Goal: Task Accomplishment & Management: Complete application form

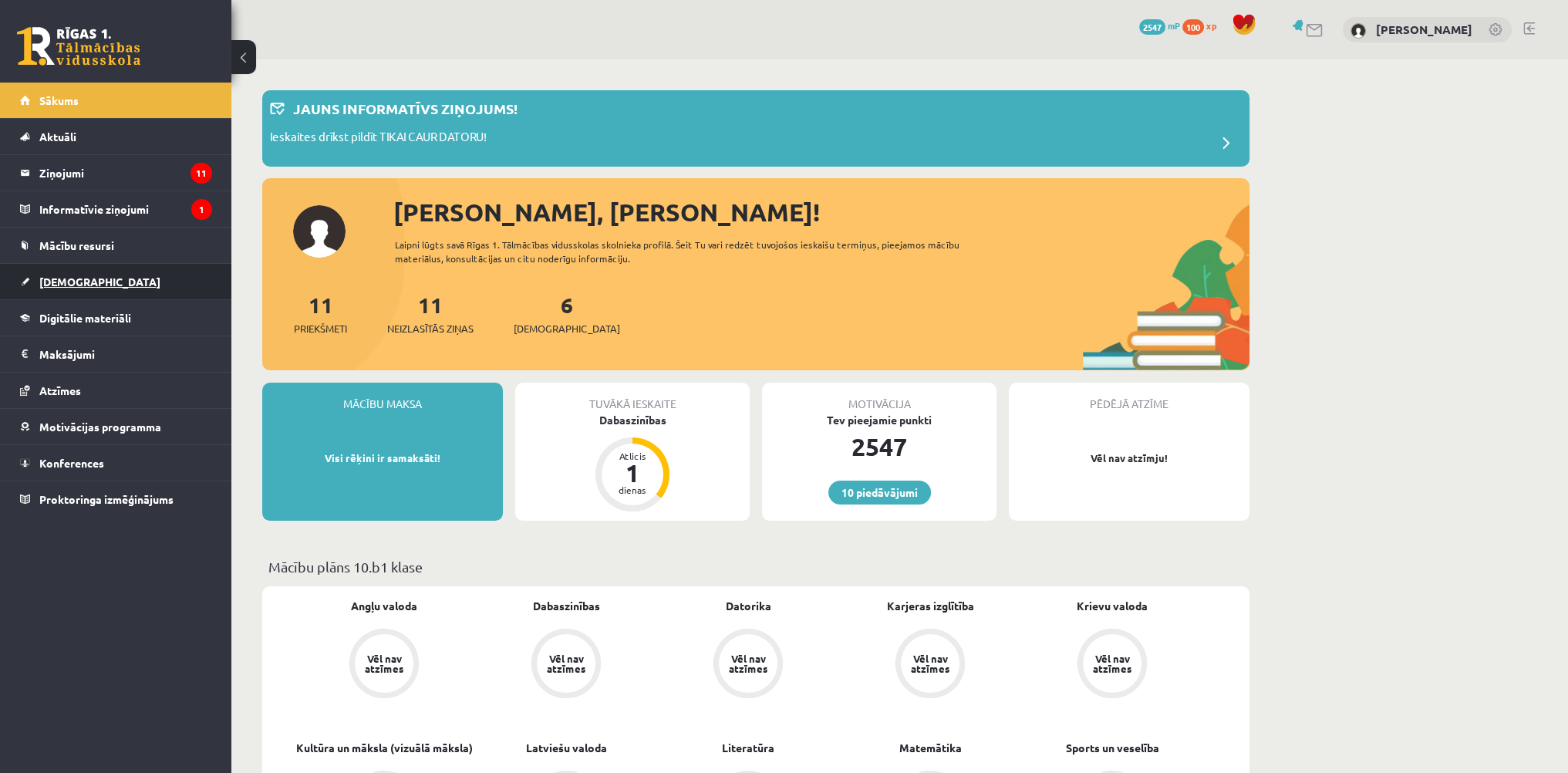
click at [54, 288] on link "[DEMOGRAPHIC_DATA]" at bounding box center [116, 281] width 192 height 35
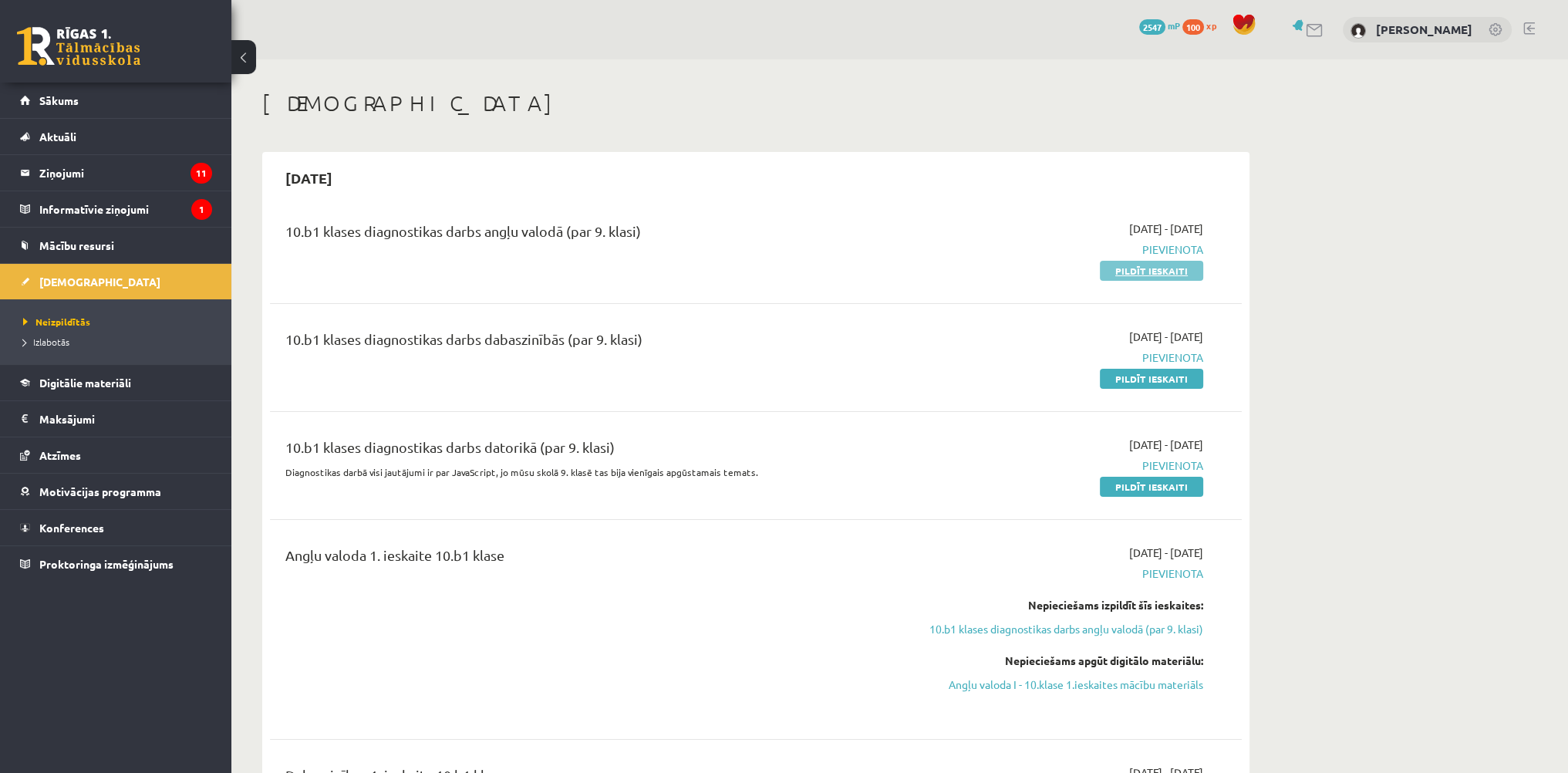
click at [1135, 274] on link "Pildīt ieskaiti" at bounding box center [1151, 271] width 103 height 20
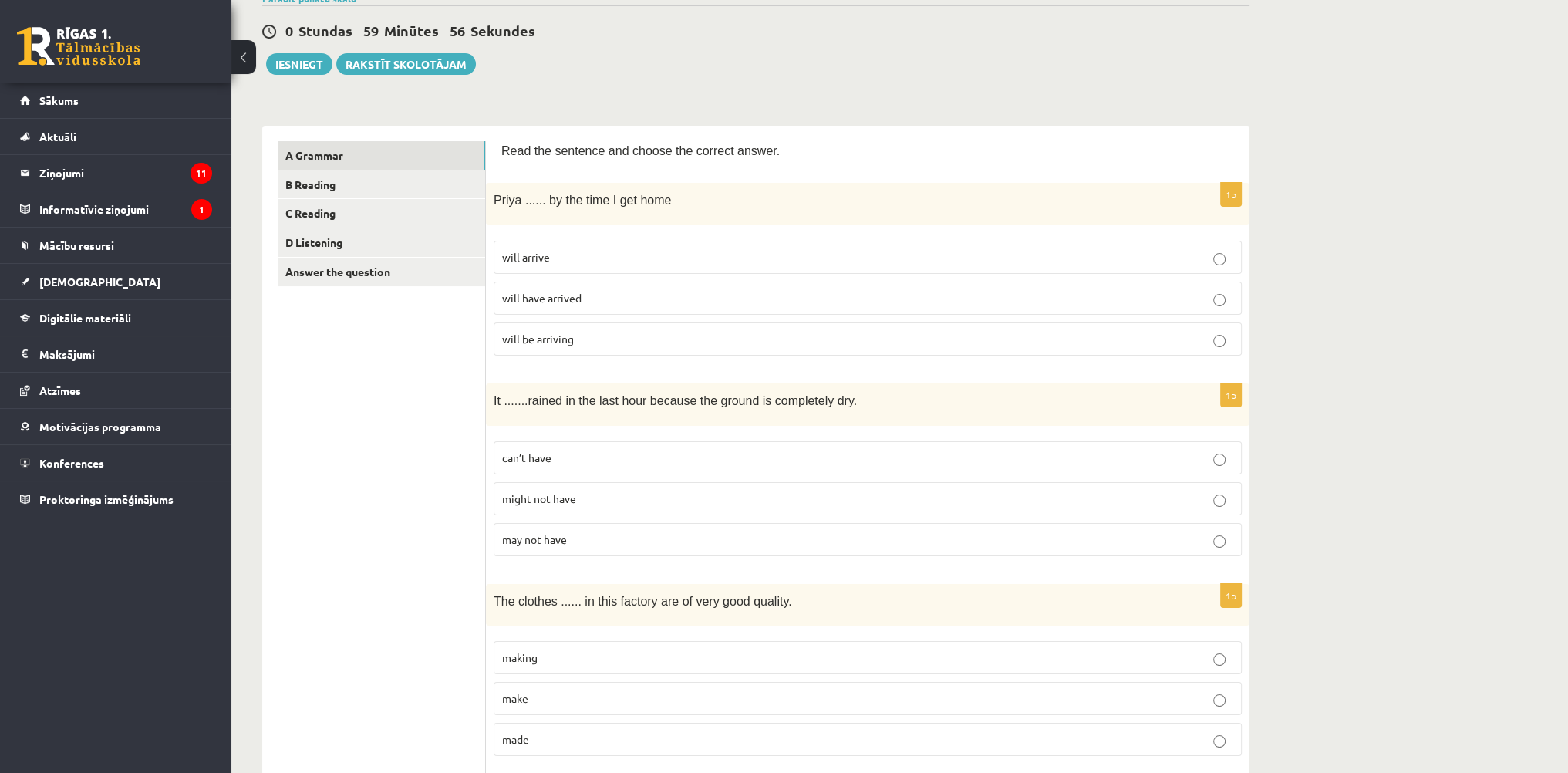
scroll to position [154, 0]
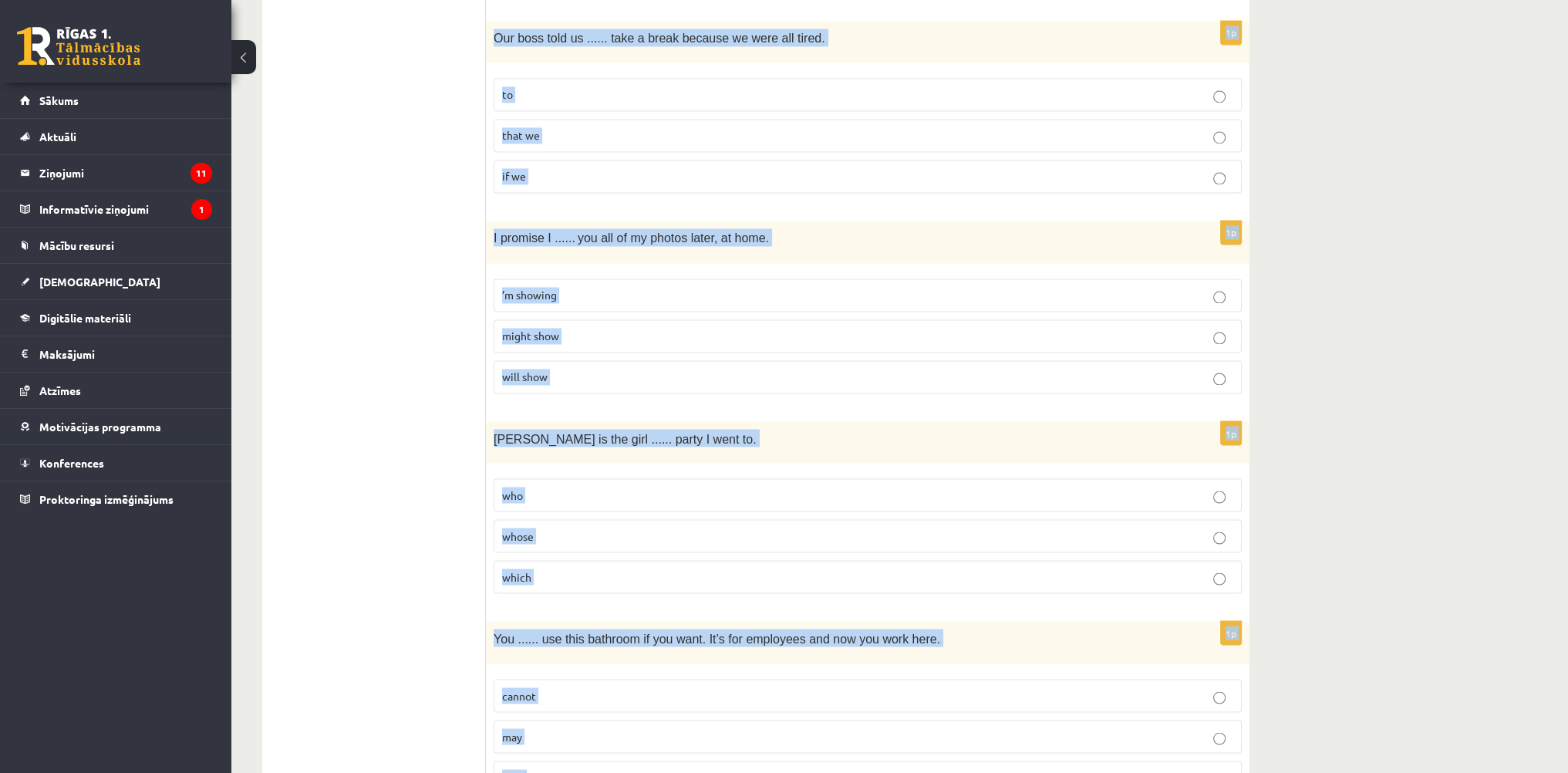
scroll to position [3557, 0]
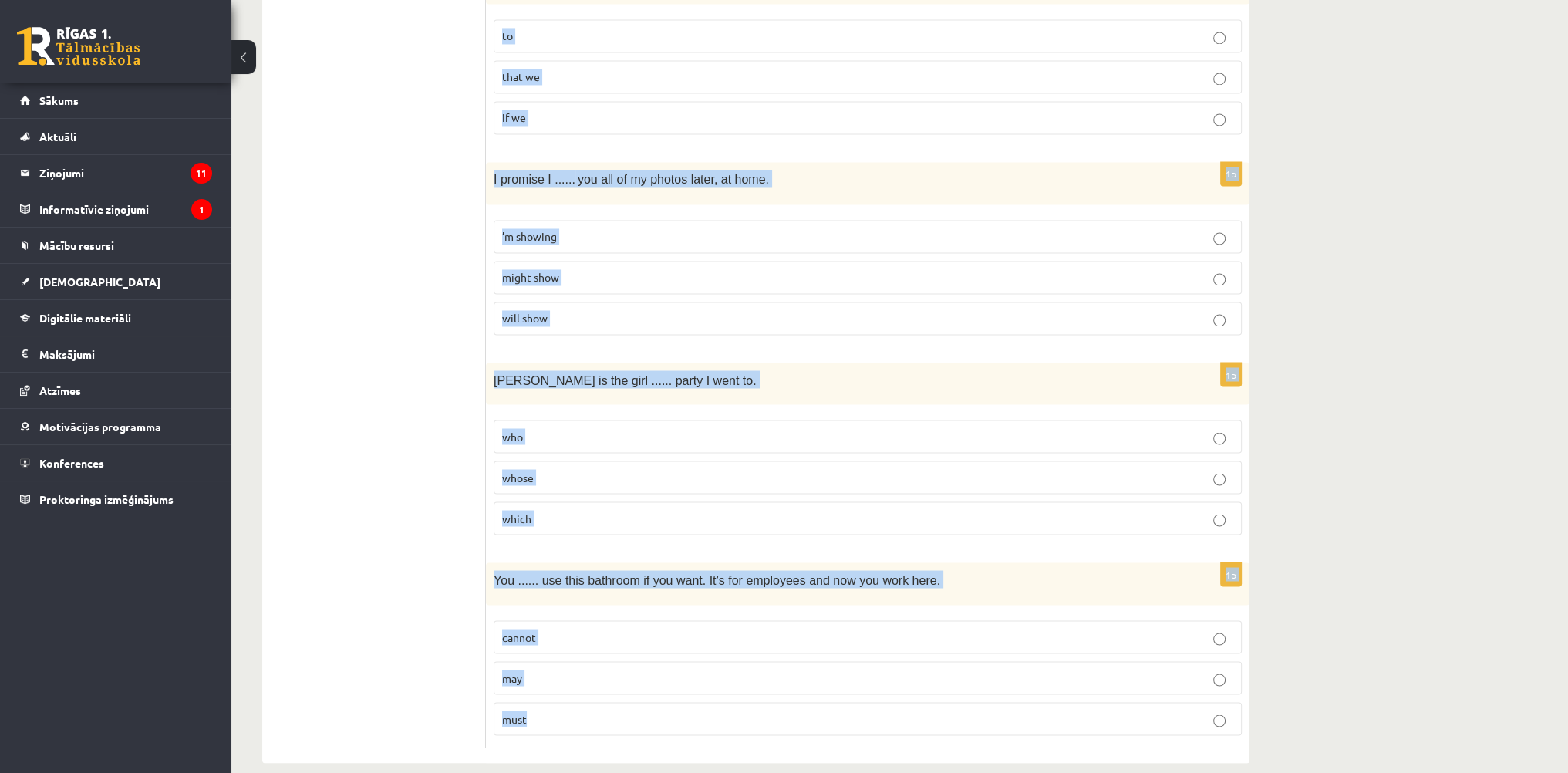
drag, startPoint x: 499, startPoint y: 126, endPoint x: 824, endPoint y: 794, distance: 742.9
copy form "Lore ips dolorsit ame consec adi elitsed doeius. 0t Incid ...... ut lab etdo M …"
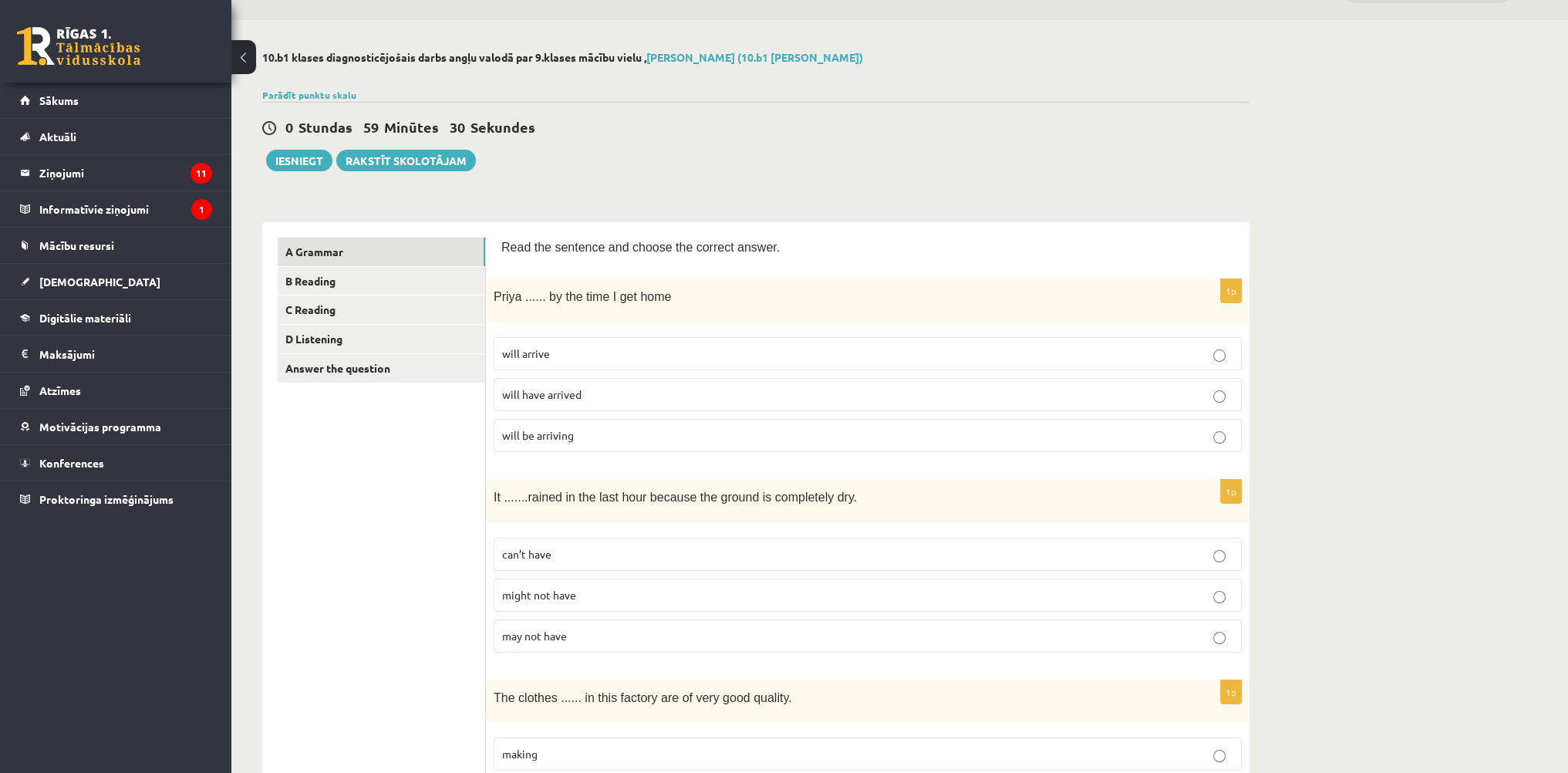
scroll to position [0, 0]
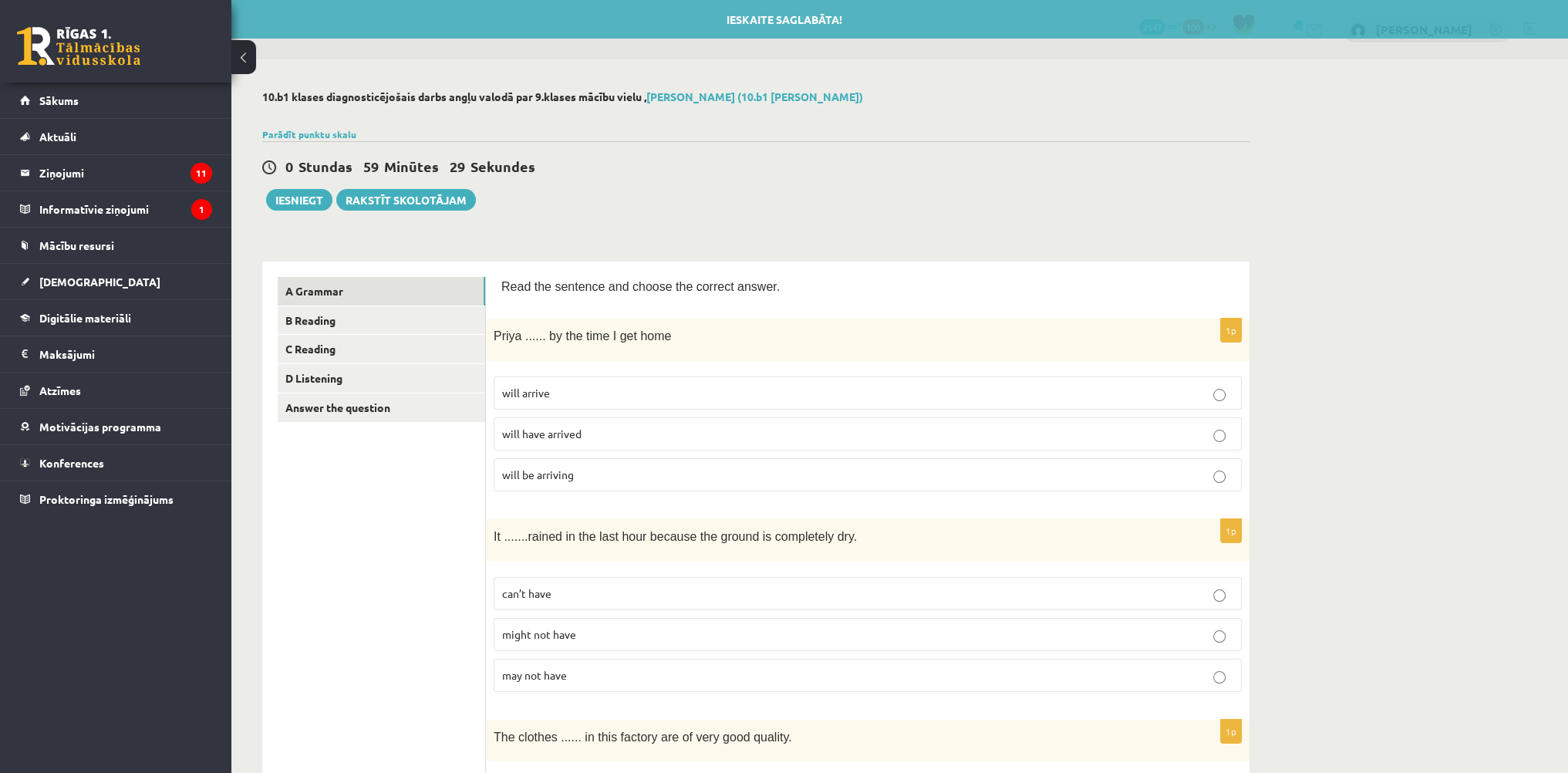
click at [557, 441] on label "will have arrived" at bounding box center [867, 433] width 749 height 33
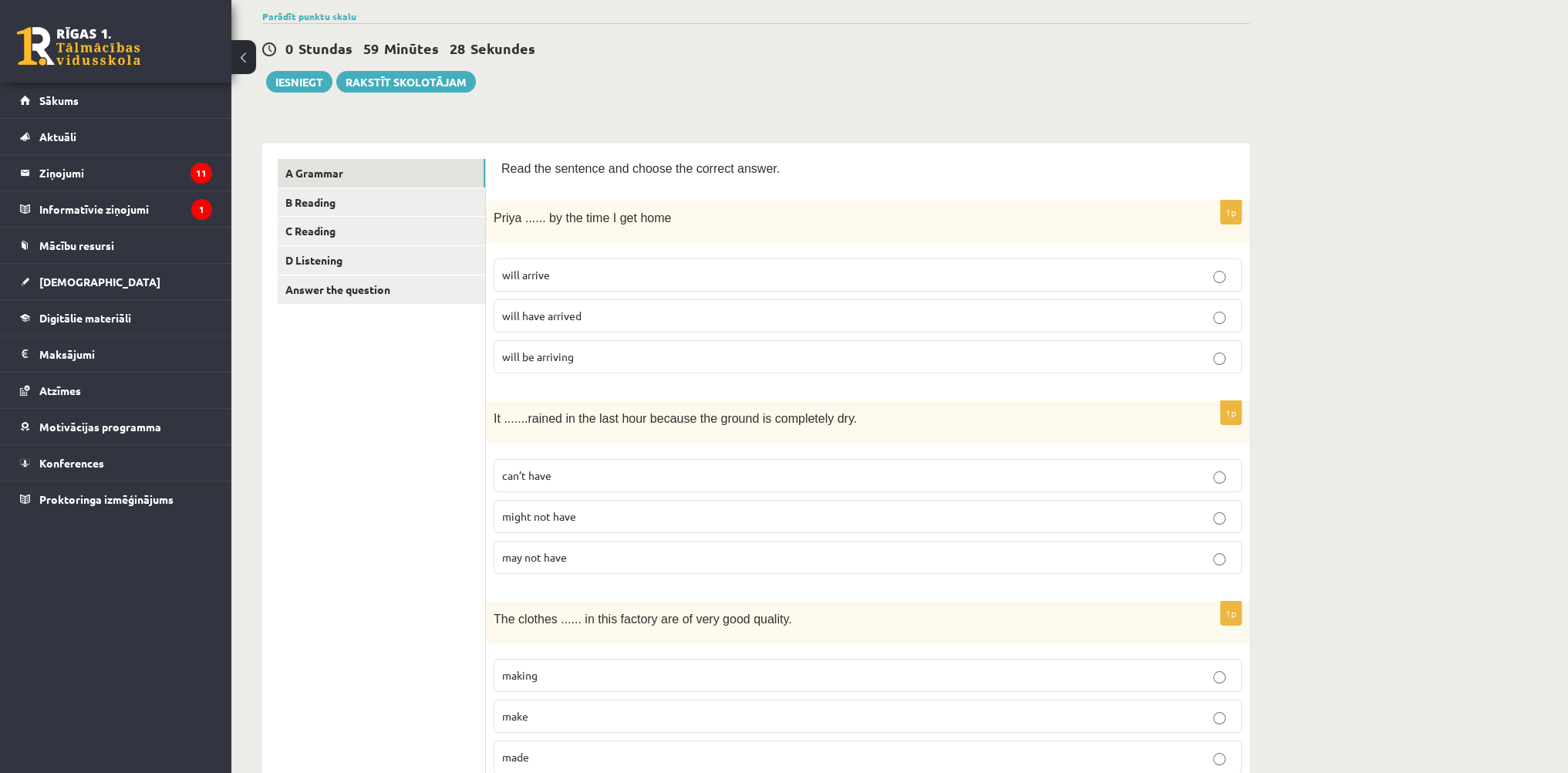
scroll to position [309, 0]
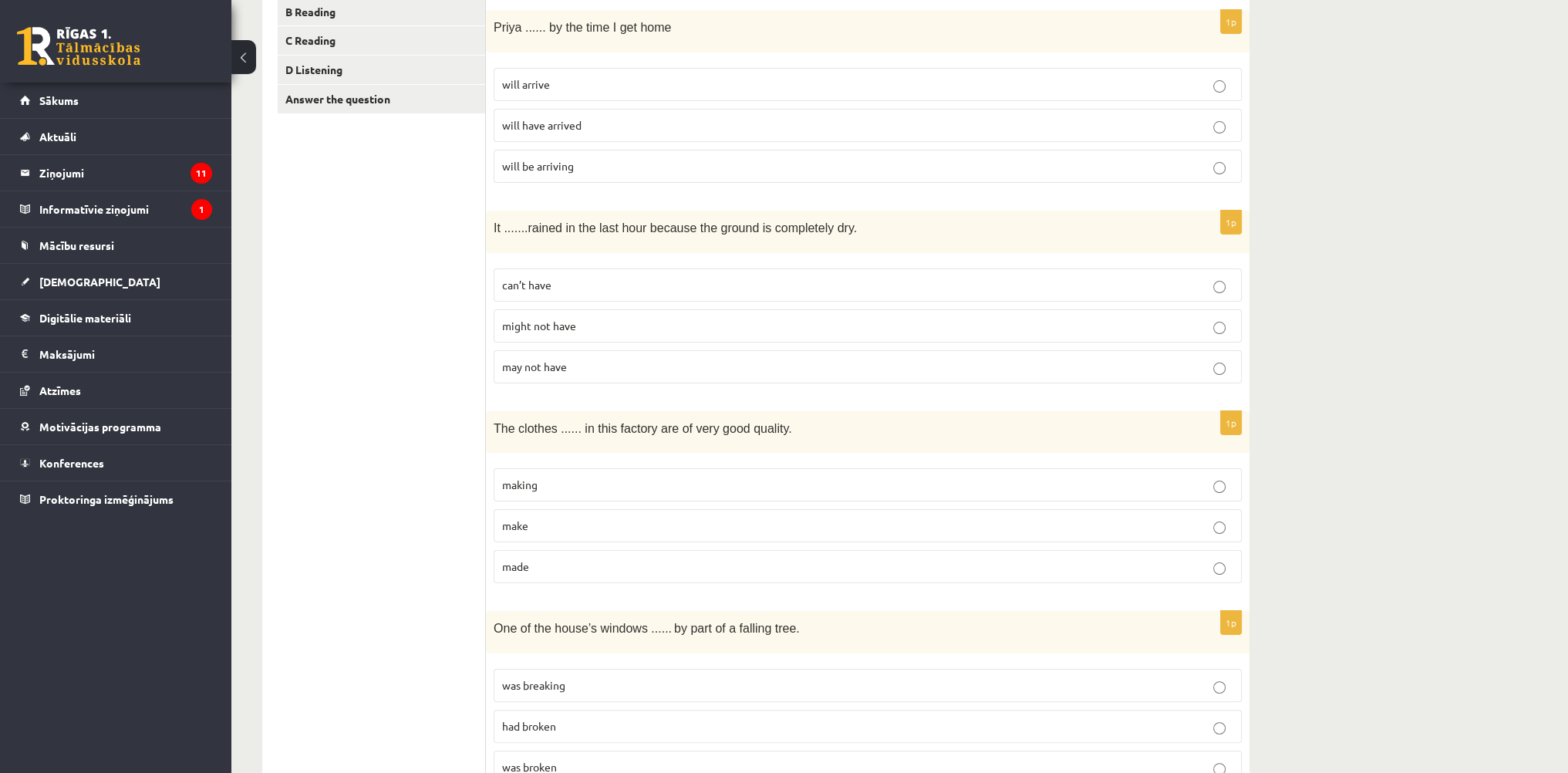
click at [559, 291] on p "can’t have" at bounding box center [867, 285] width 731 height 16
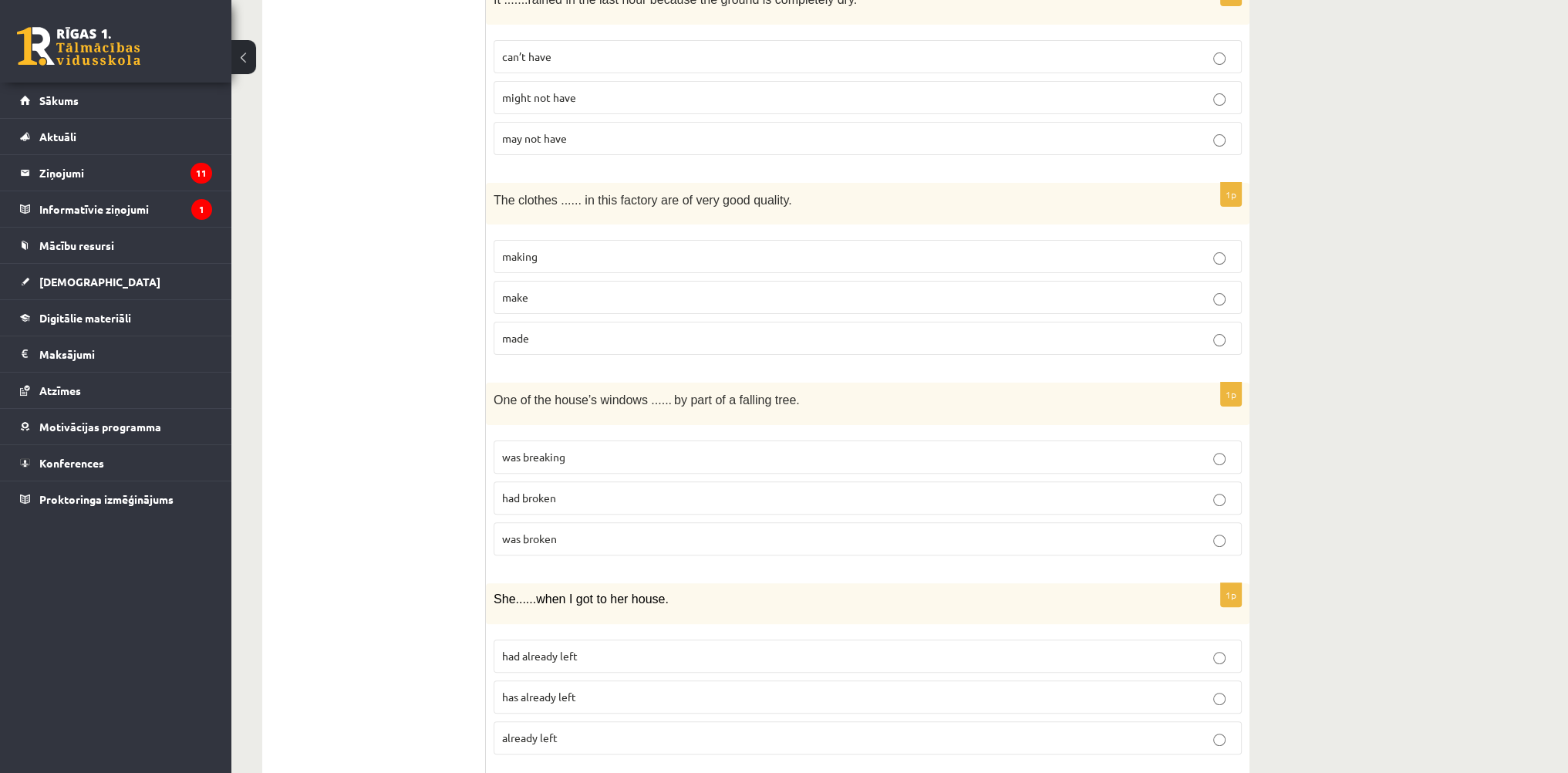
scroll to position [617, 0]
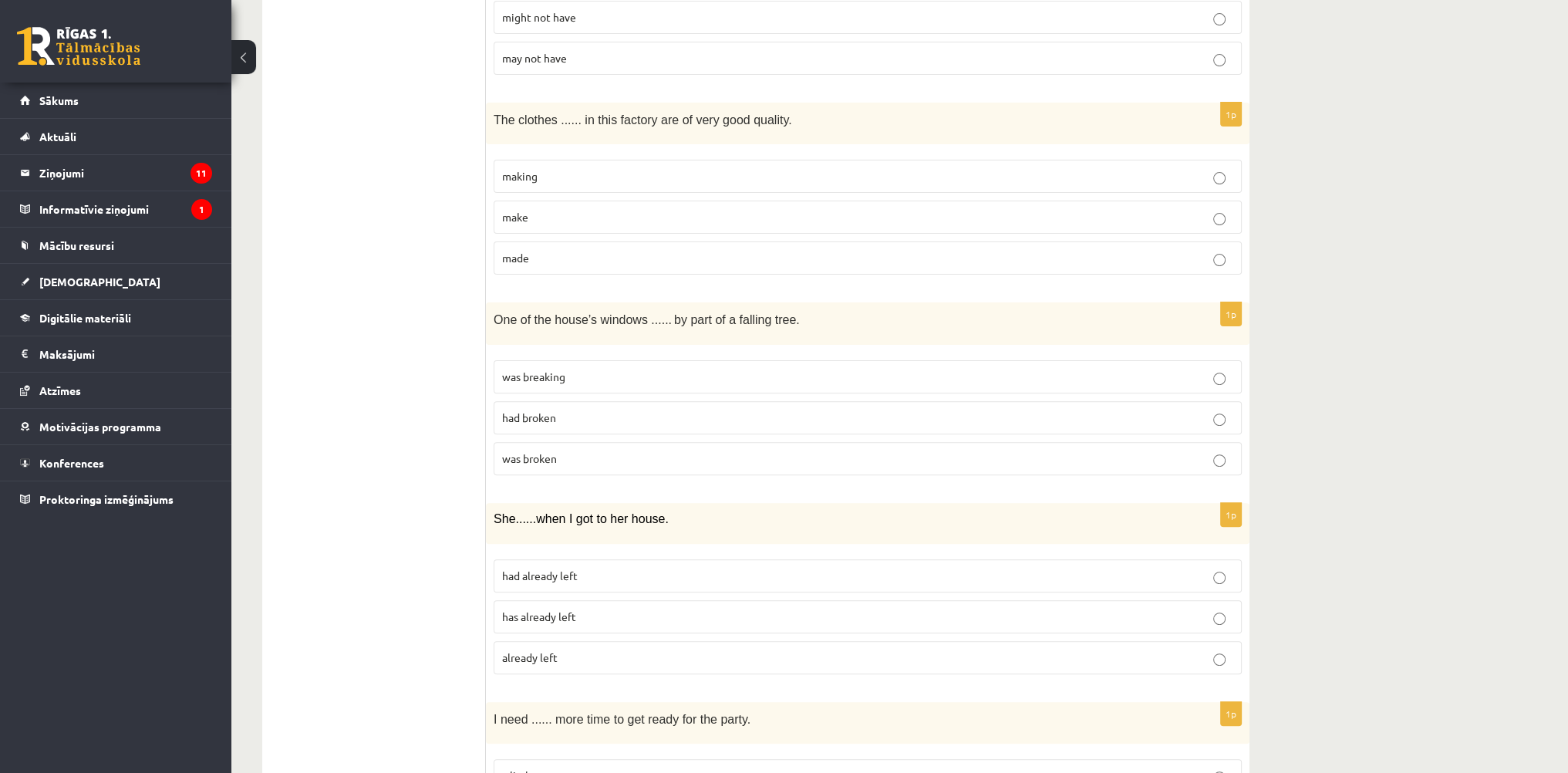
click at [539, 217] on p "make" at bounding box center [867, 217] width 731 height 16
click at [545, 244] on label "made" at bounding box center [867, 258] width 749 height 33
click at [563, 451] on p "was broken" at bounding box center [867, 458] width 731 height 16
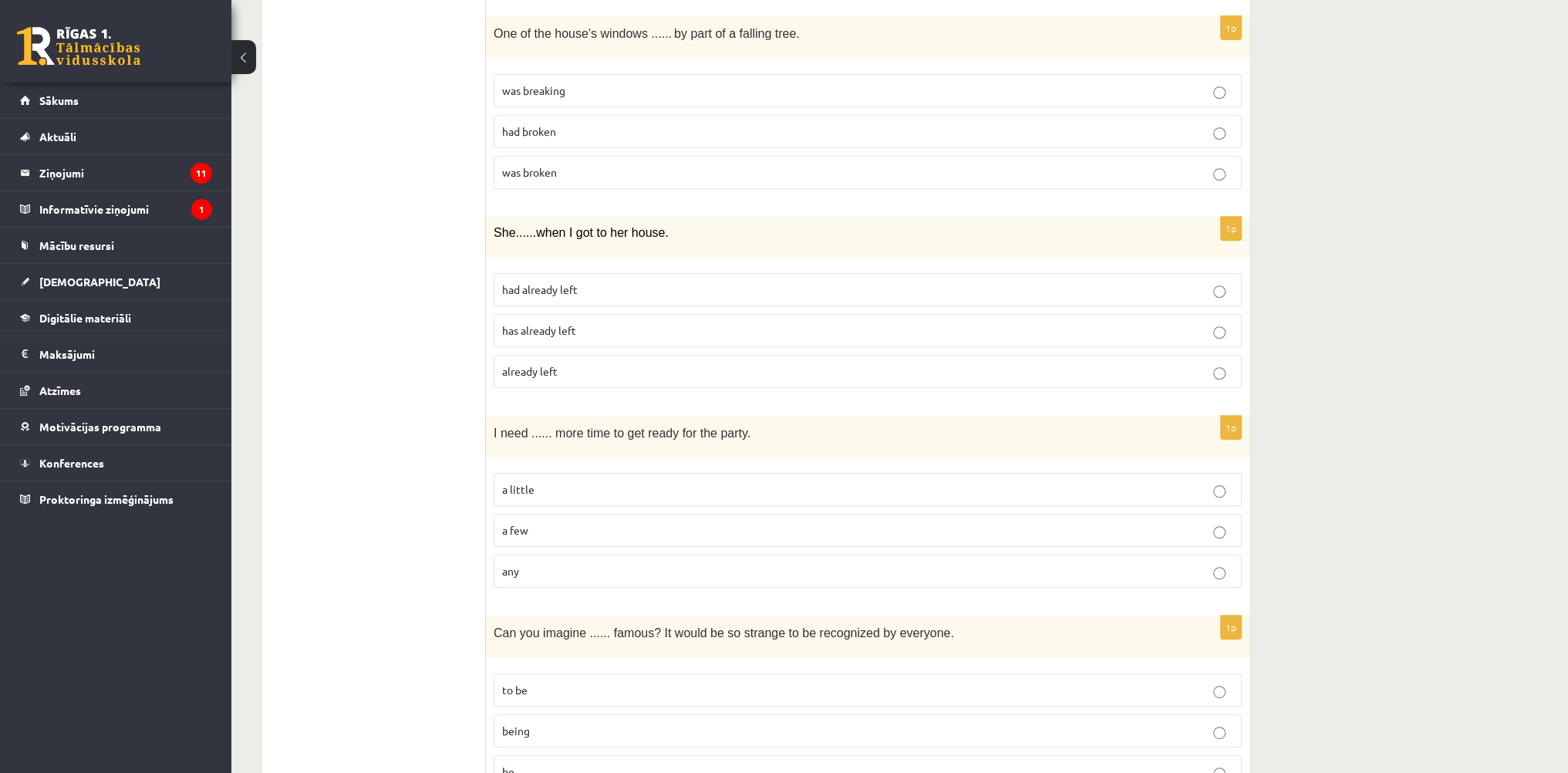
scroll to position [926, 0]
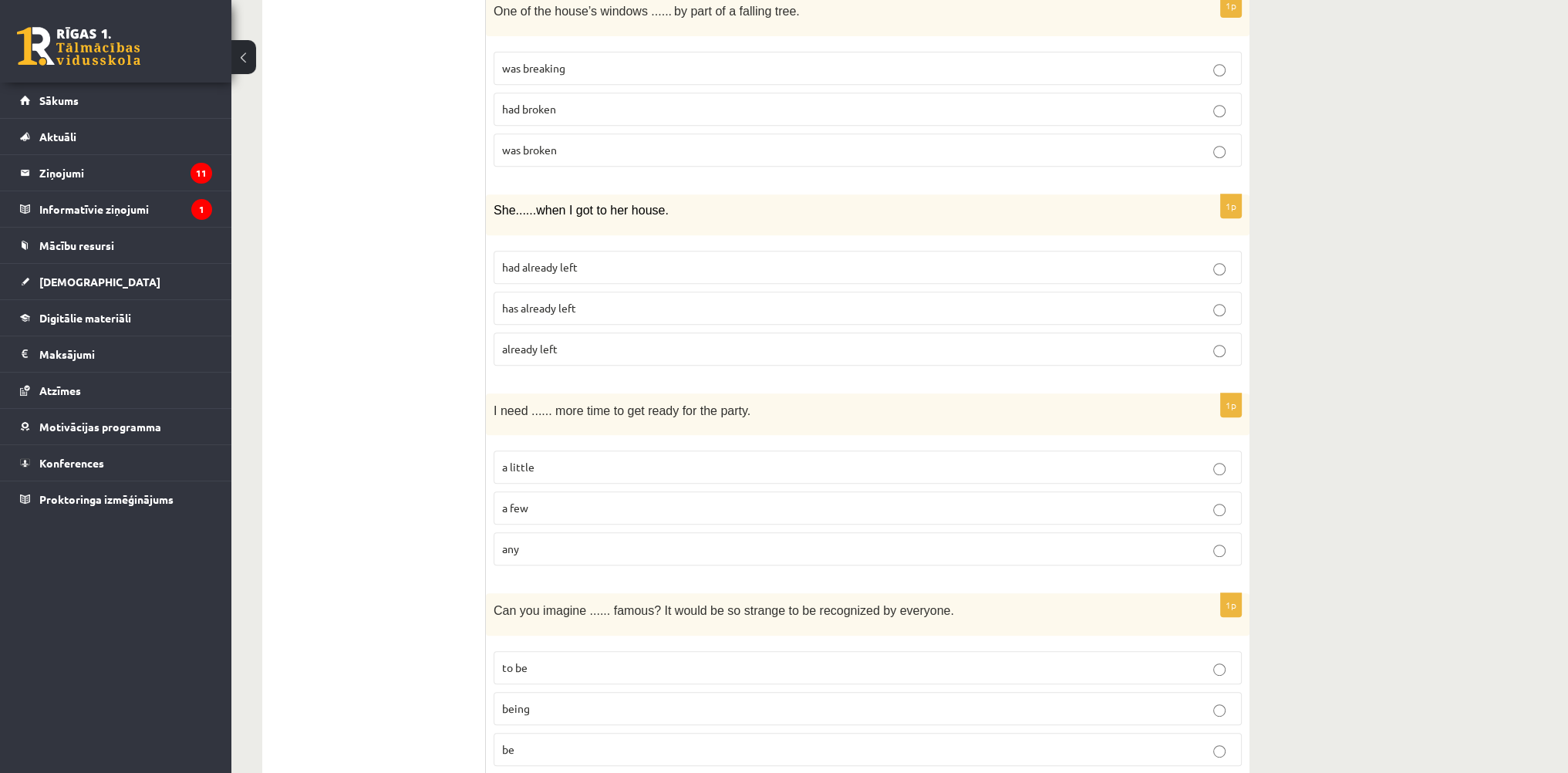
click at [574, 265] on span "had already left" at bounding box center [539, 267] width 76 height 14
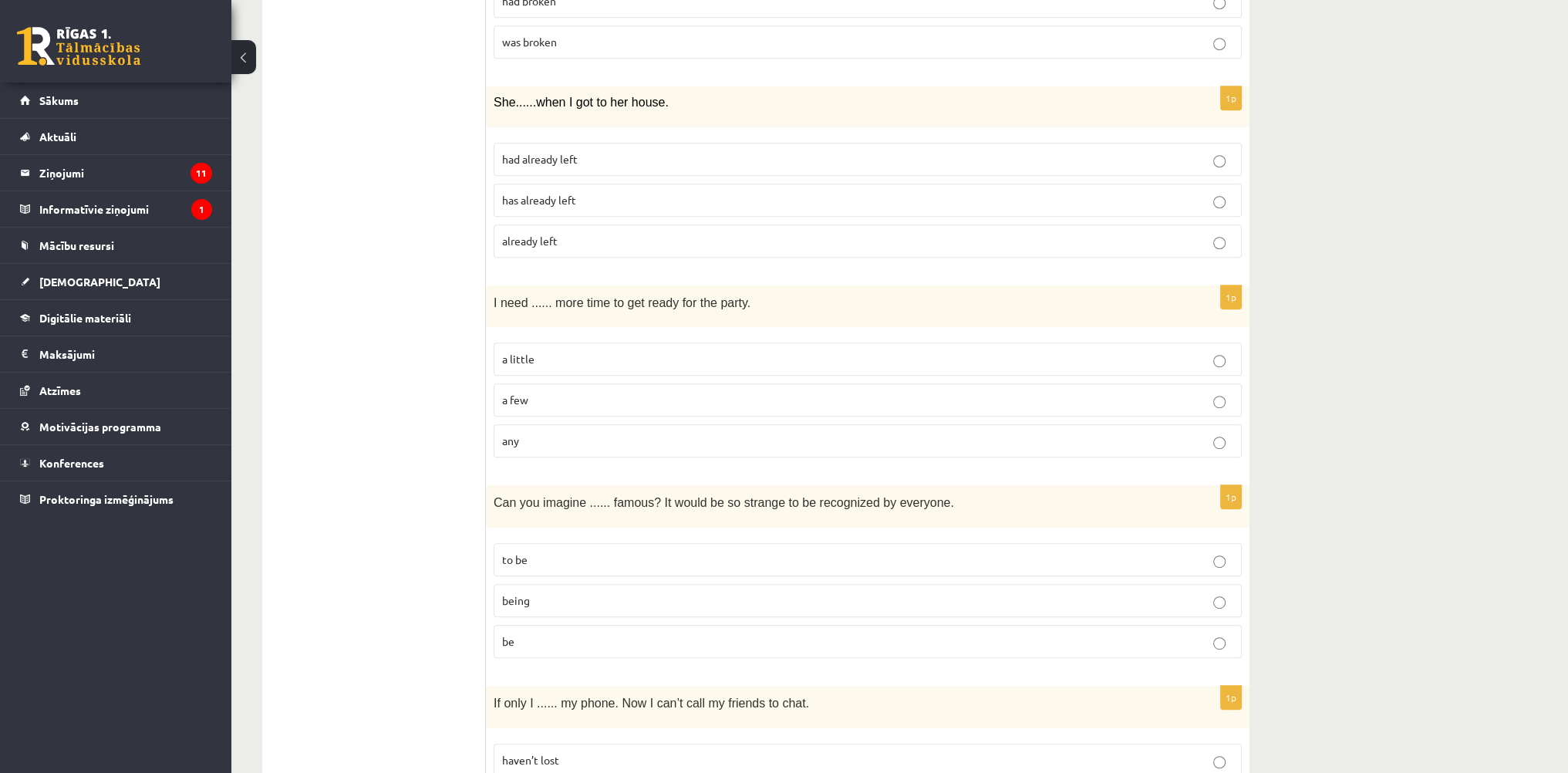
scroll to position [1080, 0]
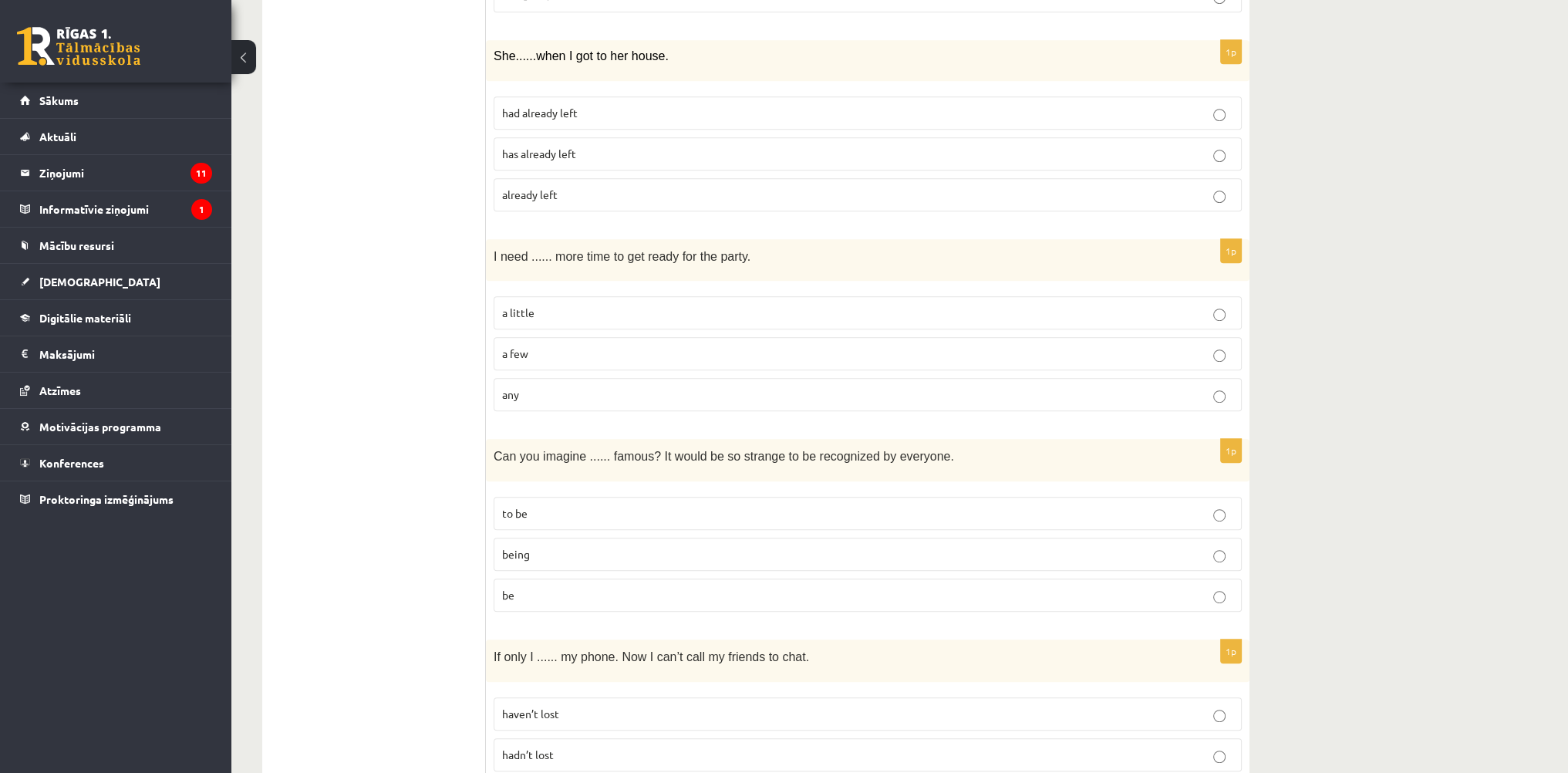
click at [568, 306] on p "a little" at bounding box center [867, 313] width 731 height 16
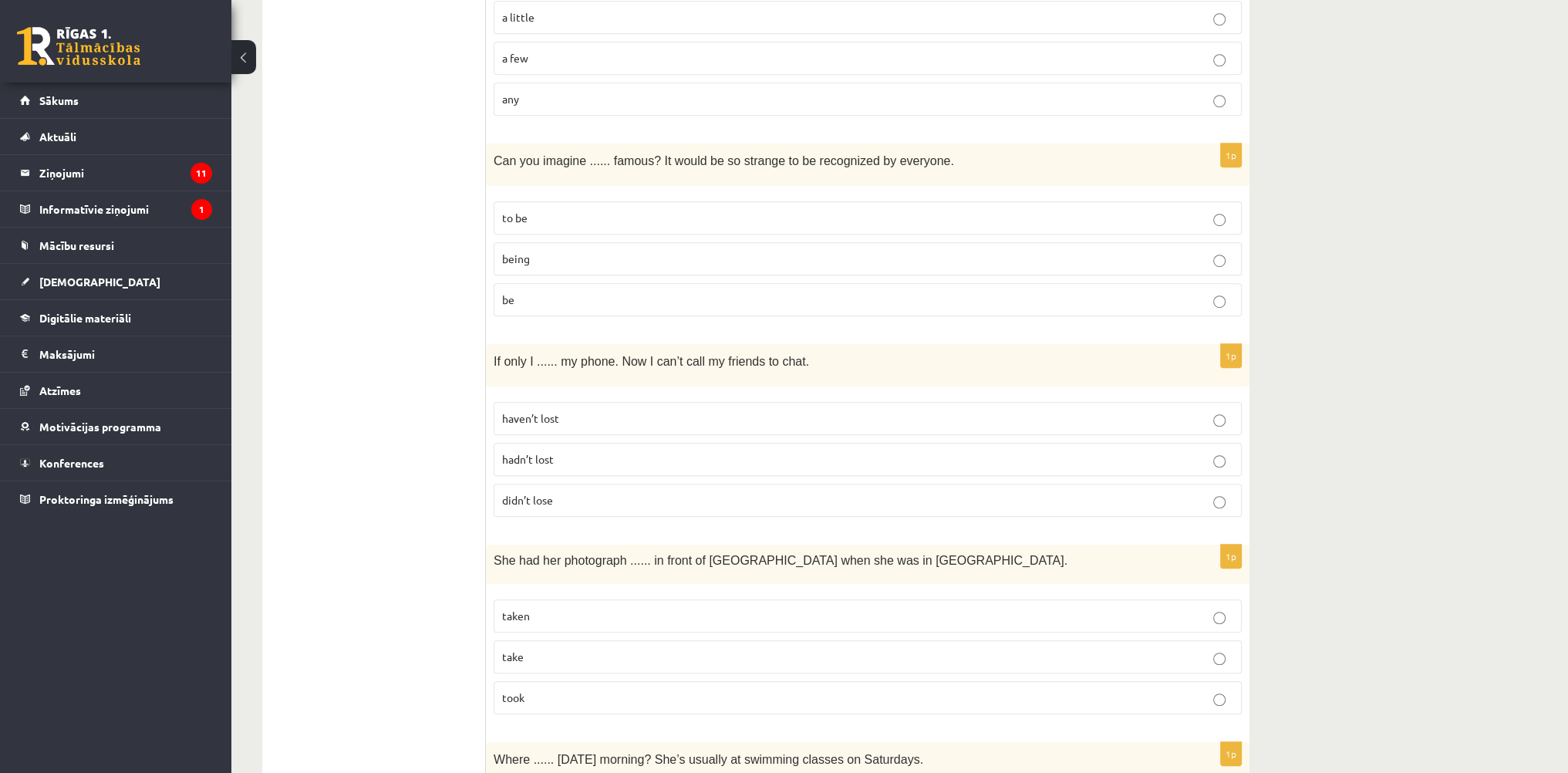
scroll to position [1389, 0]
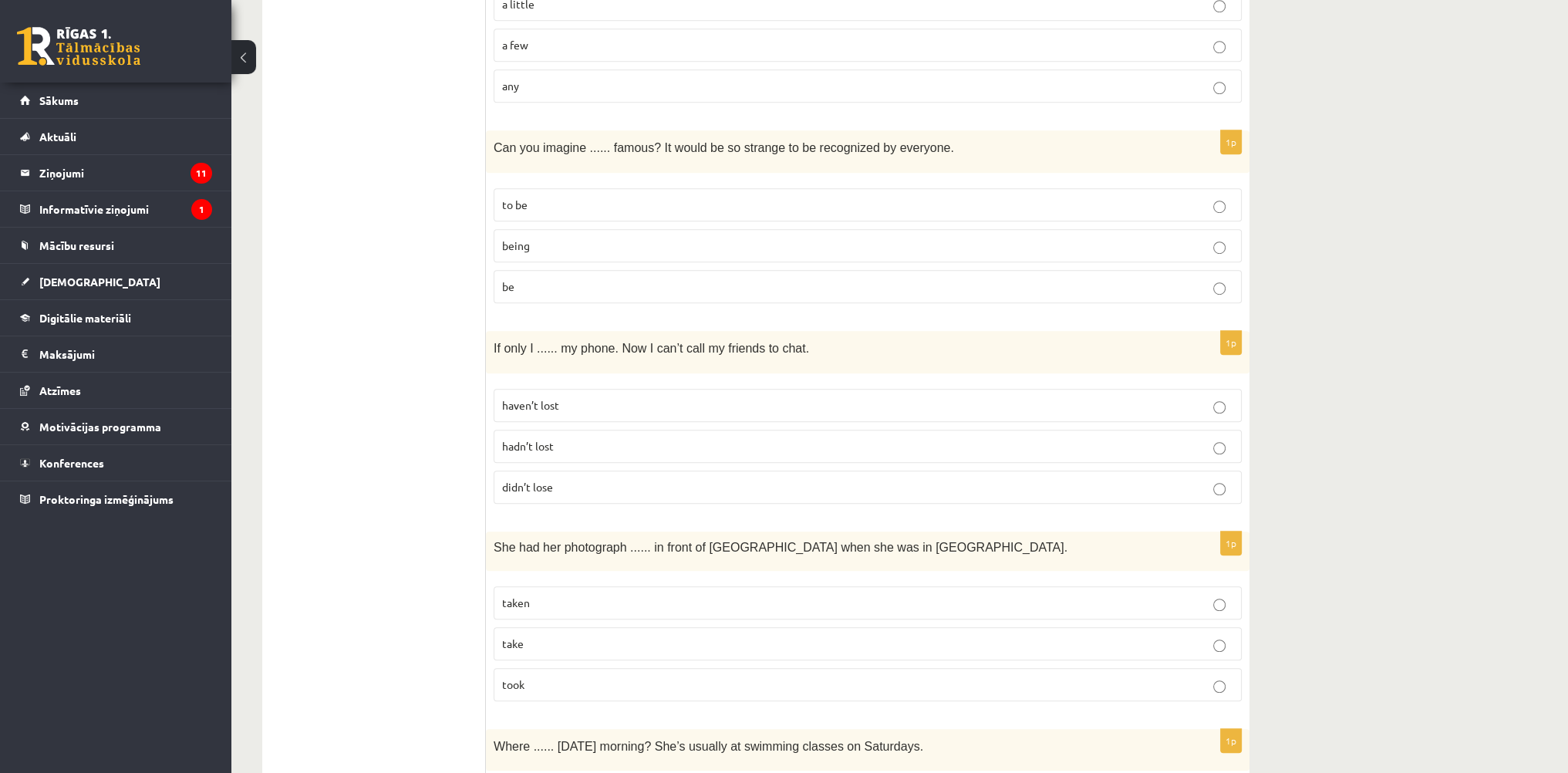
click at [548, 239] on p "being" at bounding box center [867, 245] width 731 height 16
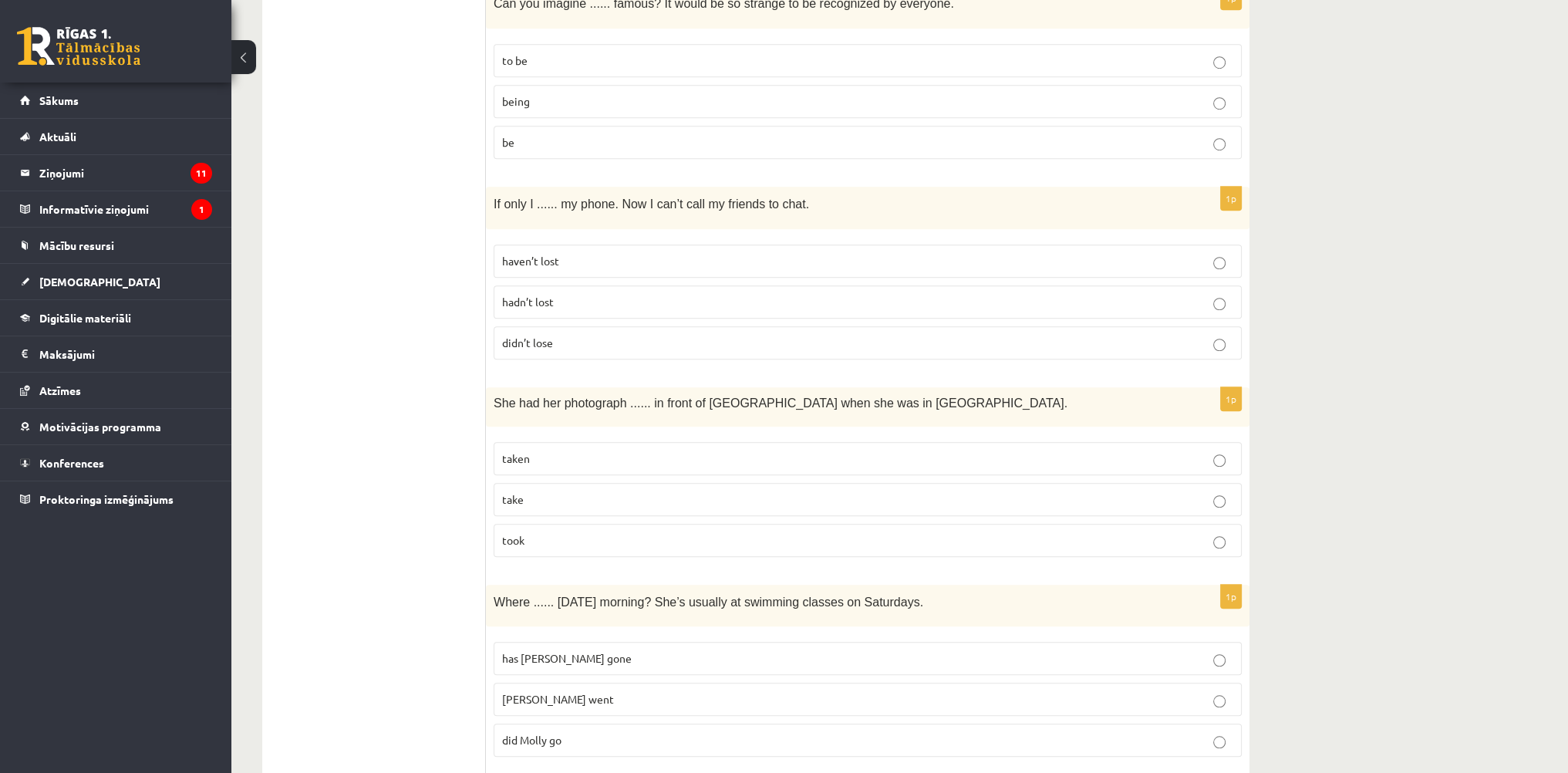
scroll to position [1544, 0]
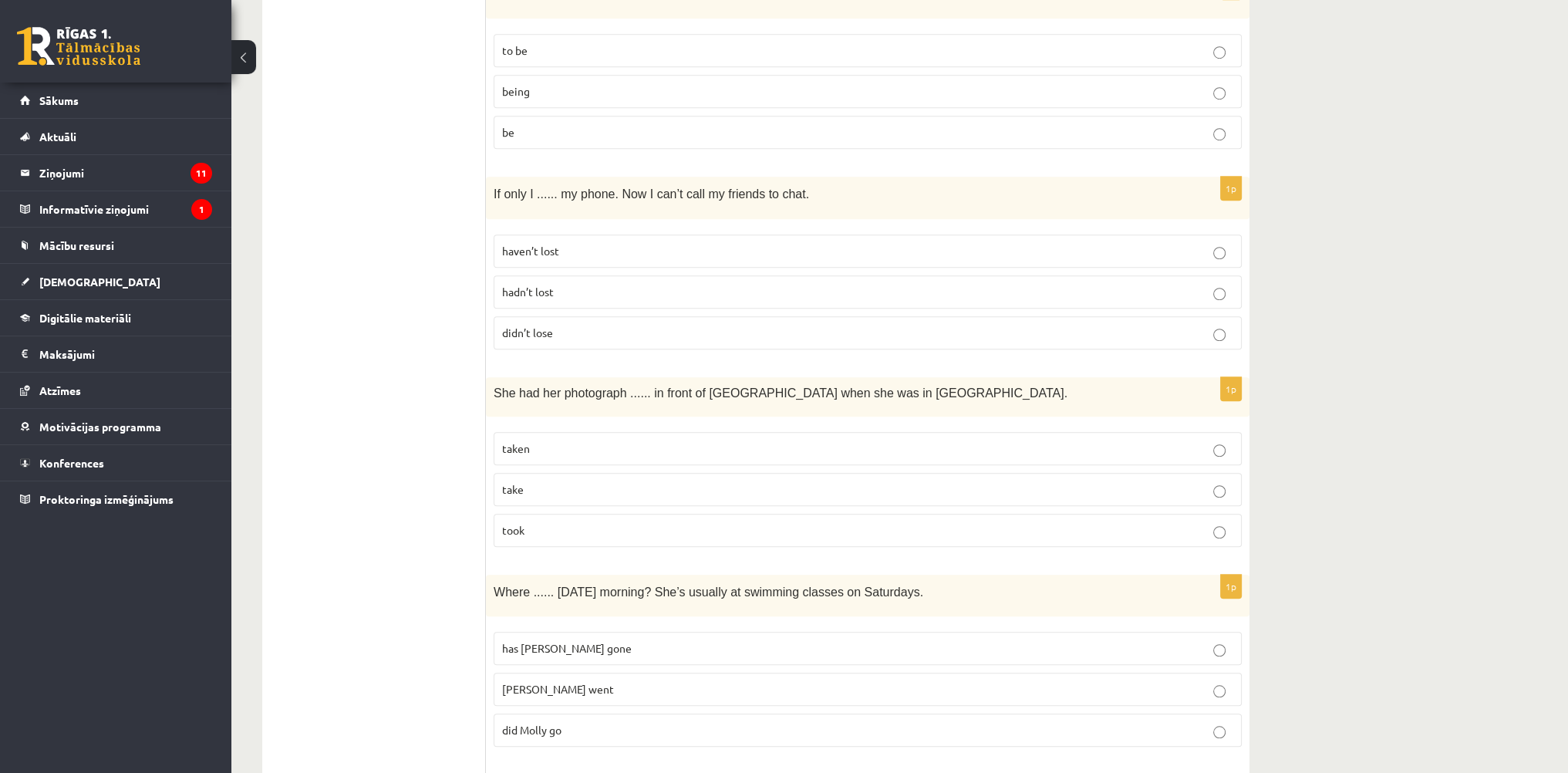
click at [581, 286] on p "hadn’t lost" at bounding box center [867, 292] width 731 height 16
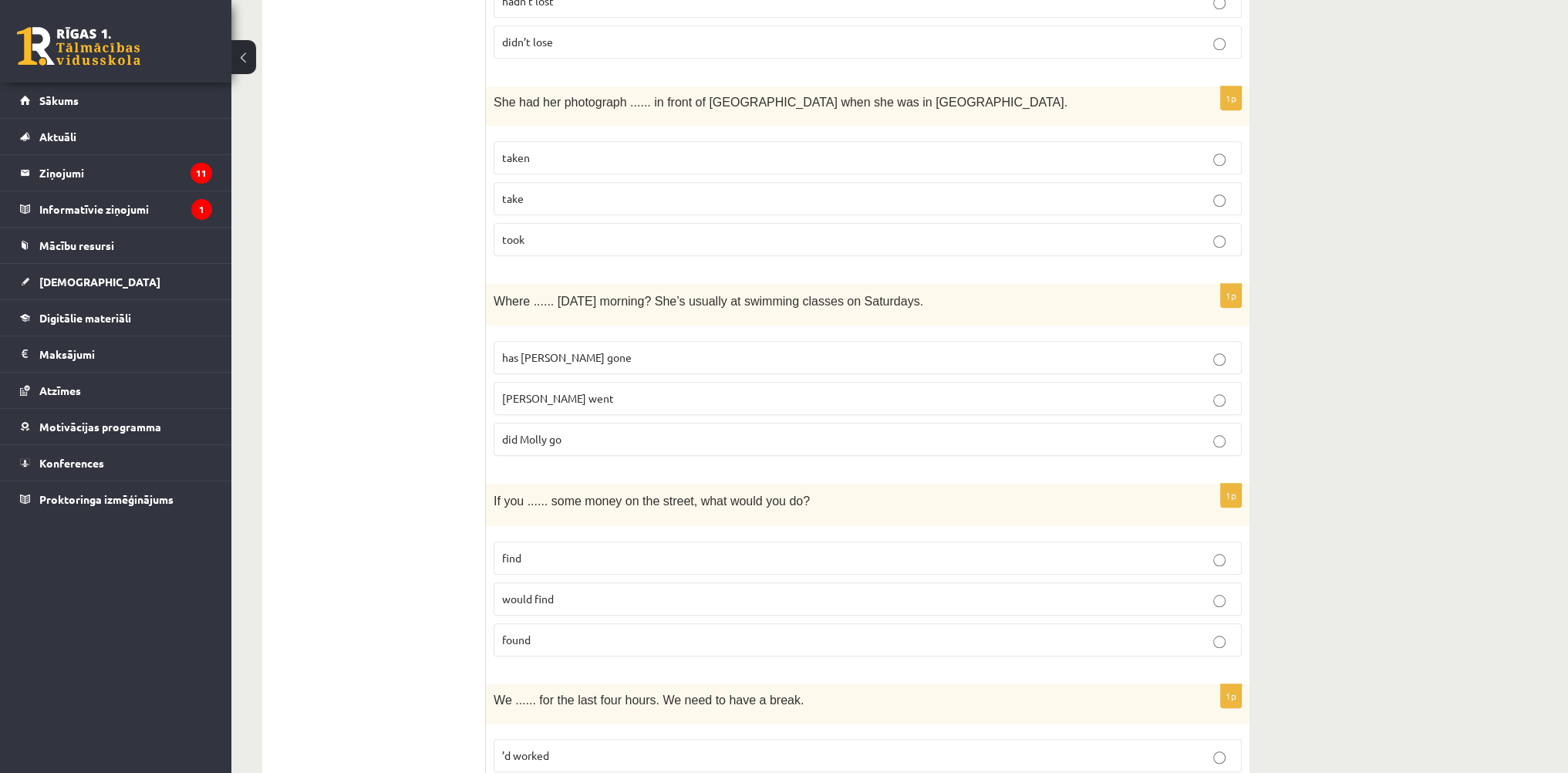
scroll to position [1852, 0]
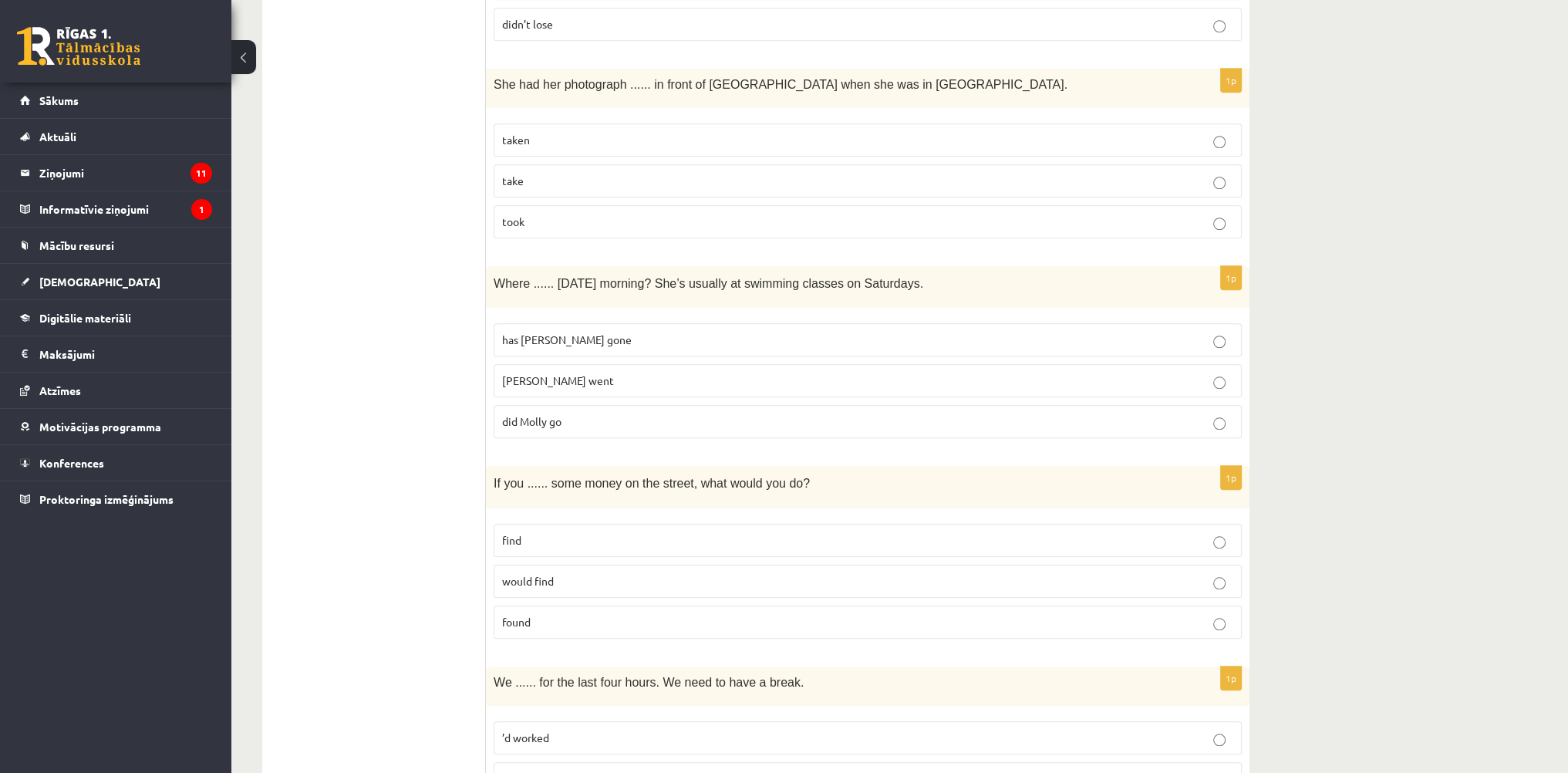
click at [557, 138] on p "taken" at bounding box center [867, 140] width 731 height 16
click at [612, 413] on p "did Molly go" at bounding box center [867, 421] width 731 height 16
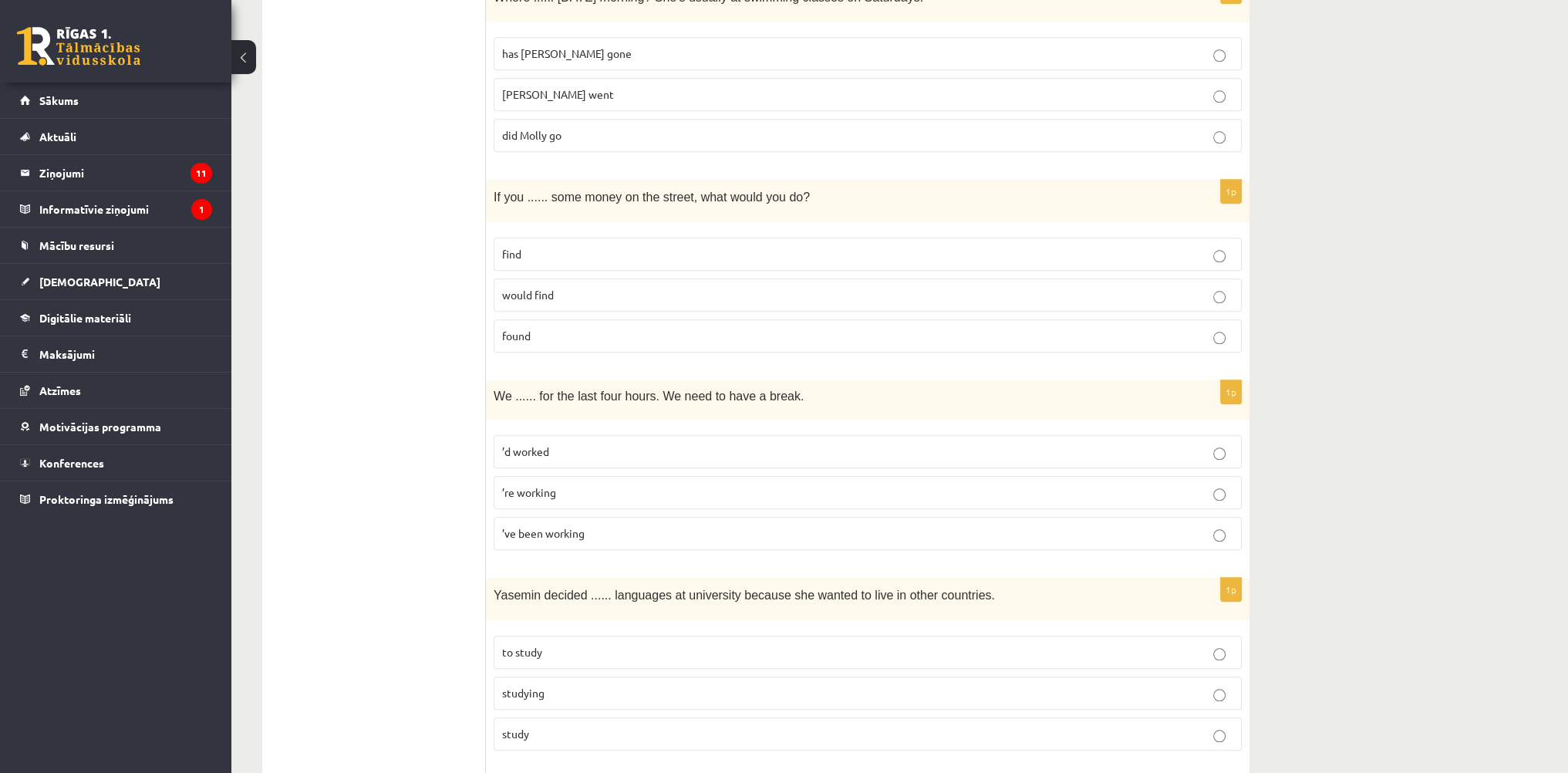
scroll to position [2161, 0]
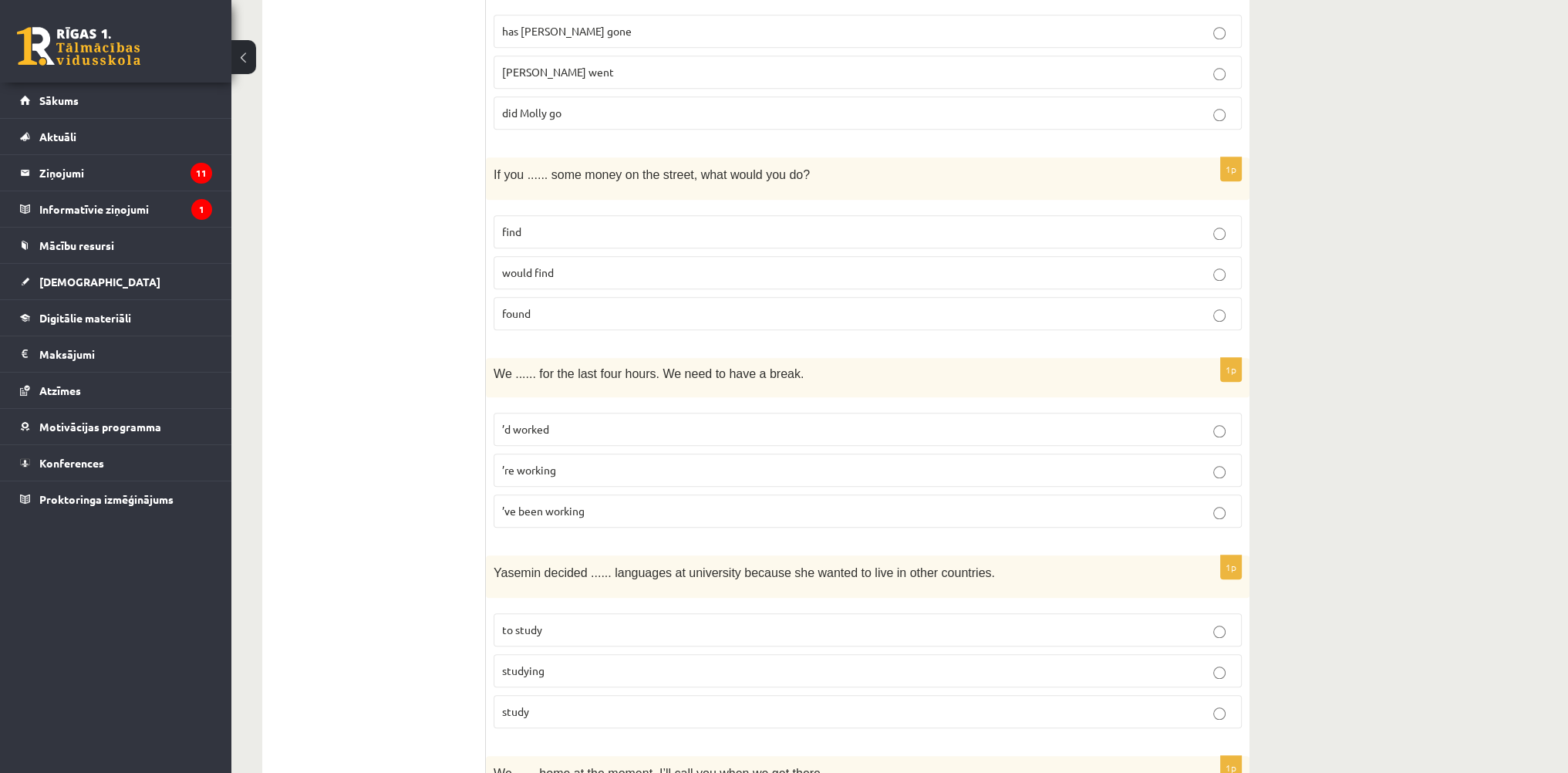
drag, startPoint x: 549, startPoint y: 299, endPoint x: 597, endPoint y: 218, distance: 94.2
click at [549, 305] on p "found" at bounding box center [867, 313] width 731 height 16
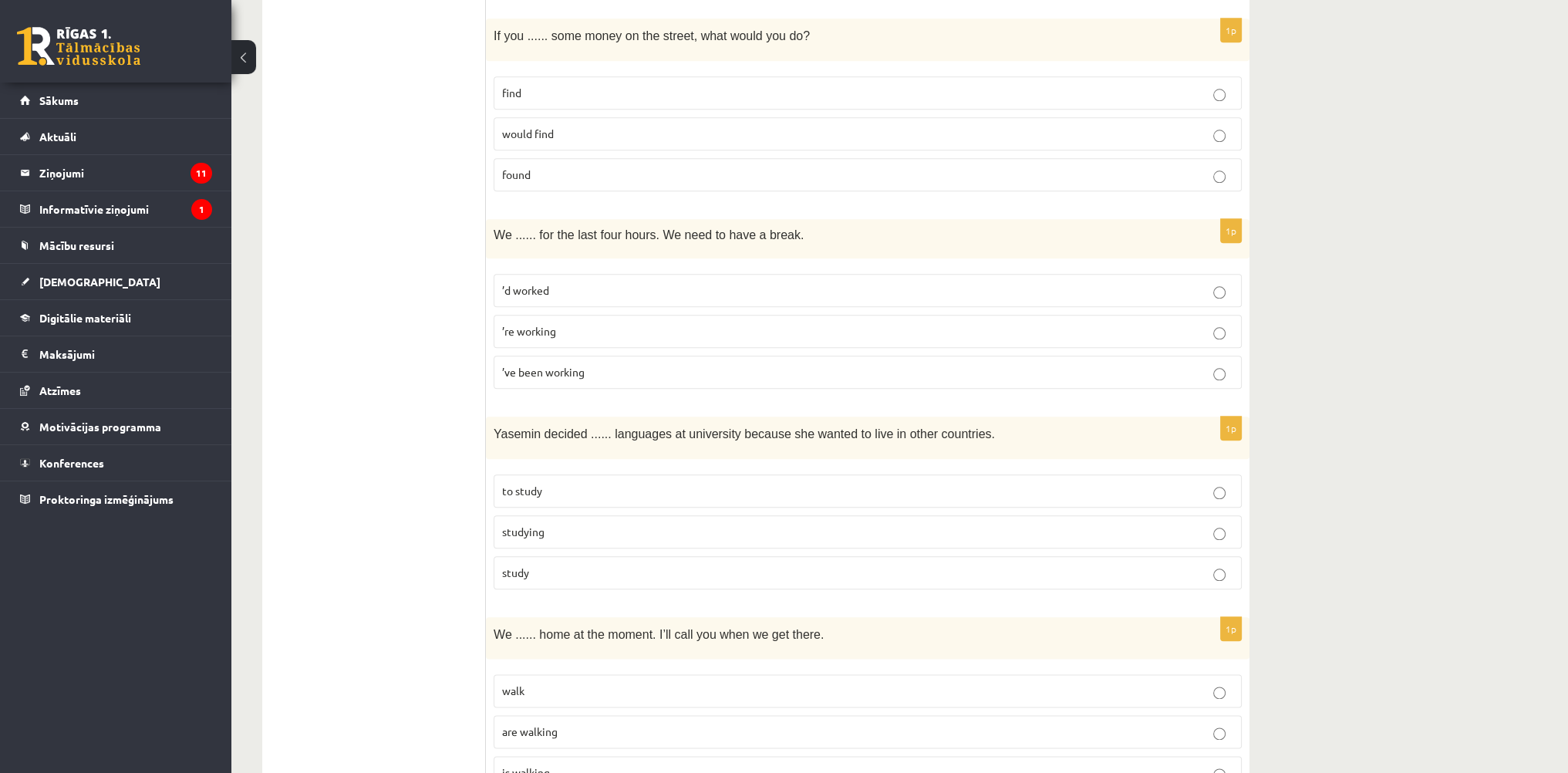
scroll to position [2315, 0]
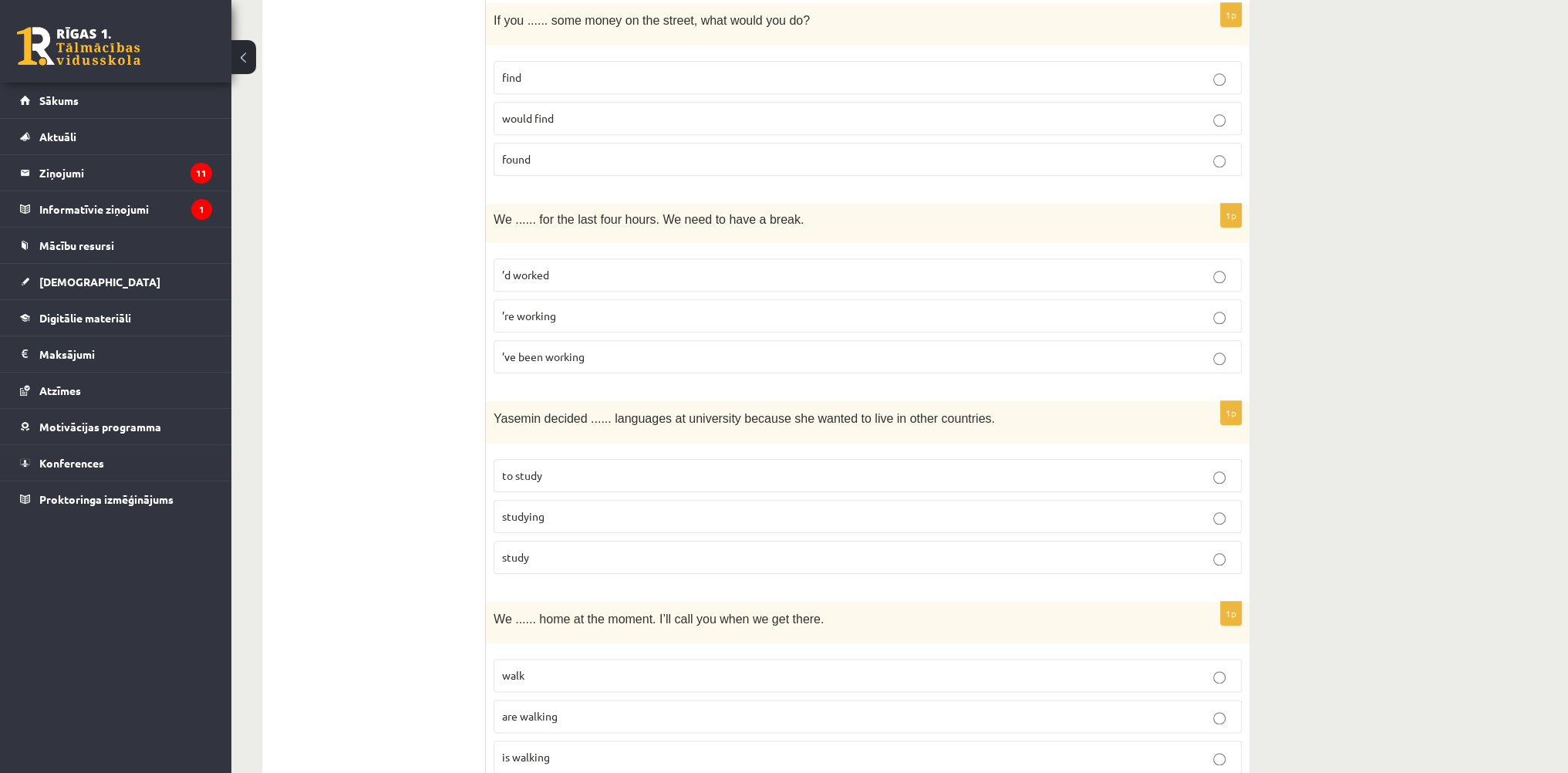
click at [583, 356] on label "’ve been working" at bounding box center [867, 357] width 749 height 33
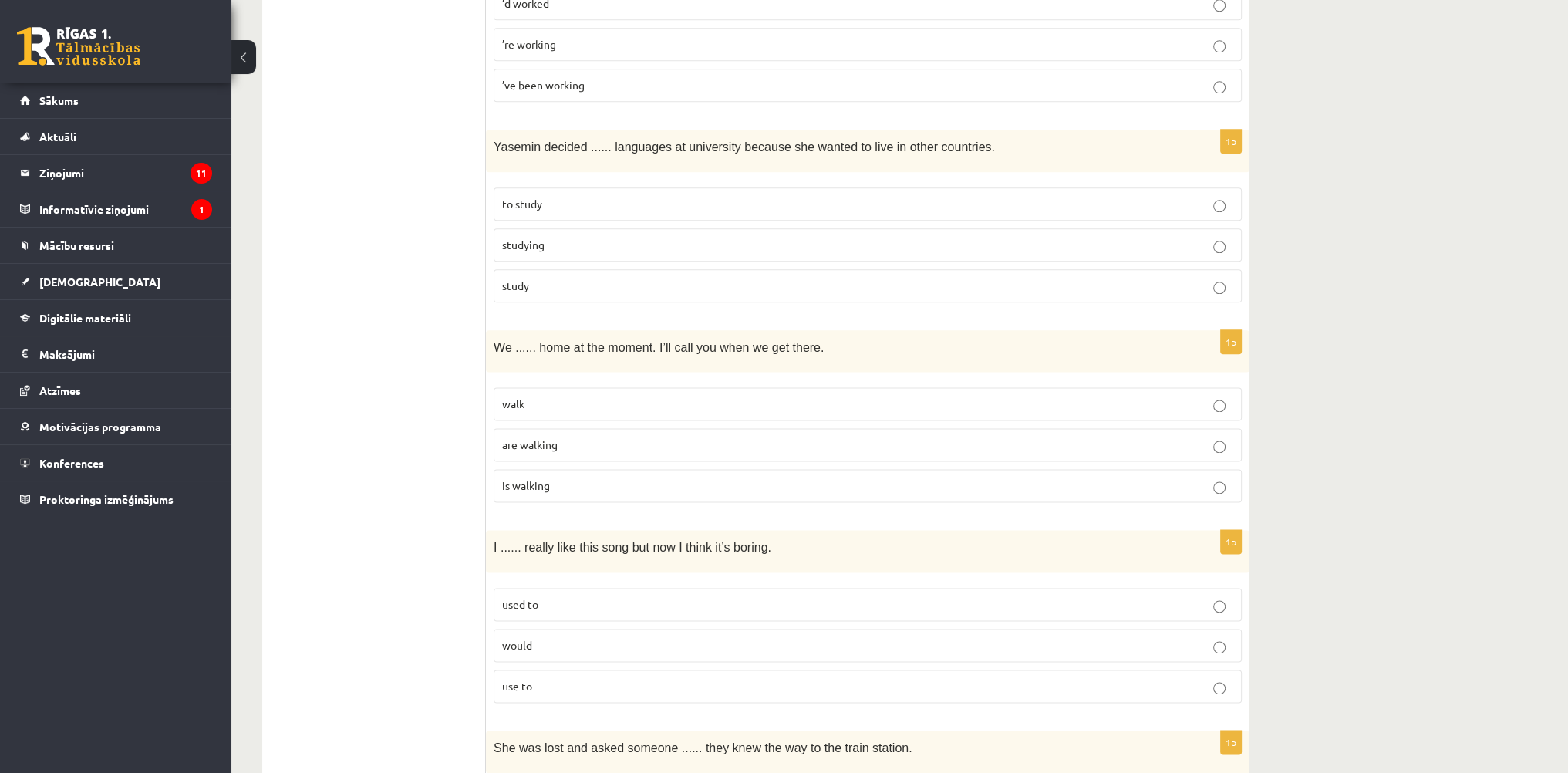
scroll to position [2624, 0]
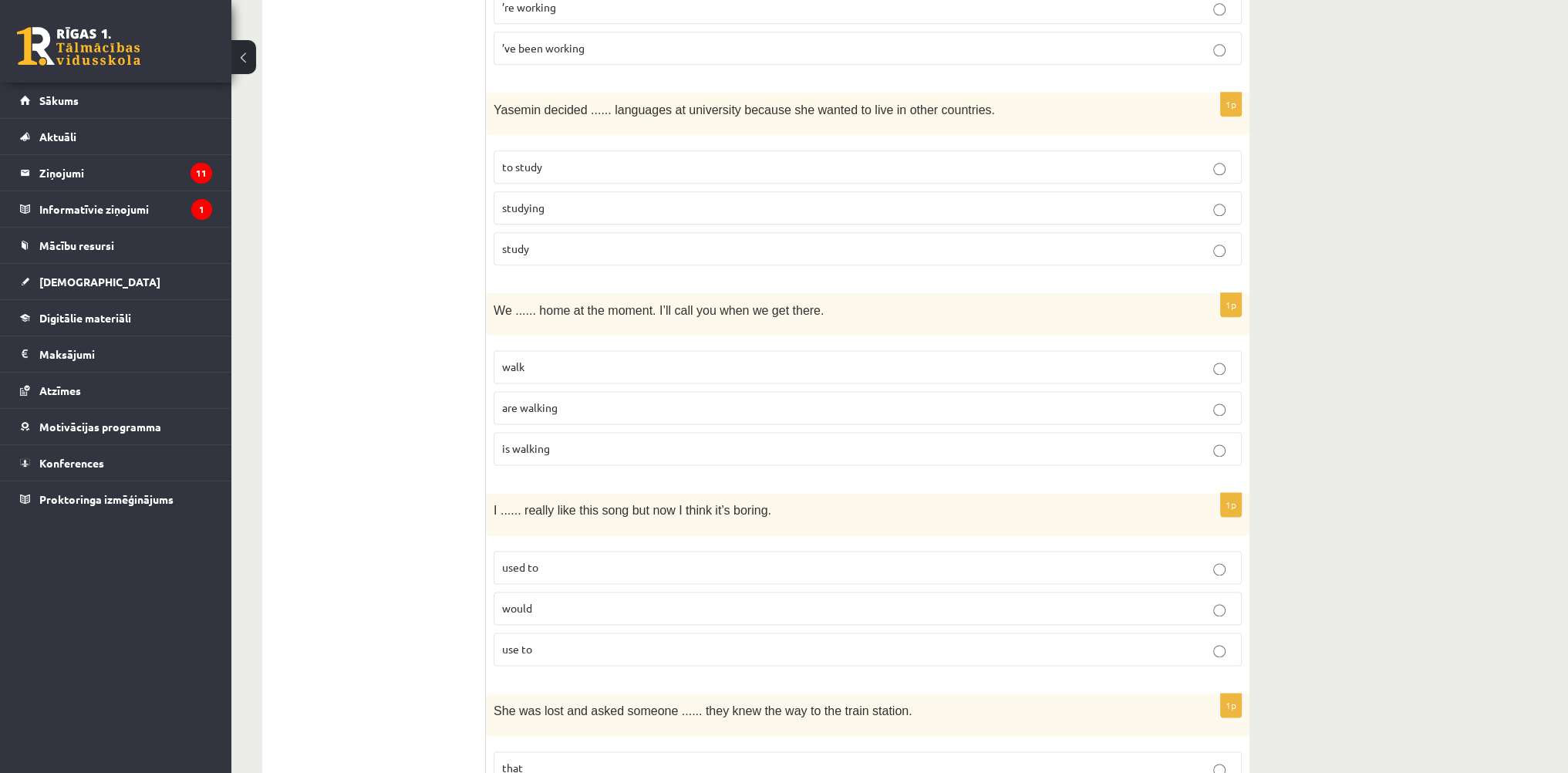
click at [560, 159] on p "to study" at bounding box center [867, 166] width 731 height 16
click at [585, 374] on fieldset "walk are walking is walking" at bounding box center [867, 406] width 749 height 127
click at [586, 400] on p "are walking" at bounding box center [867, 408] width 731 height 16
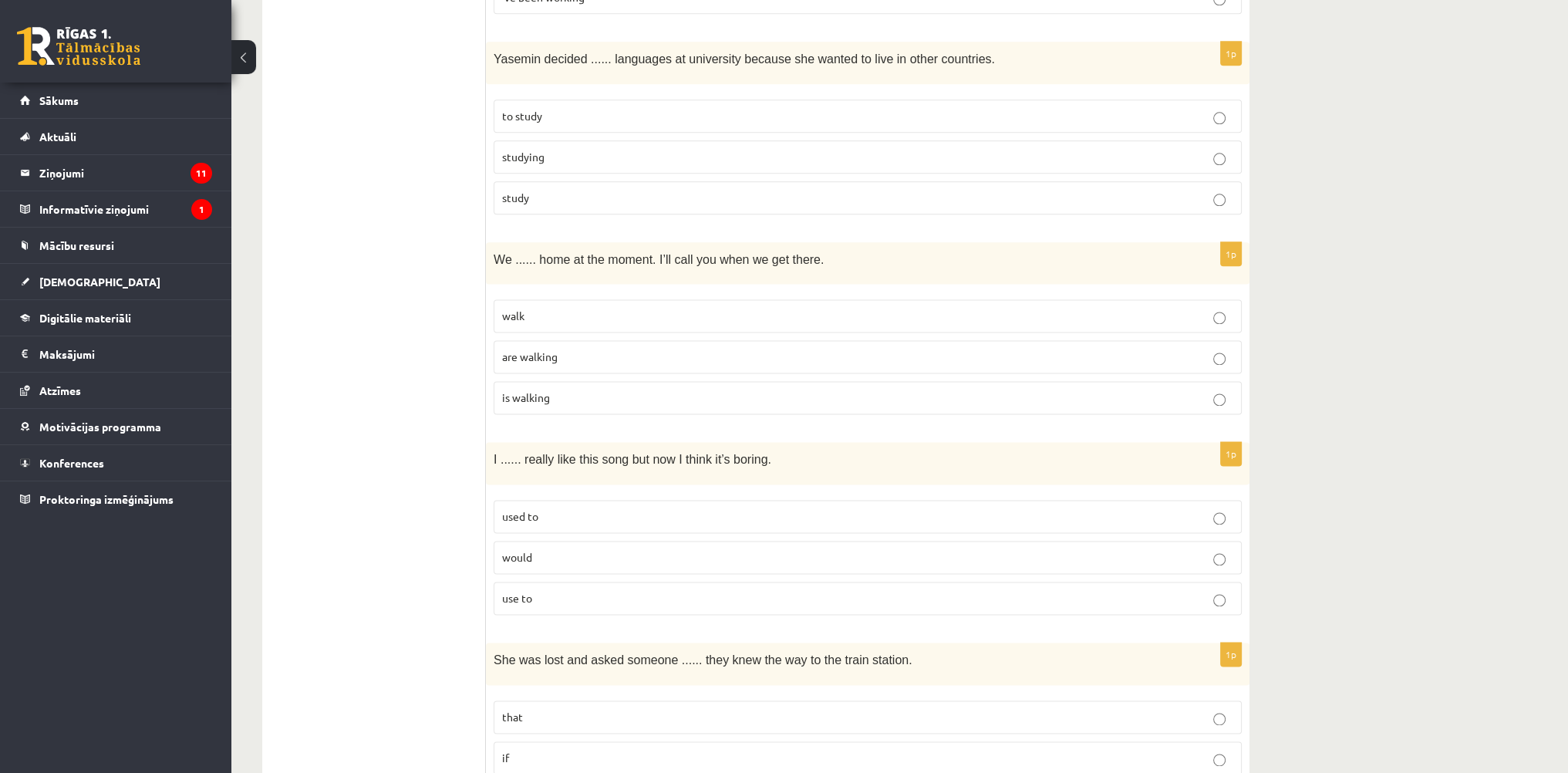
scroll to position [2778, 0]
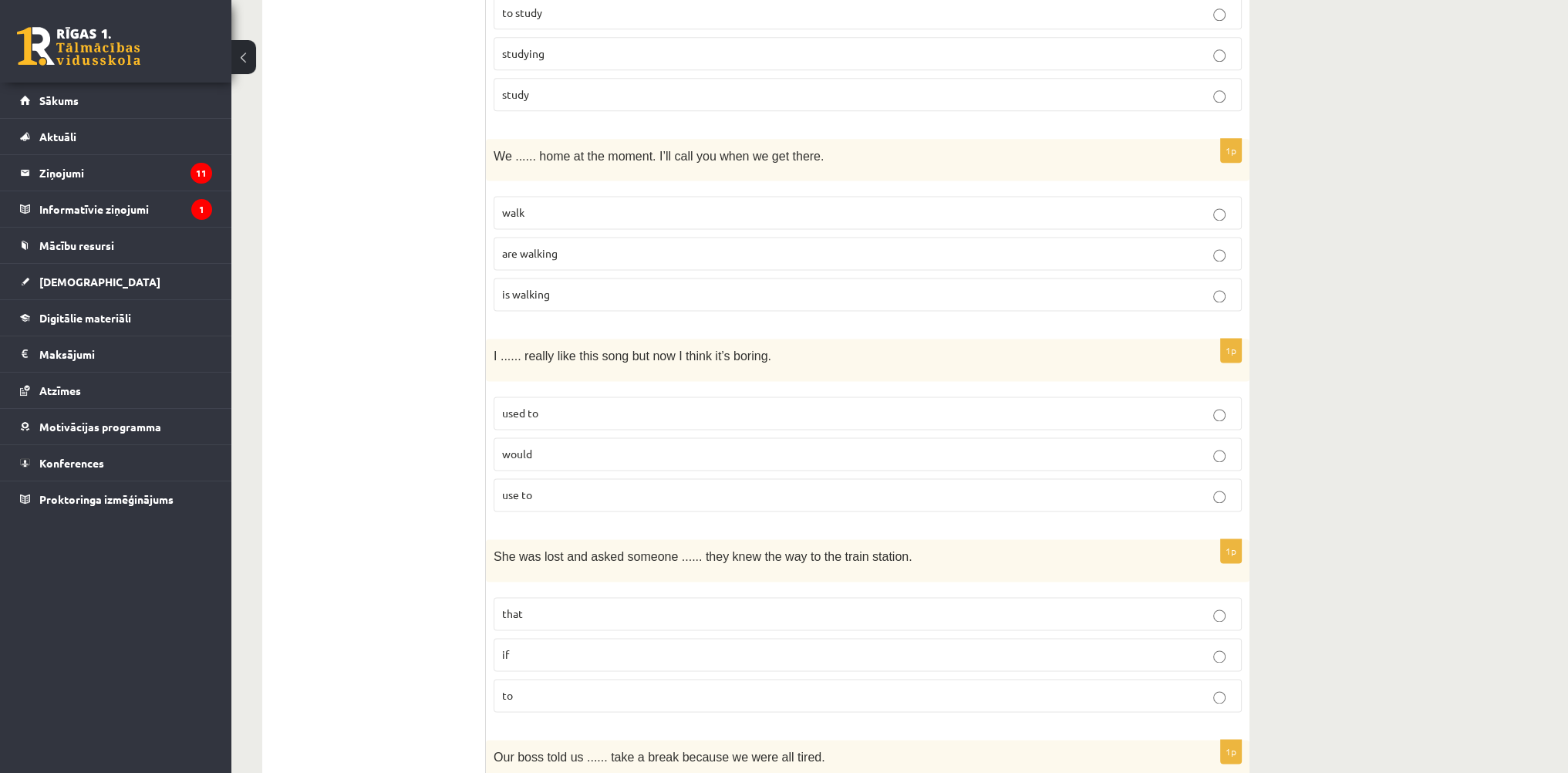
click at [555, 406] on p "used to" at bounding box center [867, 413] width 731 height 16
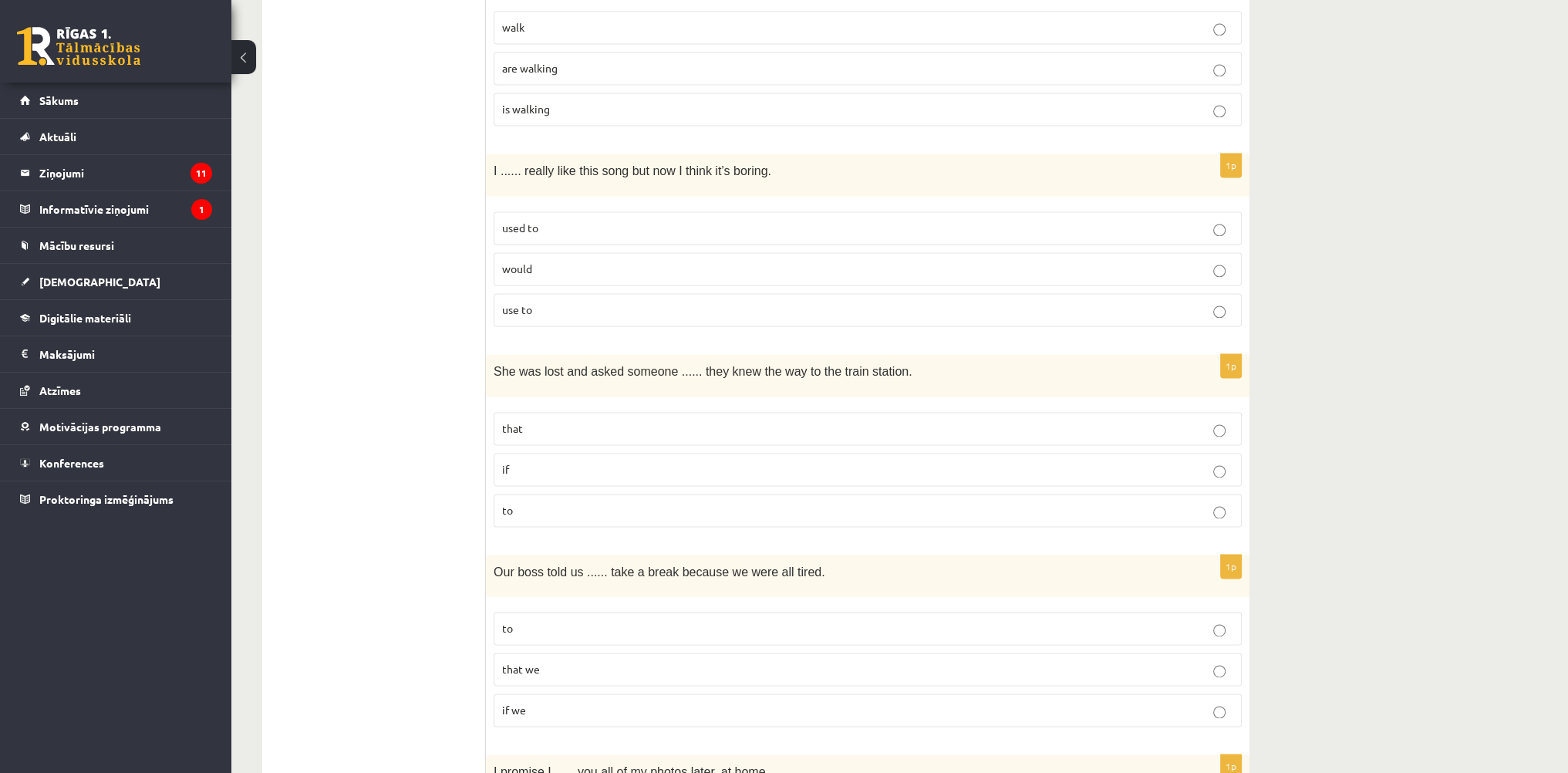
scroll to position [3010, 0]
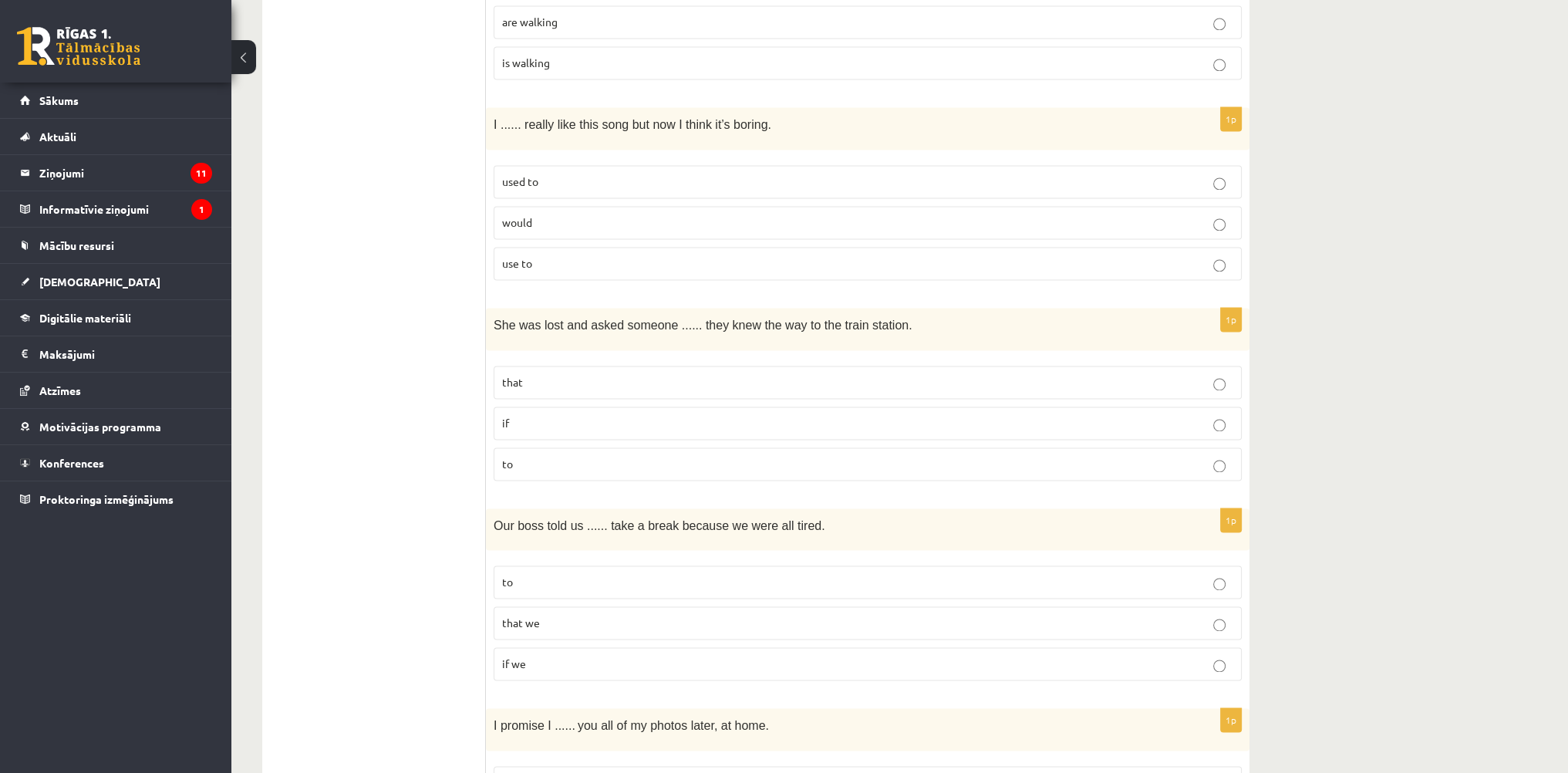
click at [524, 415] on p "if" at bounding box center [867, 423] width 731 height 16
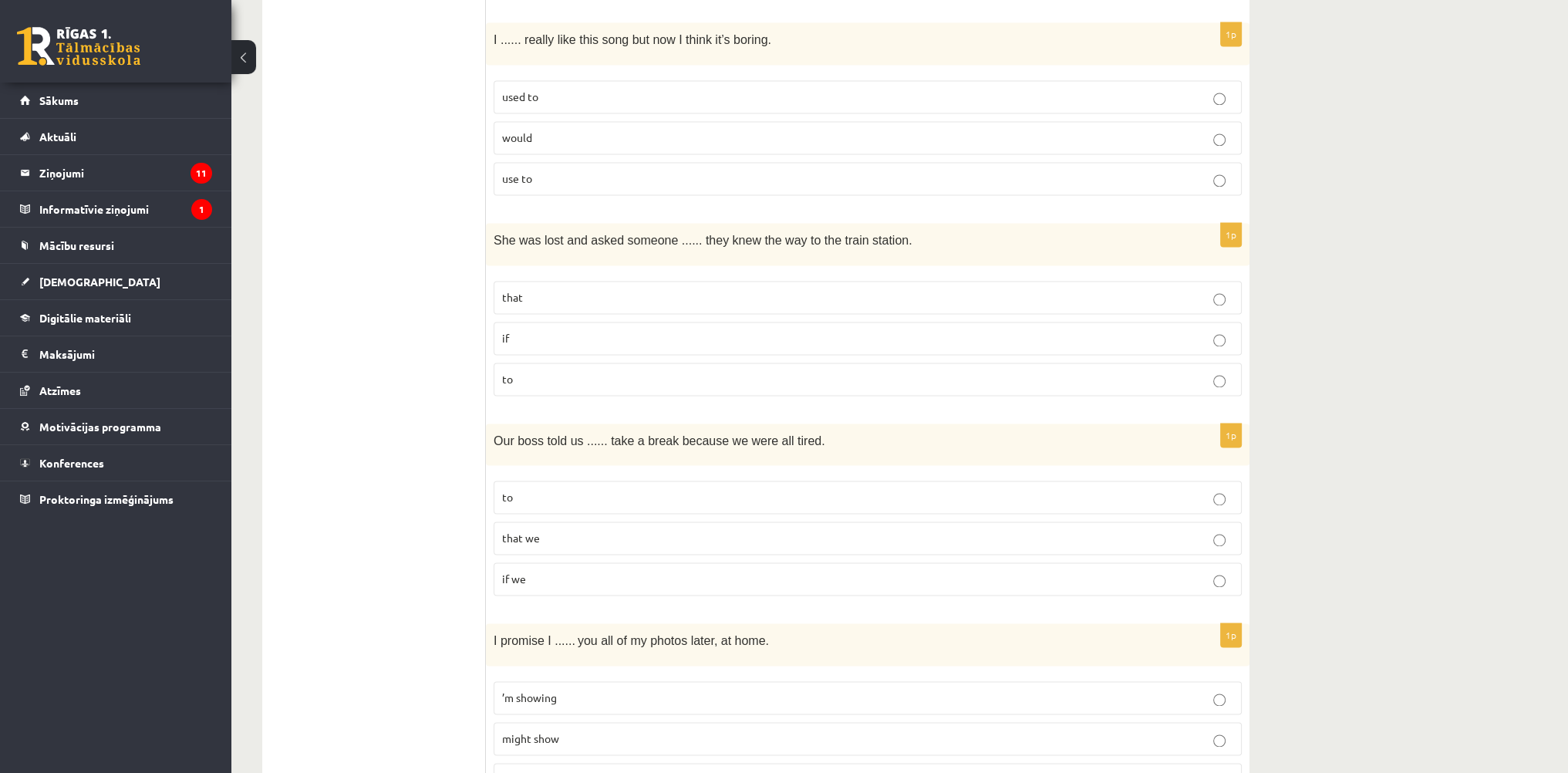
scroll to position [3241, 0]
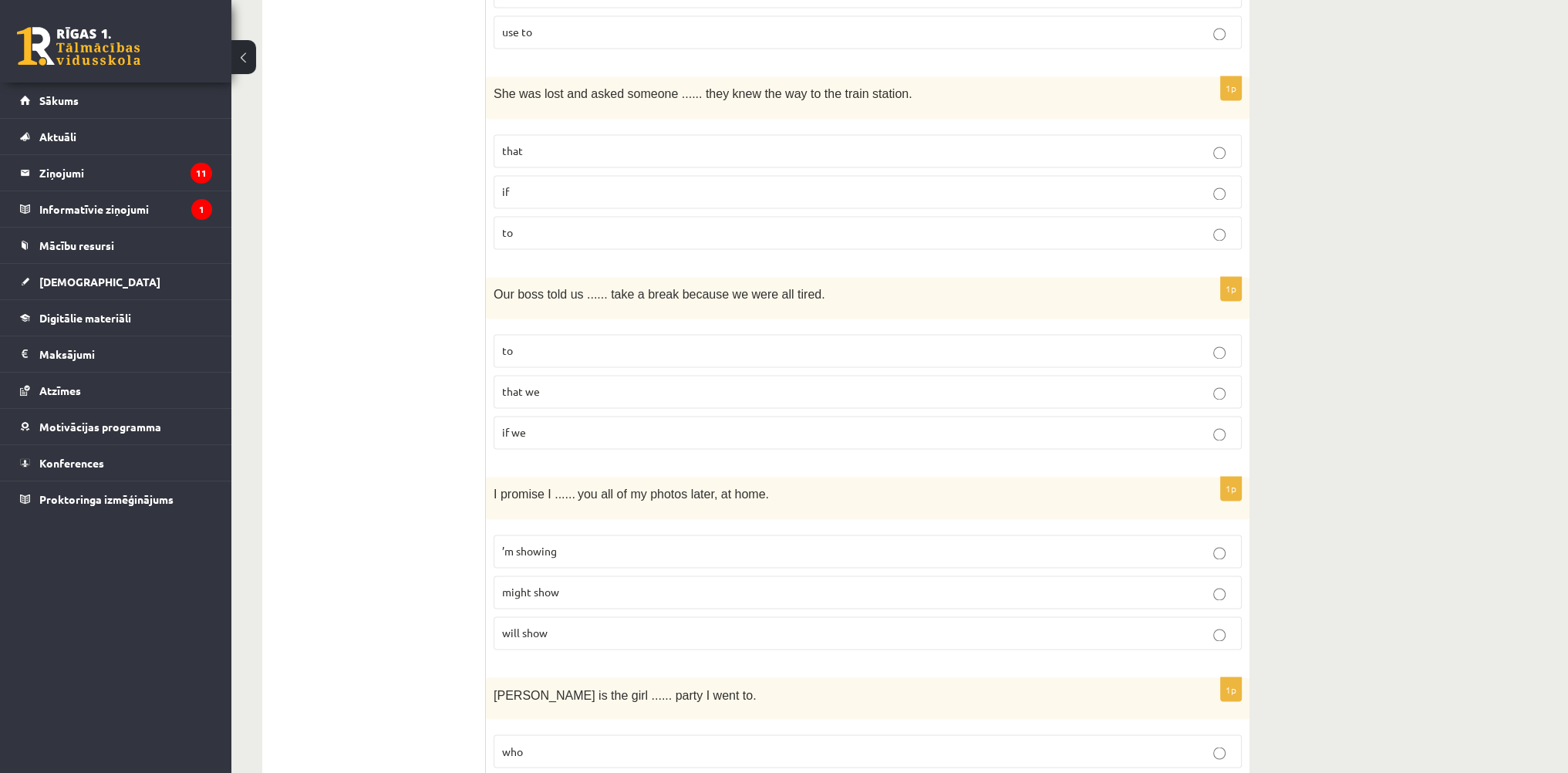
click at [546, 342] on p "to" at bounding box center [867, 350] width 731 height 16
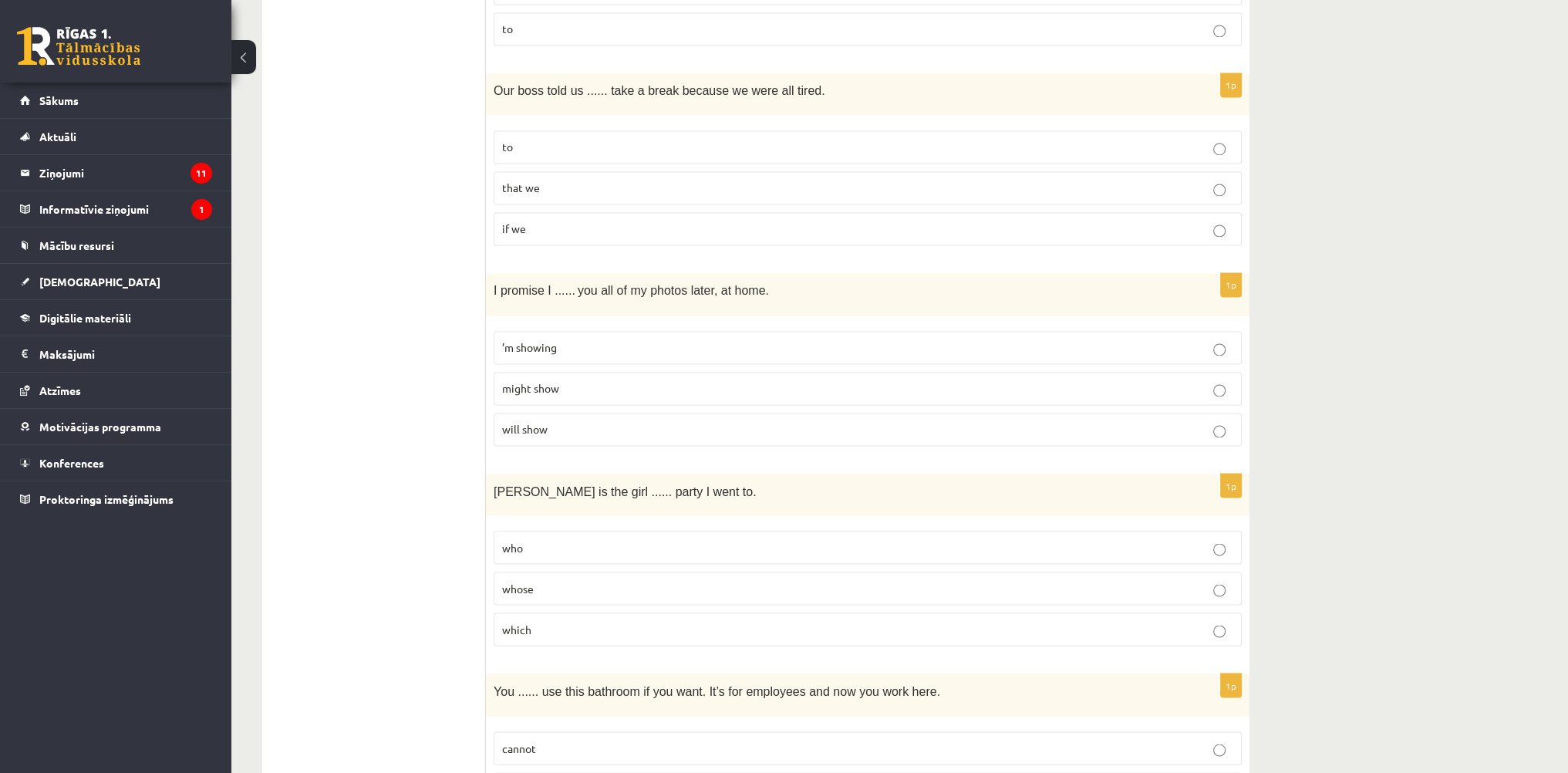
scroll to position [3473, 0]
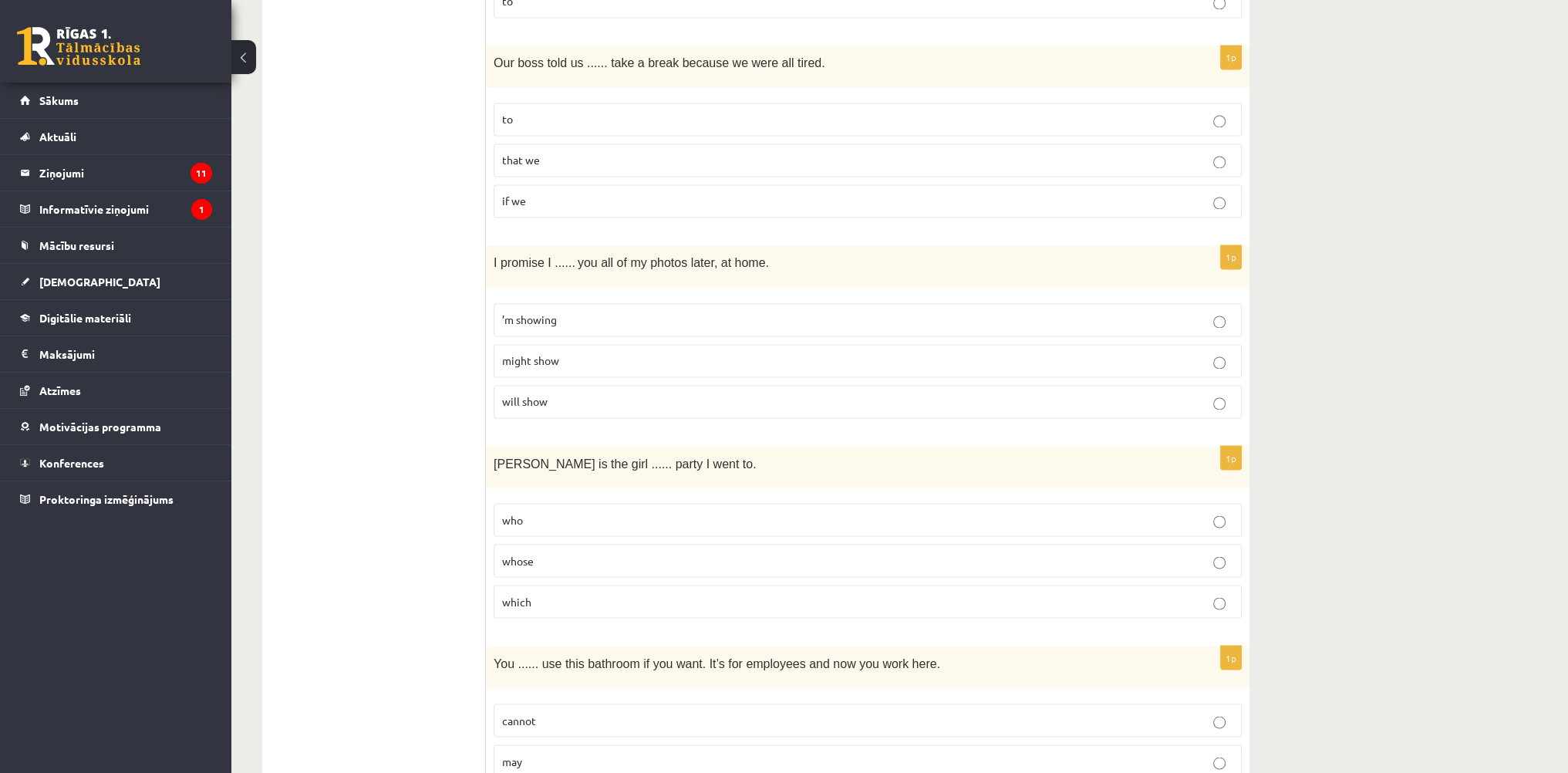
click at [556, 390] on label "will show" at bounding box center [867, 402] width 749 height 33
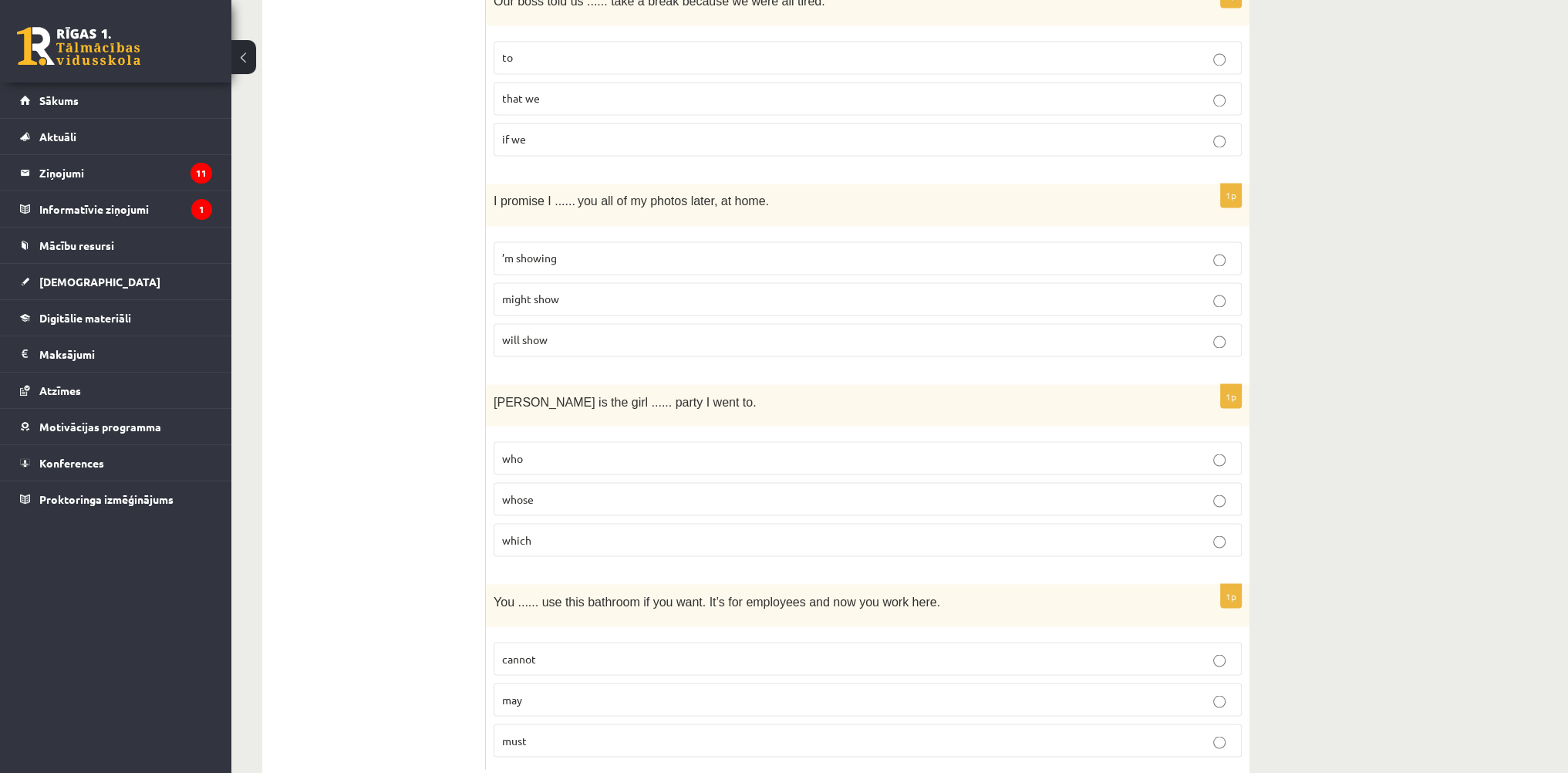
scroll to position [3557, 0]
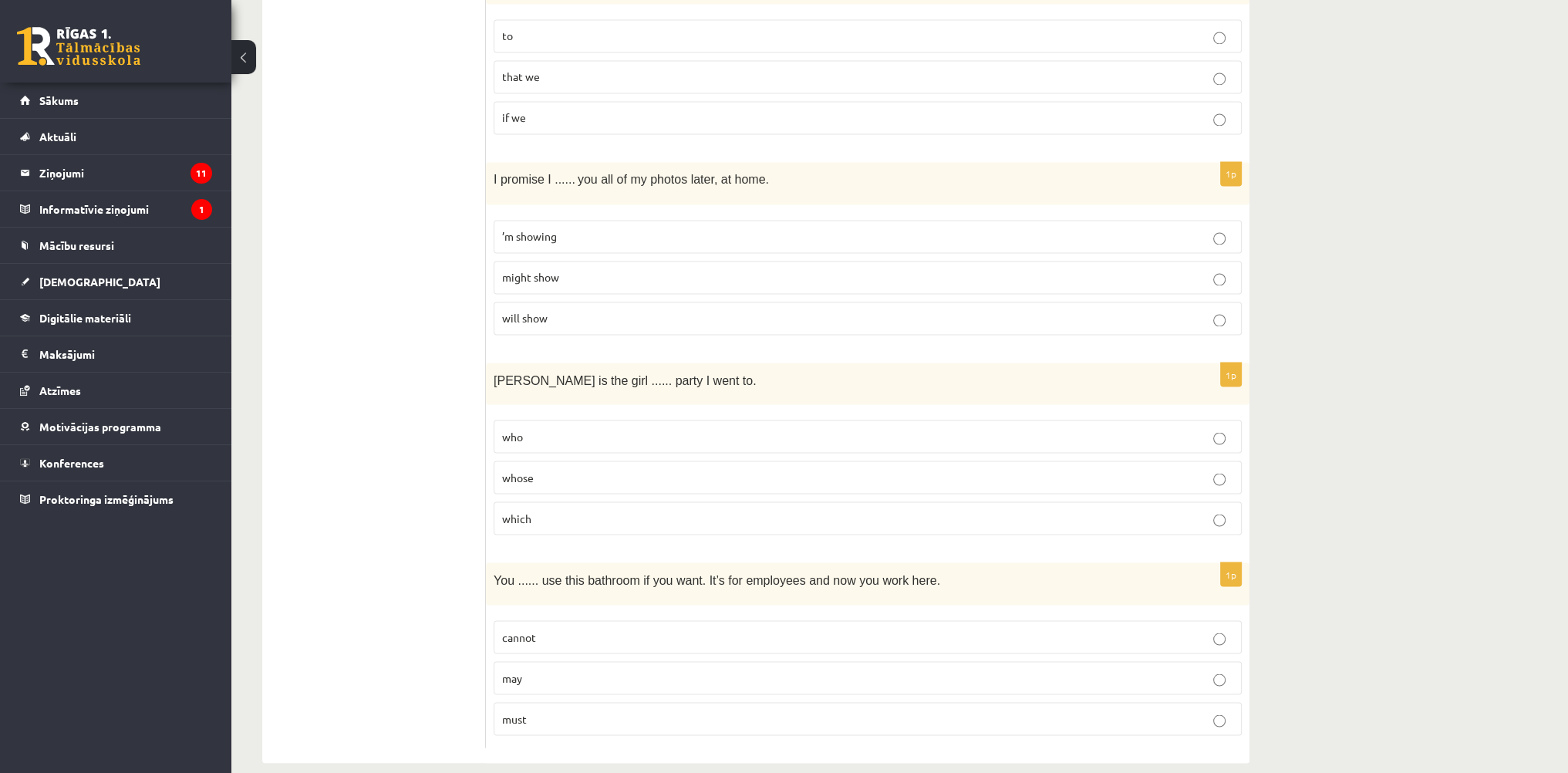
click at [558, 470] on p "whose" at bounding box center [867, 477] width 731 height 16
click at [557, 670] on p "may" at bounding box center [867, 677] width 731 height 16
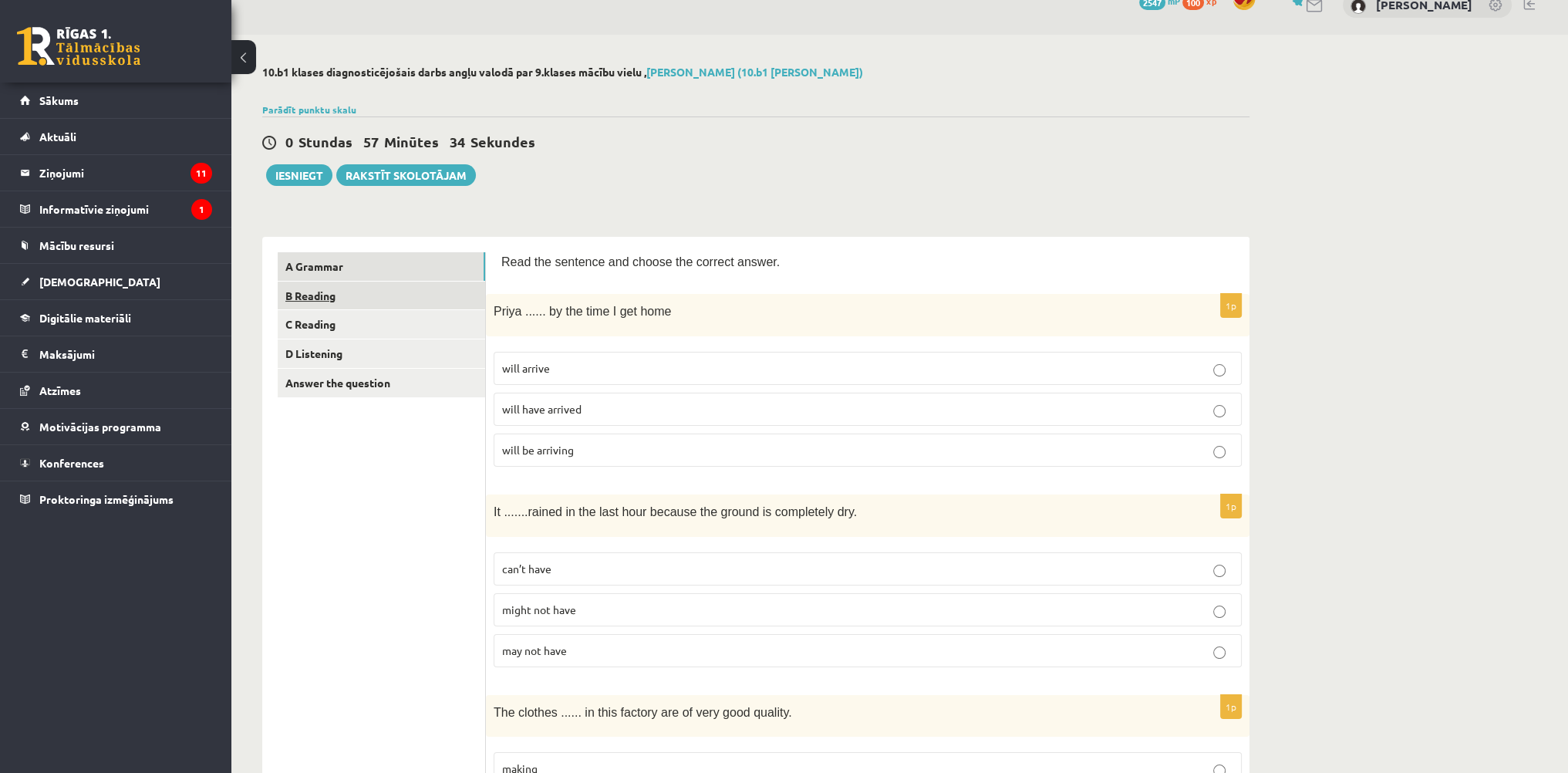
scroll to position [0, 0]
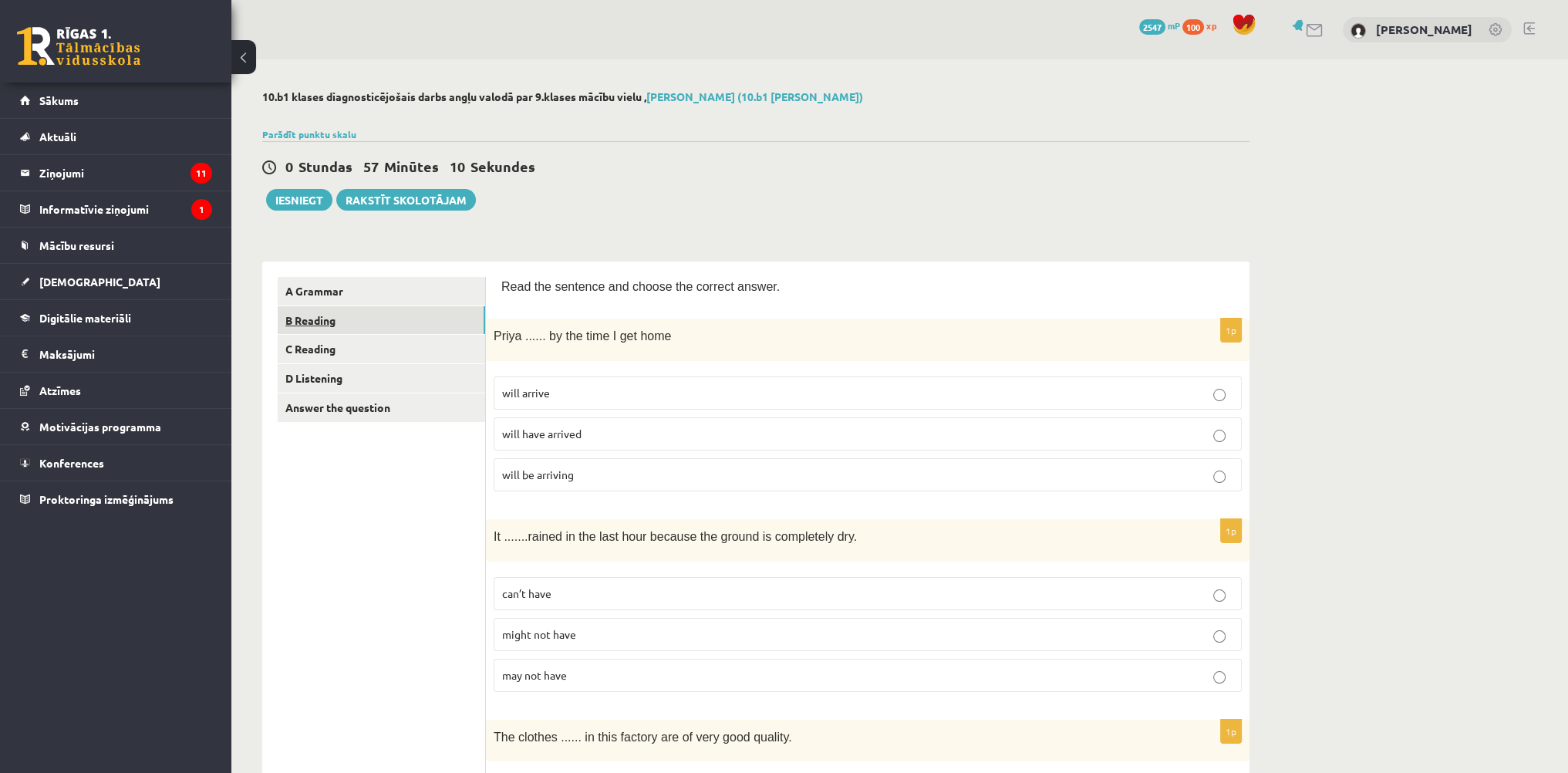
click at [402, 327] on link "B Reading" at bounding box center [381, 320] width 207 height 29
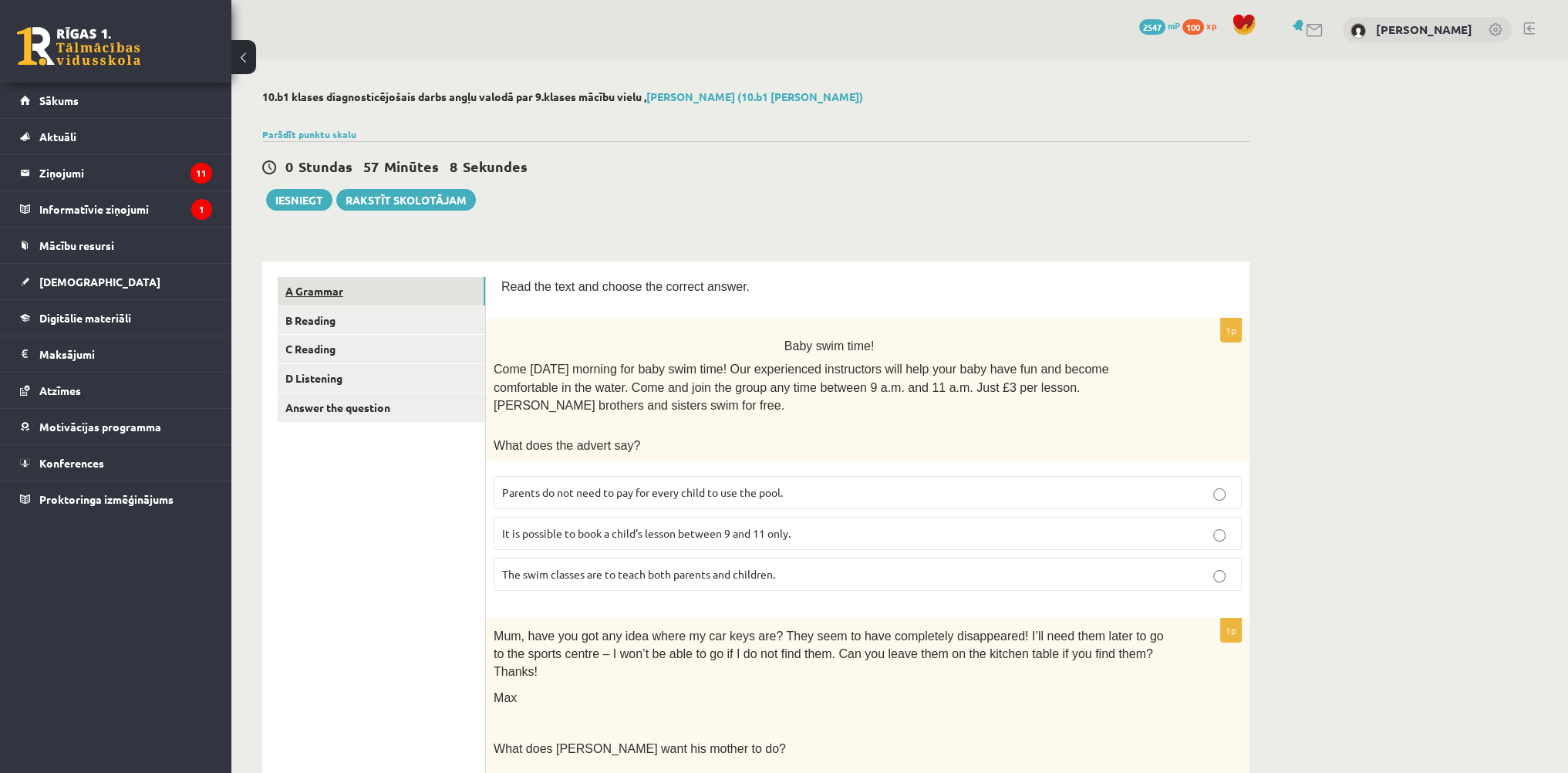
click at [400, 278] on link "A Grammar" at bounding box center [381, 292] width 207 height 29
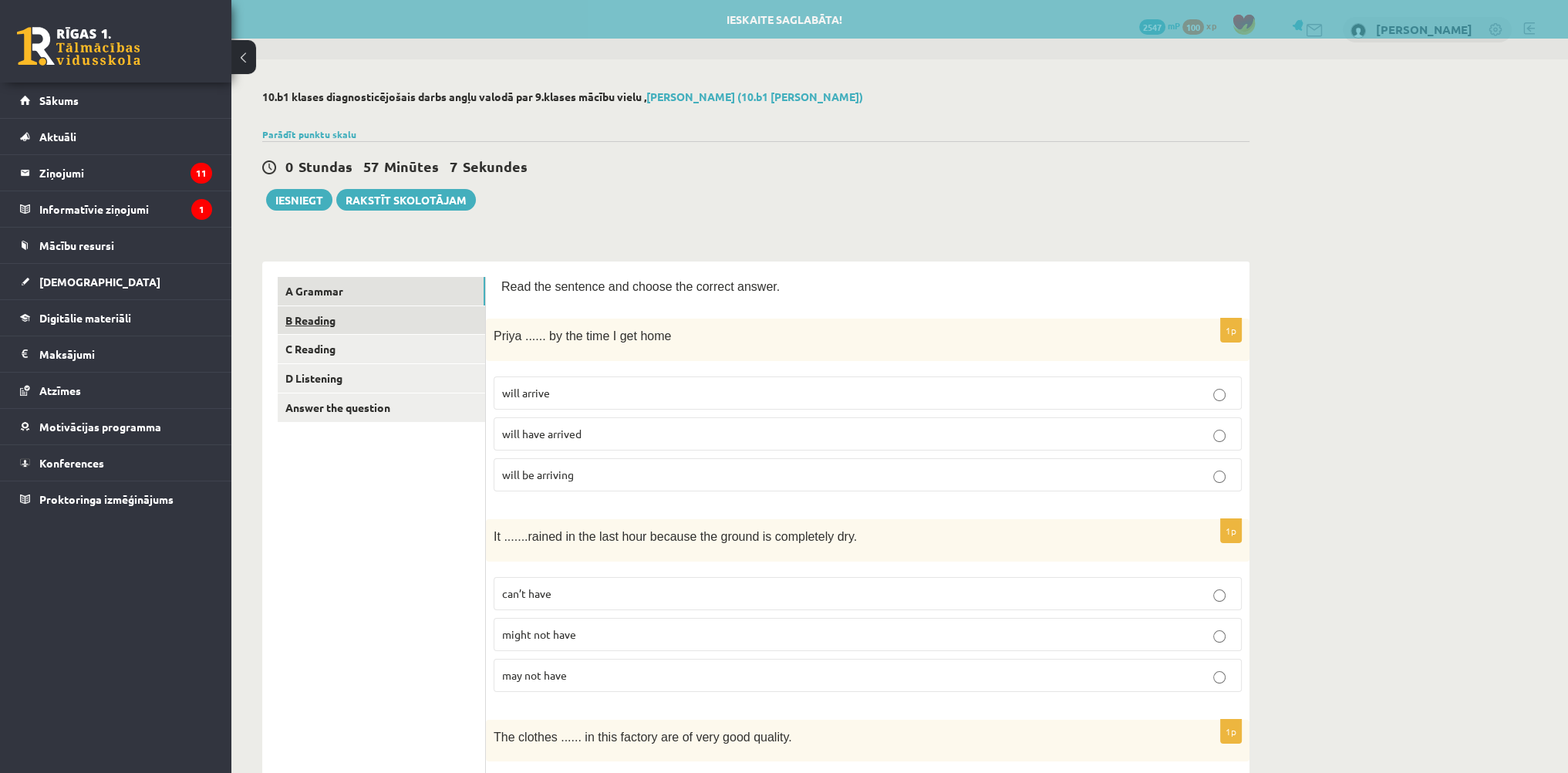
click at [417, 326] on link "B Reading" at bounding box center [381, 320] width 207 height 29
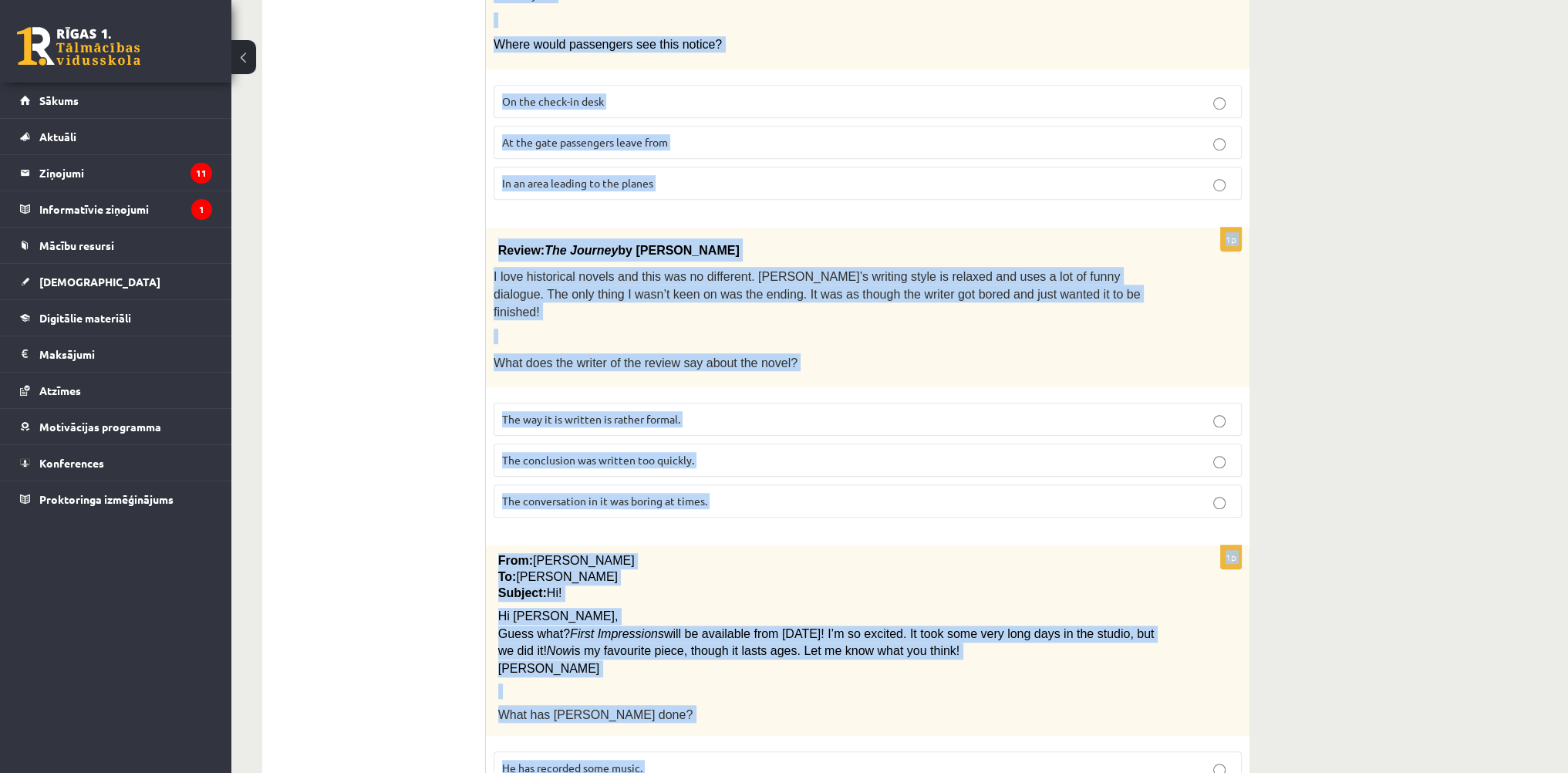
scroll to position [1383, 0]
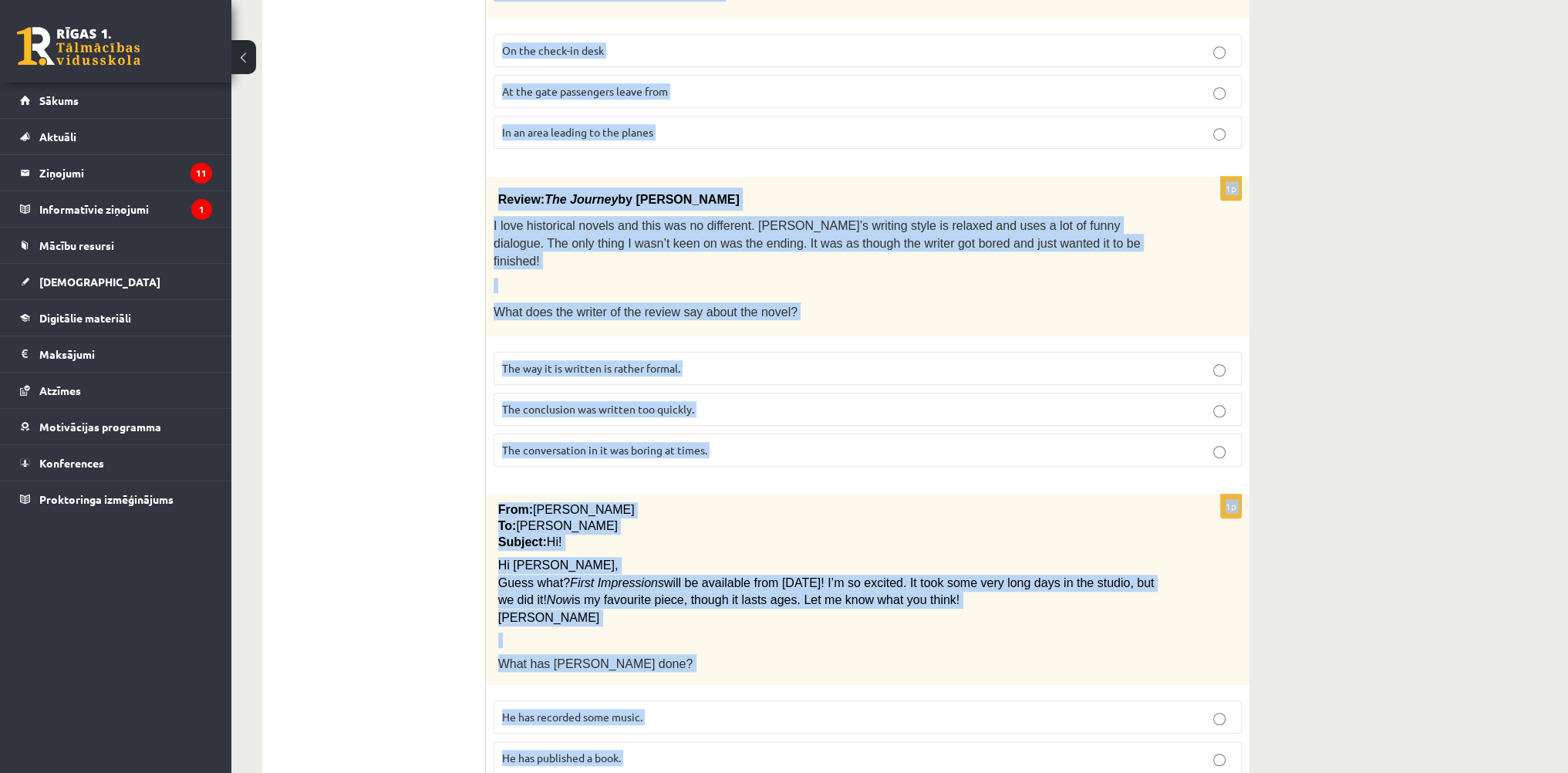
drag, startPoint x: 507, startPoint y: 61, endPoint x: 888, endPoint y: 743, distance: 781.2
copy form "Read the text and choose the correct answer. 1p Baby swim time! Come on Sunday …"
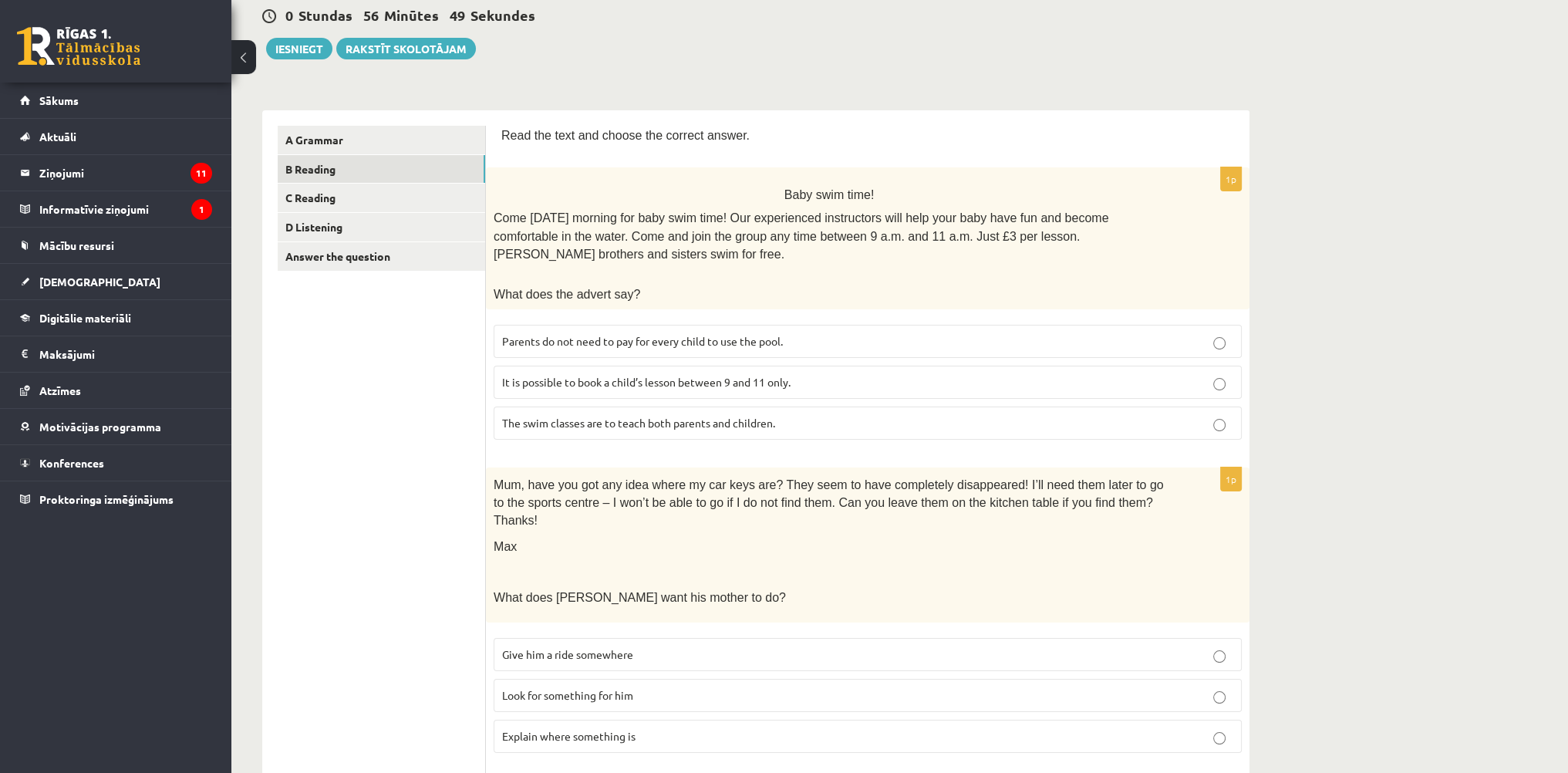
scroll to position [154, 0]
click at [571, 331] on span "Parents do not need to pay for every child to use the pool." at bounding box center [642, 338] width 281 height 14
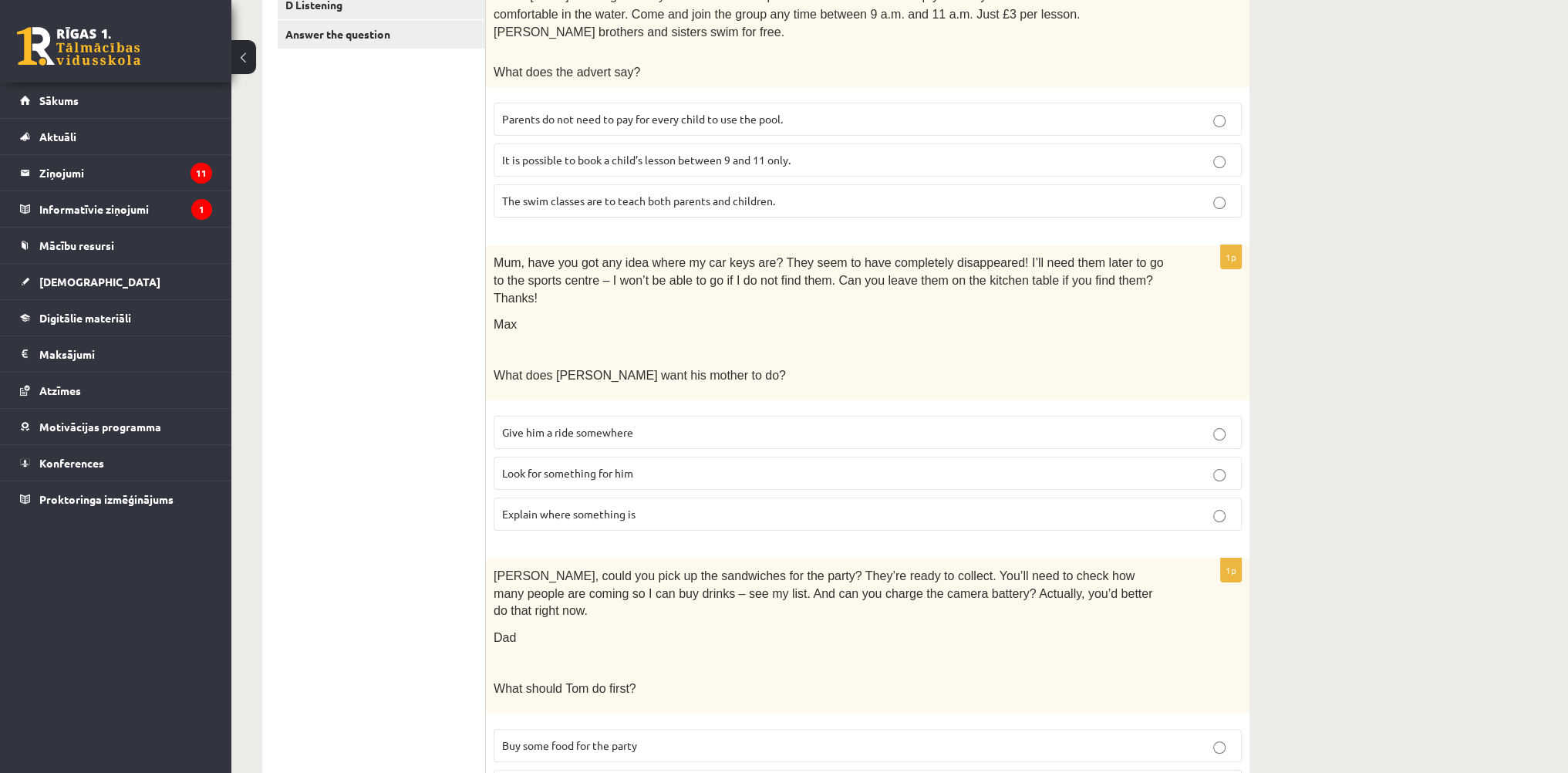
scroll to position [386, 0]
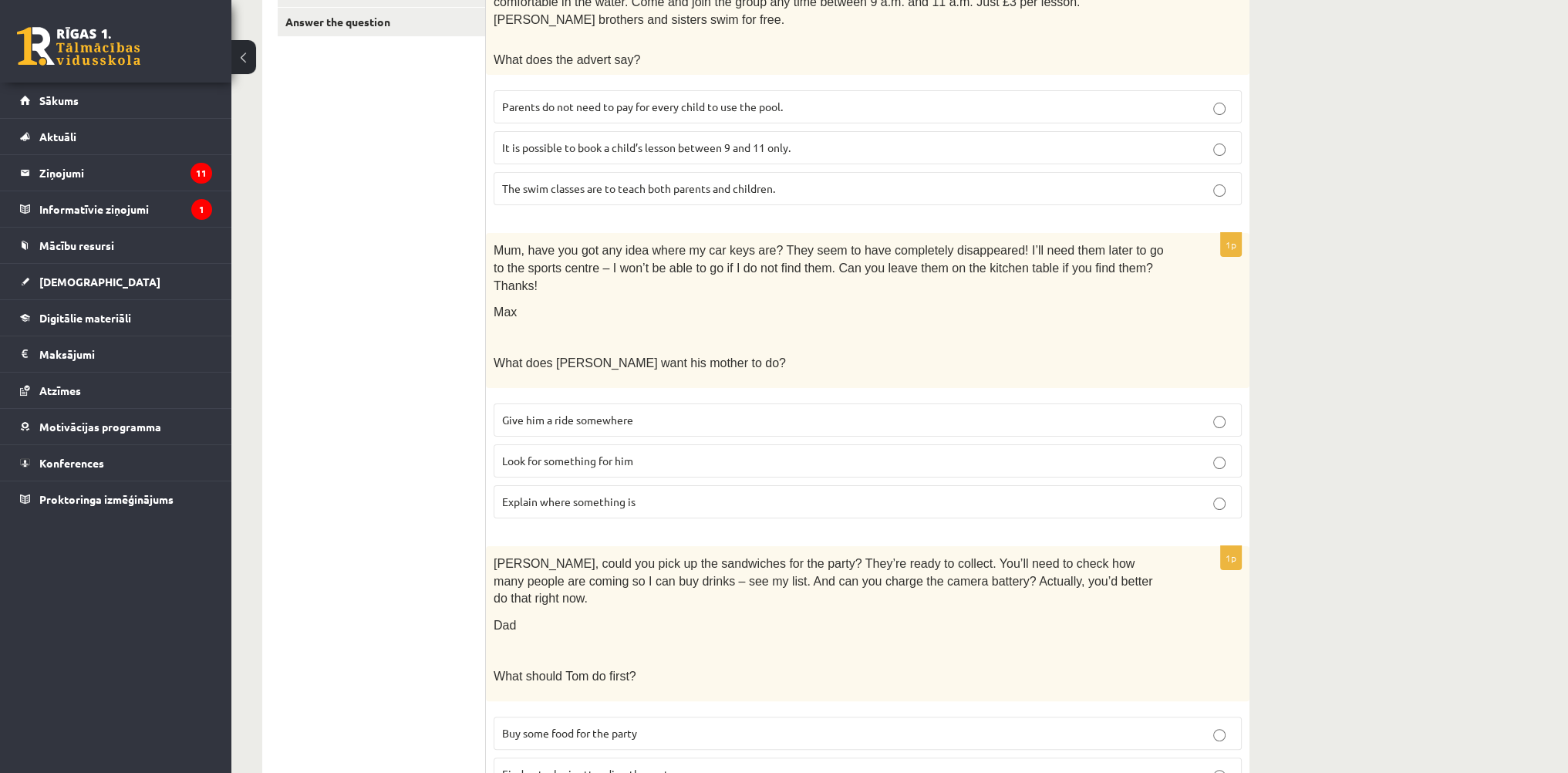
click at [574, 445] on label "Look for something for him" at bounding box center [867, 461] width 749 height 33
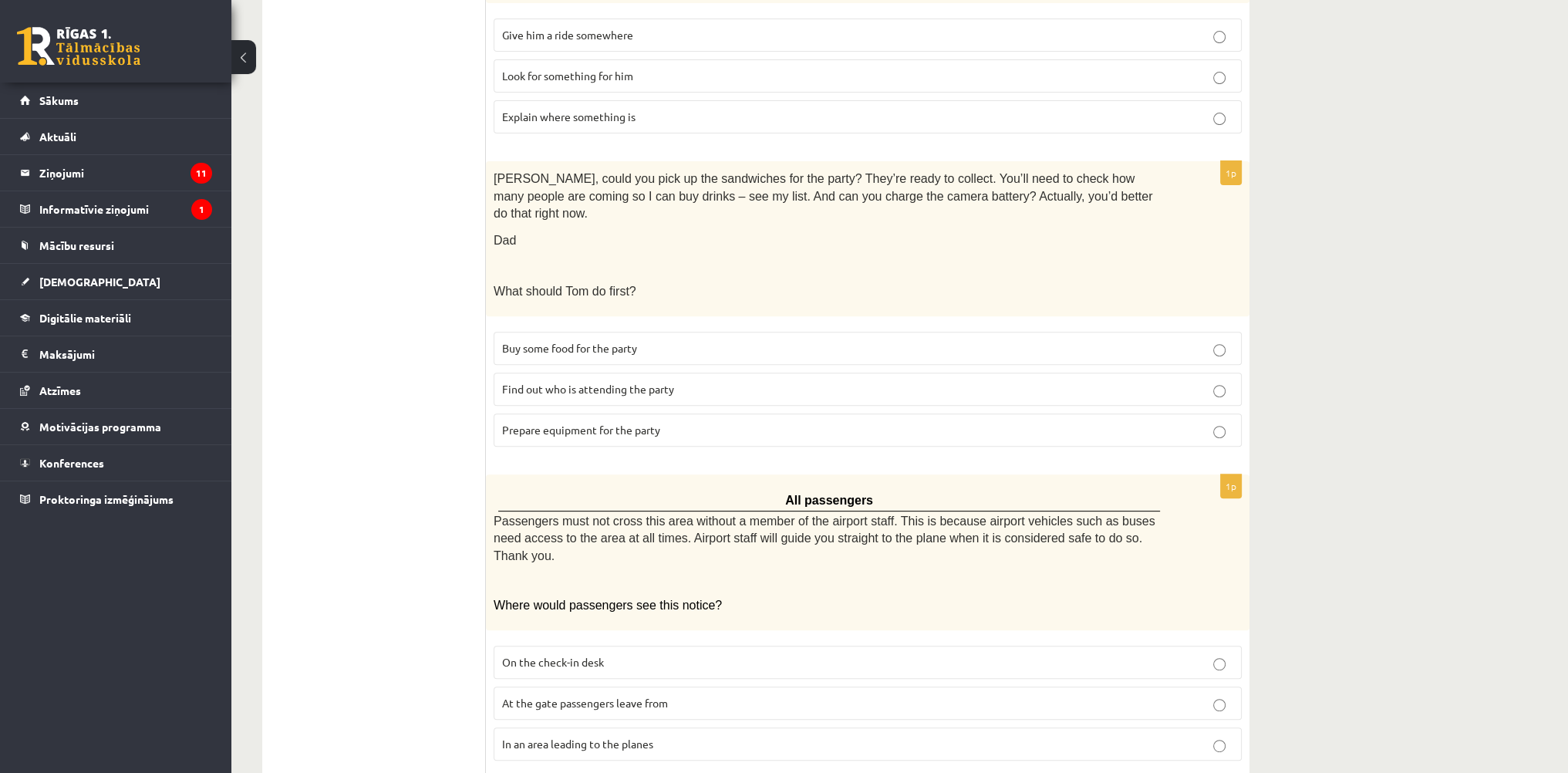
scroll to position [772, 0]
click at [570, 422] on span "Prepare equipment for the party" at bounding box center [580, 429] width 158 height 14
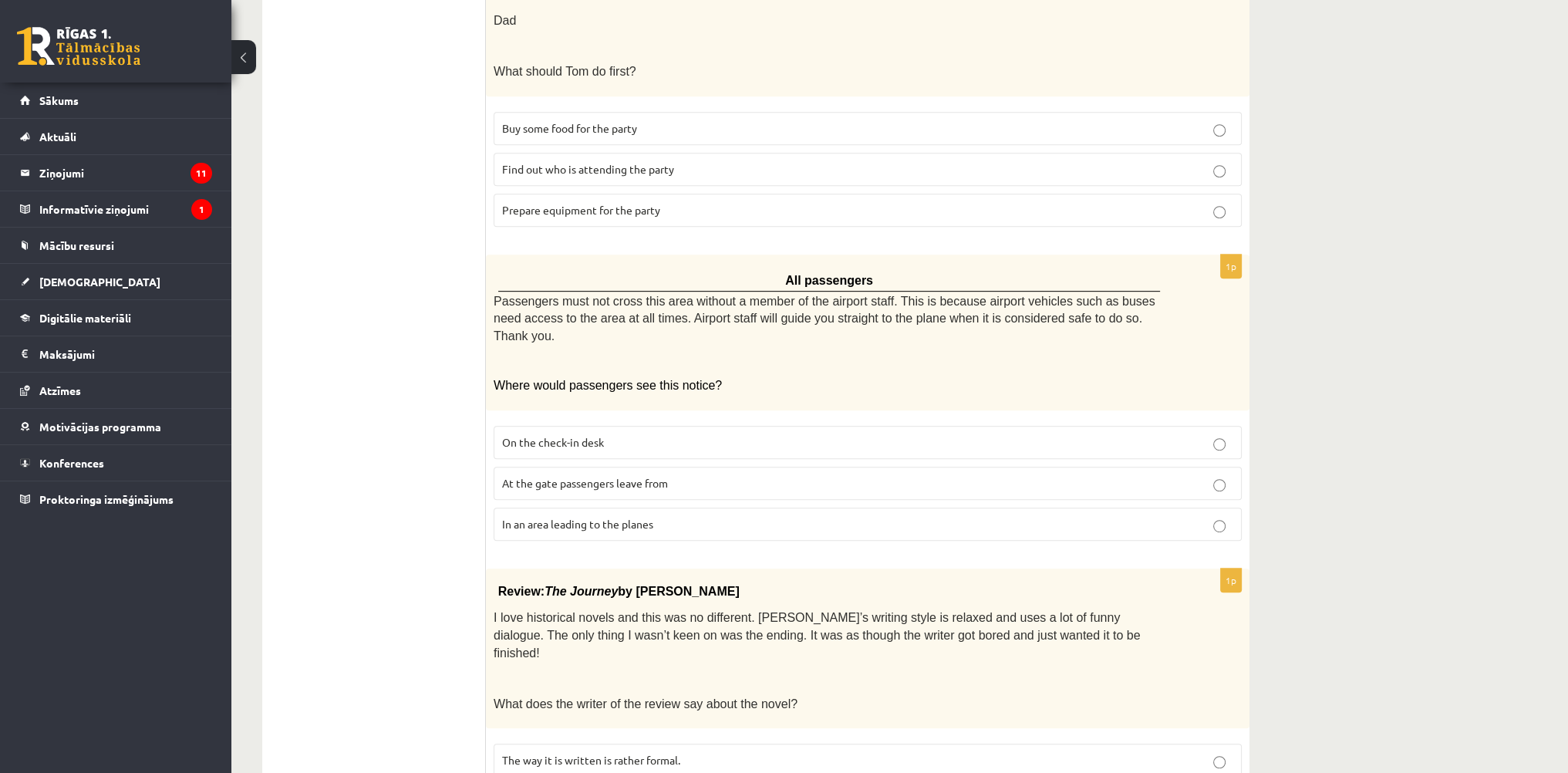
scroll to position [1004, 0]
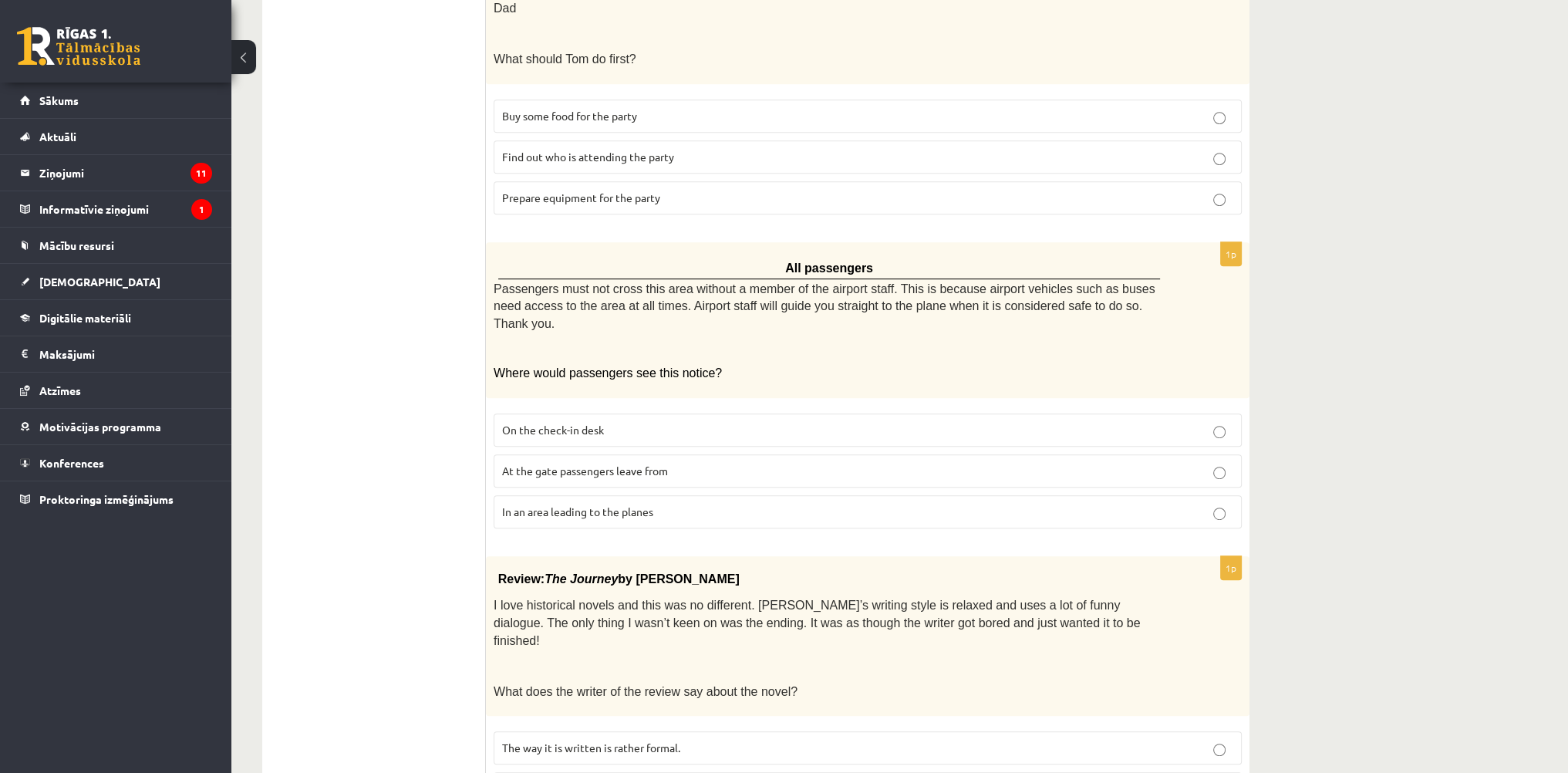
click at [642, 505] on span "In an area leading to the planes" at bounding box center [577, 512] width 151 height 14
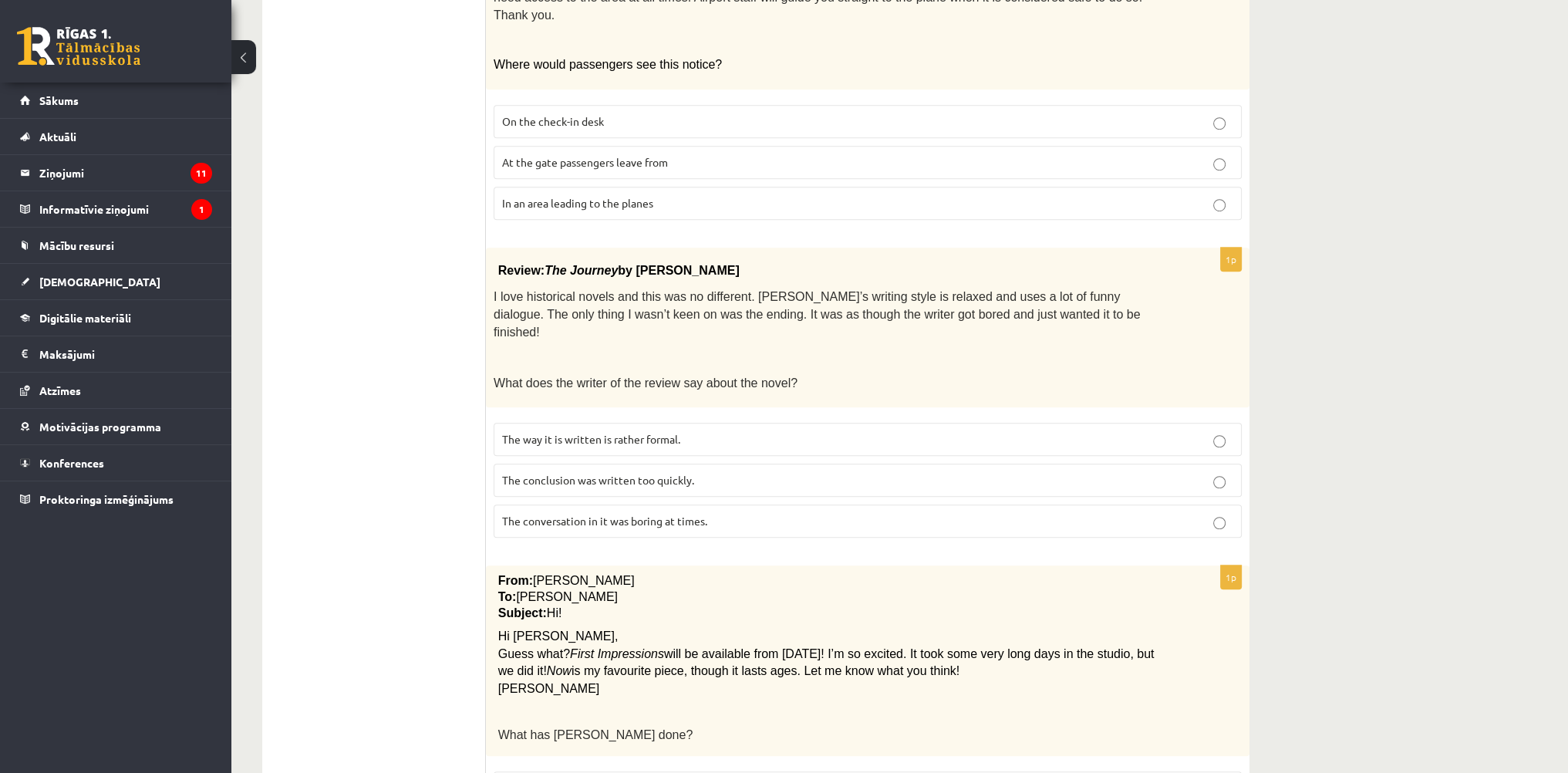
click at [577, 474] on span "The conclusion was written too quickly." at bounding box center [598, 480] width 192 height 14
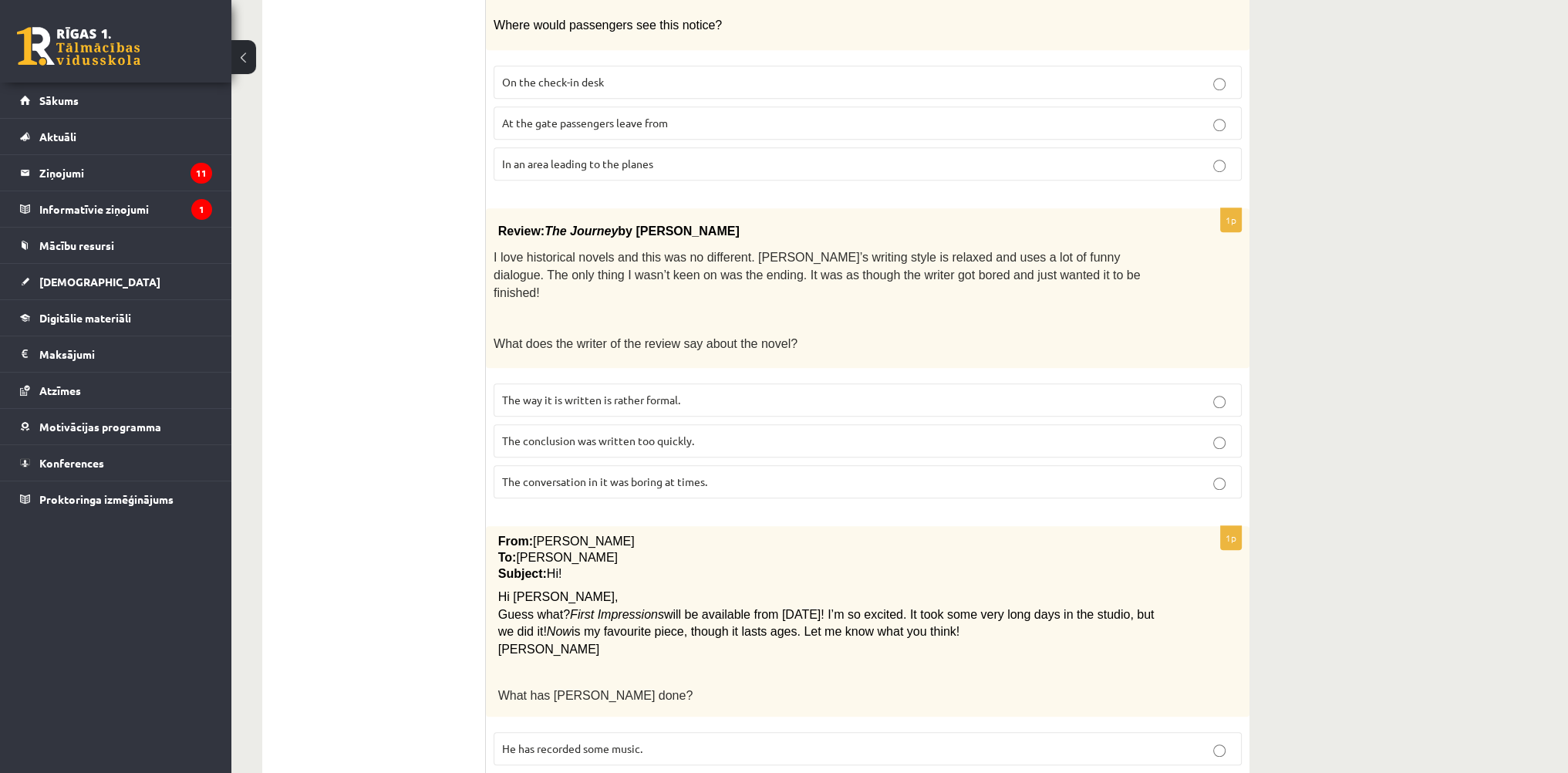
scroll to position [1383, 0]
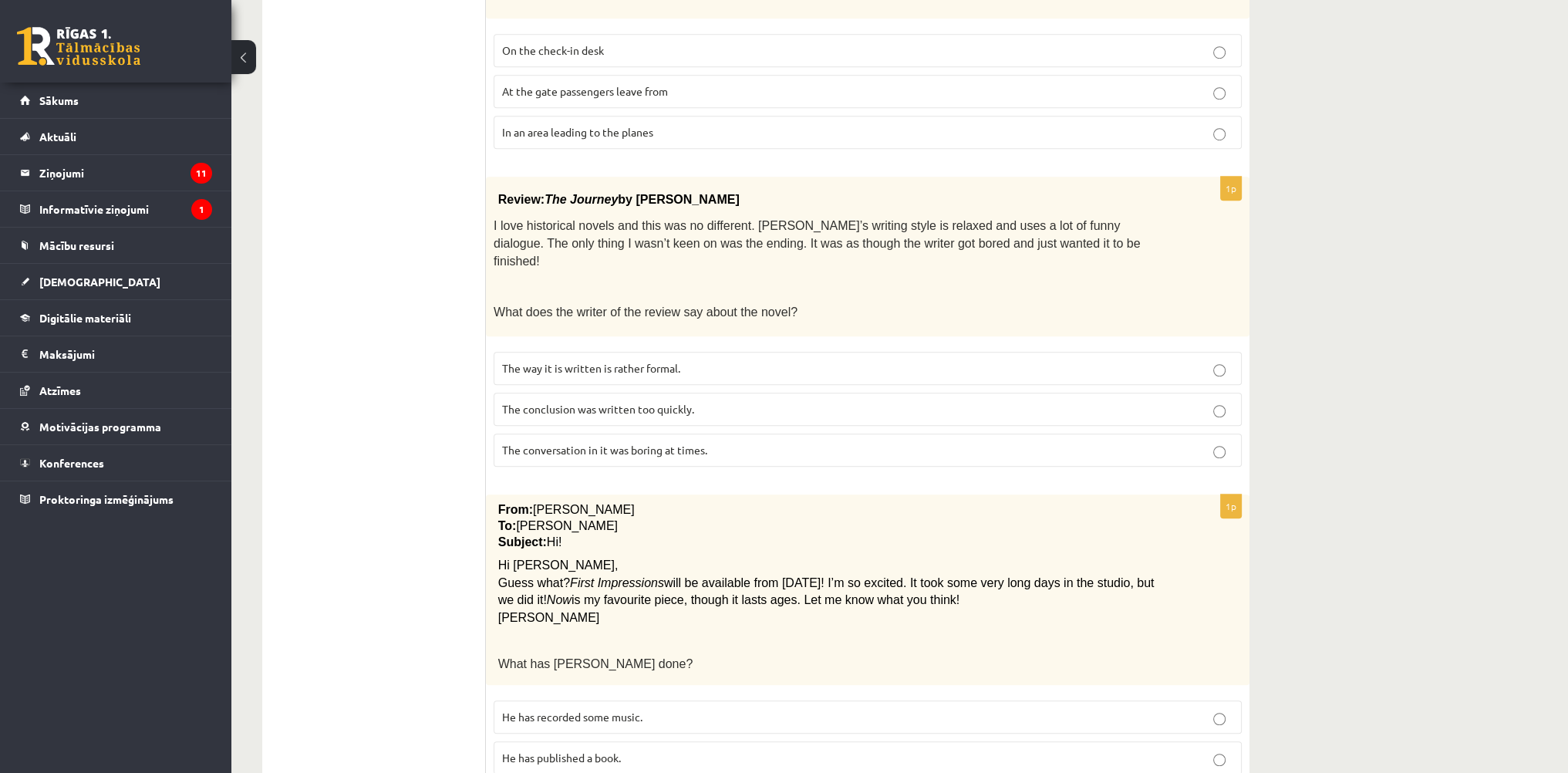
drag, startPoint x: 593, startPoint y: 621, endPoint x: 503, endPoint y: 584, distance: 97.3
click at [593, 710] on span "He has recorded some music." at bounding box center [572, 717] width 141 height 14
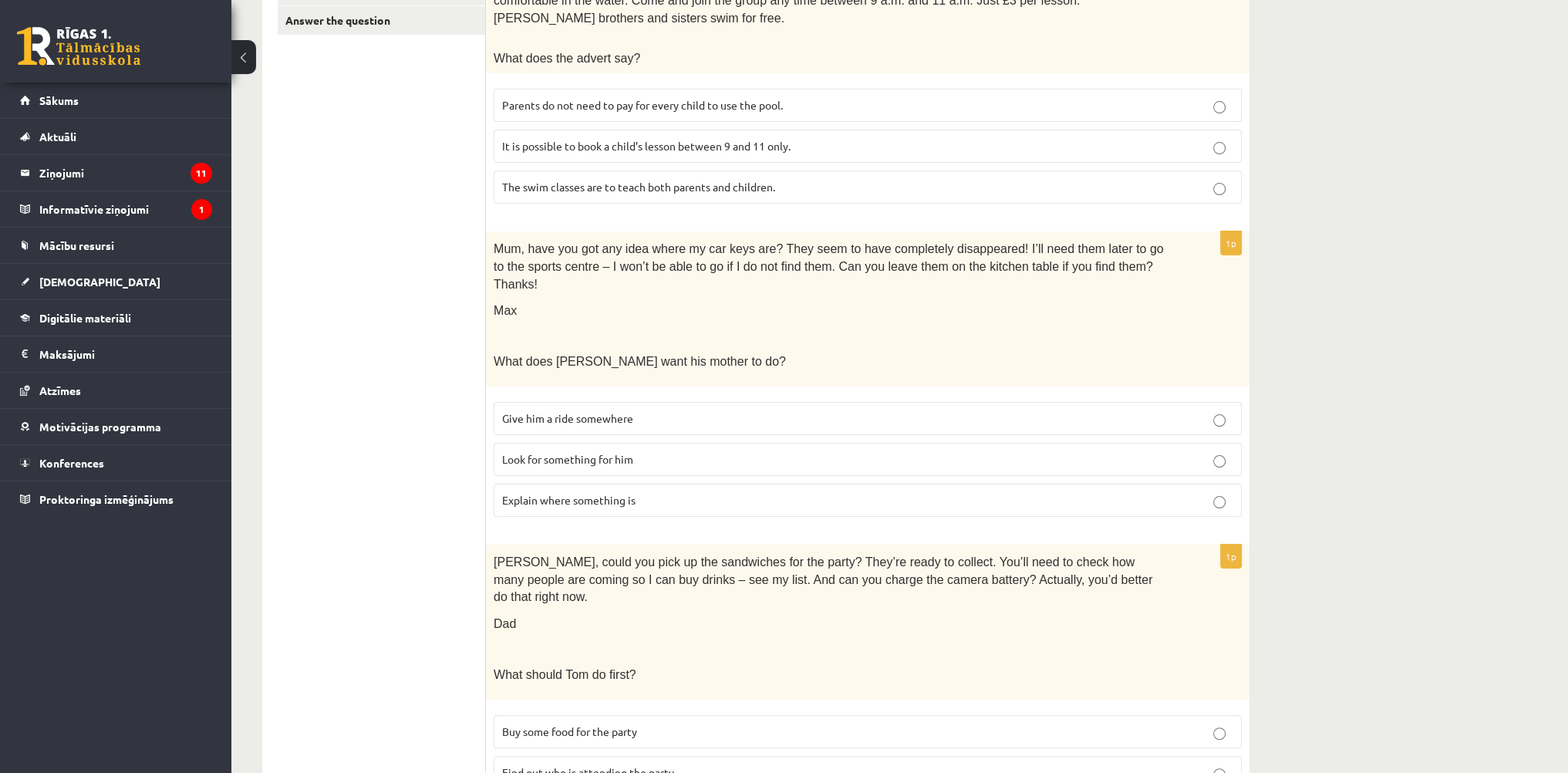
scroll to position [0, 0]
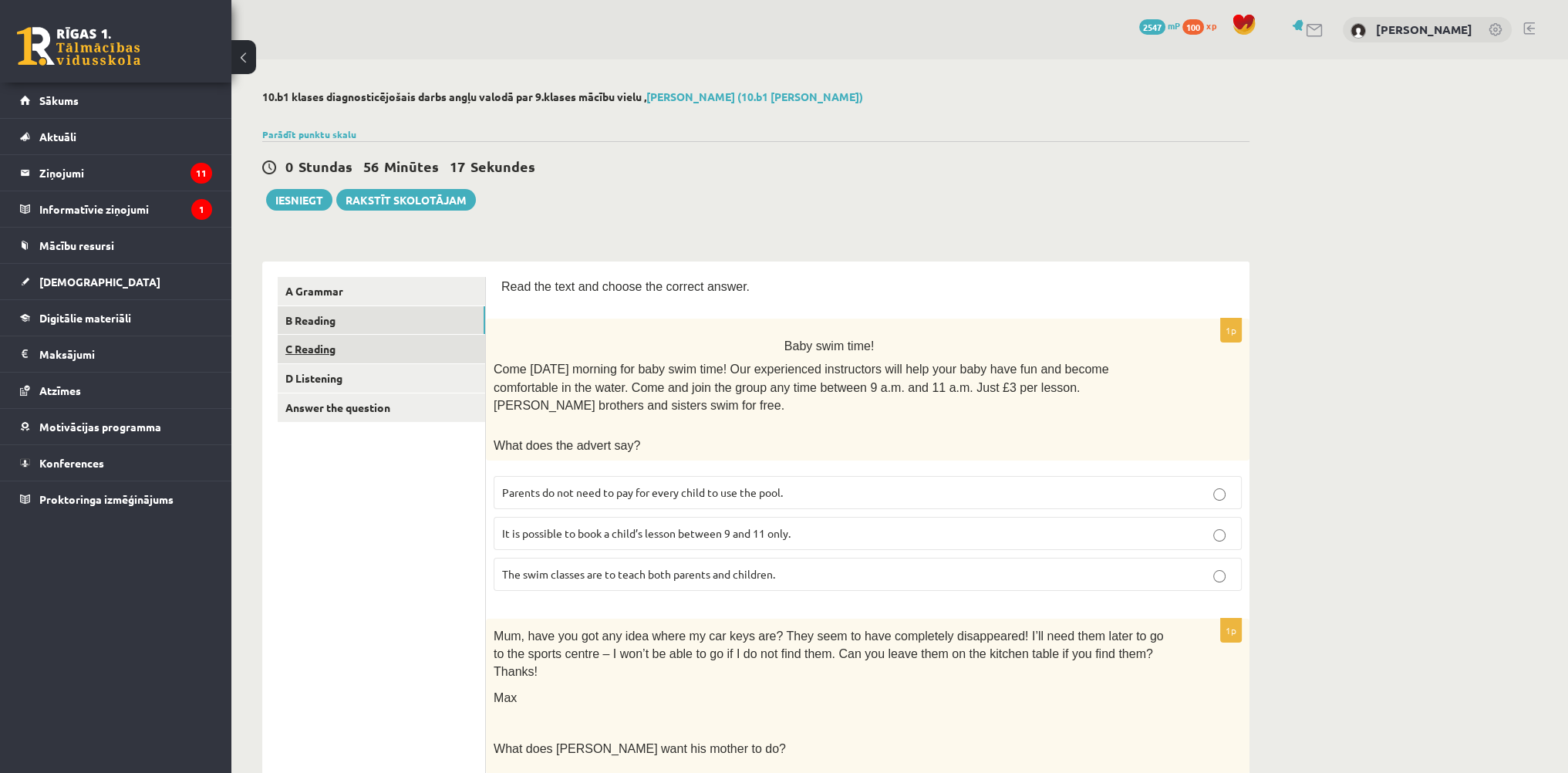
click at [325, 338] on link "C Reading" at bounding box center [381, 349] width 207 height 29
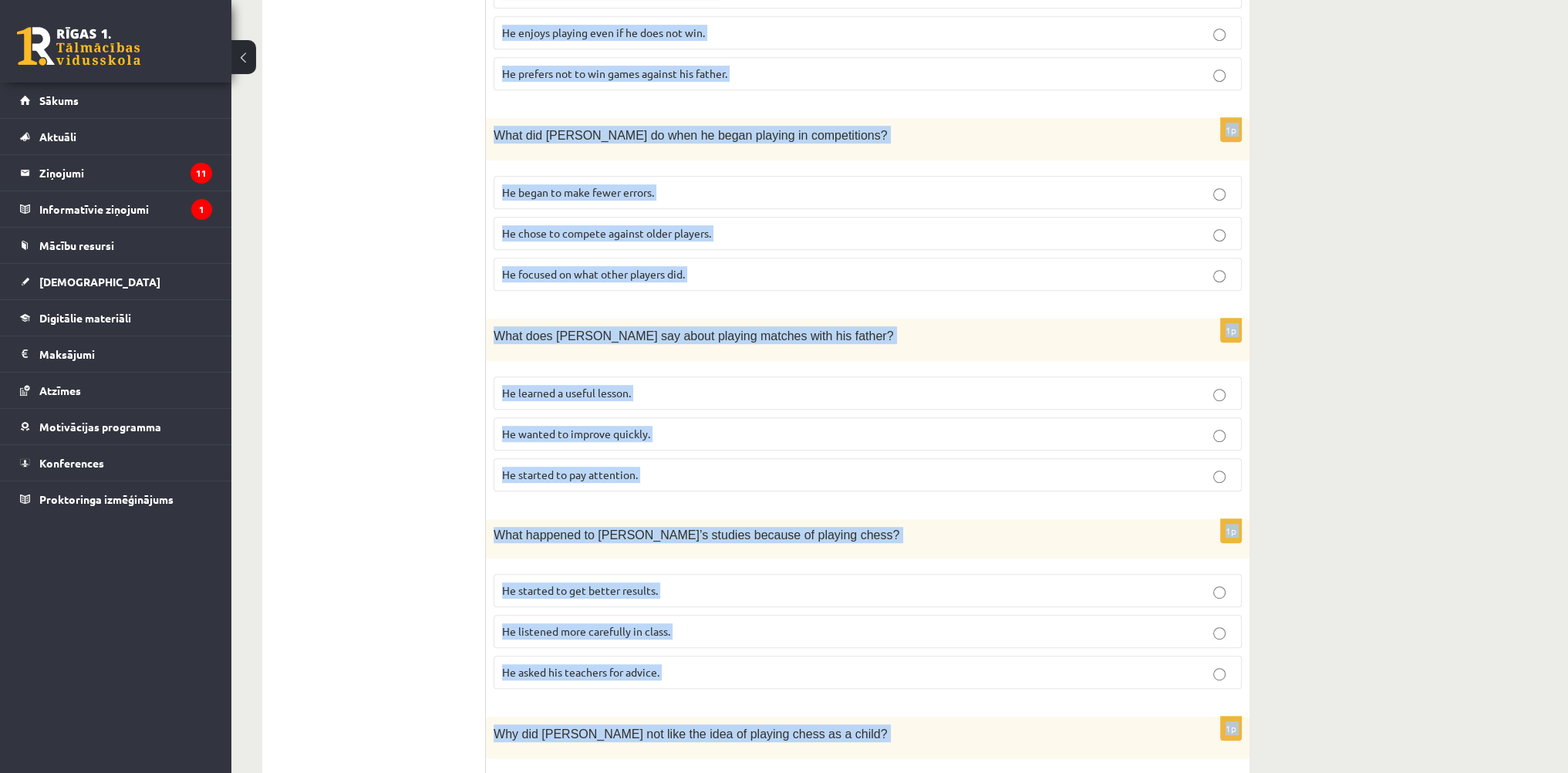
scroll to position [1156, 0]
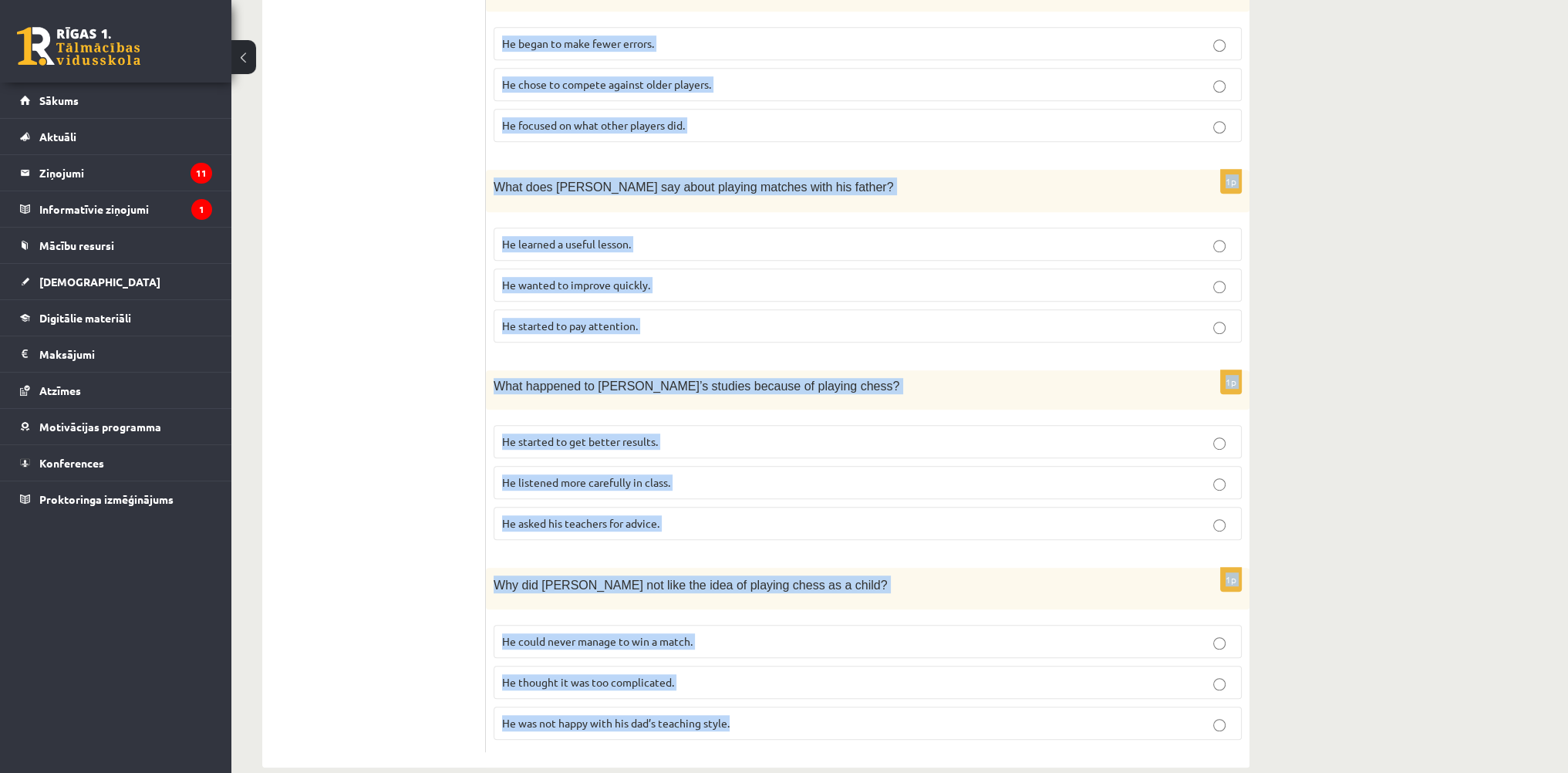
drag, startPoint x: 495, startPoint y: 39, endPoint x: 901, endPoint y: 793, distance: 856.4
copy form "Read the article about chess and choose the correct answer for each question. P…"
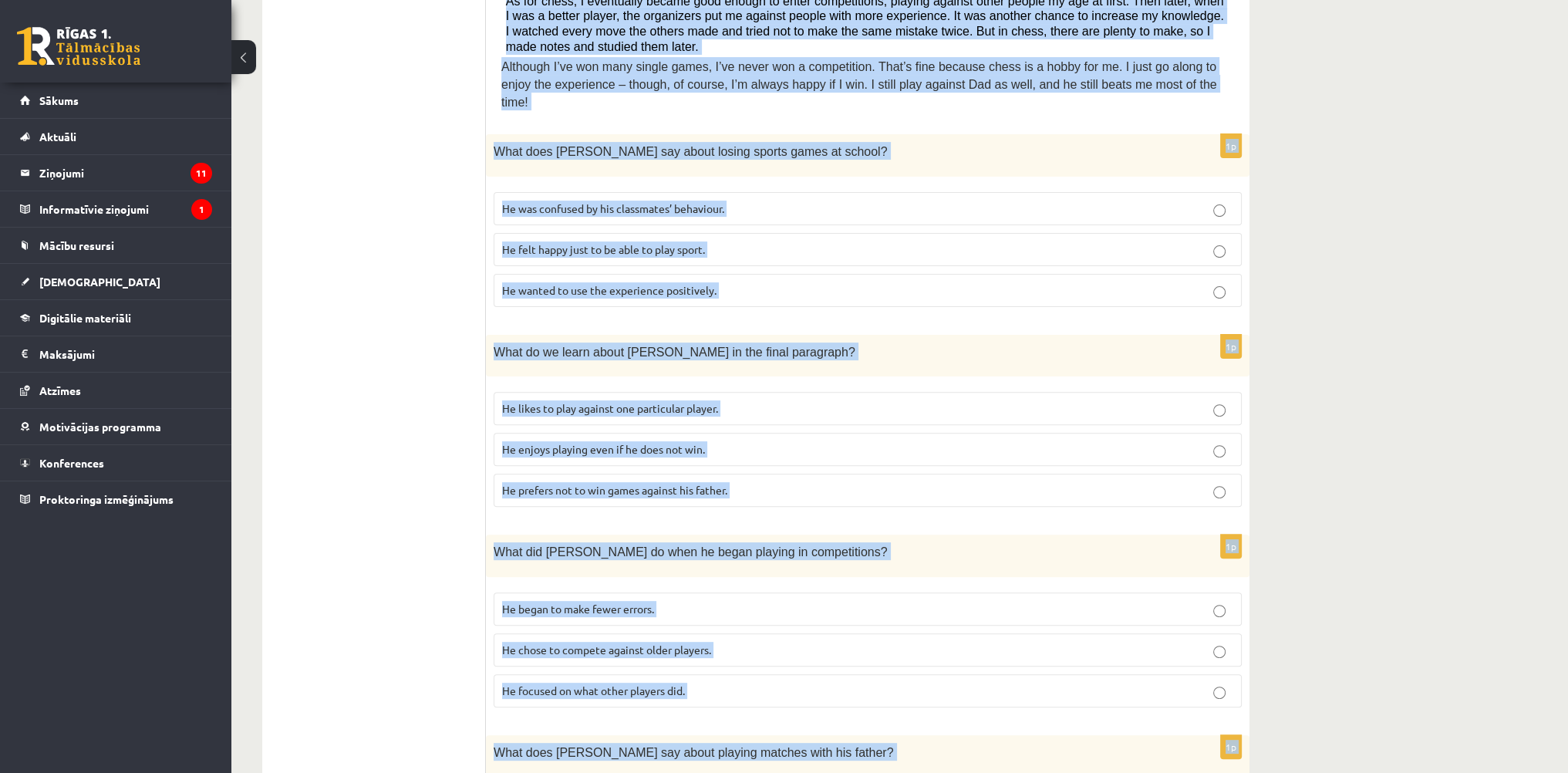
scroll to position [461, 0]
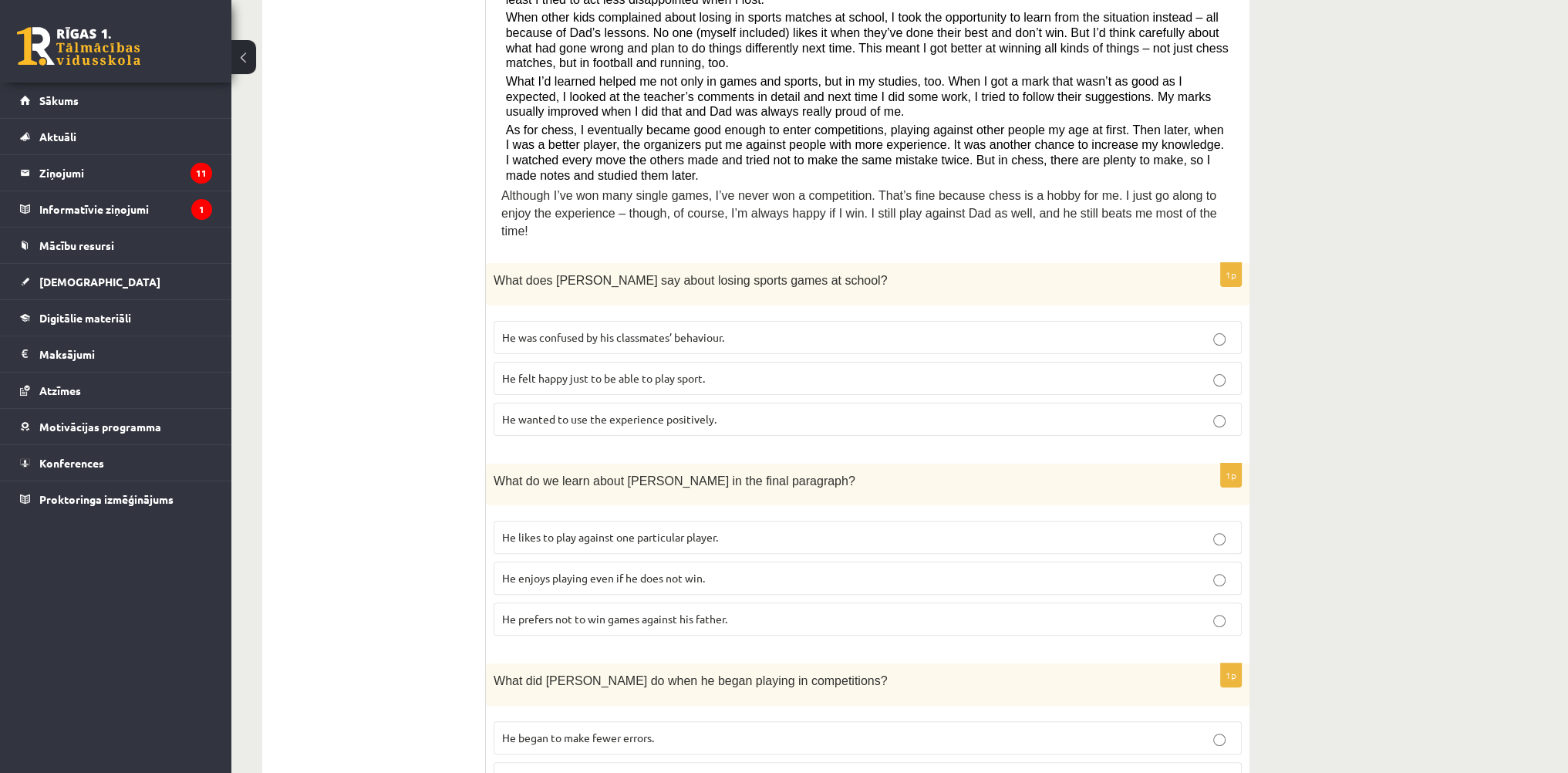
click at [434, 249] on ul "A Grammar B Reading C Reading D Listening Answer the question" at bounding box center [381, 632] width 208 height 1632
drag, startPoint x: 598, startPoint y: 403, endPoint x: 620, endPoint y: 349, distance: 58.3
click at [599, 412] on span "He wanted to use the experience positively." at bounding box center [609, 419] width 214 height 14
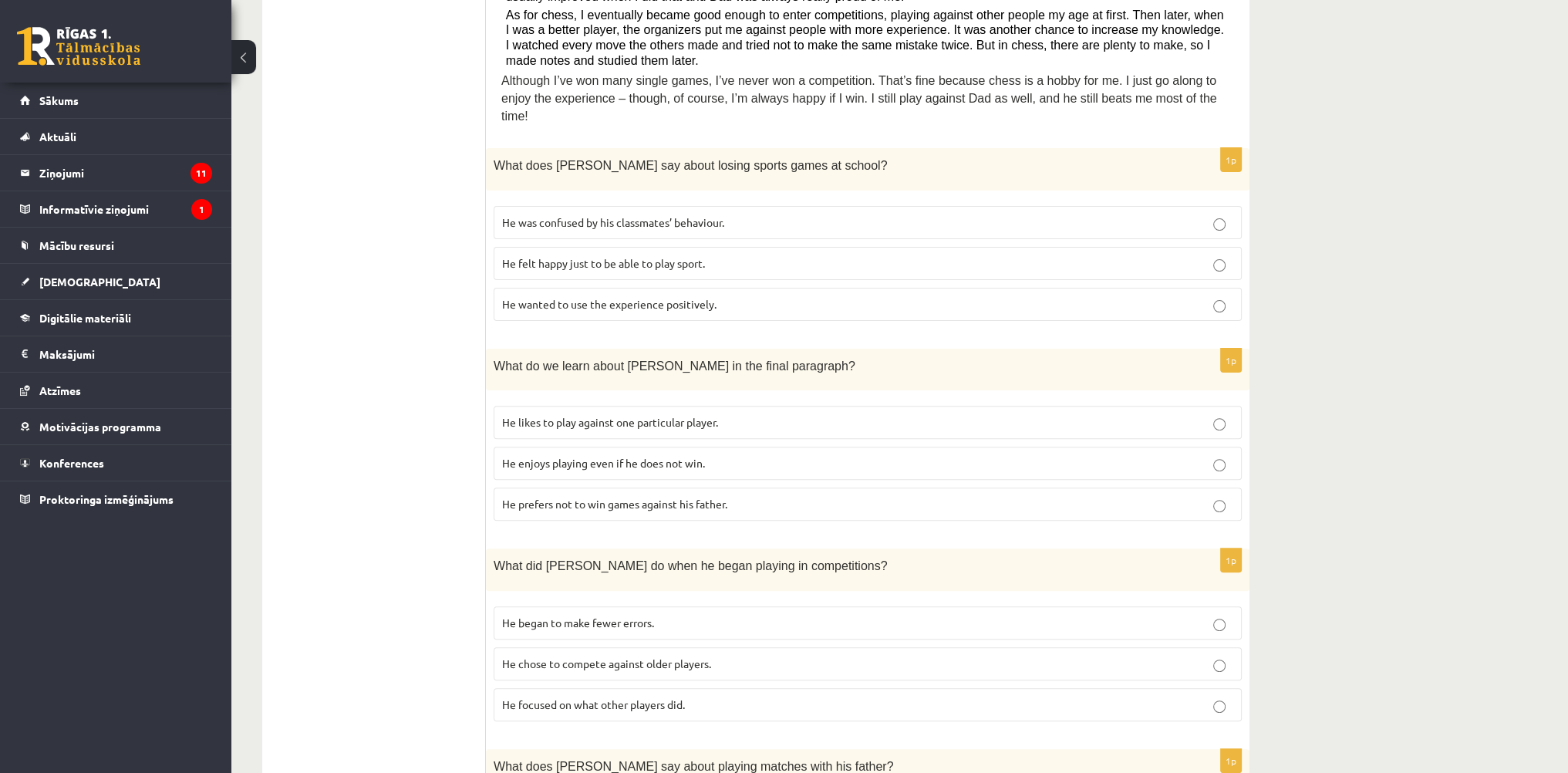
scroll to position [769, 0]
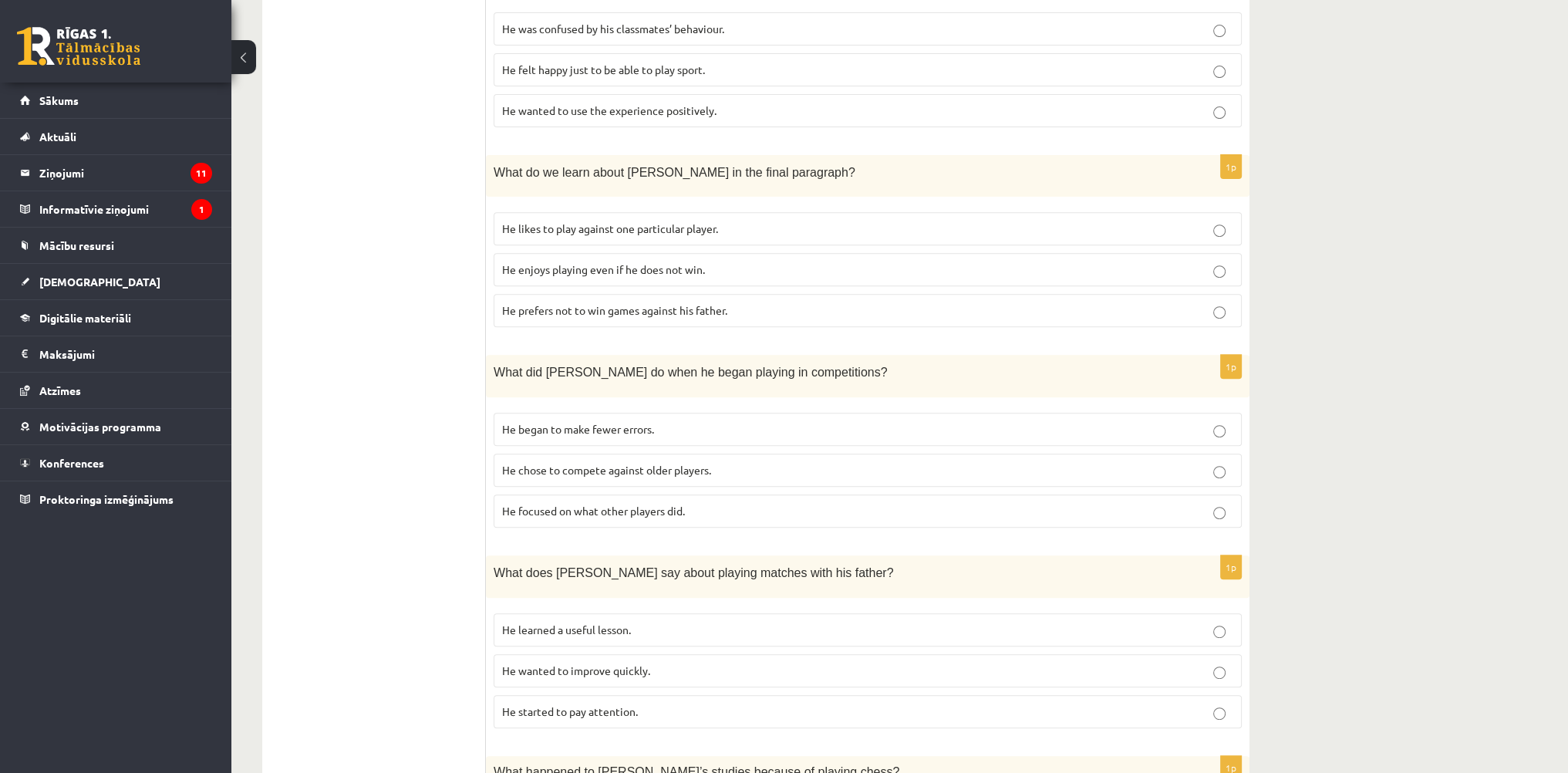
click at [617, 262] on span "He enjoys playing even if he does not win." at bounding box center [603, 269] width 203 height 14
click at [580, 503] on p "He focused on what other players did." at bounding box center [867, 511] width 731 height 16
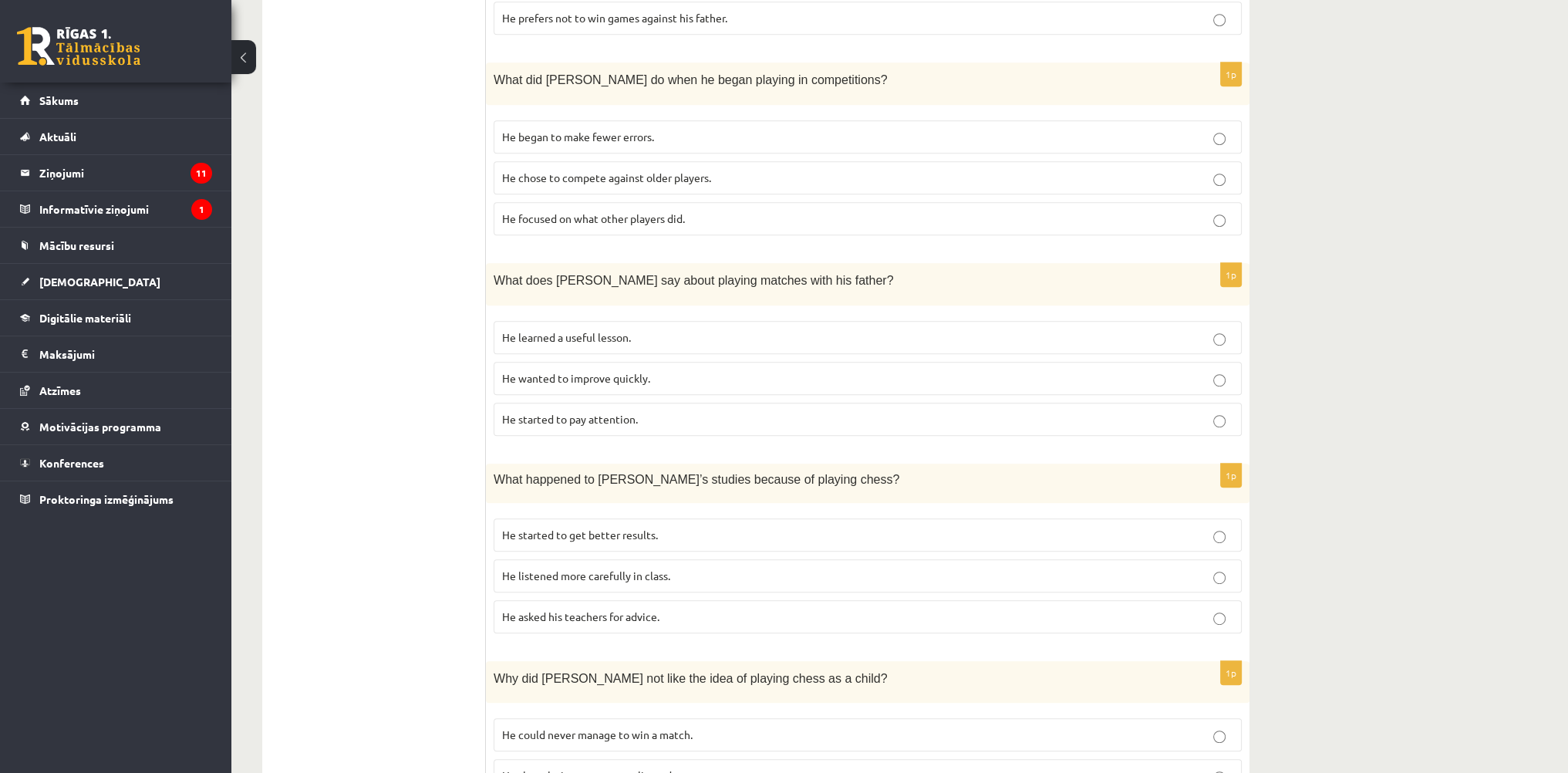
scroll to position [1078, 0]
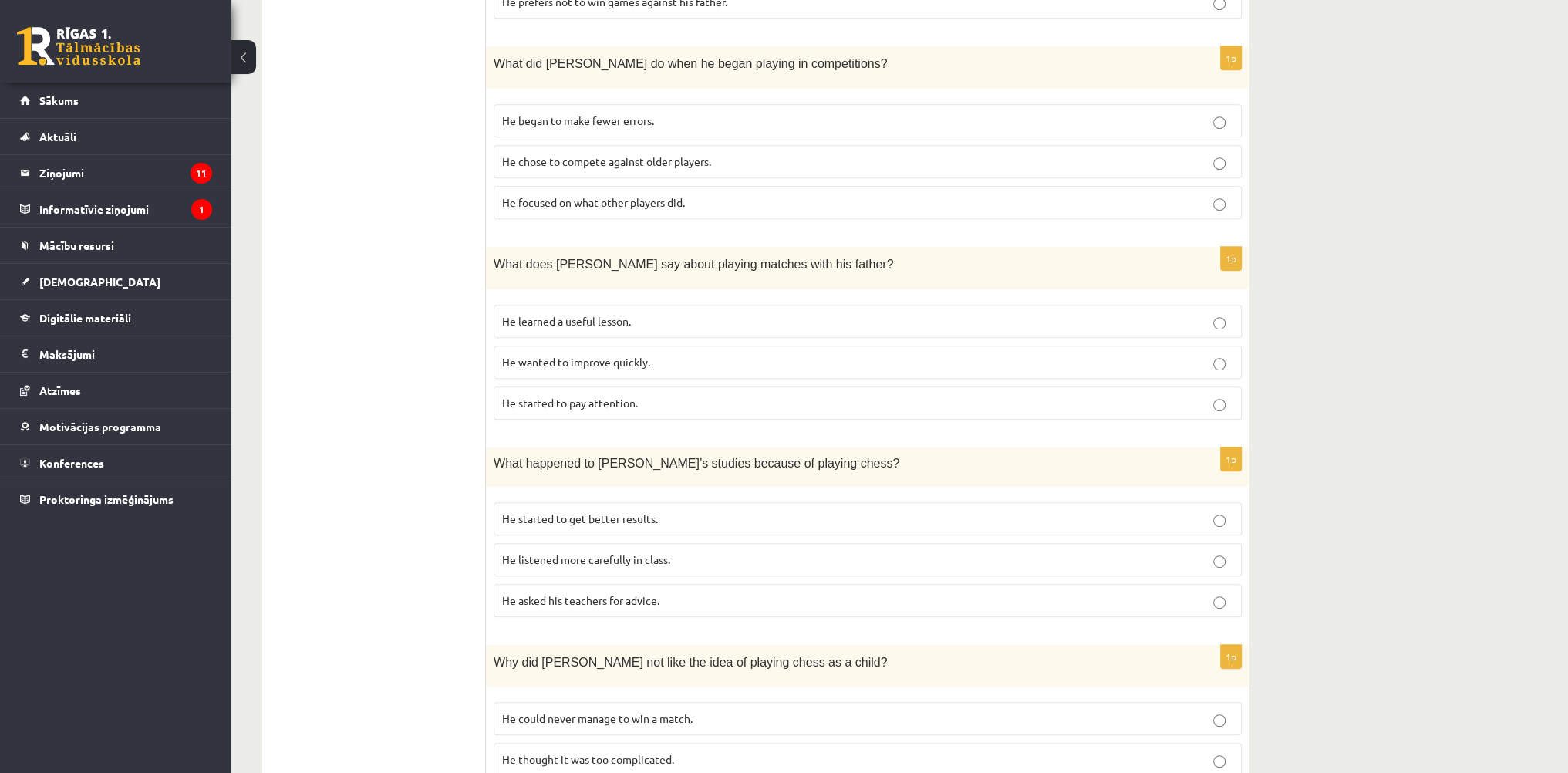
click at [573, 314] on span "He learned a useful lesson." at bounding box center [566, 320] width 129 height 14
click at [589, 505] on label "He started to get better results." at bounding box center [867, 519] width 749 height 33
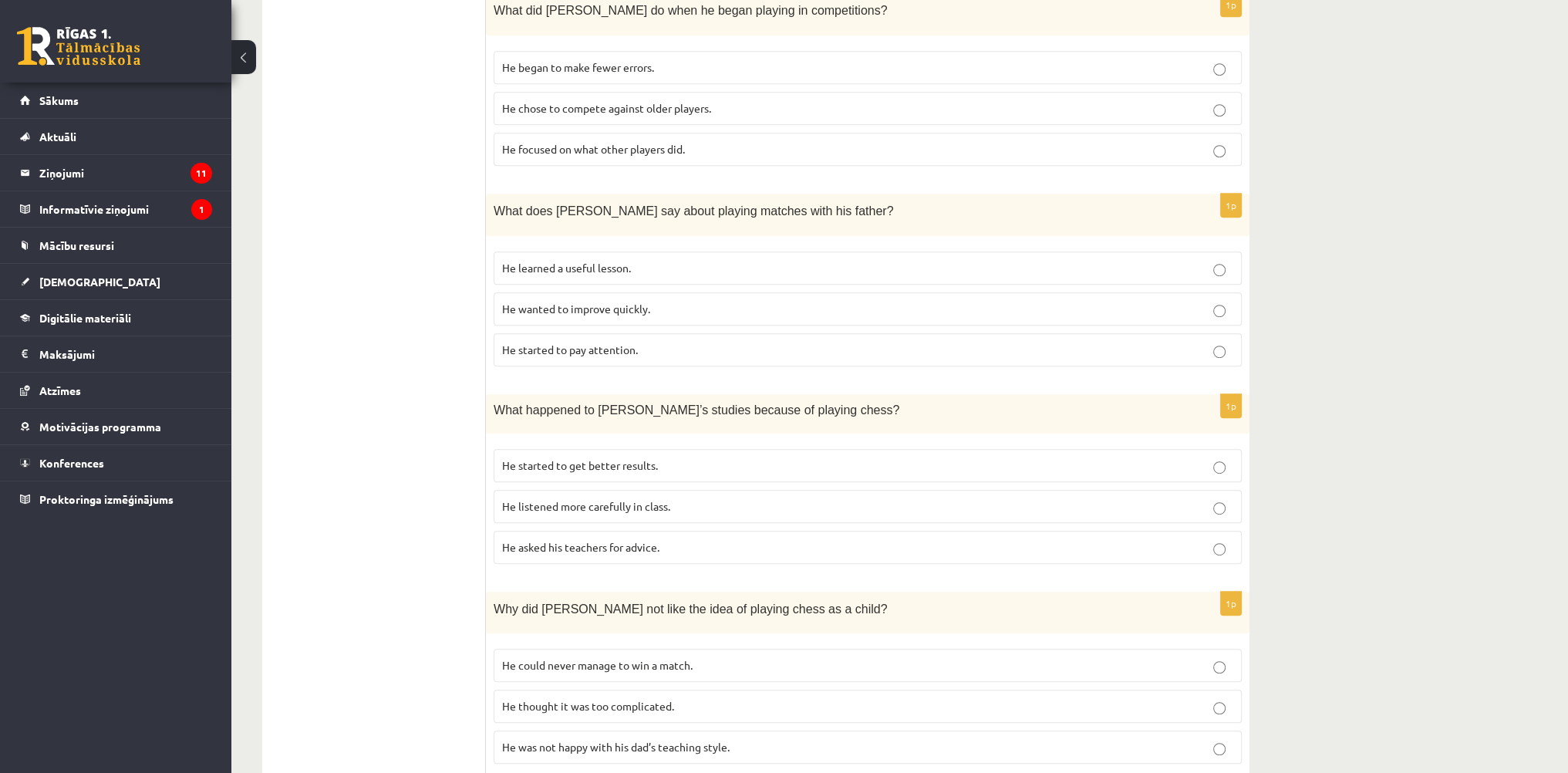
scroll to position [1156, 0]
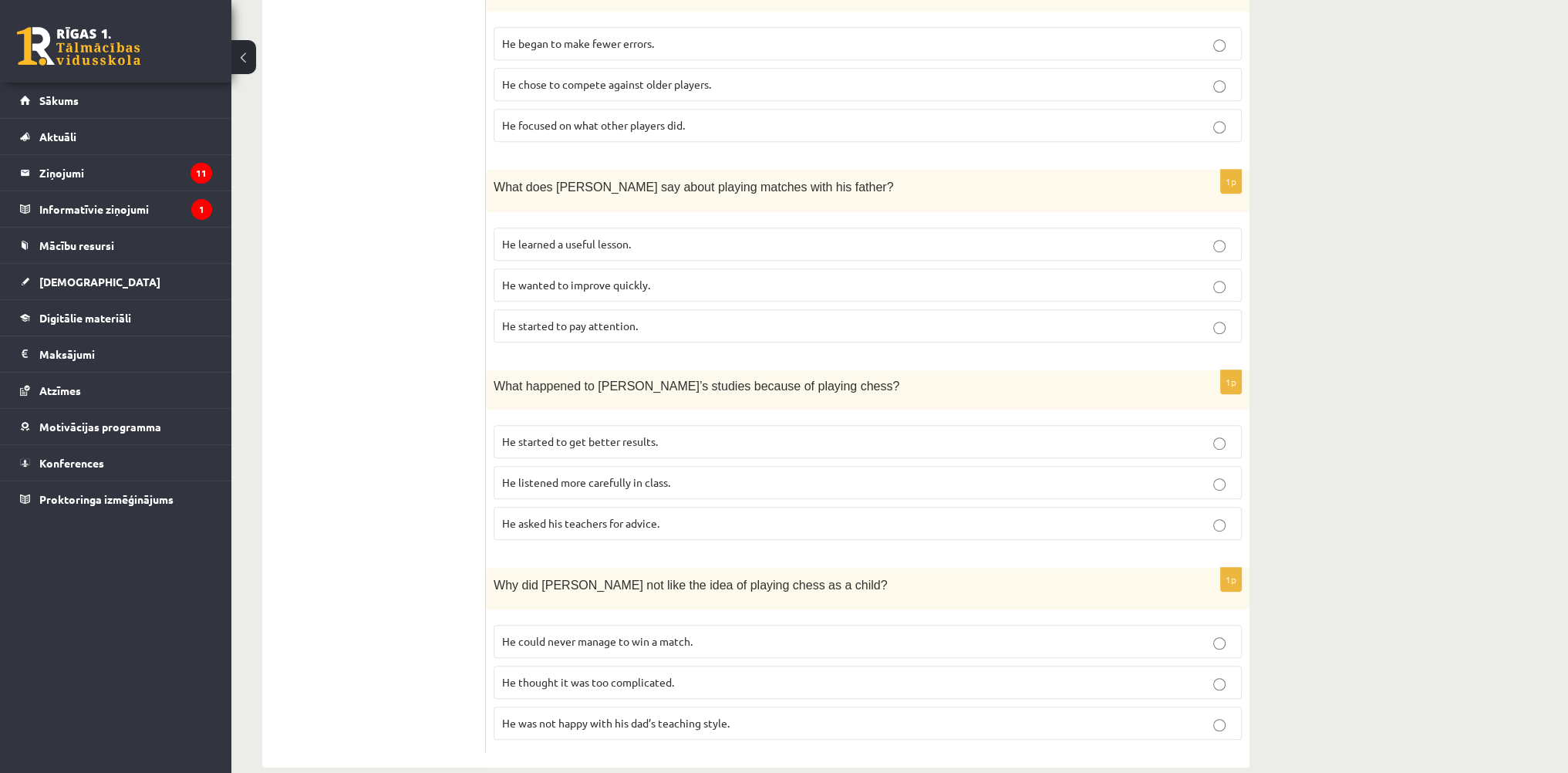
click at [583, 674] on p "He thought it was too complicated." at bounding box center [867, 682] width 731 height 16
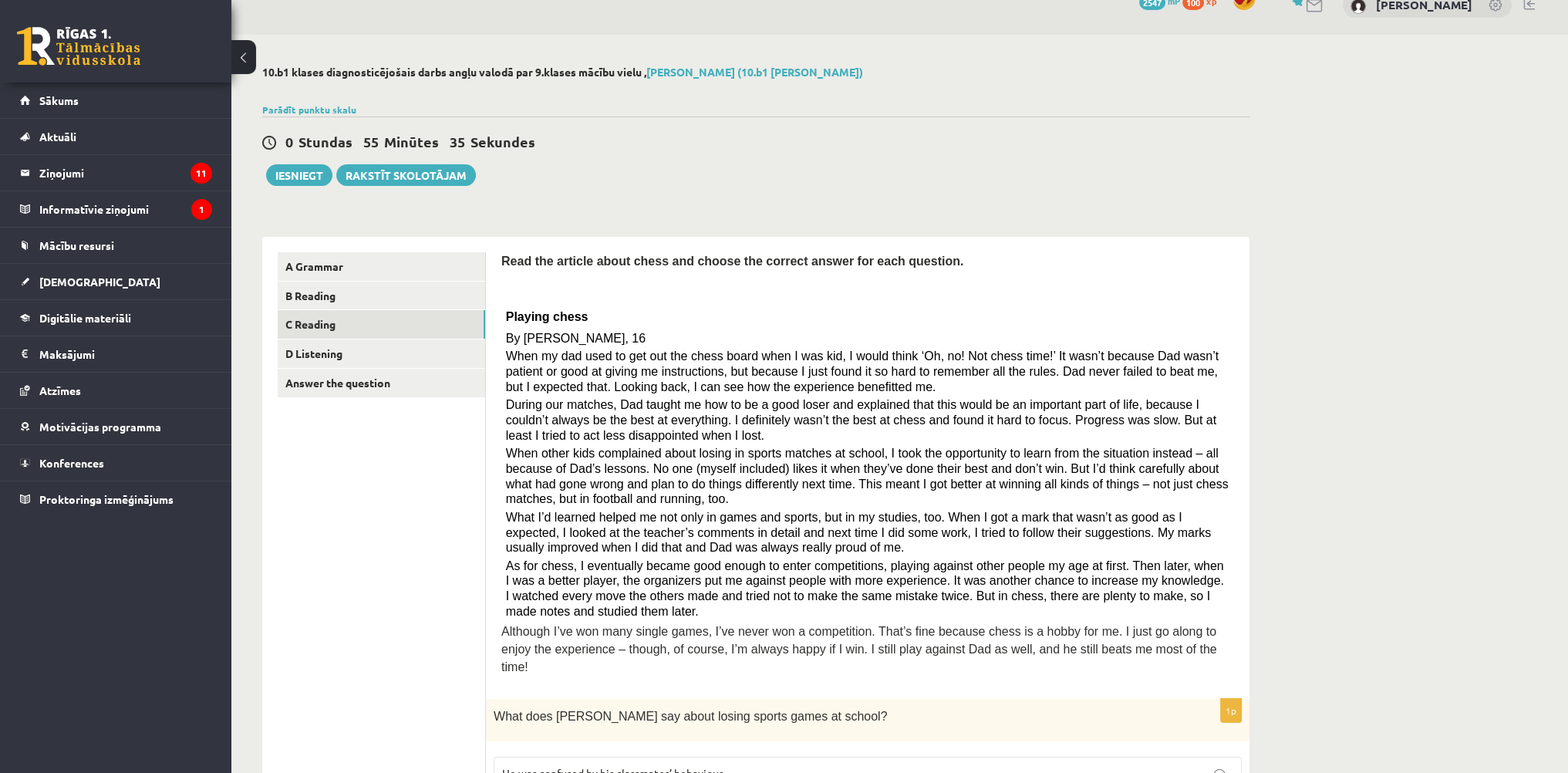
scroll to position [0, 0]
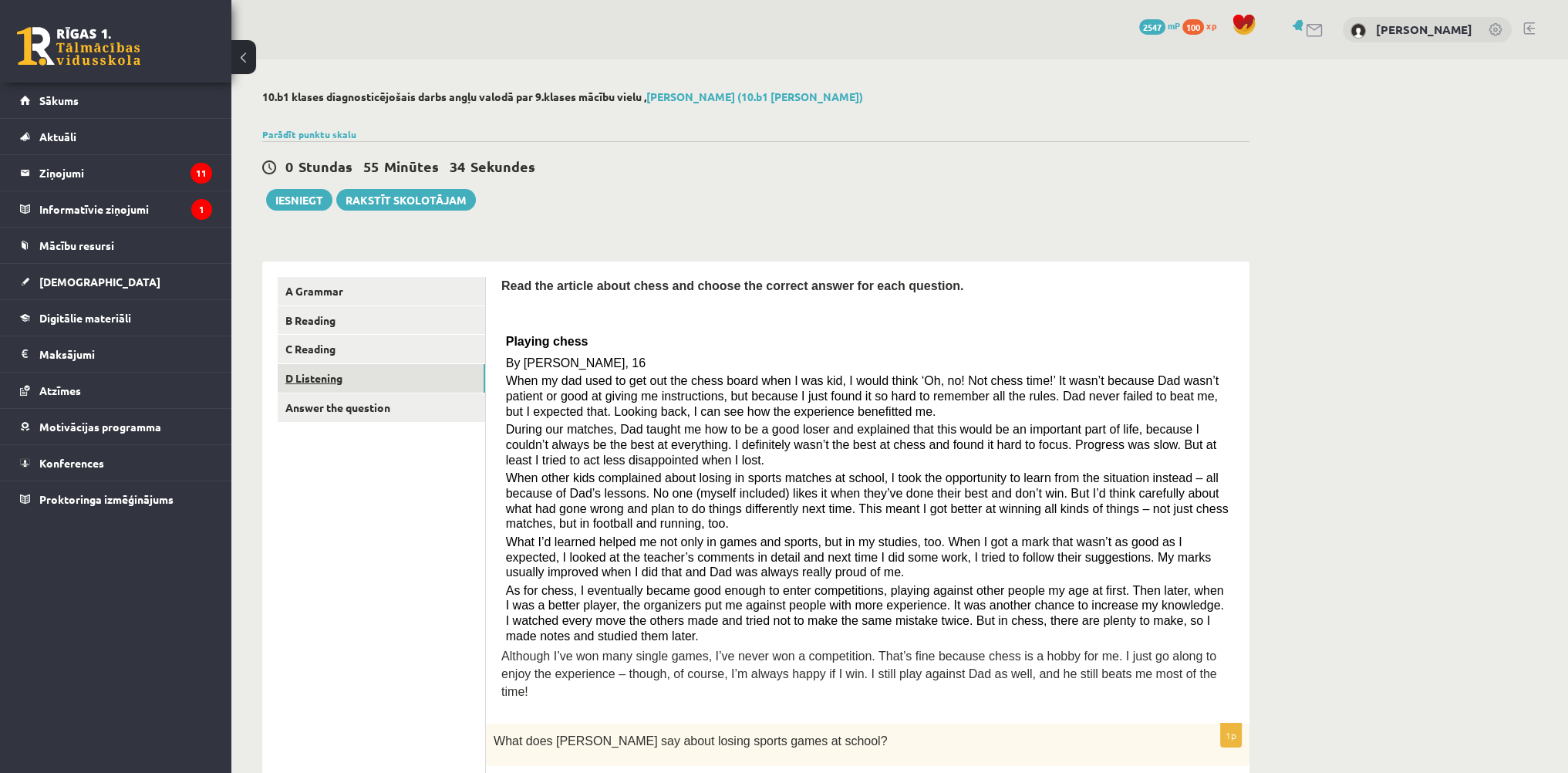
click at [366, 375] on link "D Listening" at bounding box center [381, 379] width 207 height 29
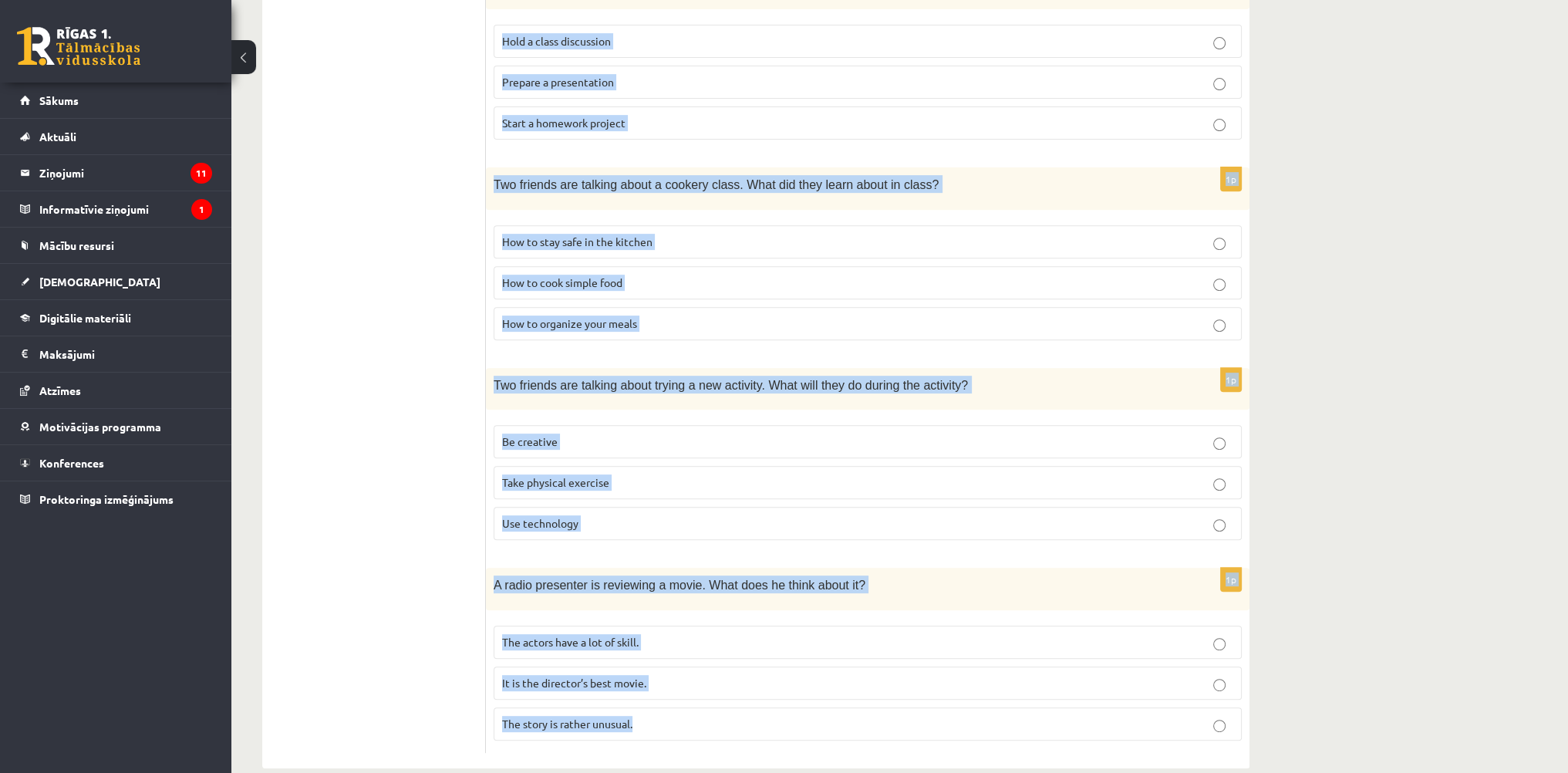
scroll to position [833, 0]
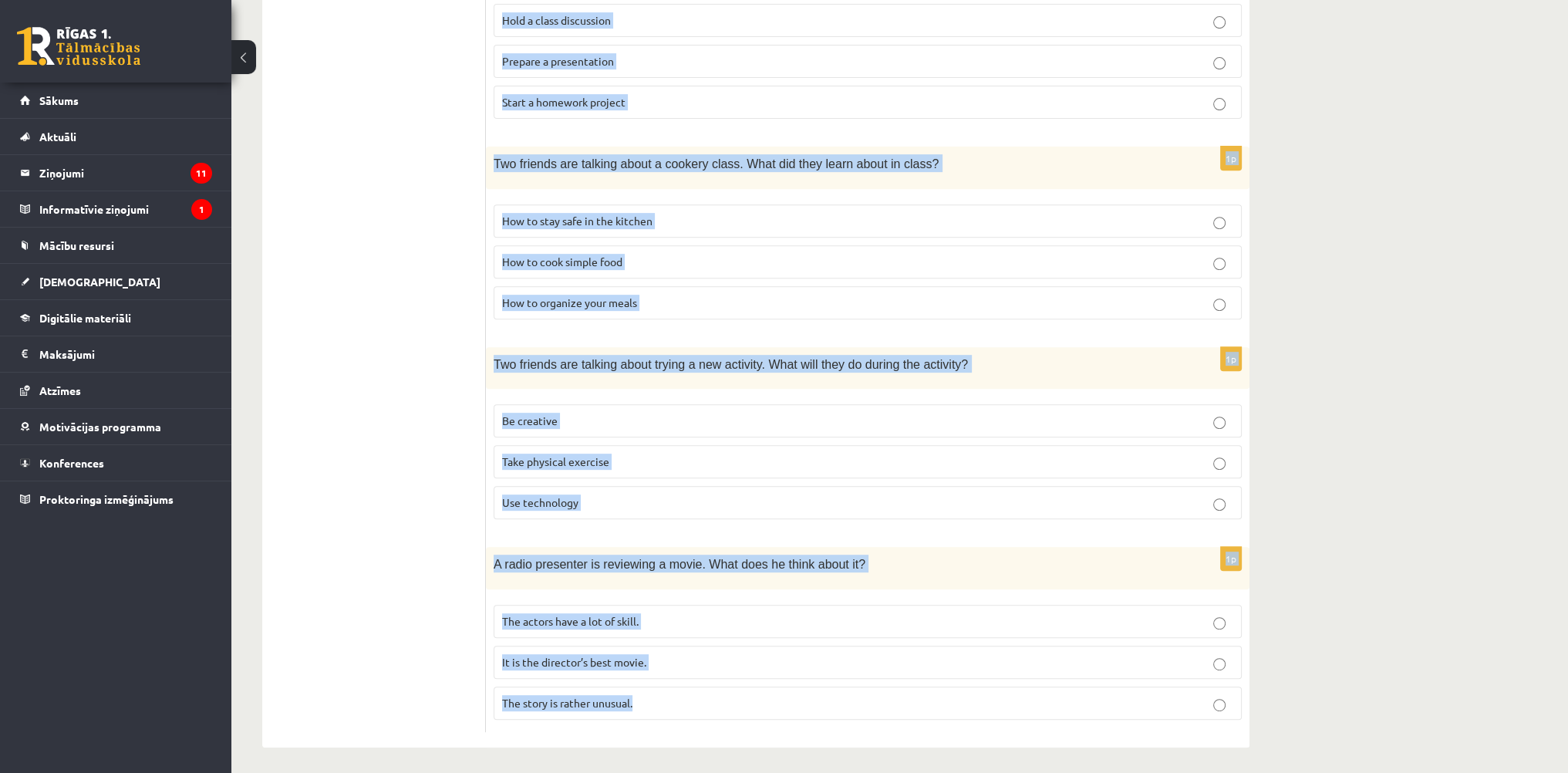
drag, startPoint x: 500, startPoint y: 131, endPoint x: 943, endPoint y: 795, distance: 798.2
copy form "Listen to the conversation and answer the question. 1p Two students are talking…"
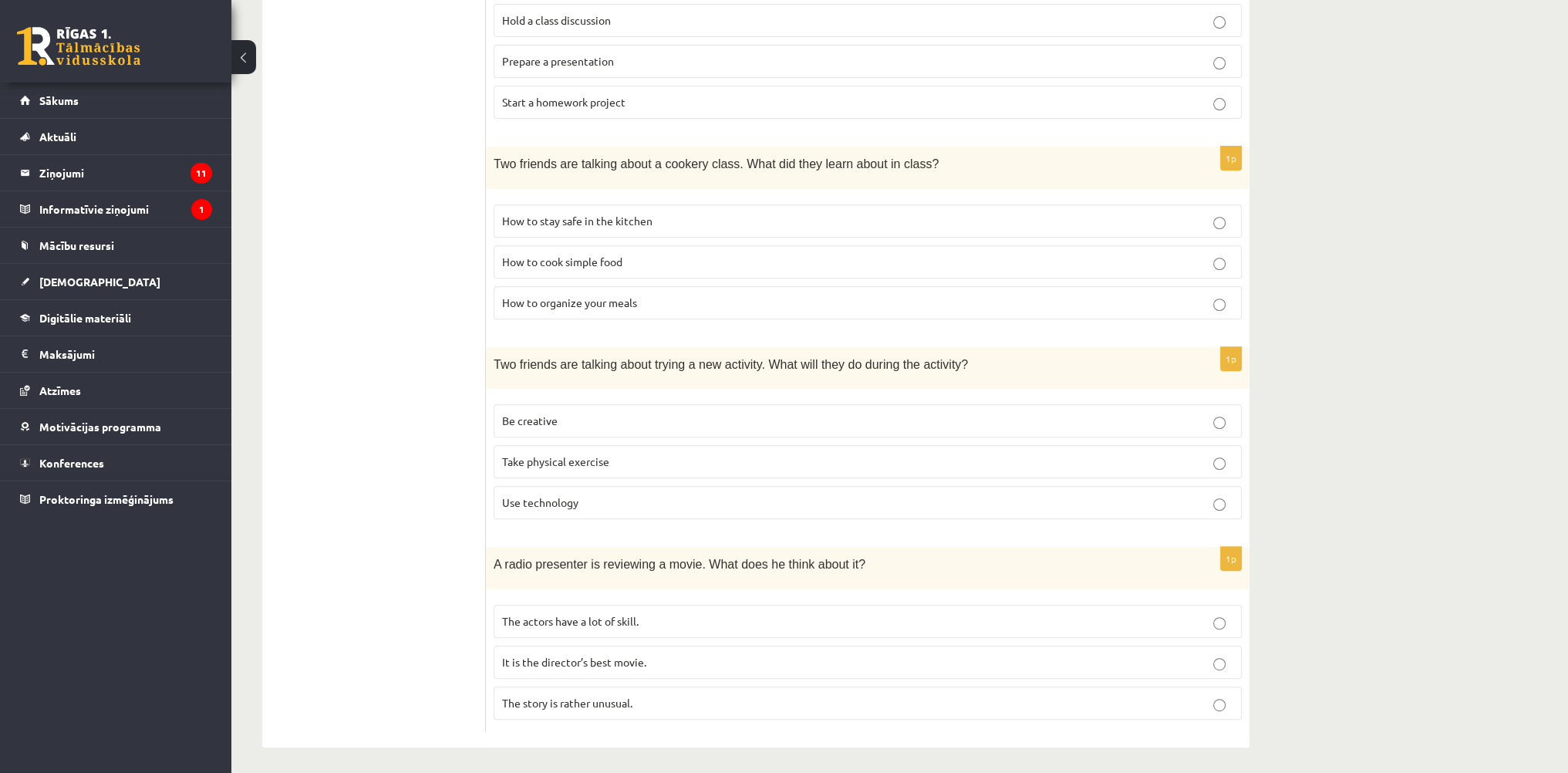
click at [477, 376] on ul "A Grammar B Reading C Reading D Listening Answer the question" at bounding box center [381, 87] width 208 height 1289
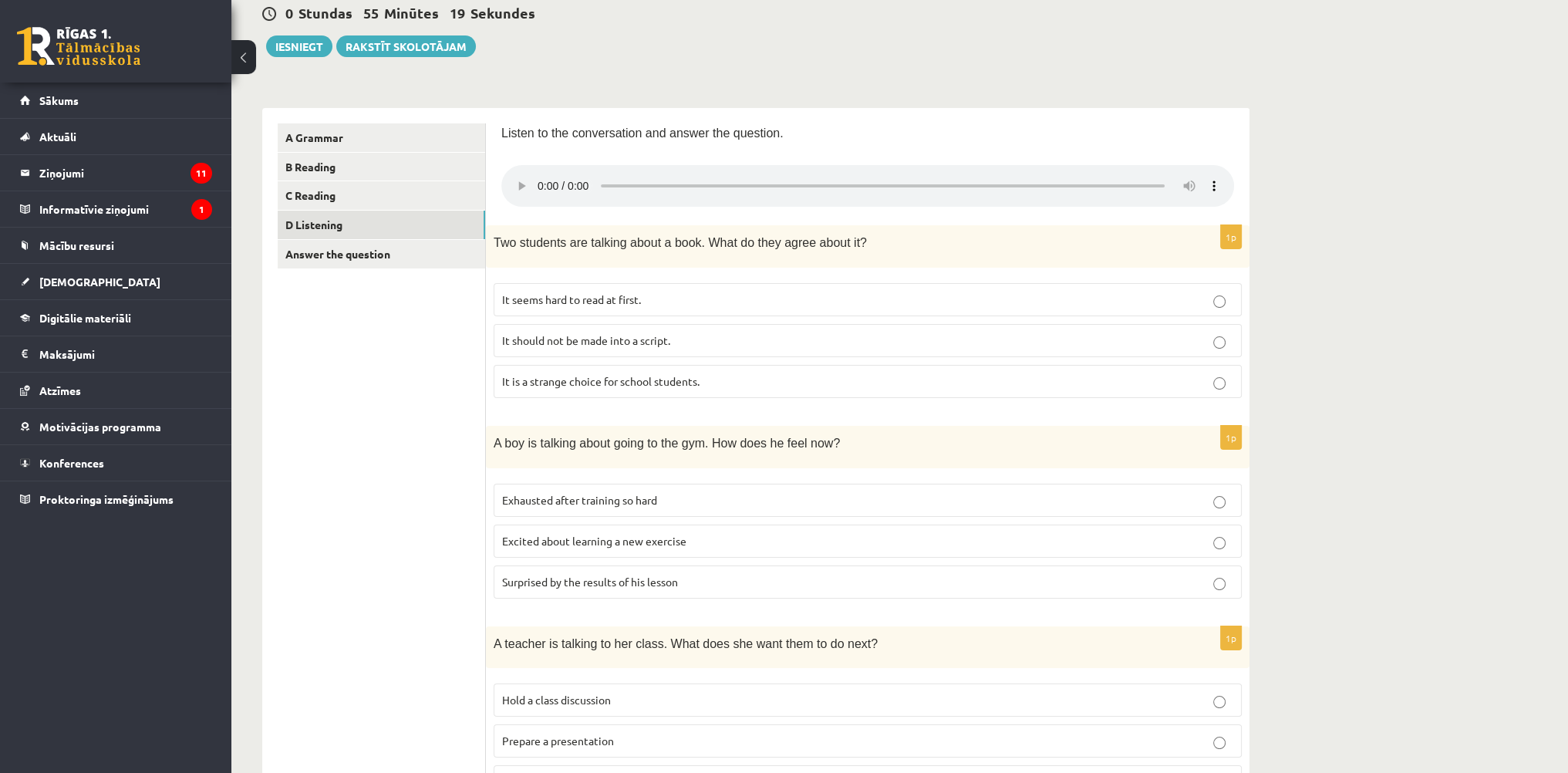
scroll to position [154, 0]
click at [605, 301] on span "It seems hard to read at first." at bounding box center [571, 298] width 139 height 14
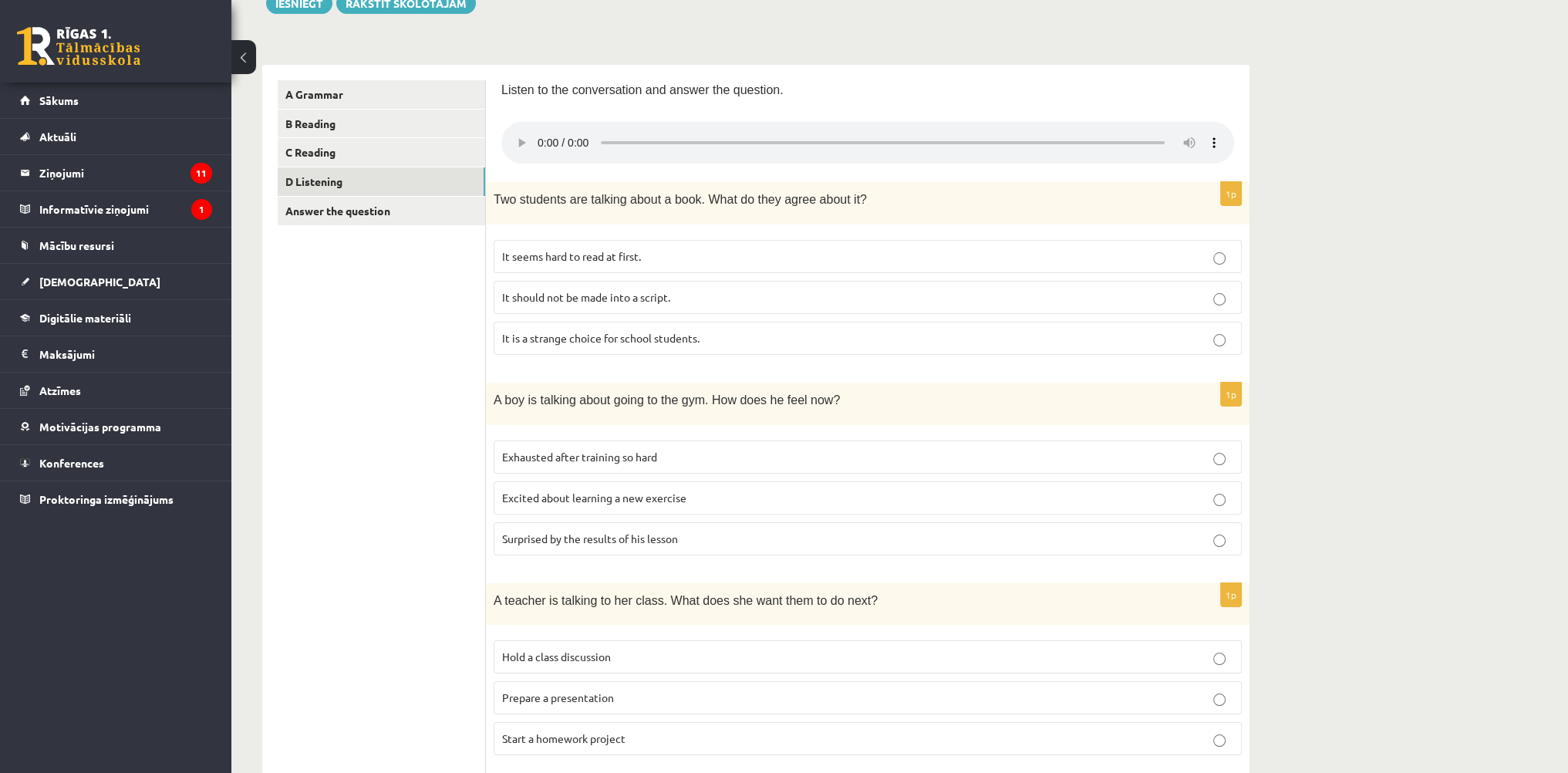
scroll to position [309, 0]
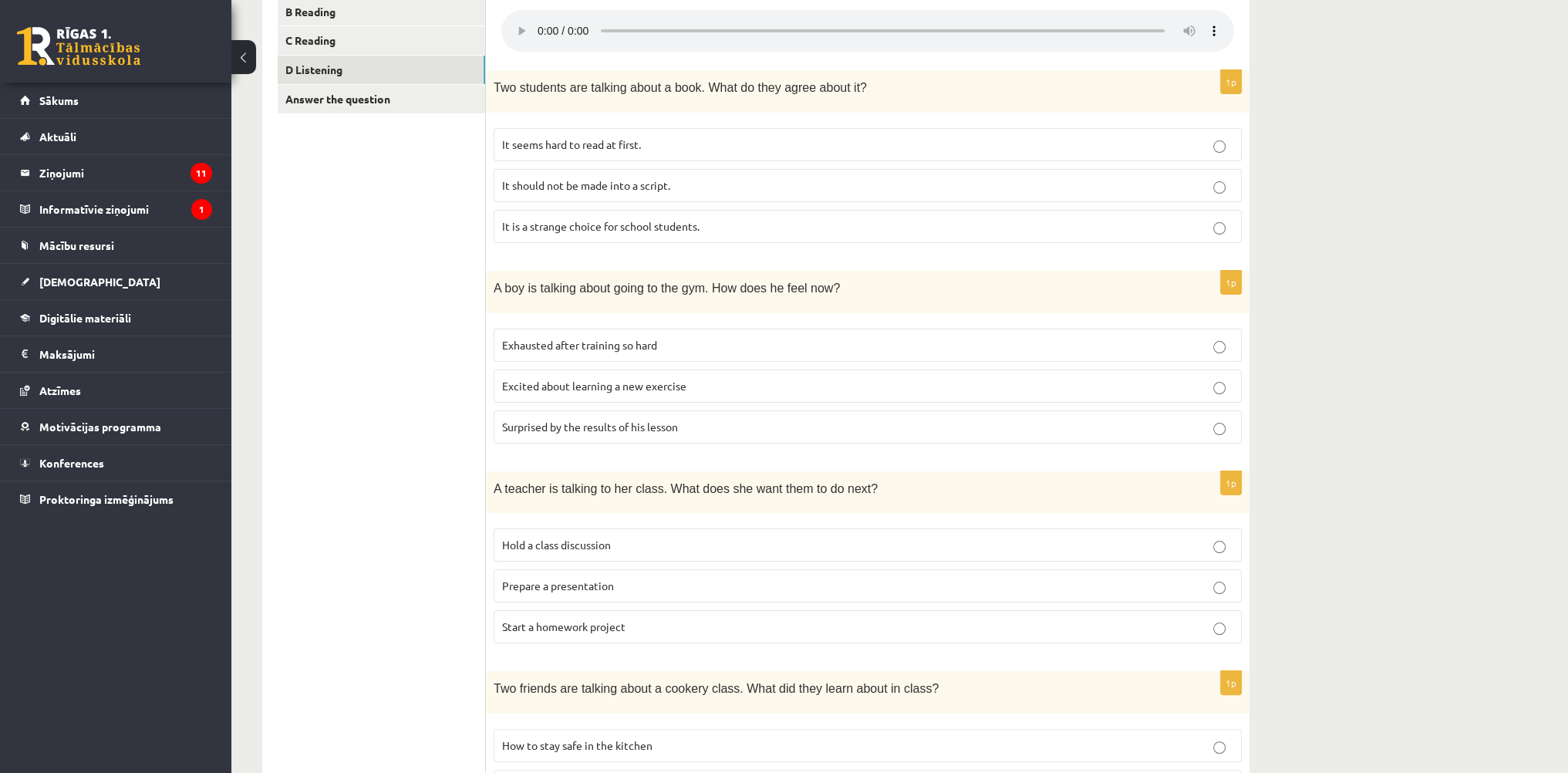
click at [601, 442] on fieldset "Exhausted after training so hard Excited about learning a new exercise Surprise…" at bounding box center [867, 385] width 749 height 127
click at [605, 420] on span "Surprised by the results of his lesson" at bounding box center [590, 427] width 176 height 14
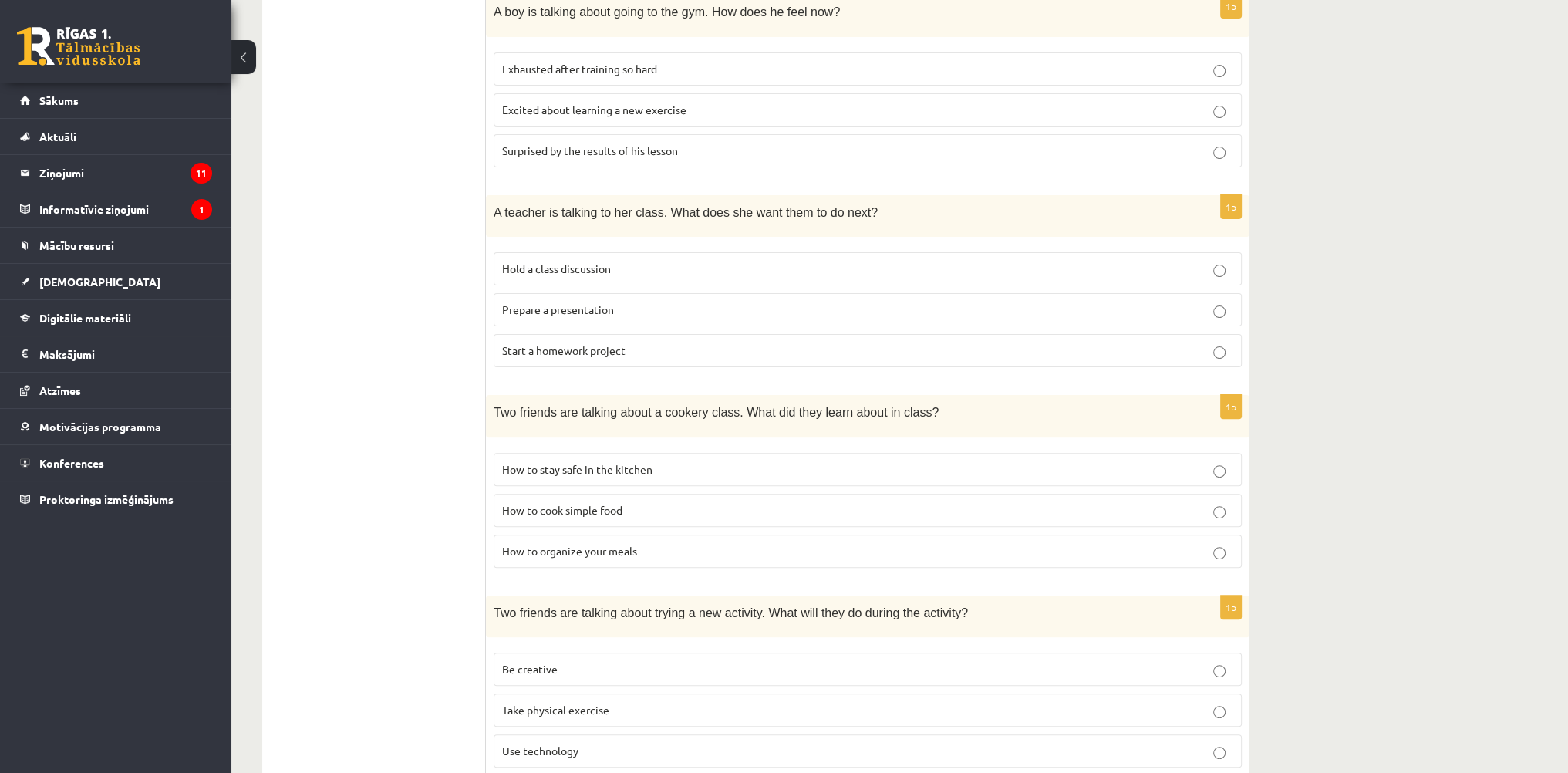
scroll to position [617, 0]
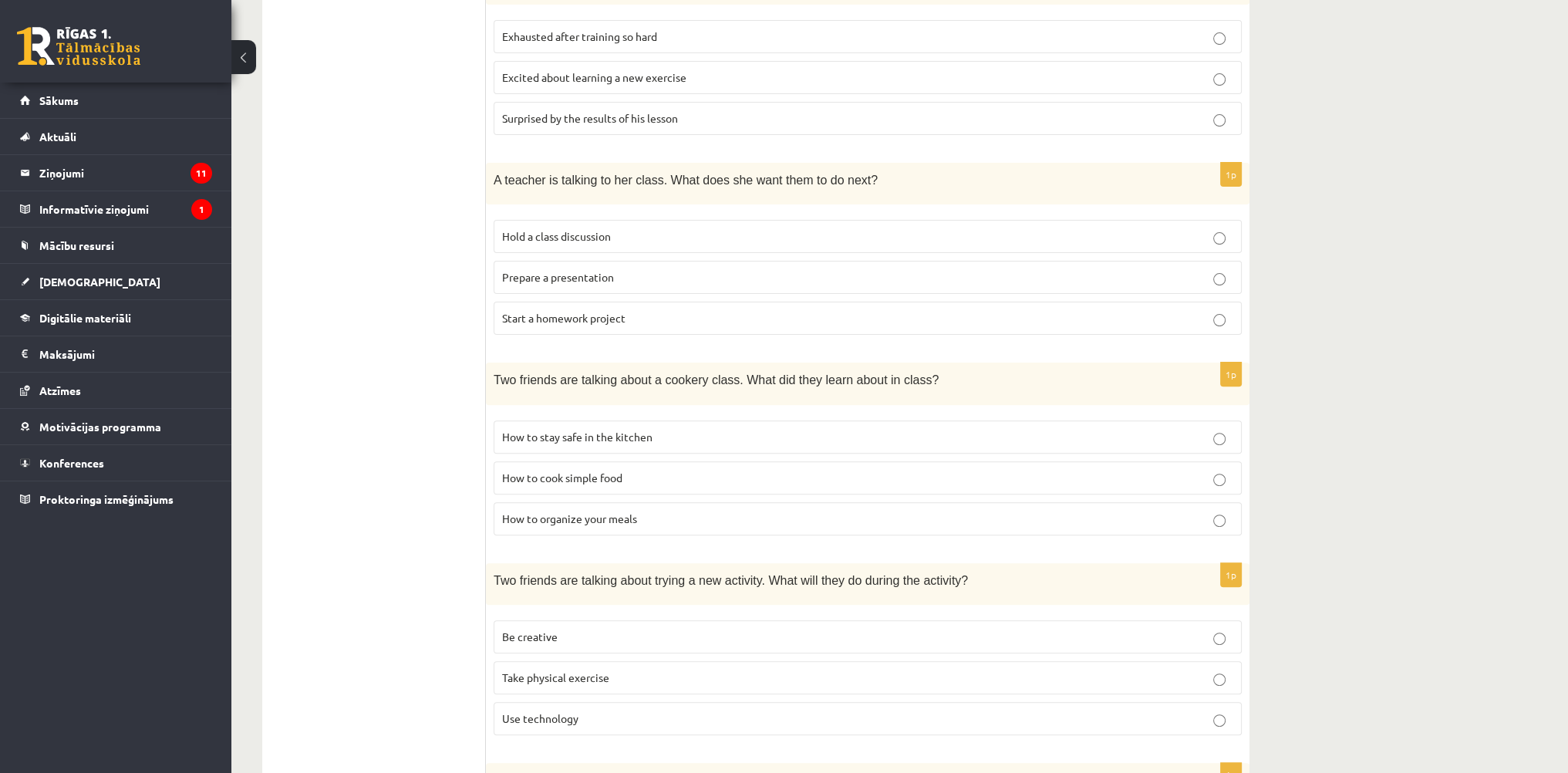
click at [594, 234] on span "Hold a class discussion" at bounding box center [556, 236] width 109 height 14
click at [622, 481] on p "How to cook simple food" at bounding box center [867, 477] width 731 height 16
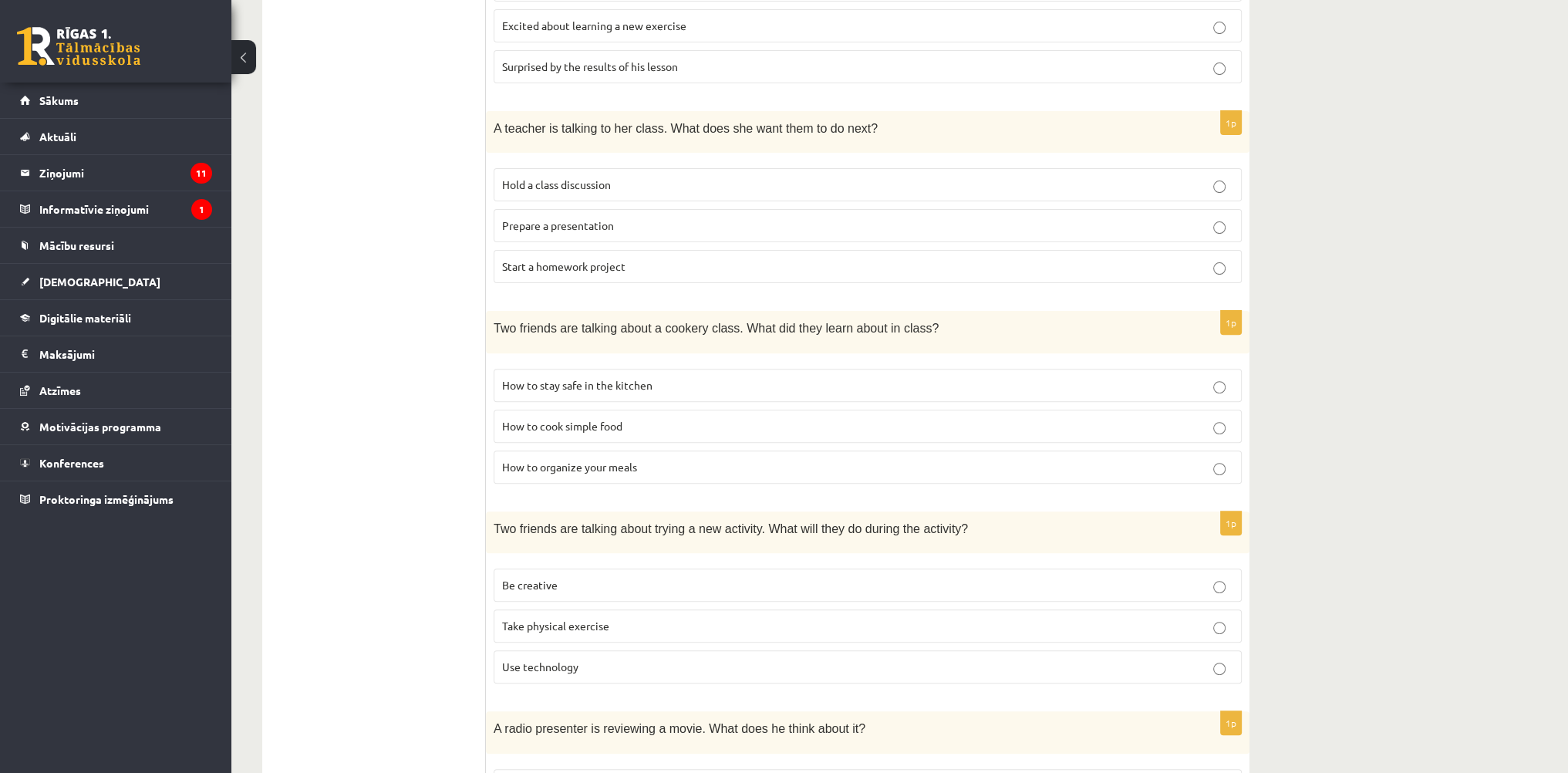
scroll to position [833, 0]
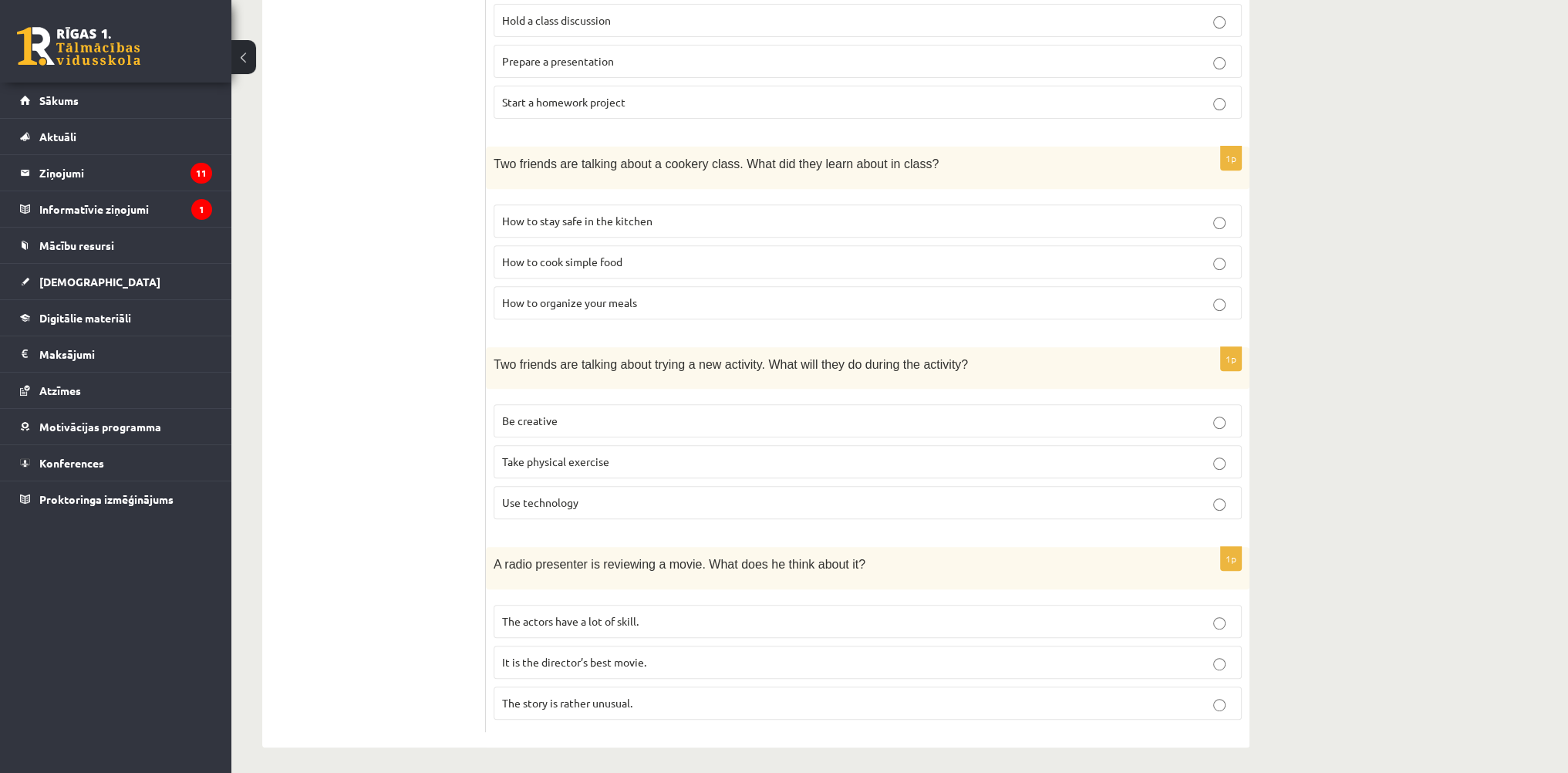
click at [602, 461] on span "Take physical exercise" at bounding box center [555, 461] width 107 height 14
click at [614, 703] on span "The story is rather unusual." at bounding box center [567, 703] width 130 height 14
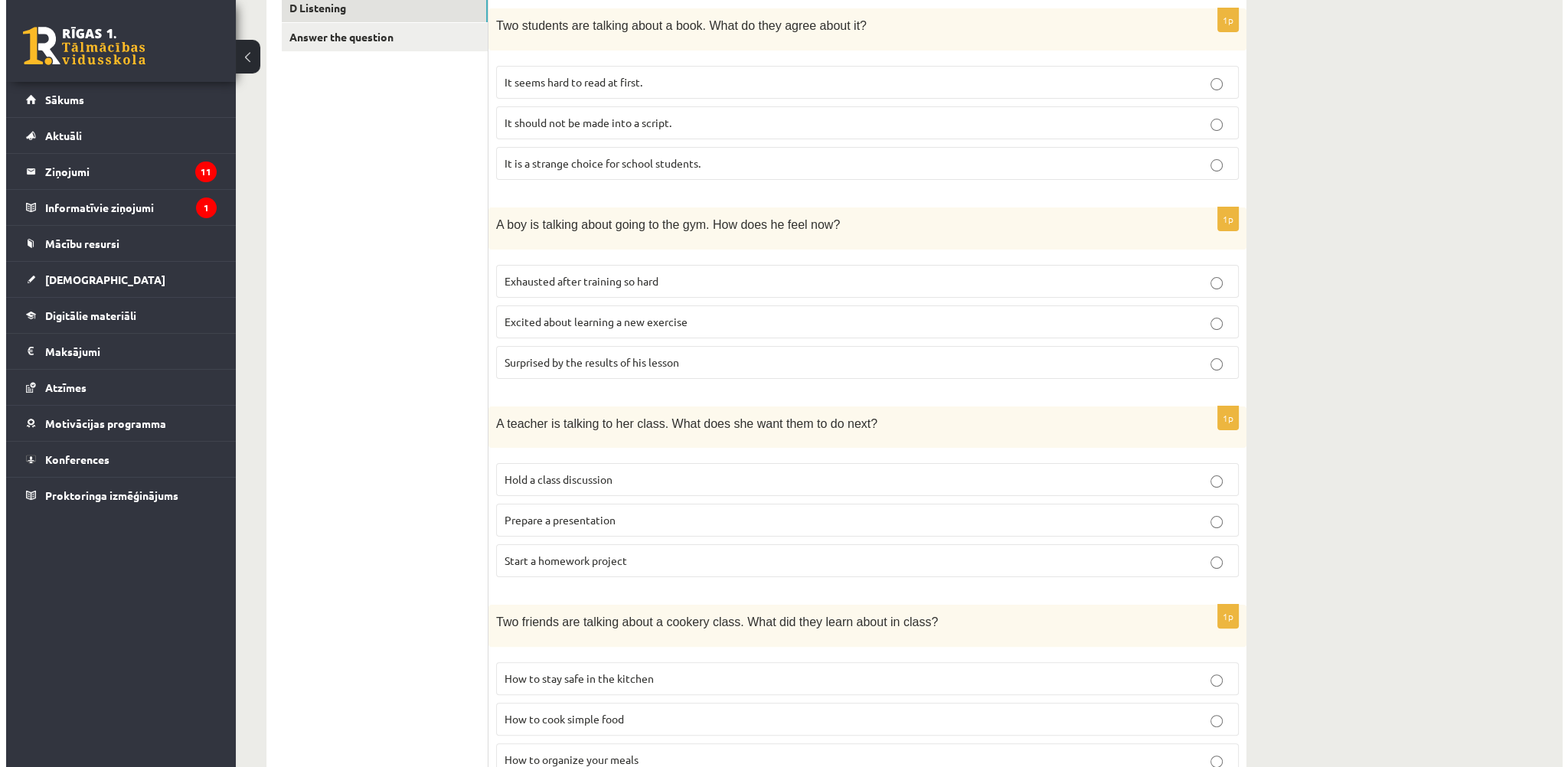
scroll to position [0, 0]
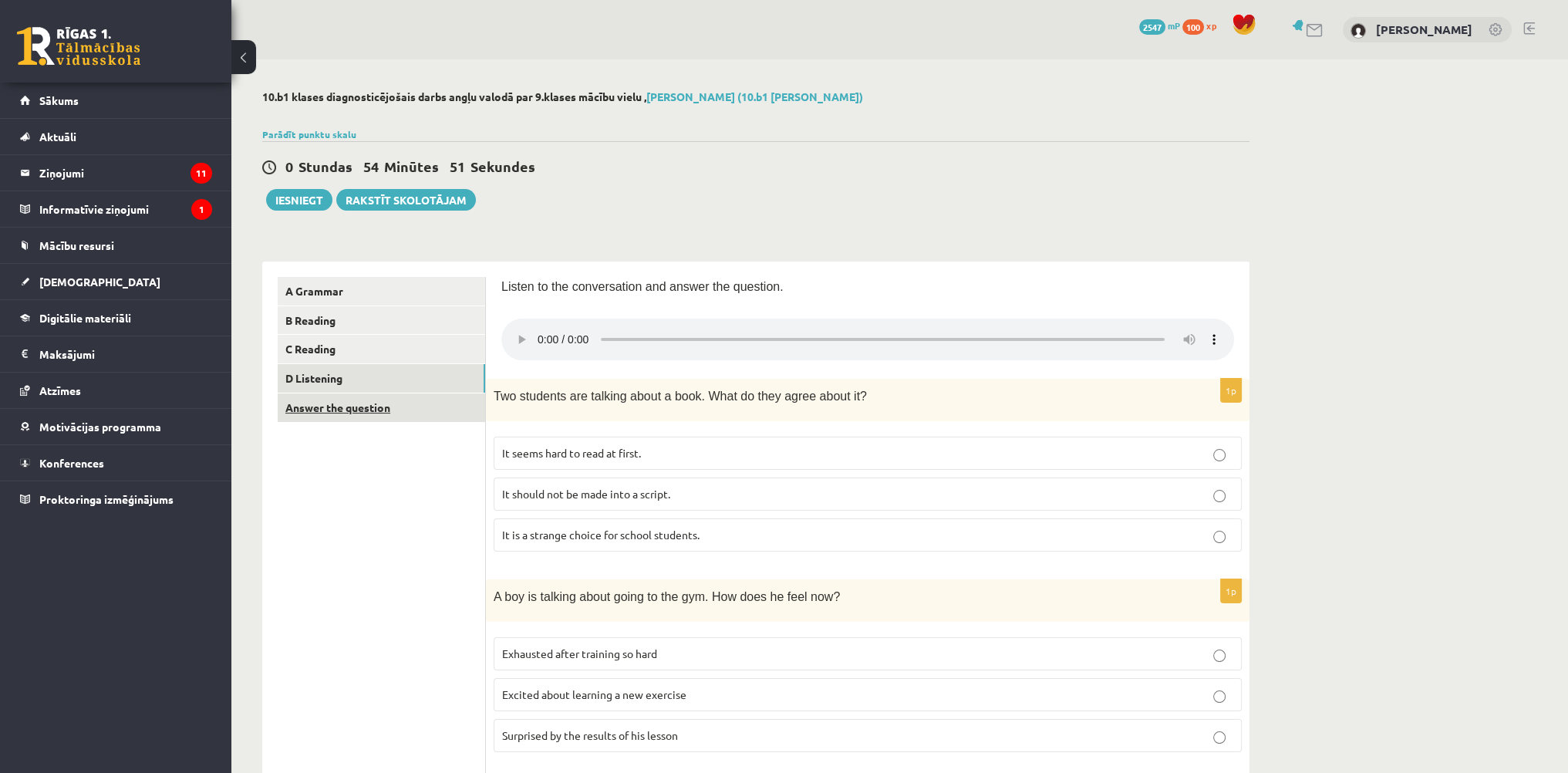
click at [333, 415] on link "Answer the question" at bounding box center [381, 408] width 207 height 29
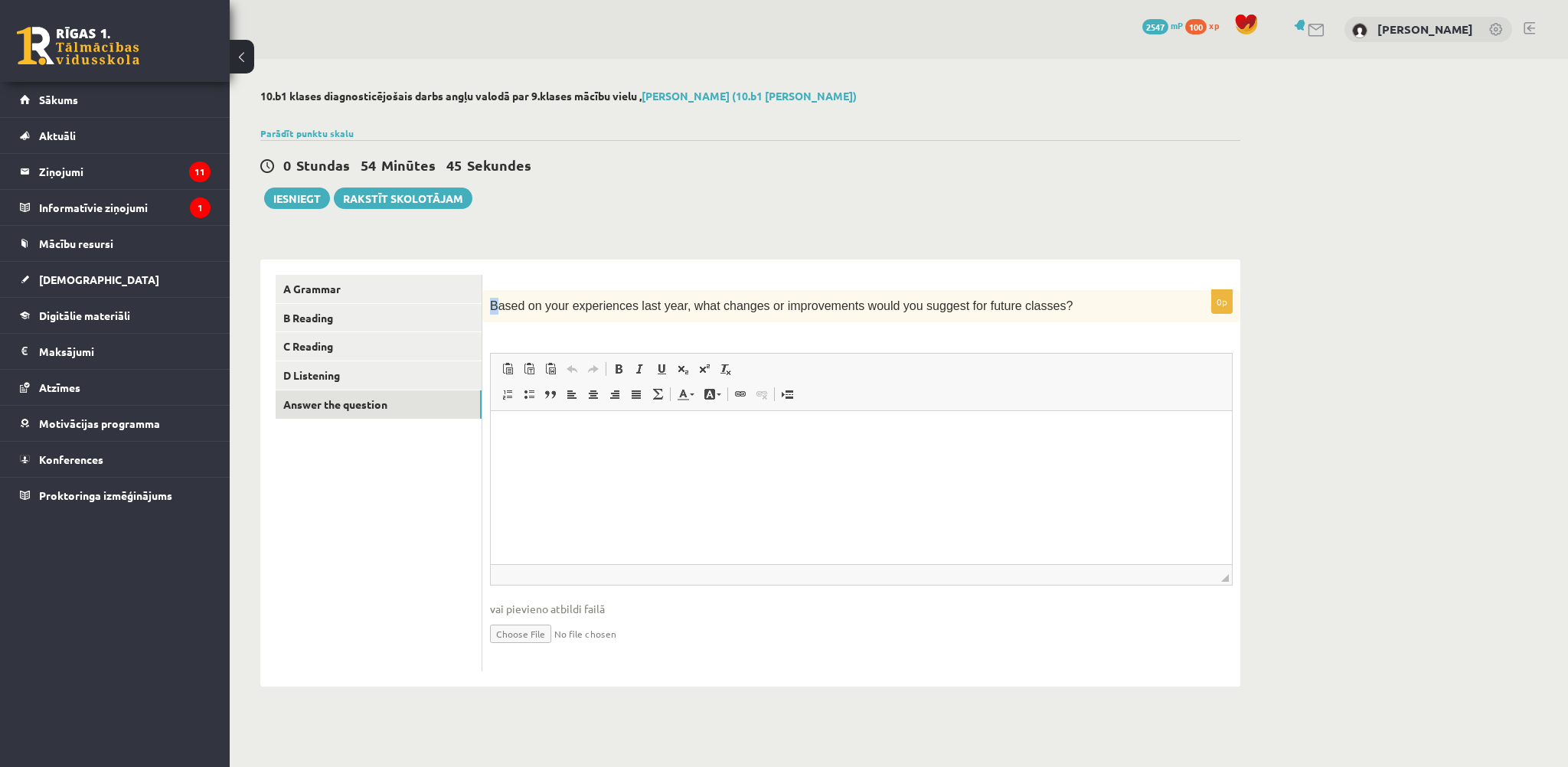
drag, startPoint x: 494, startPoint y: 310, endPoint x: 490, endPoint y: 322, distance: 12.6
click at [490, 322] on div "Based on your experiences last year, what changes or improvements would you sug…" at bounding box center [861, 307] width 758 height 32
click at [493, 321] on div "Based on your experiences last year, what changes or improvements would you sug…" at bounding box center [861, 307] width 758 height 32
click at [496, 333] on div "0p Based on your experiences last year, what changes or improvements would you …" at bounding box center [861, 481] width 758 height 382
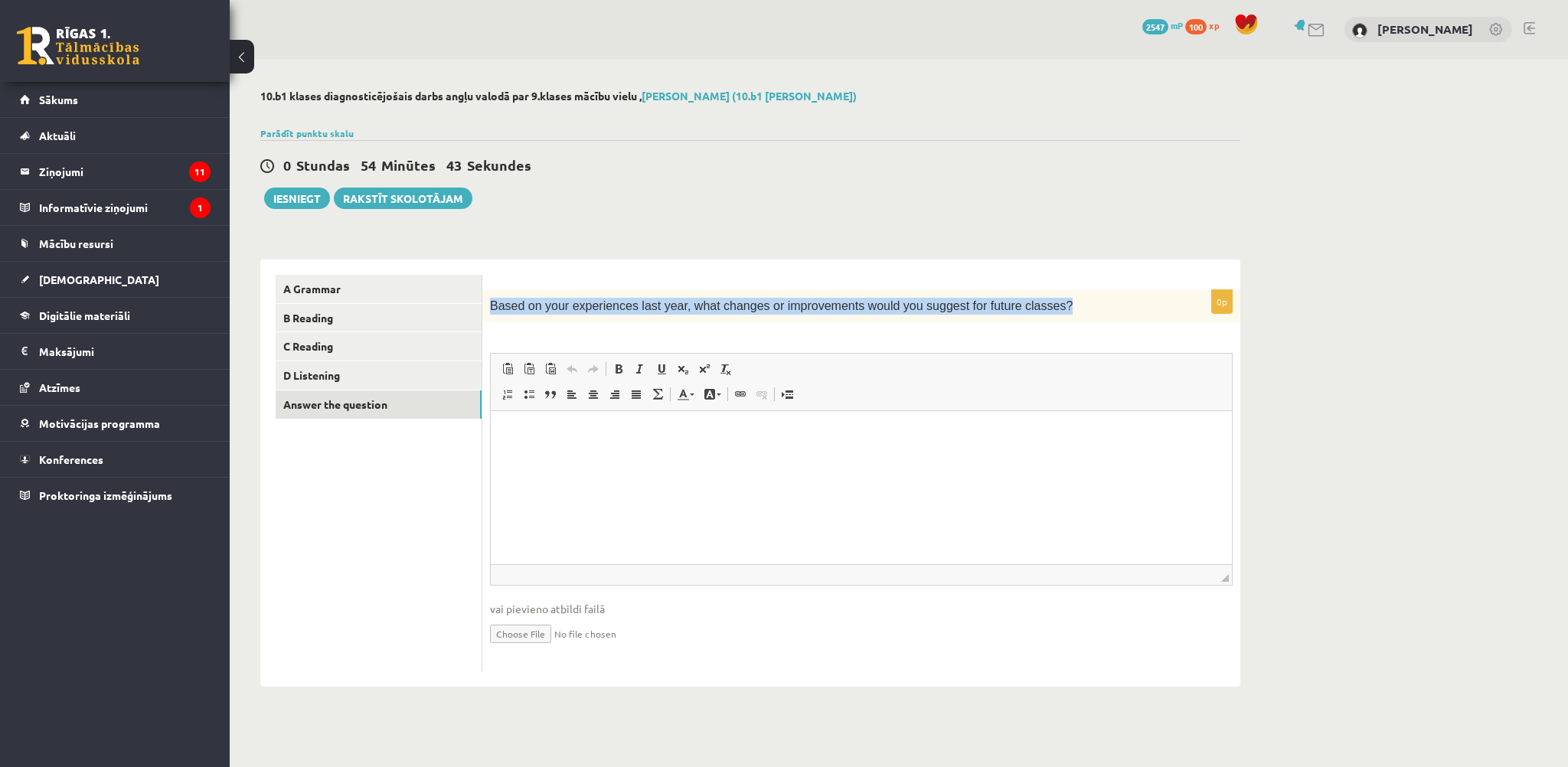
drag, startPoint x: 493, startPoint y: 306, endPoint x: 1091, endPoint y: 304, distance: 598.0
click at [1091, 304] on p "Based on your experiences last year, what changes or improvements would you sug…" at bounding box center [823, 307] width 666 height 17
copy span "Based on your experiences last year, what changes or improvements would you sug…"
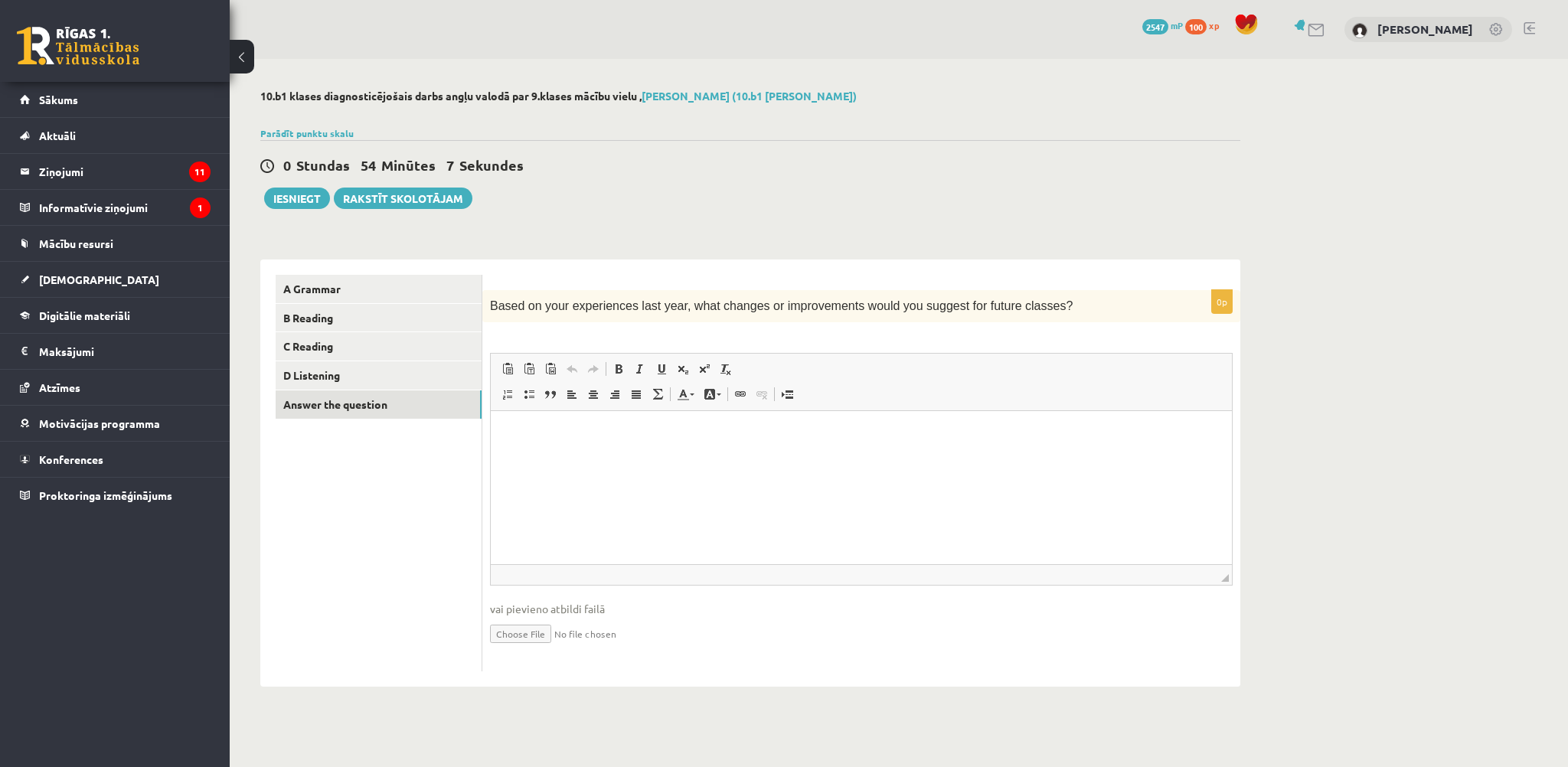
click at [536, 323] on div "0p Based on your experiences last year, what changes or improvements would you …" at bounding box center [861, 481] width 758 height 382
drag, startPoint x: 145, startPoint y: 83, endPoint x: 616, endPoint y: 205, distance: 486.5
click at [616, 205] on div "0 Stundas 50 Minūtes 51 Sekundes Ieskaite saglabāta! Iesniegt Rakstīt skolotājam" at bounding box center [750, 175] width 980 height 69
click at [70, 284] on link "[DEMOGRAPHIC_DATA]" at bounding box center [115, 279] width 191 height 35
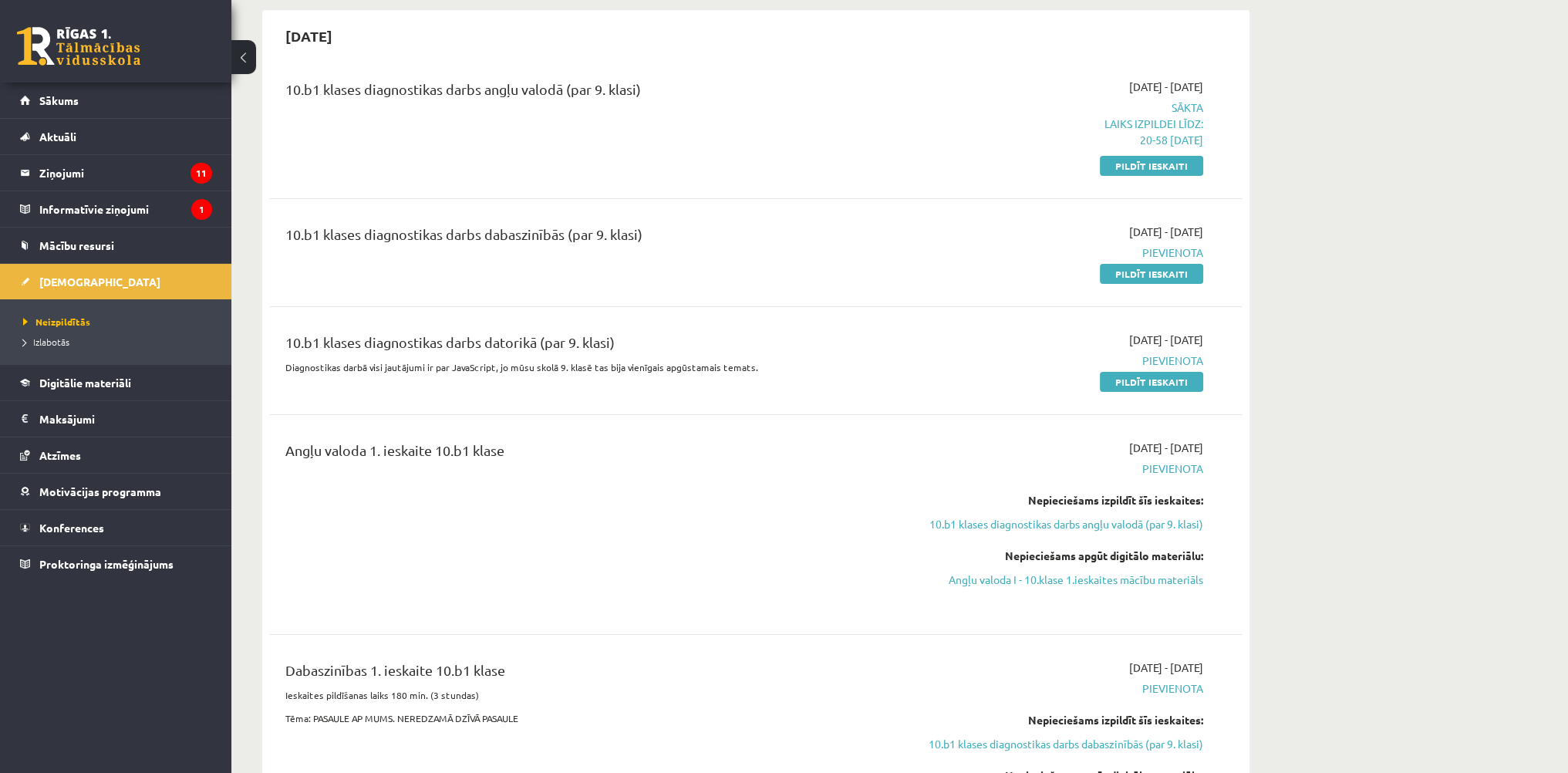
scroll to position [154, 0]
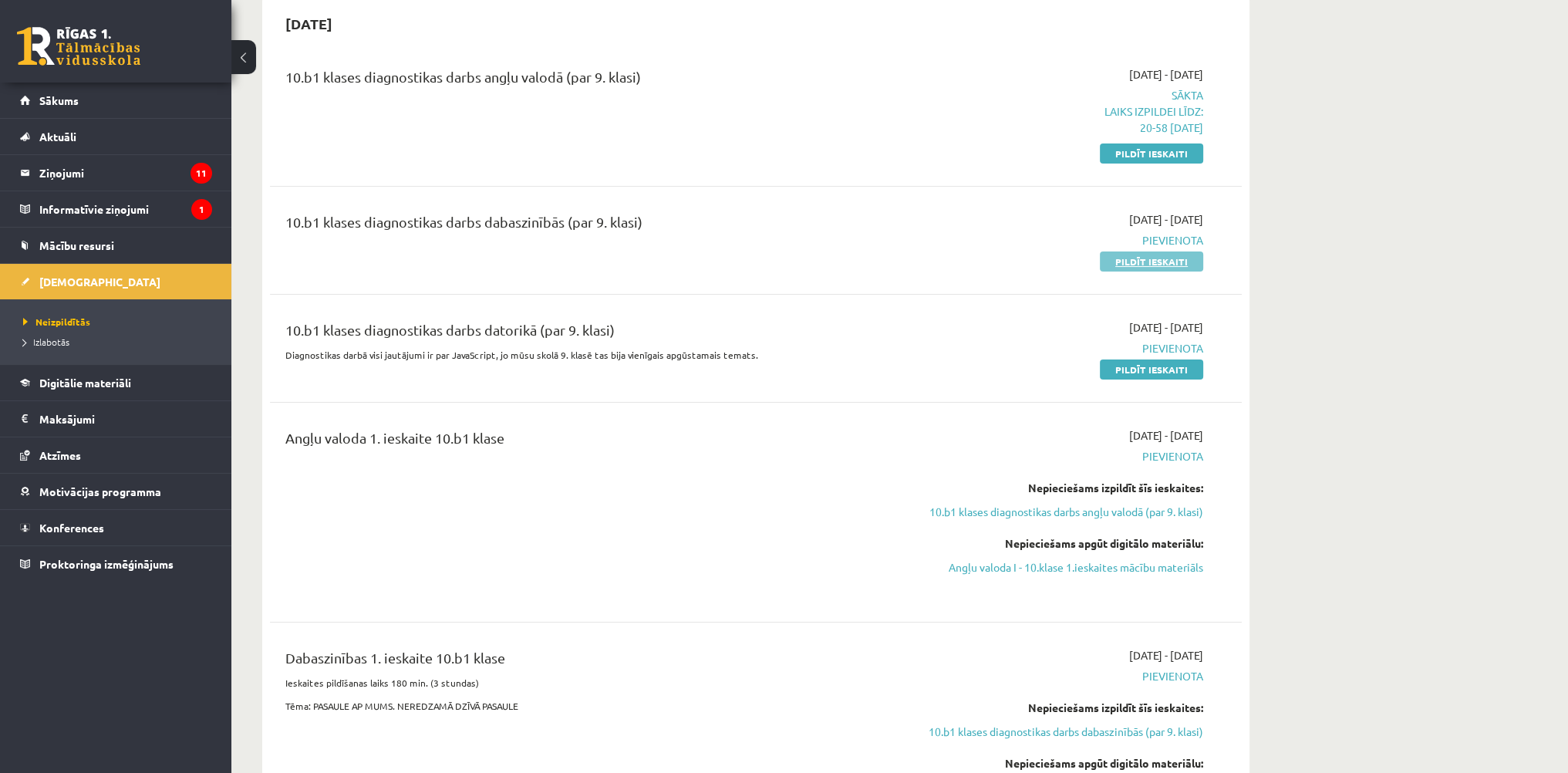
click at [1123, 268] on link "Pildīt ieskaiti" at bounding box center [1151, 261] width 103 height 20
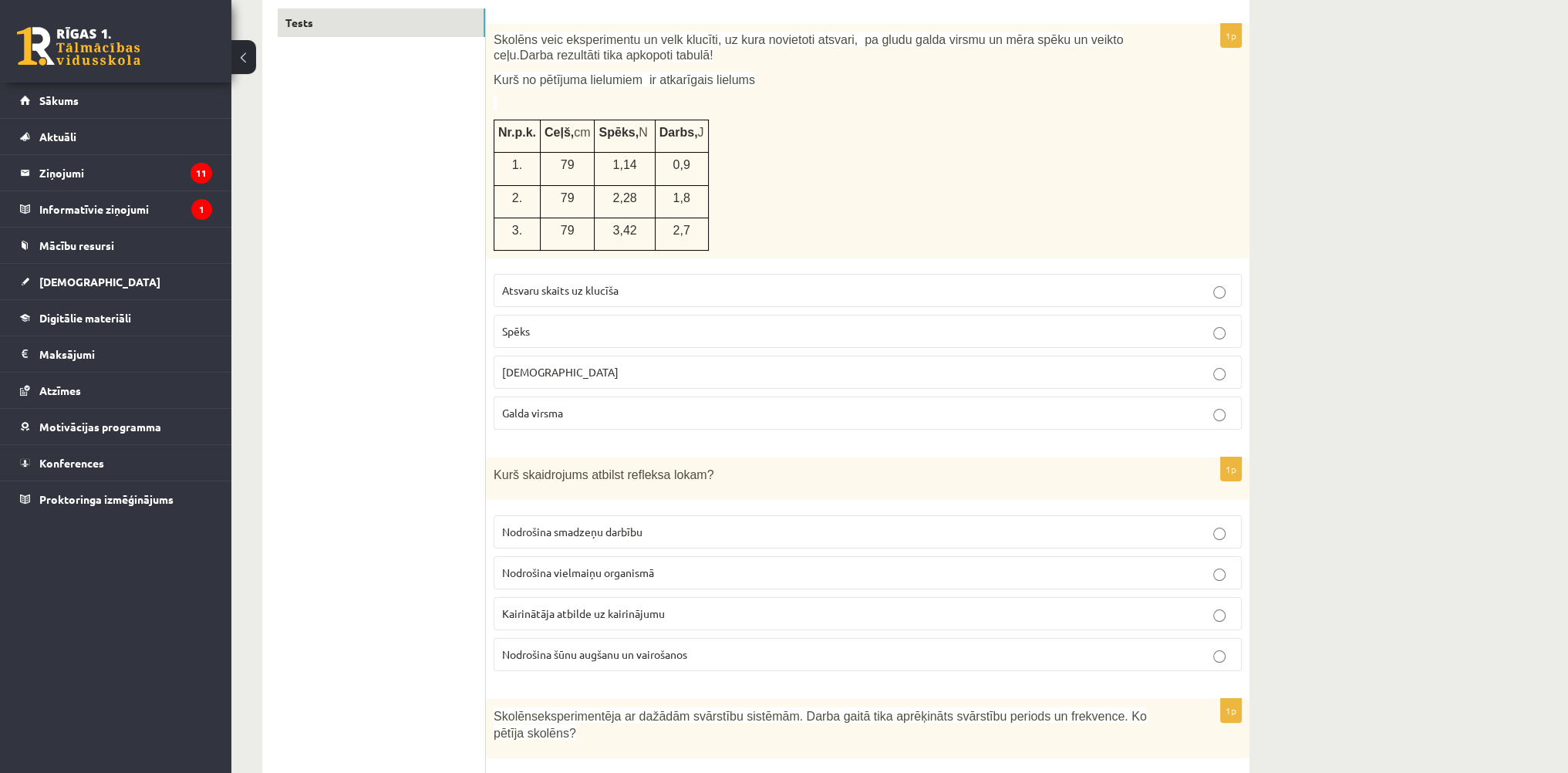
scroll to position [232, 0]
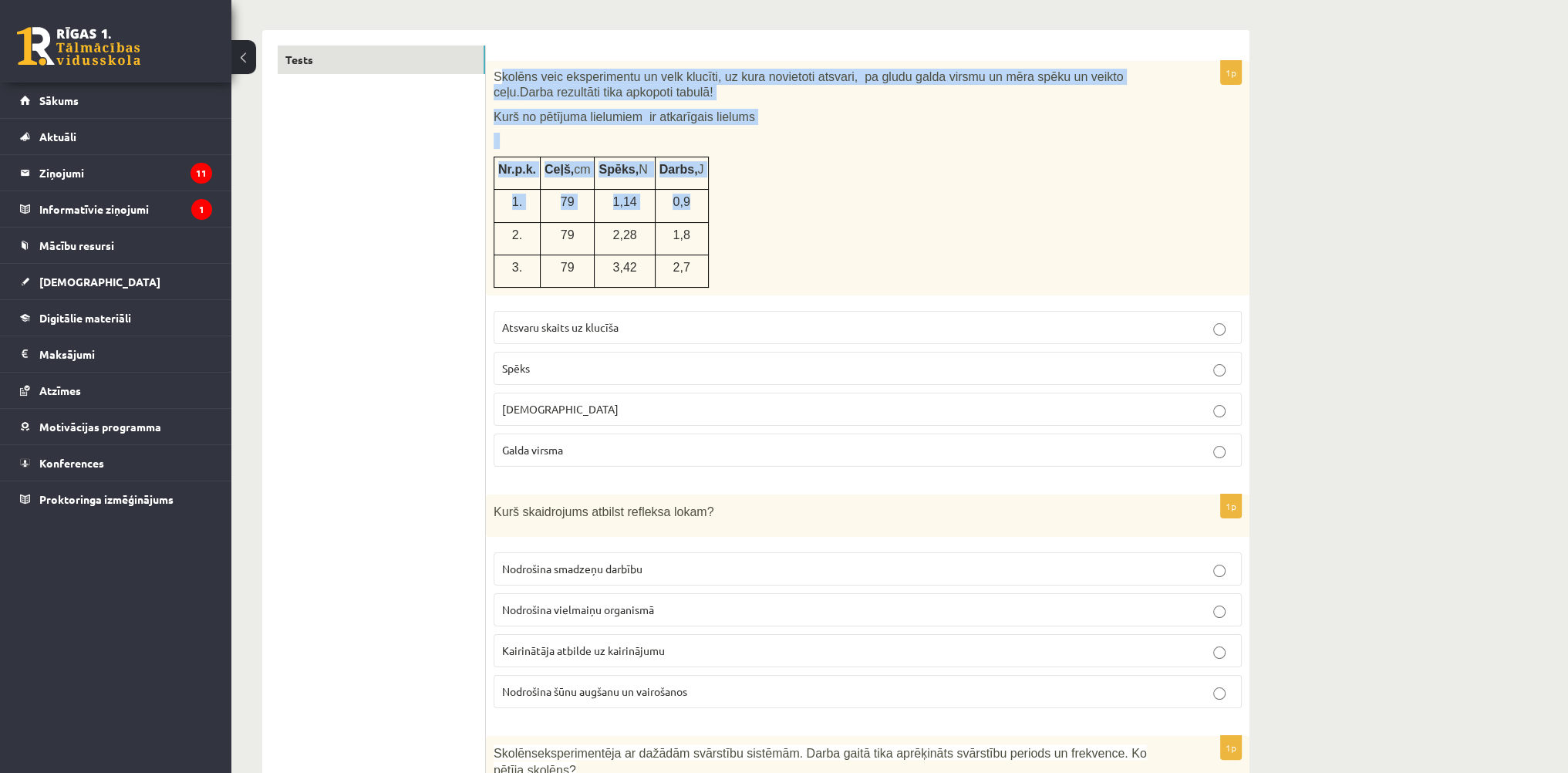
drag, startPoint x: 497, startPoint y: 67, endPoint x: 420, endPoint y: 86, distance: 79.3
click at [644, 189] on div "Skolēns veic eksperimentu un velk klucīti, uz kura novietoti atsvari, pa gludu …" at bounding box center [867, 178] width 764 height 234
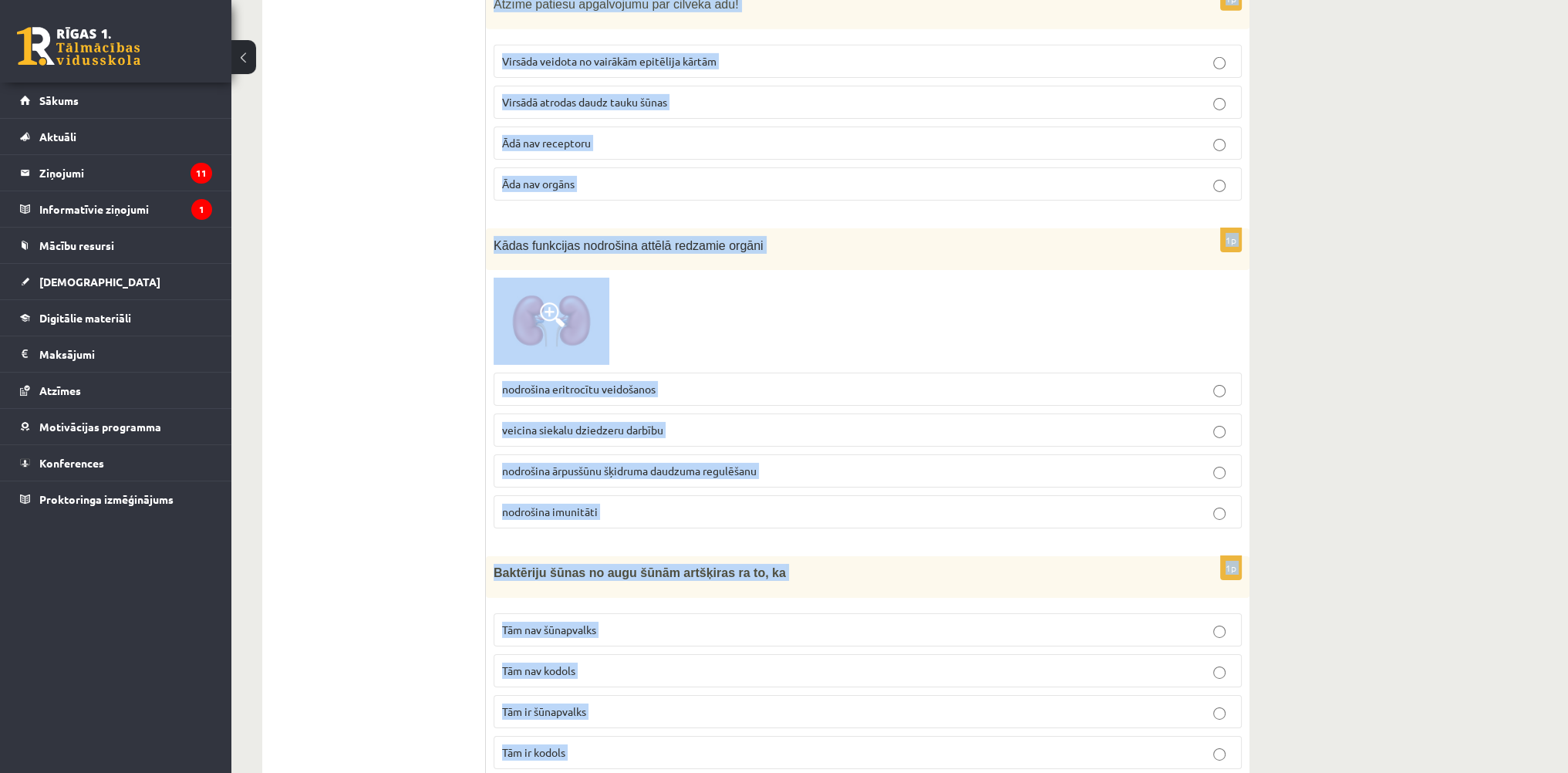
scroll to position [7009, 0]
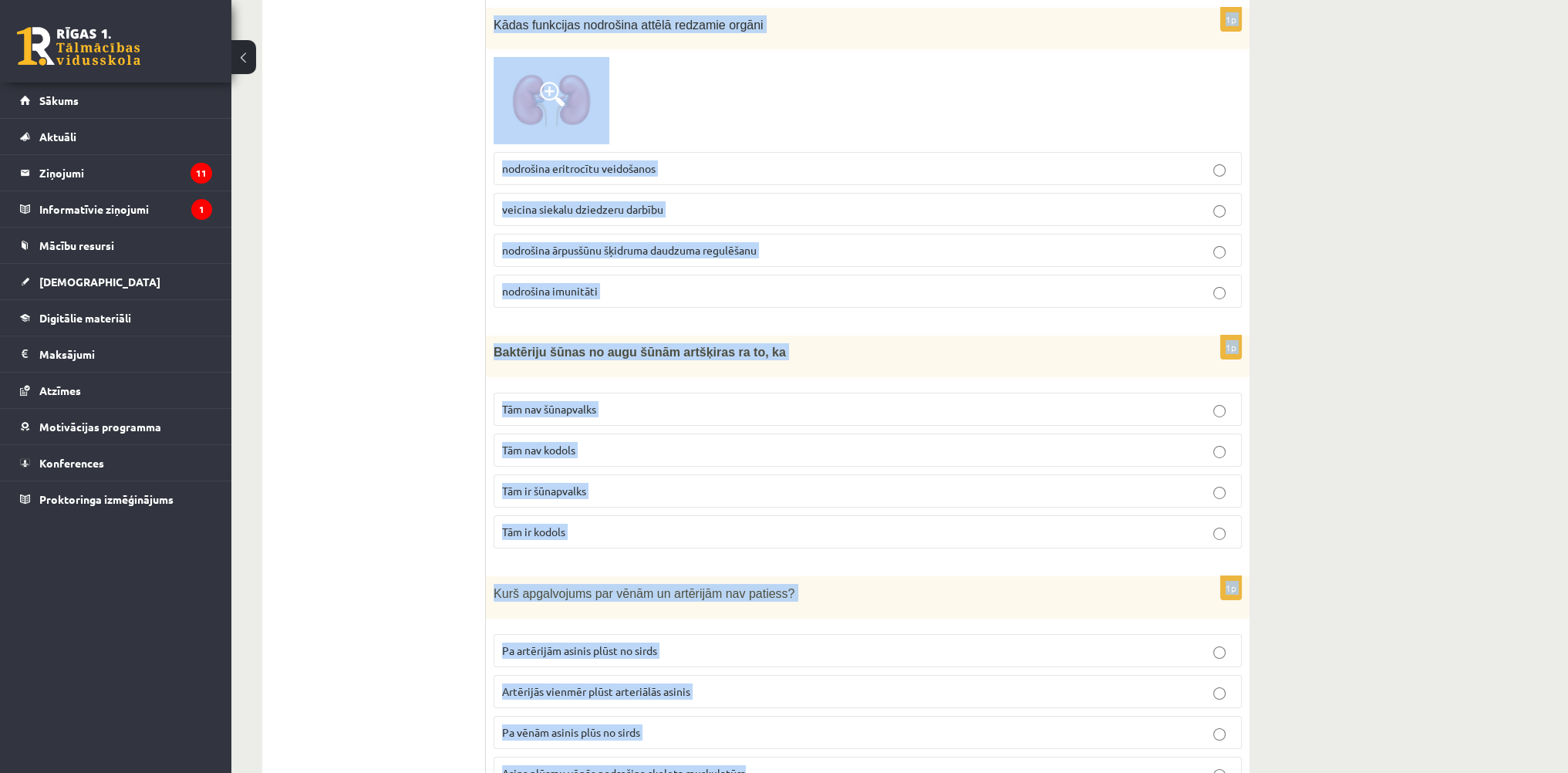
drag, startPoint x: 490, startPoint y: 74, endPoint x: 1006, endPoint y: 795, distance: 886.6
copy form "Skolēns veic eksperimentu un velk klucīti, uz kura novietoti atsvari, pa gludu …"
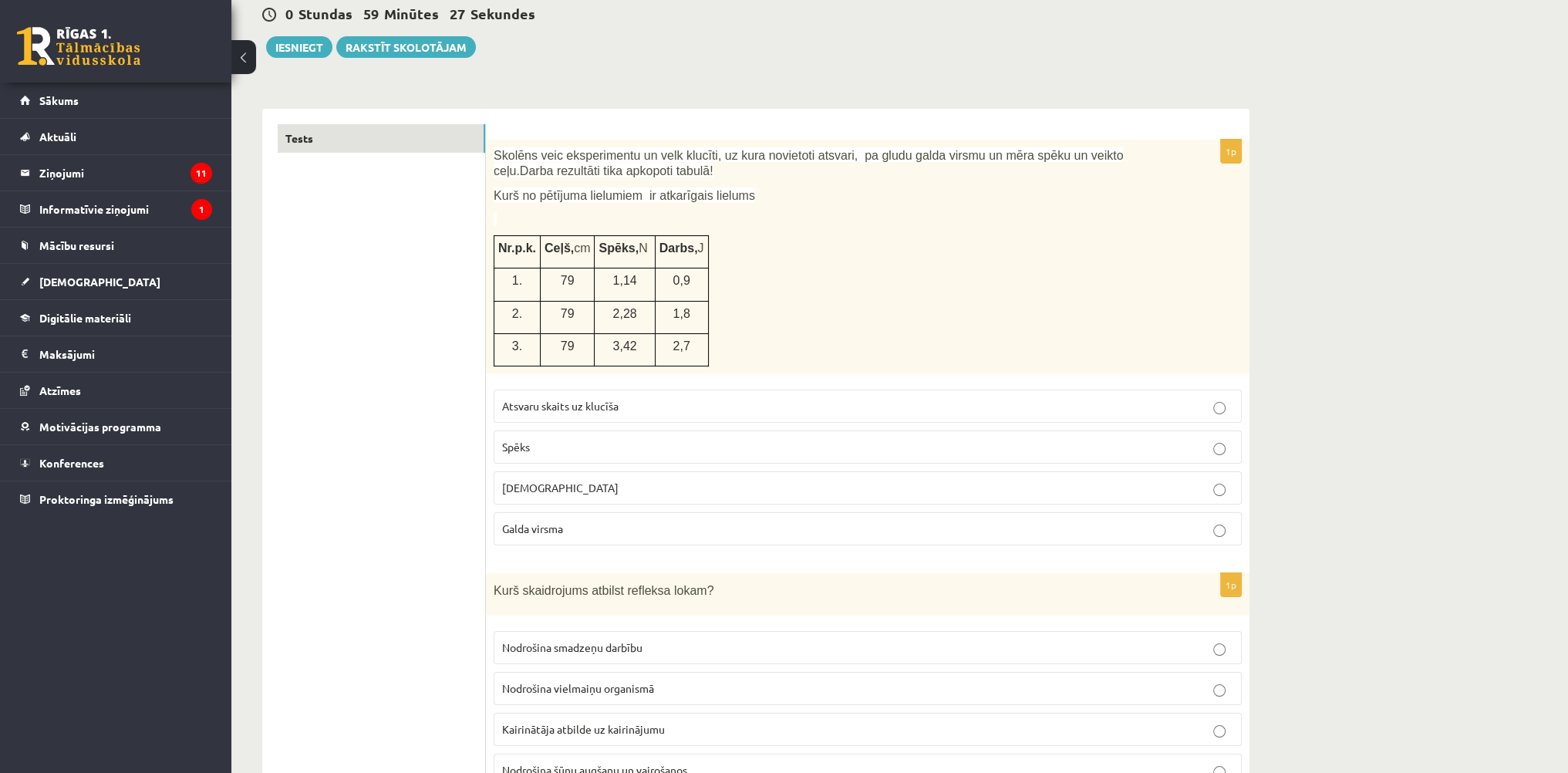
scroll to position [232, 0]
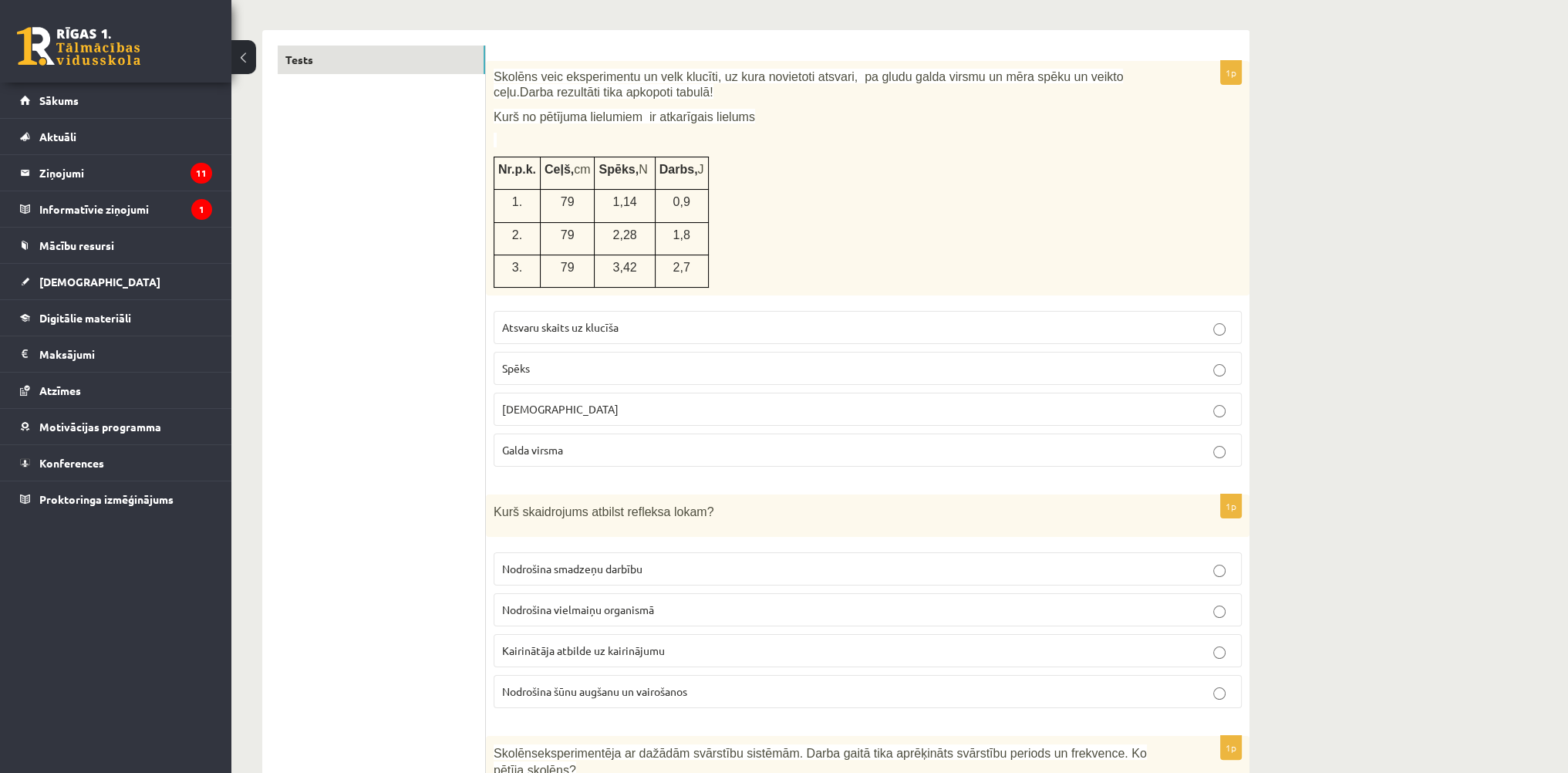
drag, startPoint x: 555, startPoint y: 368, endPoint x: 556, endPoint y: 346, distance: 22.0
click at [554, 366] on p "Spēks" at bounding box center [867, 368] width 731 height 16
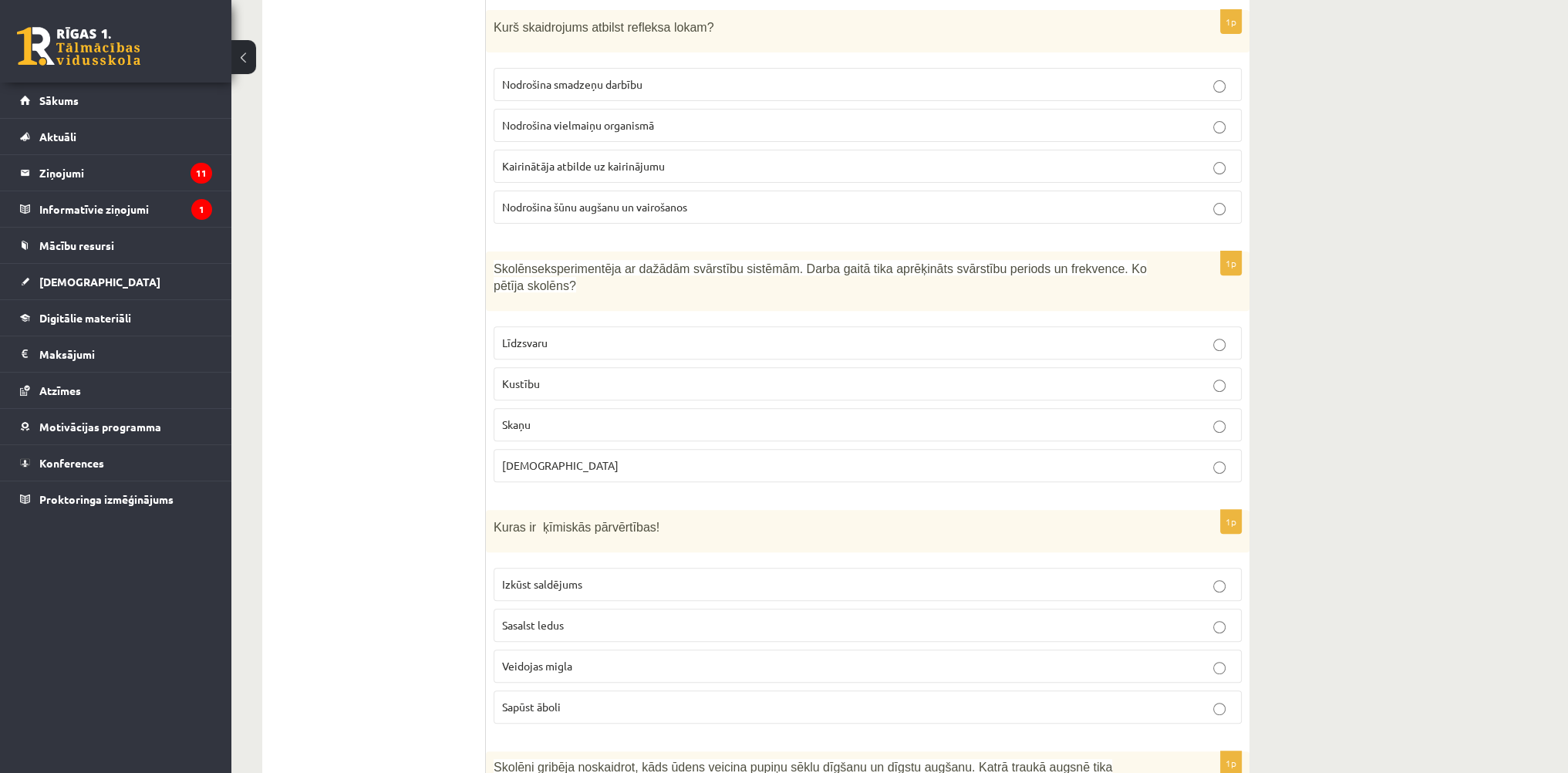
scroll to position [617, 0]
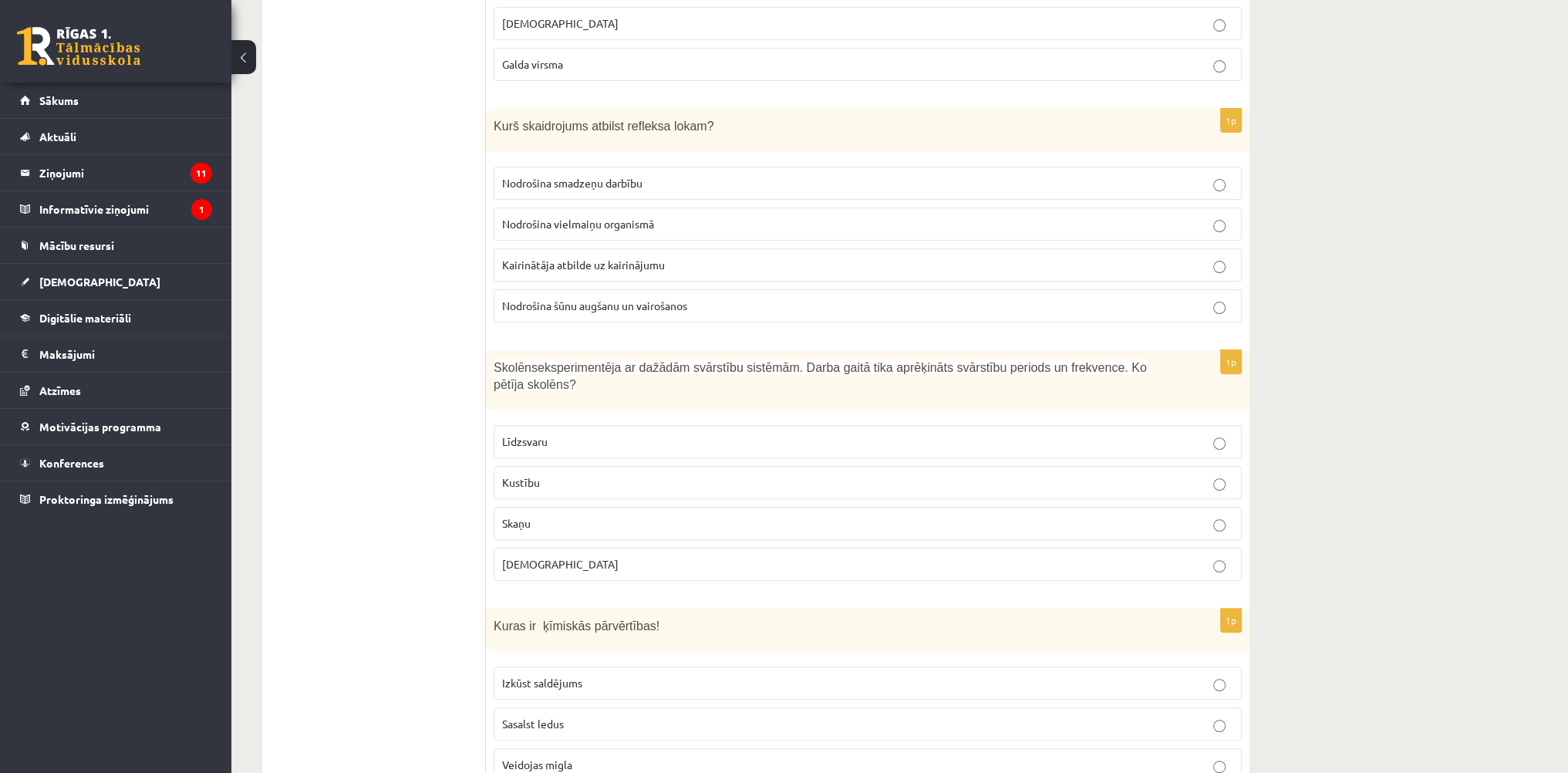
click at [577, 261] on span "Kairinātāja atbilde uz kairinājumu" at bounding box center [583, 264] width 163 height 14
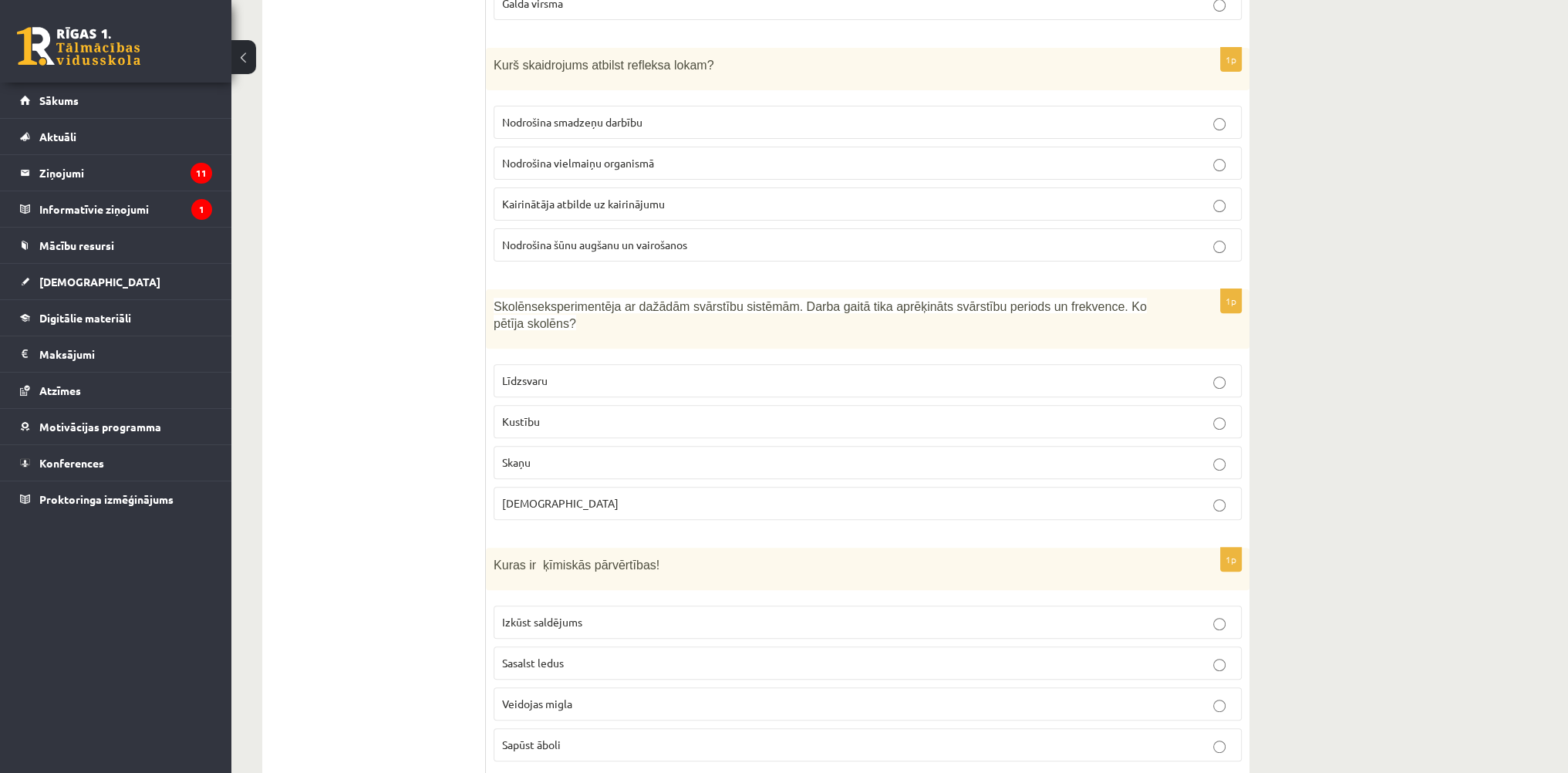
scroll to position [849, 0]
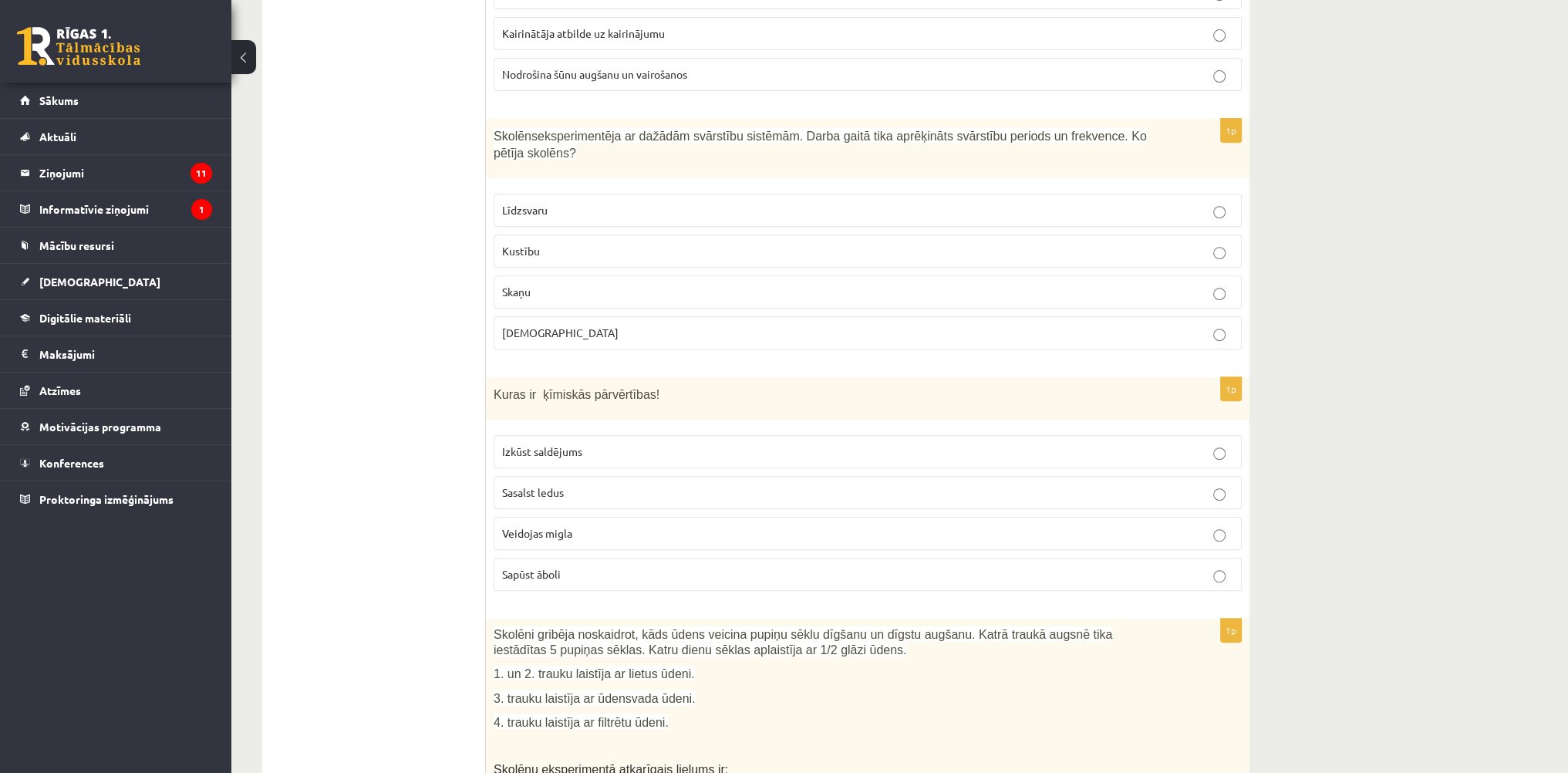
click at [516, 244] on span "Kustību" at bounding box center [521, 251] width 38 height 14
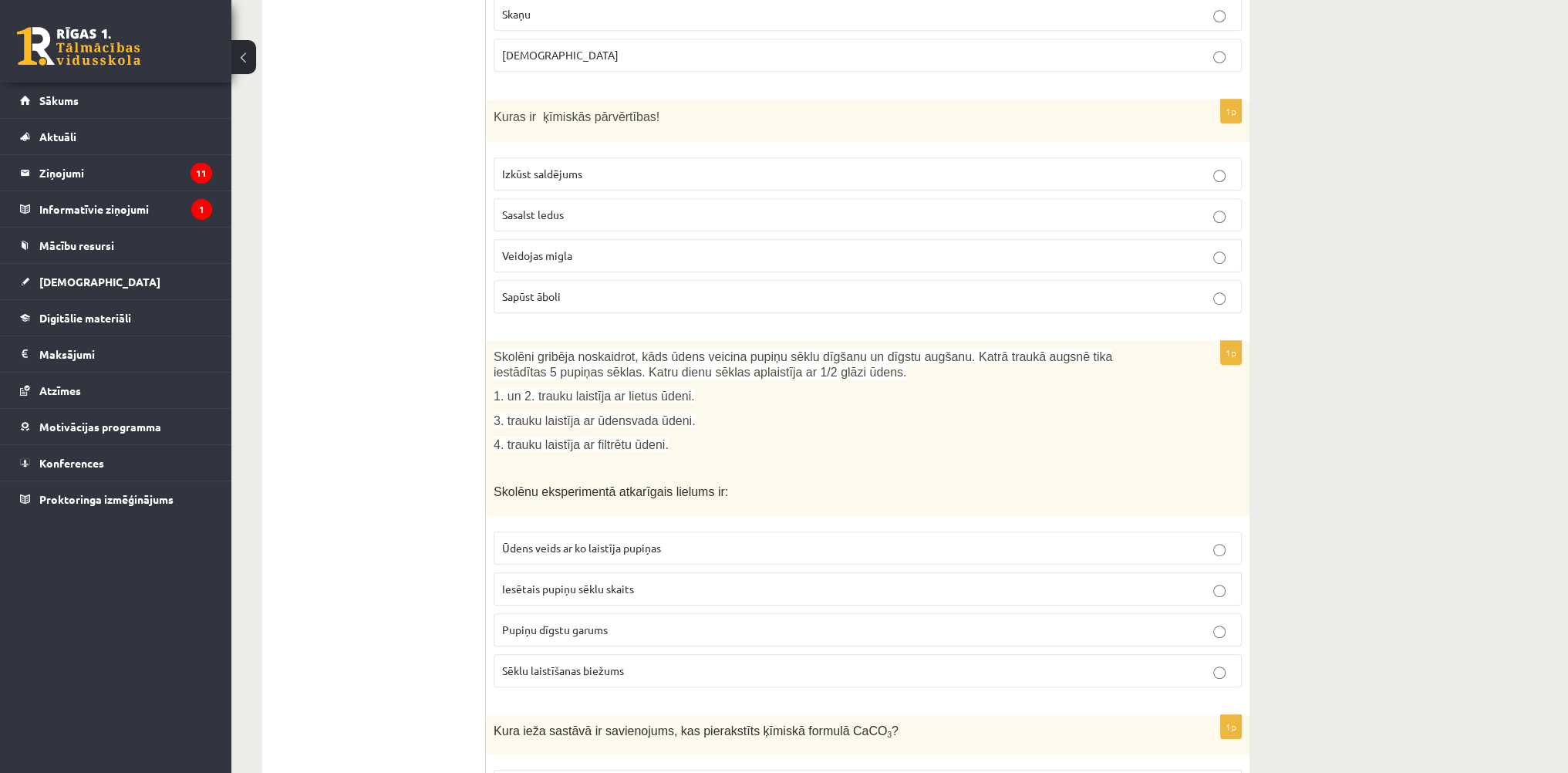
scroll to position [1158, 0]
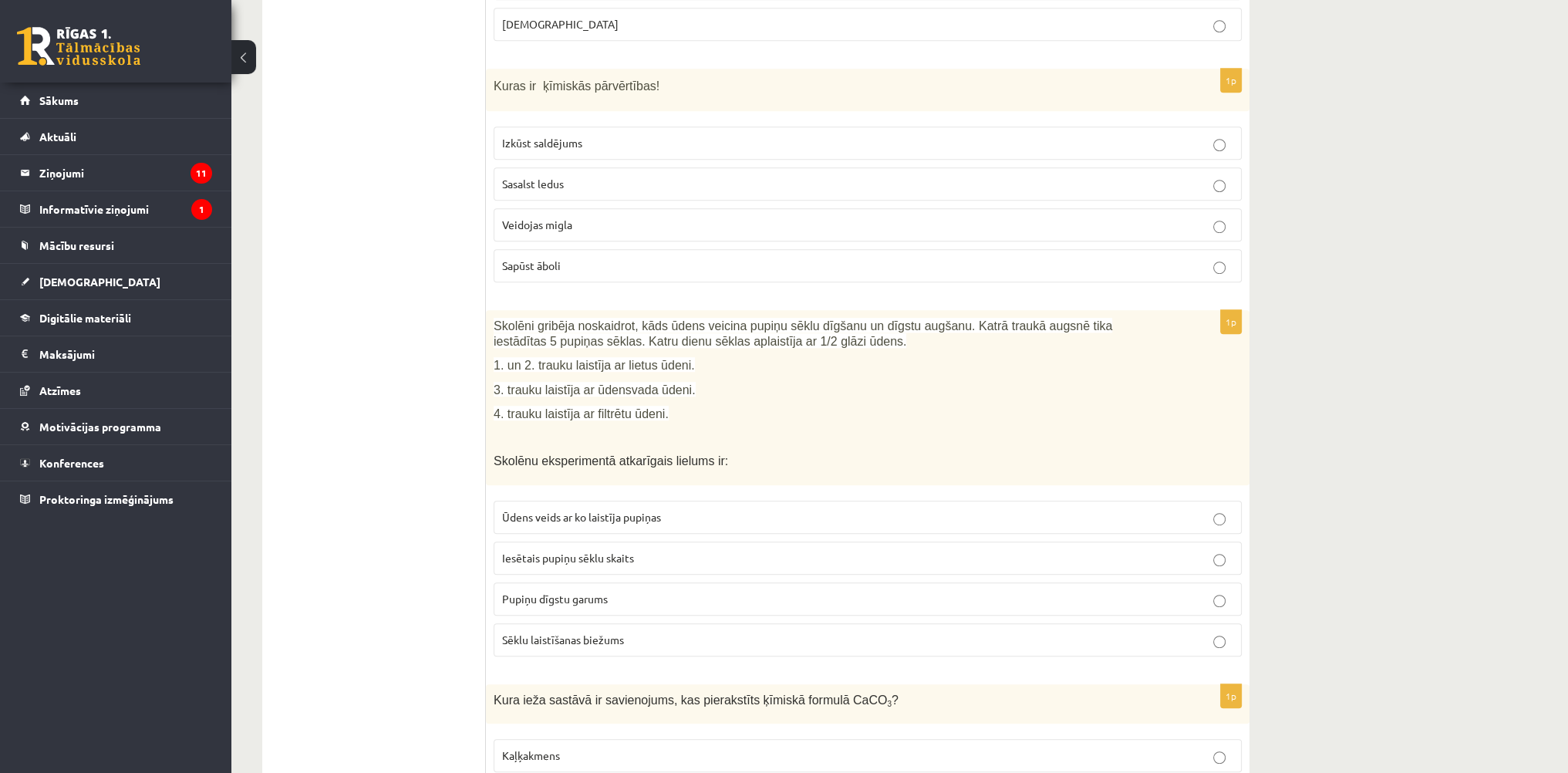
click at [554, 258] on span "Sapūst āboli" at bounding box center [531, 265] width 58 height 14
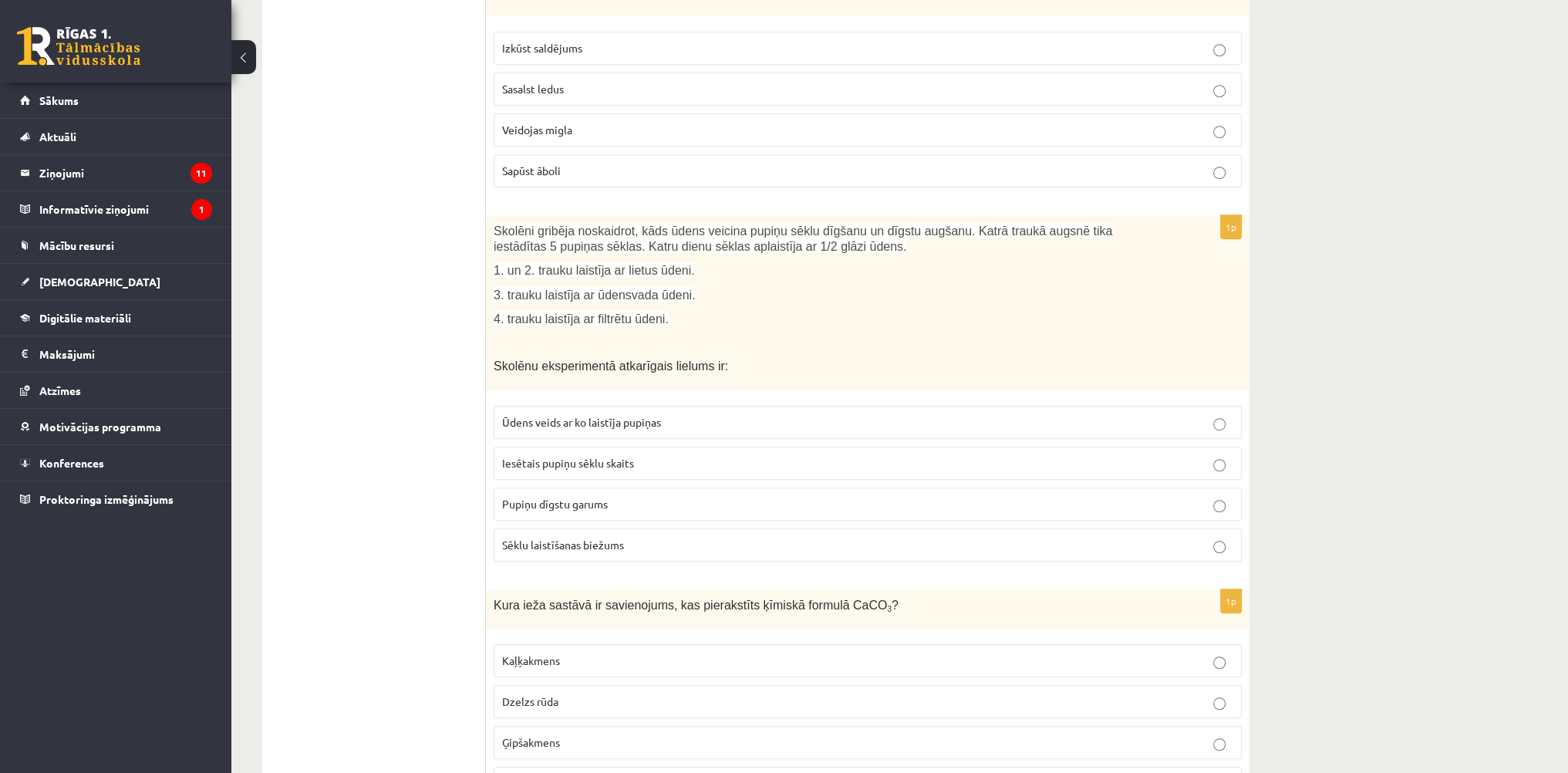
scroll to position [1389, 0]
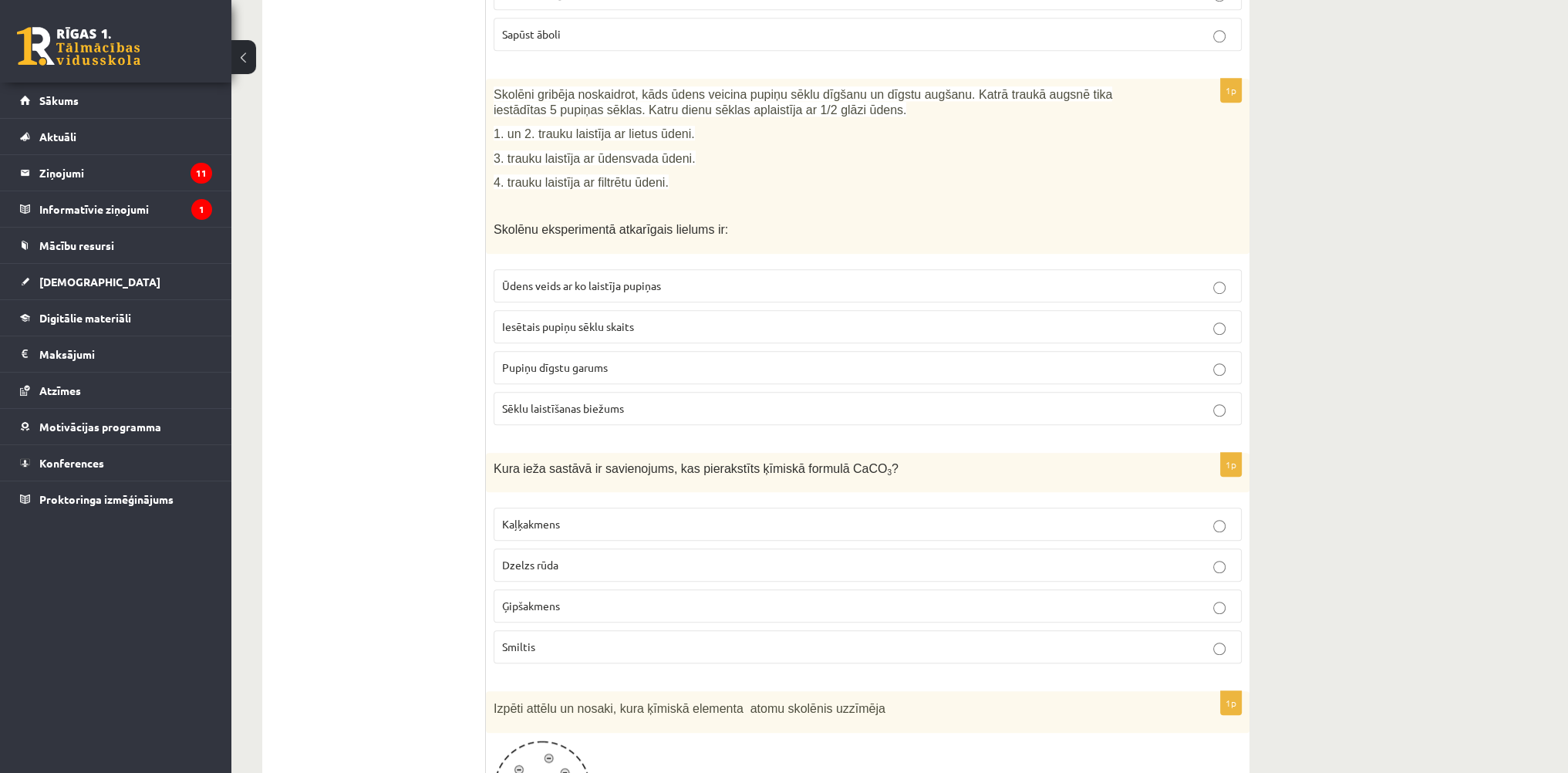
click at [622, 360] on p "Pupiņu dīgstu garums" at bounding box center [867, 367] width 731 height 16
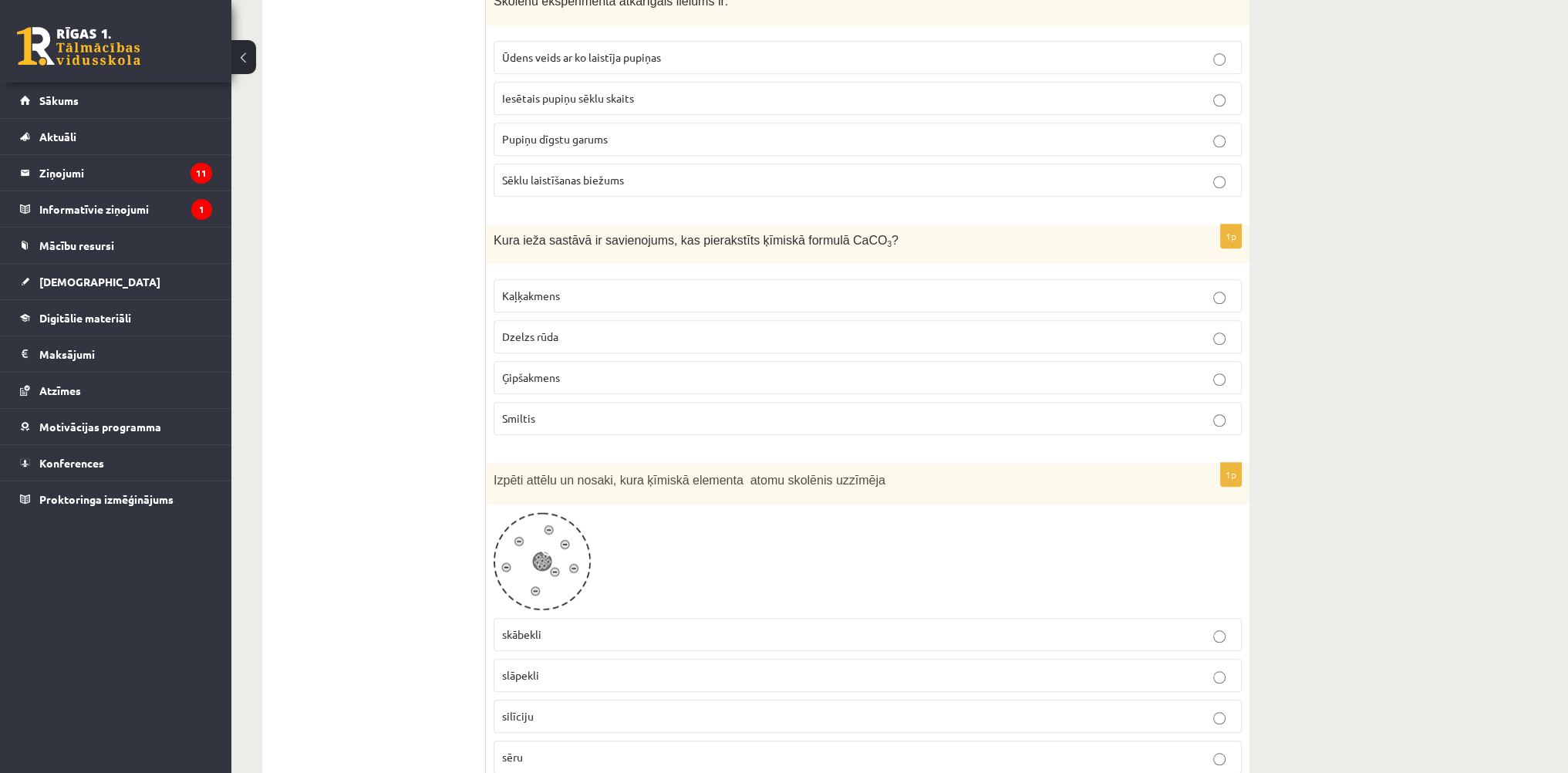
scroll to position [1621, 0]
click at [572, 285] on p "Kaļķakmens" at bounding box center [867, 293] width 731 height 16
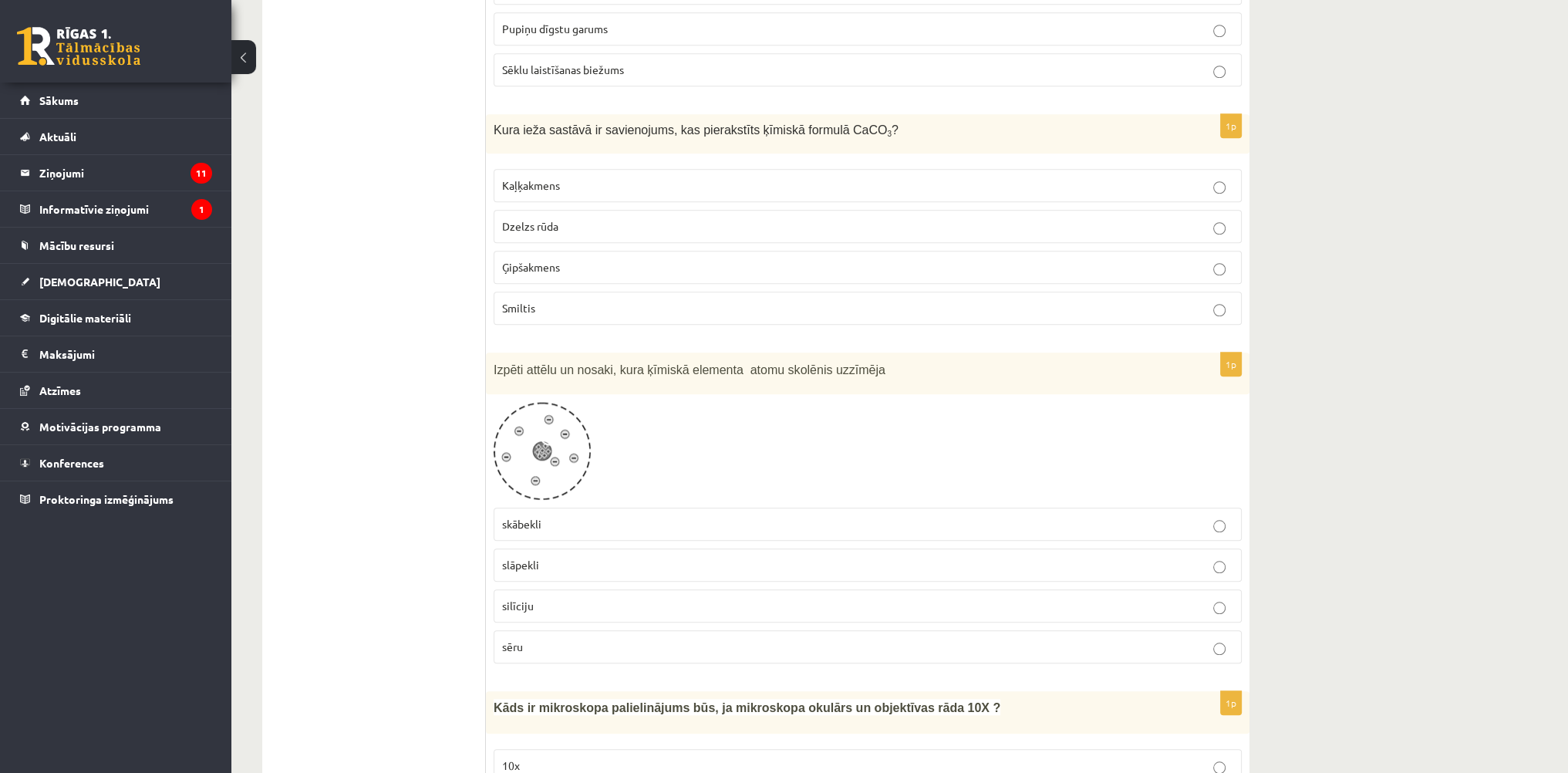
scroll to position [1930, 0]
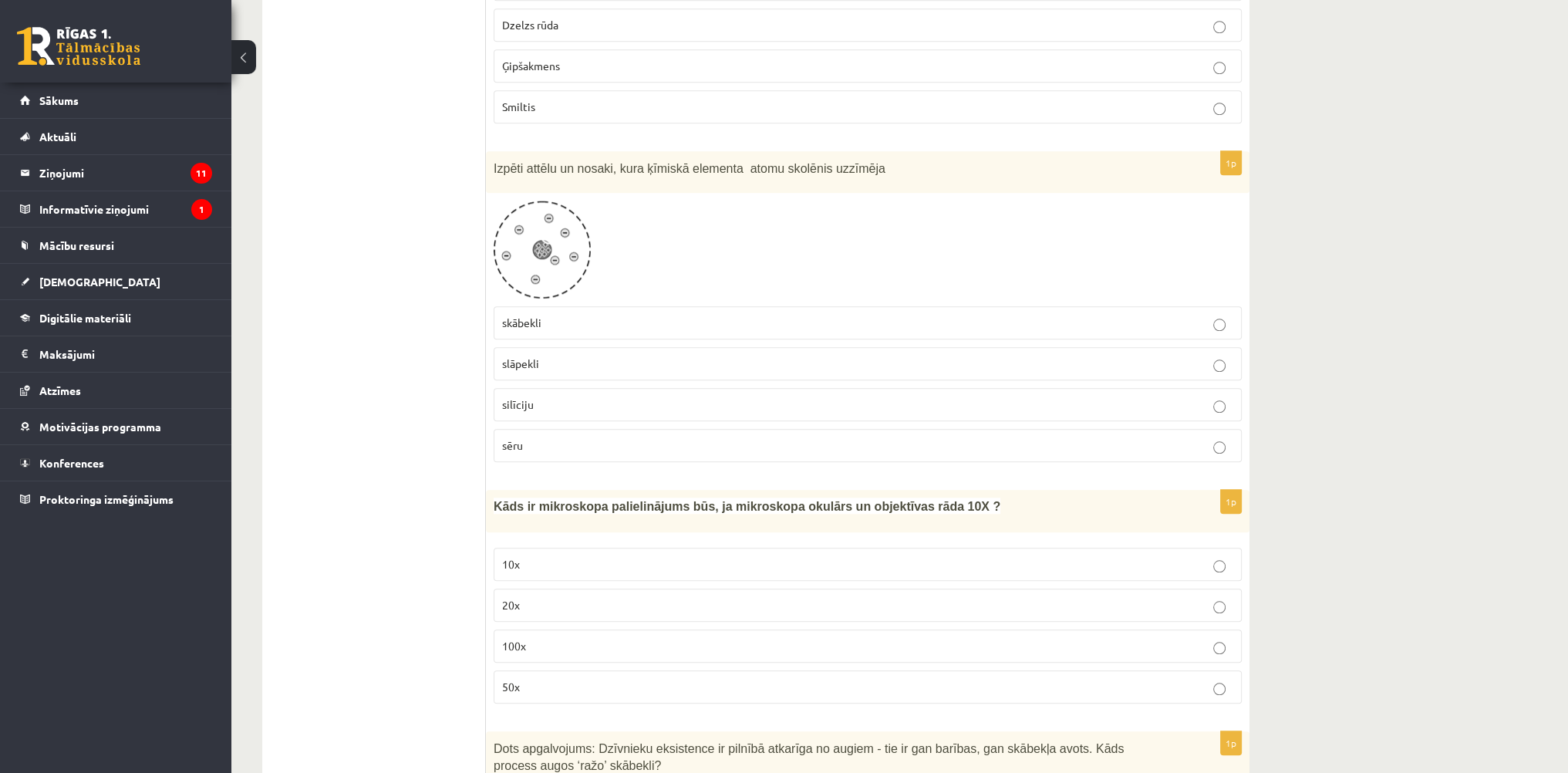
click at [565, 356] on p "slāpekli" at bounding box center [867, 364] width 731 height 16
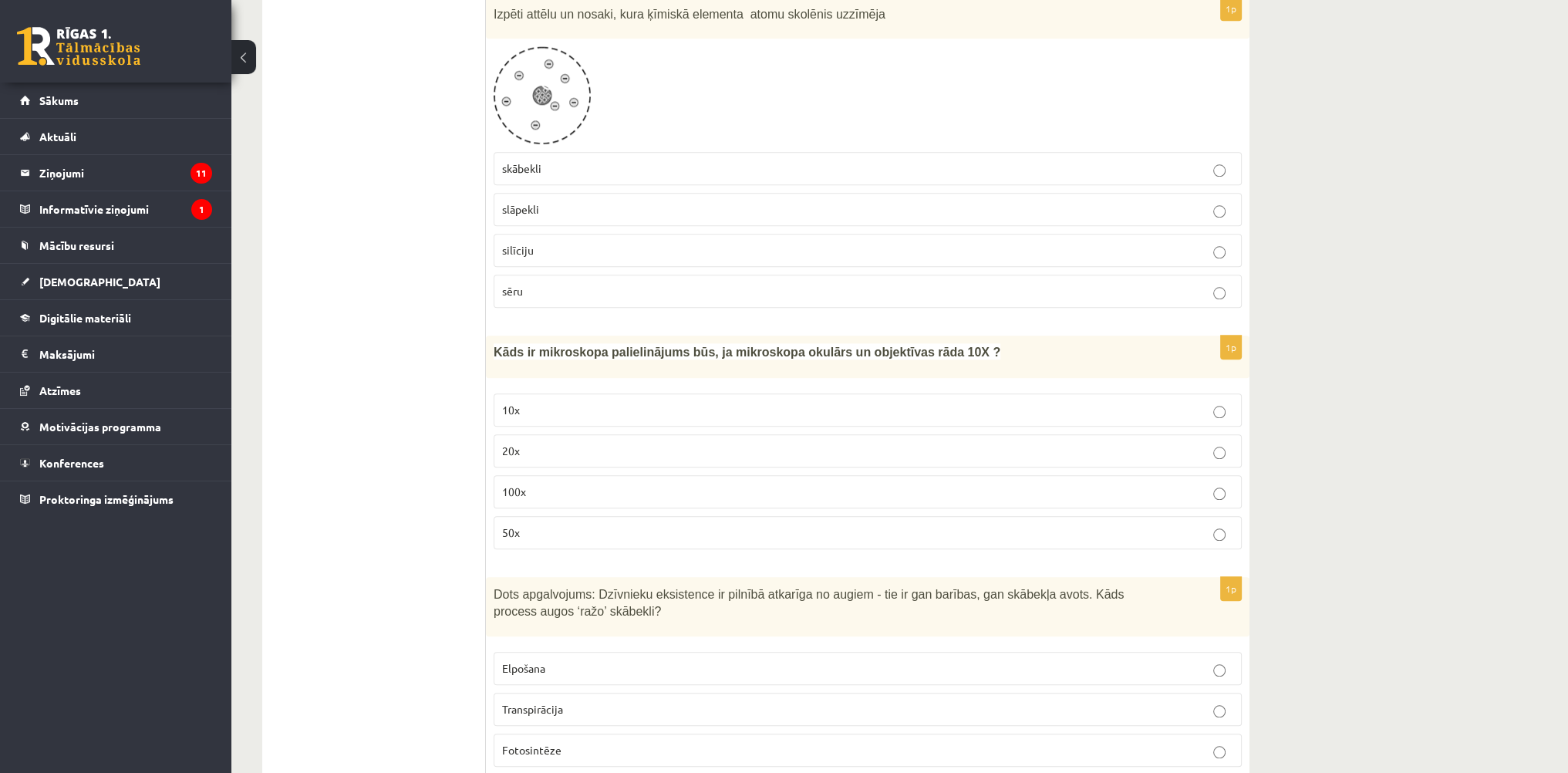
click at [572, 484] on p "100x" at bounding box center [867, 492] width 731 height 16
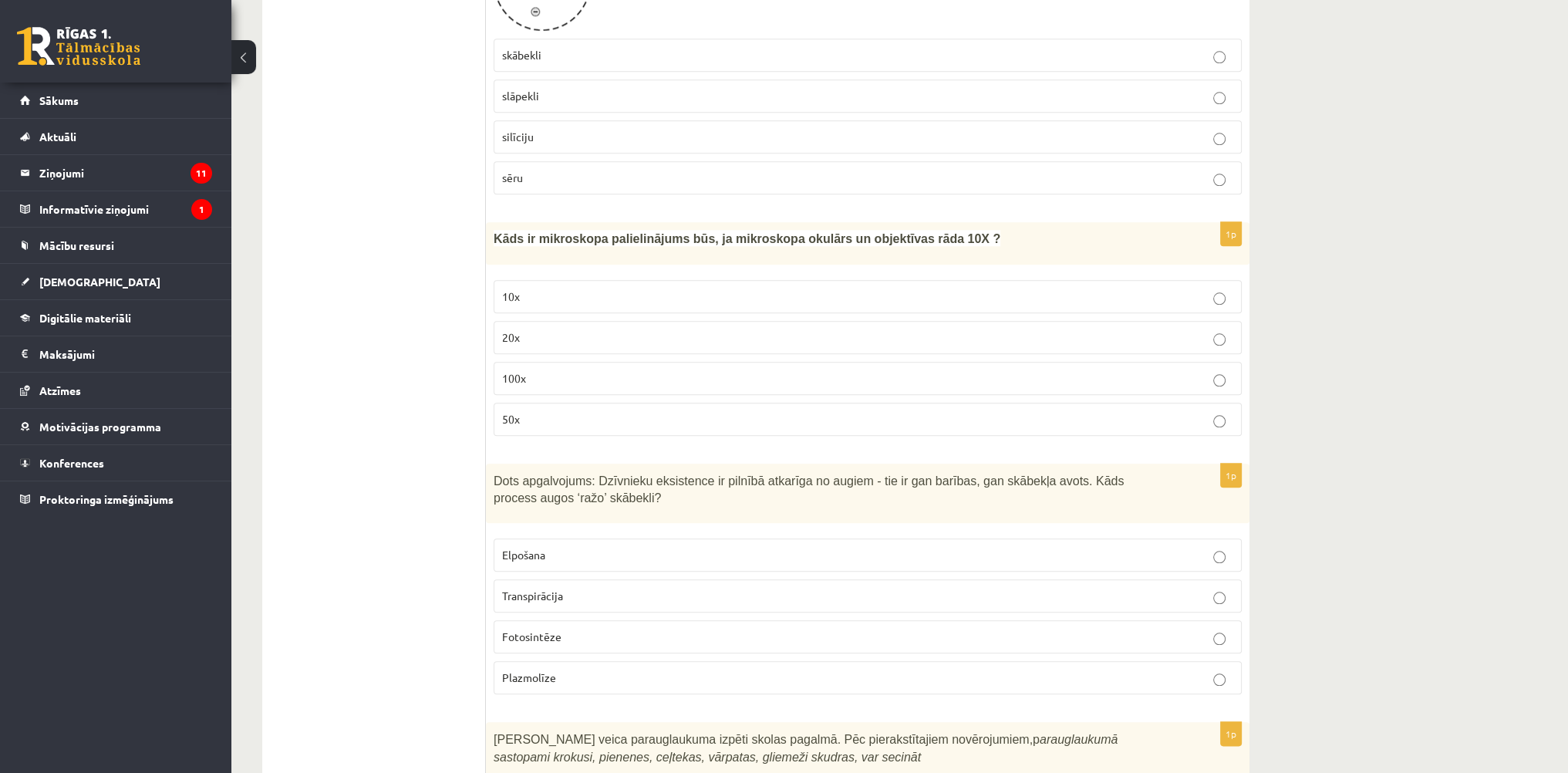
scroll to position [2315, 0]
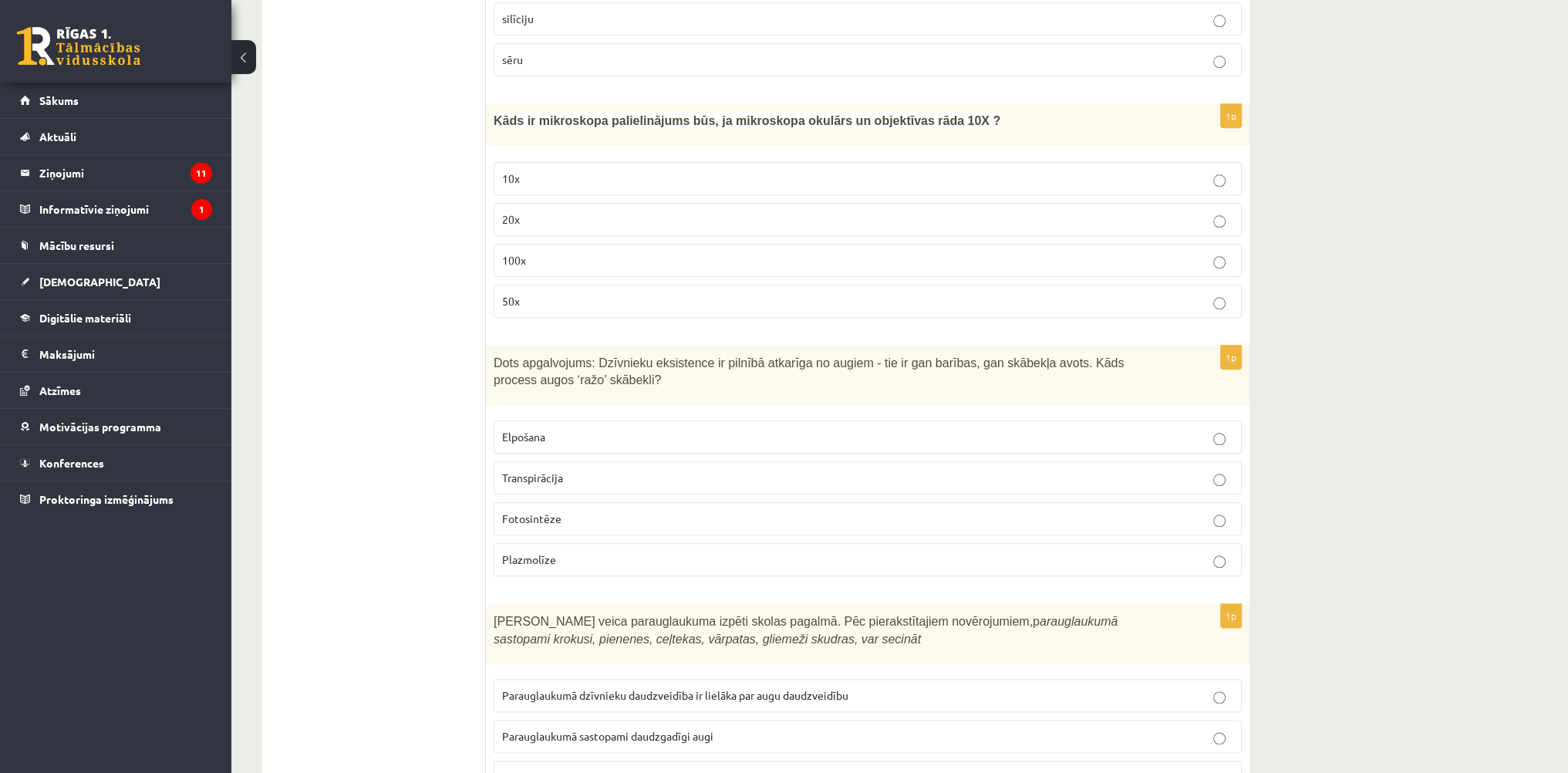
click at [590, 511] on p "Fotosintēze" at bounding box center [867, 519] width 731 height 16
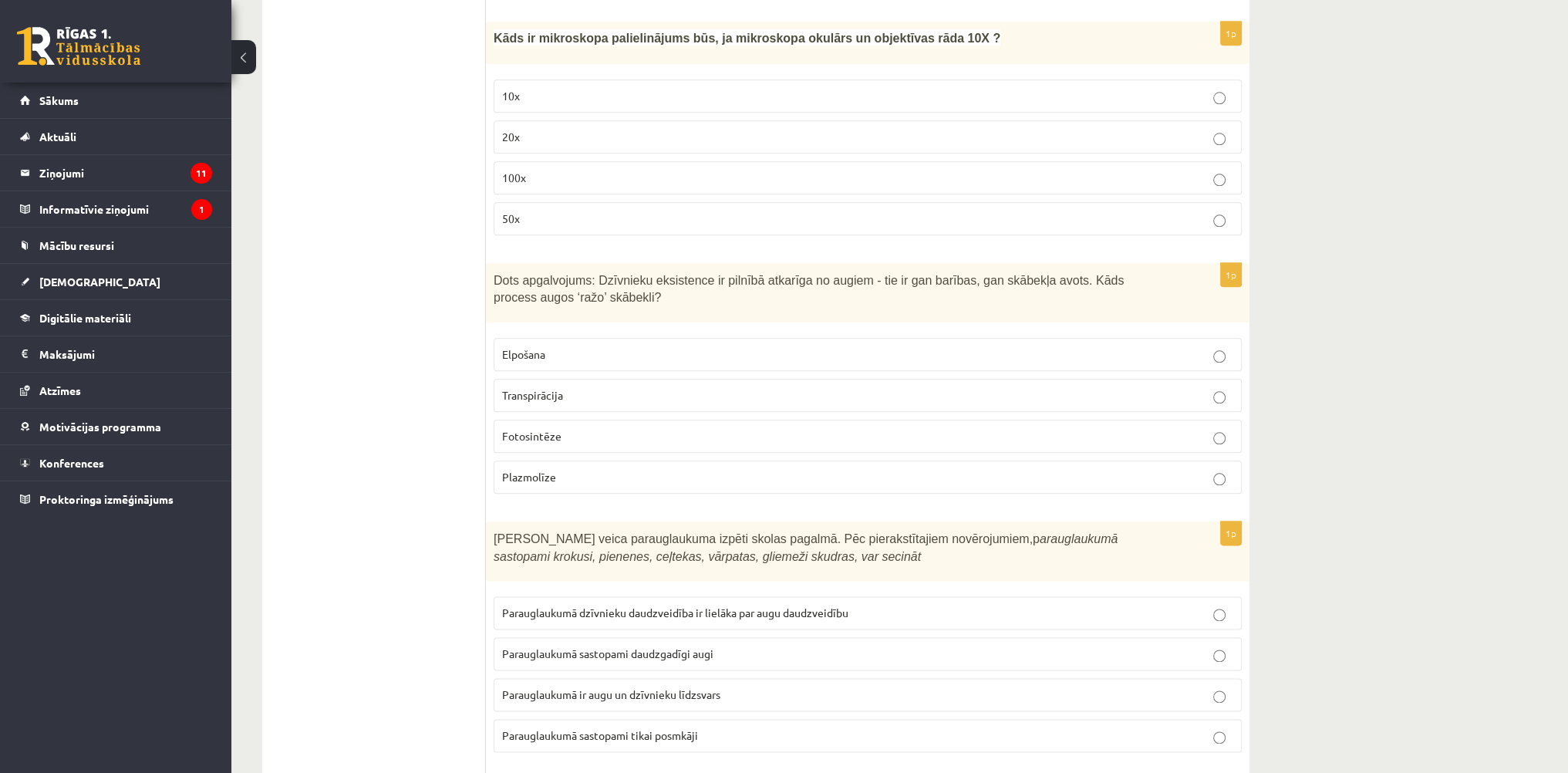
scroll to position [2547, 0]
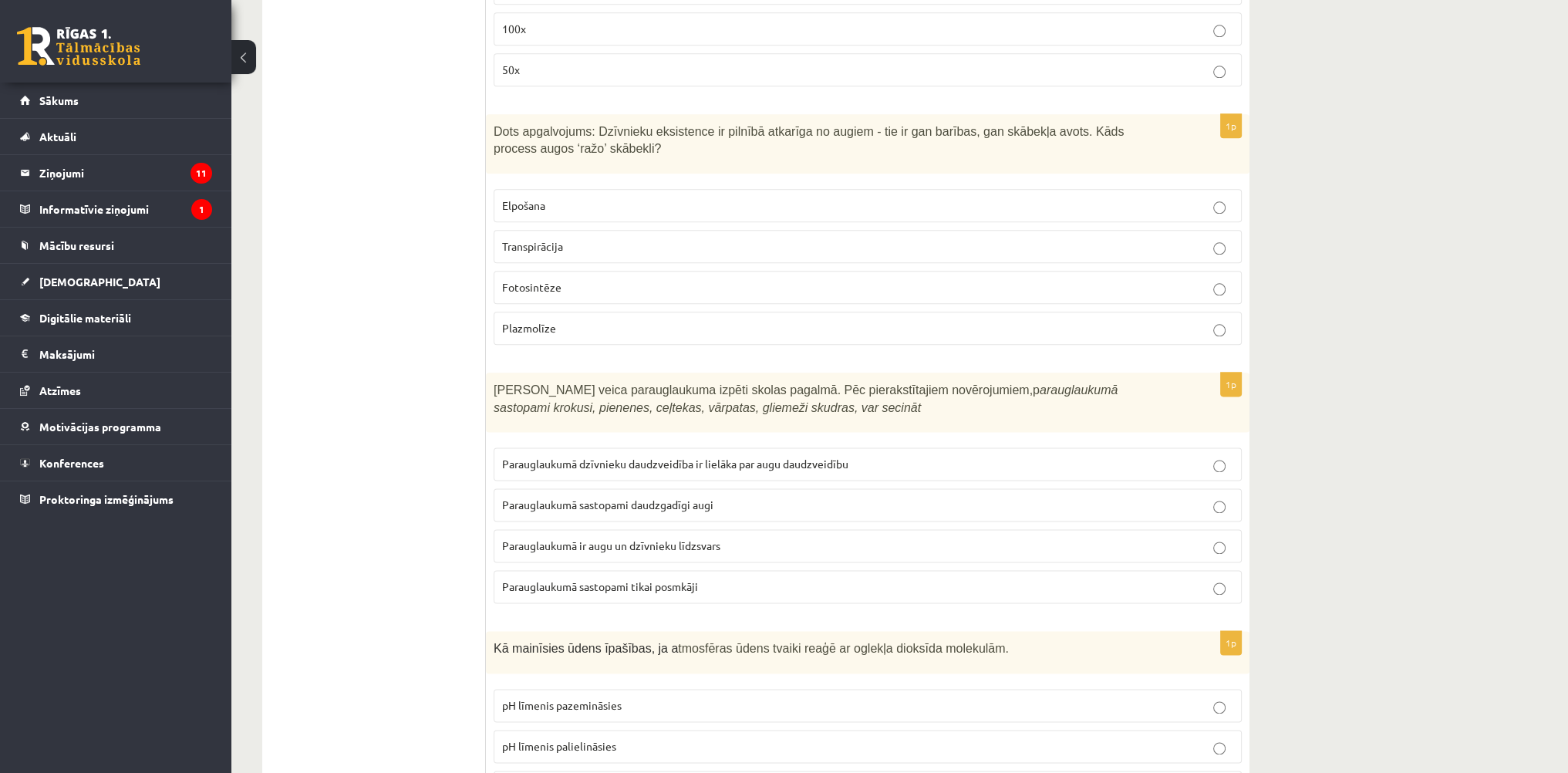
click at [660, 529] on label "Parauglaukumā ir augu un dzīvnieku līdzsvars" at bounding box center [867, 545] width 749 height 33
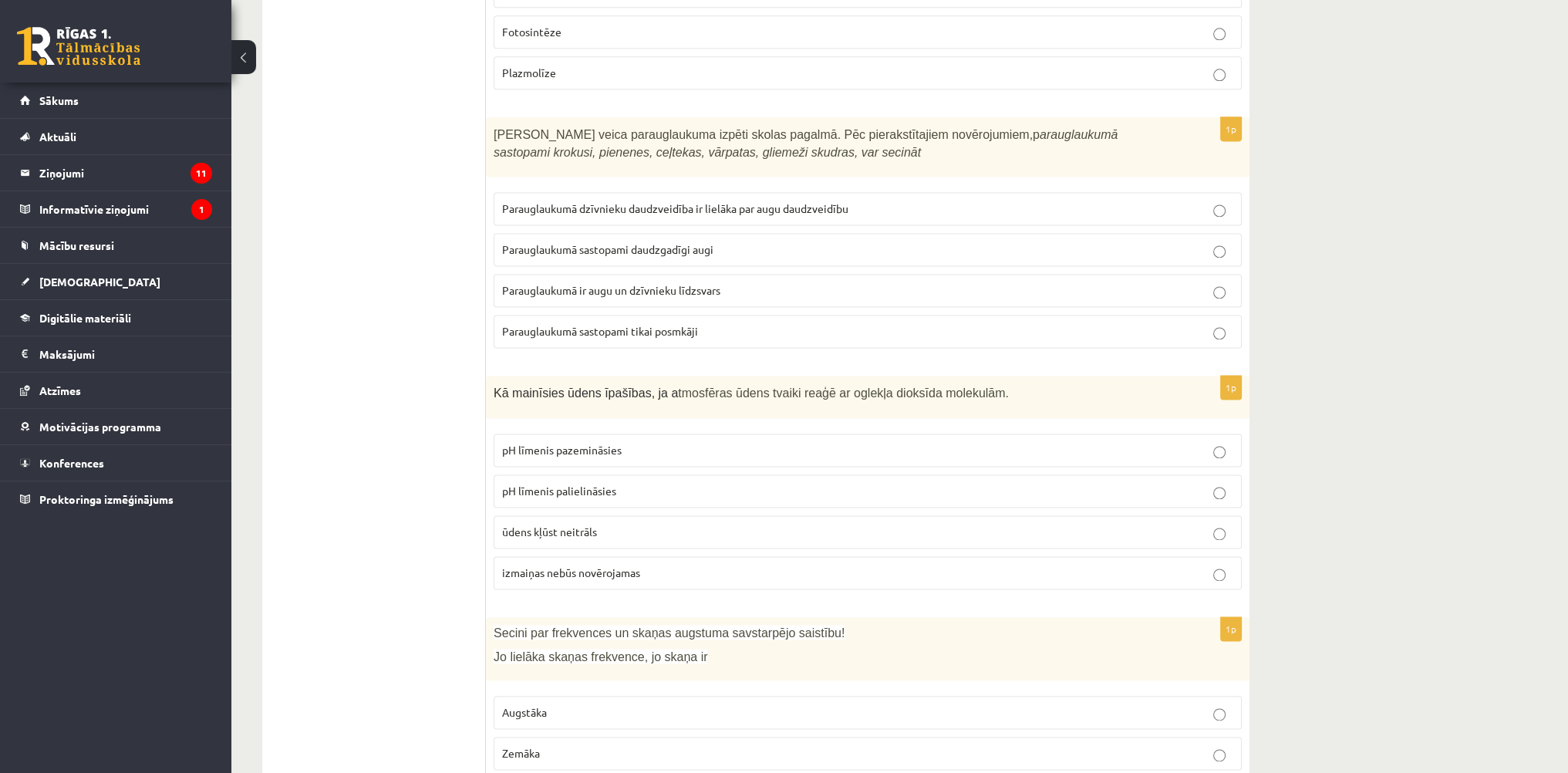
scroll to position [2856, 0]
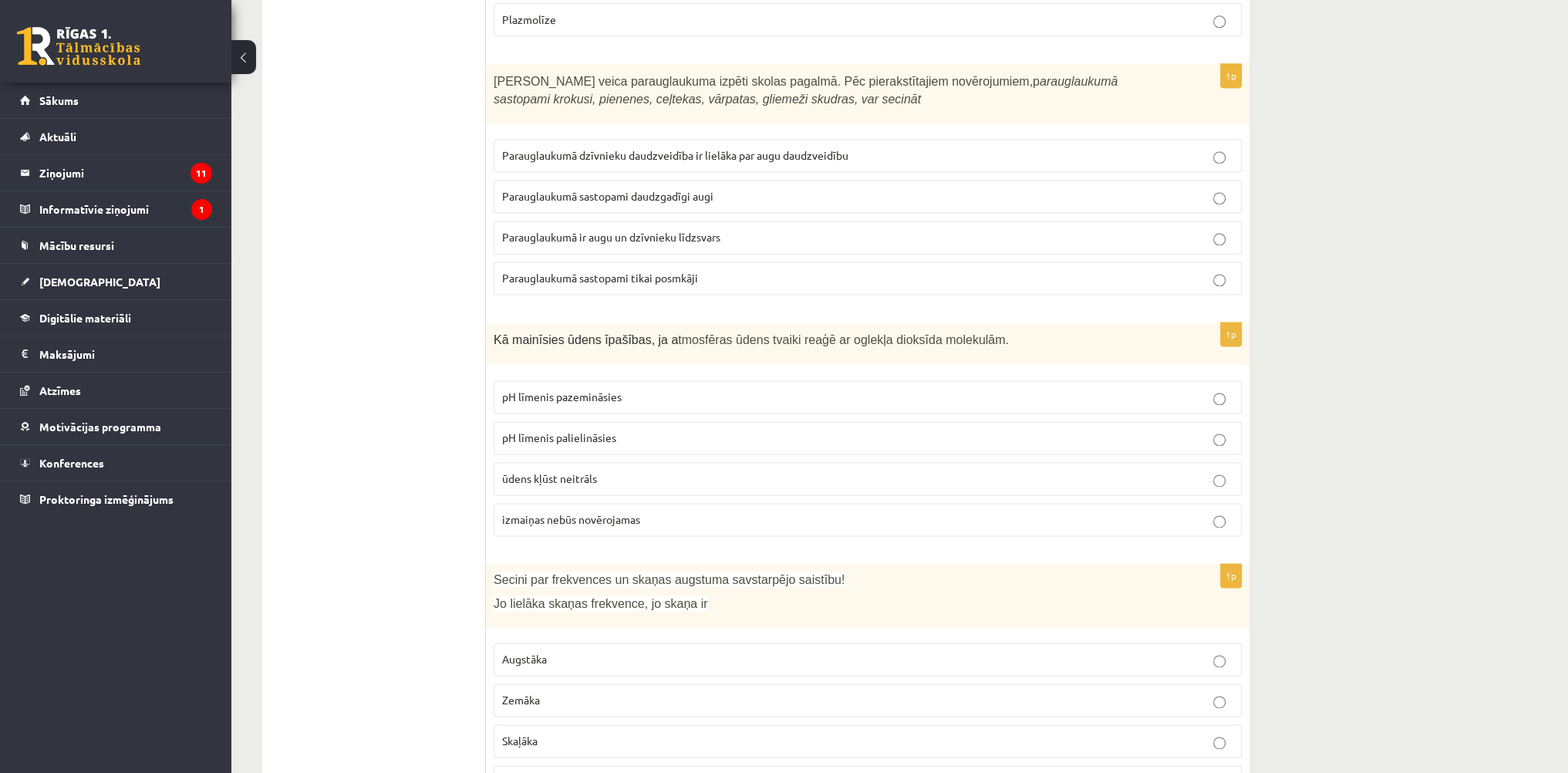
click at [600, 389] on span "pH līmenis pazemināsies" at bounding box center [561, 396] width 120 height 14
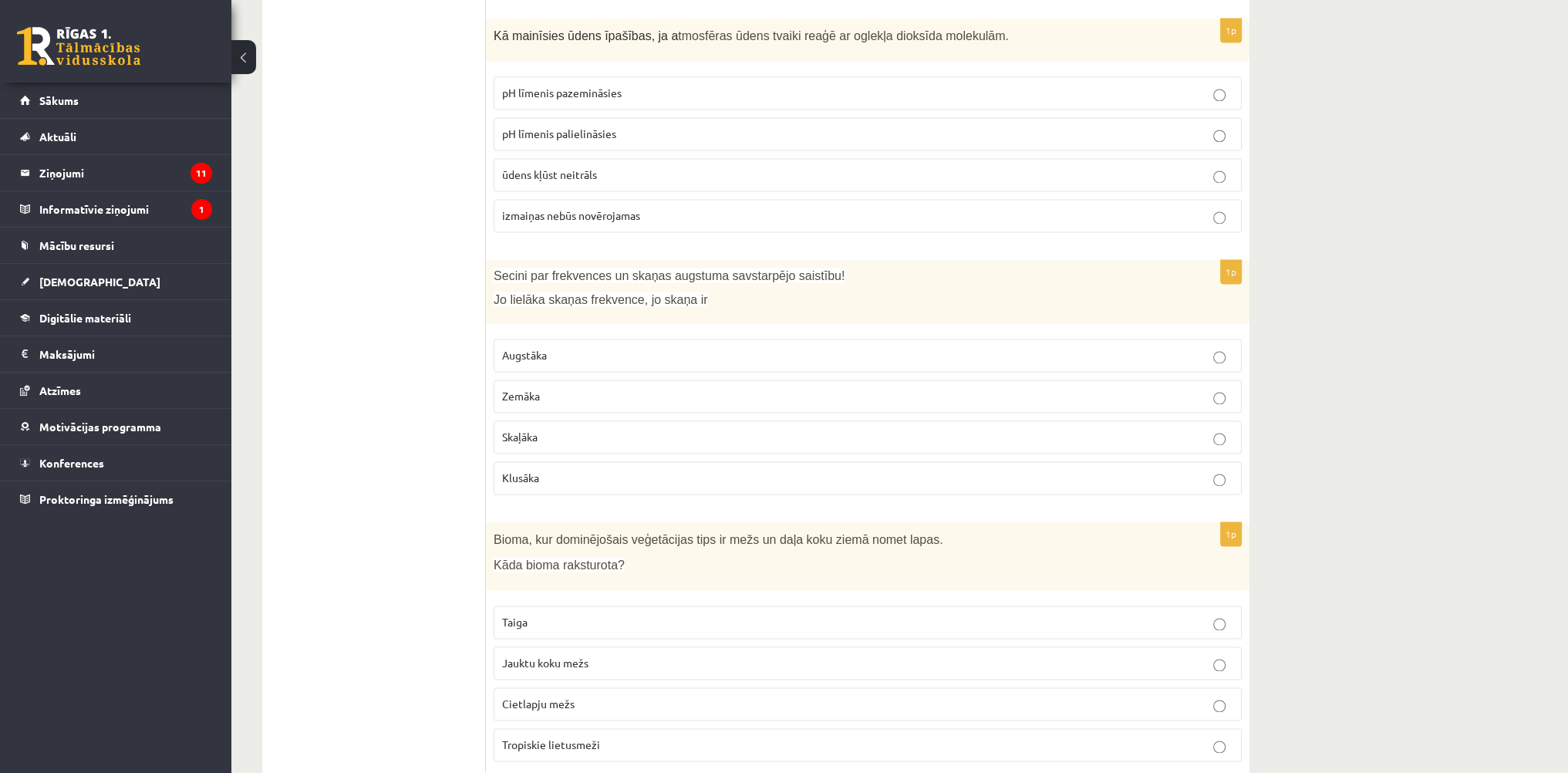
scroll to position [3165, 0]
click at [558, 342] on p "Augstāka" at bounding box center [867, 350] width 731 height 16
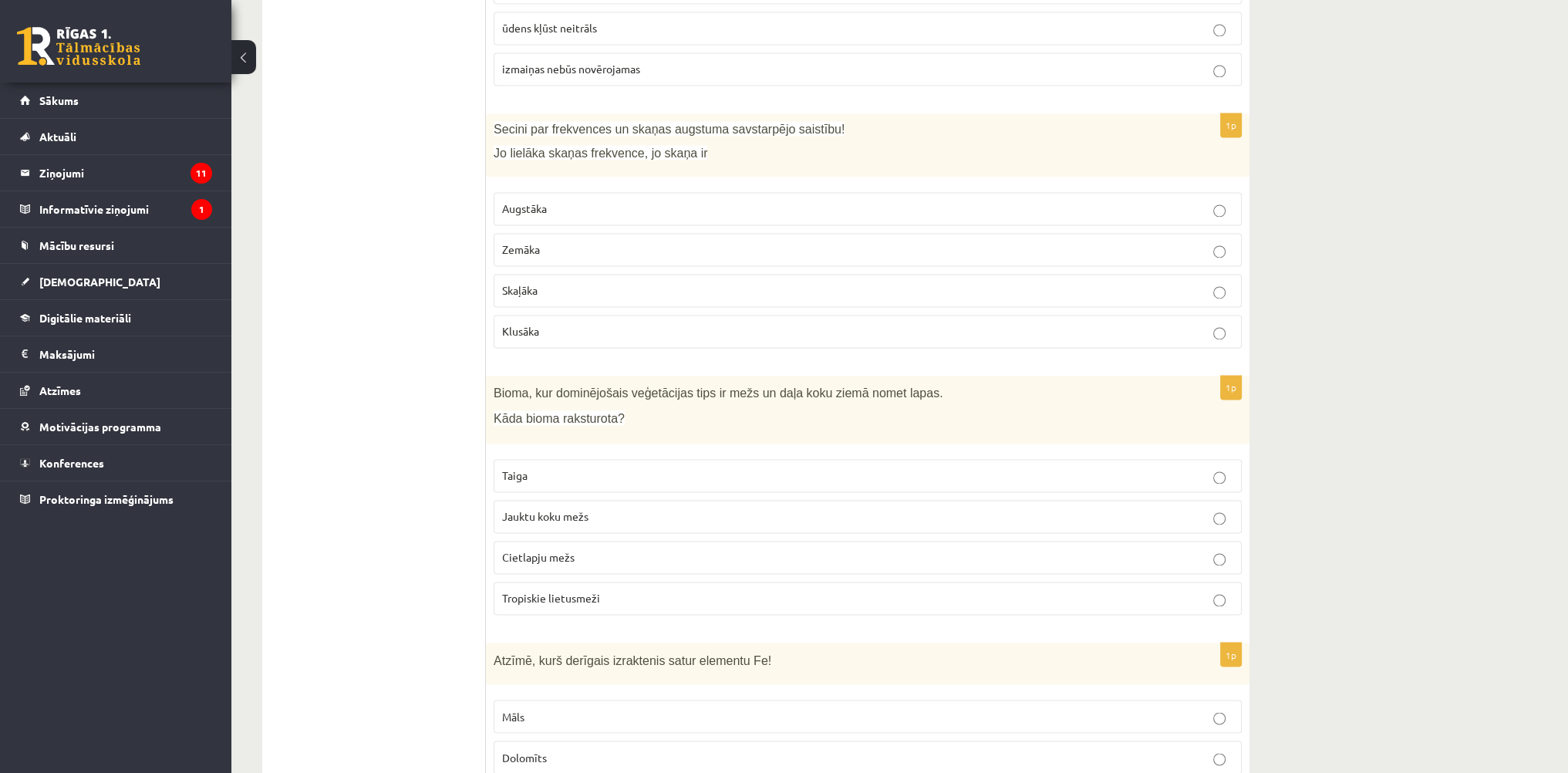
scroll to position [3396, 0]
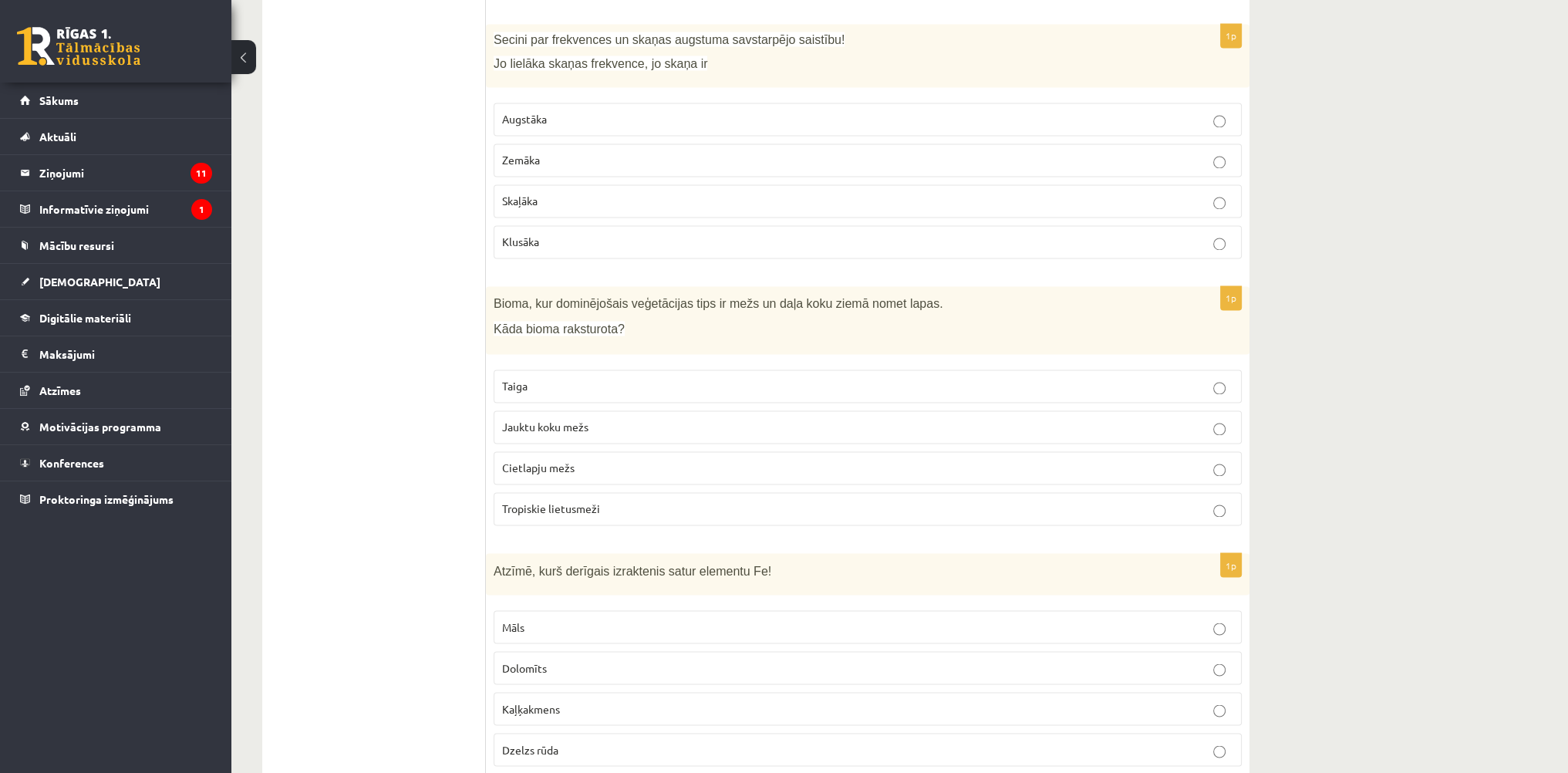
click at [617, 419] on p "Jauktu koku mežs" at bounding box center [867, 427] width 731 height 16
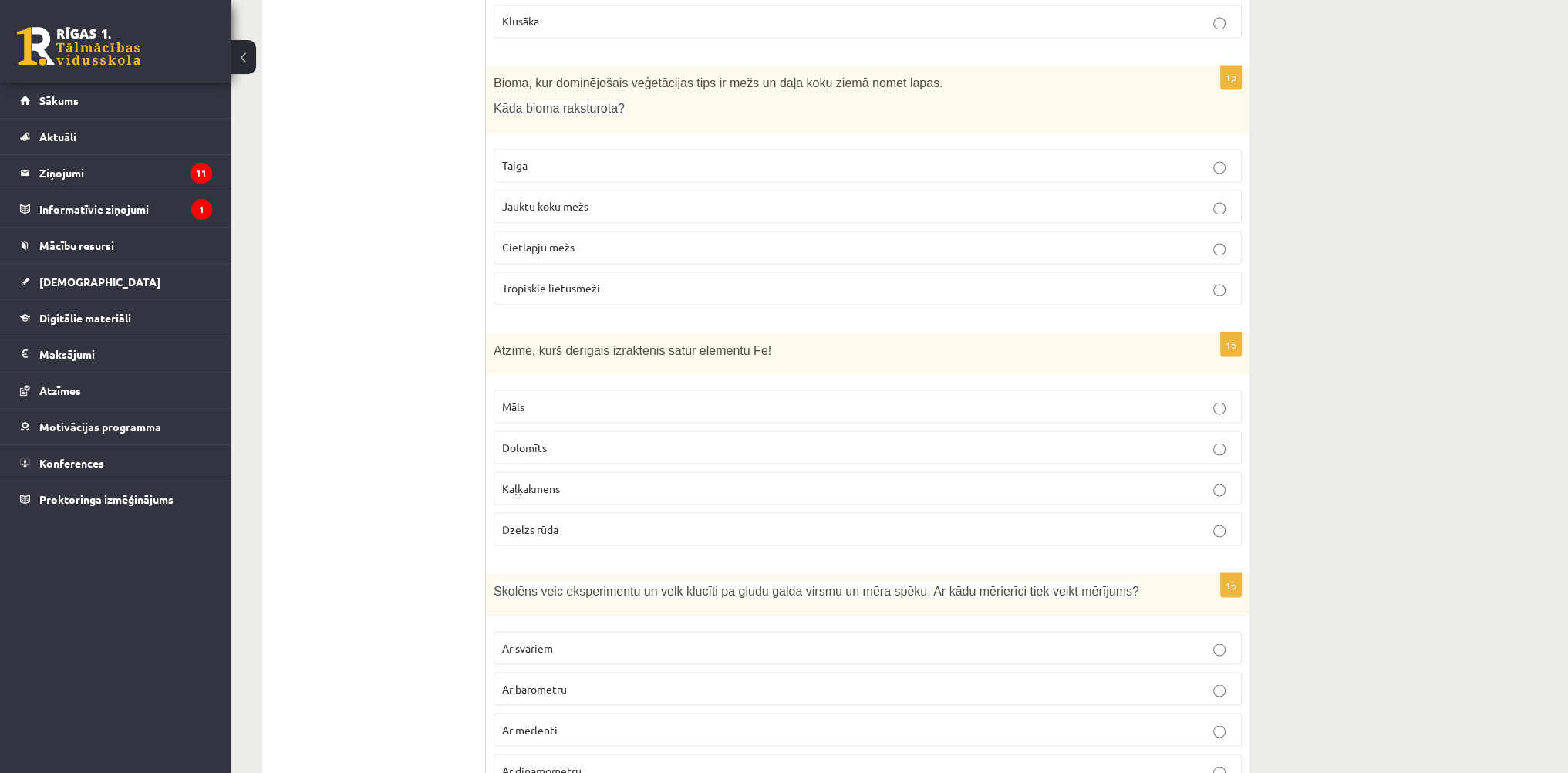
scroll to position [3628, 0]
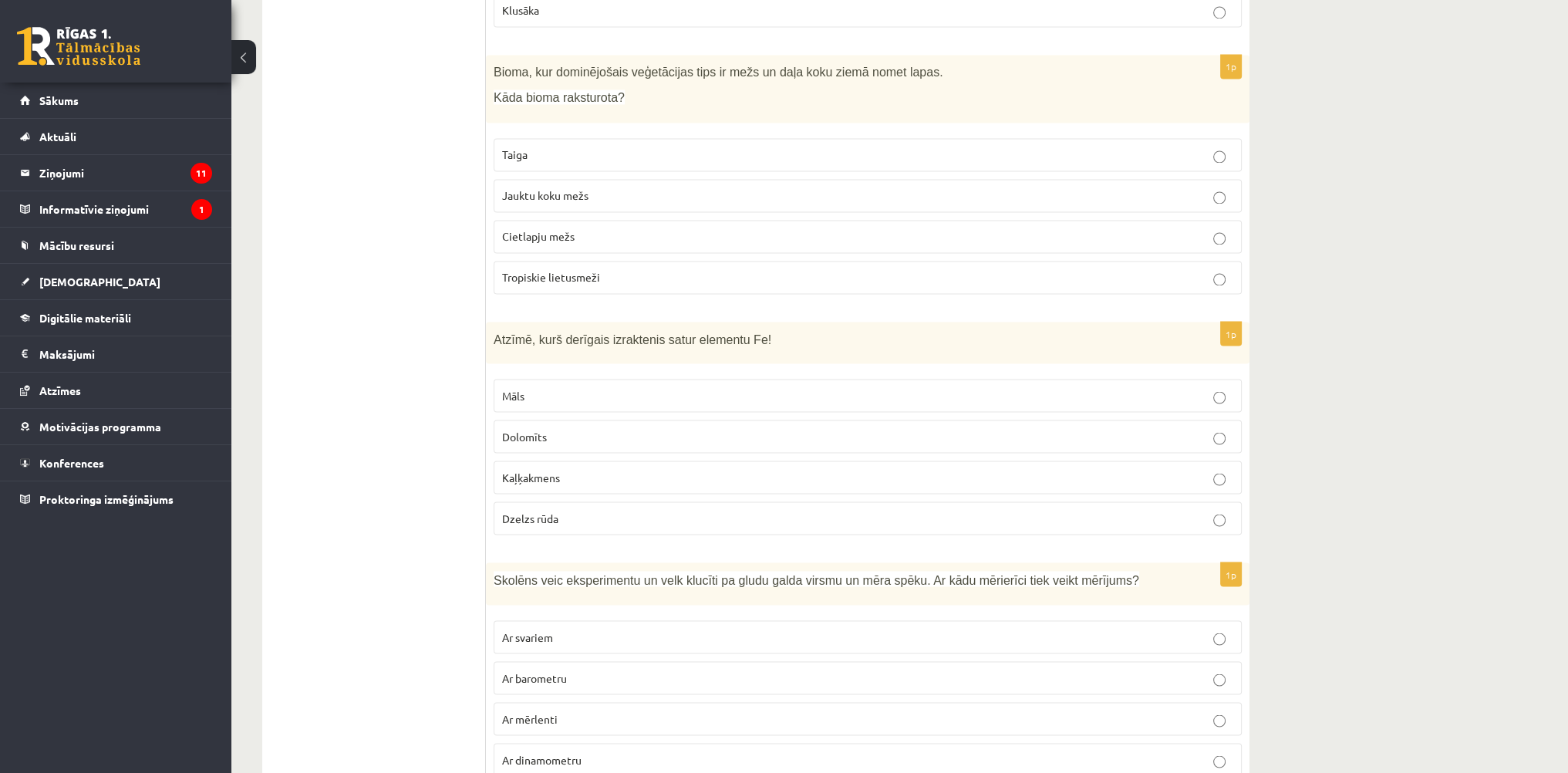
click at [597, 510] on p "Dzelzs rūda" at bounding box center [867, 518] width 731 height 16
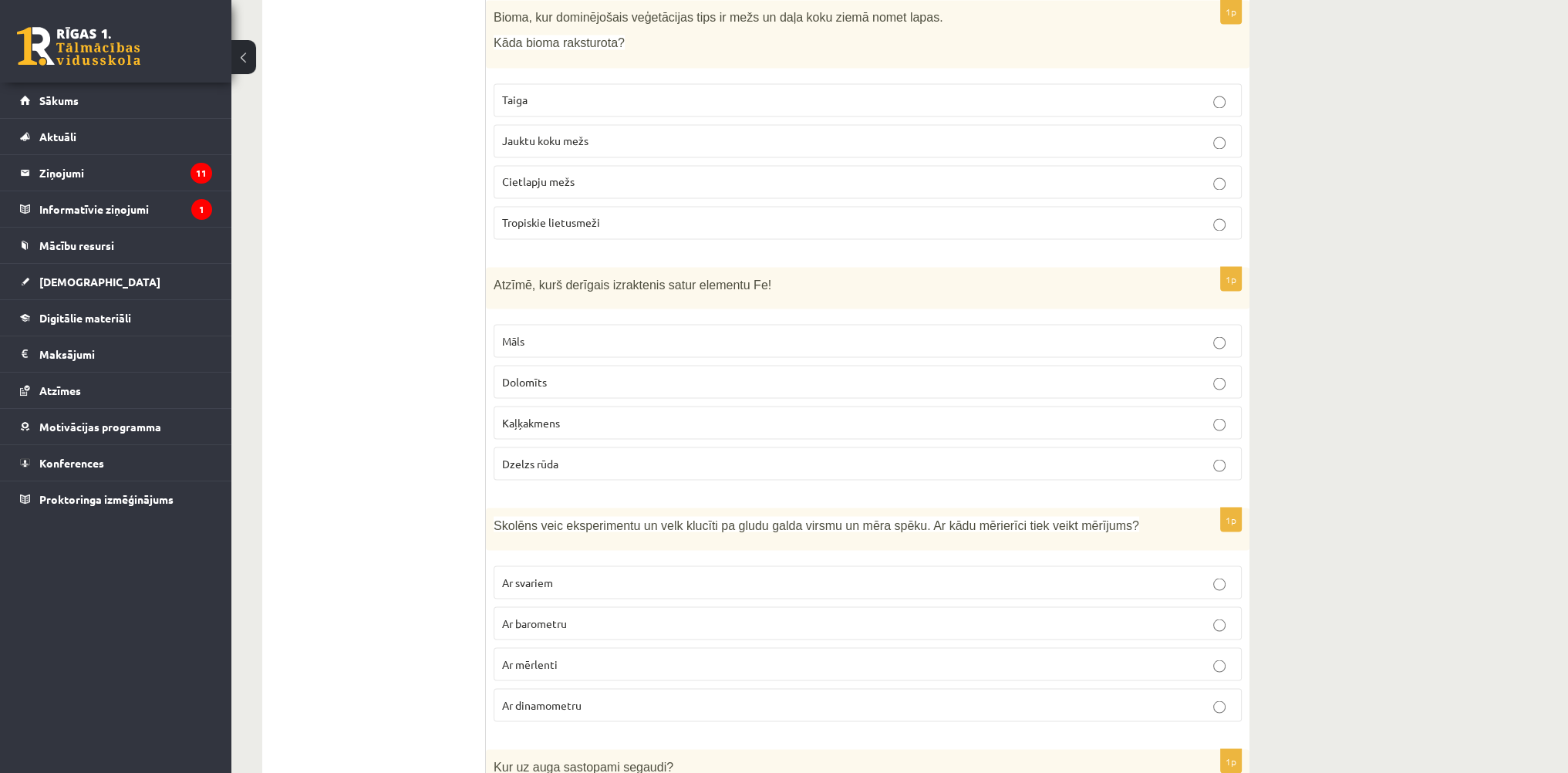
scroll to position [3859, 0]
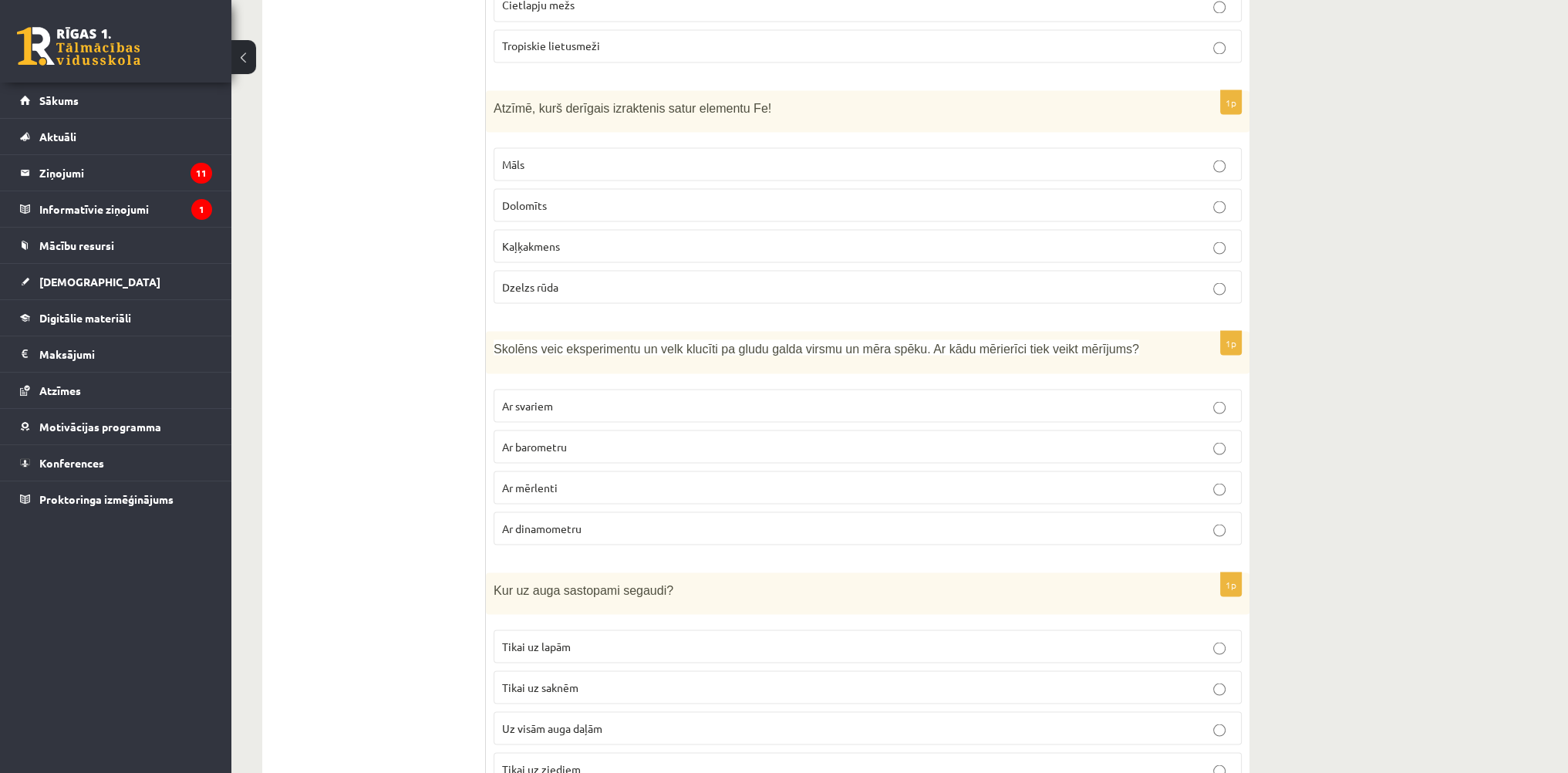
click at [569, 521] on span "Ar dinamometru" at bounding box center [541, 528] width 79 height 14
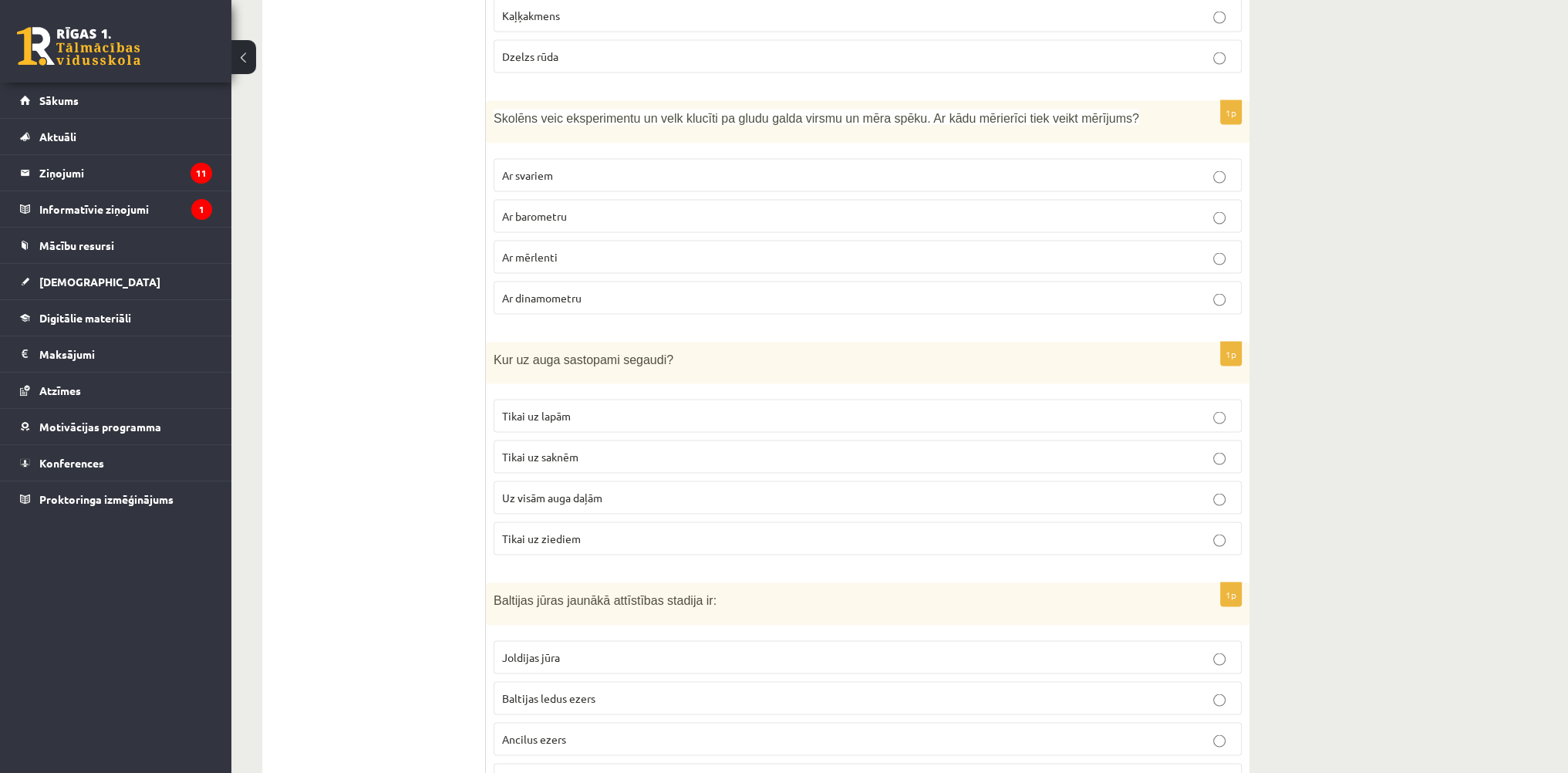
scroll to position [4091, 0]
click at [577, 489] on p "Uz visām auga daļām" at bounding box center [867, 497] width 731 height 16
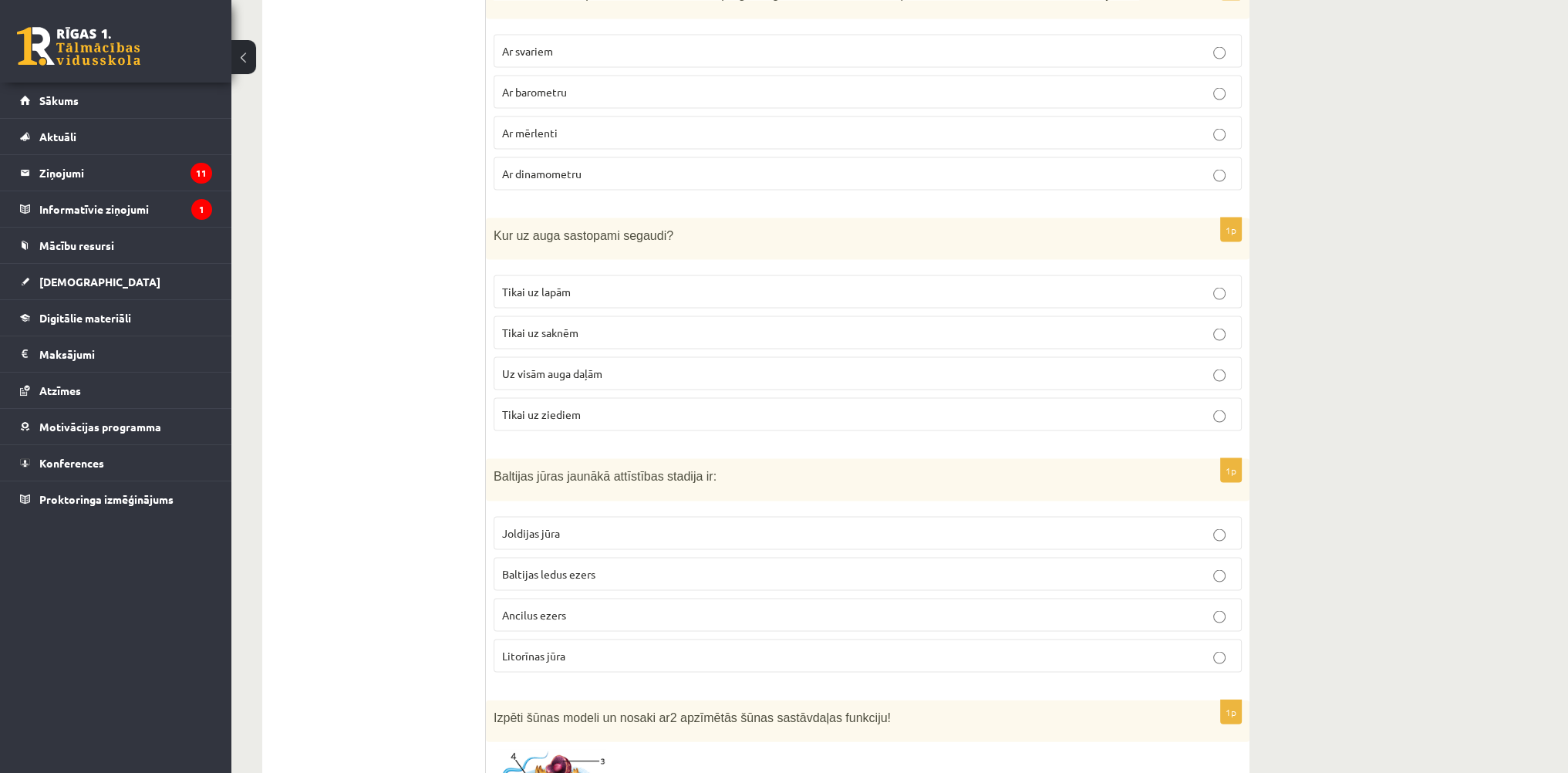
scroll to position [4322, 0]
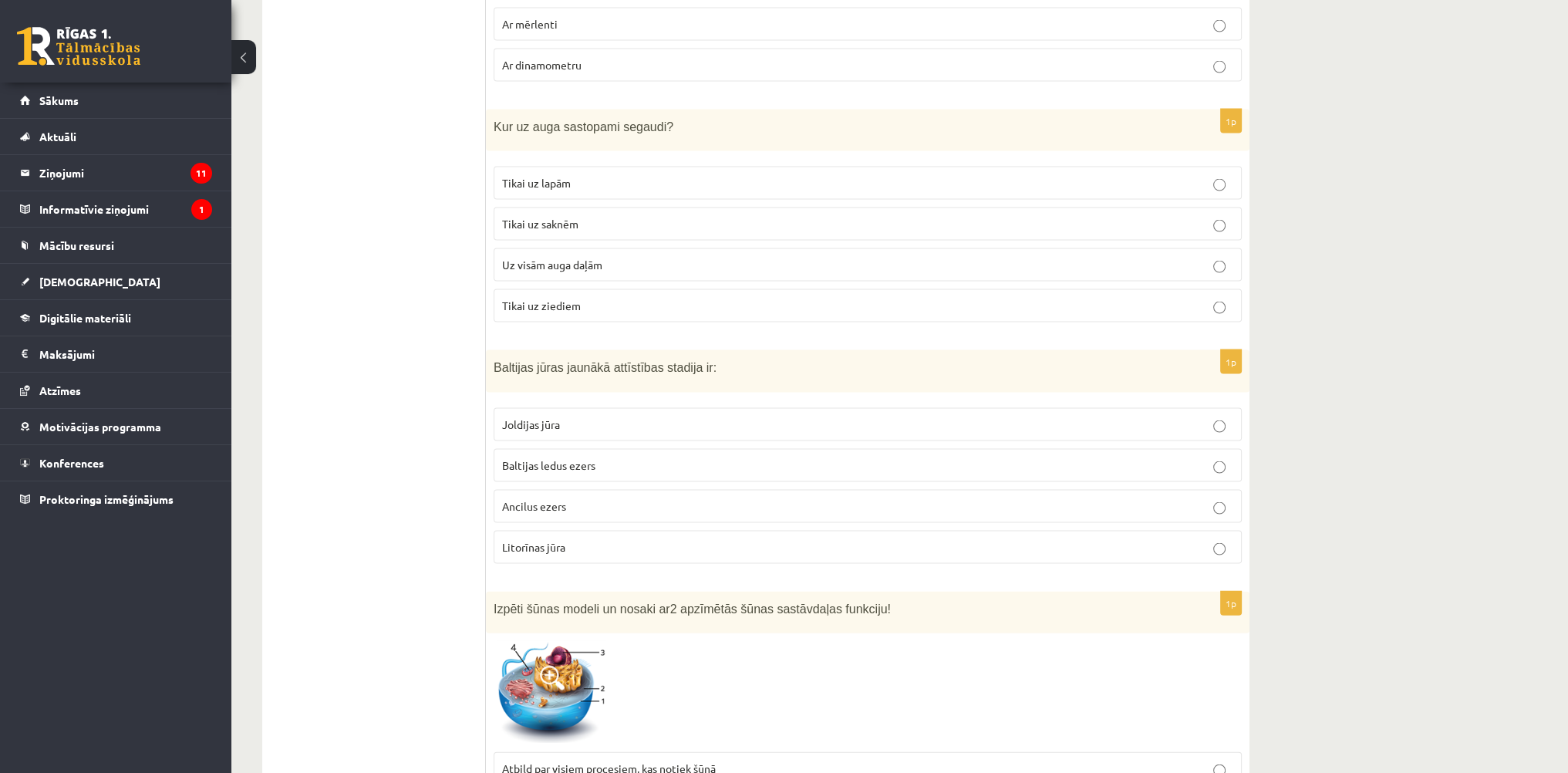
click at [577, 540] on p "Litorīnas jūra" at bounding box center [867, 547] width 731 height 16
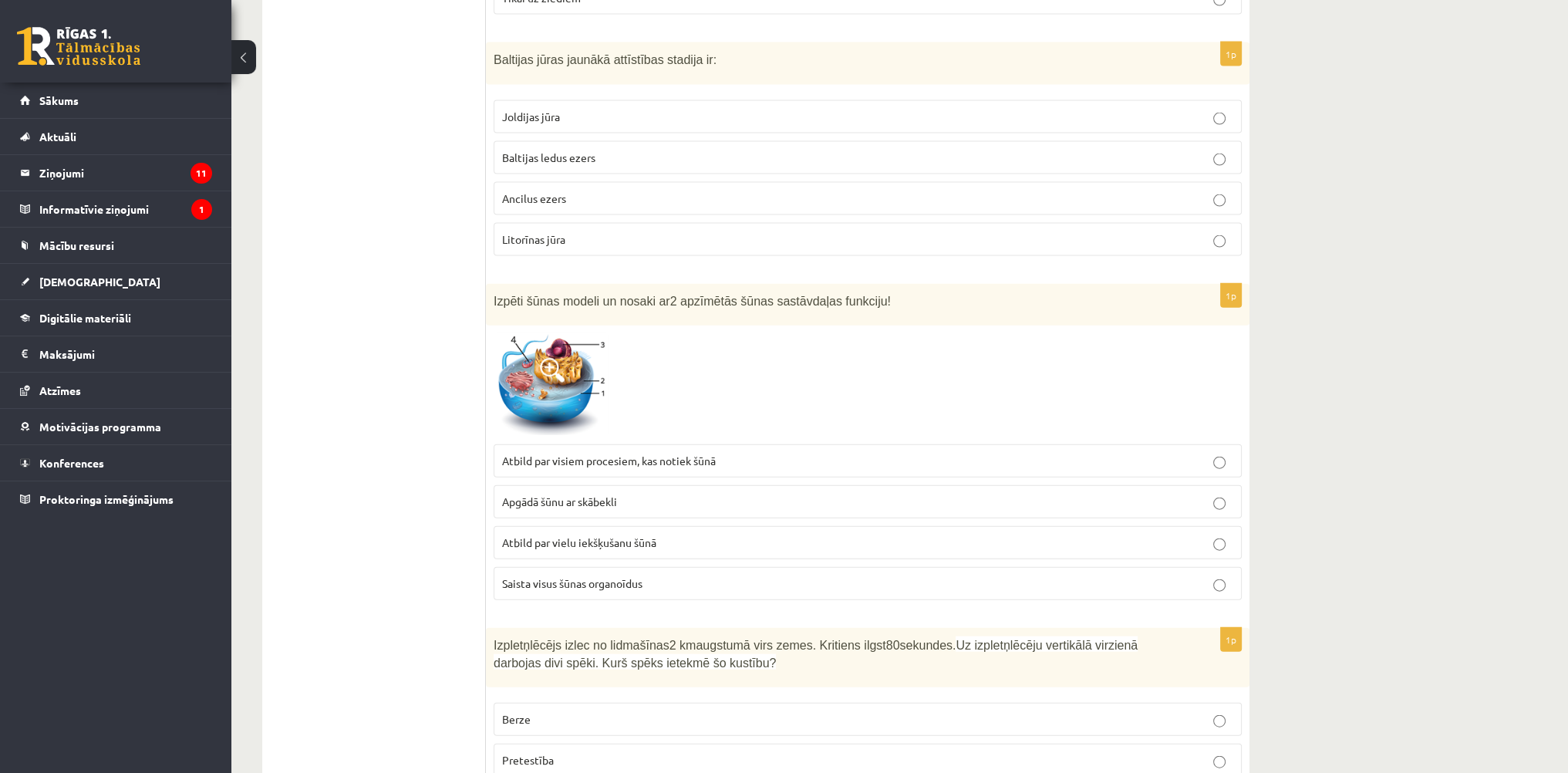
scroll to position [4631, 0]
click at [673, 453] on span "Atbild par visiem procesiem, kas notiek šūnā" at bounding box center [608, 460] width 213 height 14
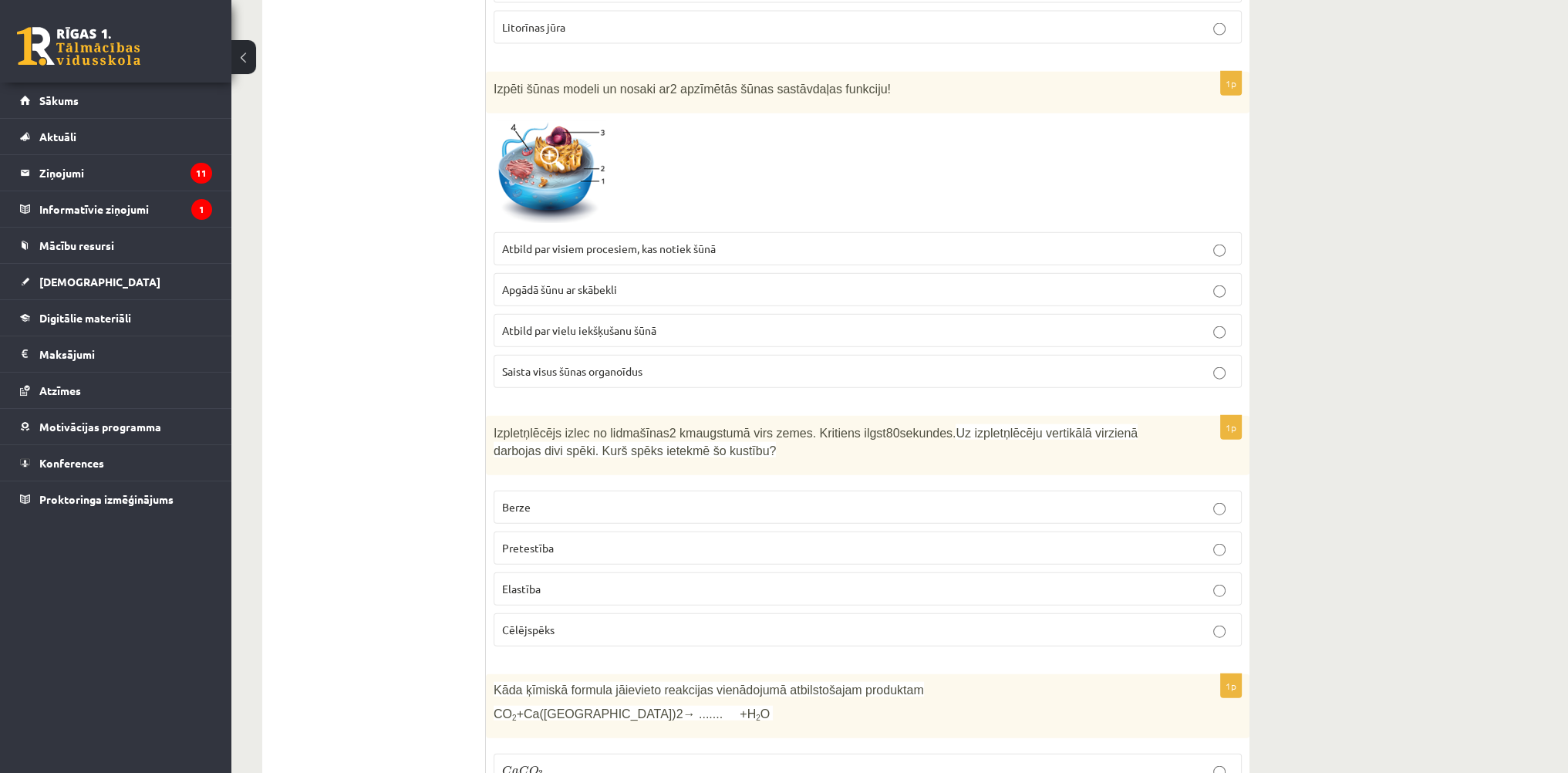
scroll to position [4939, 0]
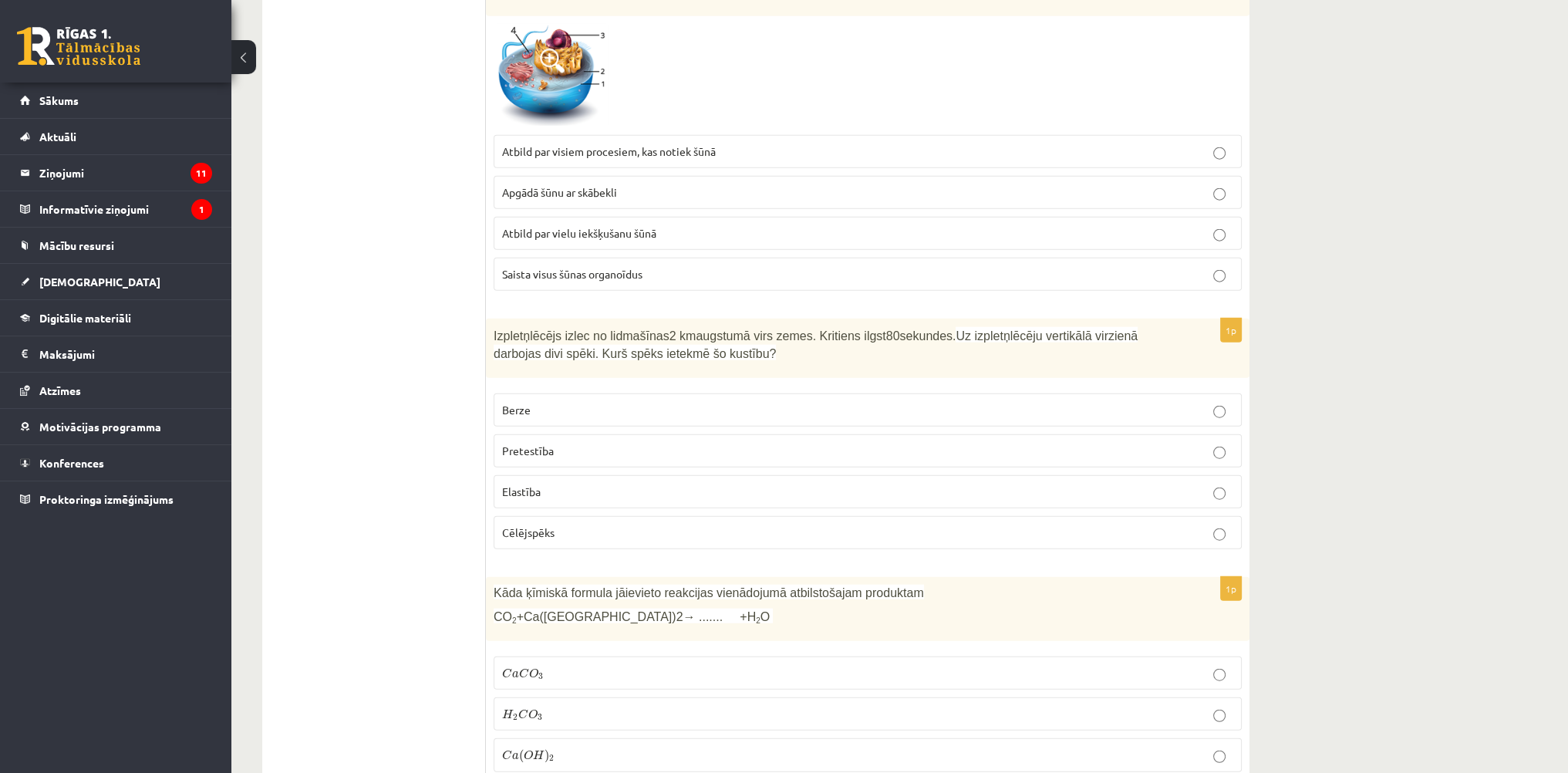
click at [562, 443] on p "Pretestība" at bounding box center [867, 451] width 731 height 16
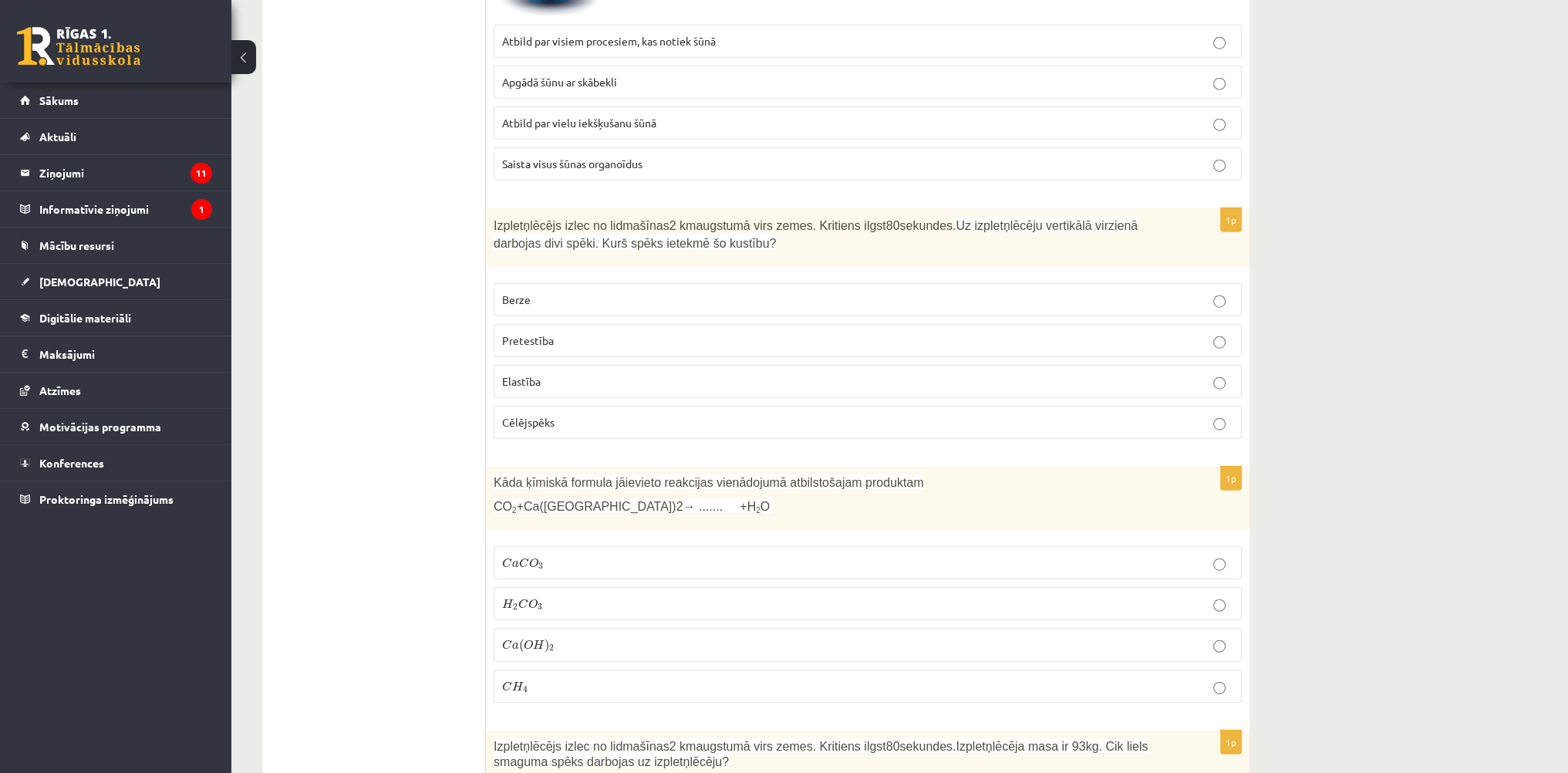
scroll to position [5171, 0]
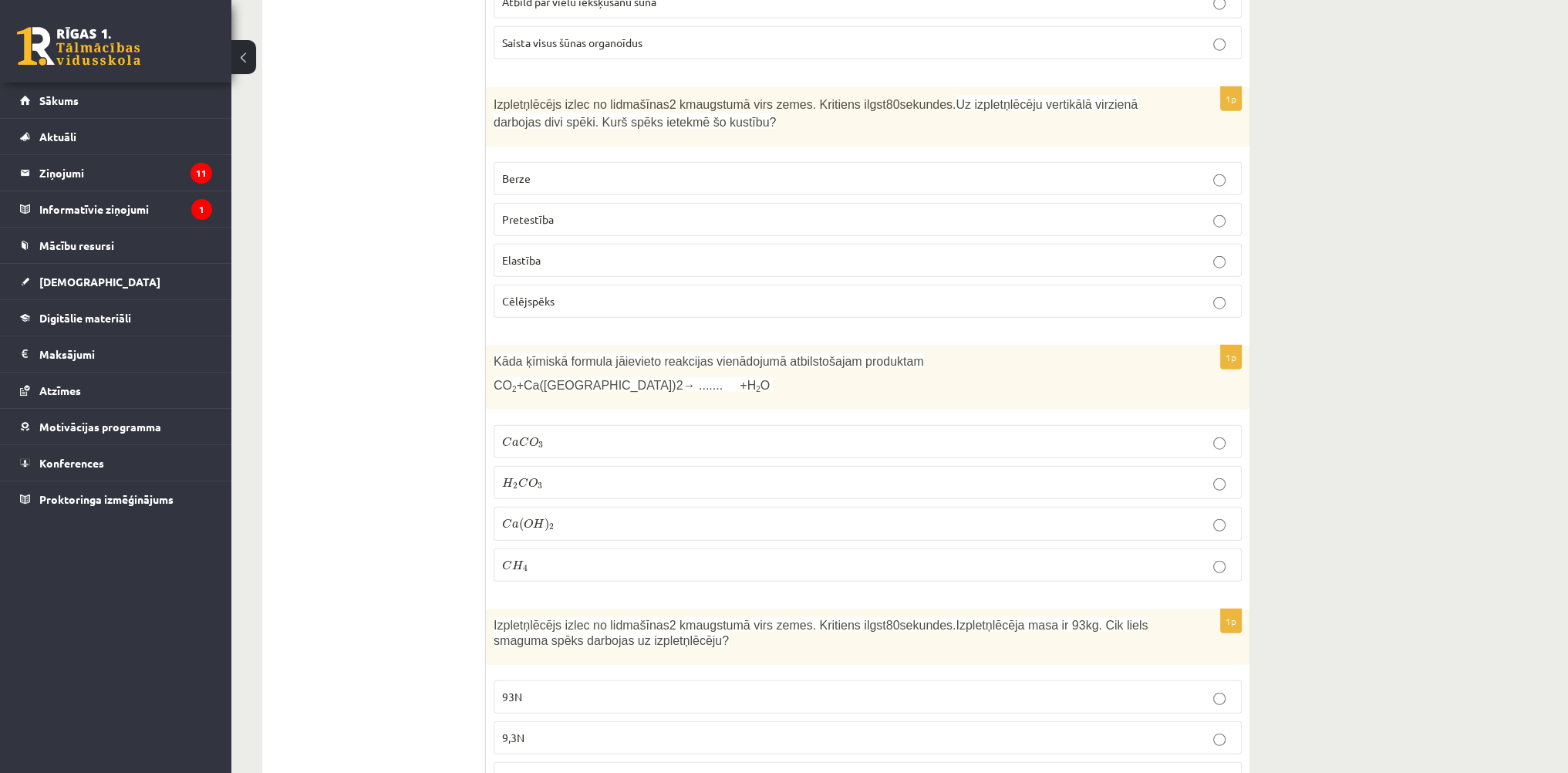
click at [600, 466] on label "H 2 C O 3 H 2 C O 3" at bounding box center [867, 482] width 749 height 33
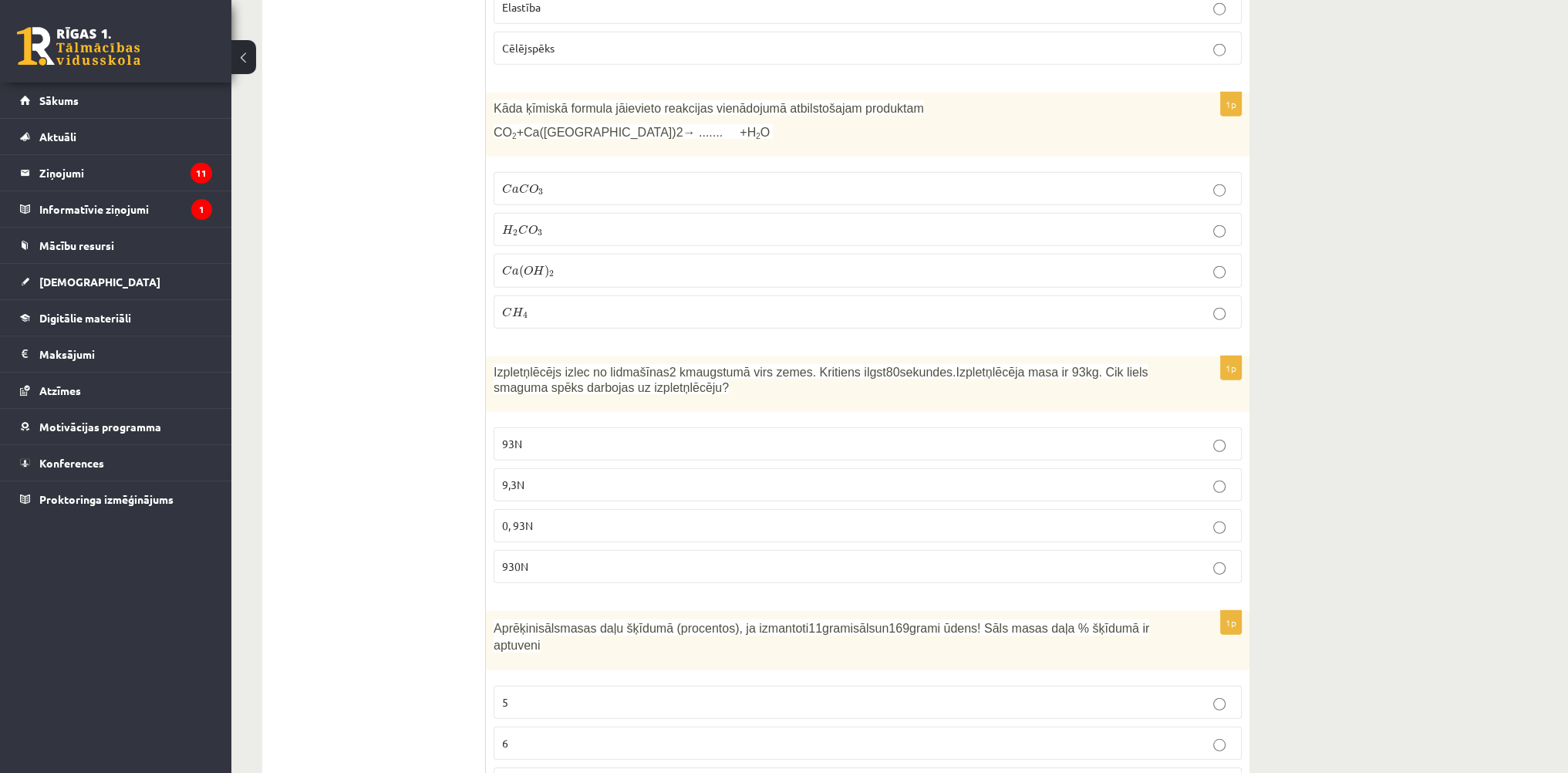
scroll to position [5480, 0]
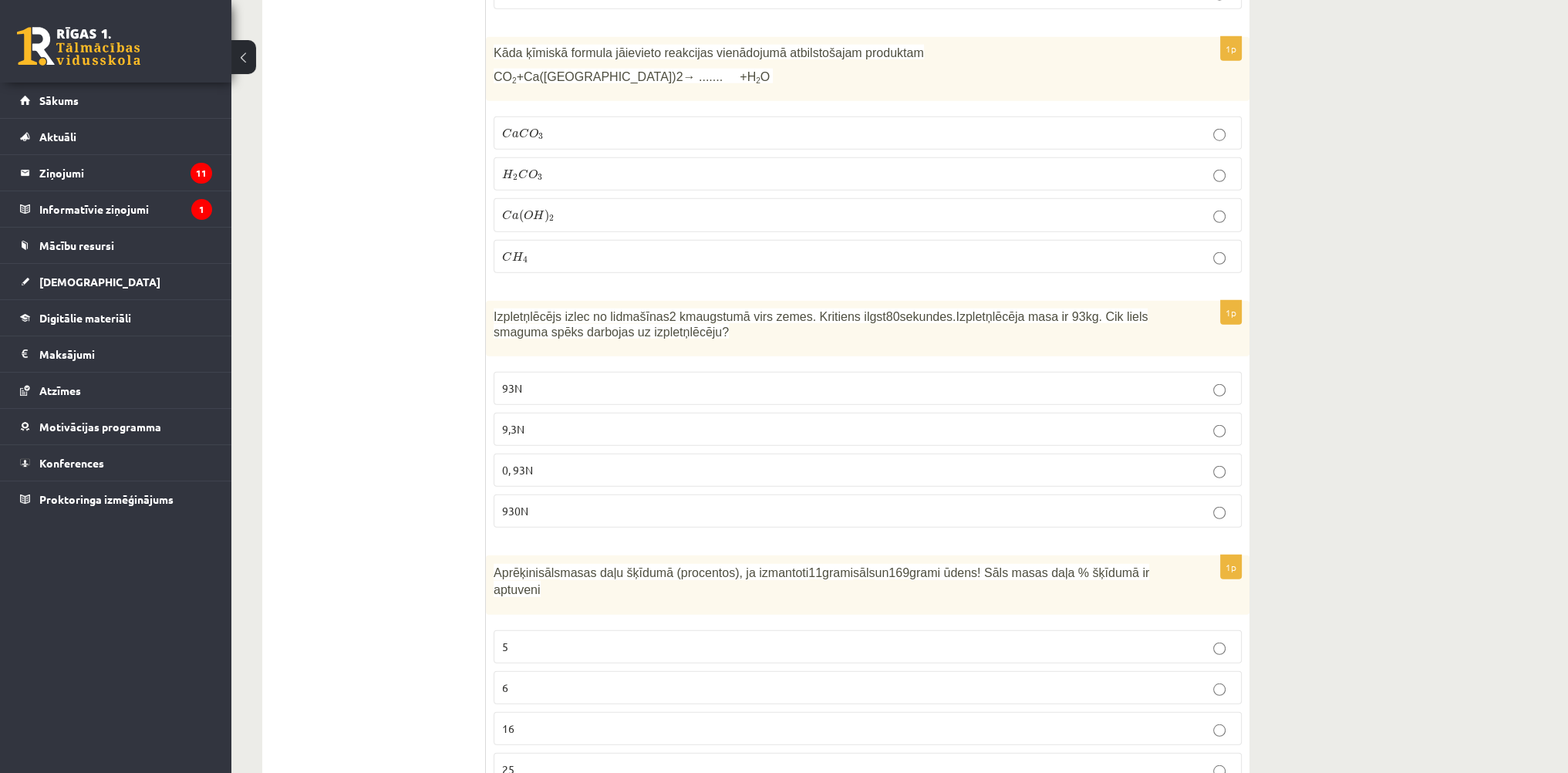
click at [564, 495] on label "930N" at bounding box center [867, 511] width 749 height 33
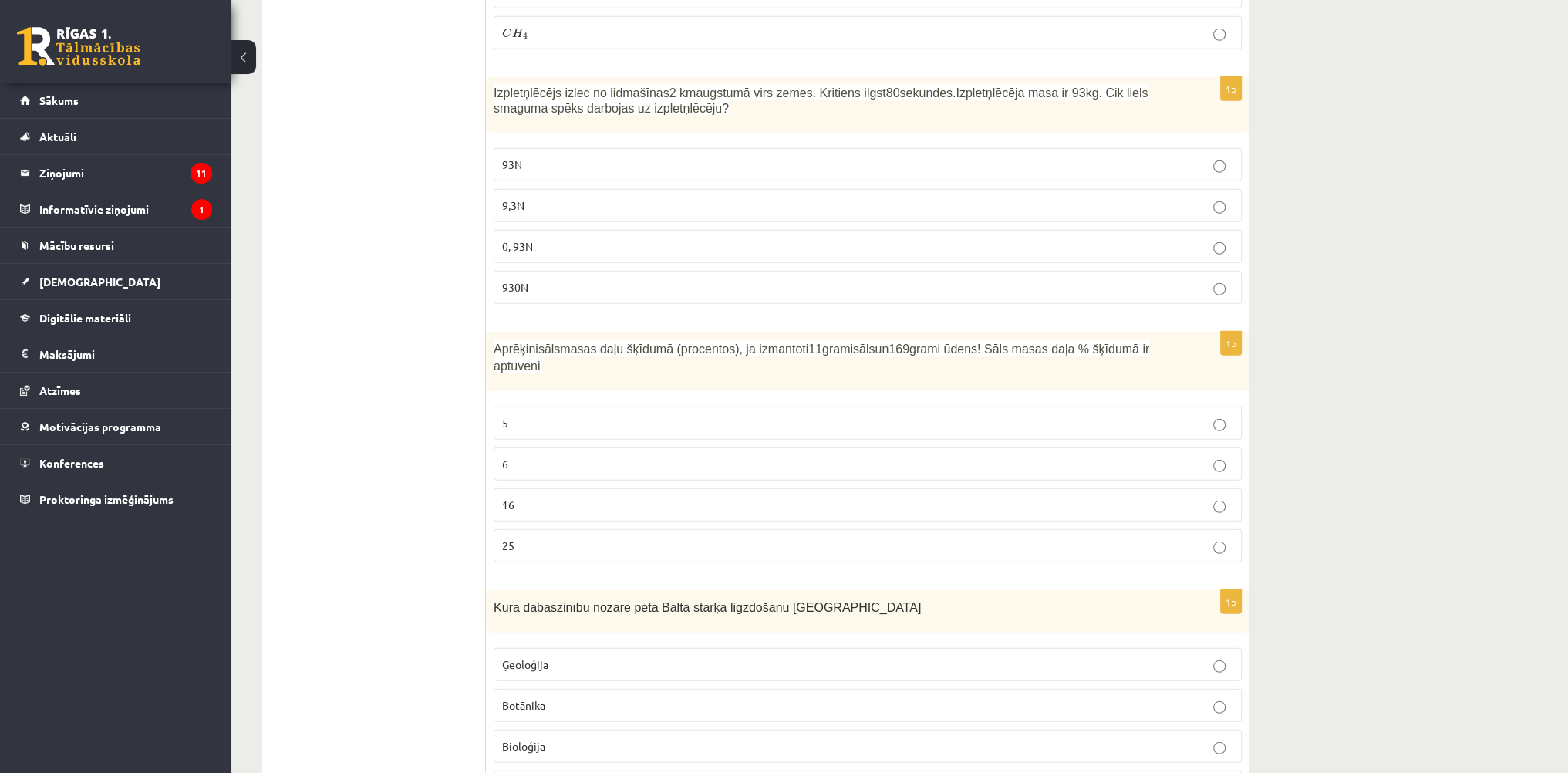
scroll to position [5711, 0]
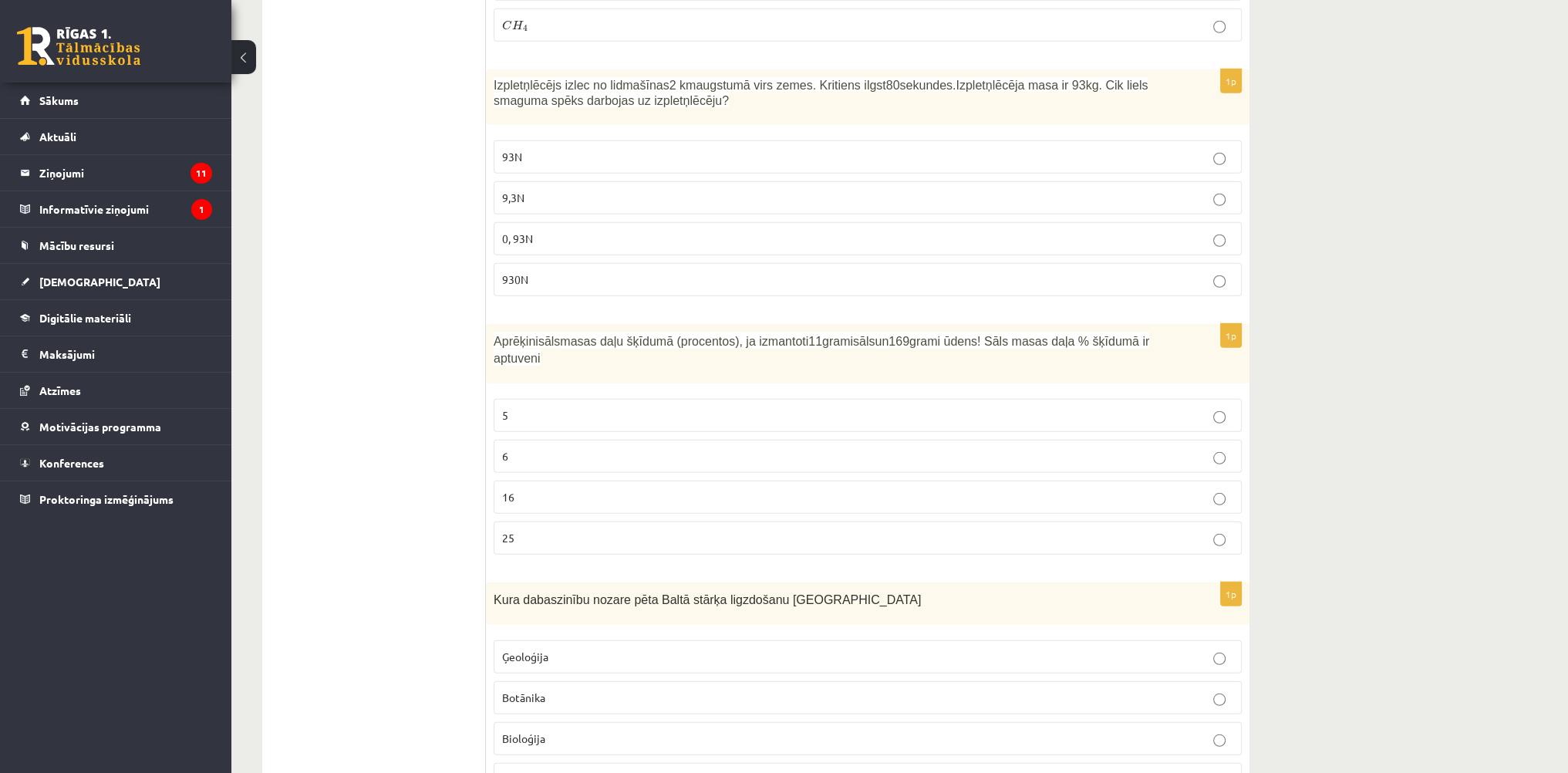
click at [569, 449] on p "6" at bounding box center [867, 456] width 731 height 16
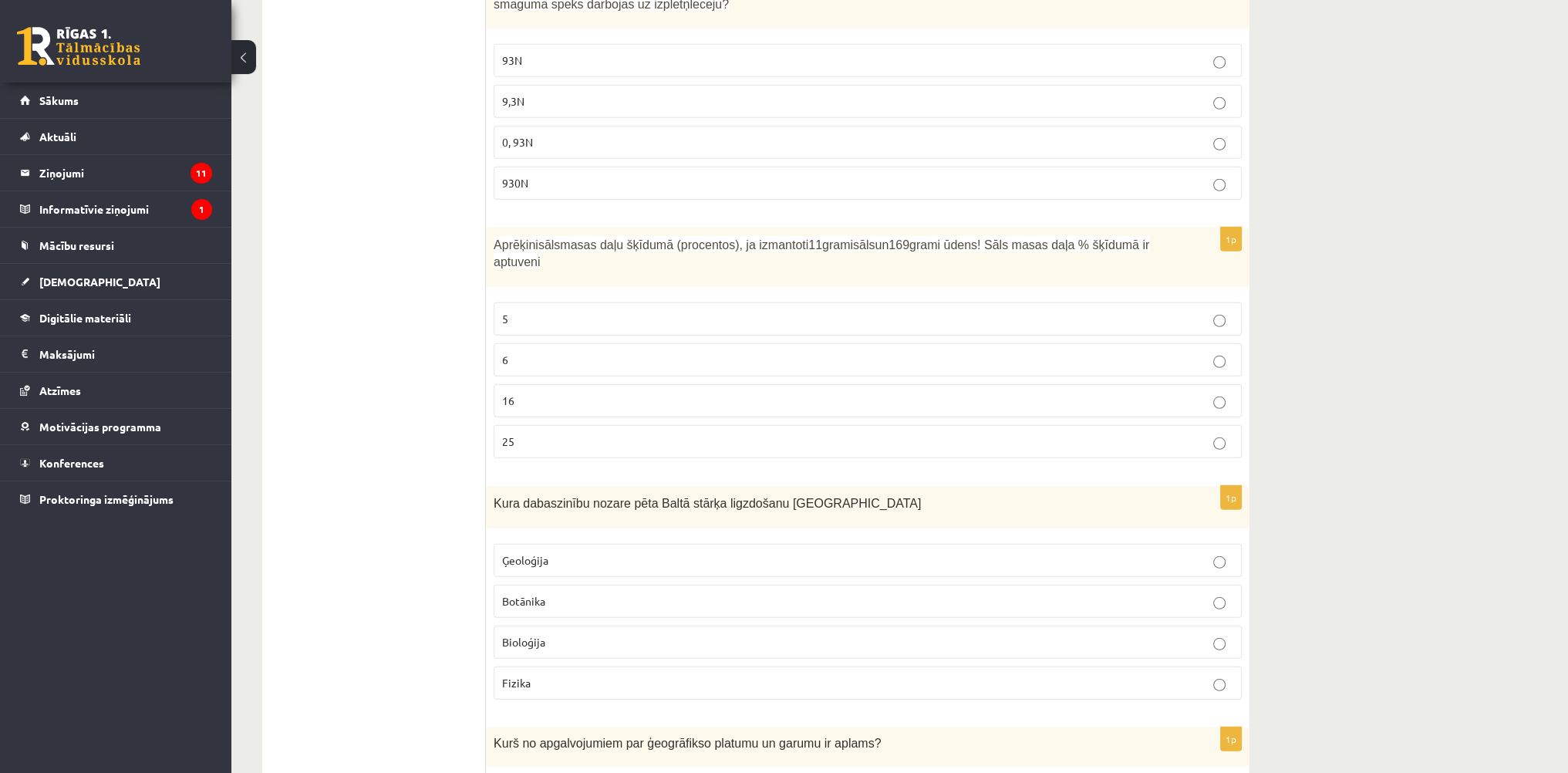
scroll to position [6020, 0]
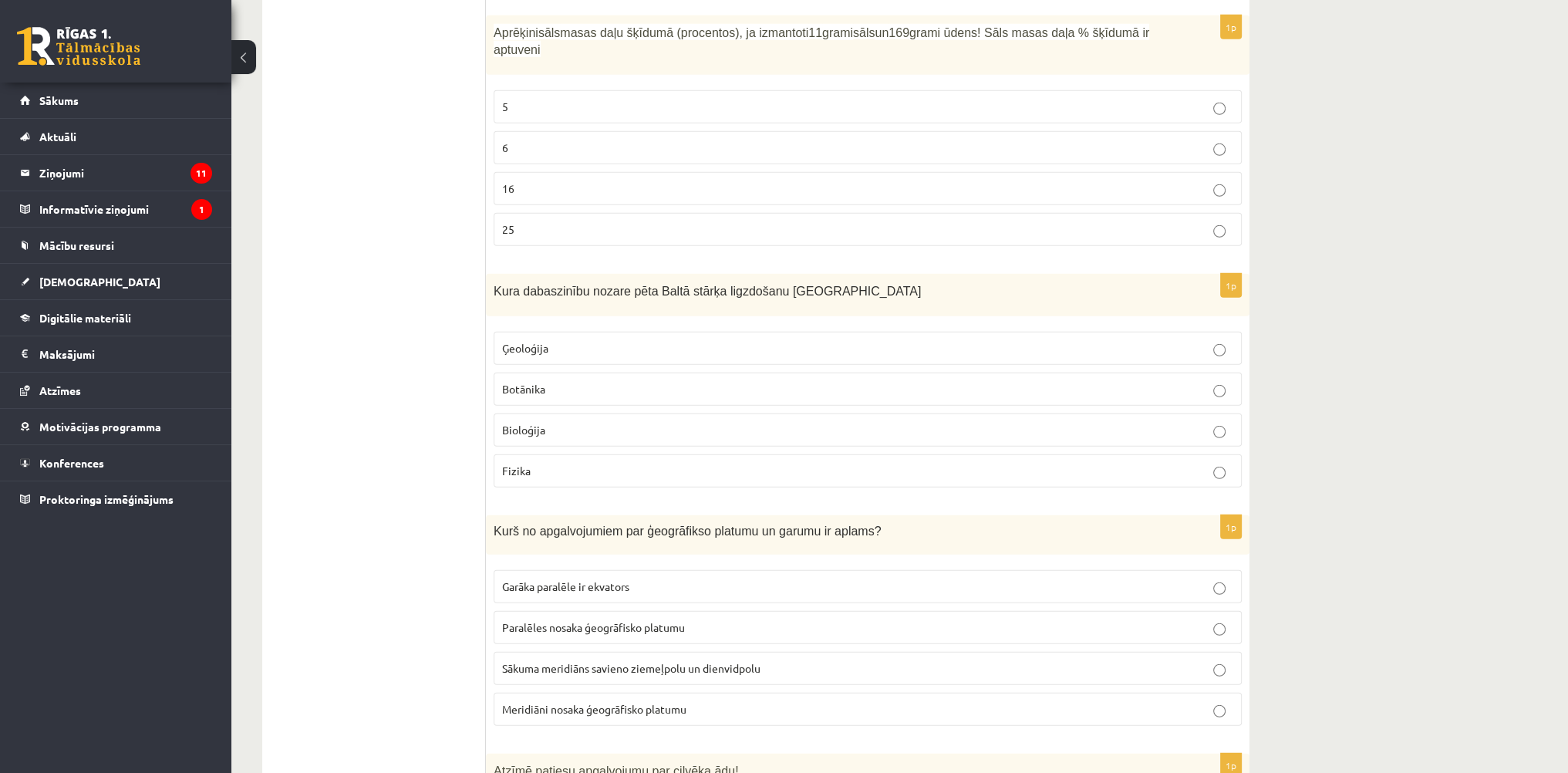
click at [553, 422] on p "Bioloģija" at bounding box center [867, 430] width 731 height 16
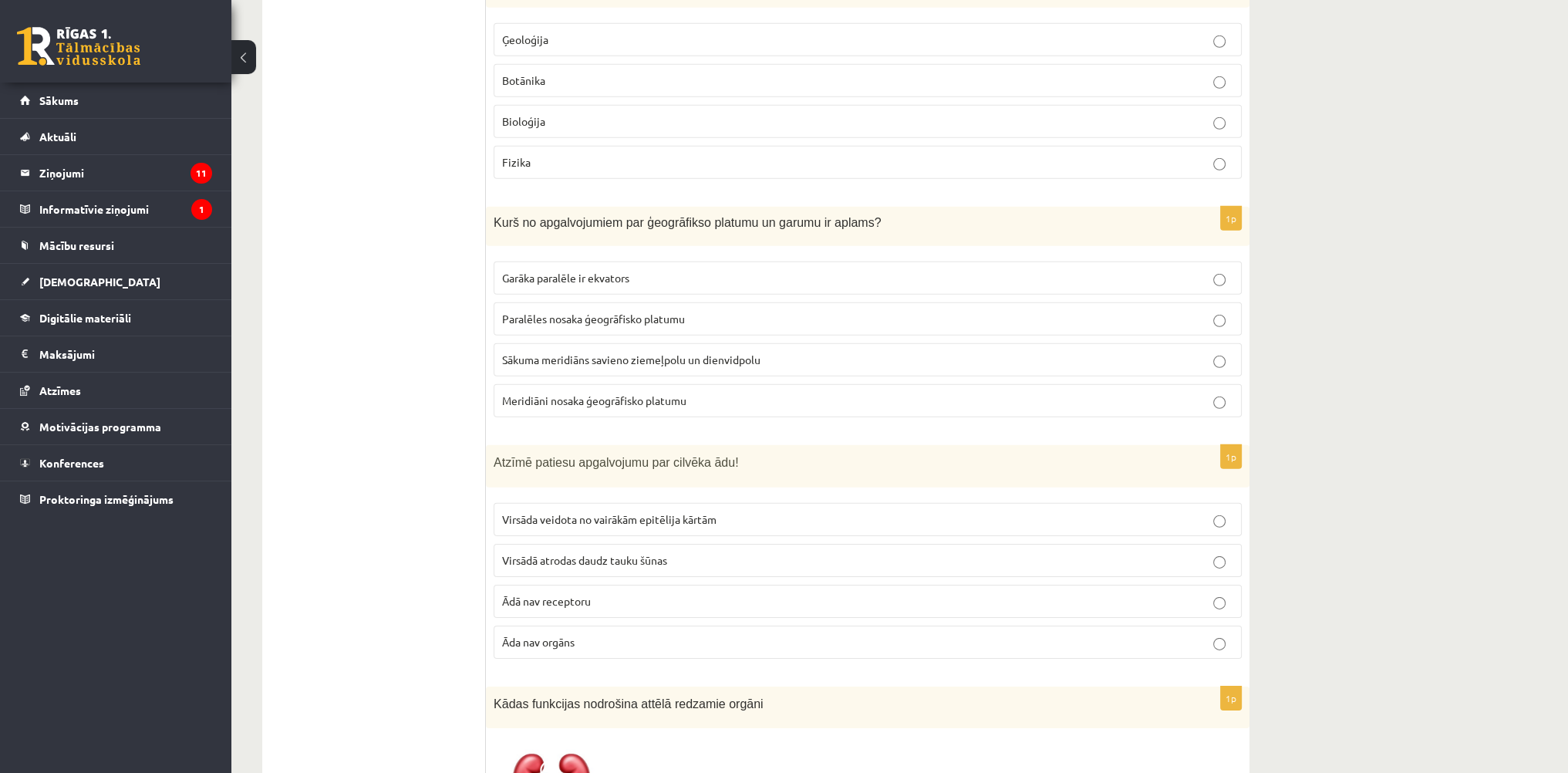
click at [629, 385] on label "Meridiāni nosaka ģeogrāfisko platumu" at bounding box center [867, 401] width 749 height 33
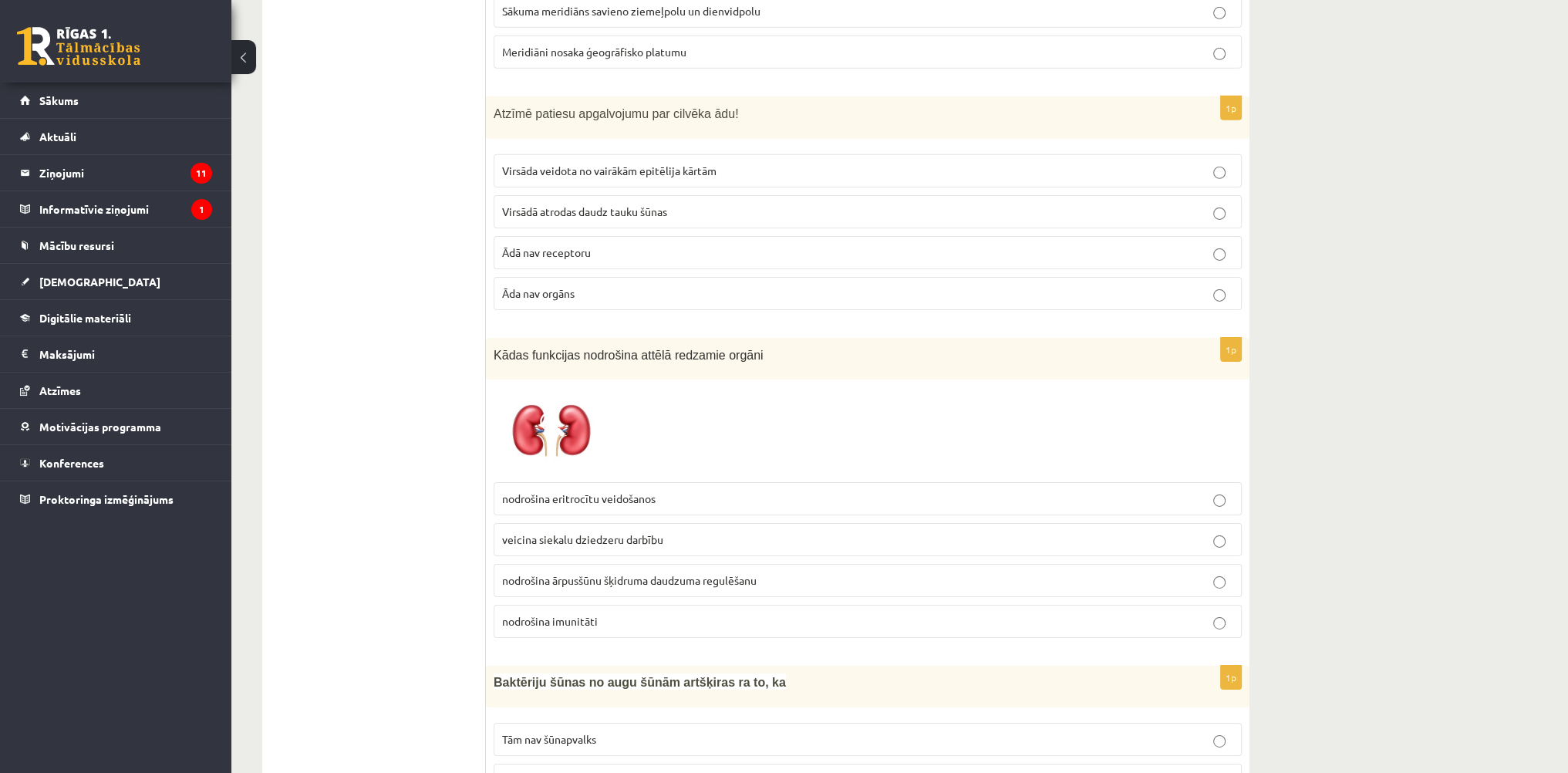
scroll to position [6715, 0]
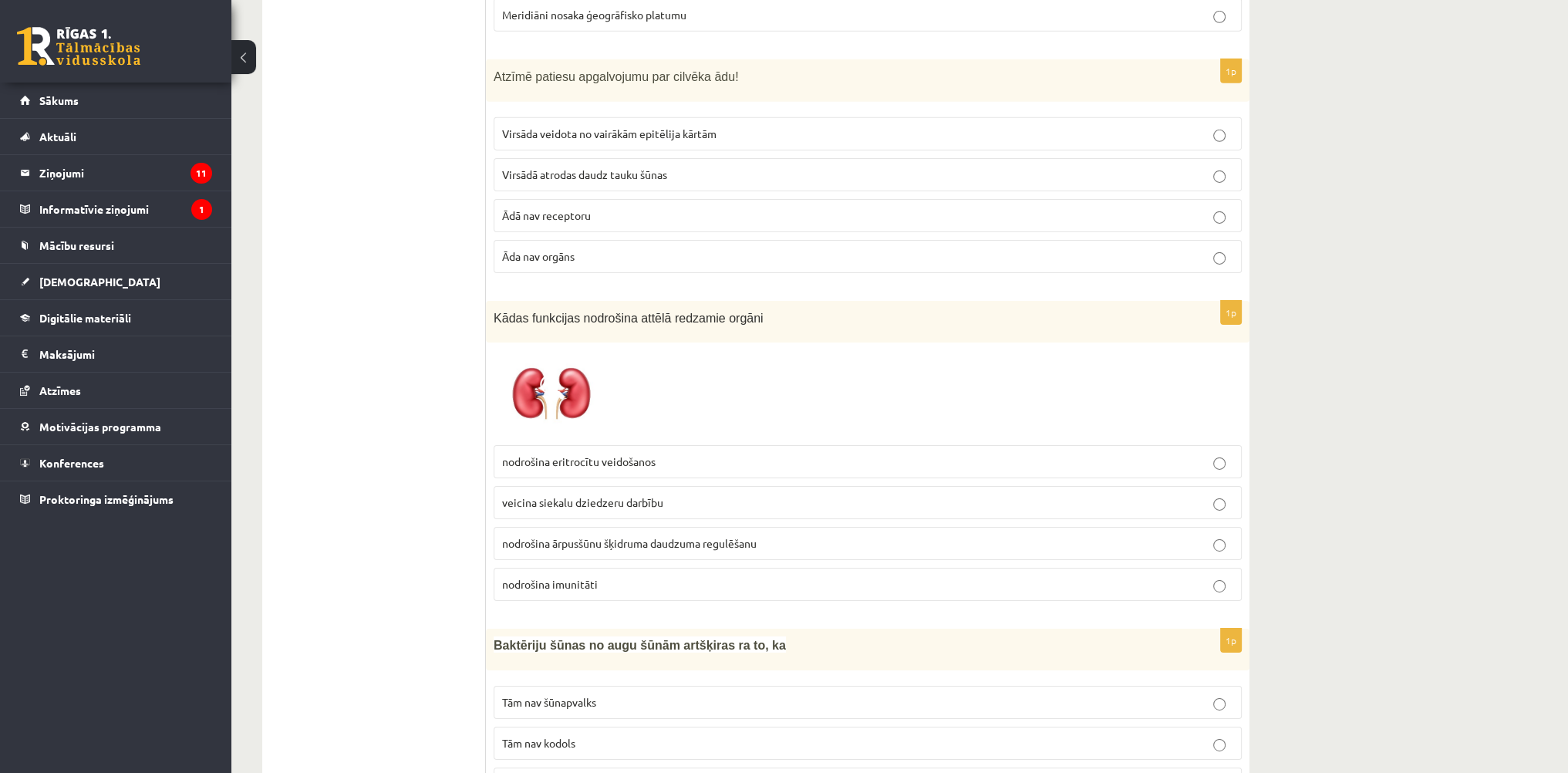
click at [565, 126] on span "Virsāda veidota no vairākām epitēlija kārtām" at bounding box center [609, 133] width 214 height 14
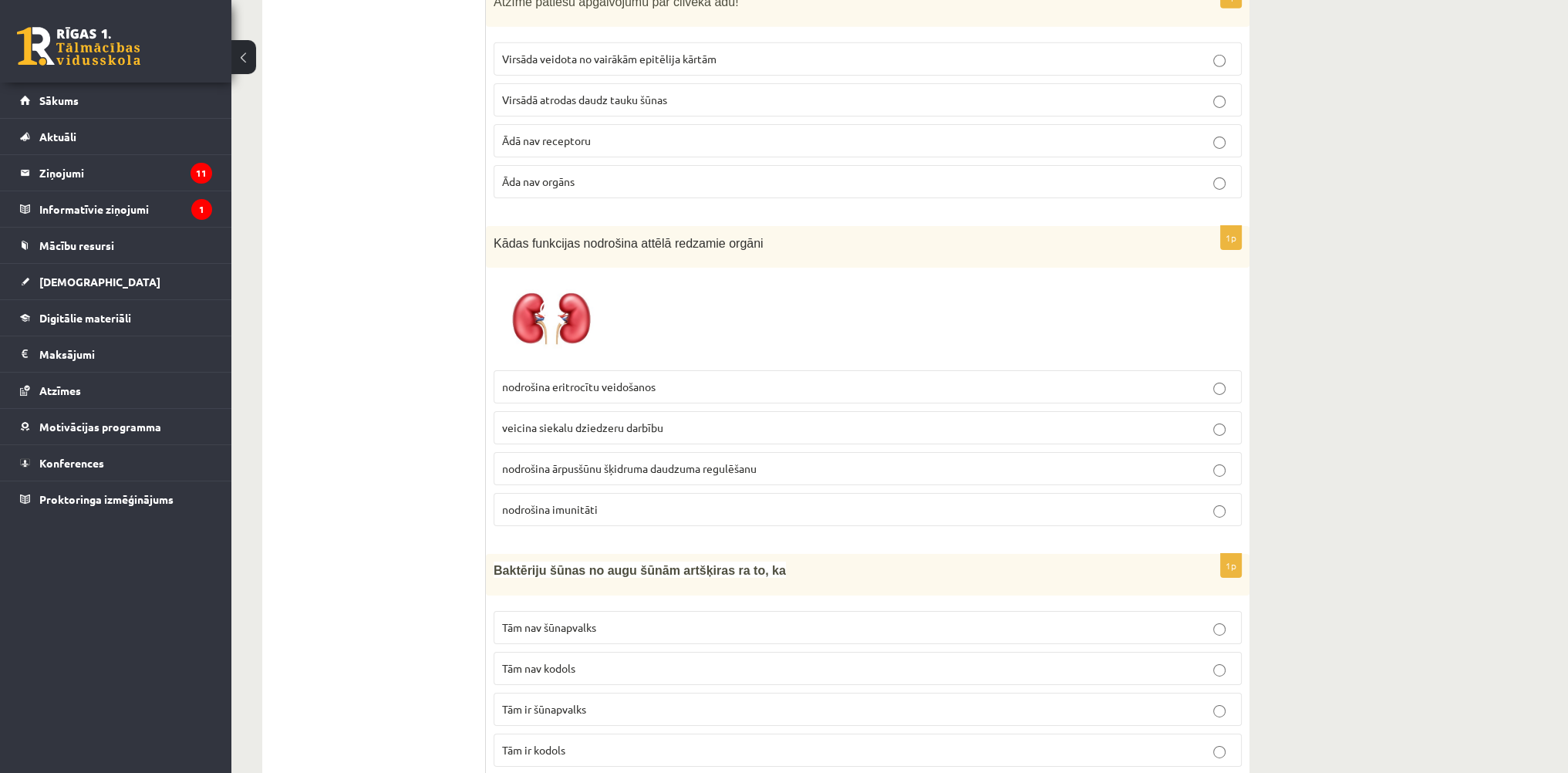
scroll to position [6792, 0]
click at [640, 450] on label "nodrošina ārpusšūnu šķidruma daudzuma regulēšanu" at bounding box center [867, 466] width 749 height 33
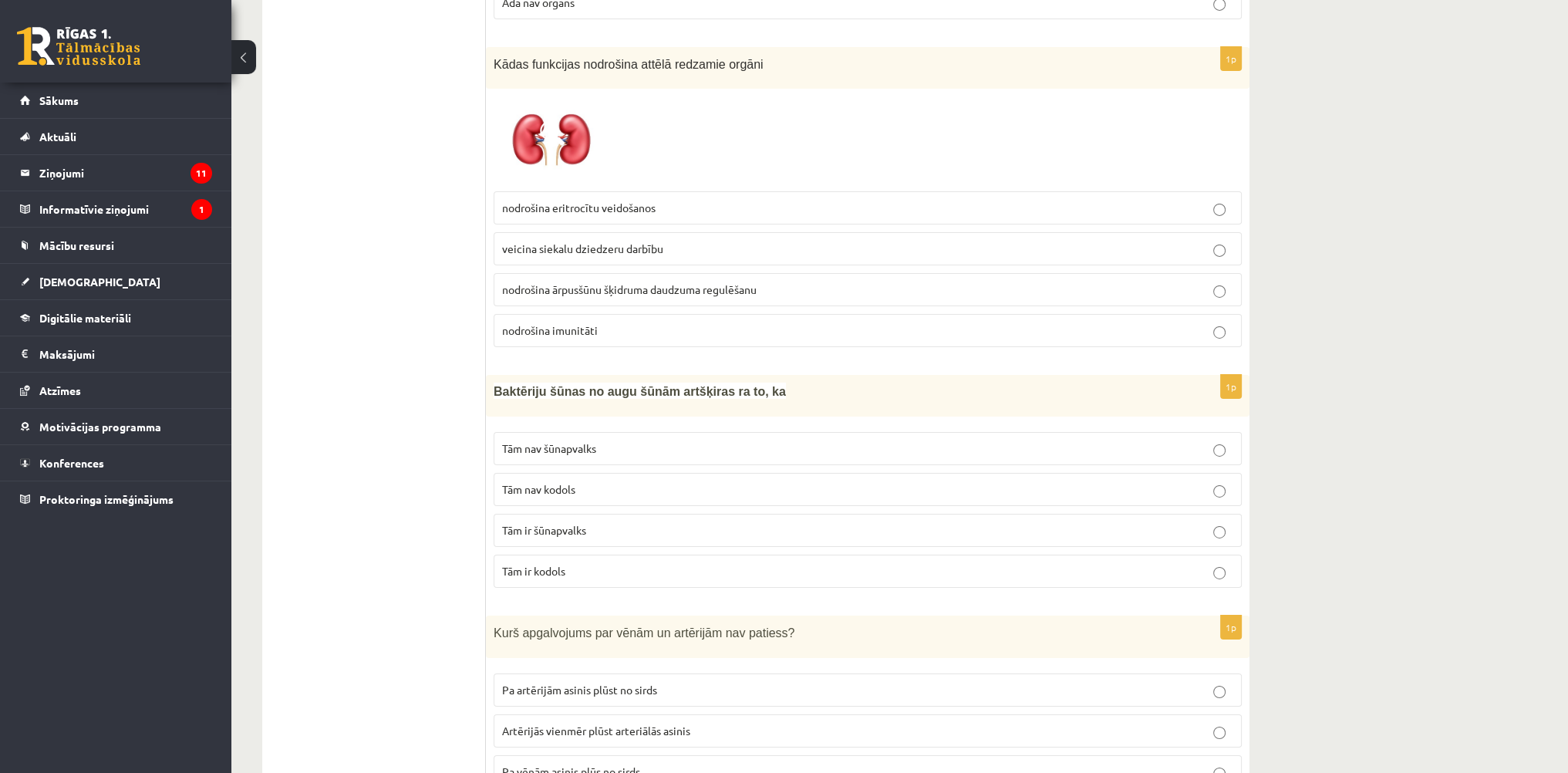
scroll to position [7009, 0]
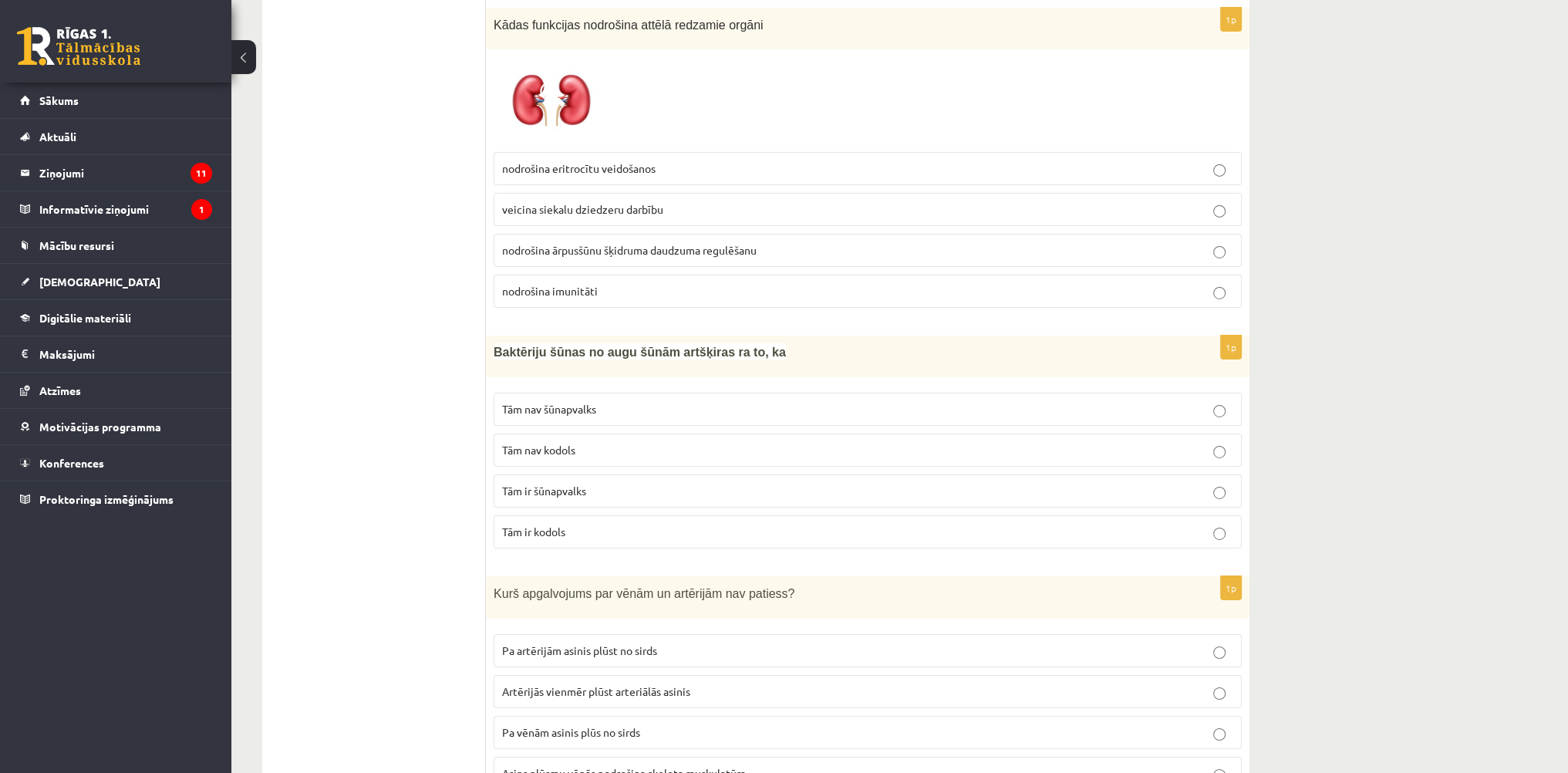
click at [552, 443] on span "Tām nav kodols" at bounding box center [538, 450] width 74 height 14
click at [617, 684] on p "Artērijās vienmēr plūst arteriālās asinis" at bounding box center [867, 692] width 731 height 16
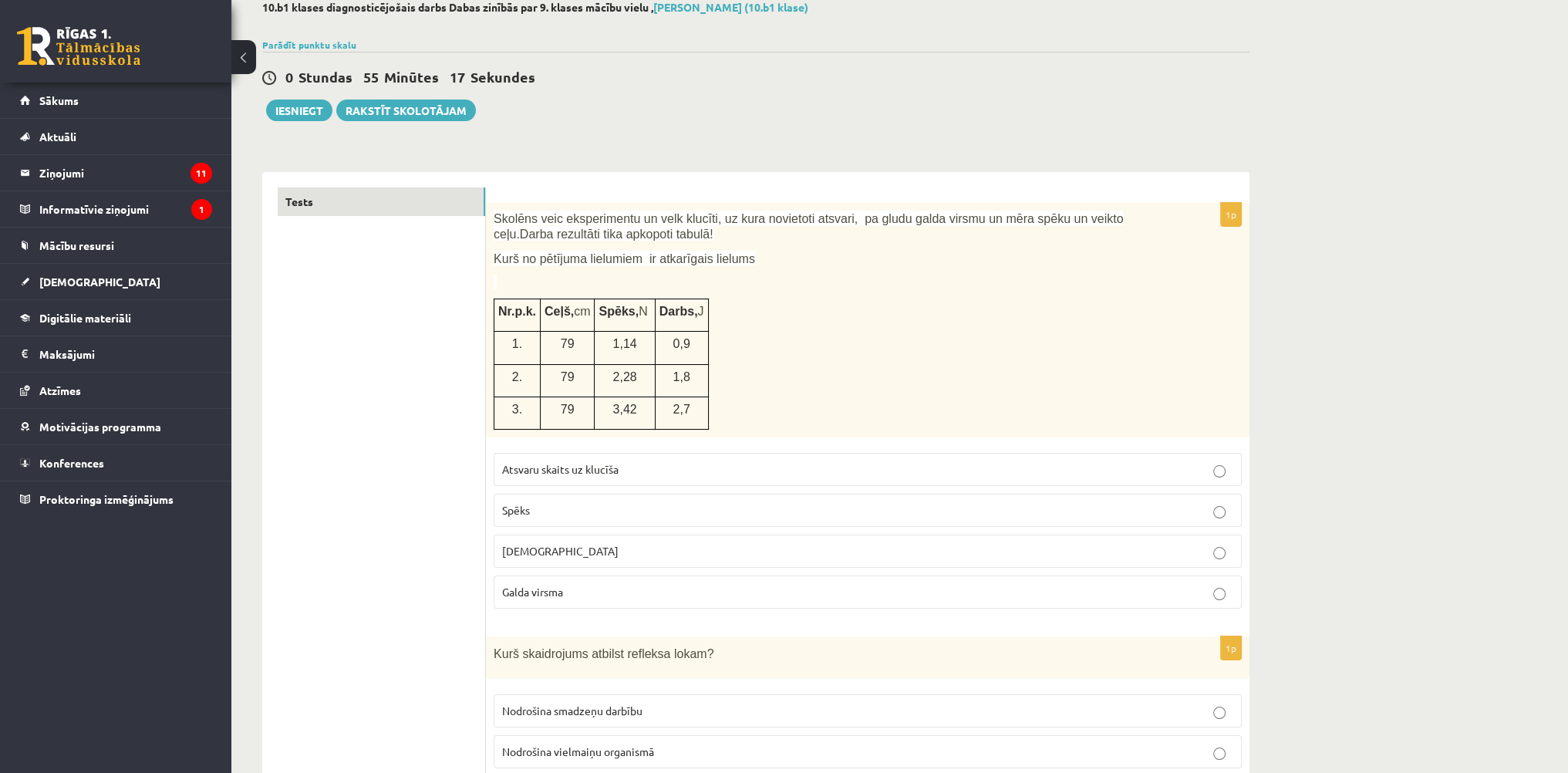
scroll to position [0, 0]
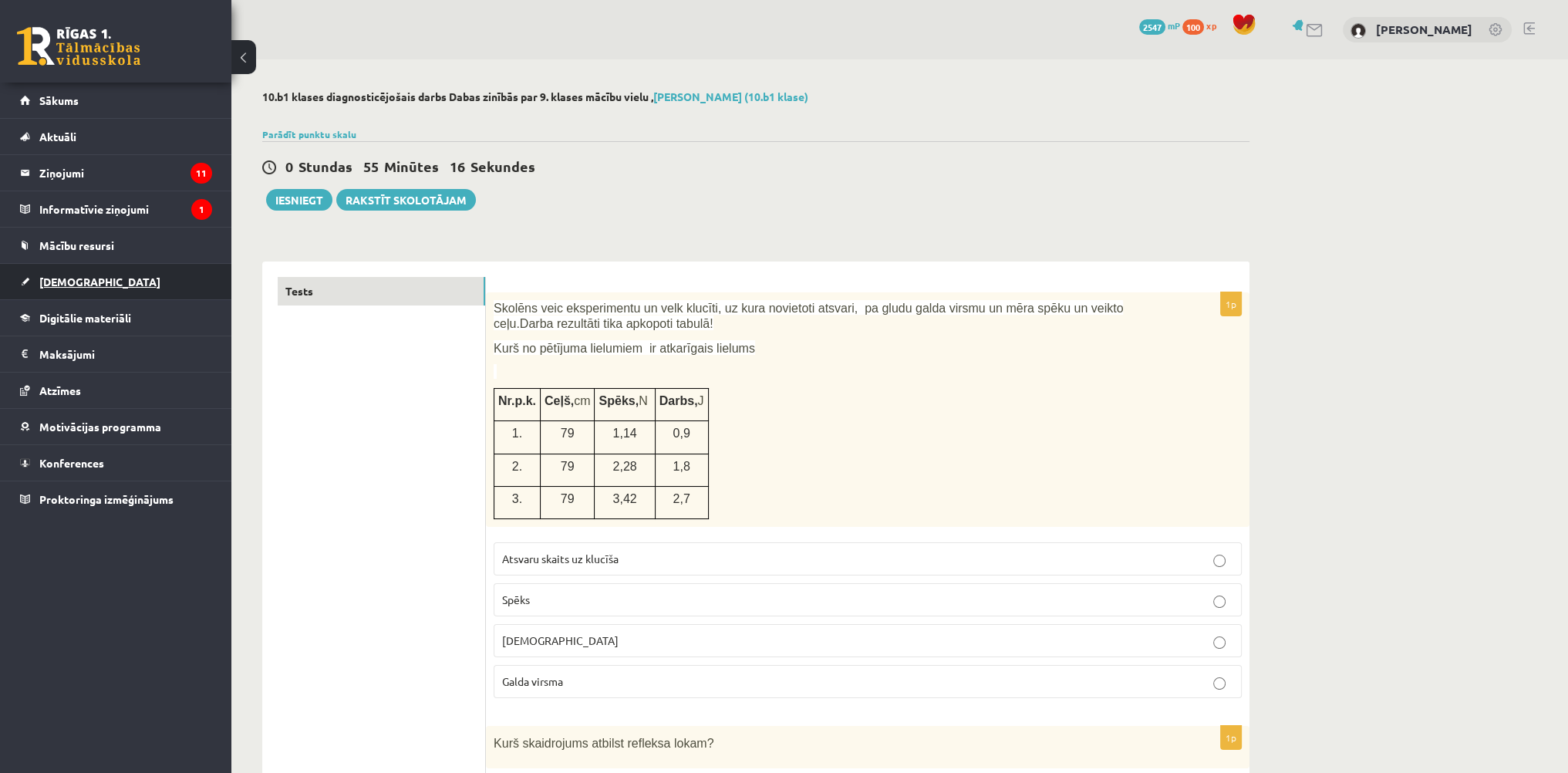
click at [107, 286] on link "[DEMOGRAPHIC_DATA]" at bounding box center [116, 281] width 192 height 35
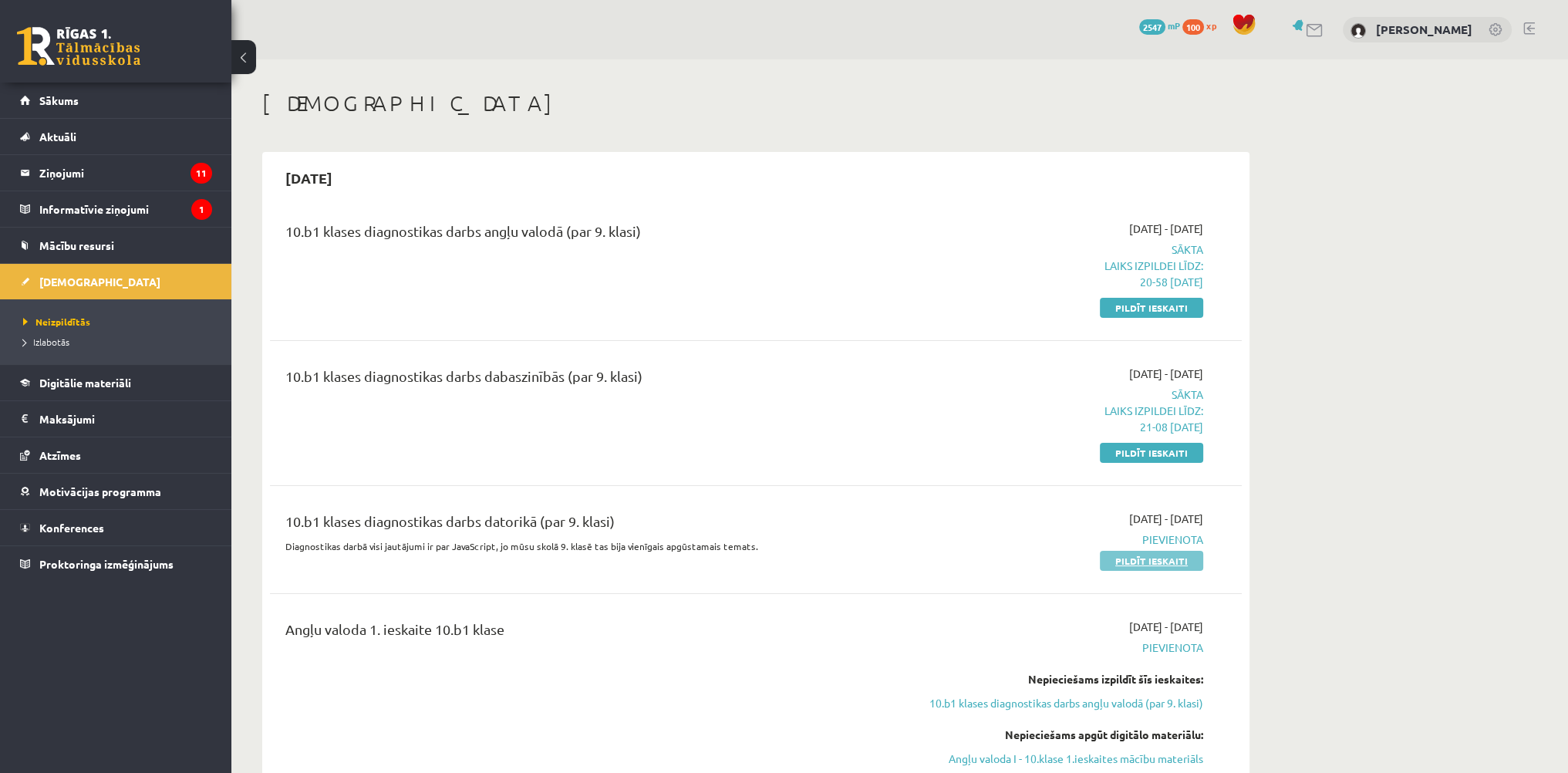
click at [1125, 563] on link "Pildīt ieskaiti" at bounding box center [1151, 561] width 103 height 20
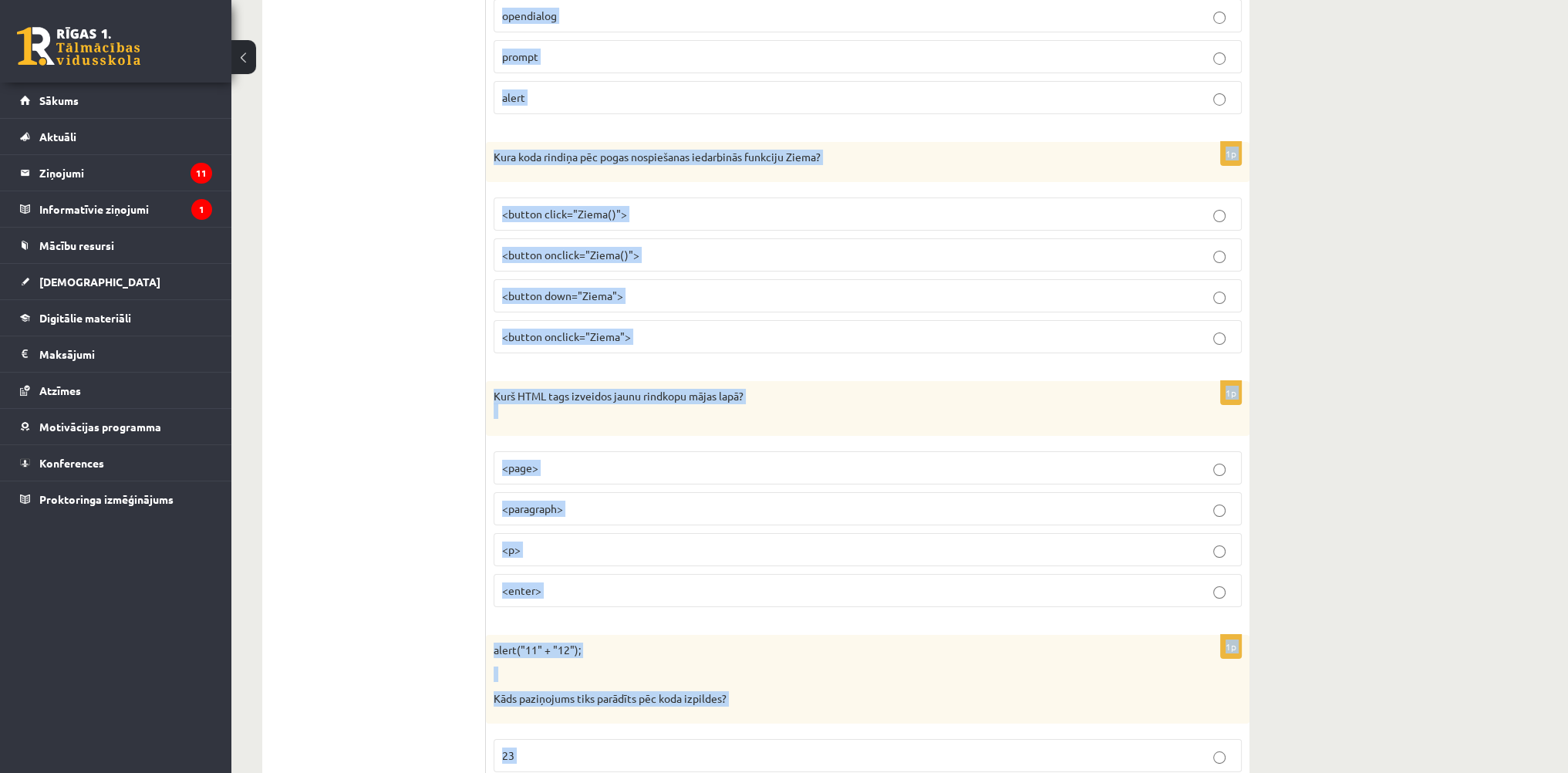
scroll to position [7580, 0]
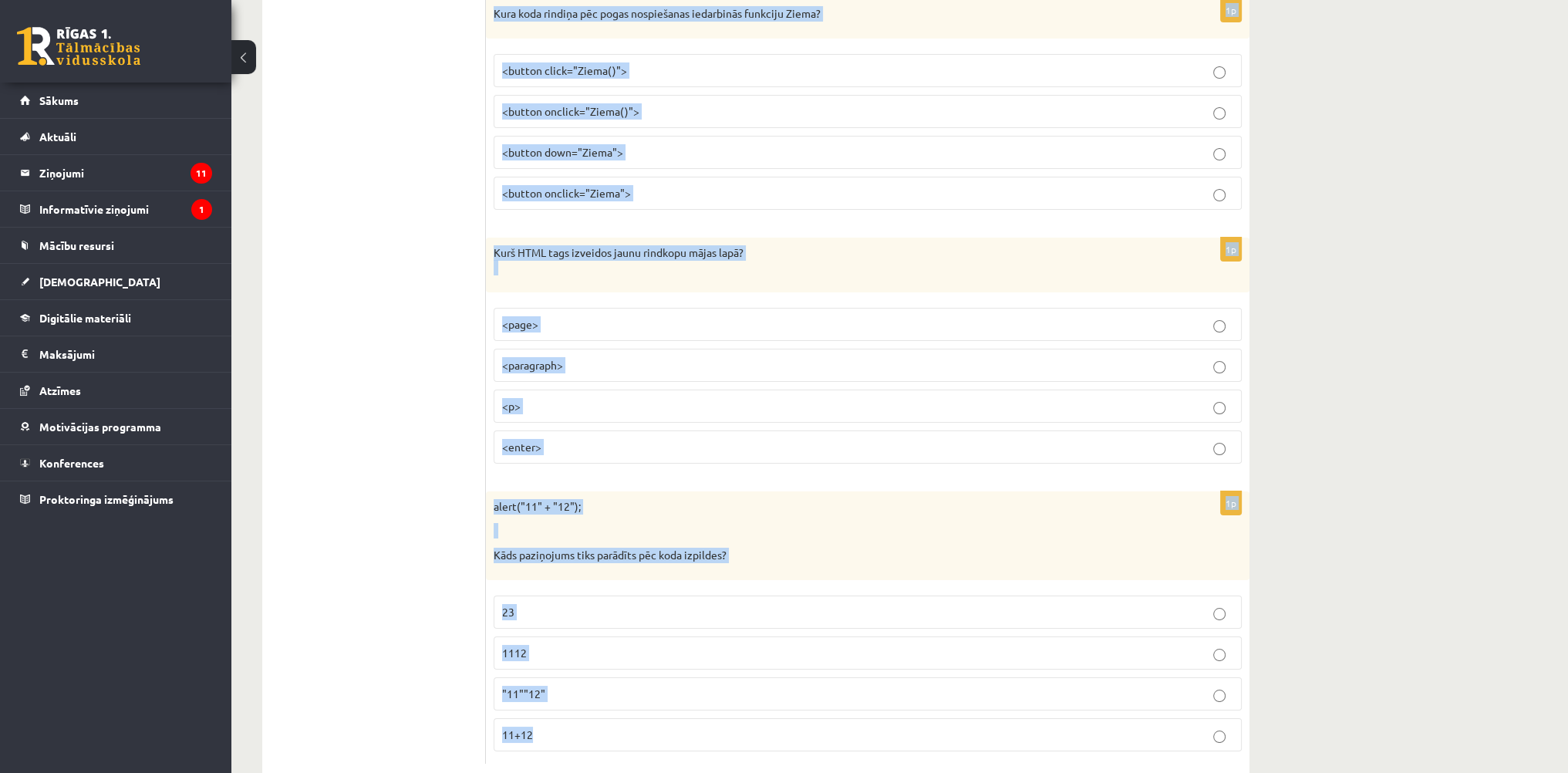
drag, startPoint x: 490, startPoint y: 329, endPoint x: 791, endPoint y: 795, distance: 554.8
copy form "Kura komanda ļauj iegūt masīva A elemetu skaitu? A.pop() A.sort() A.length A.co…"
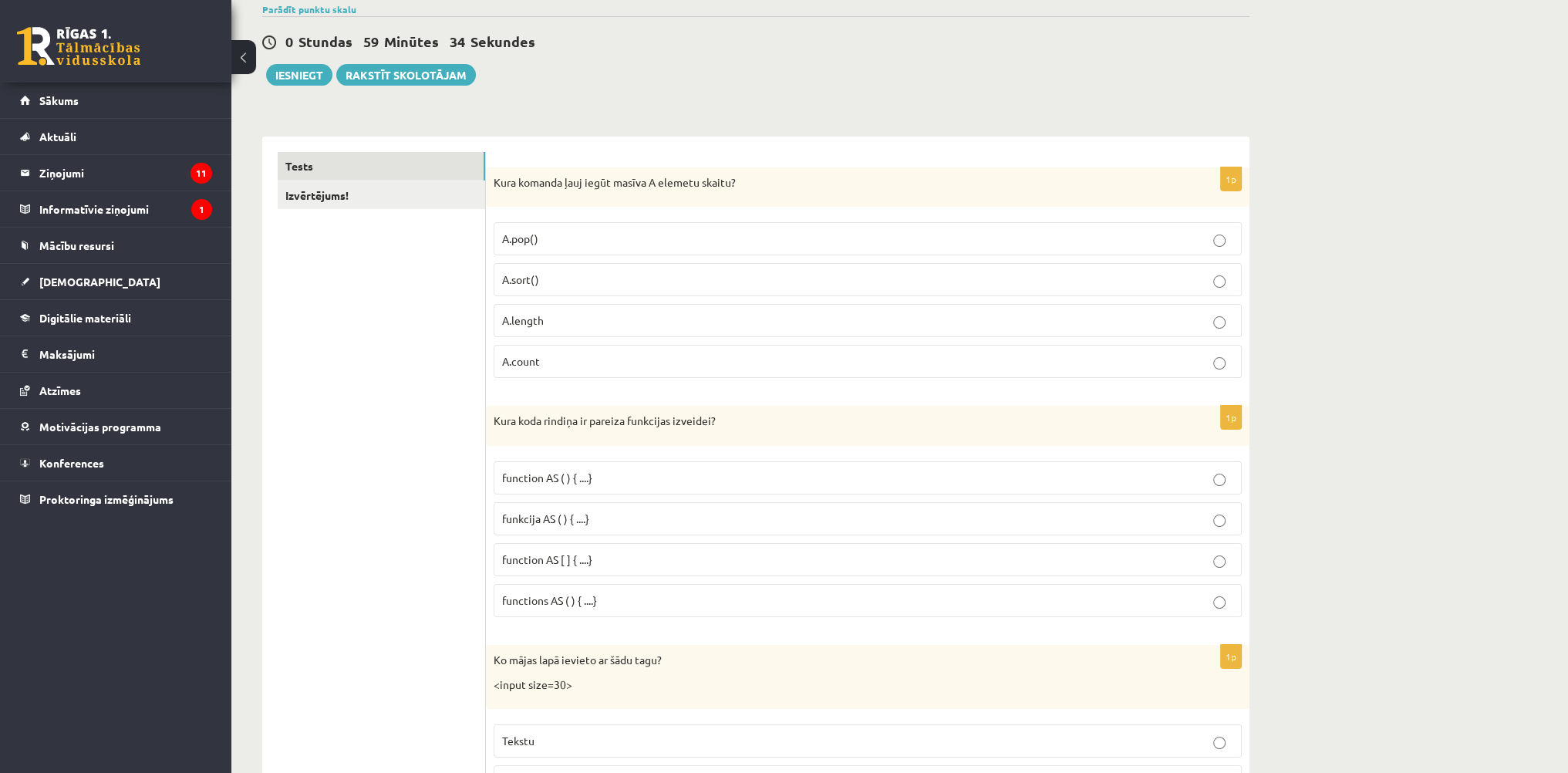
scroll to position [154, 0]
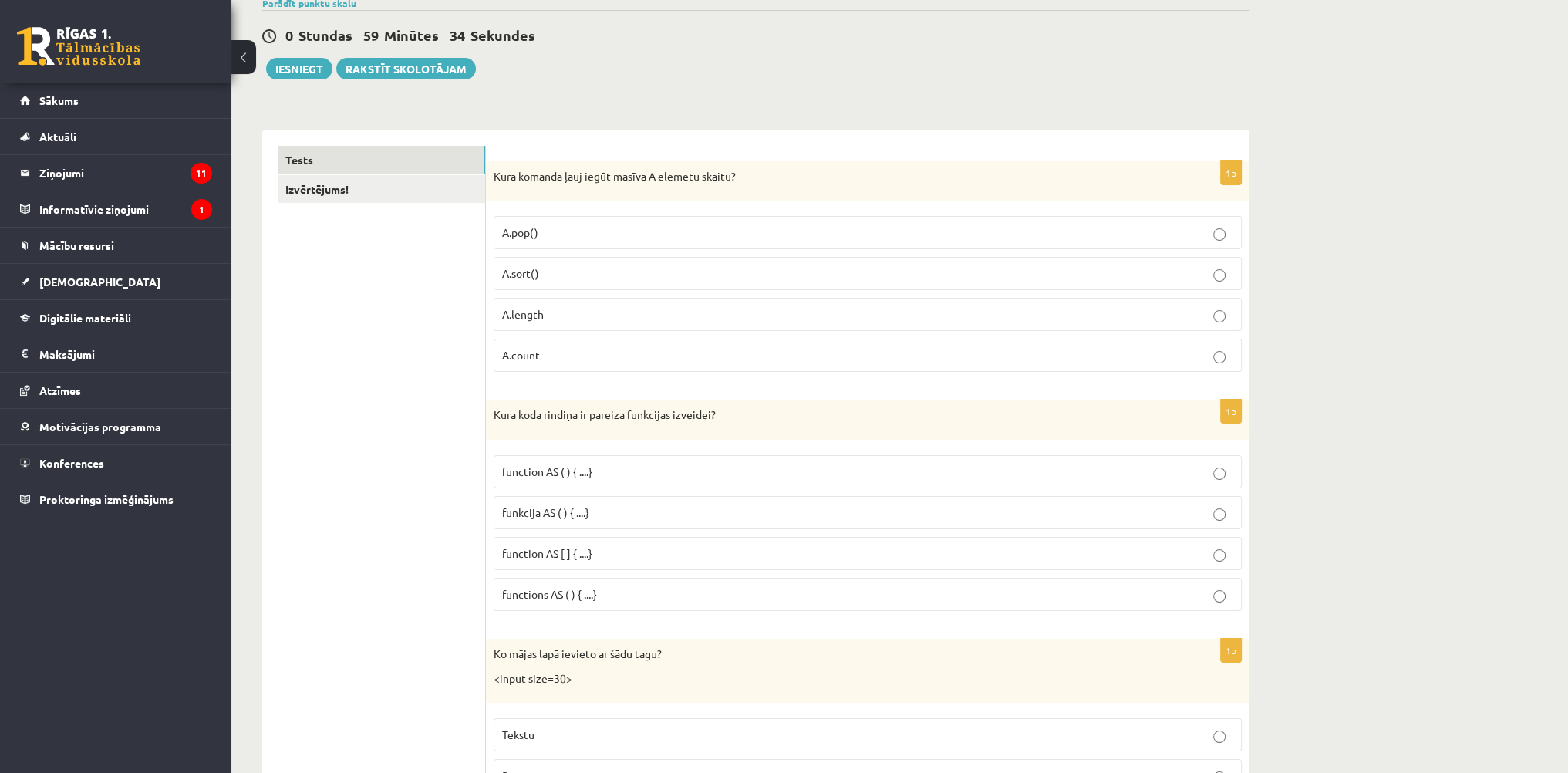
click at [575, 320] on p "A.length" at bounding box center [867, 314] width 731 height 16
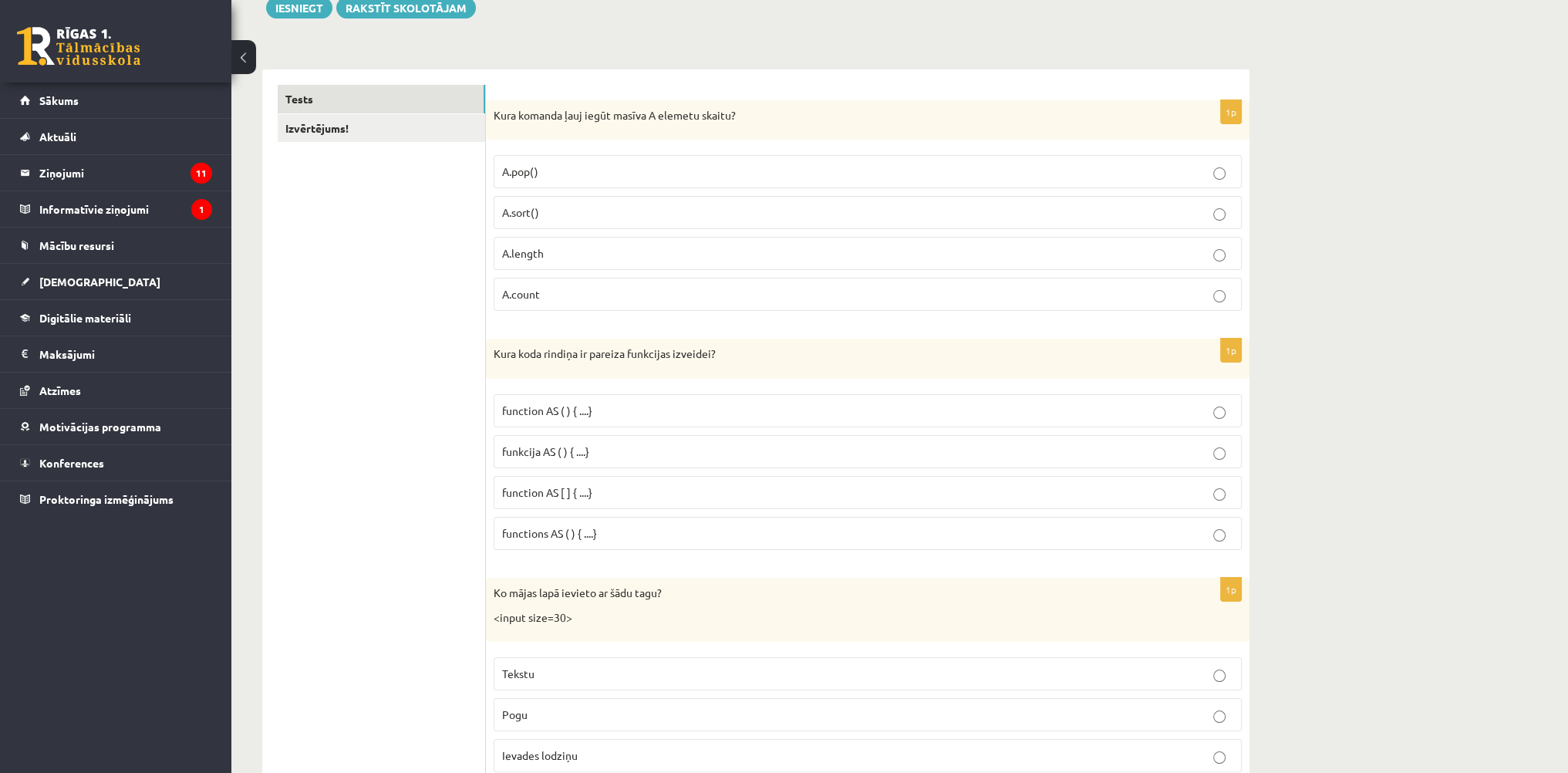
scroll to position [463, 0]
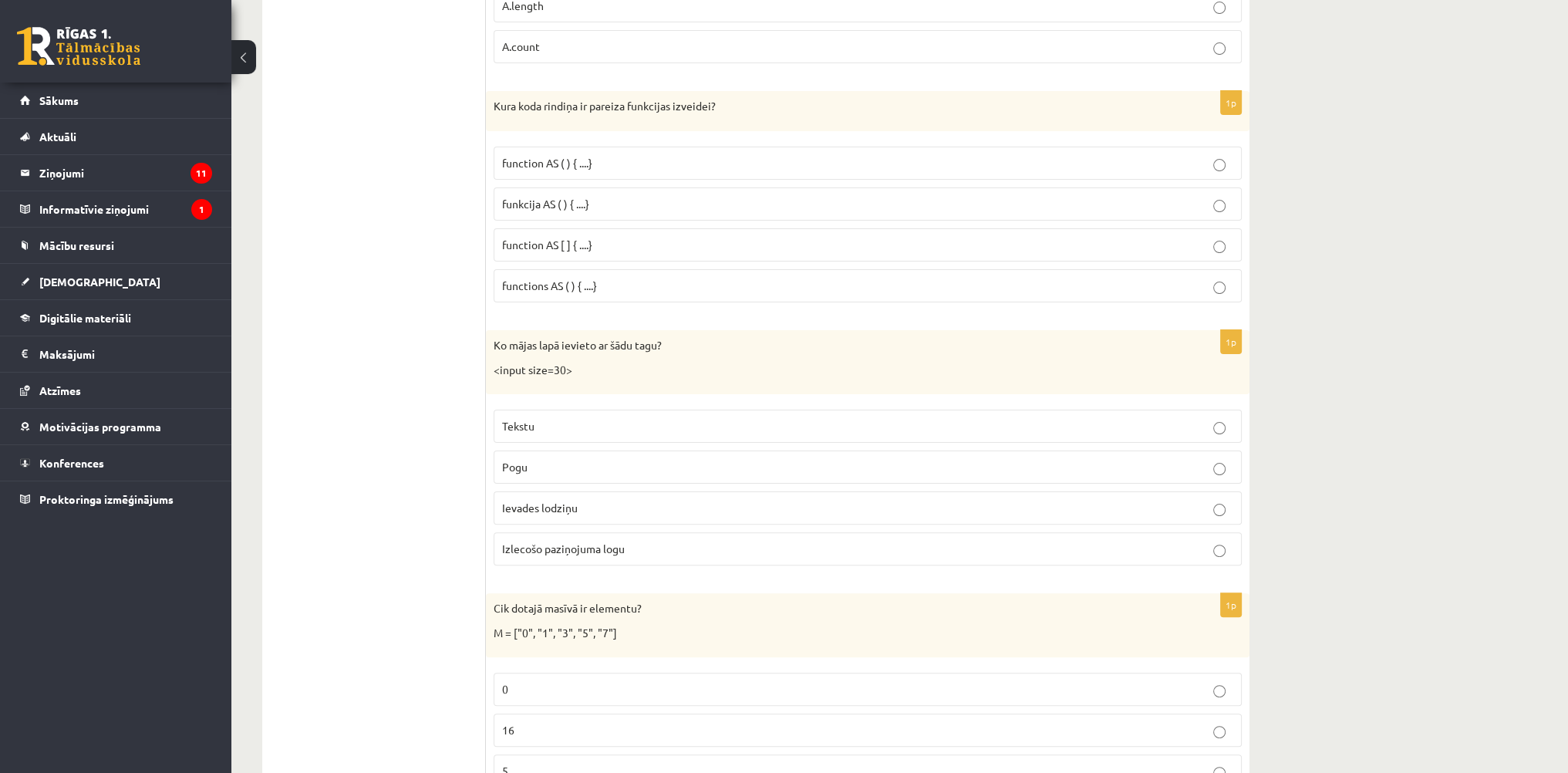
click at [567, 162] on span "function AS ( ) { ....}" at bounding box center [547, 163] width 90 height 14
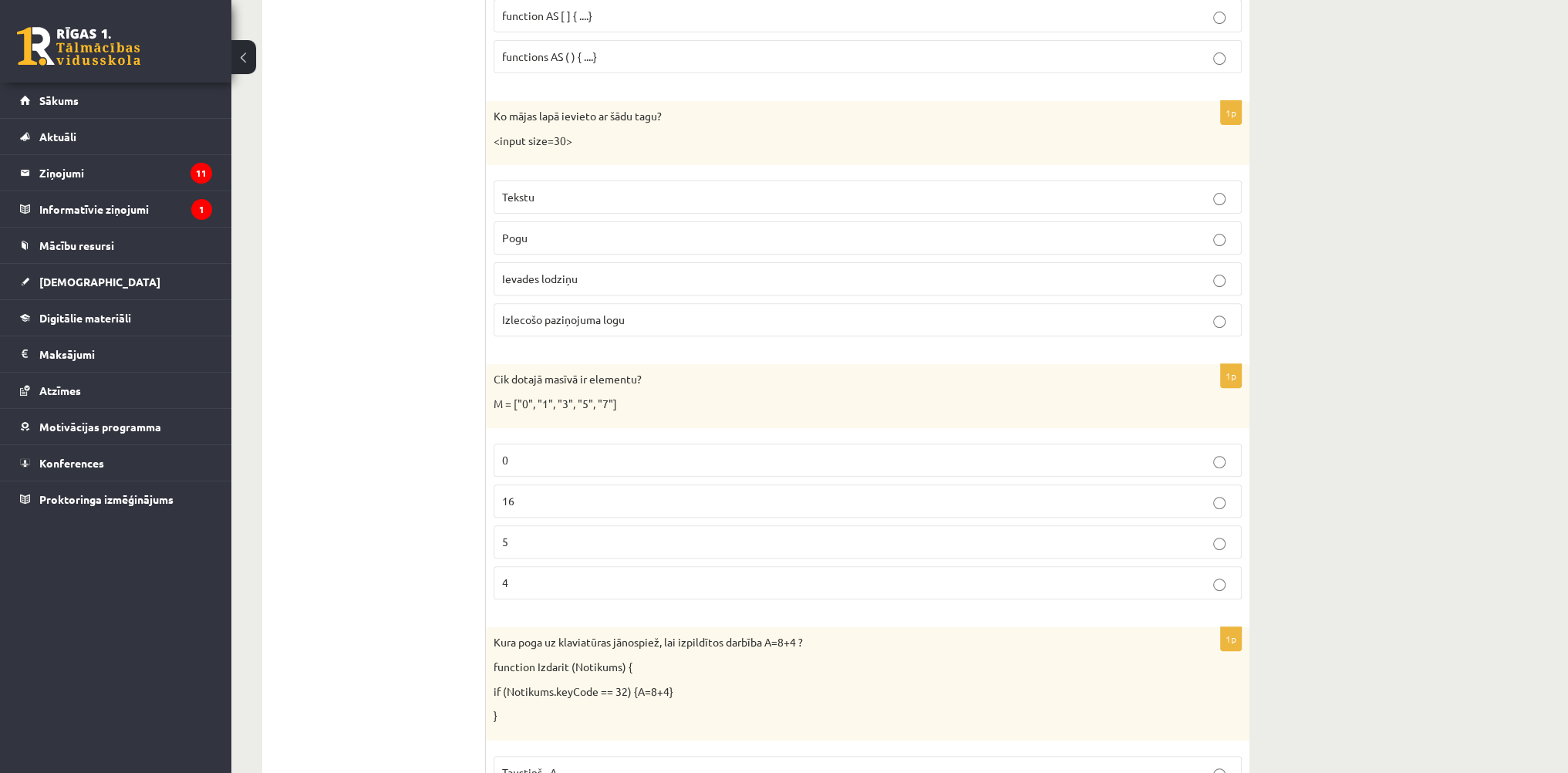
scroll to position [695, 0]
click at [597, 281] on label "Ievades lodziņu" at bounding box center [867, 276] width 749 height 33
drag, startPoint x: 543, startPoint y: 542, endPoint x: 544, endPoint y: 526, distance: 16.0
click at [544, 542] on p "5" at bounding box center [867, 540] width 731 height 16
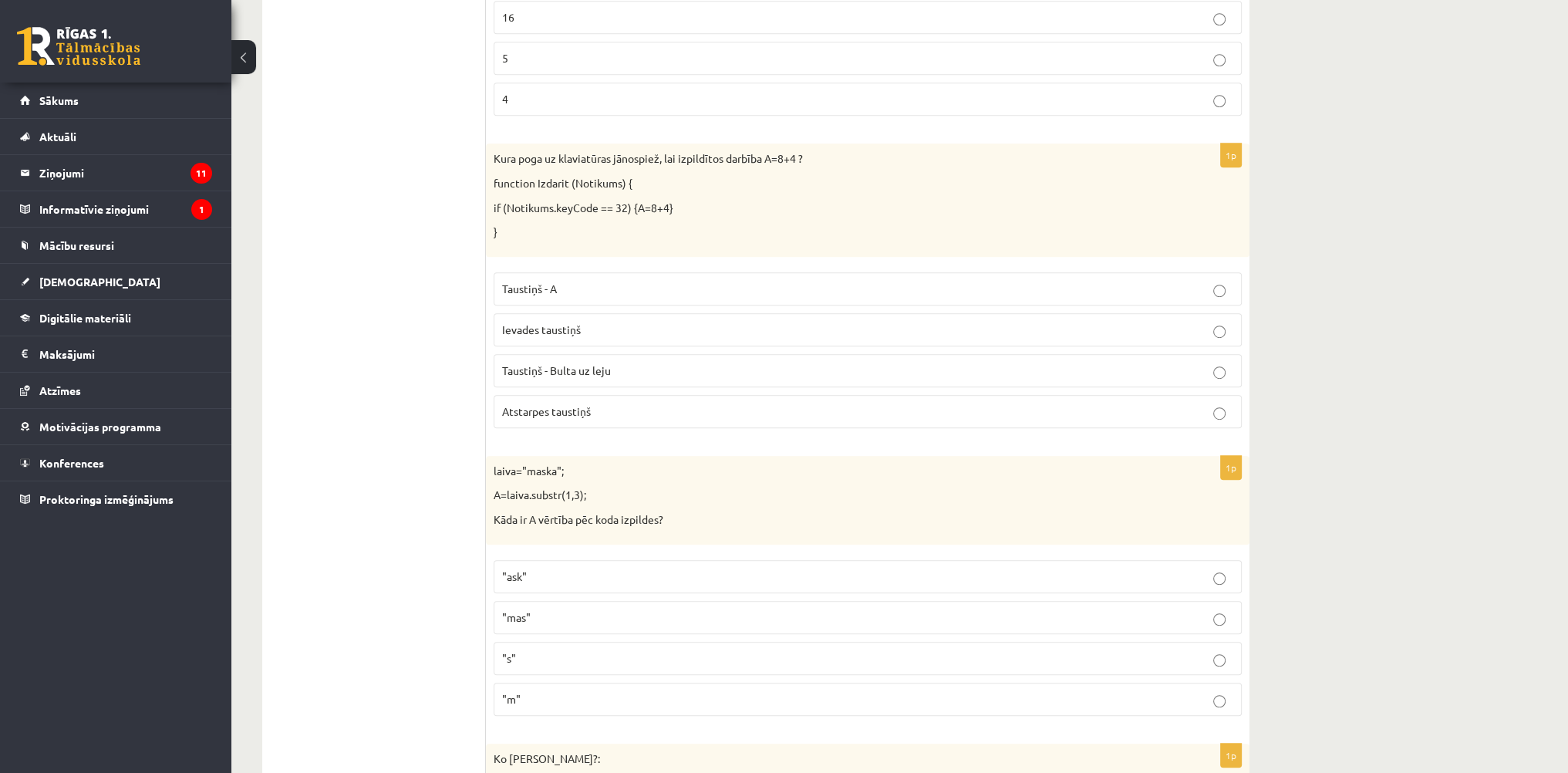
scroll to position [1235, 0]
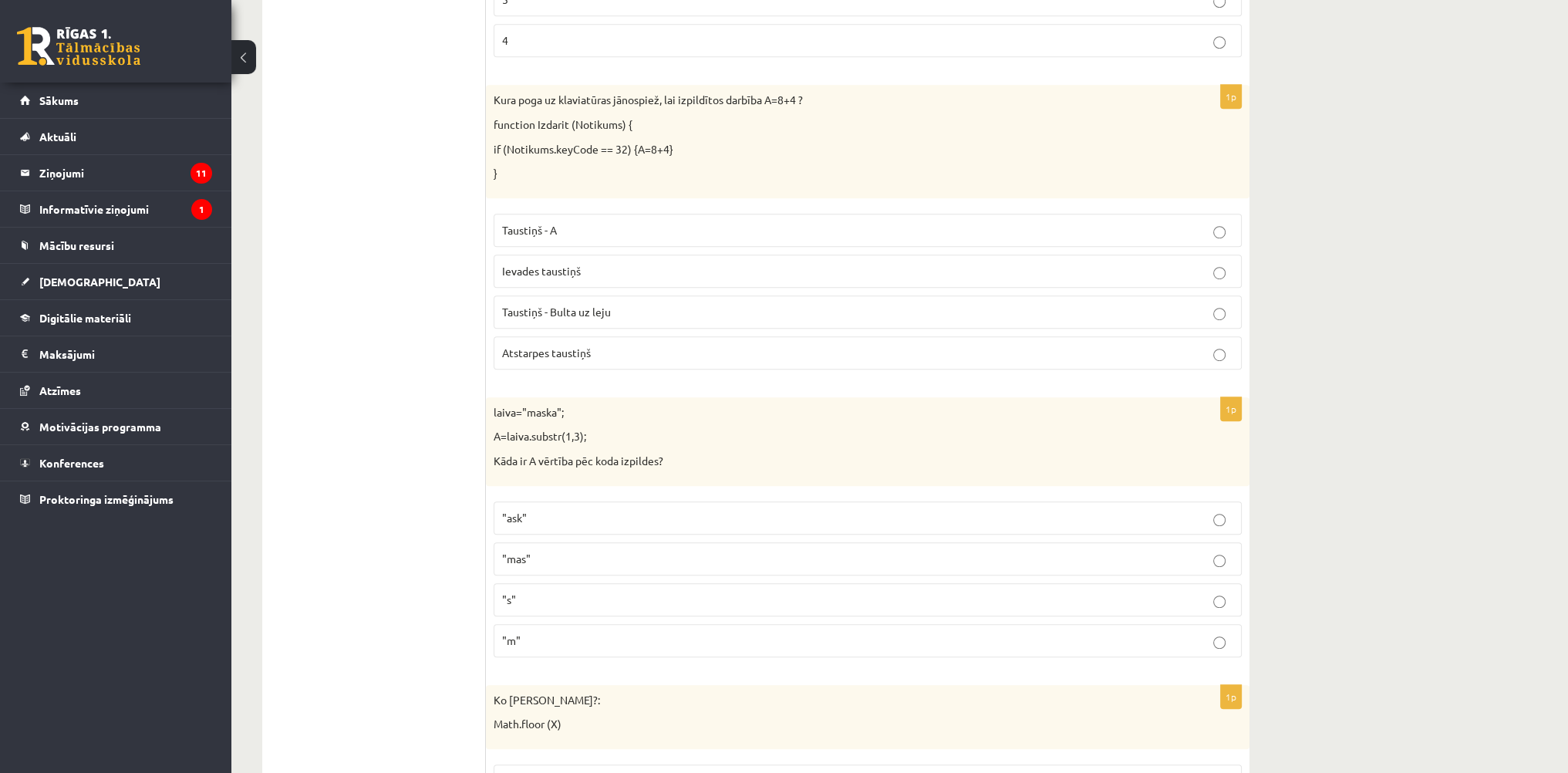
click at [577, 348] on span "Atstarpes taustiņš" at bounding box center [546, 352] width 89 height 14
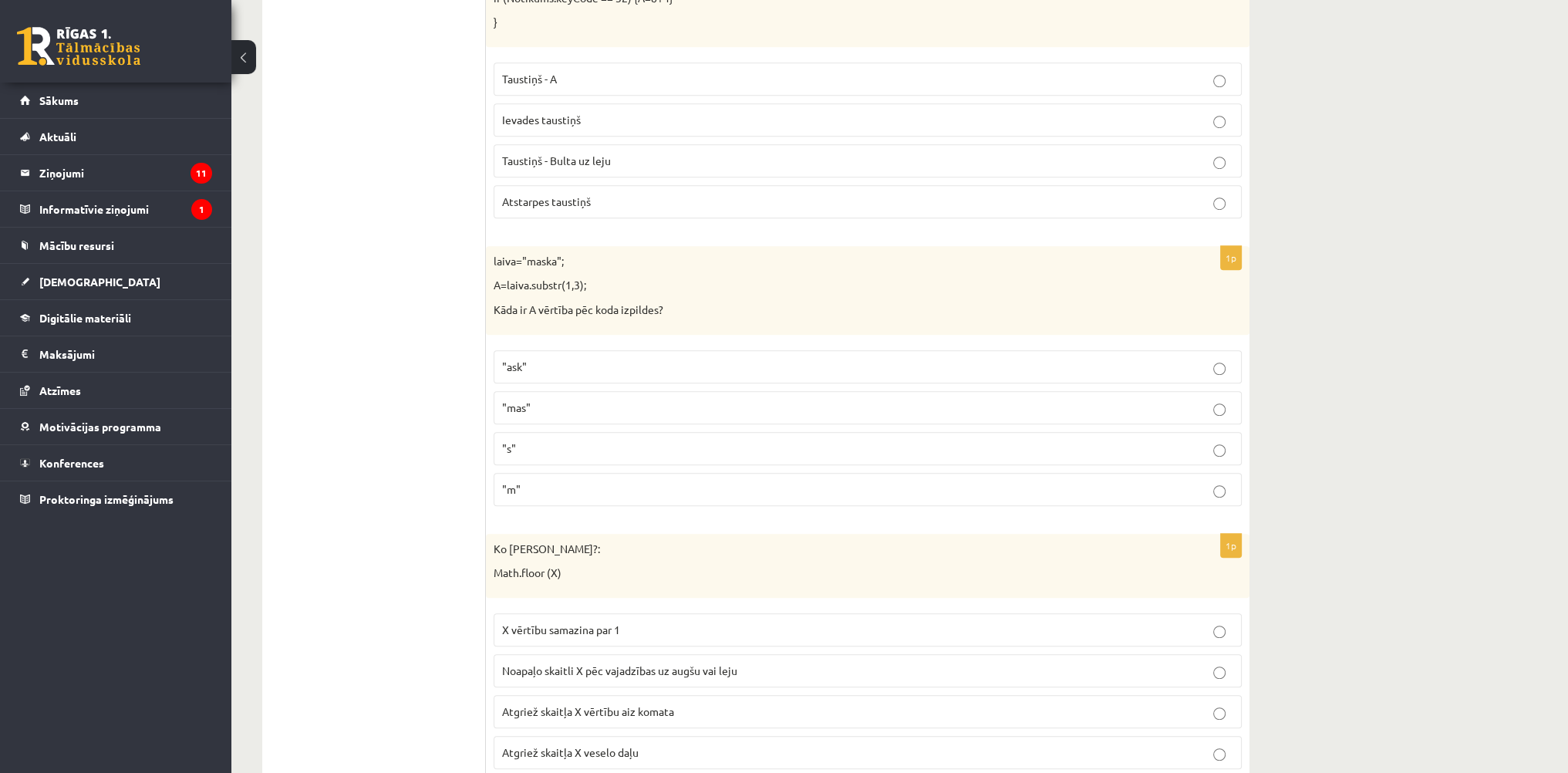
scroll to position [1389, 0]
click at [586, 359] on p ""ask"" at bounding box center [867, 364] width 731 height 16
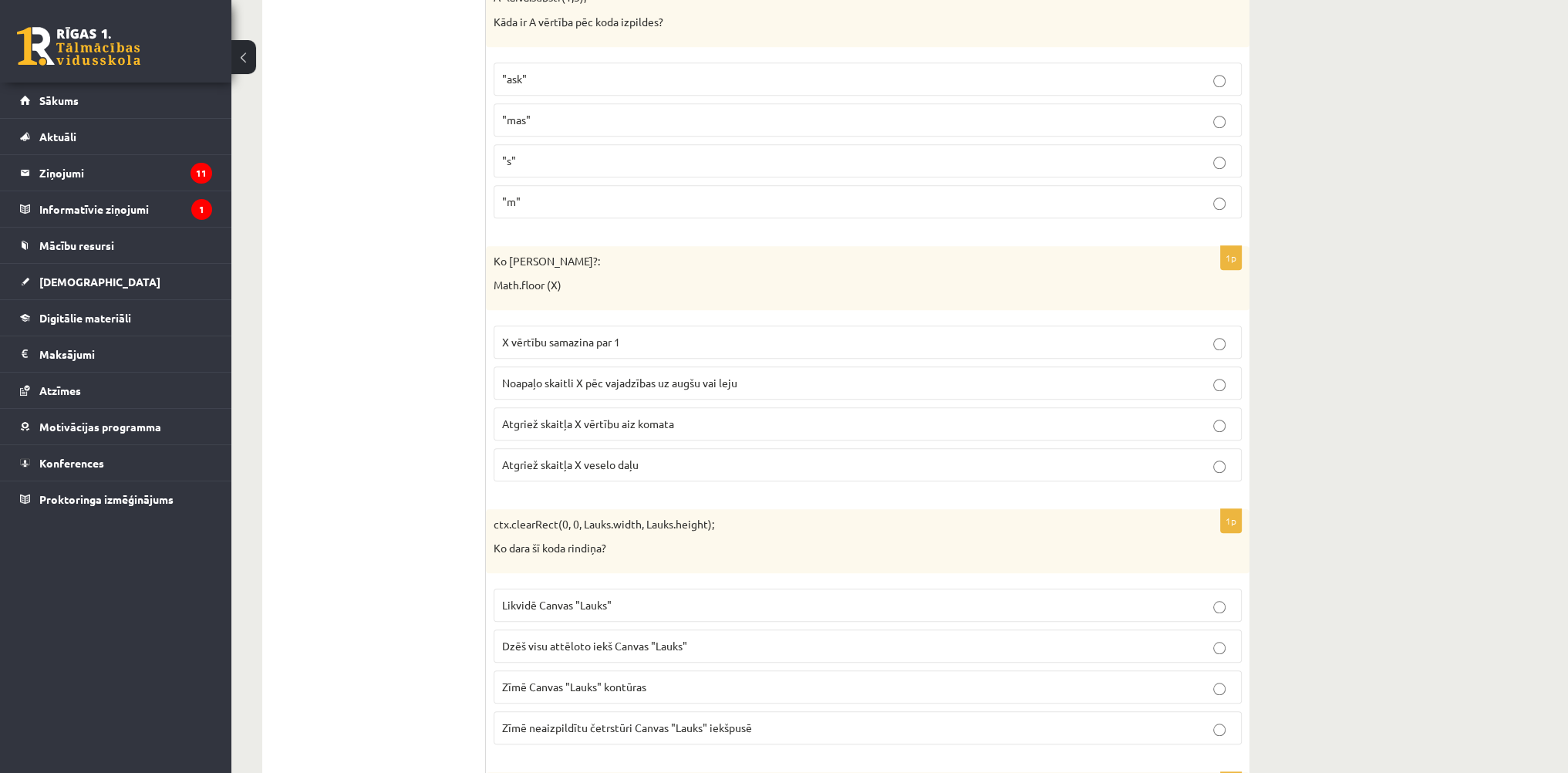
scroll to position [1698, 0]
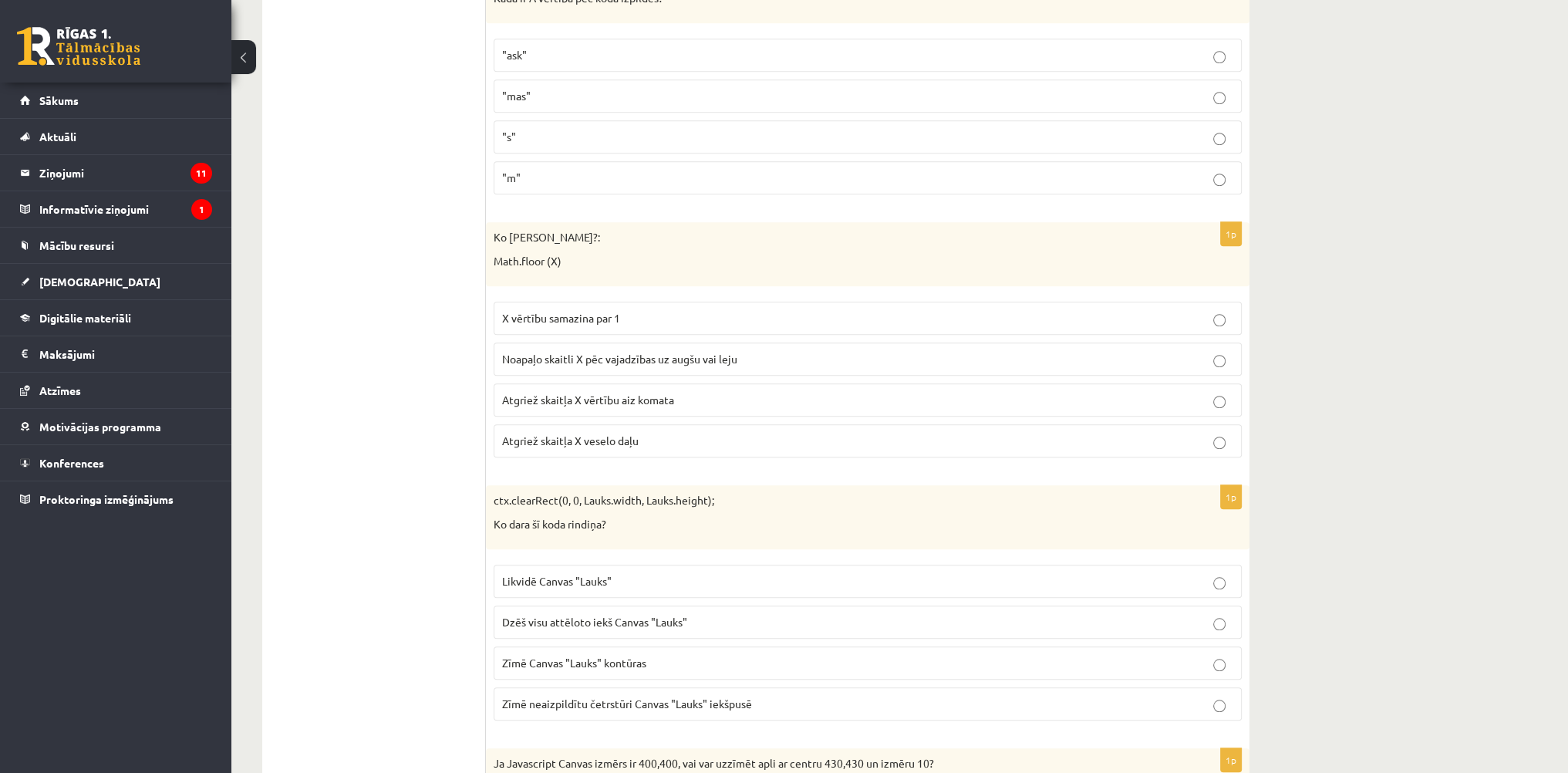
click at [679, 444] on label "Atgriež skaitļa X veselo daļu" at bounding box center [867, 441] width 749 height 33
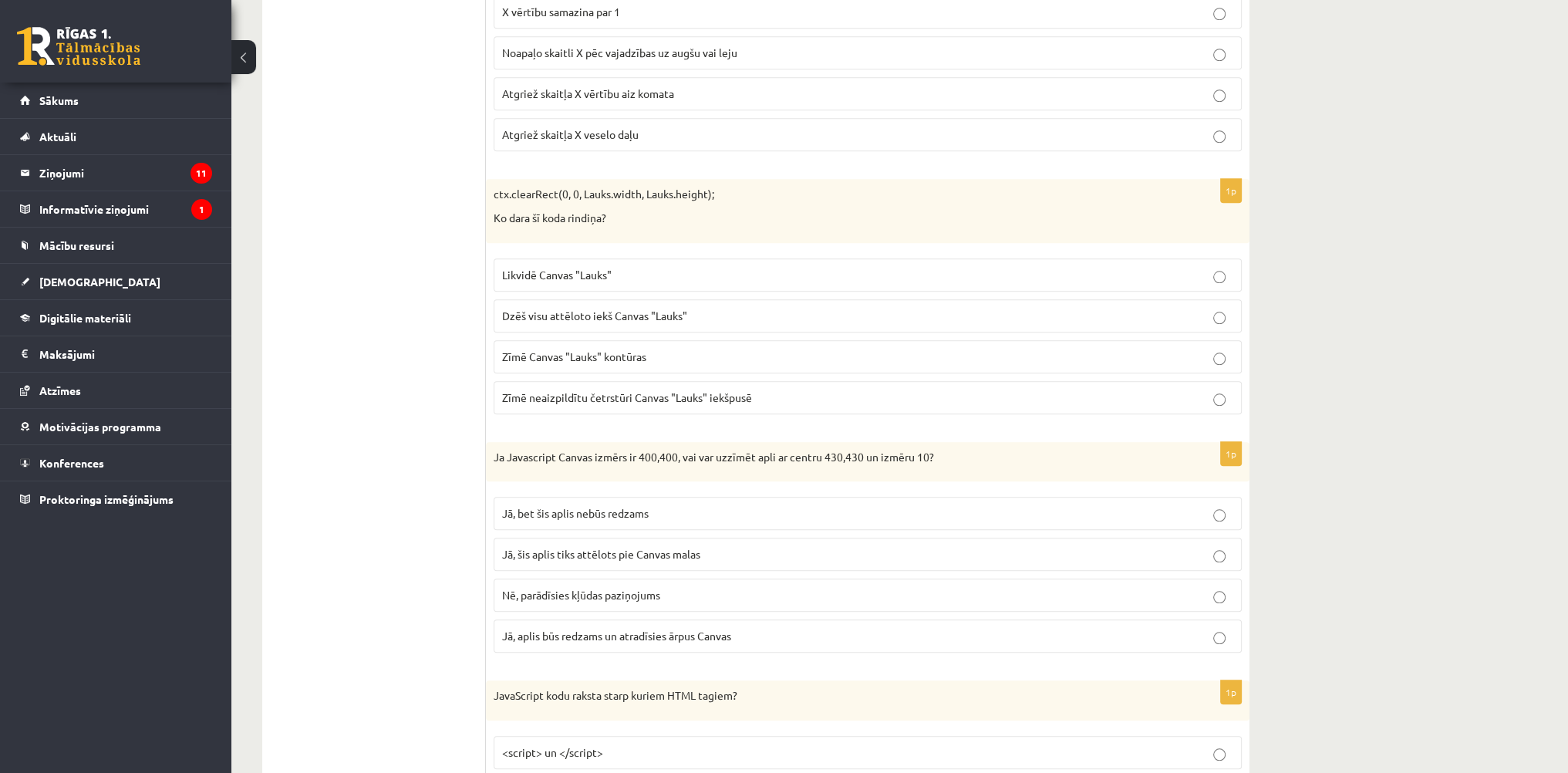
scroll to position [2007, 0]
click at [581, 306] on span "Dzēš visu attēloto iekš Canvas "Lauks"" at bounding box center [595, 313] width 185 height 14
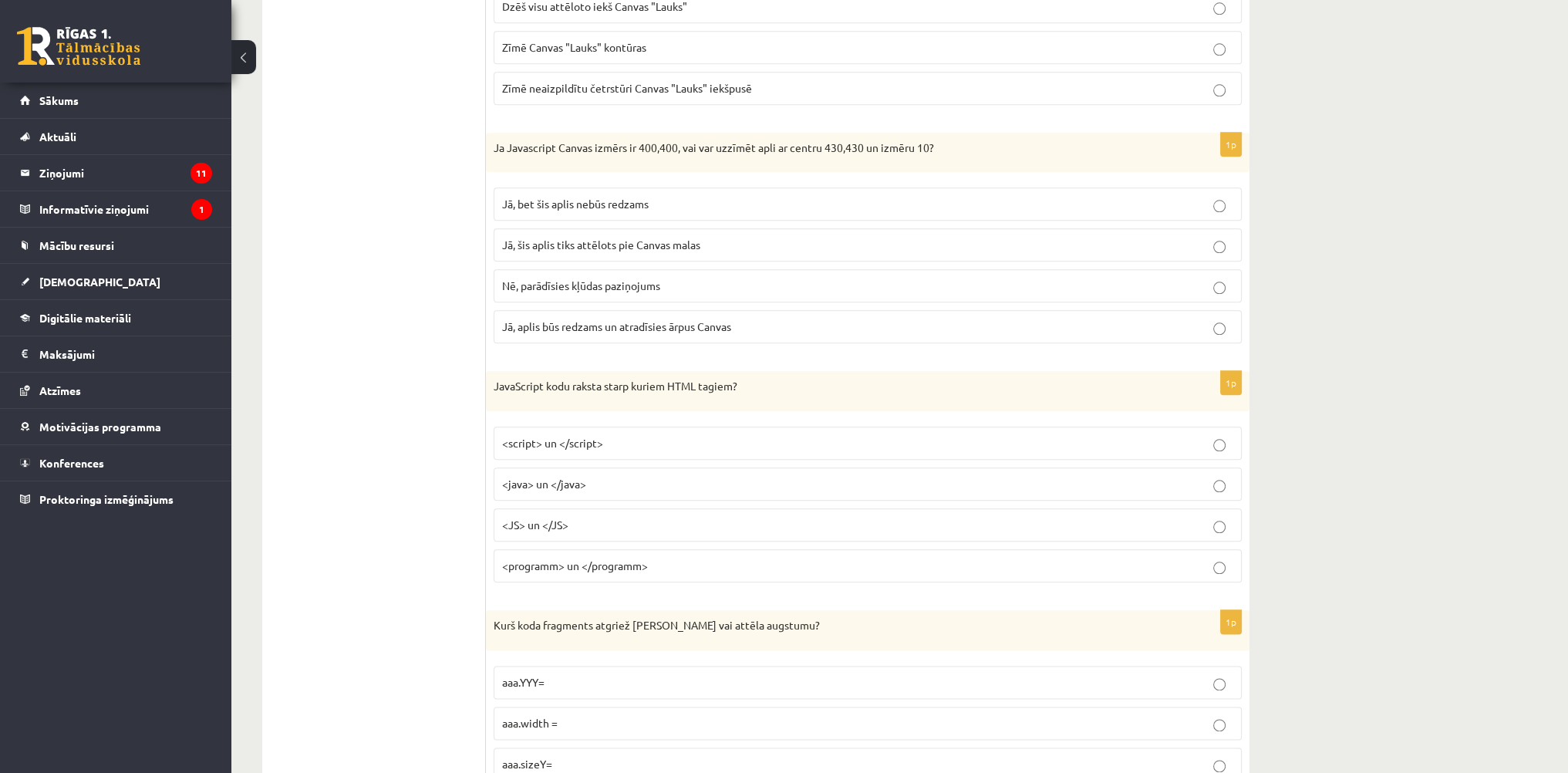
scroll to position [2315, 0]
click at [558, 194] on p "Jā, bet šis aplis nebūs redzams" at bounding box center [867, 202] width 731 height 16
click at [558, 437] on p "<script> un </script>" at bounding box center [867, 441] width 731 height 16
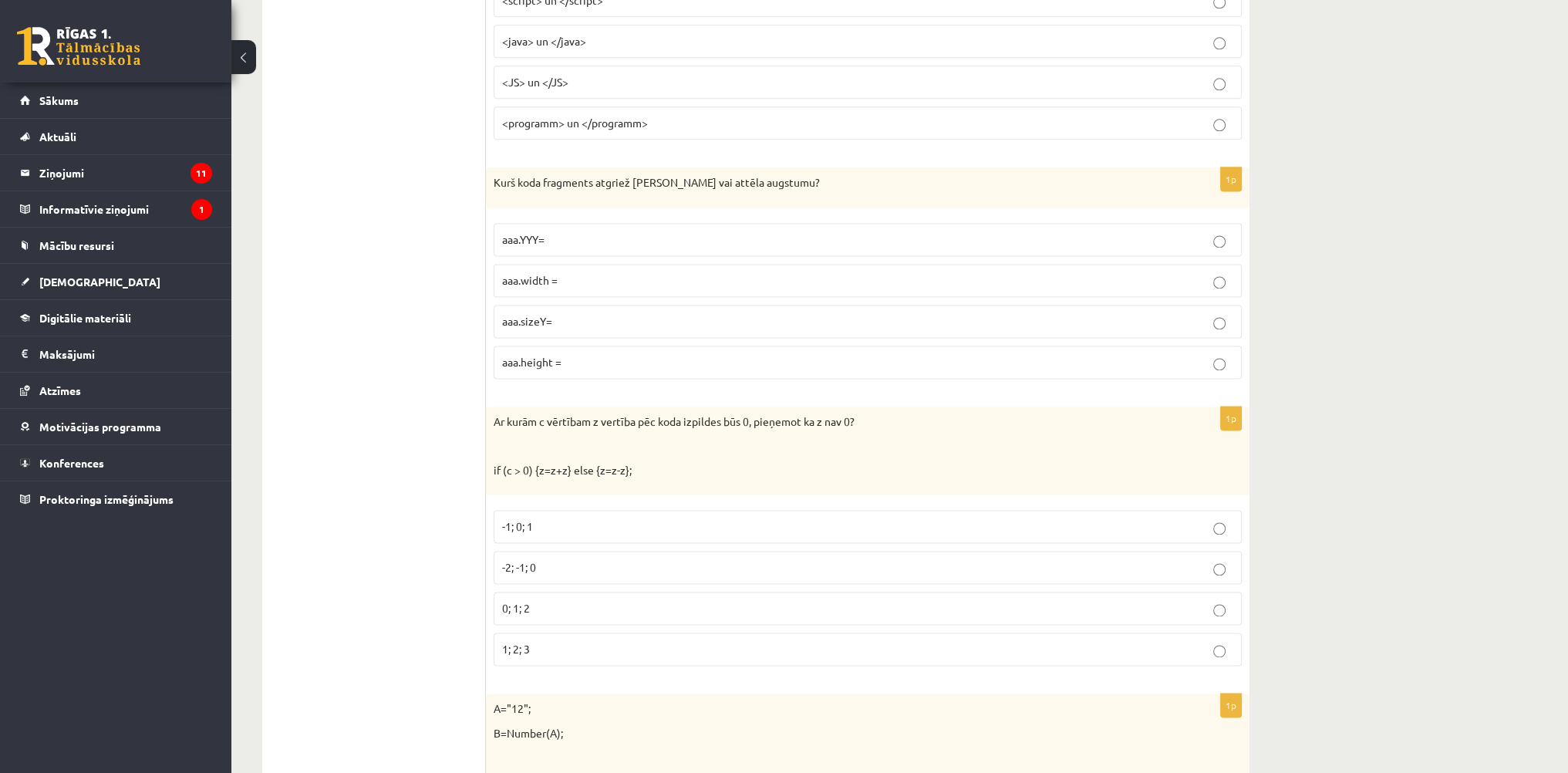
scroll to position [2778, 0]
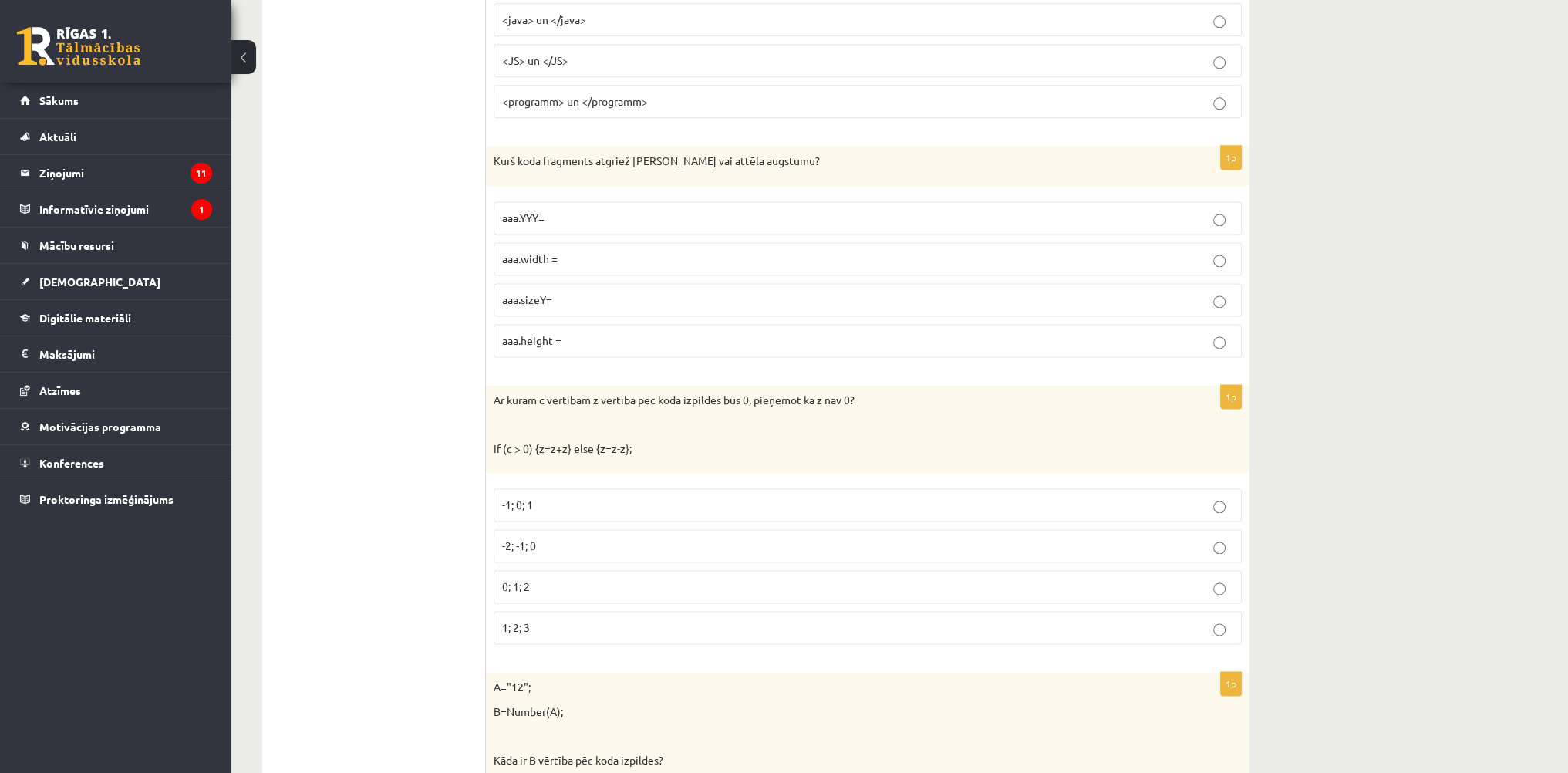
click at [553, 341] on label "aaa.height =" at bounding box center [867, 341] width 749 height 33
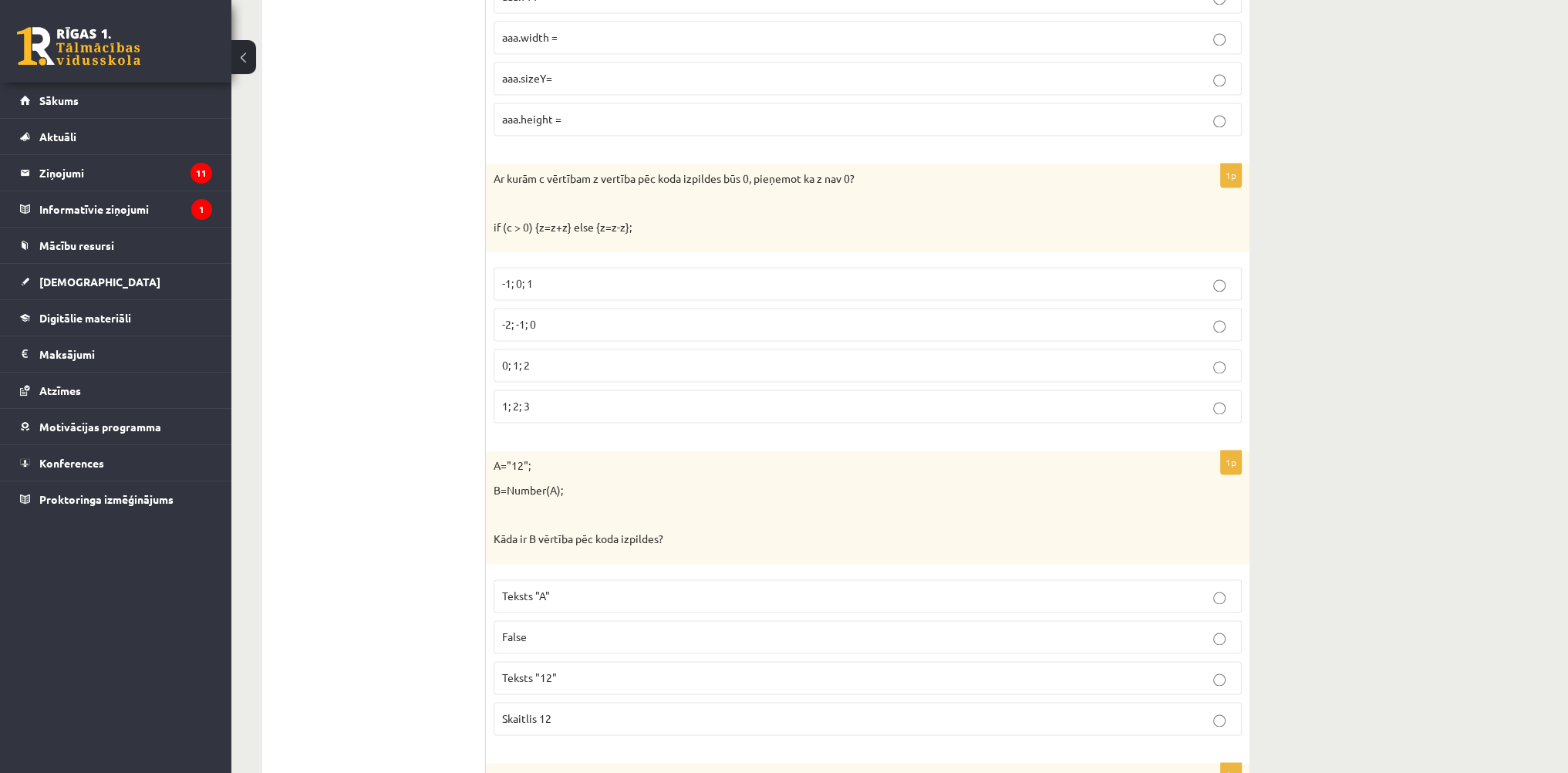
scroll to position [3010, 0]
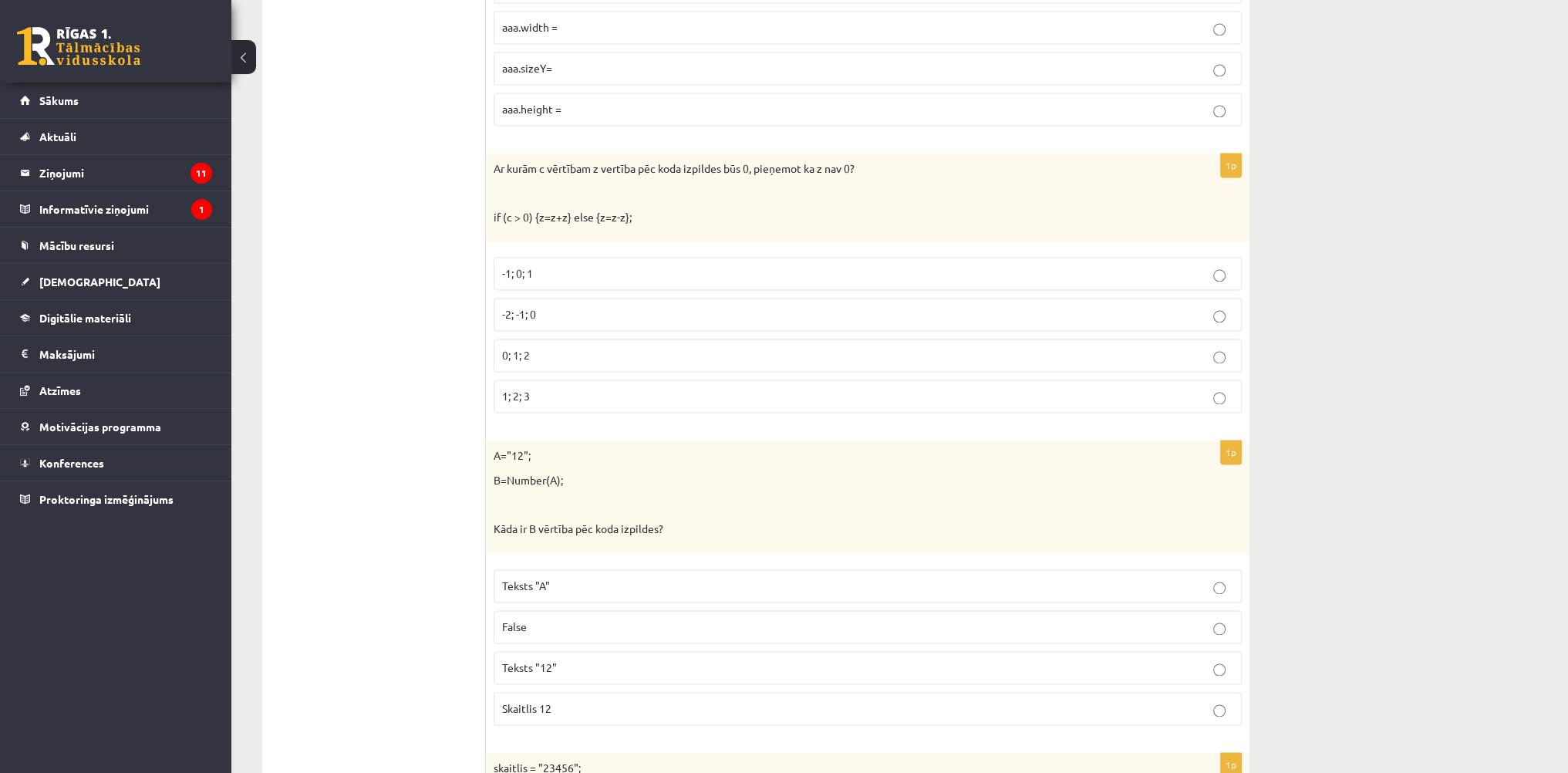
click at [537, 266] on p "-1; 0; 1" at bounding box center [867, 274] width 731 height 16
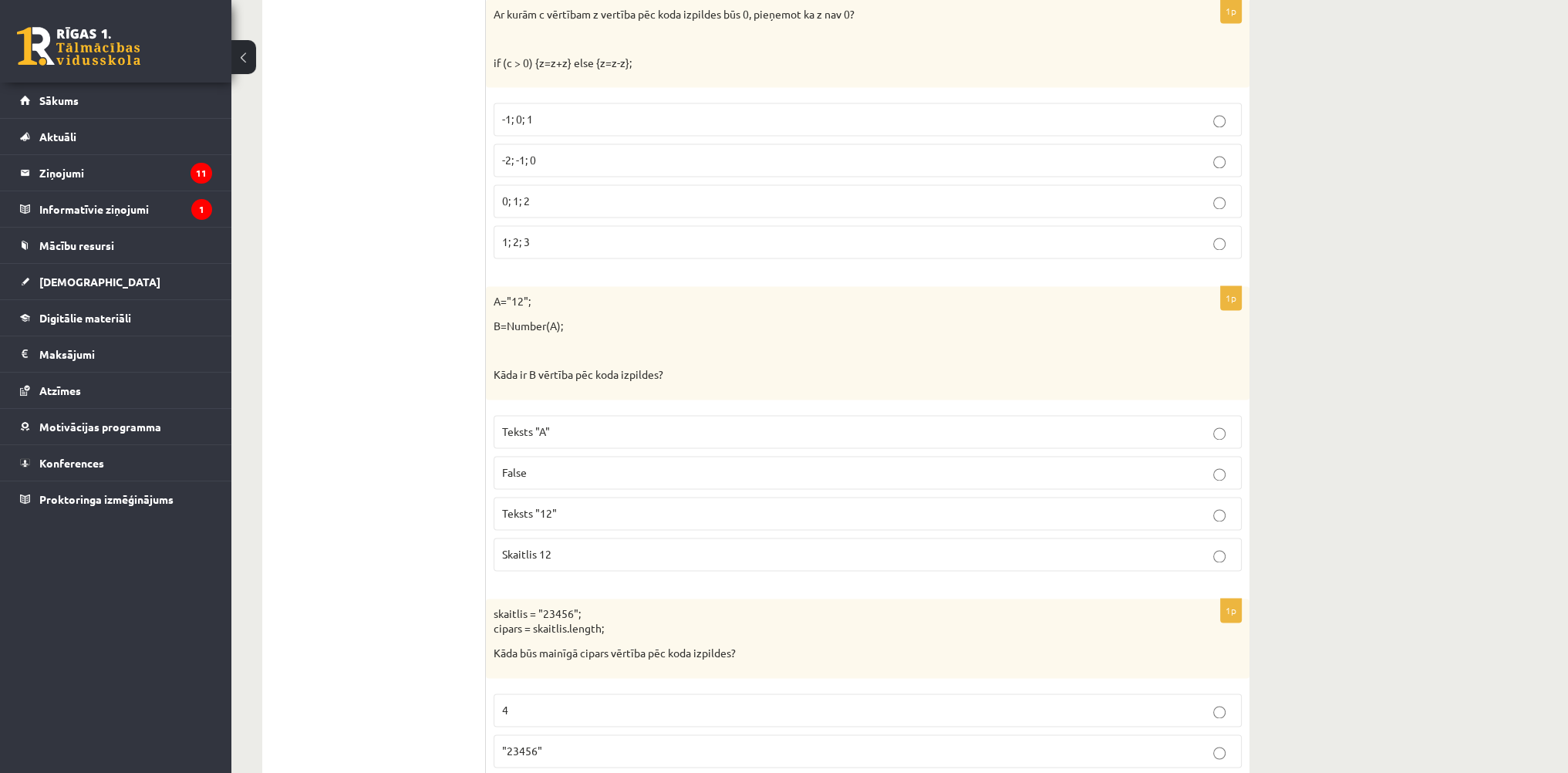
scroll to position [3319, 0]
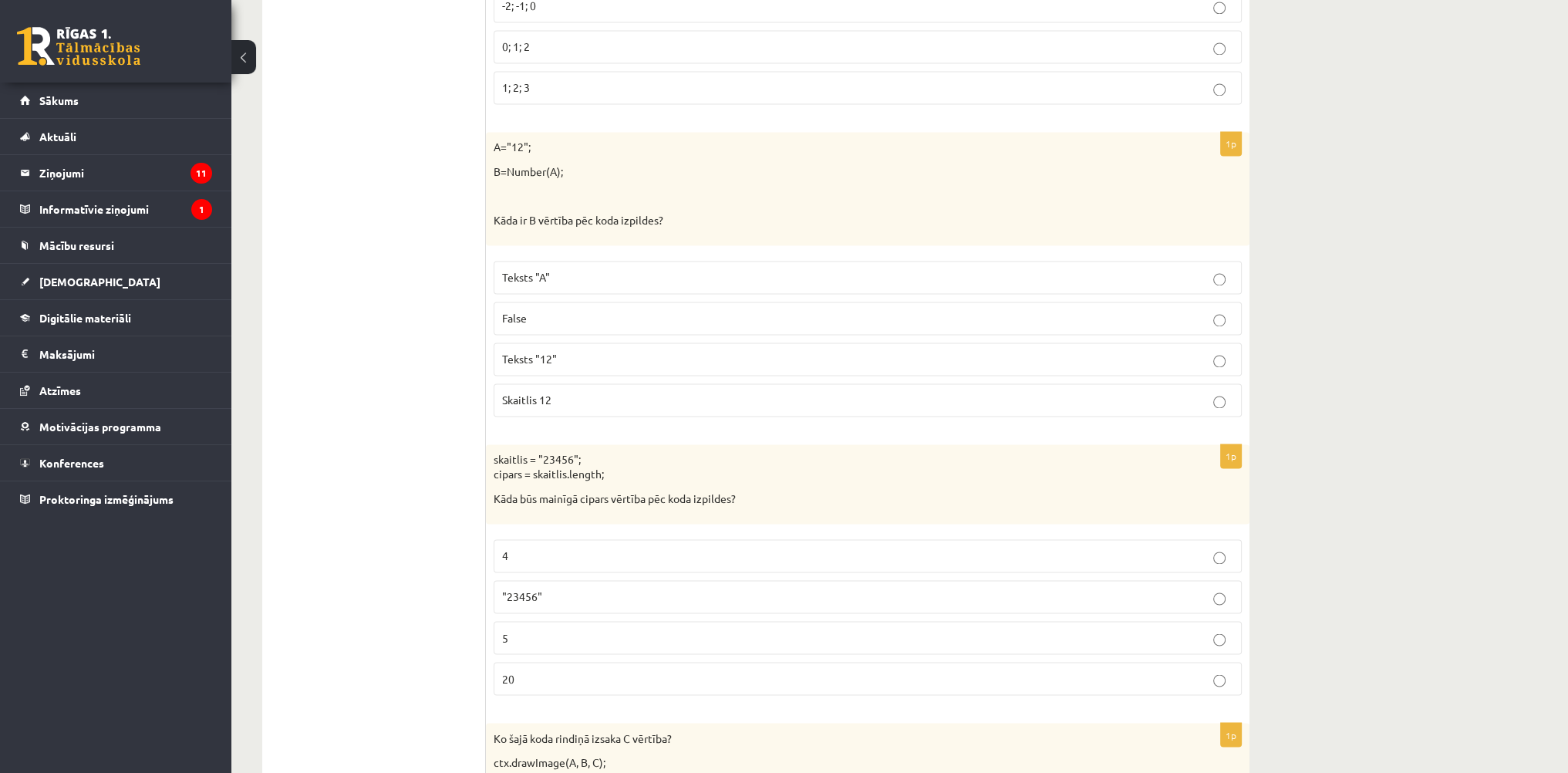
click at [558, 392] on p "Skaitlis 12" at bounding box center [867, 400] width 731 height 16
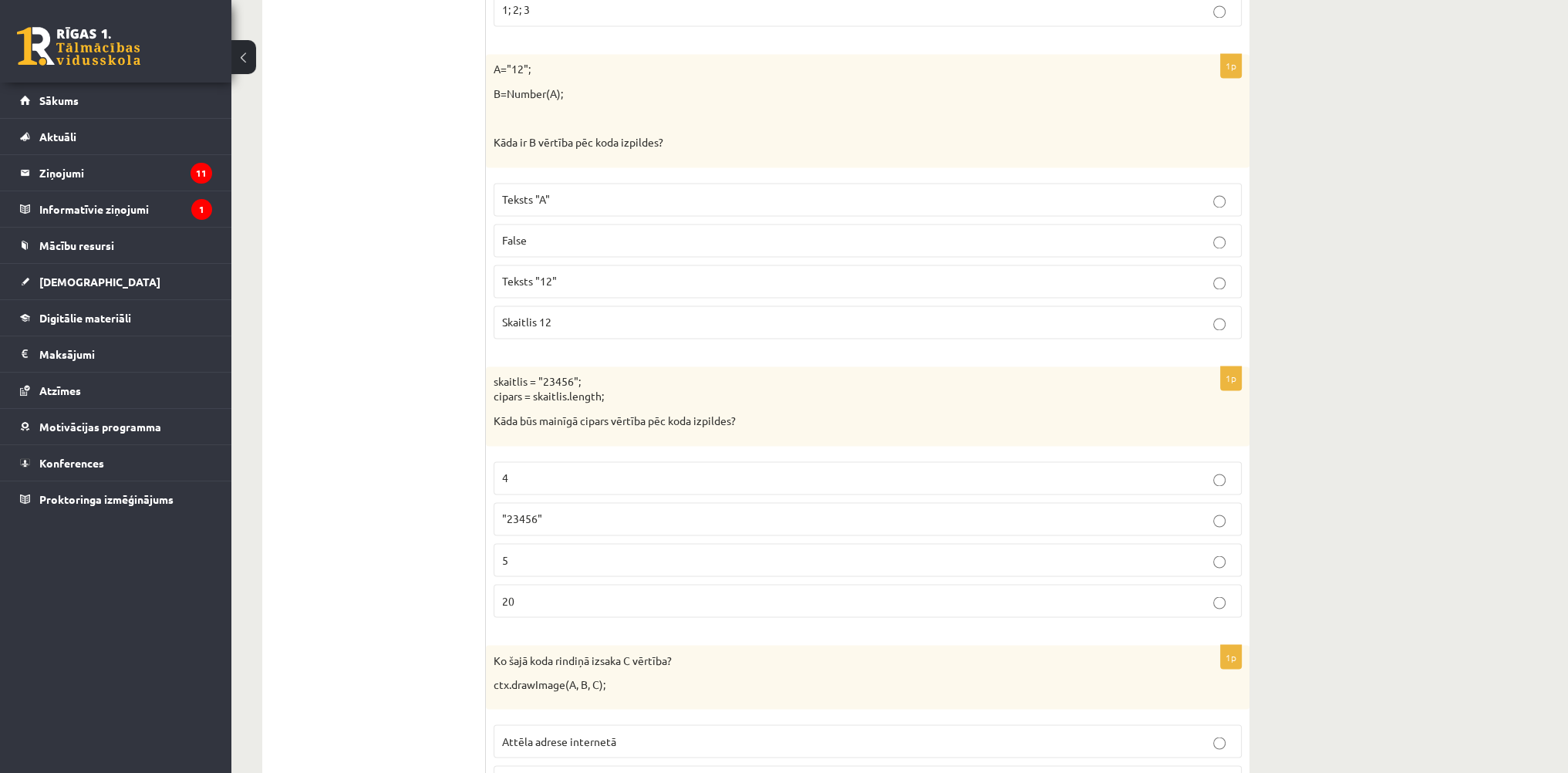
scroll to position [3473, 0]
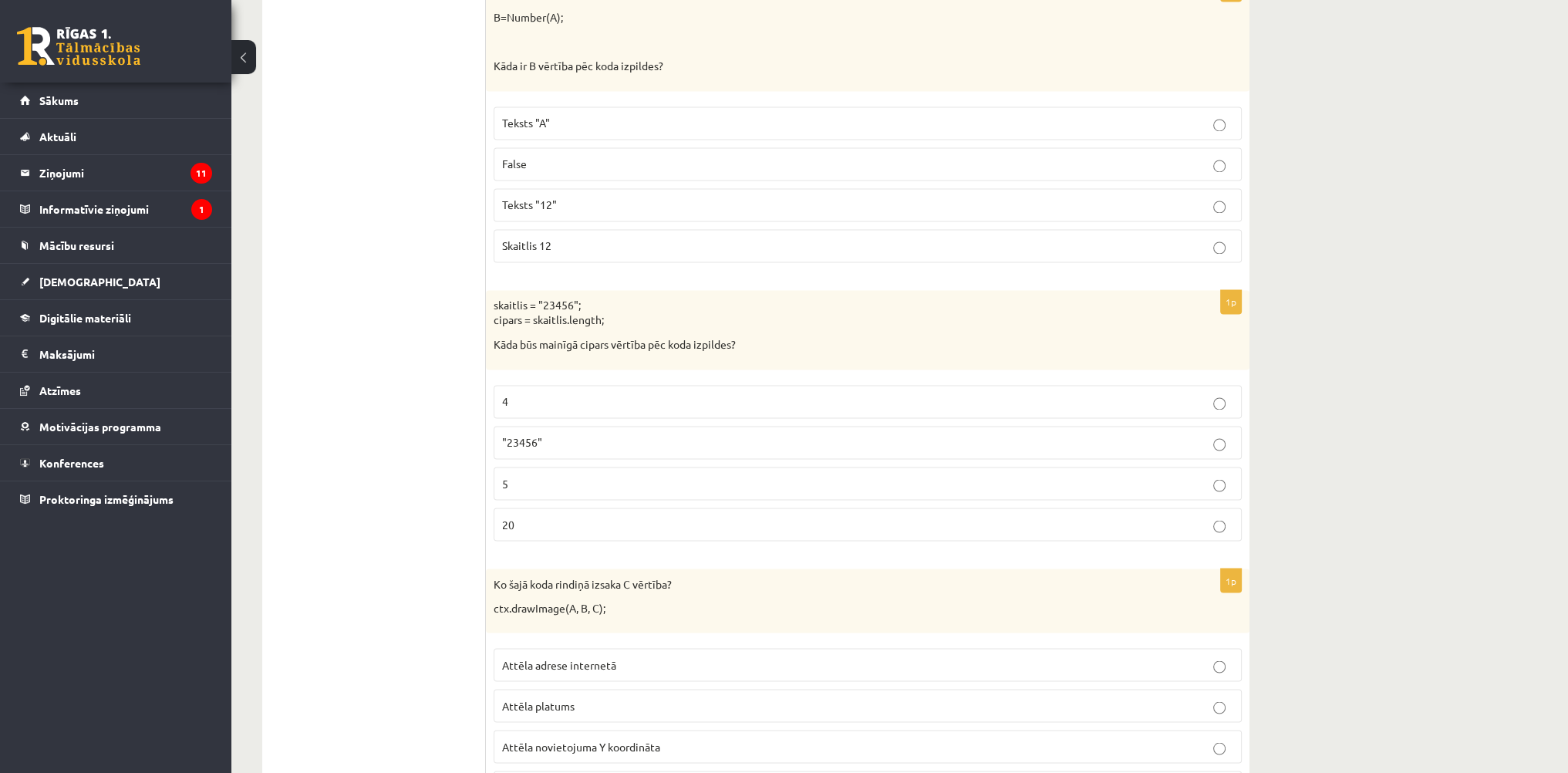
click at [544, 475] on p "5" at bounding box center [867, 483] width 731 height 16
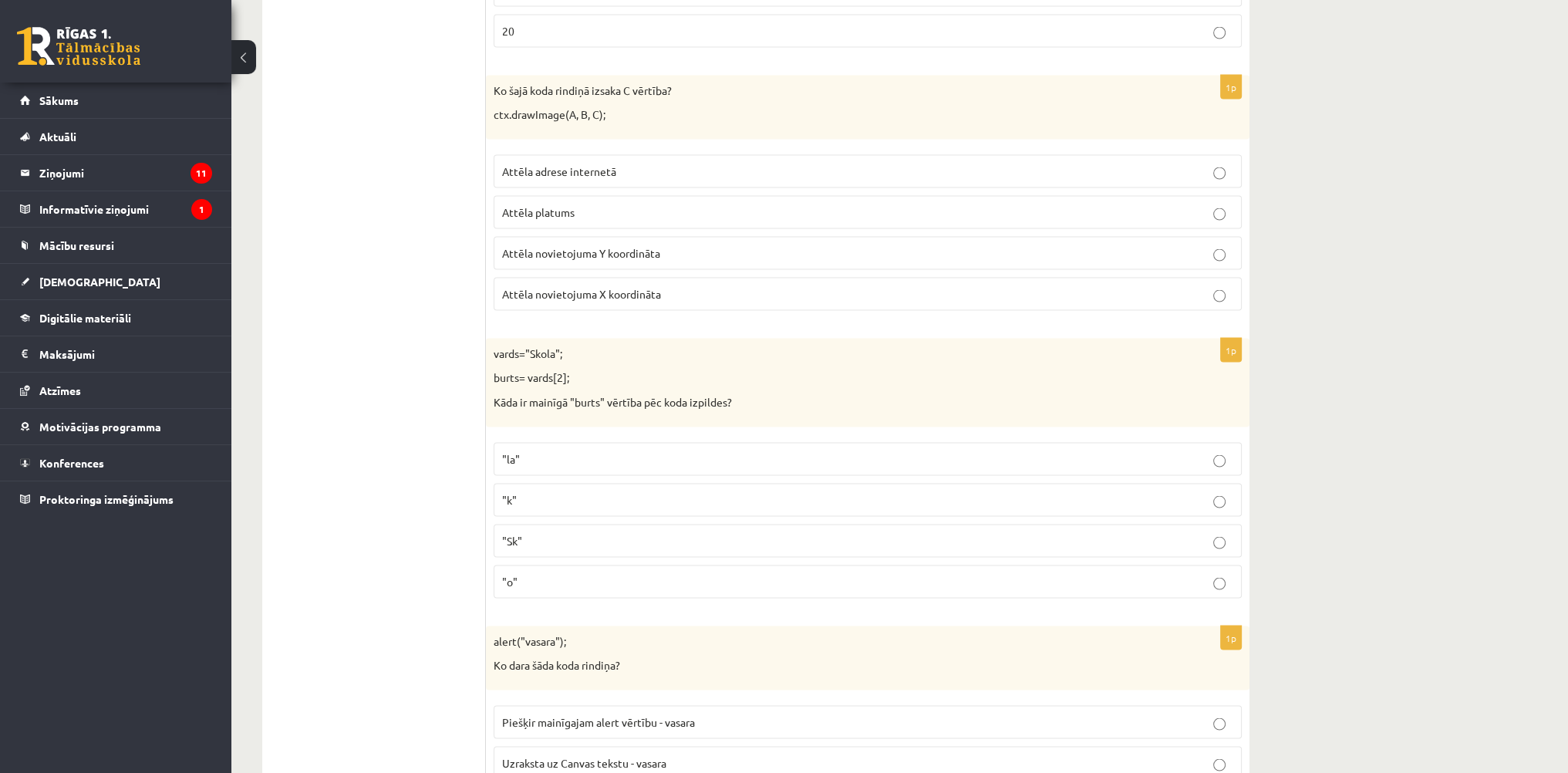
scroll to position [4013, 0]
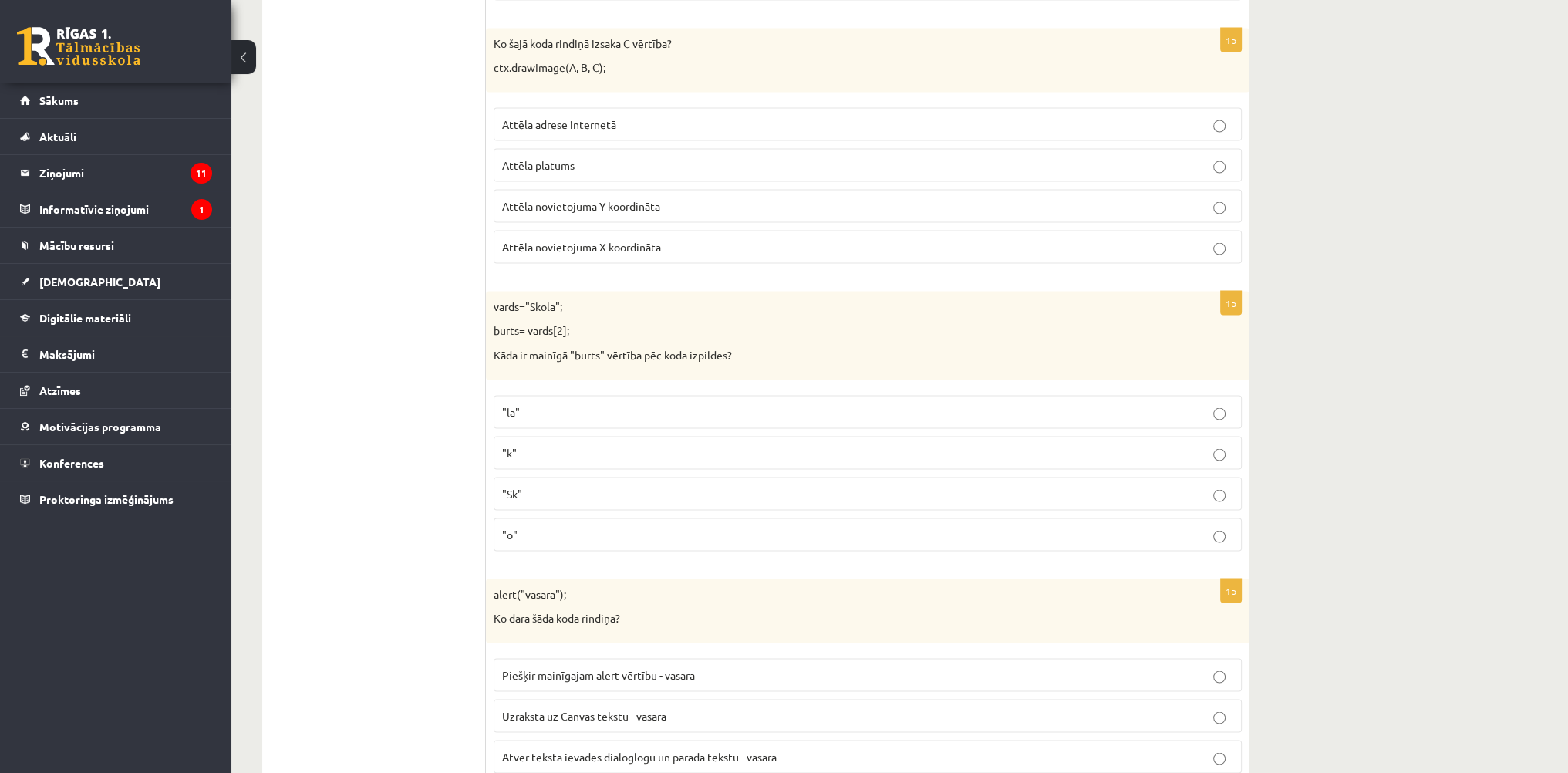
click at [636, 240] on span "Attēla novietojuma X koordināta" at bounding box center [581, 247] width 159 height 14
click at [556, 527] on p ""o"" at bounding box center [867, 535] width 731 height 16
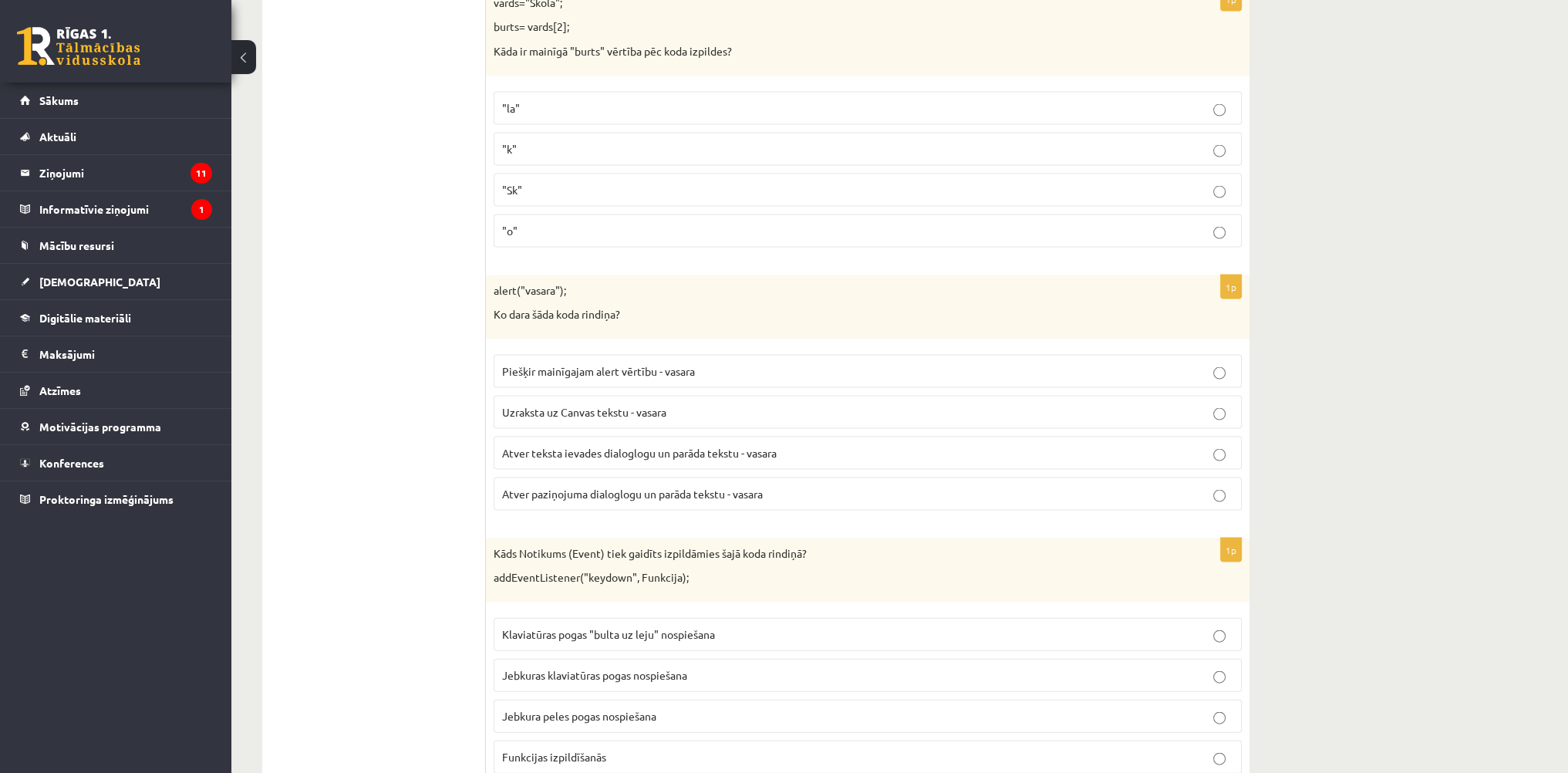
scroll to position [4322, 0]
click at [565, 482] on span "Atver paziņojuma dialoglogu un parāda tekstu - vasara" at bounding box center [632, 489] width 261 height 14
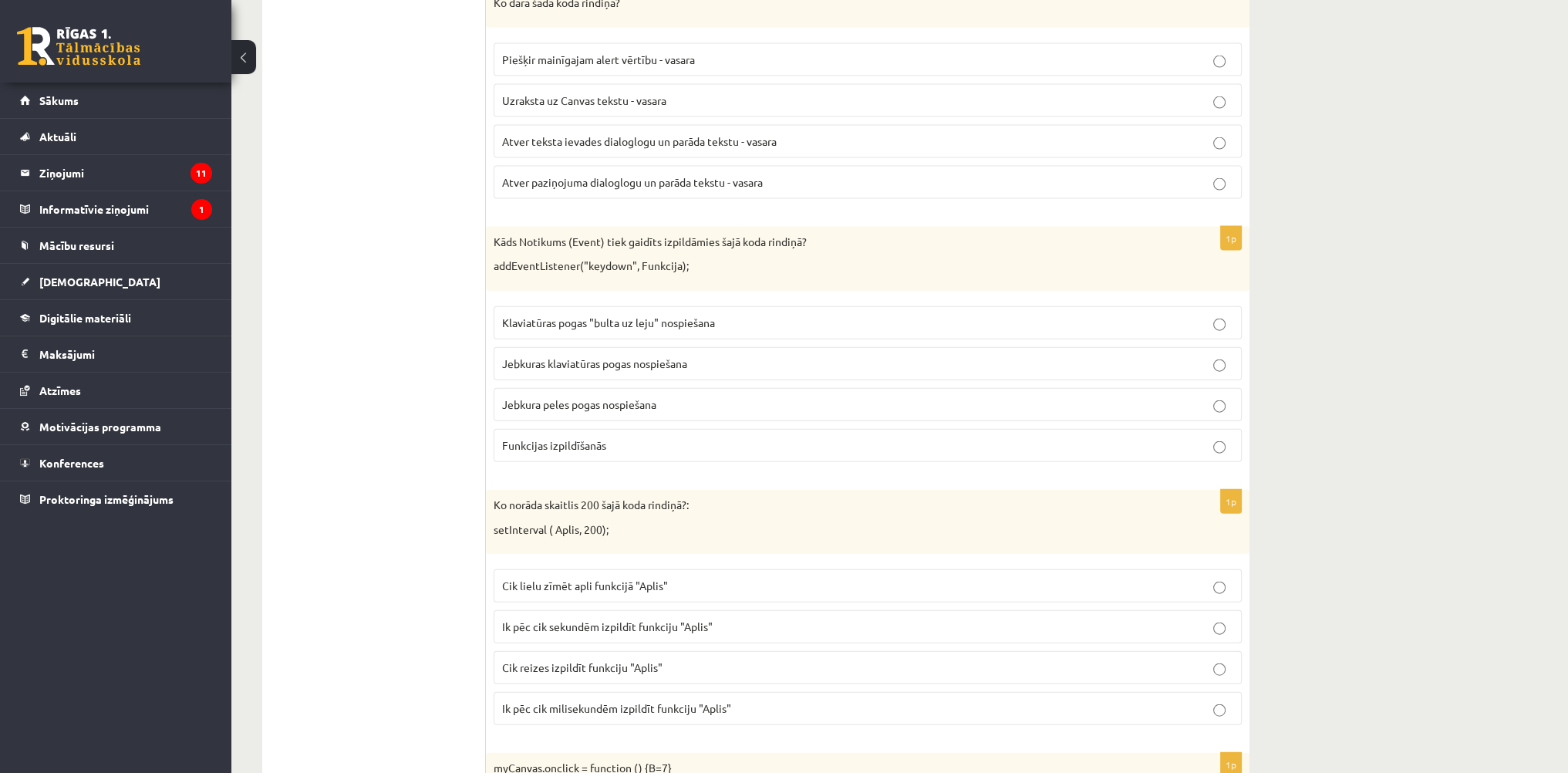
scroll to position [4631, 0]
click at [591, 355] on span "Jebkuras klaviatūras pogas nospiešana" at bounding box center [595, 362] width 185 height 14
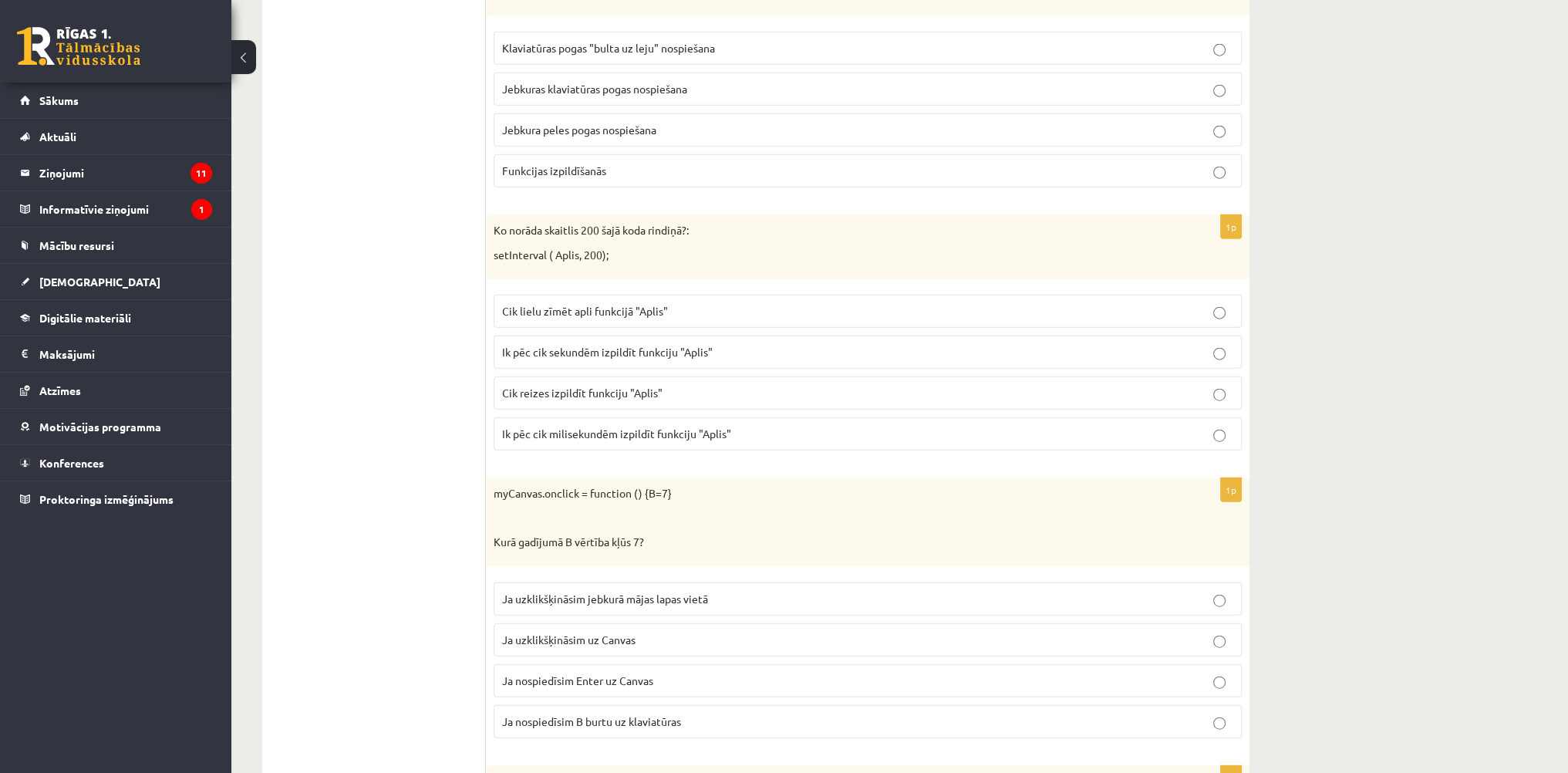
scroll to position [4939, 0]
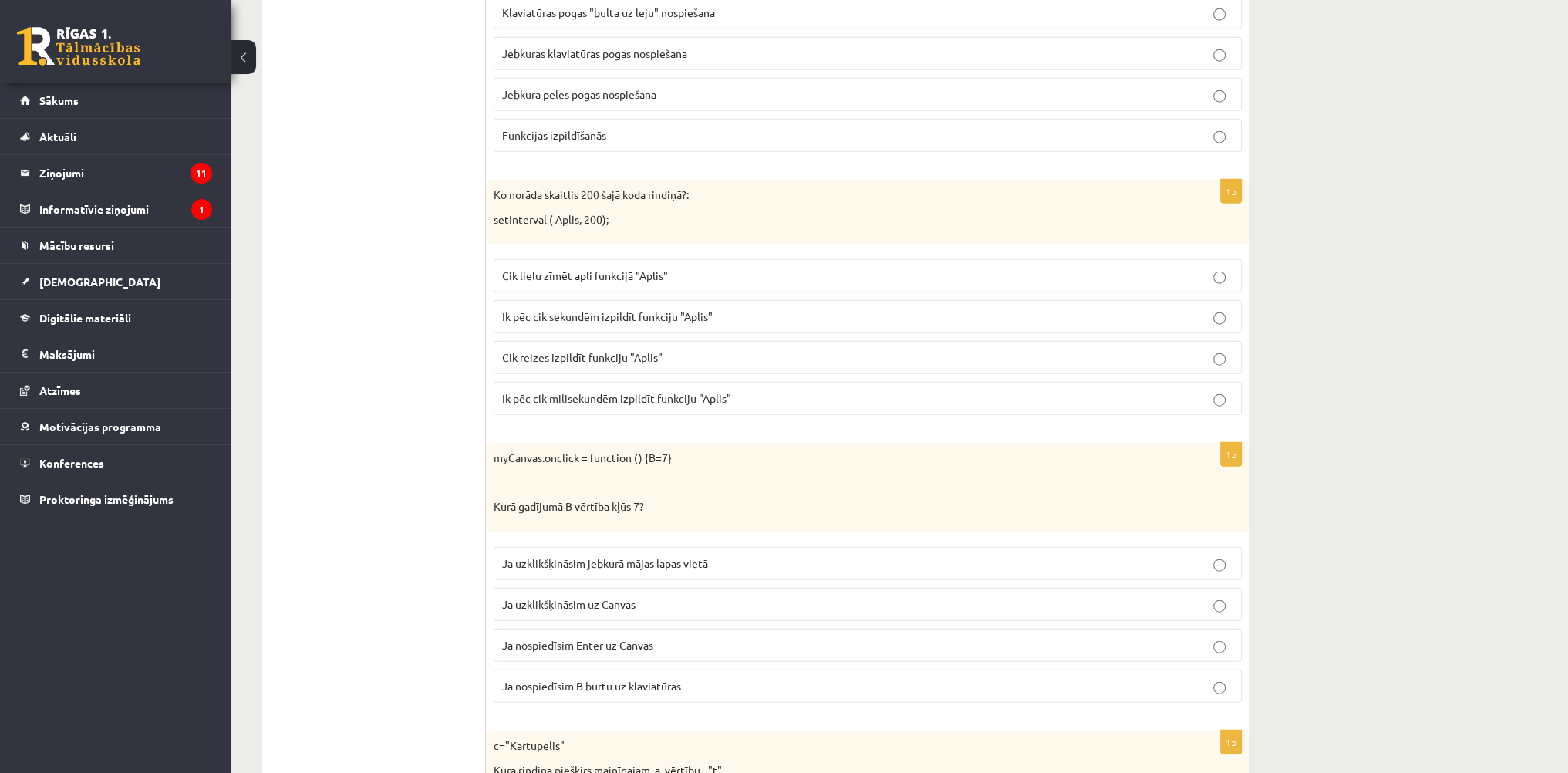
click at [569, 391] on span "Ik pēc cik milisekundēm izpildīt funkciju "Aplis"" at bounding box center [617, 398] width 229 height 14
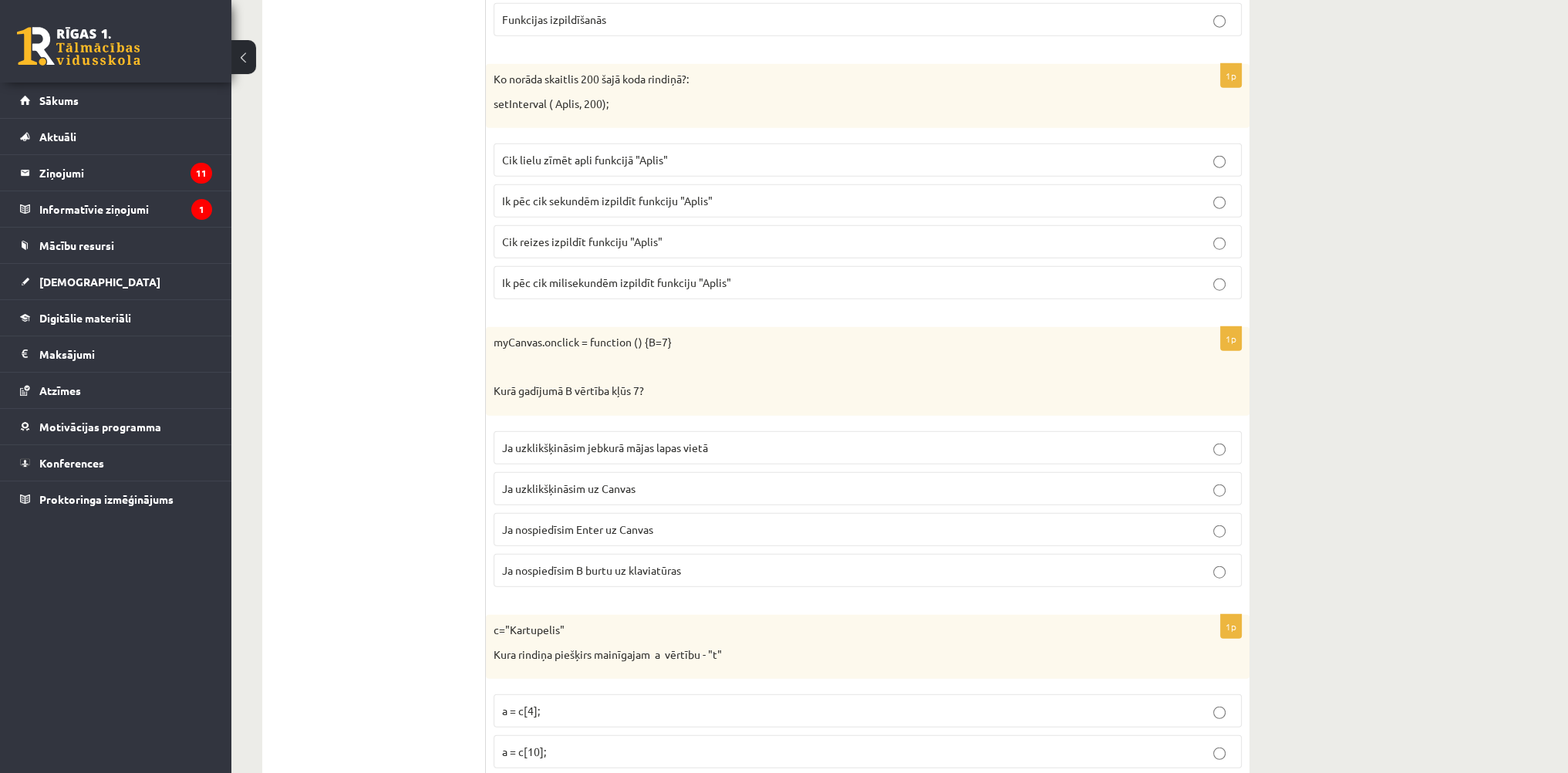
scroll to position [5248, 0]
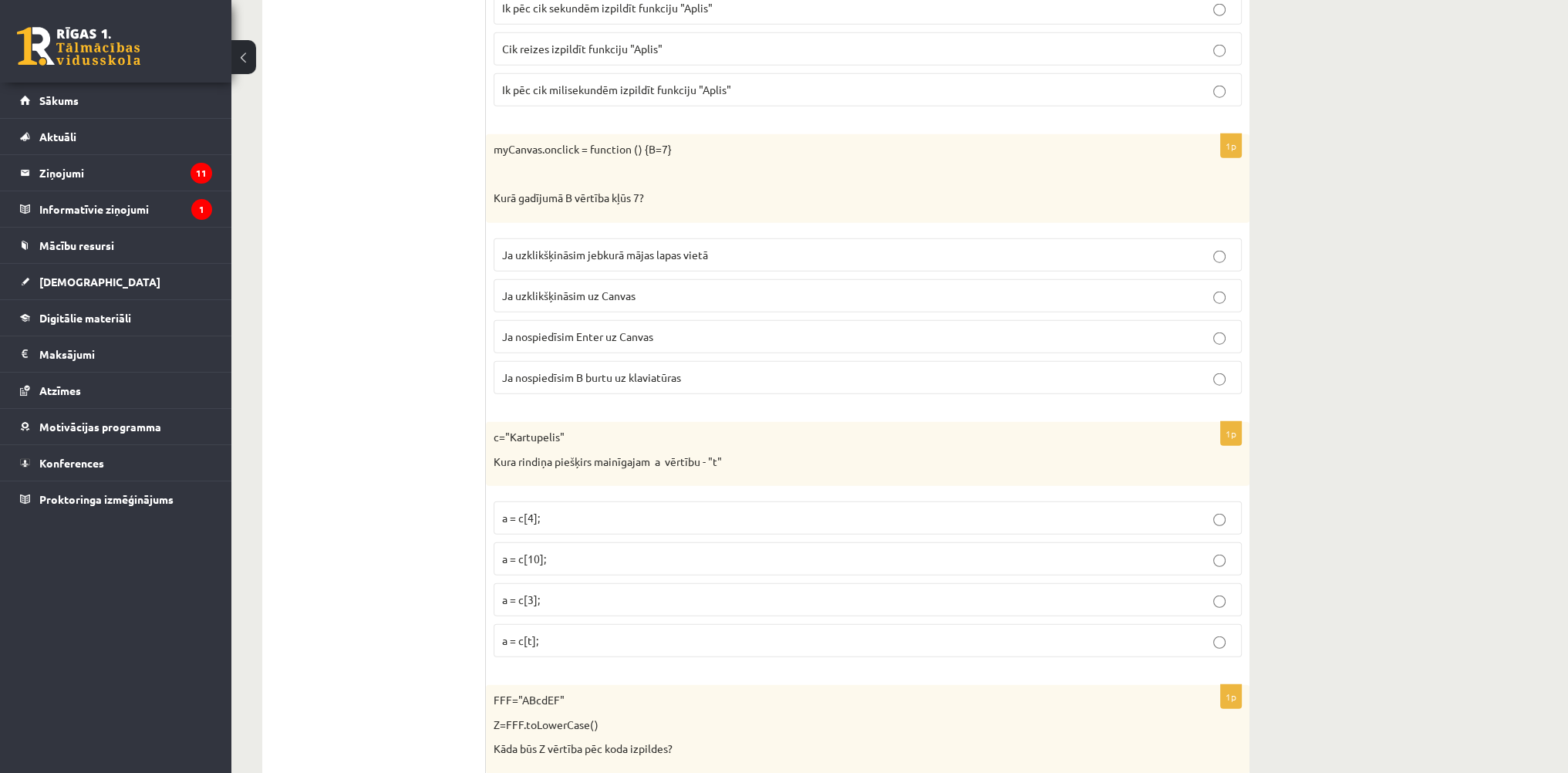
click at [585, 279] on label "Ja uzklikšķināsim uz Canvas" at bounding box center [867, 296] width 749 height 33
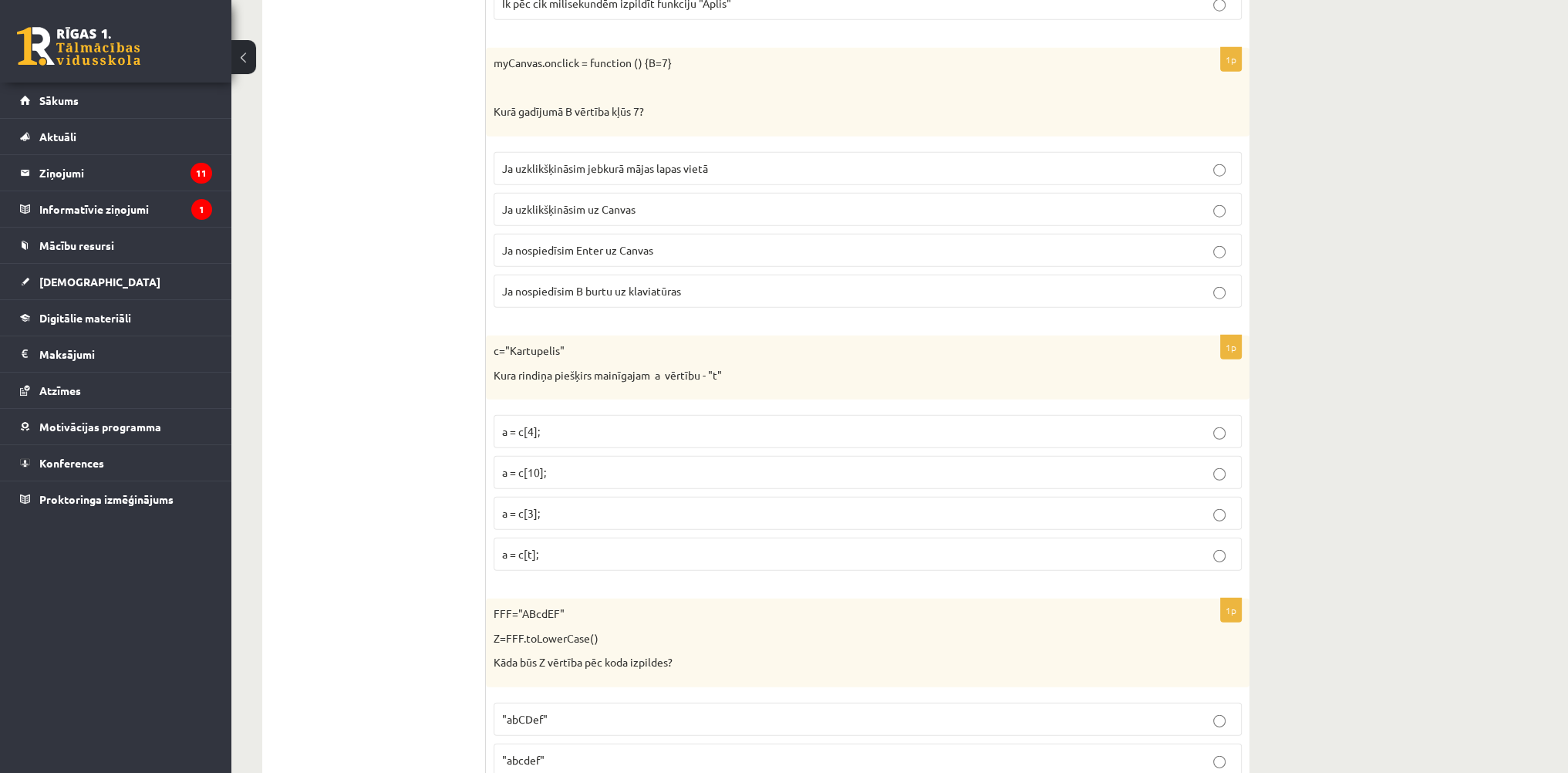
scroll to position [5480, 0]
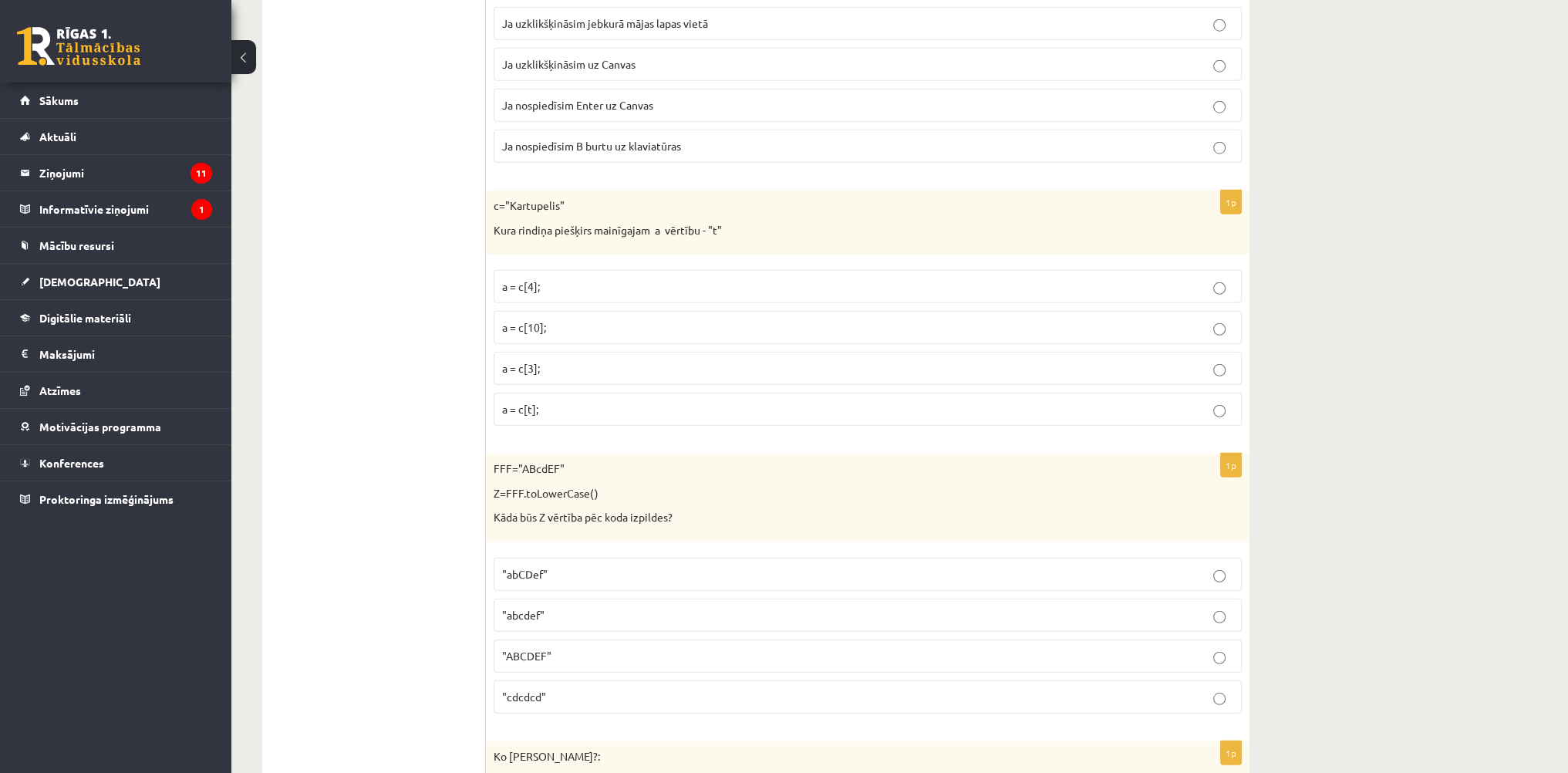
click at [556, 361] on p "a = c[3];" at bounding box center [867, 368] width 731 height 16
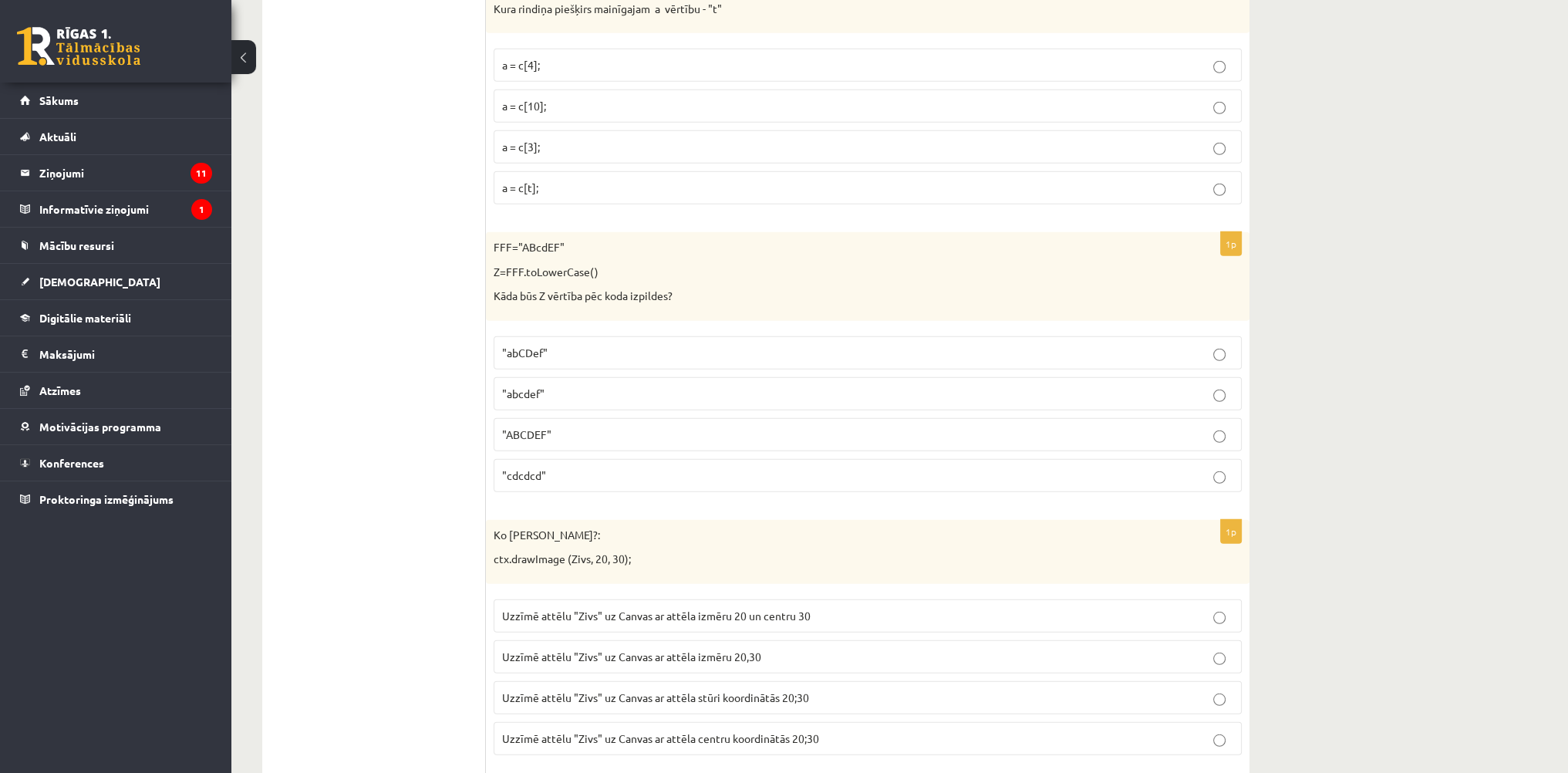
scroll to position [5711, 0]
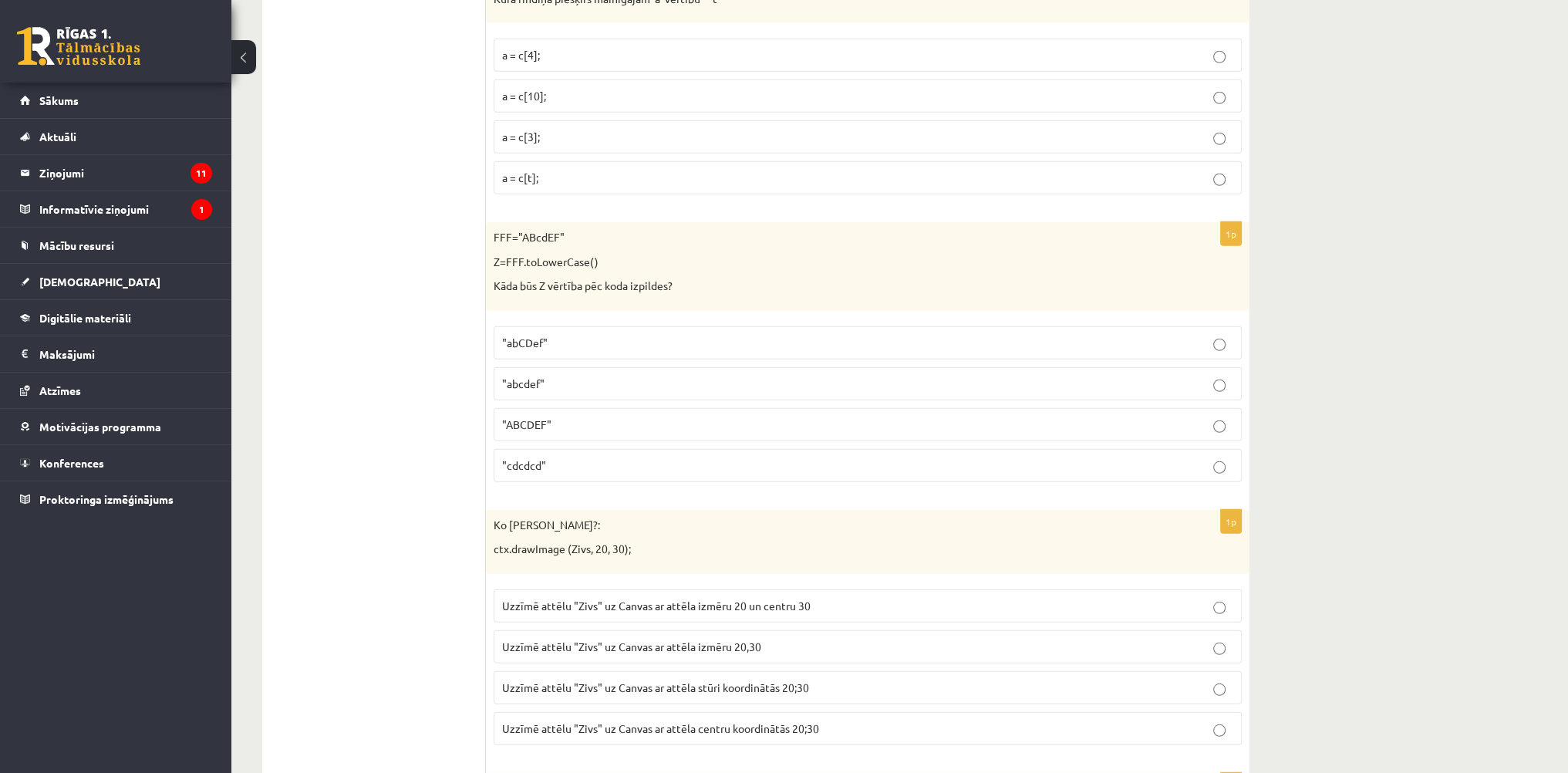
drag, startPoint x: 553, startPoint y: 358, endPoint x: 553, endPoint y: 349, distance: 9.0
click at [553, 376] on p ""abcdef"" at bounding box center [867, 384] width 731 height 16
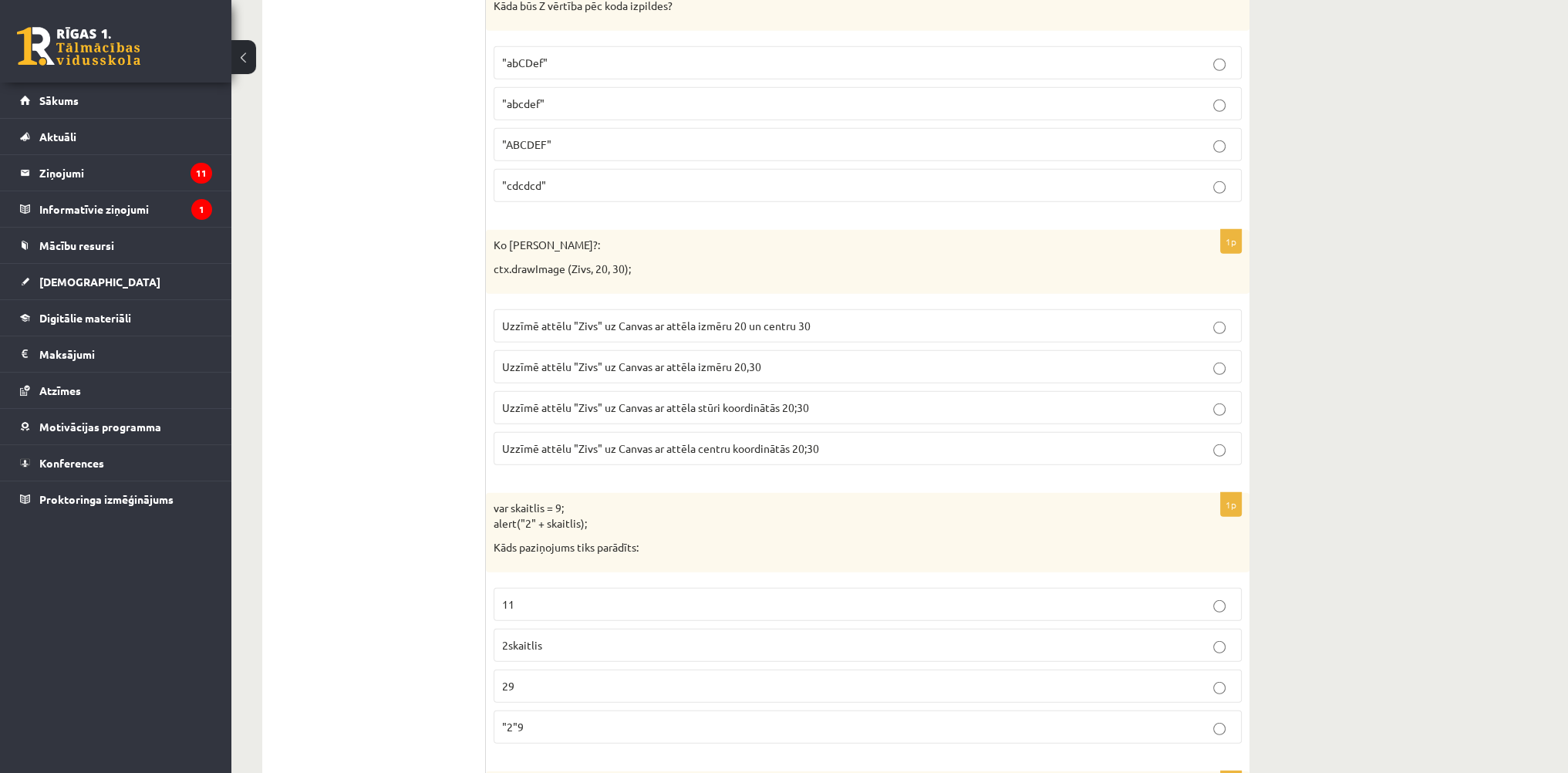
scroll to position [6020, 0]
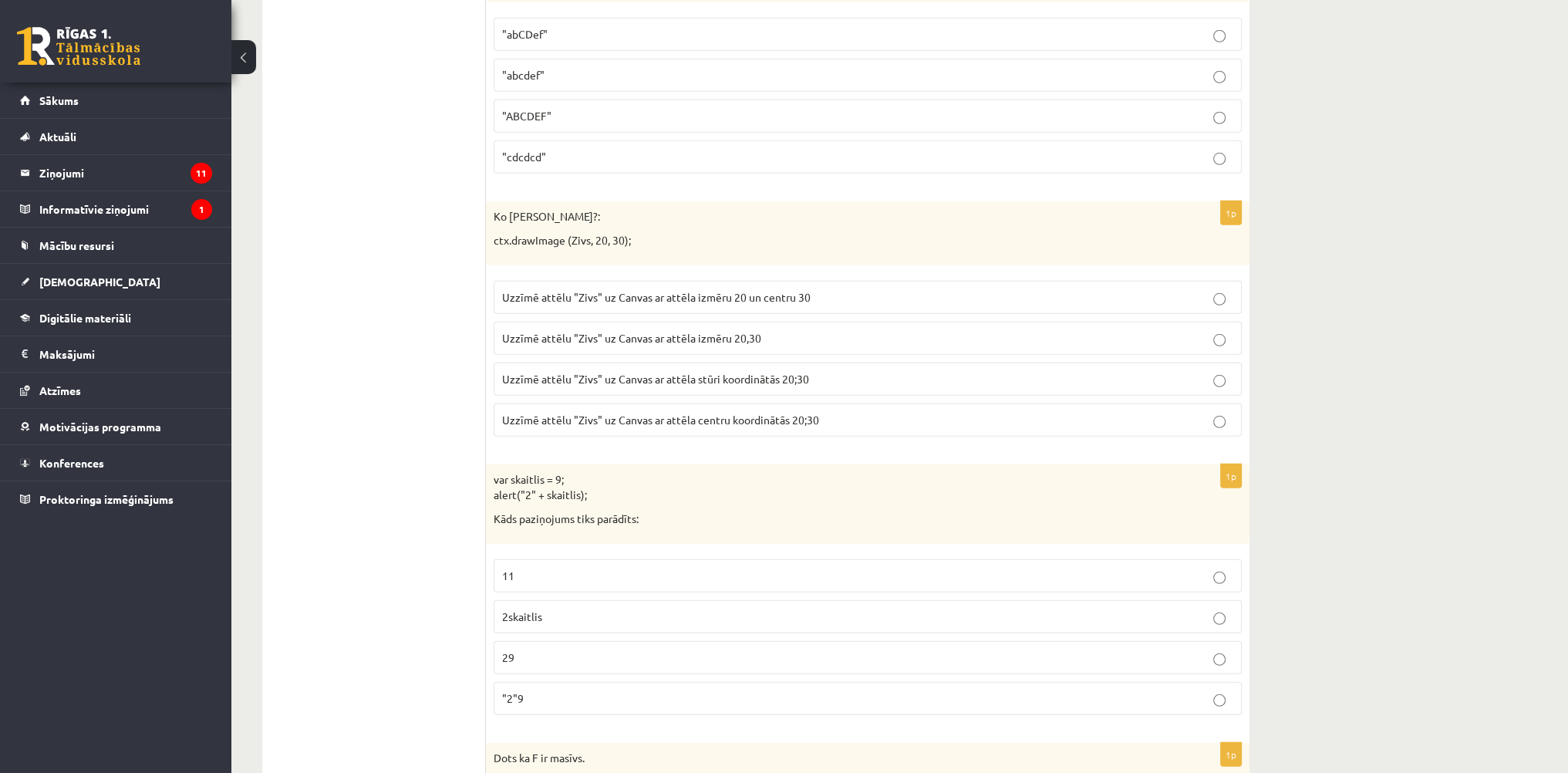
click at [752, 372] on span "Uzzīmē attēlu "Zivs" uz Canvas ar attēla stūri koordinātās 20;30" at bounding box center [655, 379] width 307 height 14
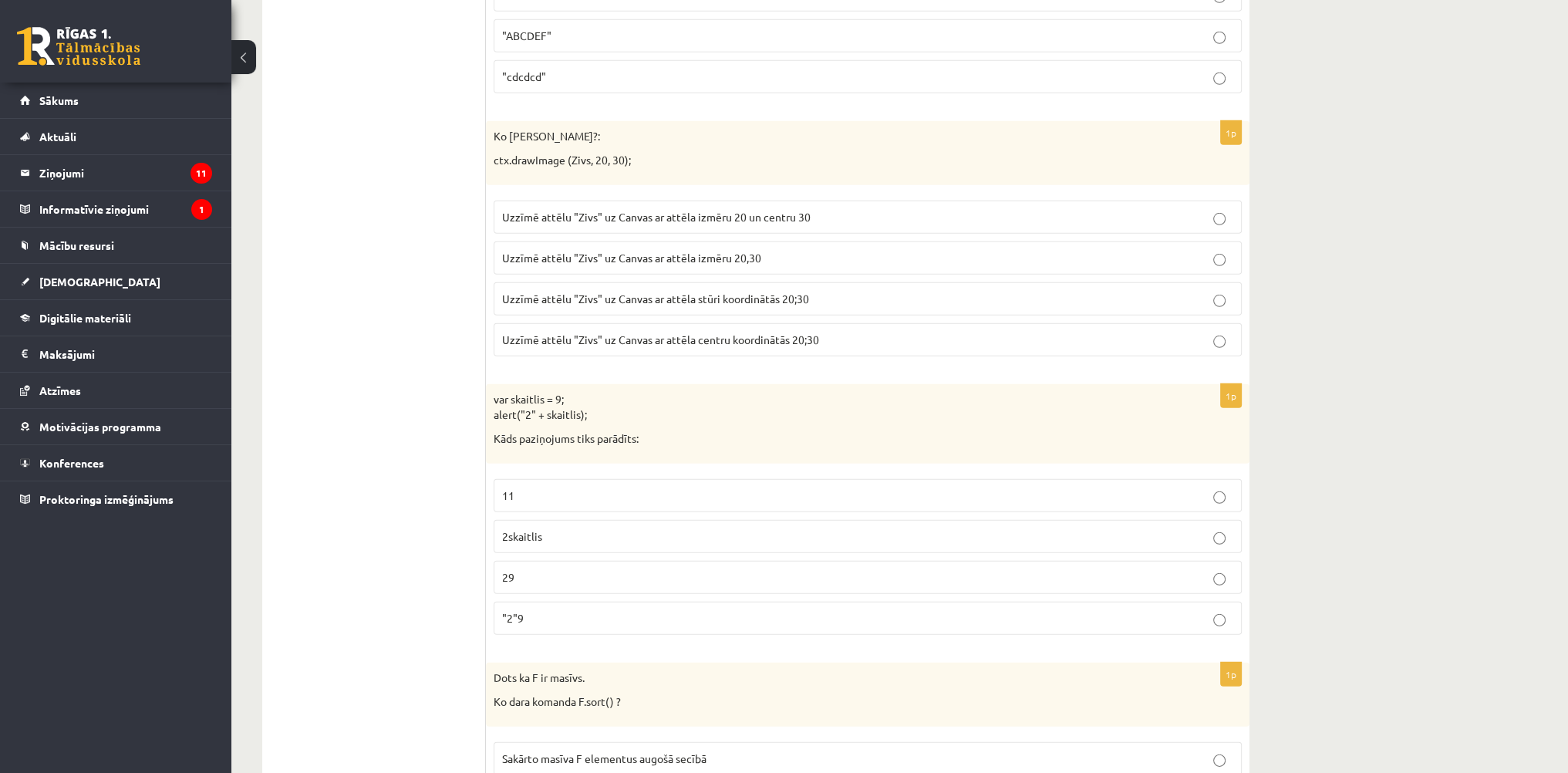
scroll to position [6252, 0]
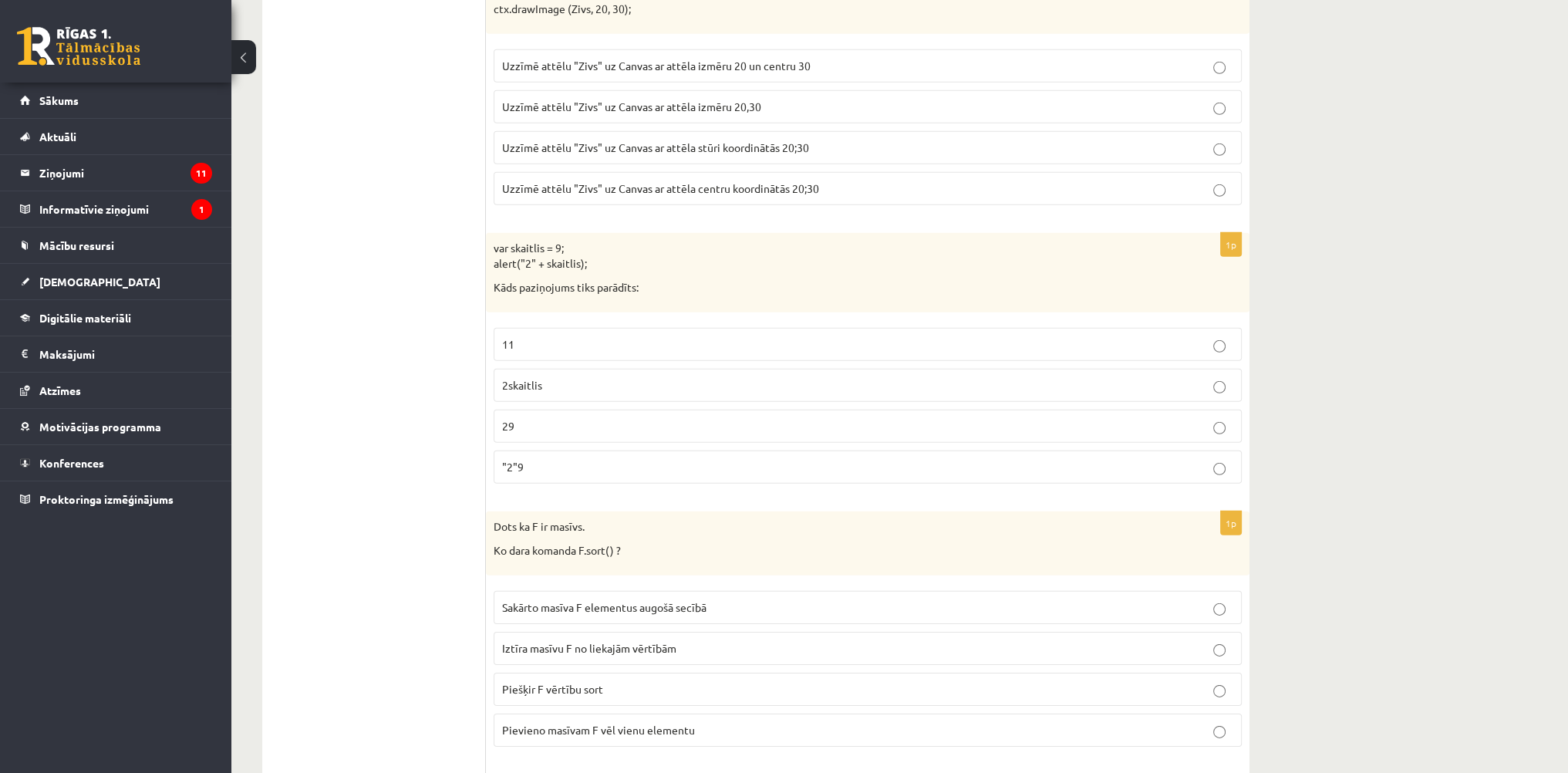
click at [538, 418] on p "29" at bounding box center [867, 426] width 731 height 16
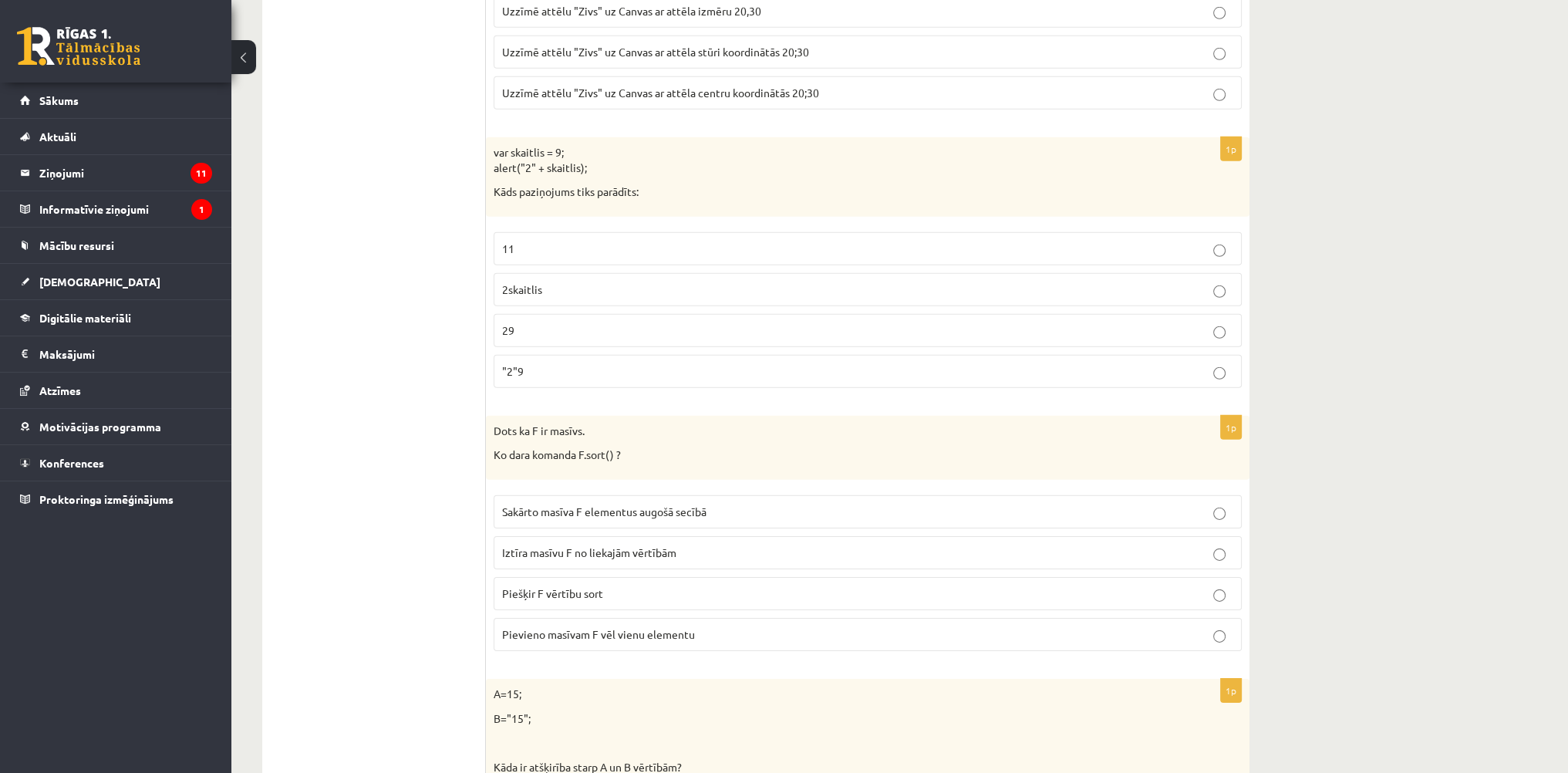
scroll to position [6561, 0]
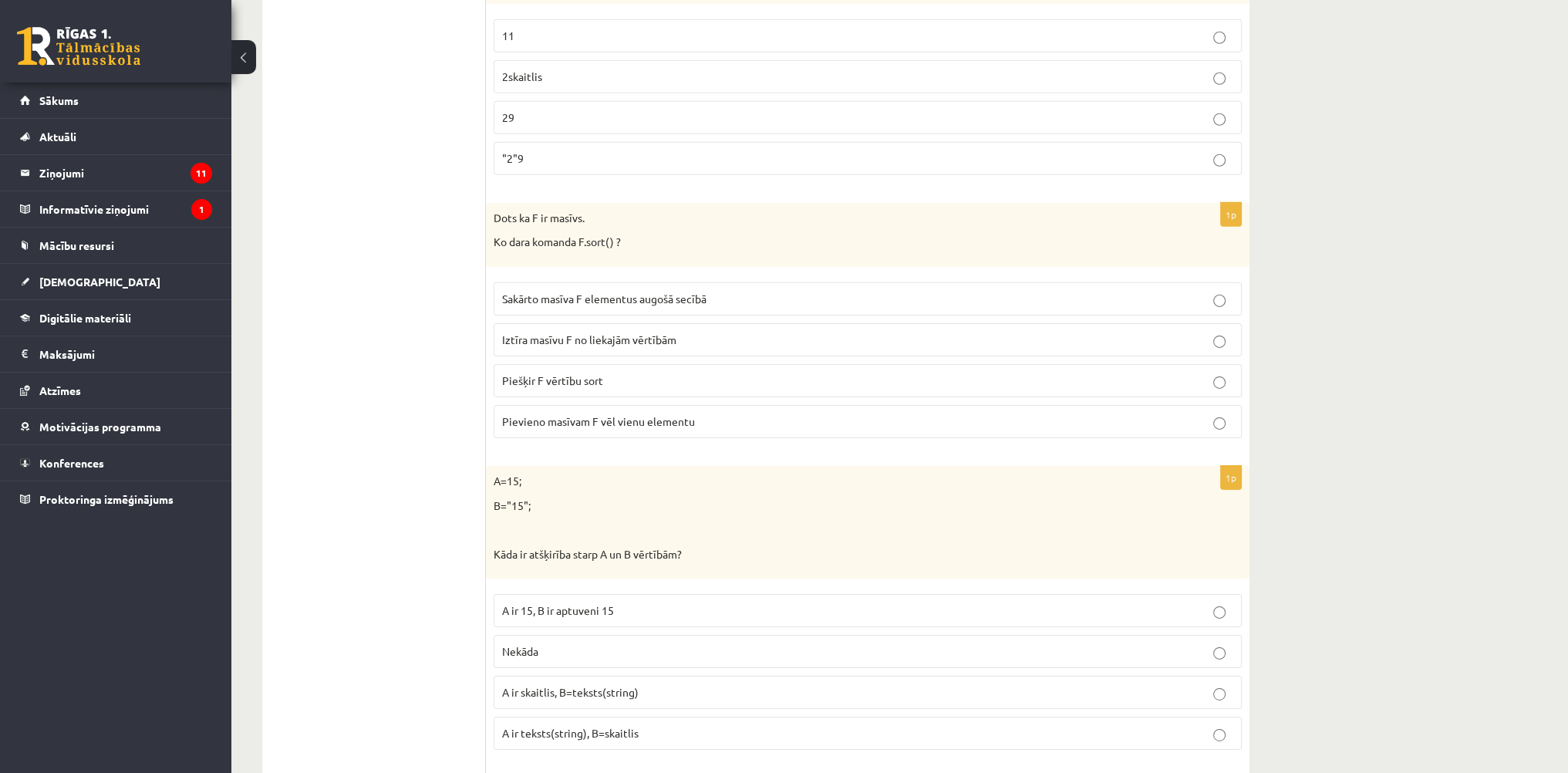
click at [578, 291] on p "Sakārto masīva F elementus augošā secībā" at bounding box center [867, 298] width 731 height 16
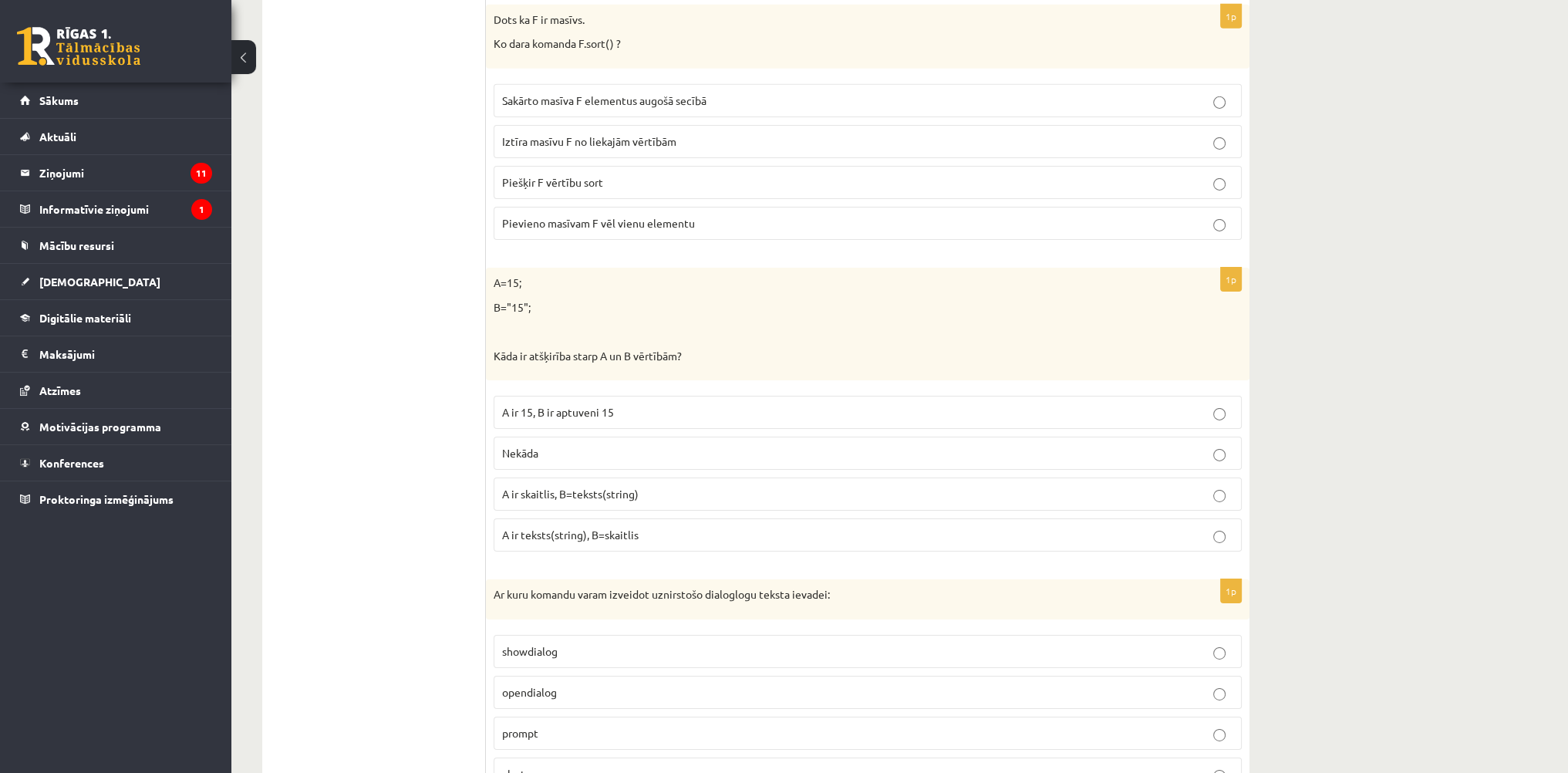
scroll to position [6869, 0]
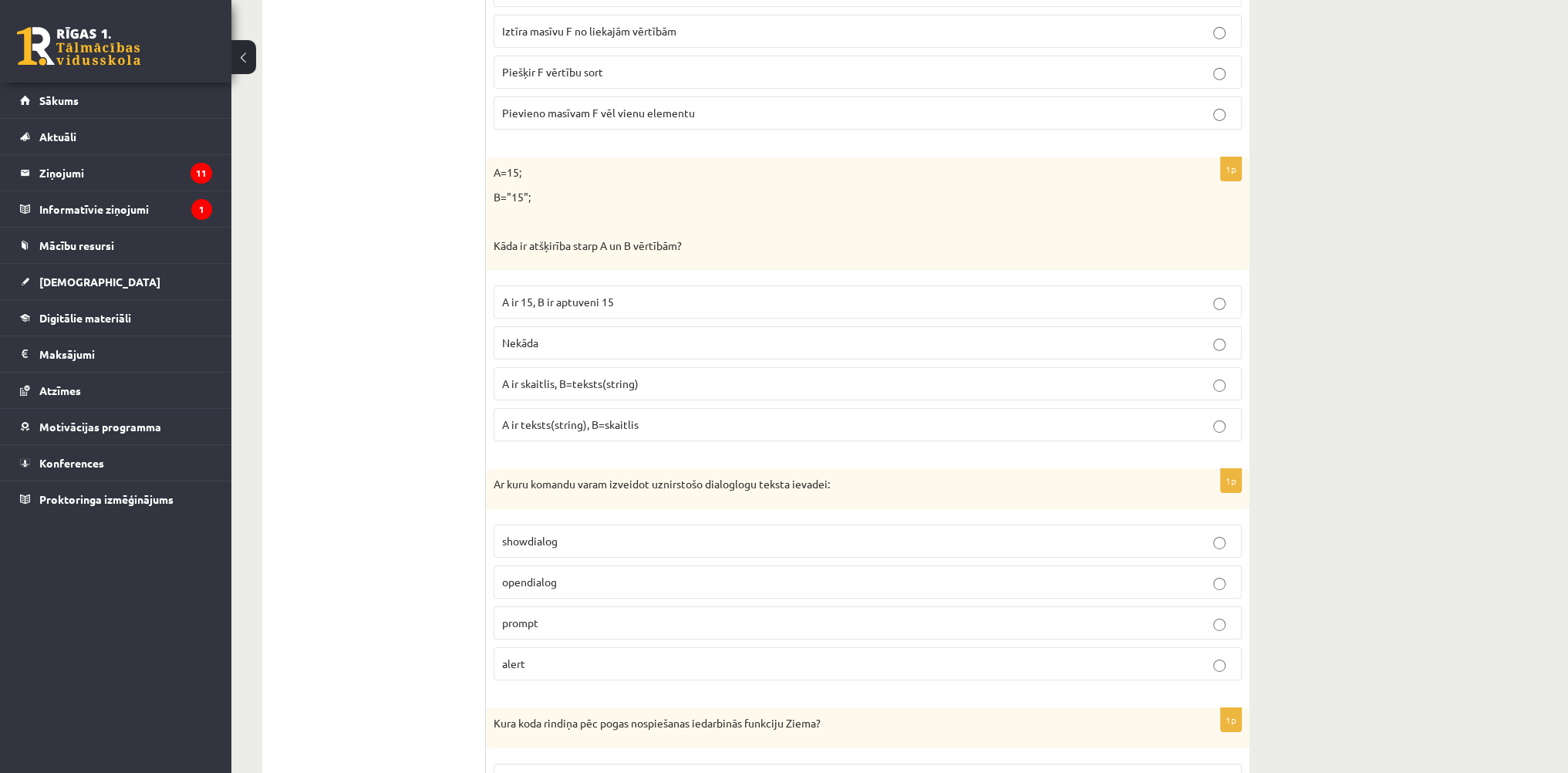
click at [601, 367] on label "A ir skaitlis, B=teksts(string)" at bounding box center [867, 384] width 749 height 33
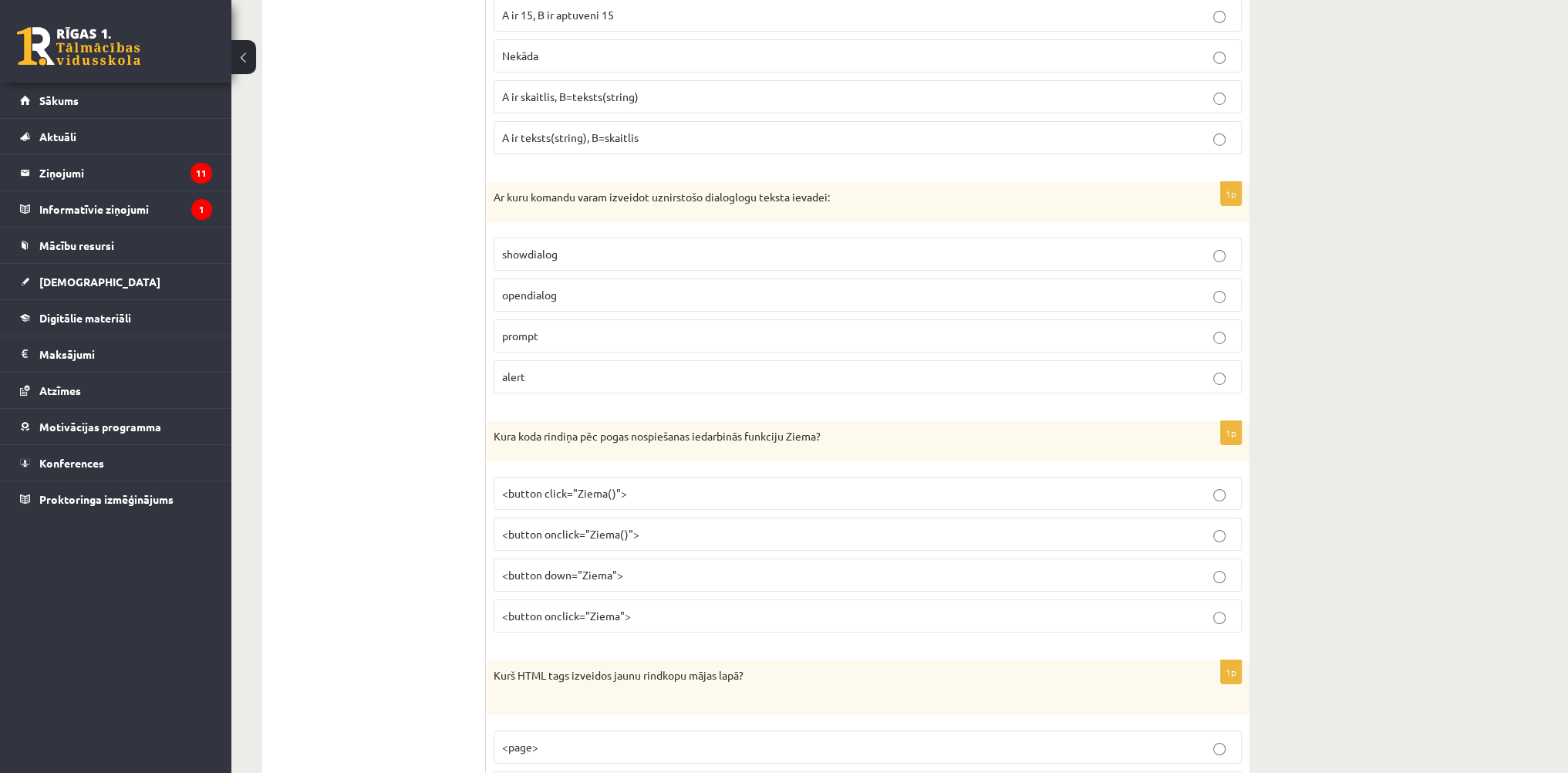
scroll to position [7332, 0]
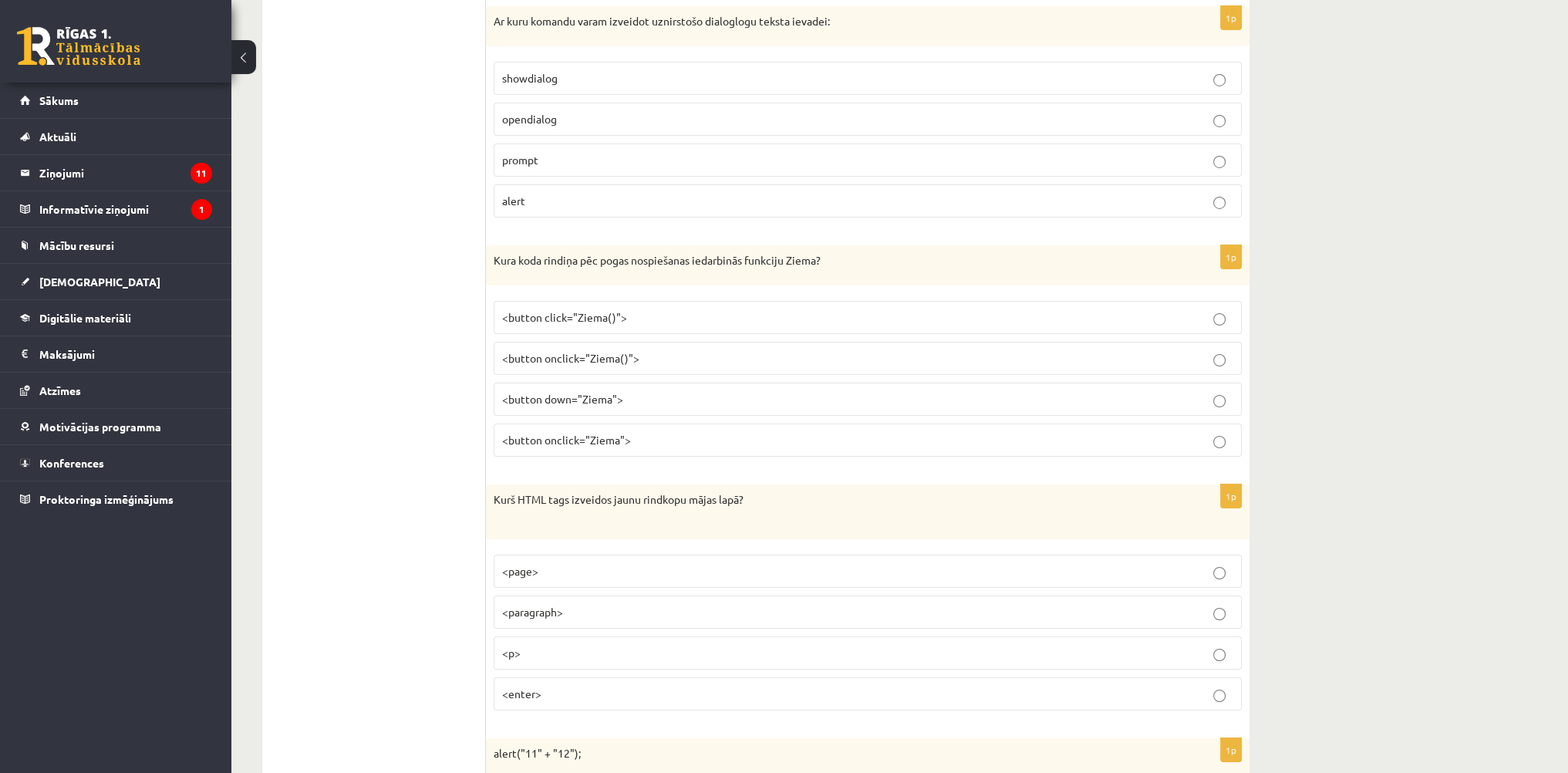
click at [563, 152] on p "prompt" at bounding box center [867, 160] width 731 height 16
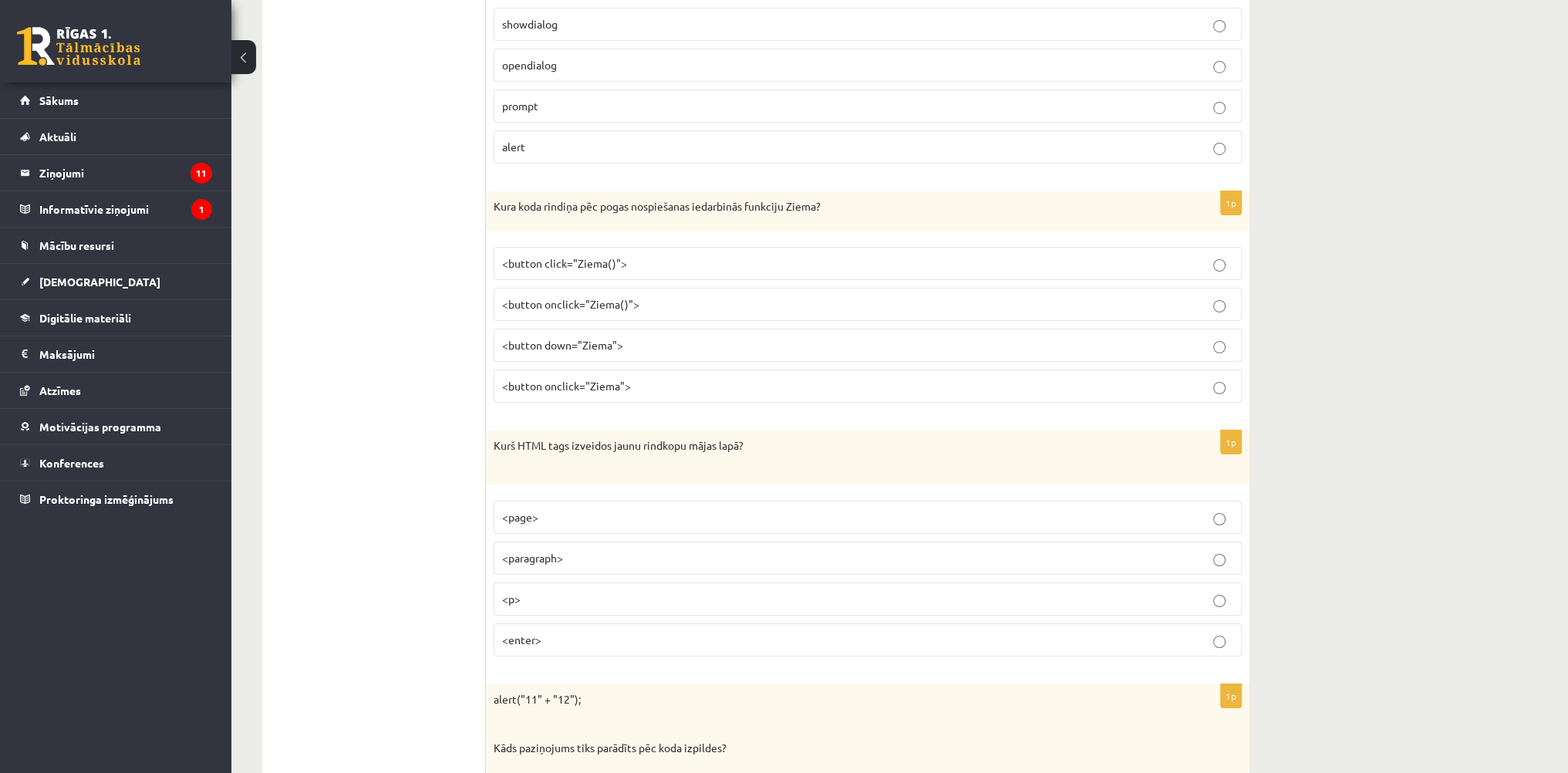
scroll to position [7410, 0]
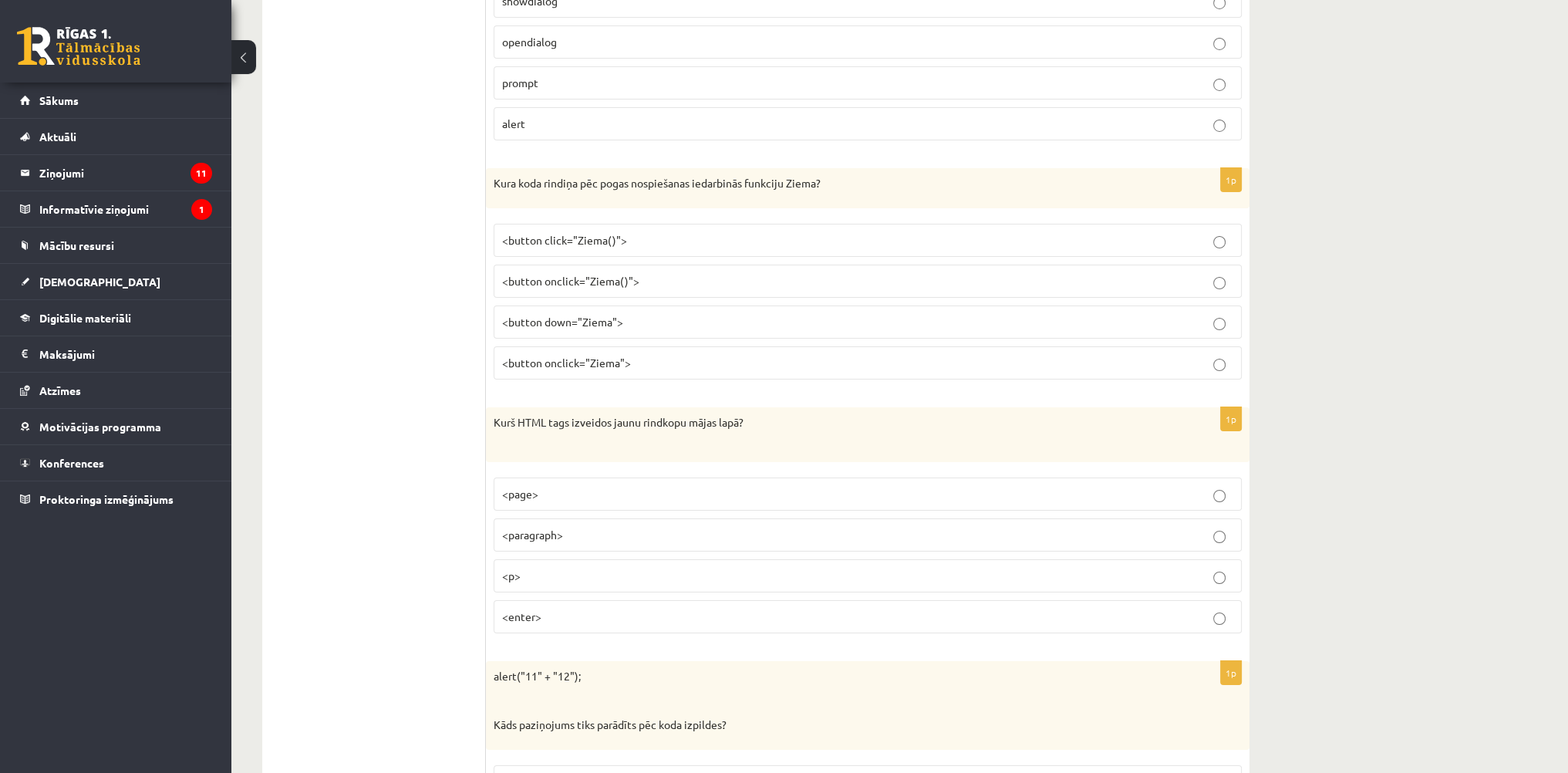
drag, startPoint x: 561, startPoint y: 246, endPoint x: 565, endPoint y: 232, distance: 14.6
click at [561, 274] on span "<button onclick="Ziema()">" at bounding box center [571, 280] width 138 height 14
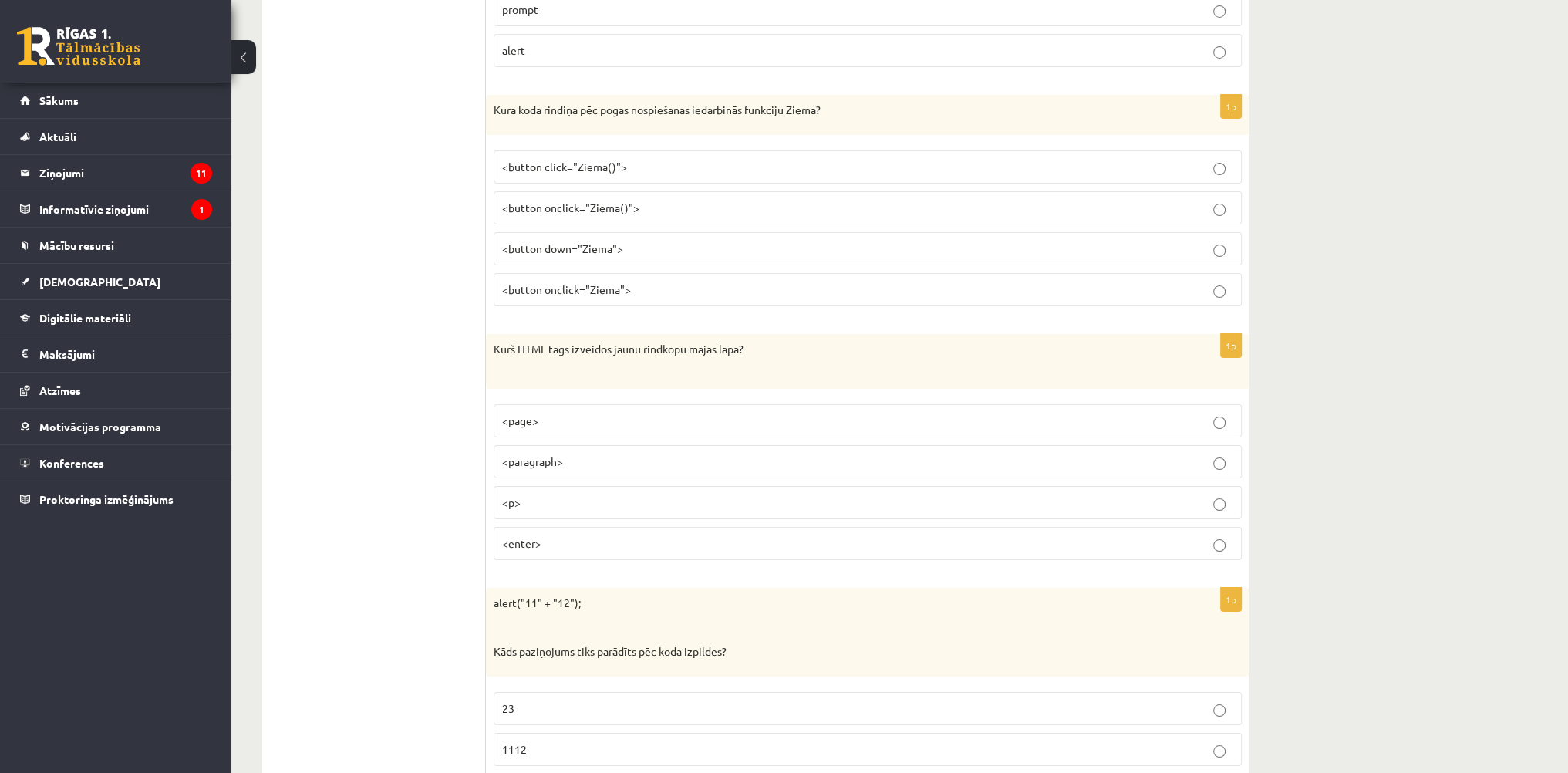
scroll to position [7580, 0]
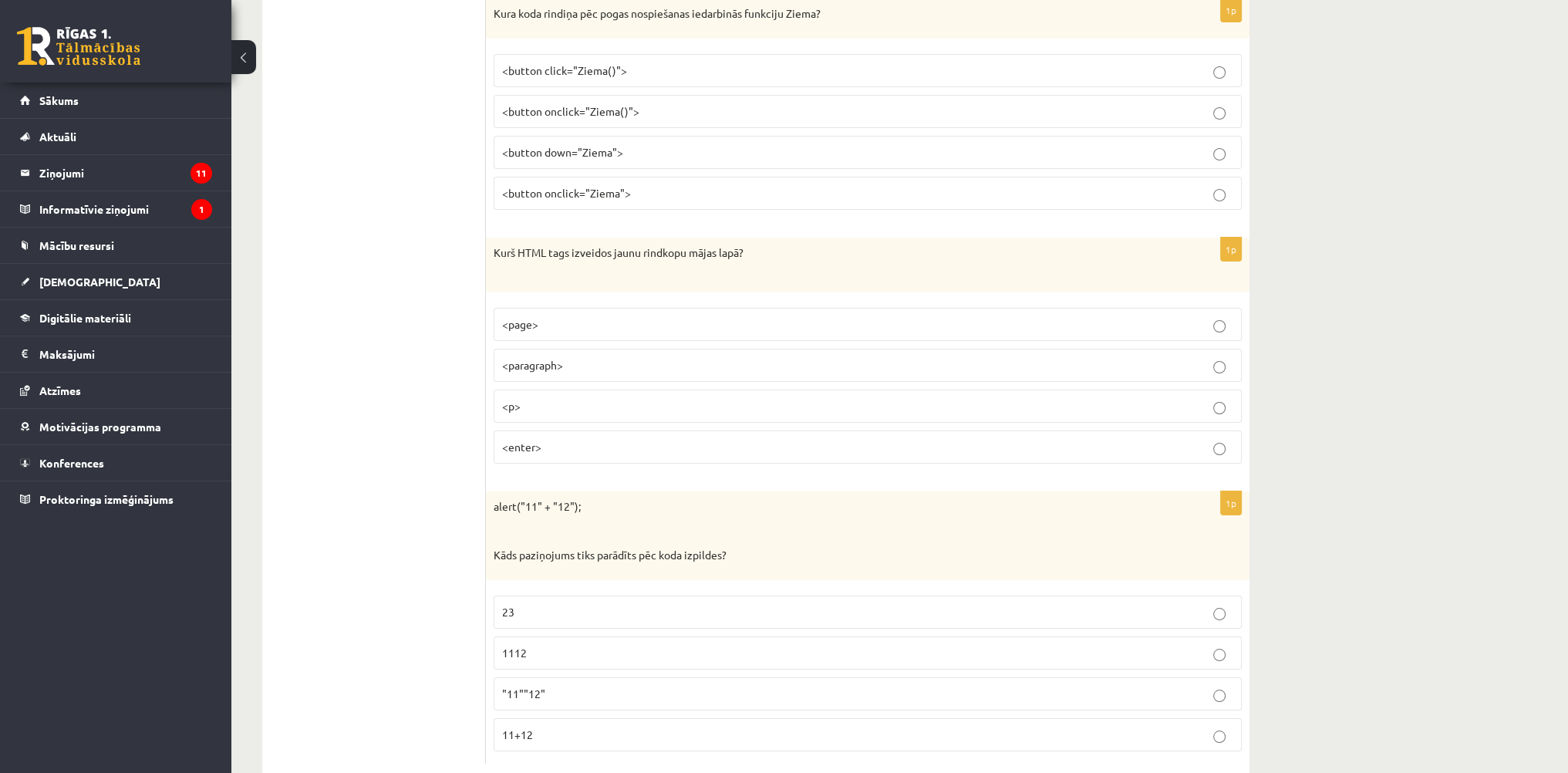
click at [580, 398] on p "<p>" at bounding box center [867, 406] width 731 height 16
click at [540, 645] on p "1112" at bounding box center [867, 652] width 731 height 16
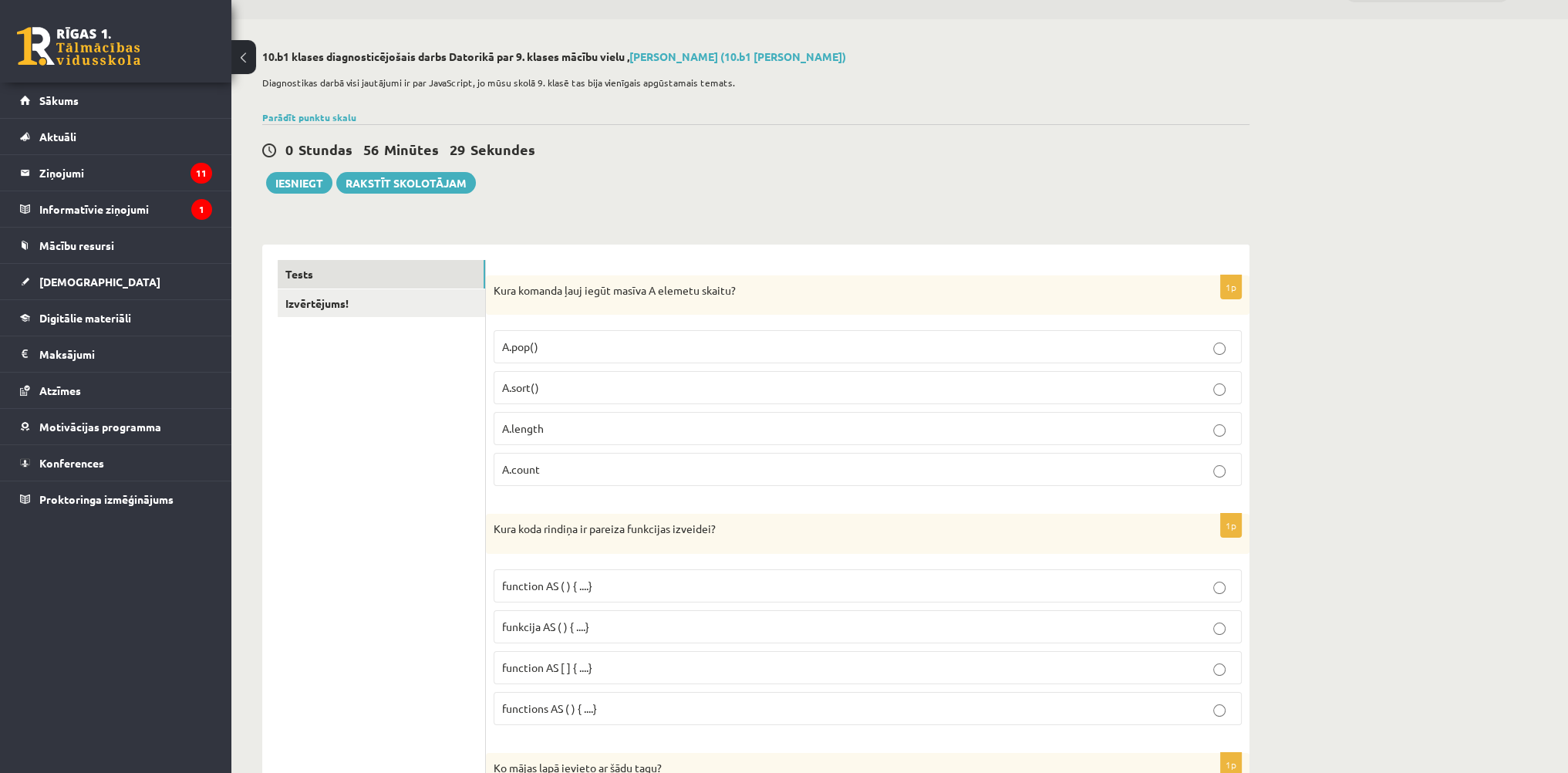
scroll to position [77, 0]
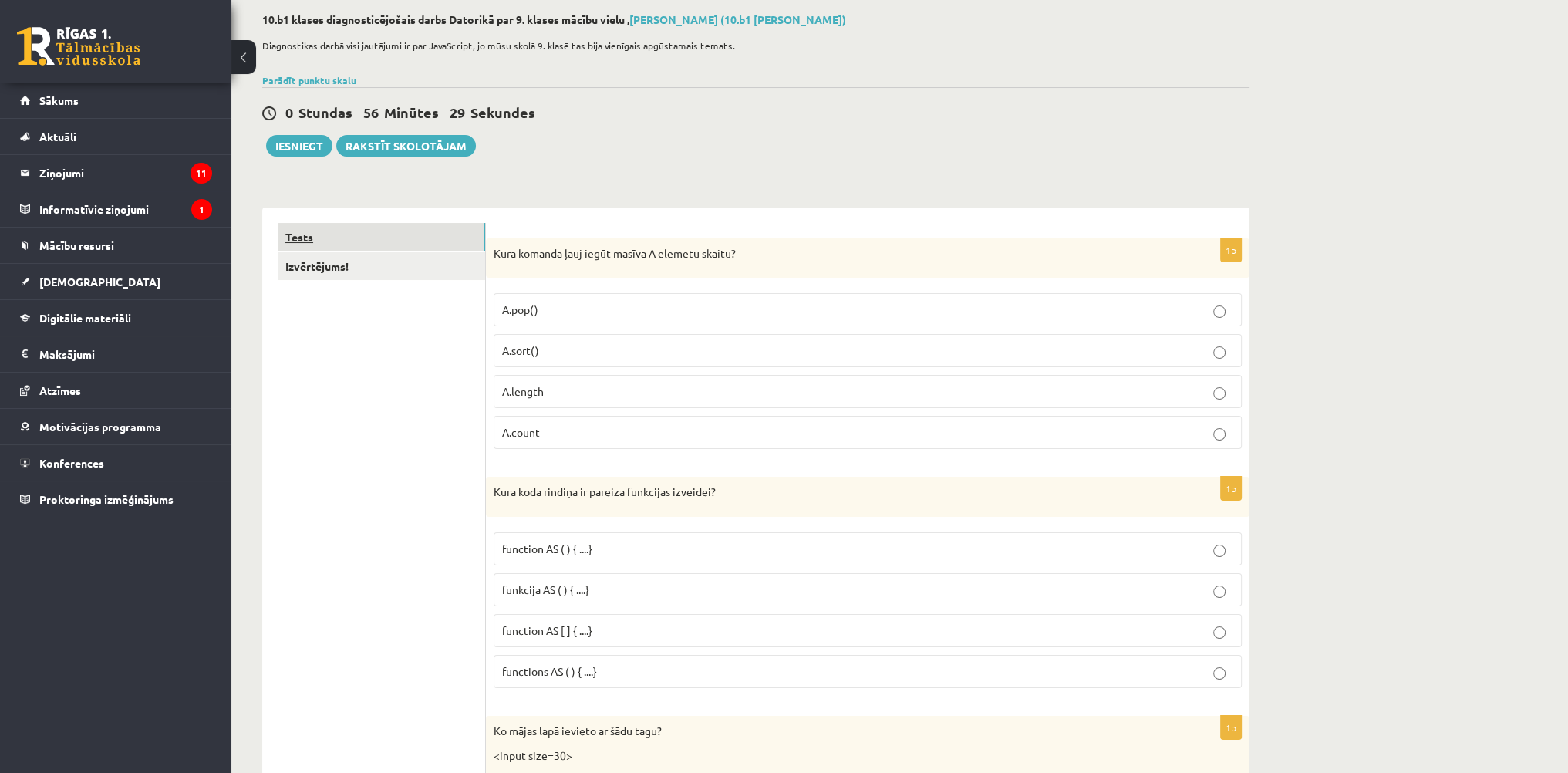
click at [356, 250] on link "Tests" at bounding box center [381, 237] width 207 height 29
click at [353, 274] on link "Izvērtējums!" at bounding box center [381, 267] width 207 height 29
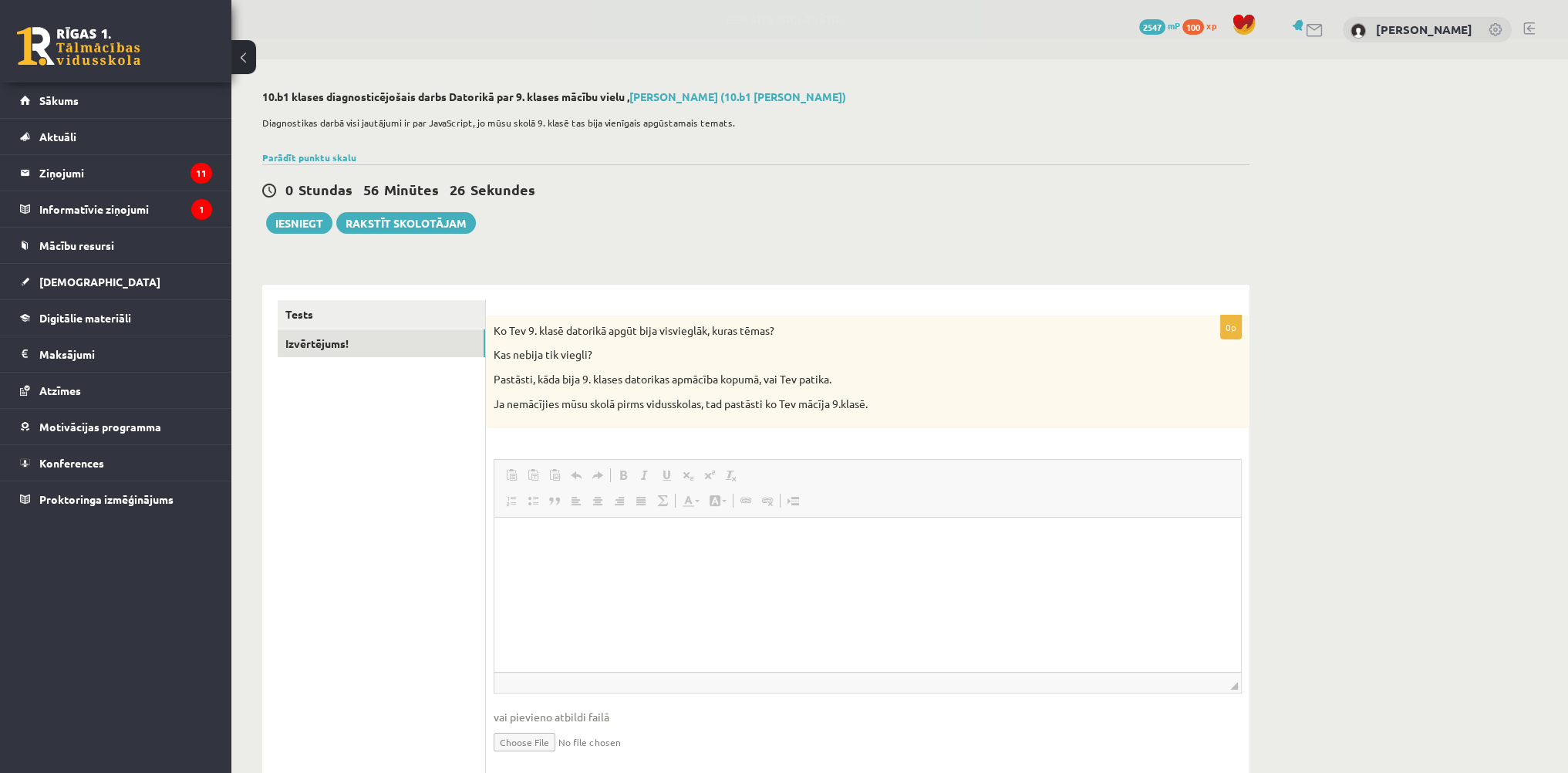
scroll to position [0, 0]
click at [121, 285] on link "[DEMOGRAPHIC_DATA]" at bounding box center [116, 281] width 192 height 35
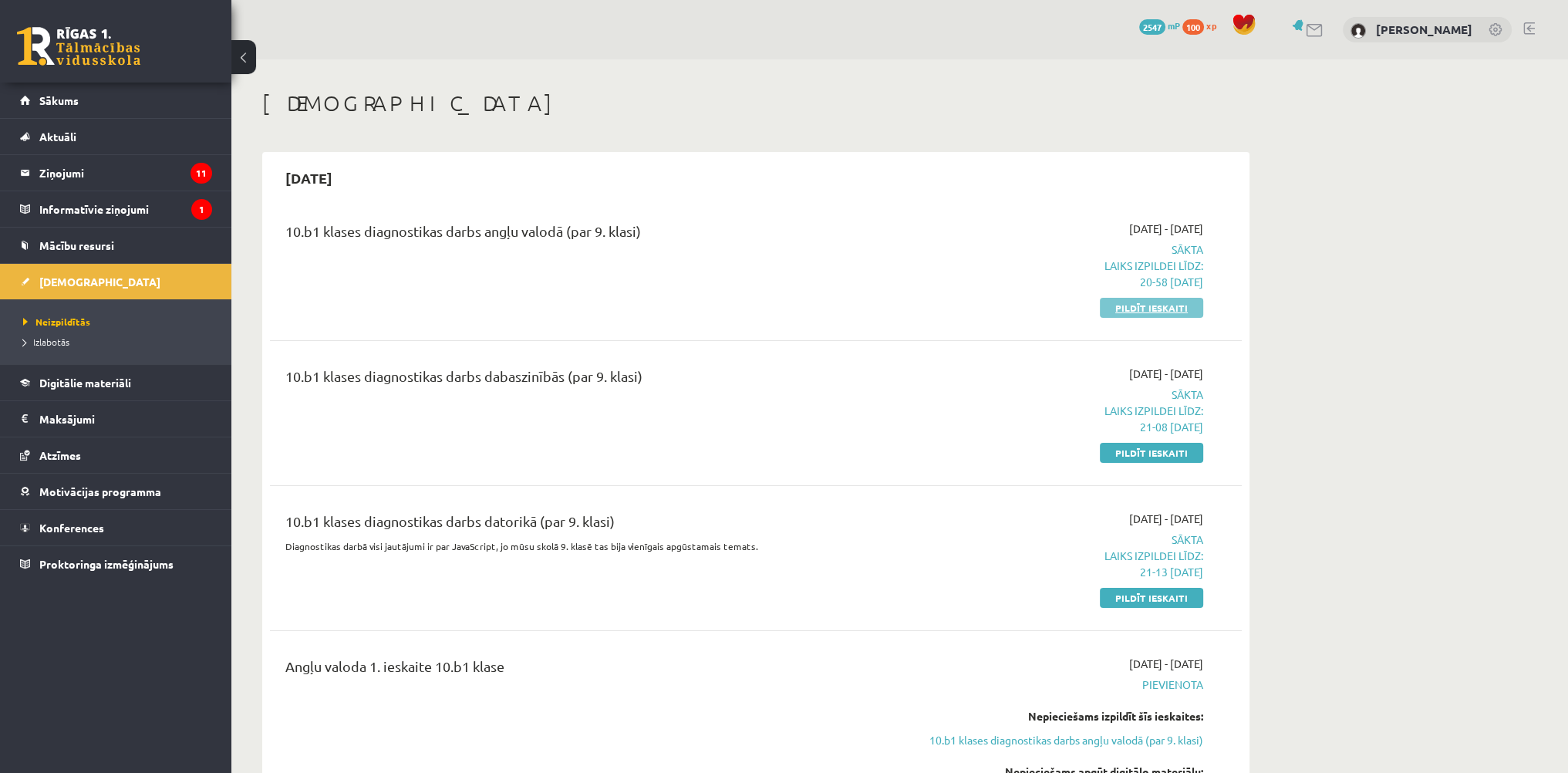
click at [1128, 314] on link "Pildīt ieskaiti" at bounding box center [1151, 307] width 103 height 20
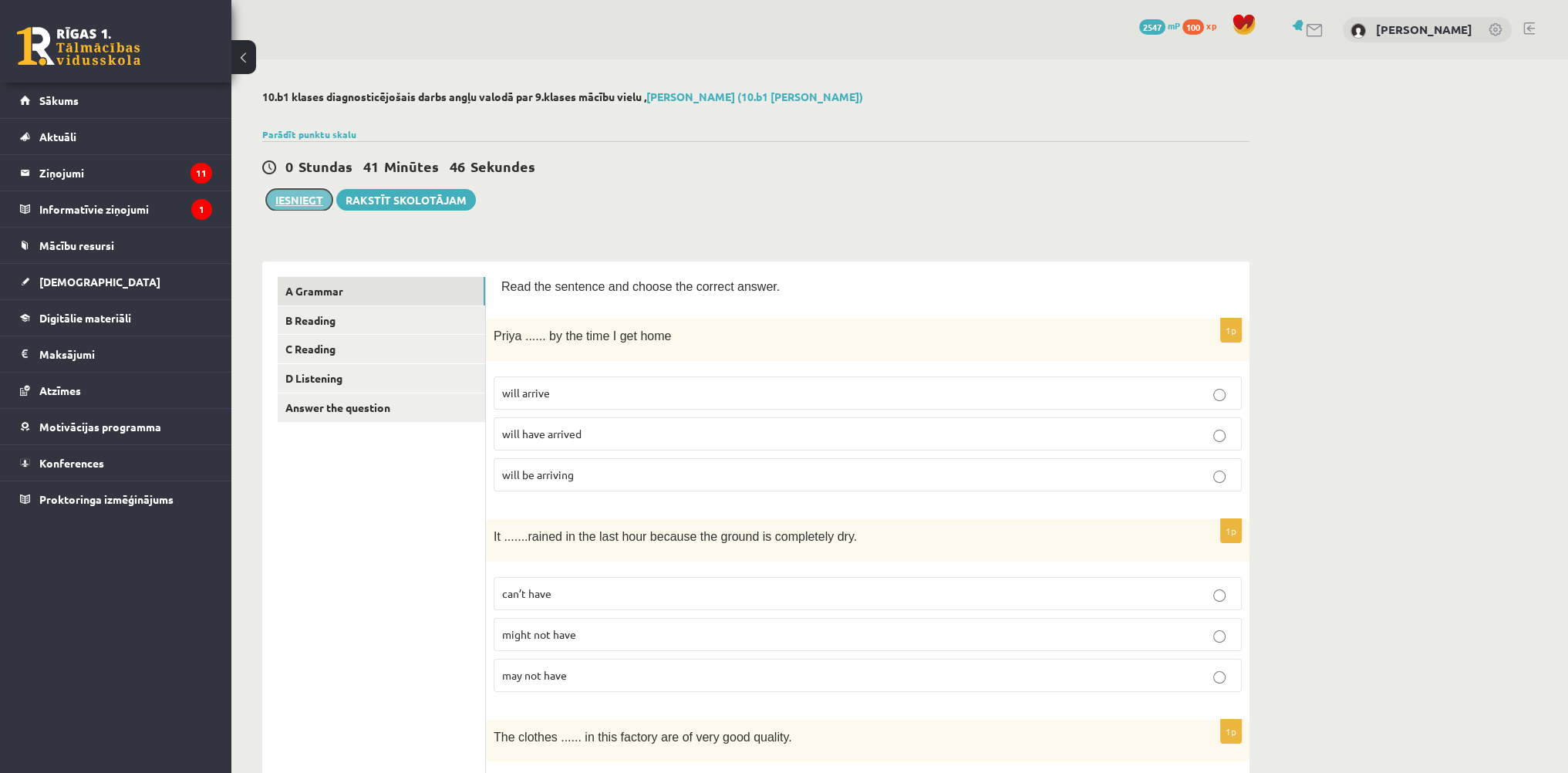
click at [309, 206] on button "Iesniegt" at bounding box center [298, 200] width 66 height 22
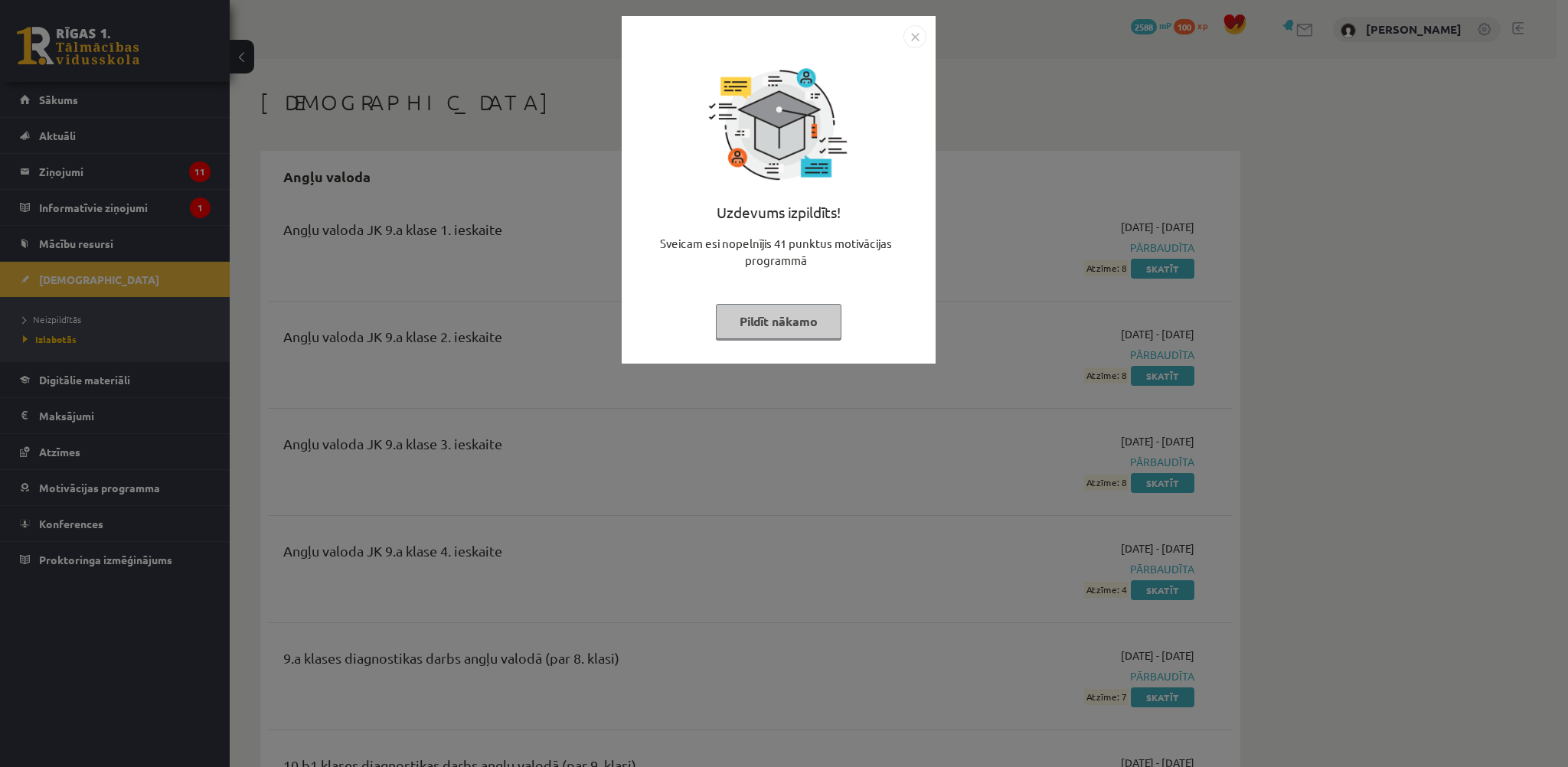
click at [776, 316] on button "Pildīt nākamo" at bounding box center [778, 321] width 125 height 35
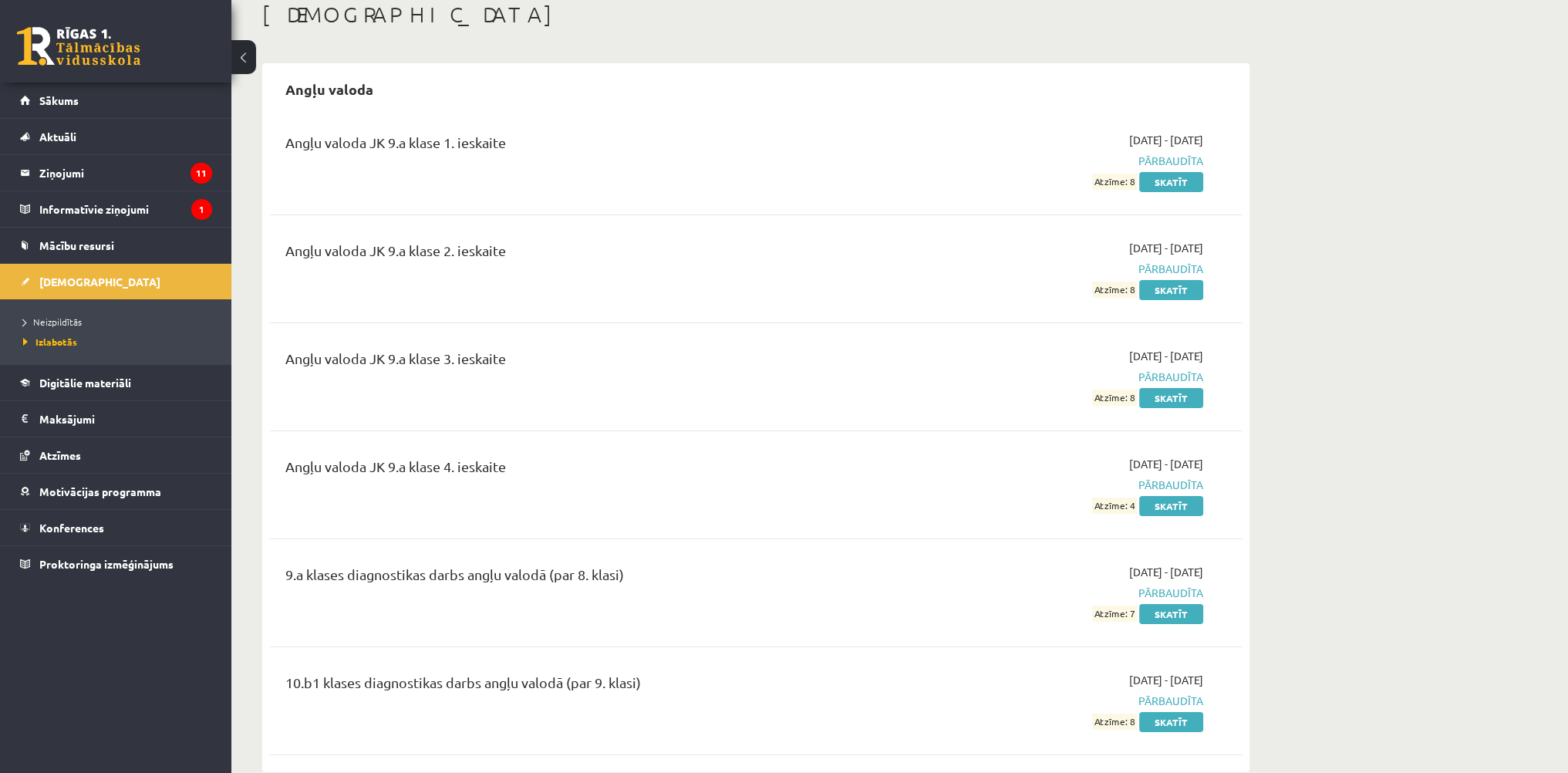
scroll to position [77, 0]
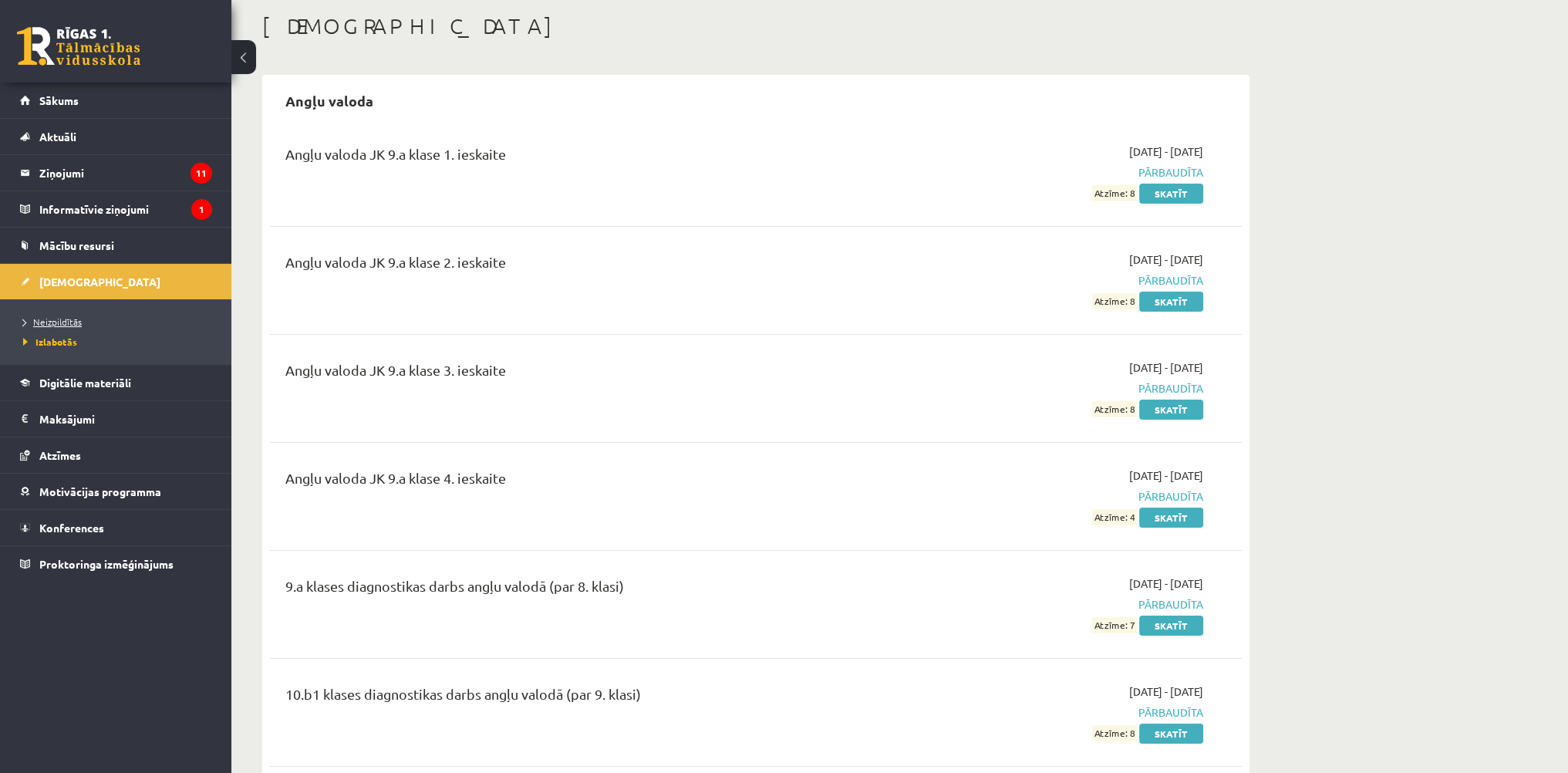
click at [74, 318] on span "Neizpildītās" at bounding box center [52, 321] width 58 height 12
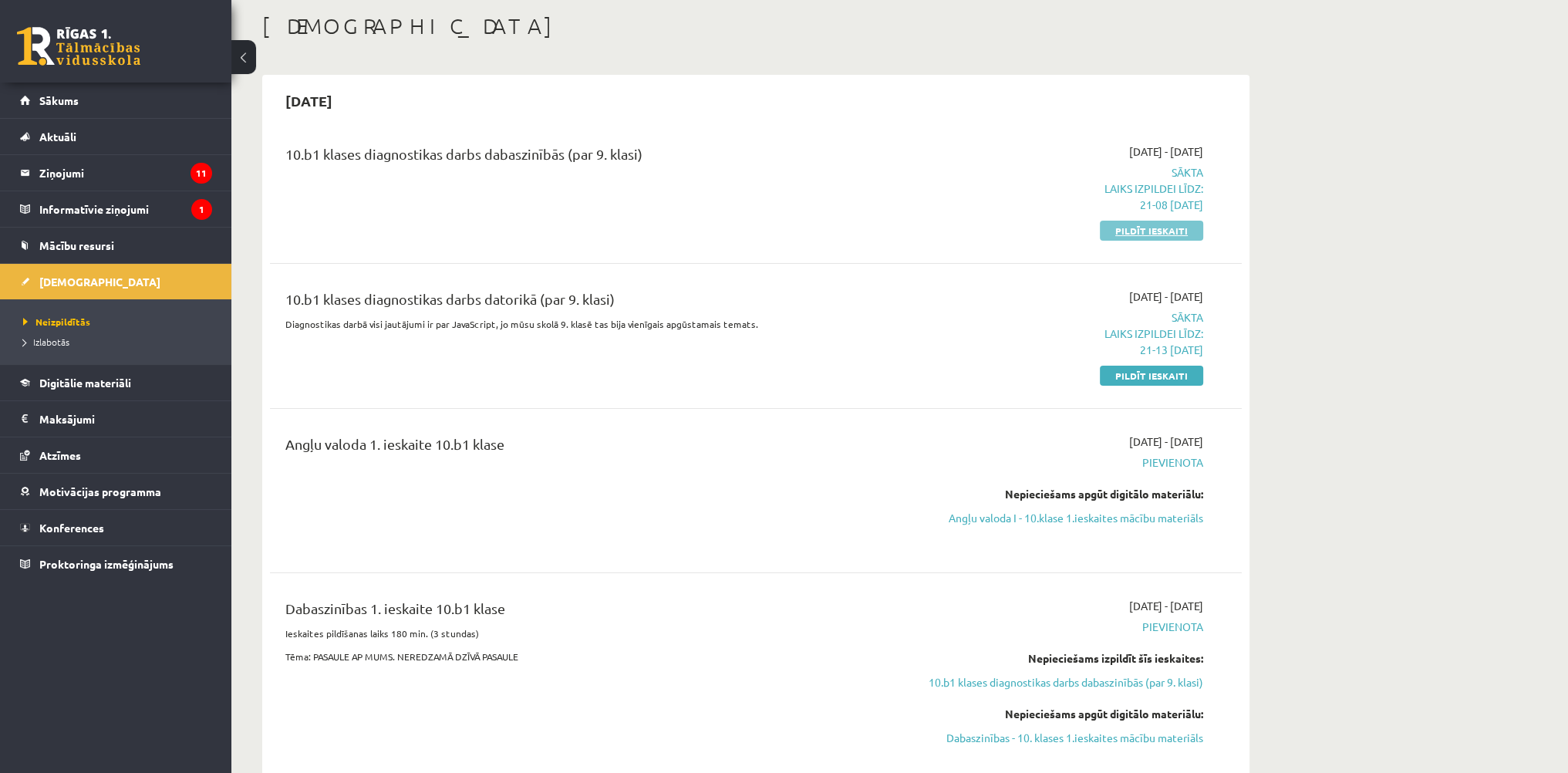
click at [1127, 230] on link "Pildīt ieskaiti" at bounding box center [1151, 231] width 103 height 20
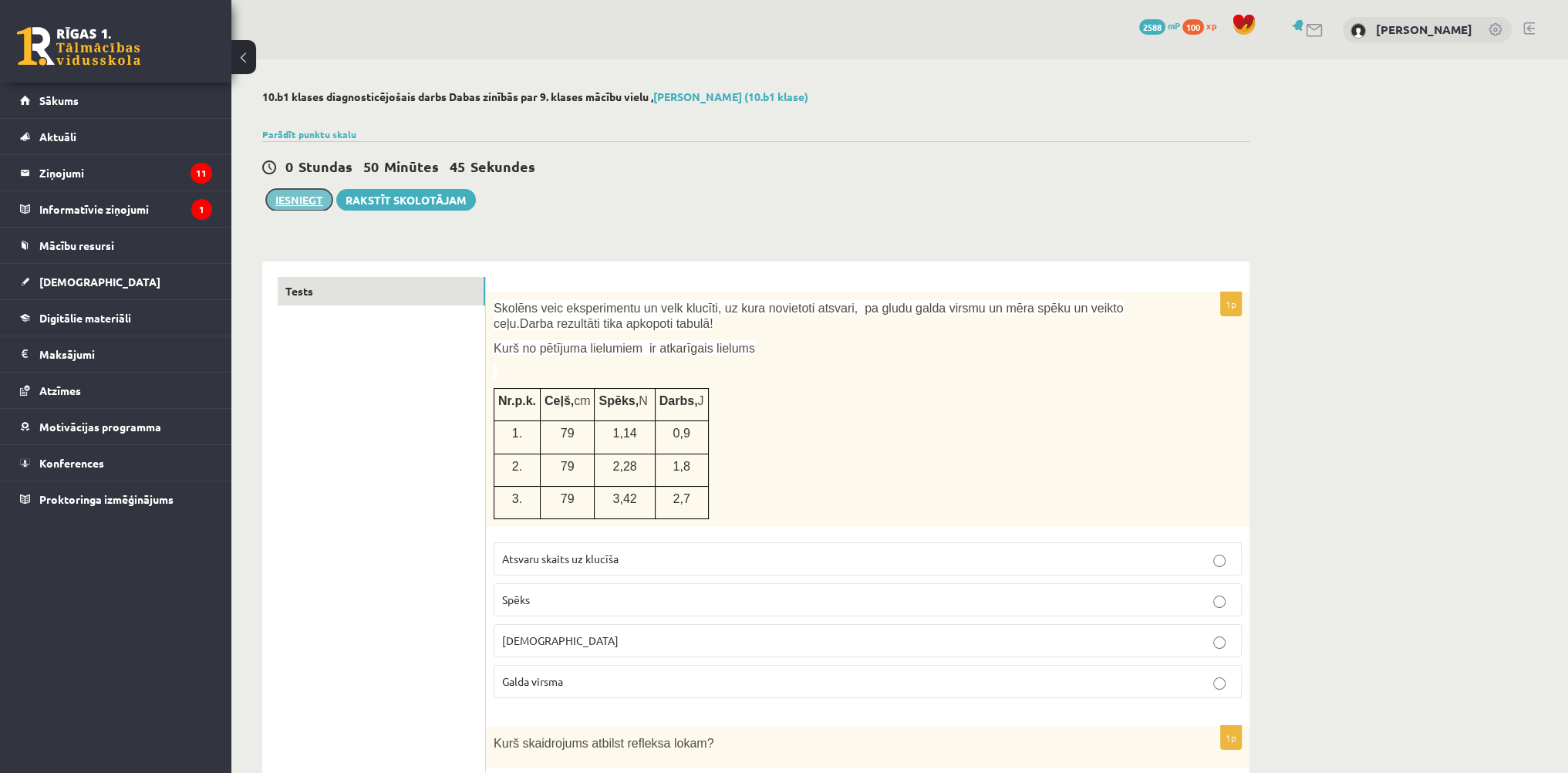
click at [314, 200] on button "Iesniegt" at bounding box center [298, 200] width 66 height 22
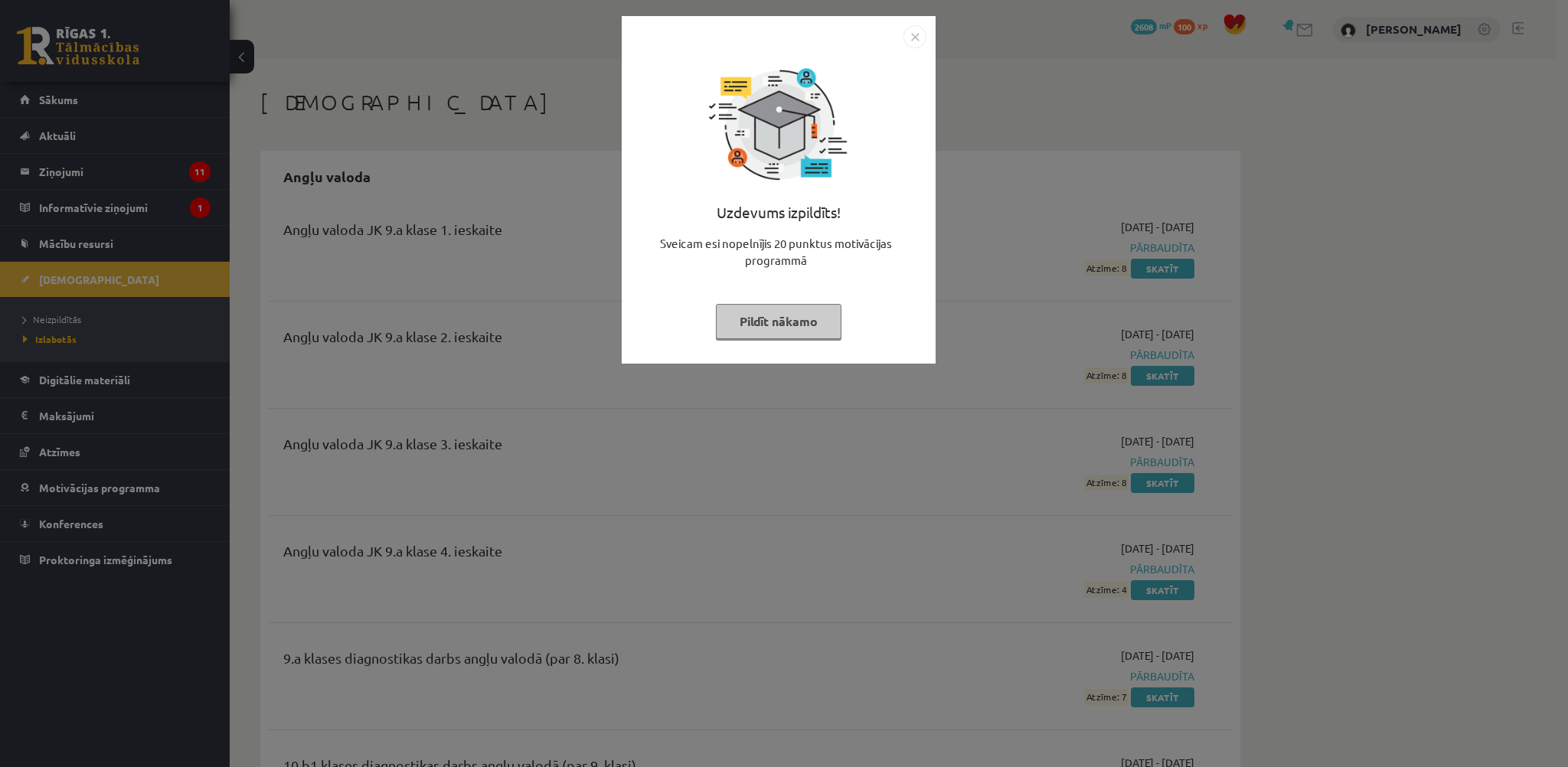
click at [774, 321] on button "Pildīt nākamo" at bounding box center [778, 321] width 125 height 35
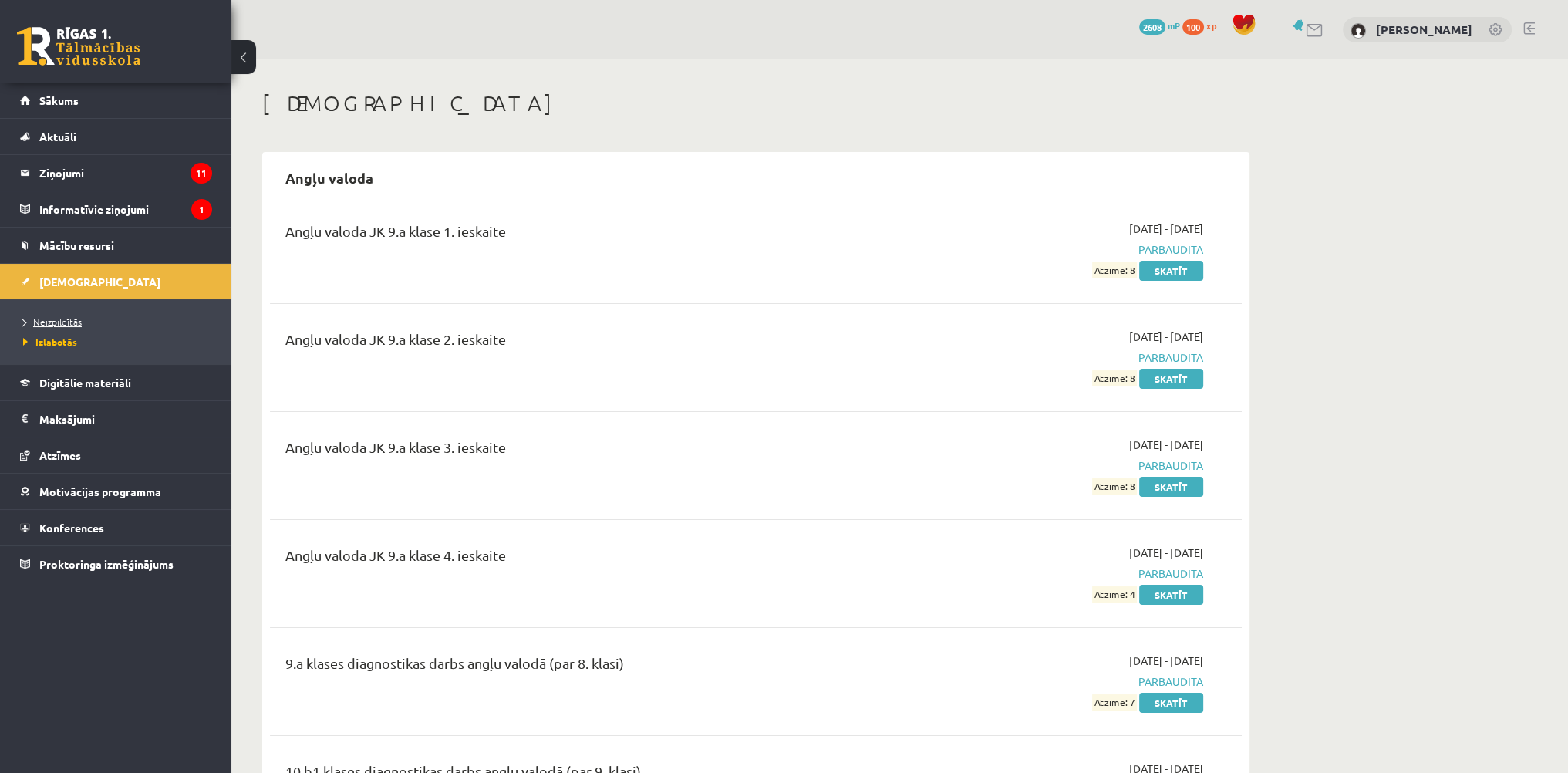
click at [66, 324] on span "Neizpildītās" at bounding box center [52, 321] width 58 height 12
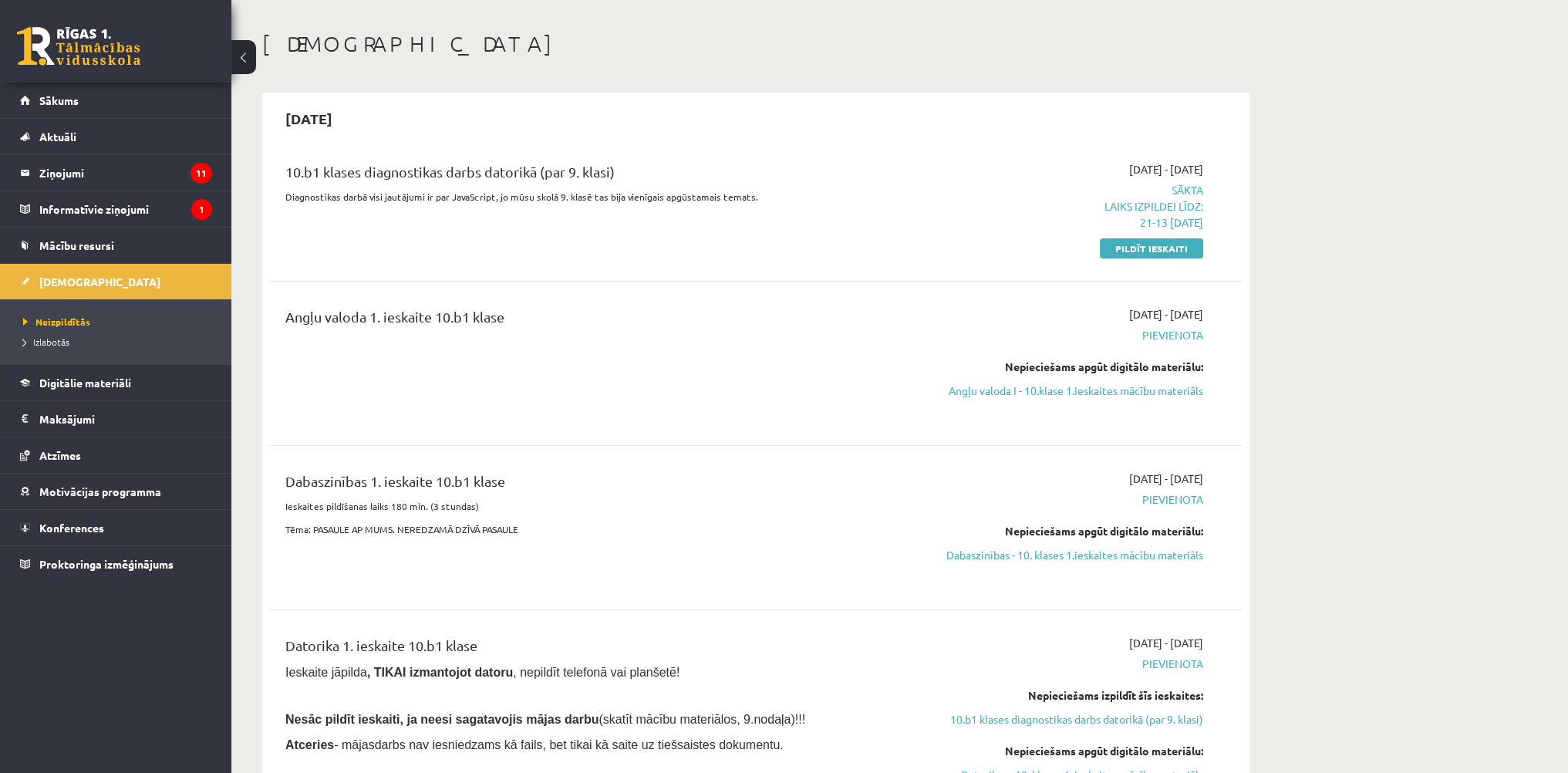
scroll to position [154, 0]
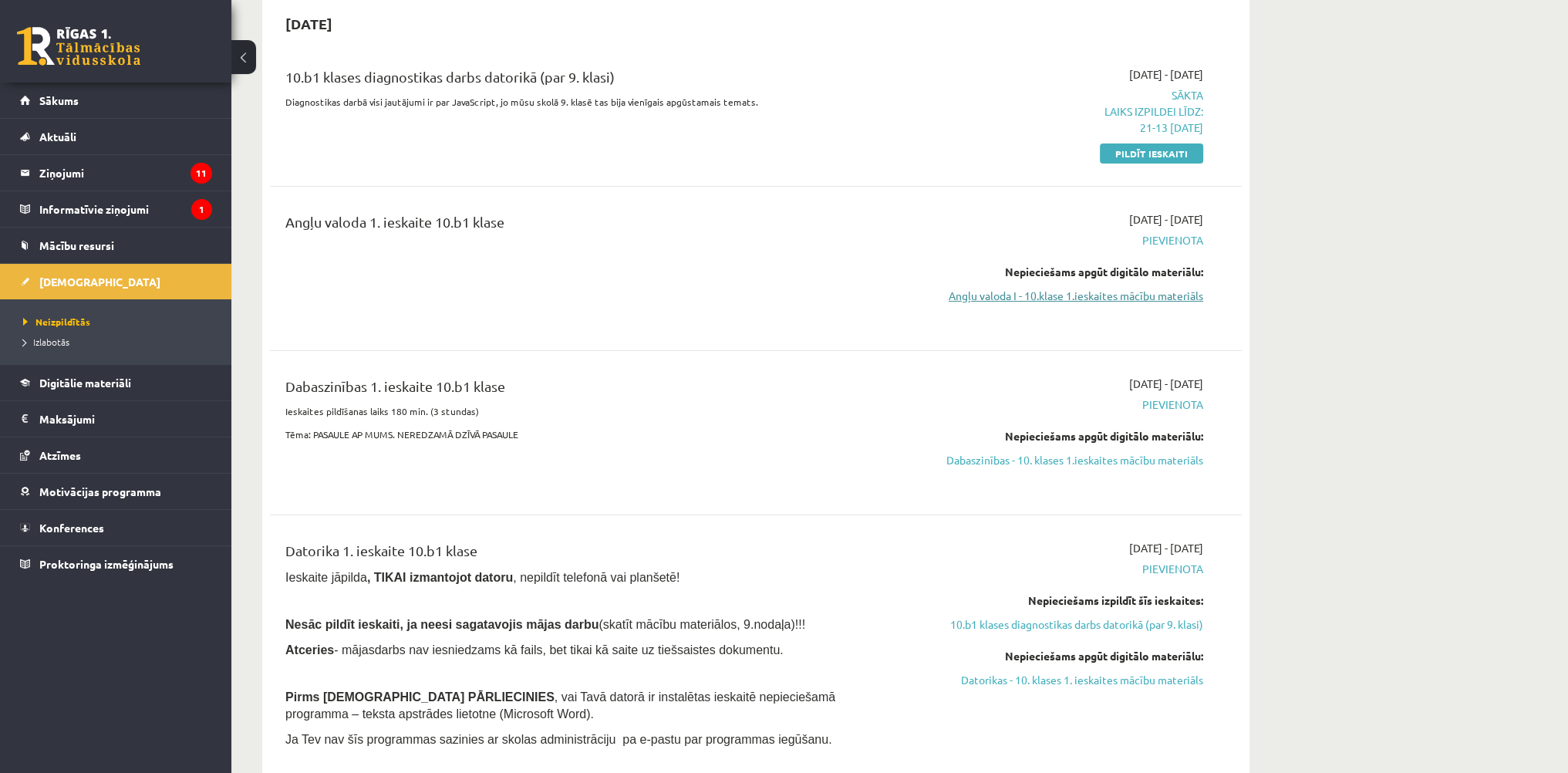
click at [1057, 299] on link "Angļu valoda I - 10.klase 1.ieskaites mācību materiāls" at bounding box center [1057, 296] width 291 height 16
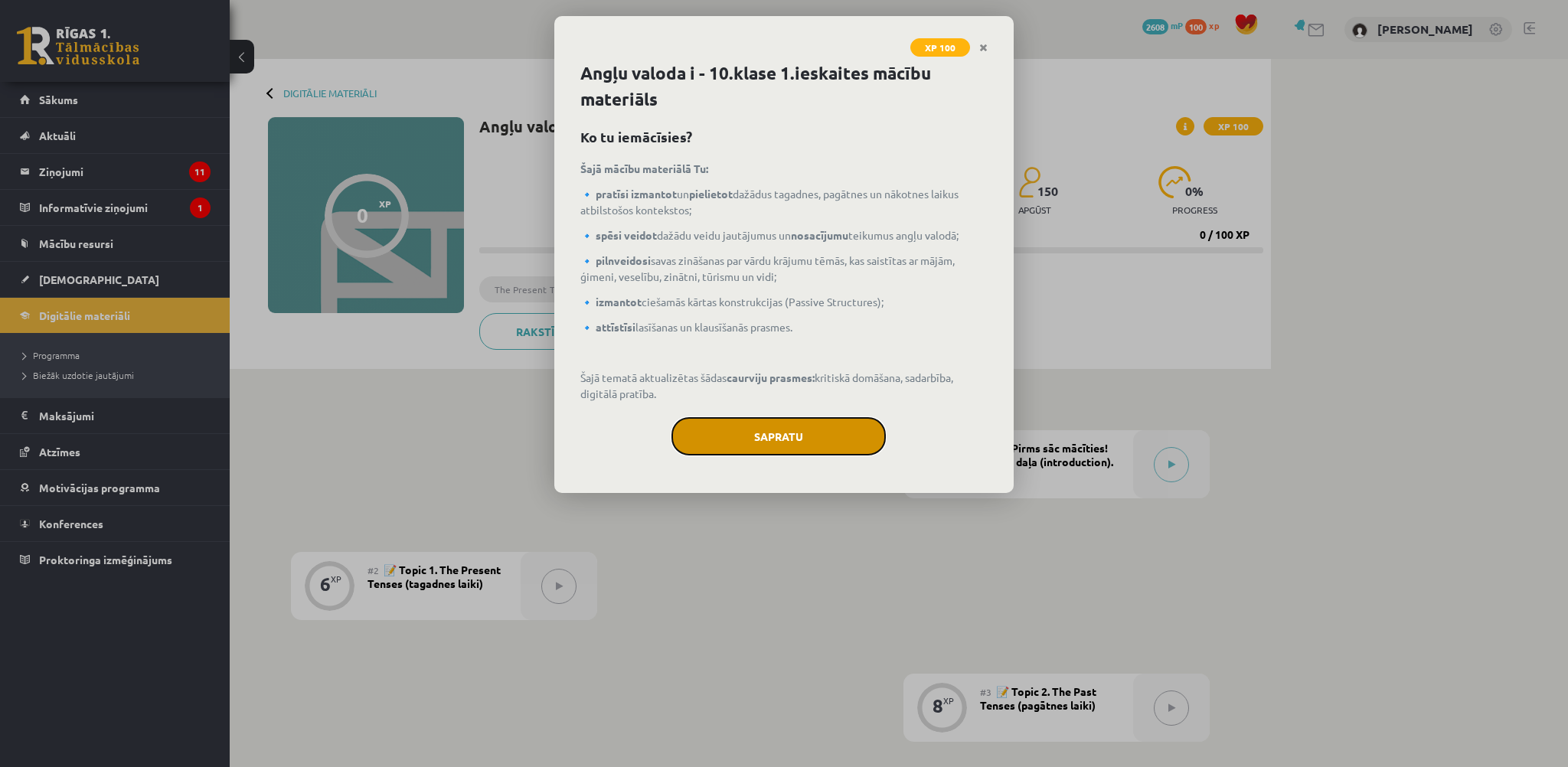
click at [787, 421] on button "Sapratu" at bounding box center [779, 437] width 215 height 38
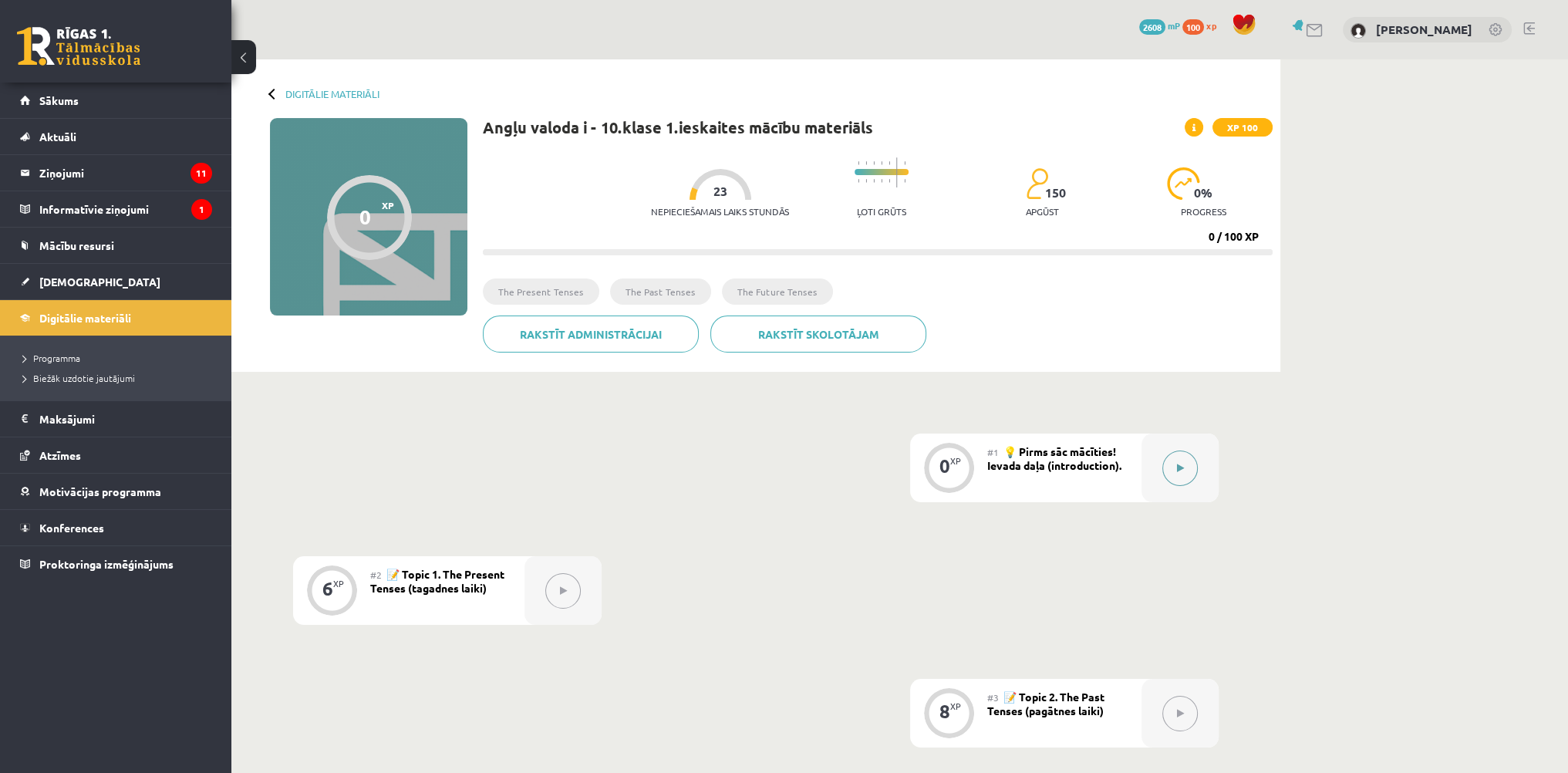
click at [1167, 462] on button at bounding box center [1180, 468] width 35 height 35
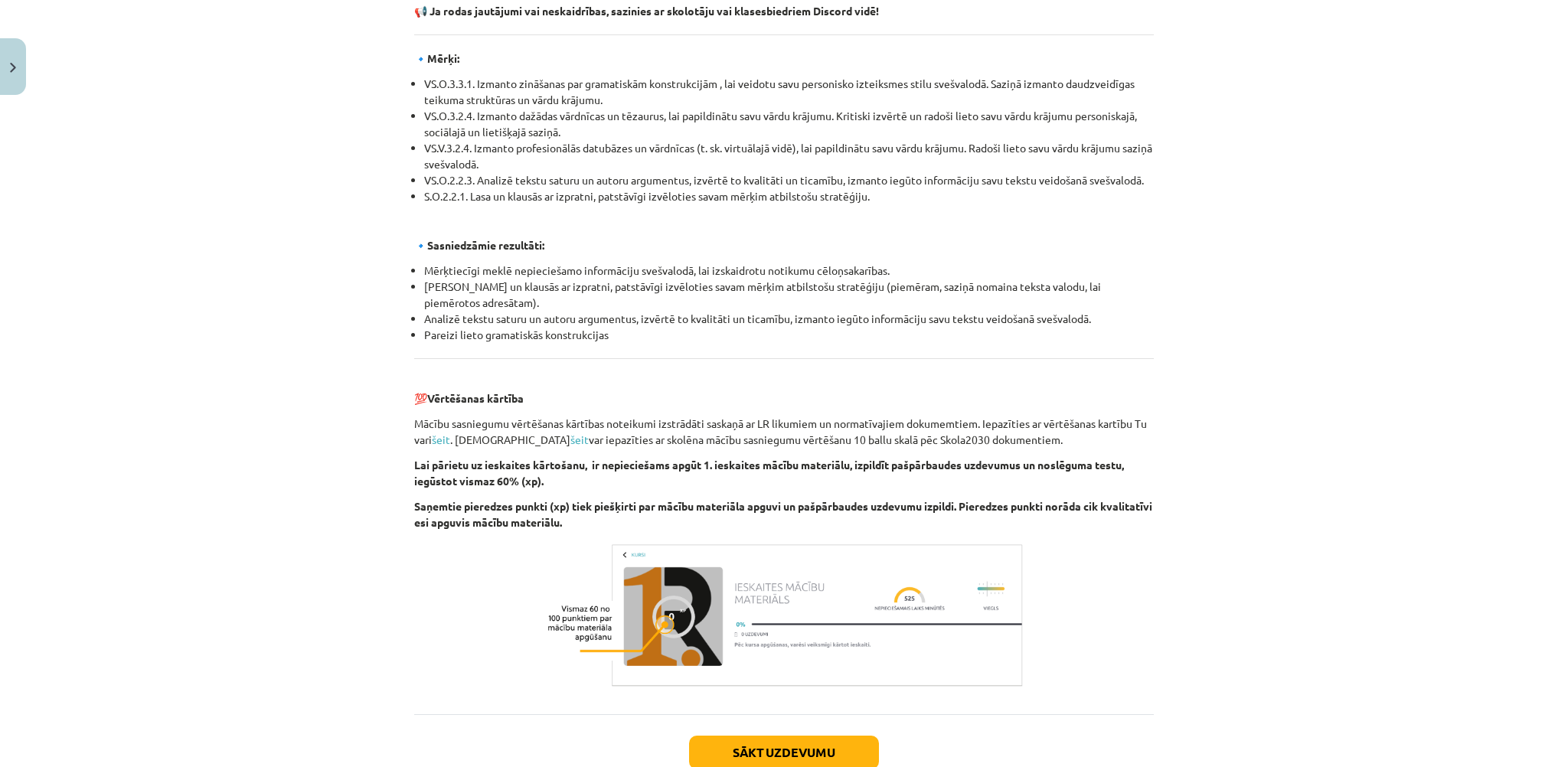
scroll to position [1535, 0]
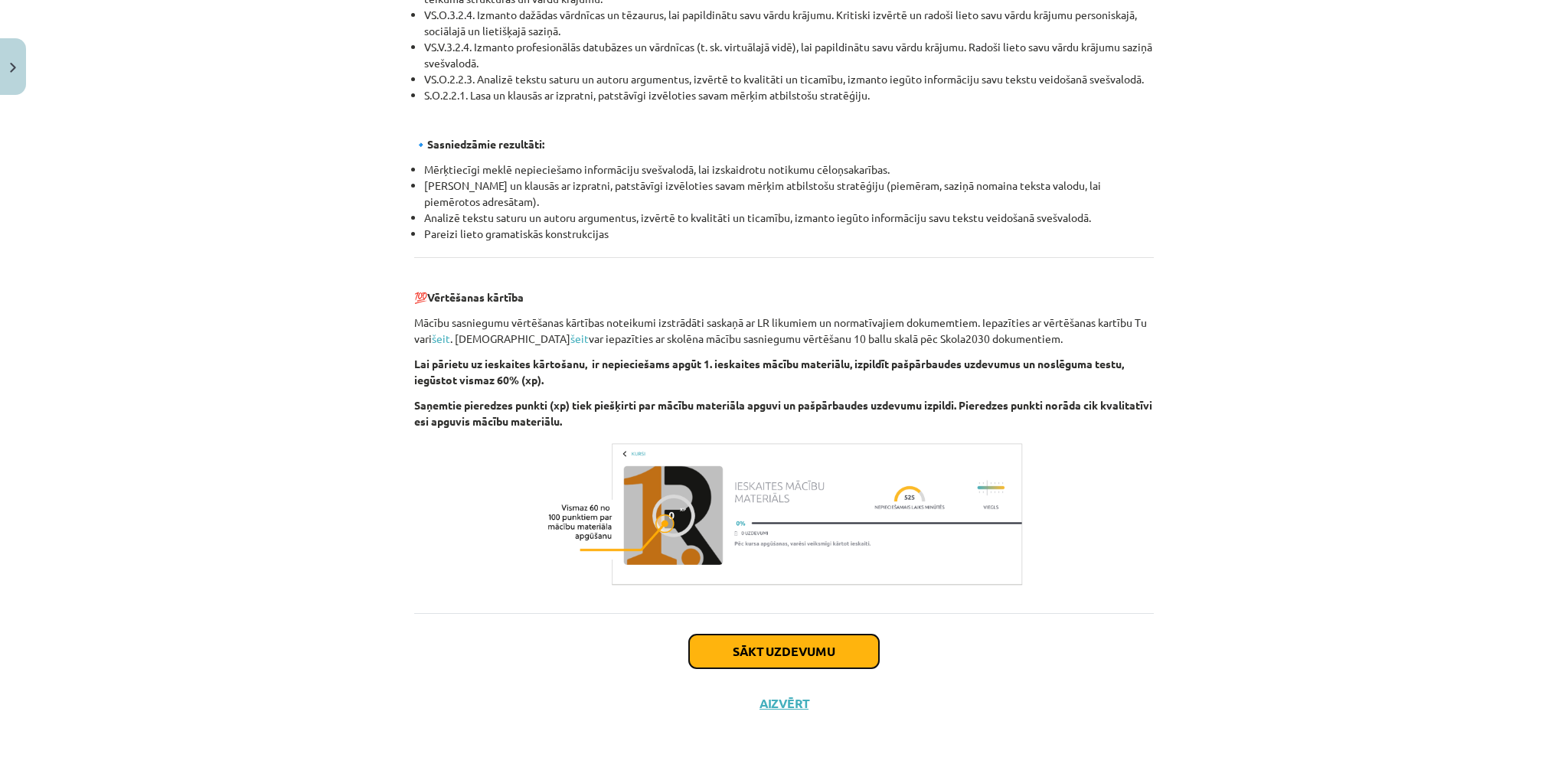
click at [832, 652] on button "Sākt uzdevumu" at bounding box center [784, 651] width 190 height 33
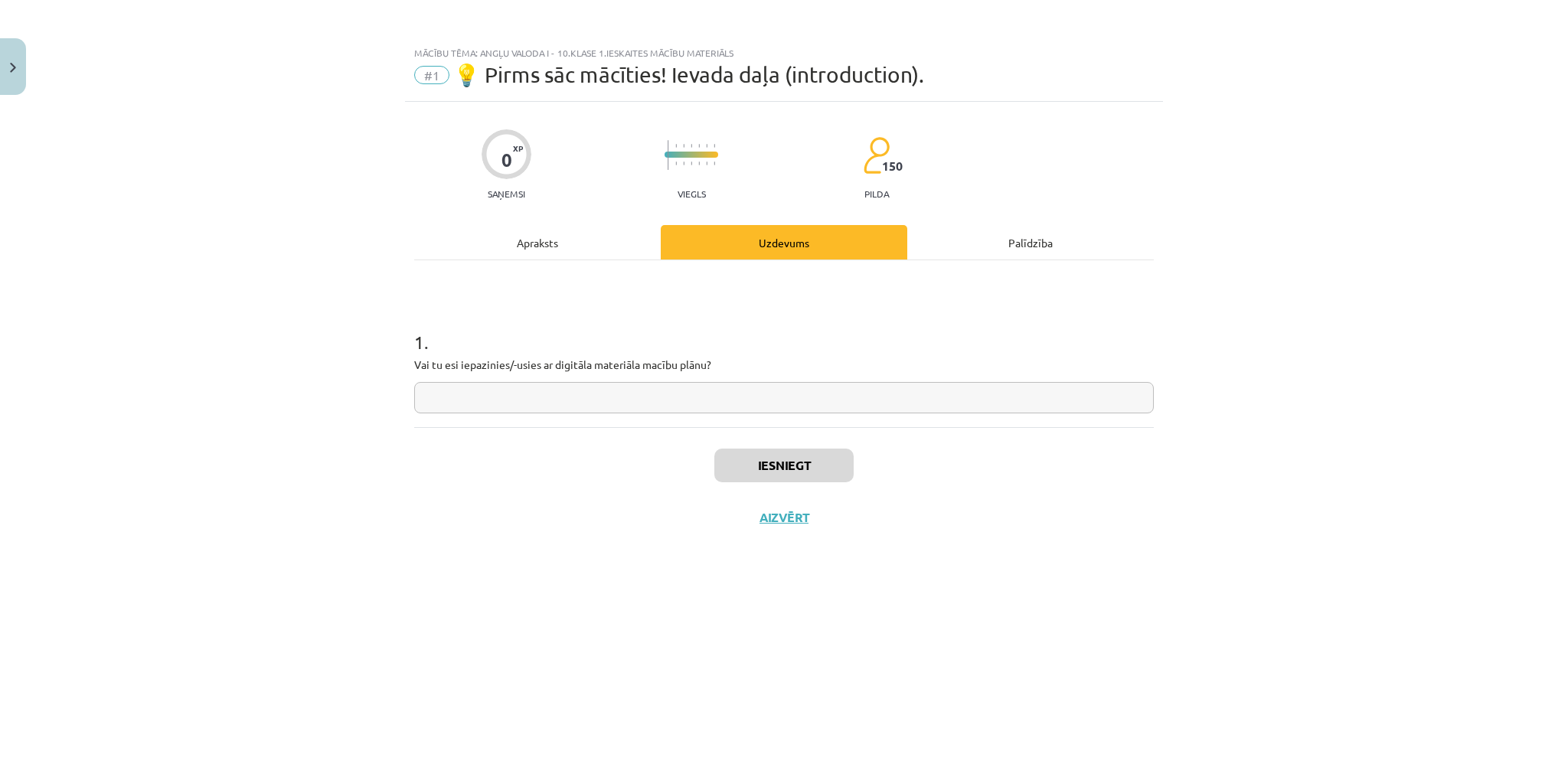
click at [611, 401] on input "text" at bounding box center [783, 398] width 739 height 31
type input "**********"
click at [788, 466] on button "Iesniegt" at bounding box center [784, 465] width 140 height 33
click at [754, 533] on button "Nākamā nodarbība" at bounding box center [784, 527] width 150 height 35
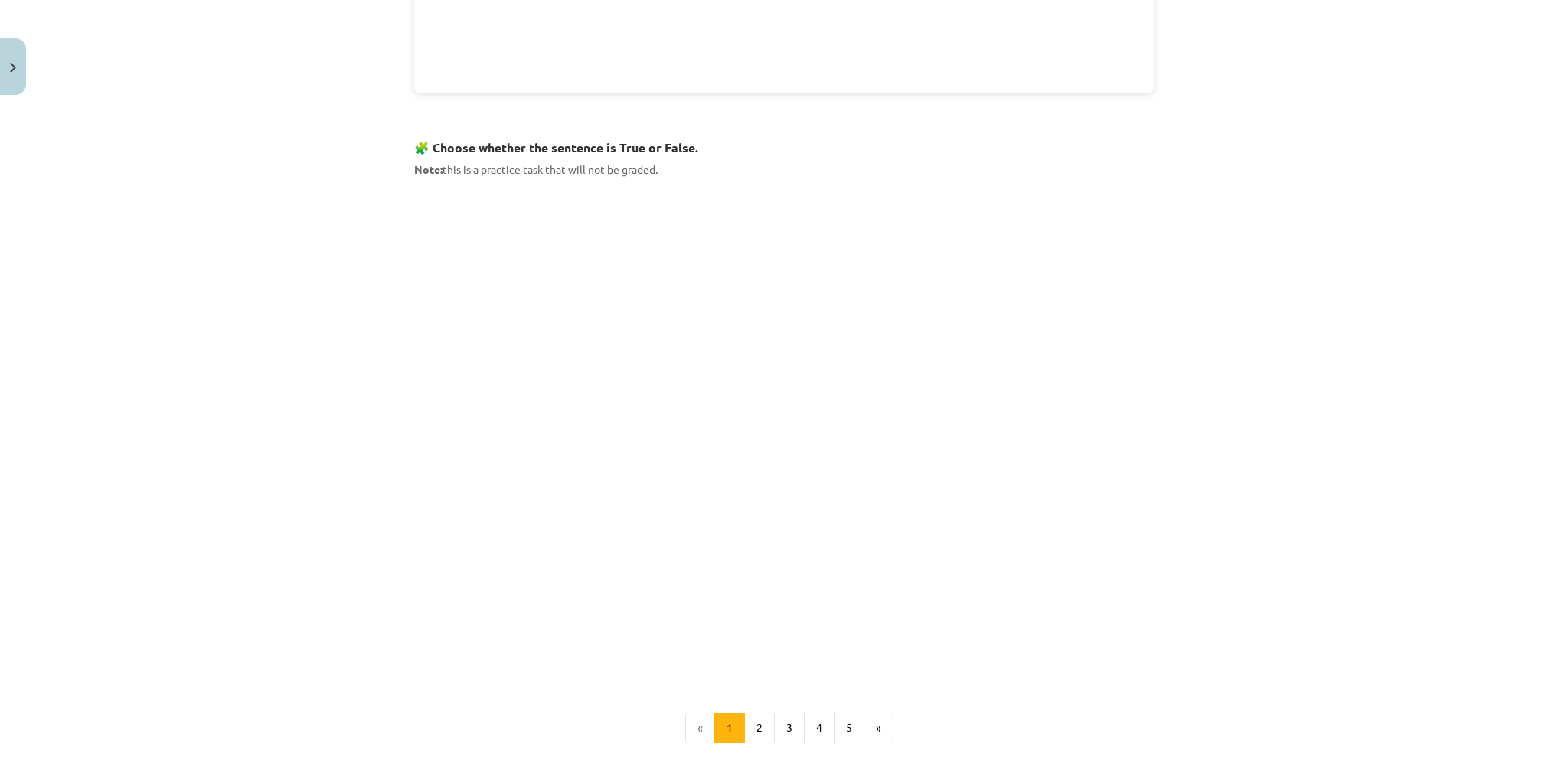
scroll to position [1055, 0]
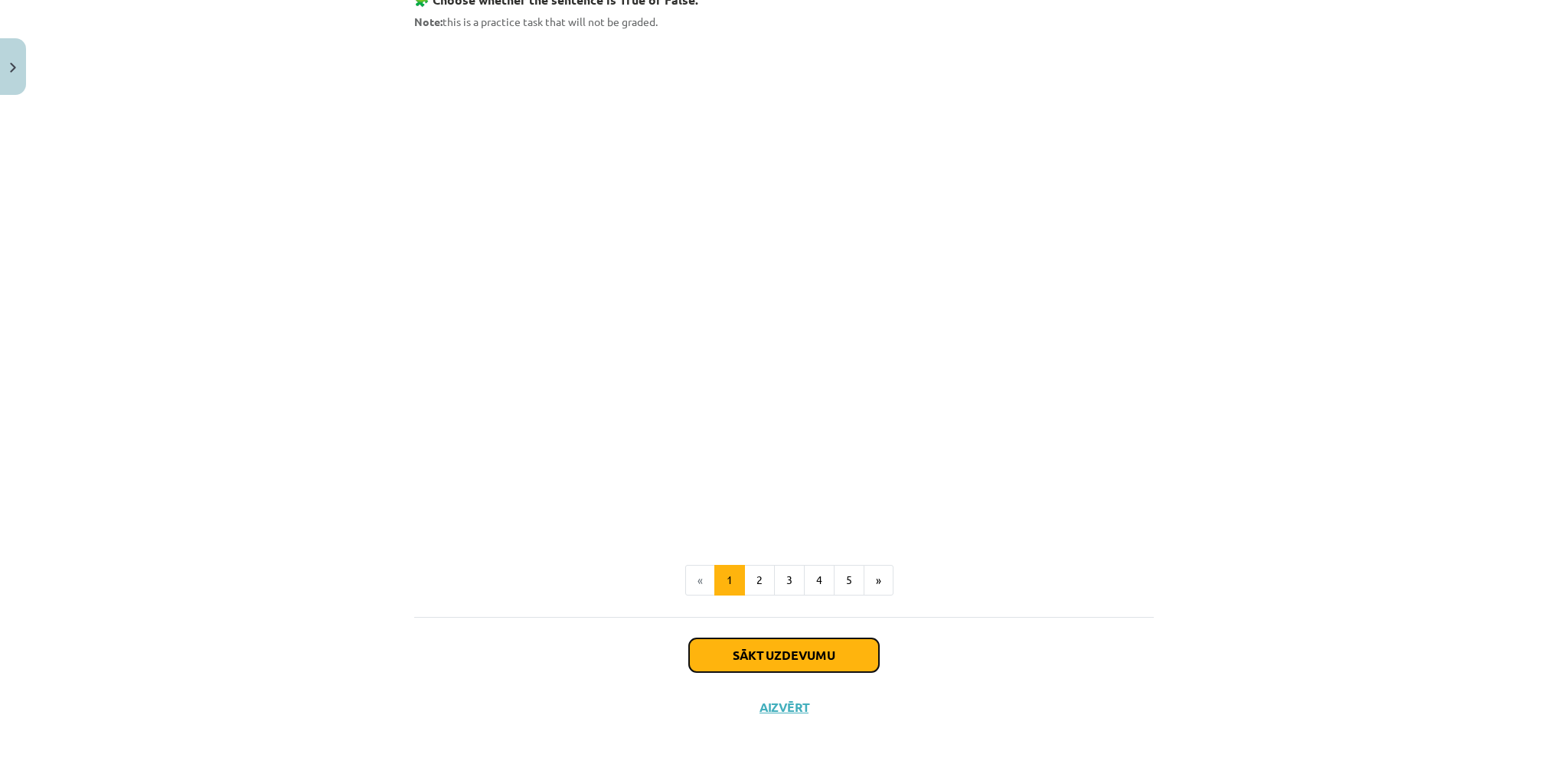
click at [771, 652] on button "Sākt uzdevumu" at bounding box center [784, 655] width 190 height 33
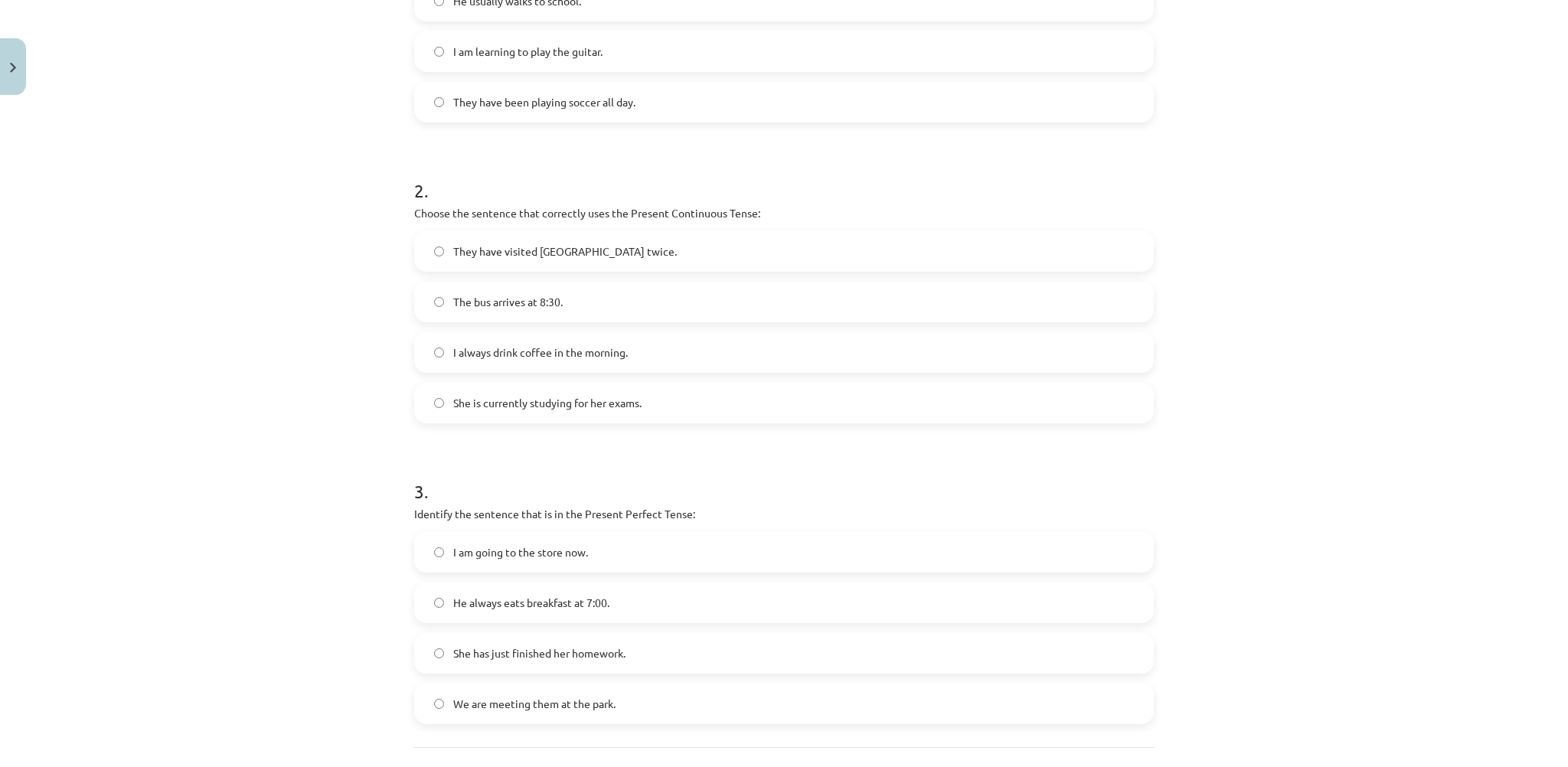
scroll to position [588, 0]
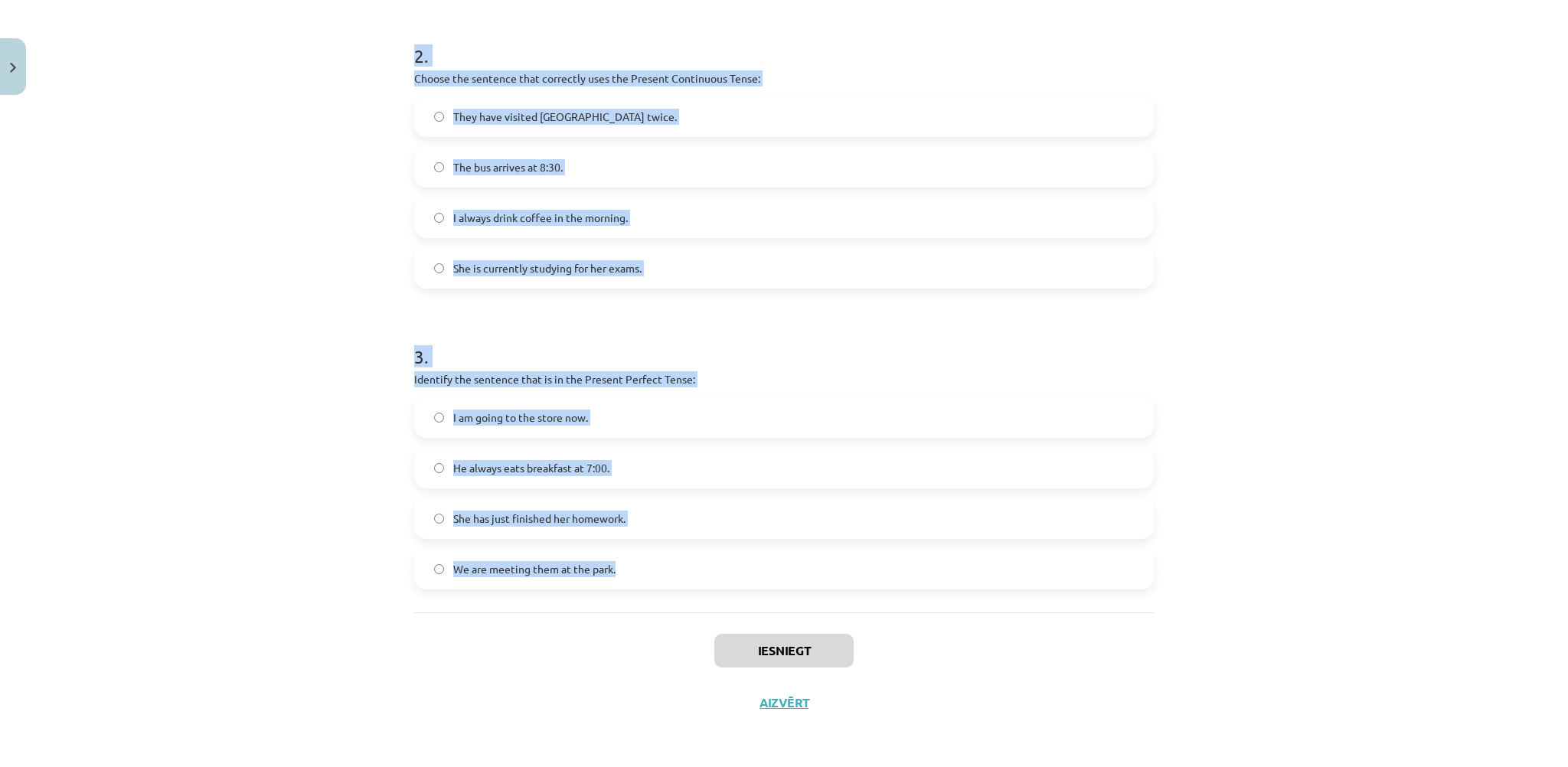
drag, startPoint x: 383, startPoint y: 267, endPoint x: 833, endPoint y: 604, distance: 562.2
click at [833, 604] on div "Mācību tēma: Angļu valoda i - 10.[PERSON_NAME] 1.ieskaites mācību materiāls #2 …" at bounding box center [784, 384] width 1568 height 767
copy form "1 . Which sentence is in the Simple Present Tense? She is watching TV right now…"
click at [359, 190] on div "Mācību tēma: Angļu valoda i - 10.[PERSON_NAME] 1.ieskaites mācību materiāls #2 …" at bounding box center [784, 384] width 1568 height 767
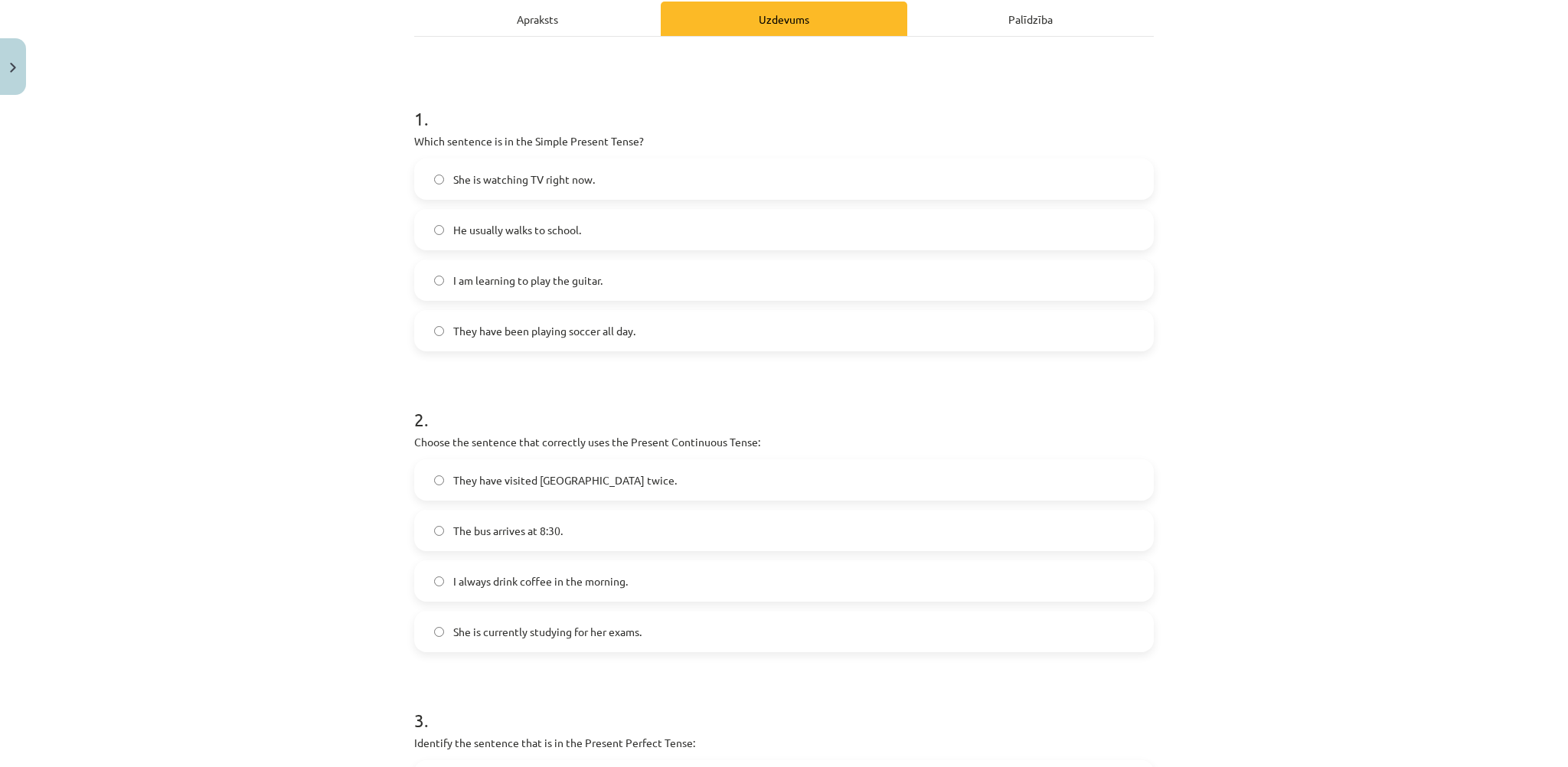
scroll to position [204, 0]
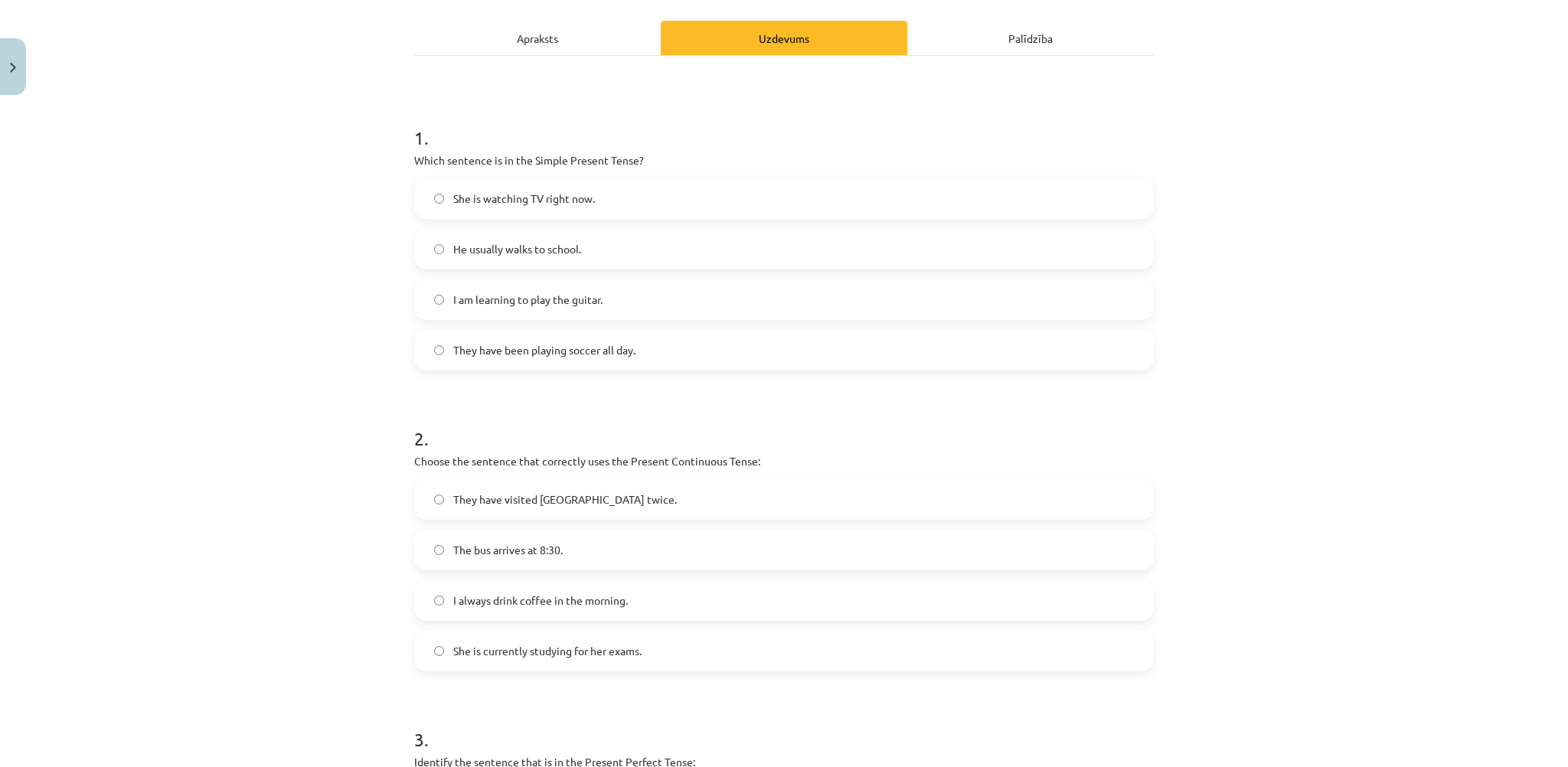
click at [481, 254] on span "He usually walks to school." at bounding box center [517, 249] width 128 height 16
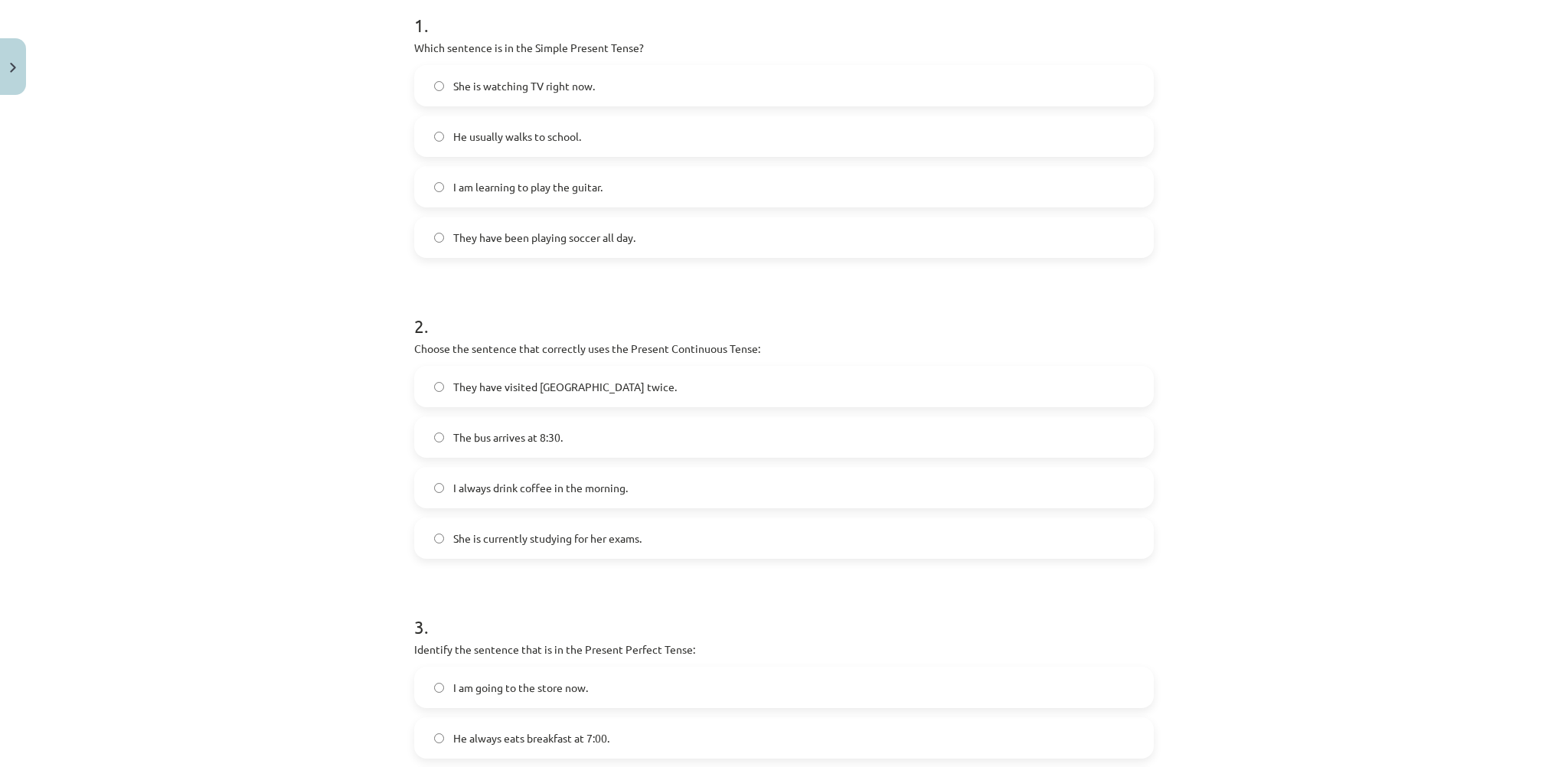
scroll to position [511, 0]
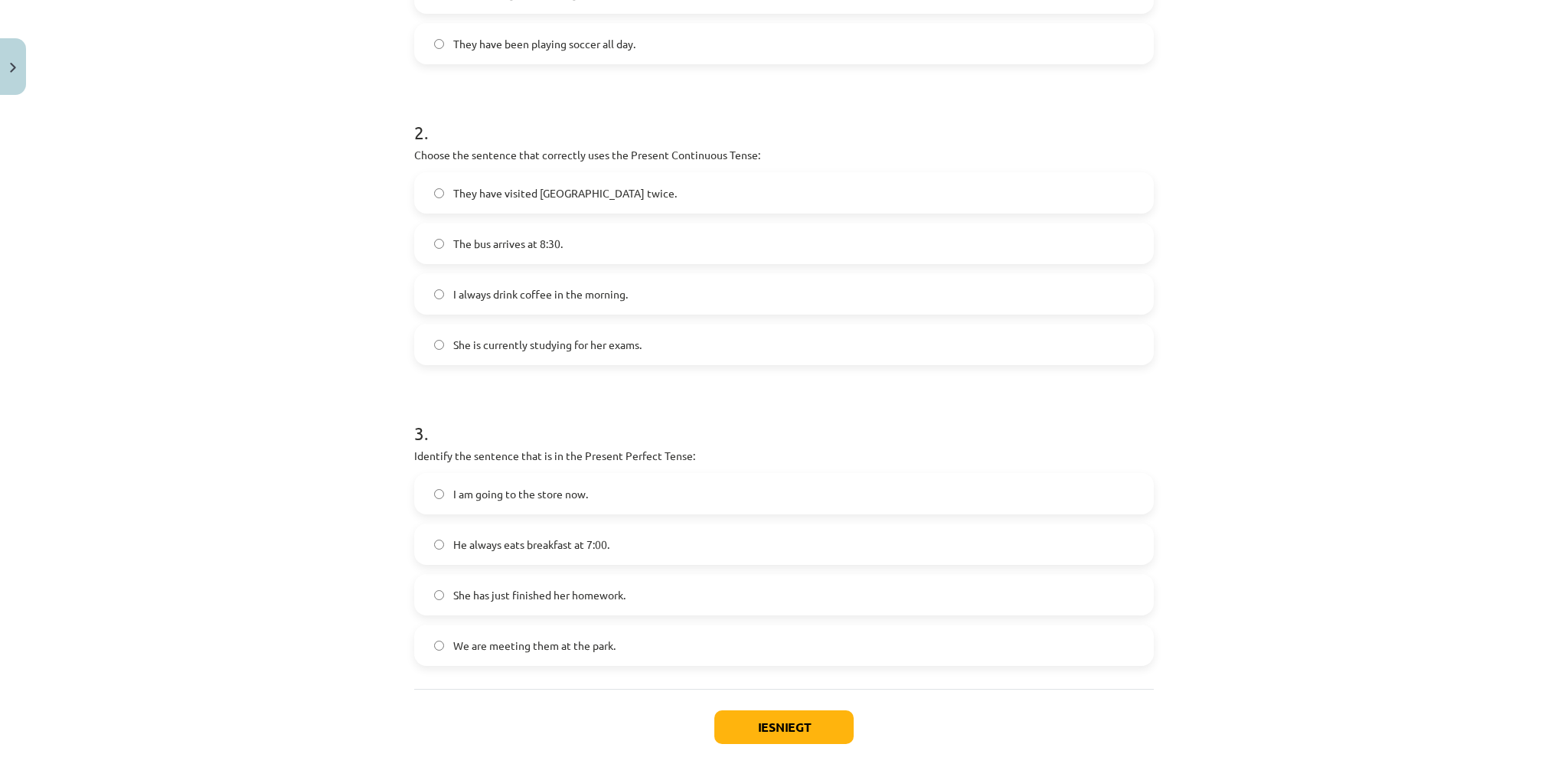
click at [490, 351] on span "She is currently studying for her exams." at bounding box center [548, 345] width 188 height 16
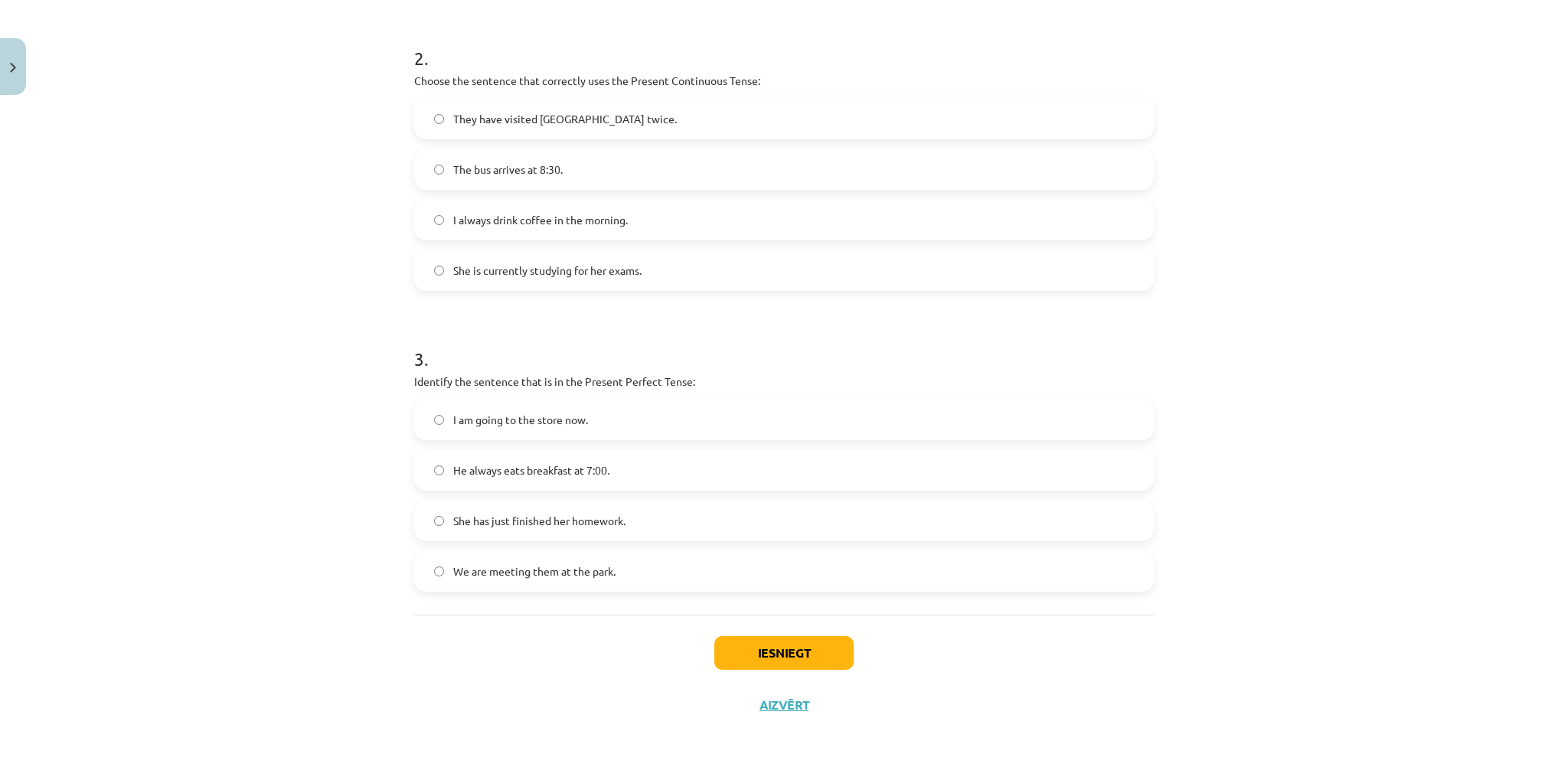
scroll to position [588, 0]
click at [504, 517] on span "She has just finished her homework." at bounding box center [540, 518] width 173 height 16
click at [751, 645] on button "Iesniegt" at bounding box center [784, 650] width 140 height 33
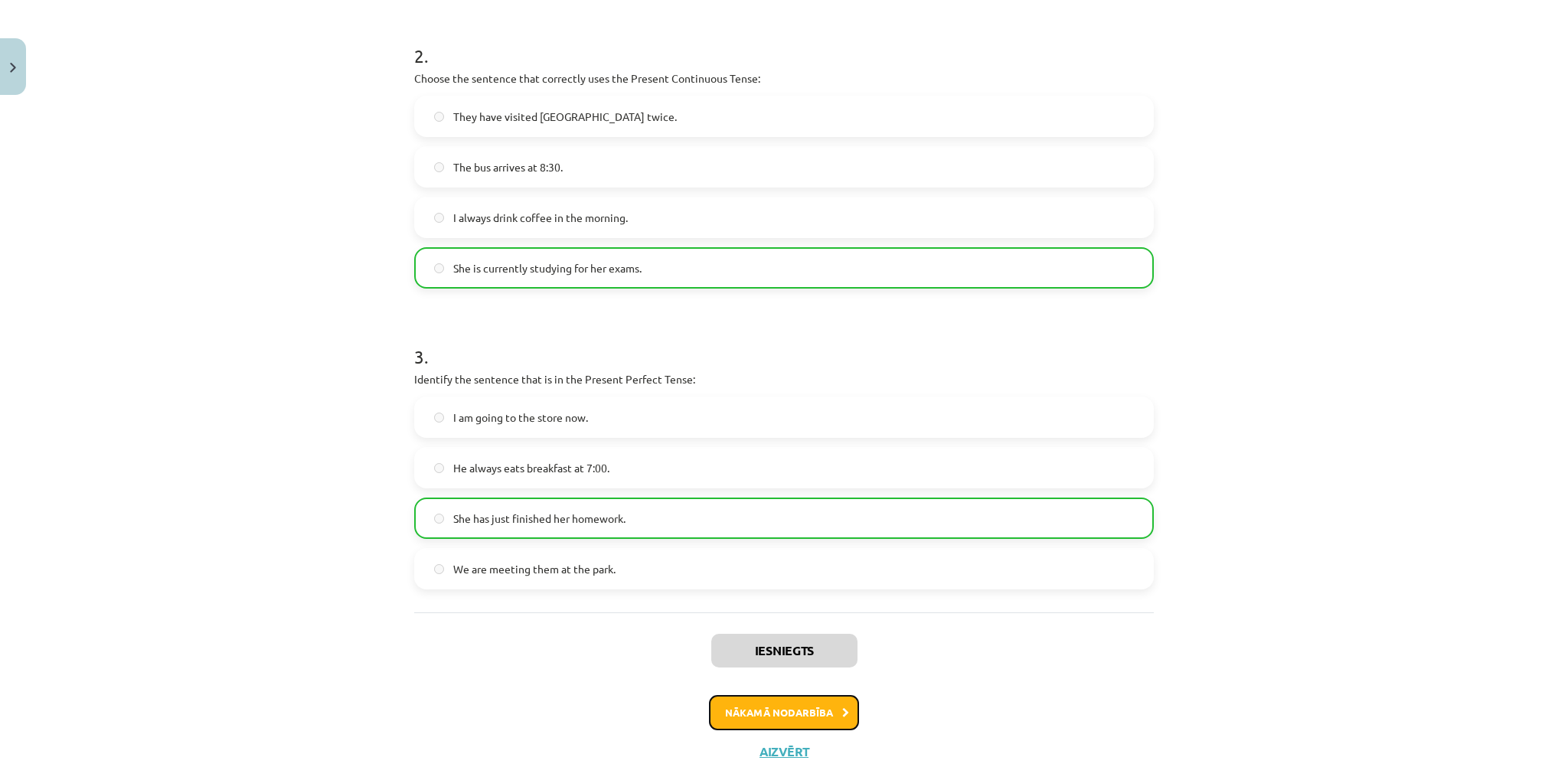
click at [767, 703] on button "Nākamā nodarbība" at bounding box center [784, 713] width 150 height 35
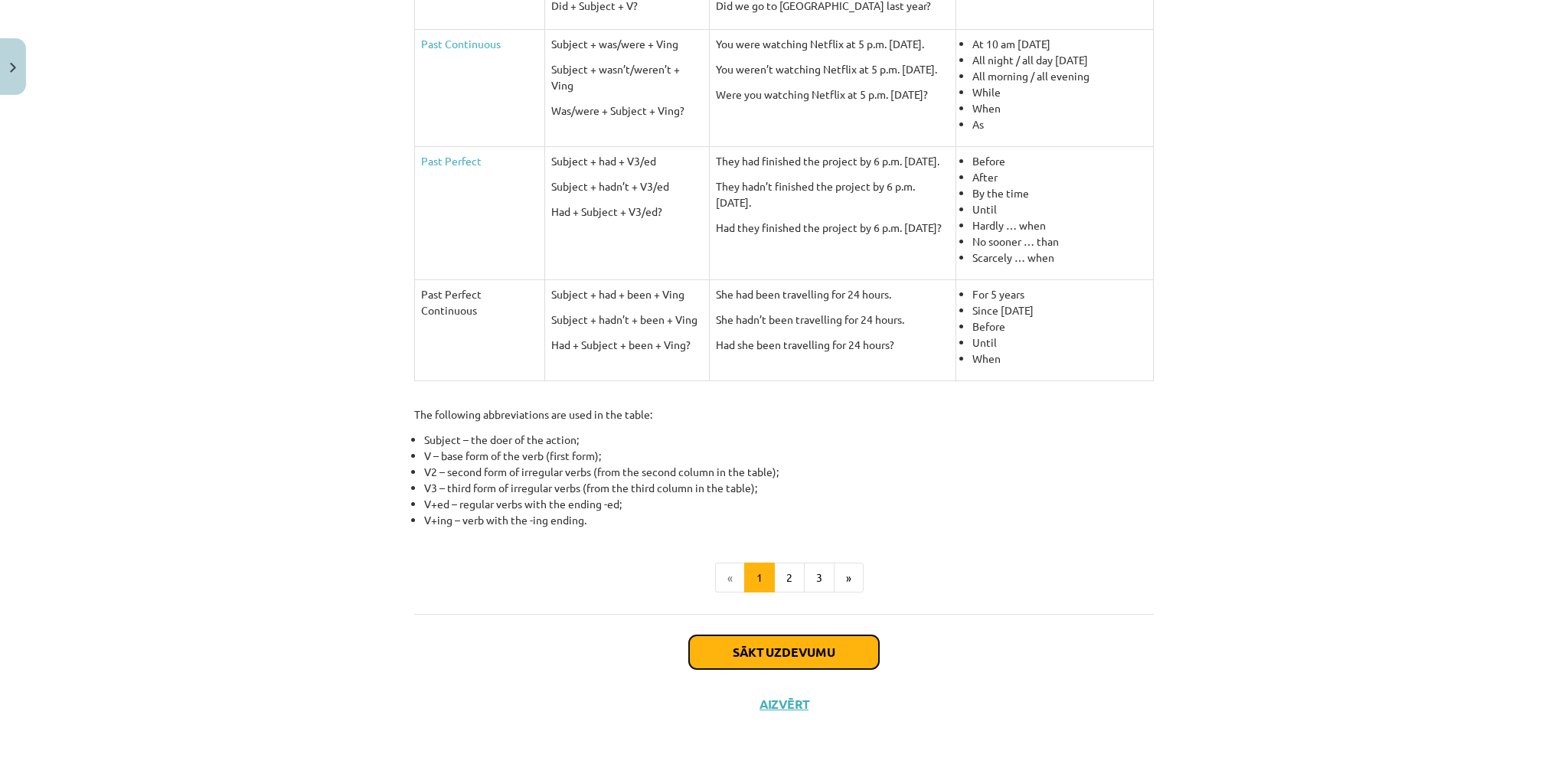
click at [778, 643] on button "Sākt uzdevumu" at bounding box center [784, 652] width 190 height 33
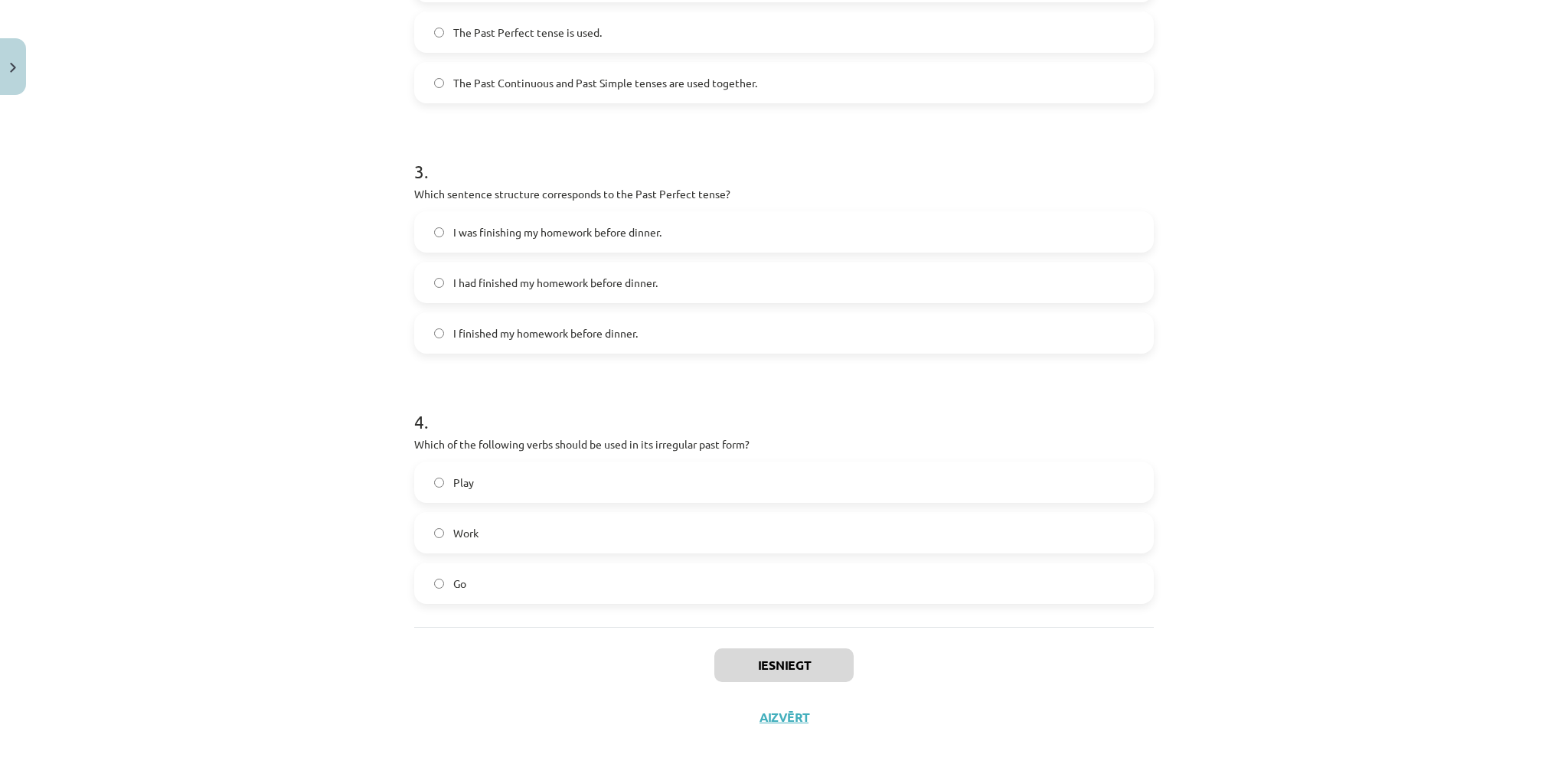
scroll to position [686, 0]
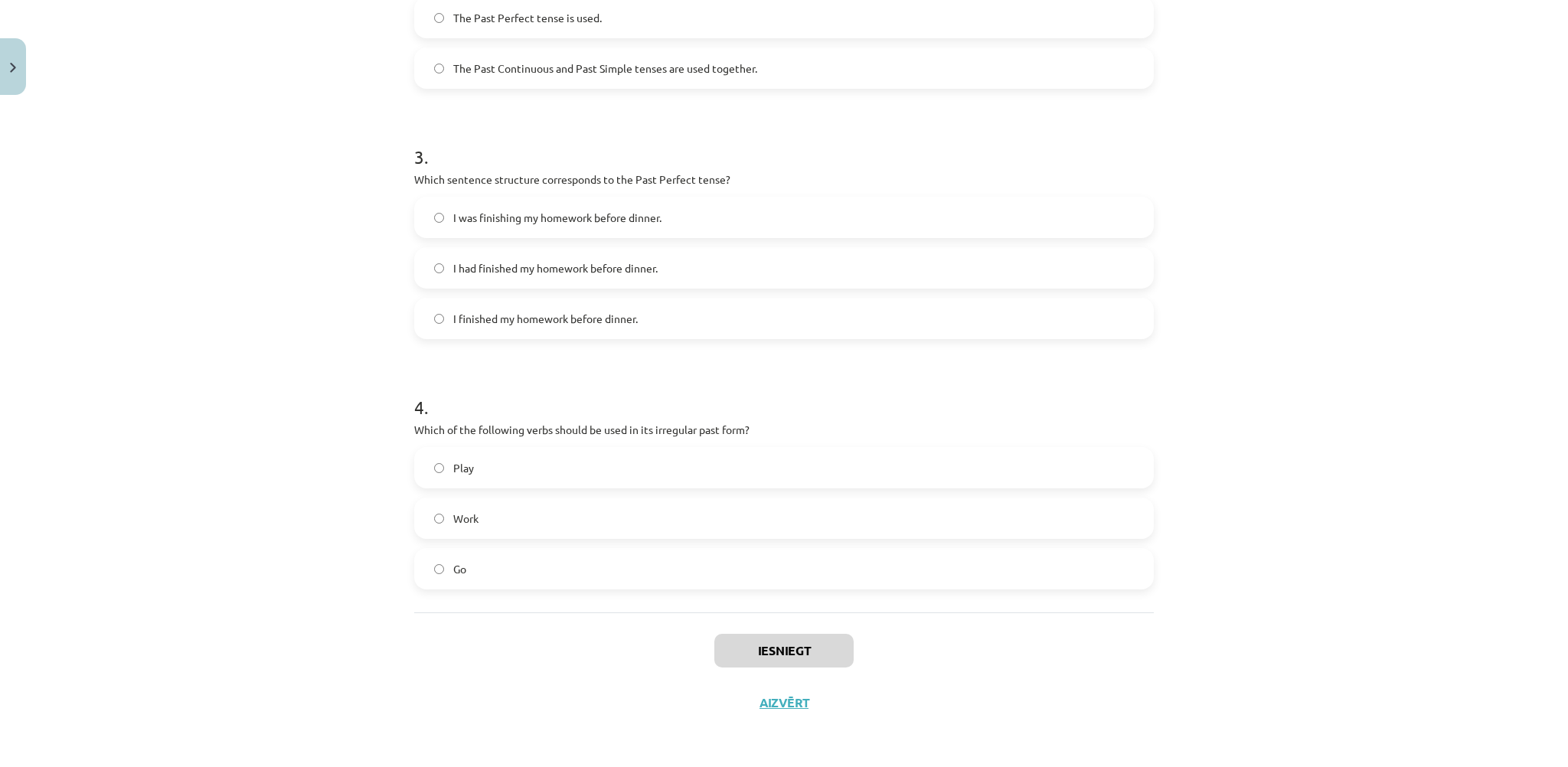
drag, startPoint x: 380, startPoint y: 288, endPoint x: 807, endPoint y: 662, distance: 567.6
click at [817, 737] on div "Mācību tēma: Angļu valoda i - 10.klase 1.ieskaites mācību materiāls #3 📝 Topic …" at bounding box center [784, 384] width 1568 height 767
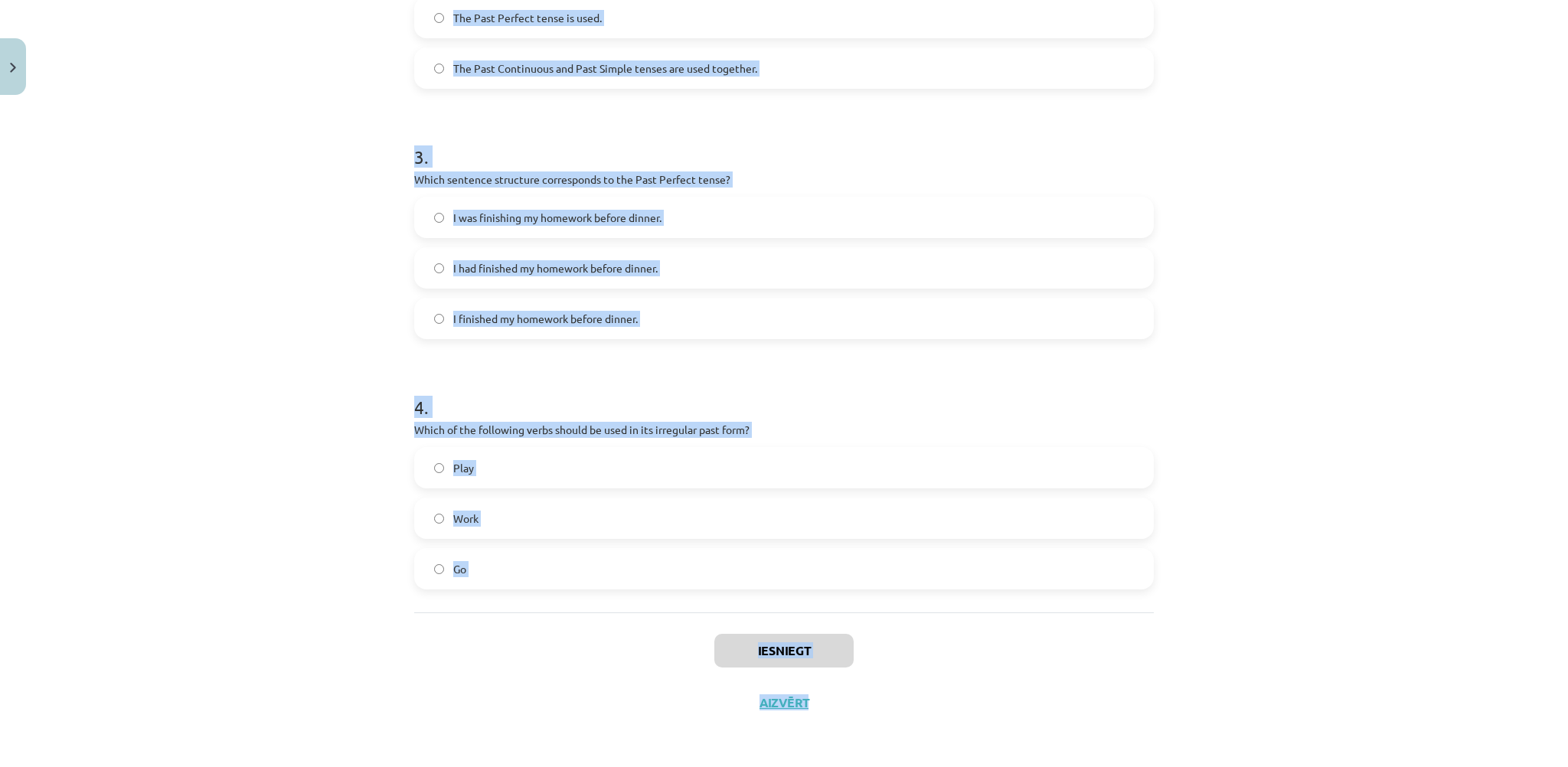
copy div "1 . Which of the following sentences is correct in the Past Simple tense? He wa…"
click at [301, 202] on div "Mācību tēma: Angļu valoda i - 10.klase 1.ieskaites mācību materiāls #3 📝 Topic …" at bounding box center [784, 384] width 1568 height 767
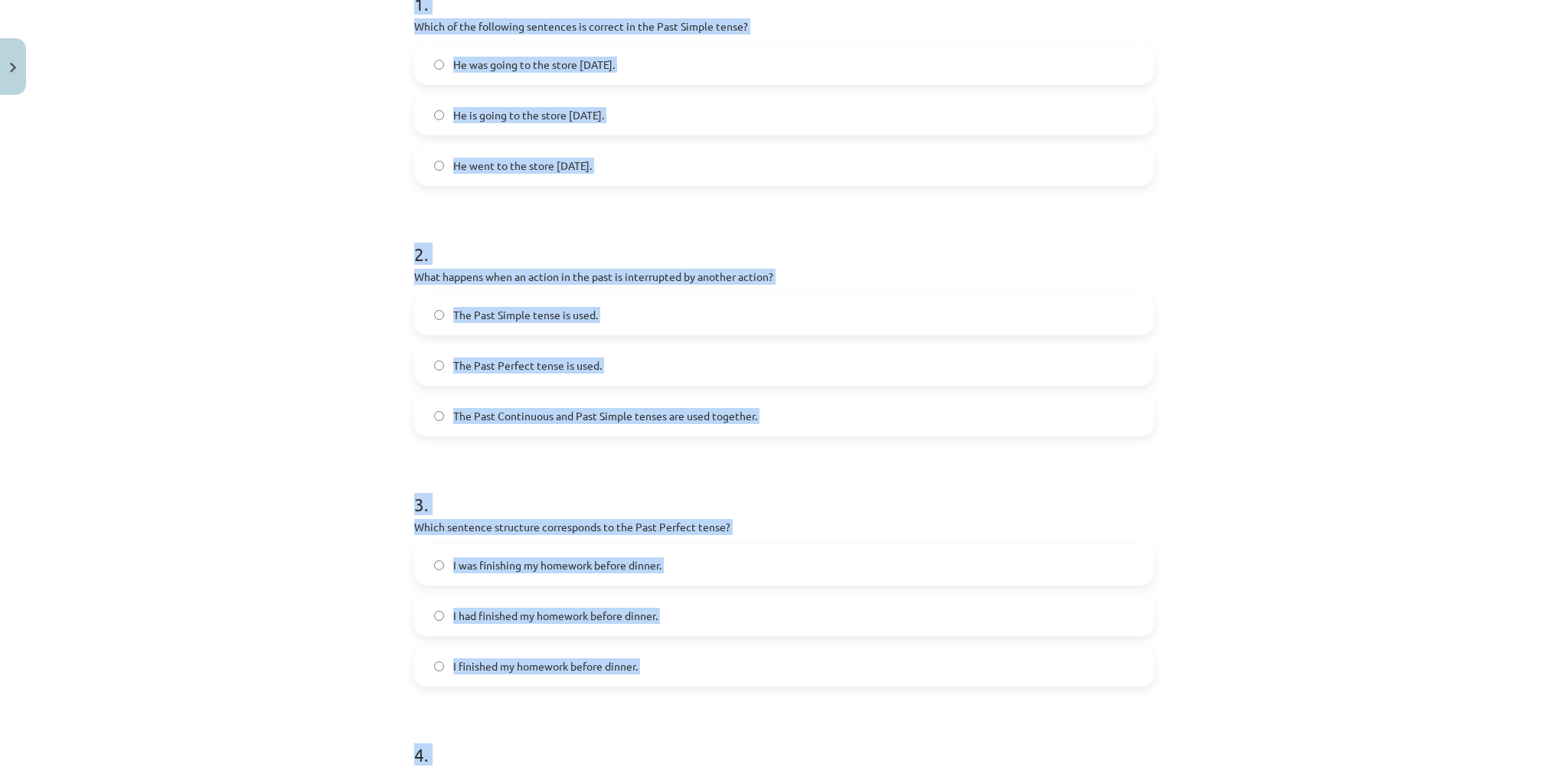
scroll to position [227, 0]
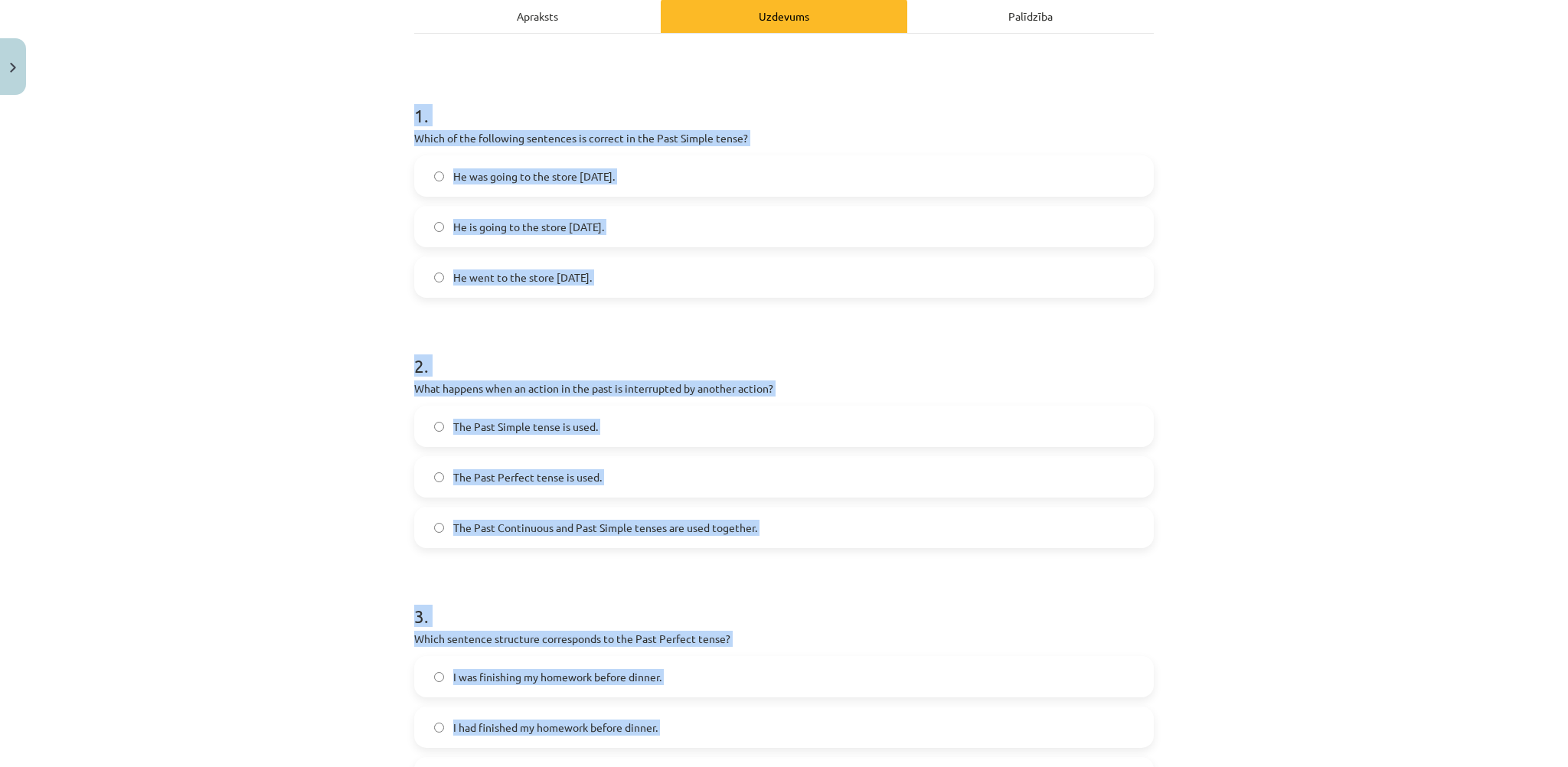
click at [631, 279] on label "He went to the store yesterday." at bounding box center [784, 277] width 737 height 38
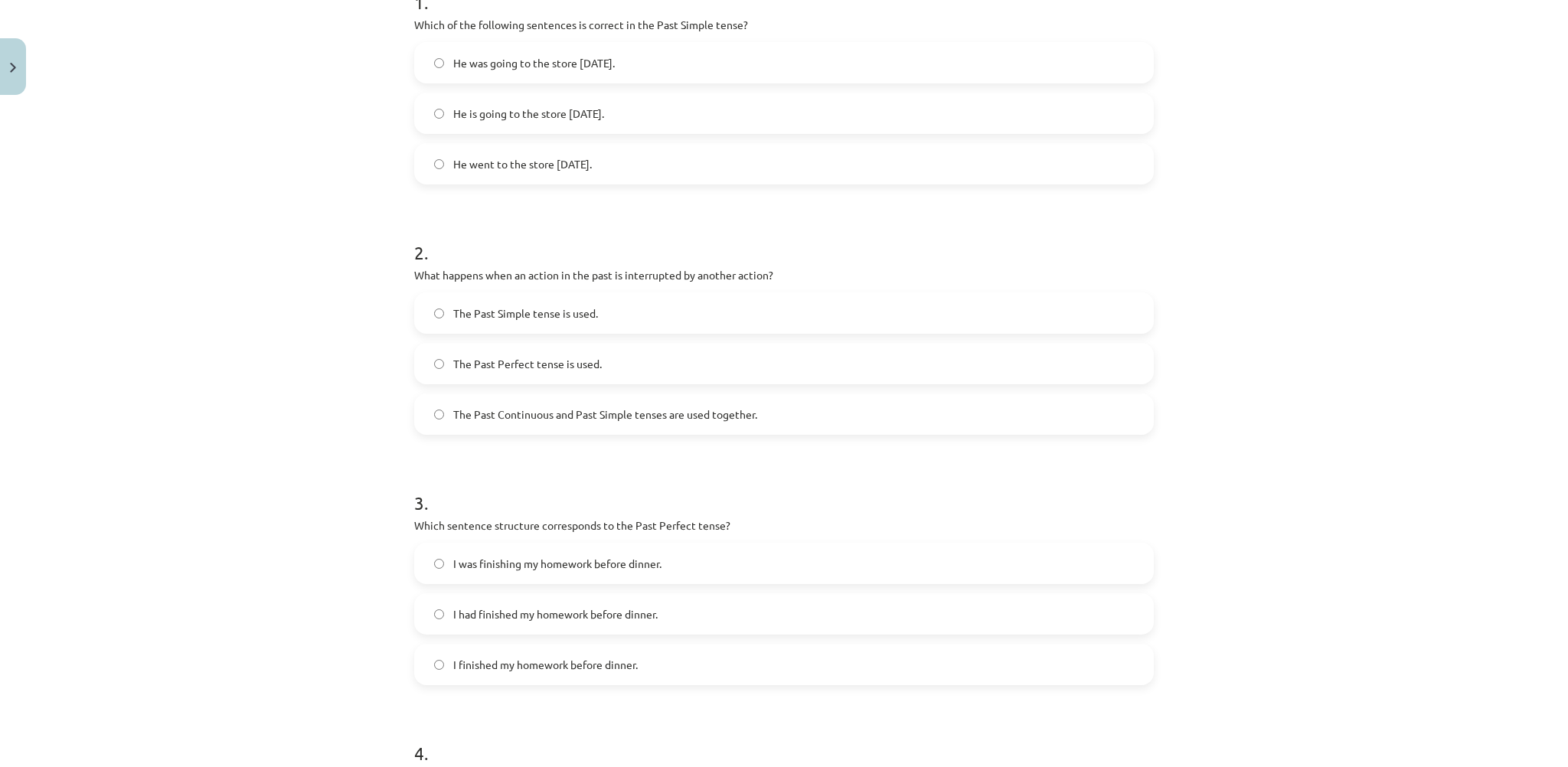
scroll to position [380, 0]
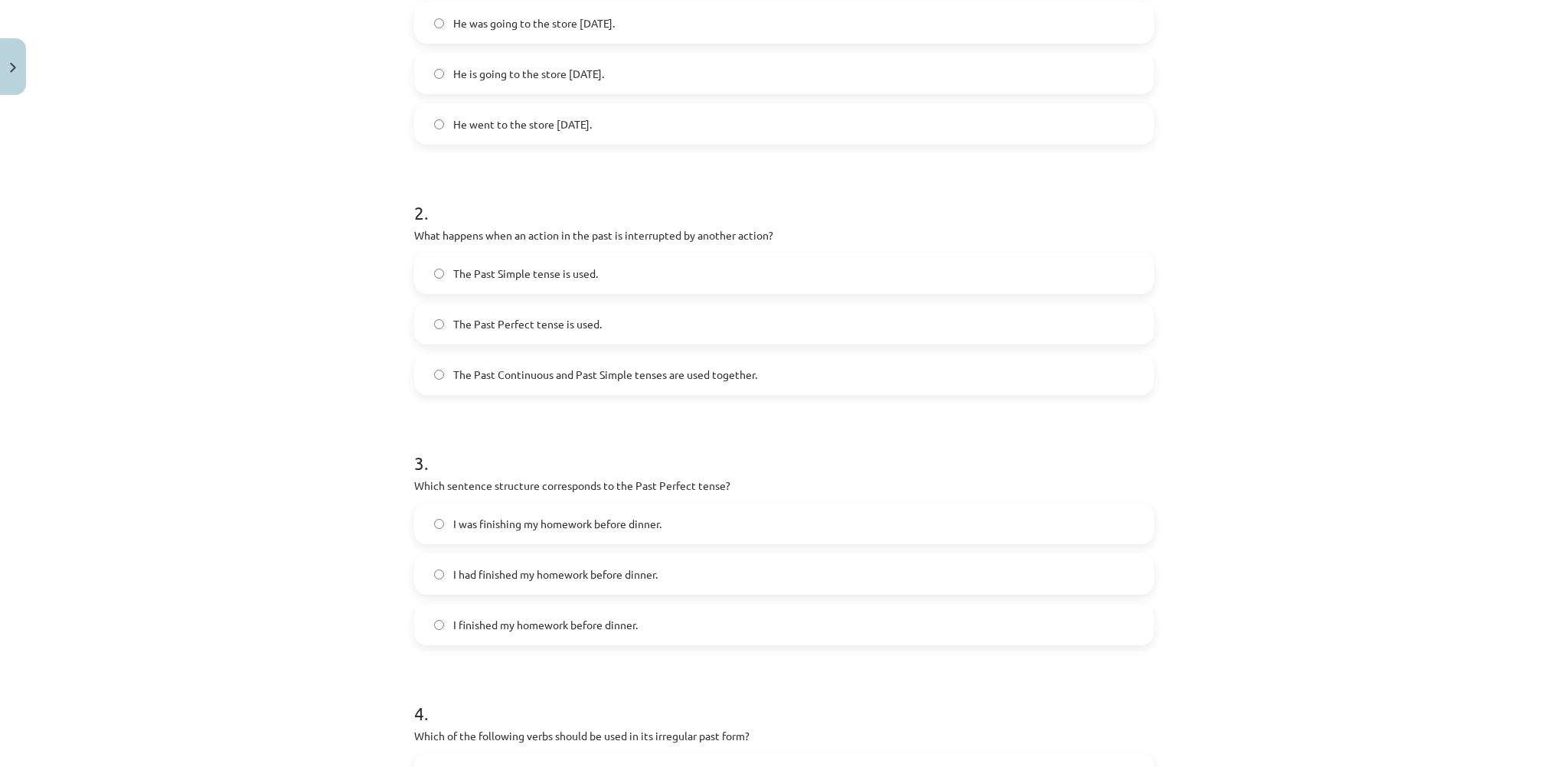
click at [556, 385] on label "The Past Continuous and Past Simple tenses are used together." at bounding box center [784, 374] width 737 height 38
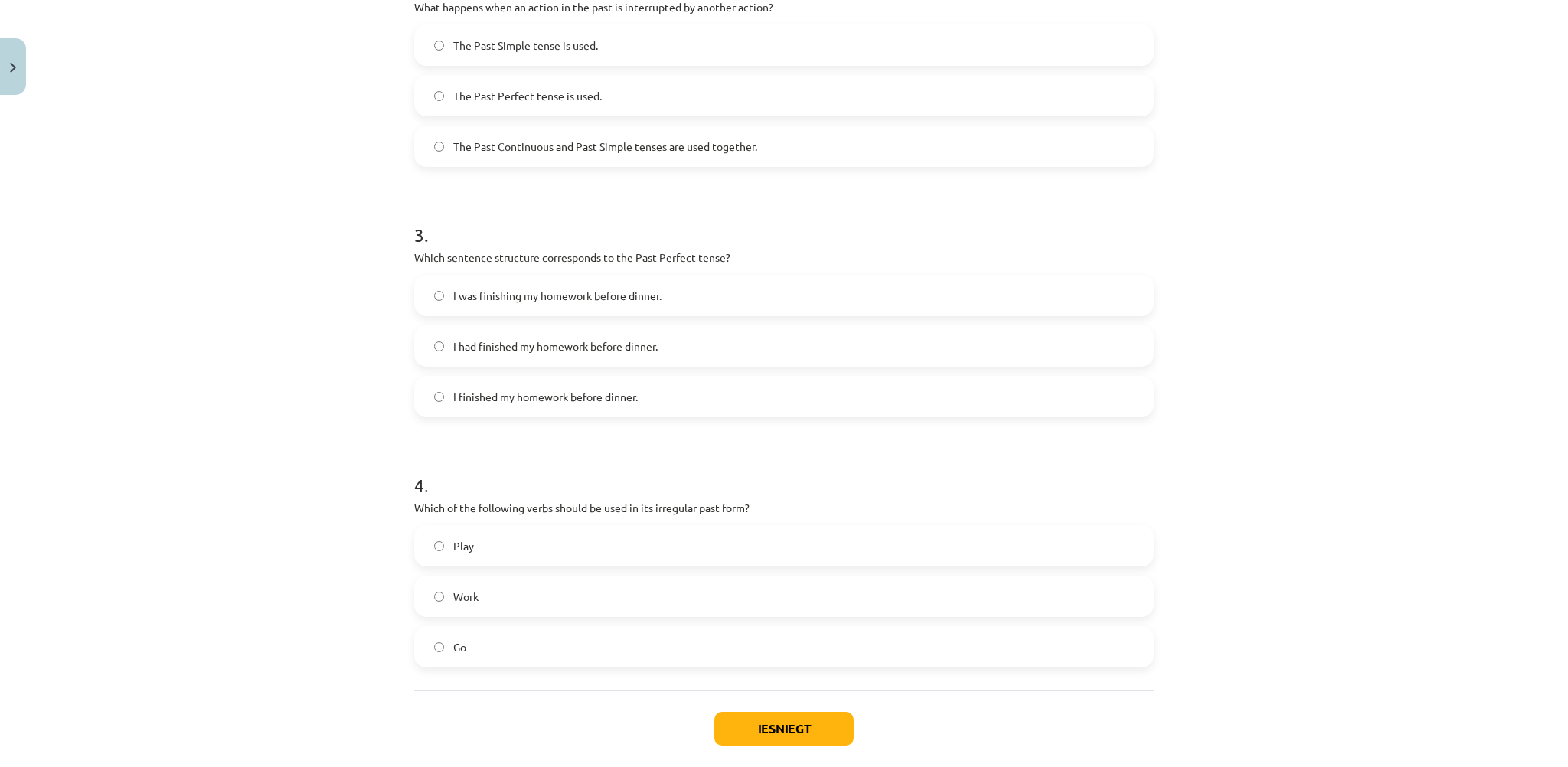
scroll to position [609, 0]
click at [487, 350] on span "I had finished my homework before dinner." at bounding box center [555, 345] width 204 height 16
click at [479, 644] on label "Go" at bounding box center [784, 645] width 737 height 38
click at [739, 720] on button "Iesniegt" at bounding box center [784, 727] width 140 height 33
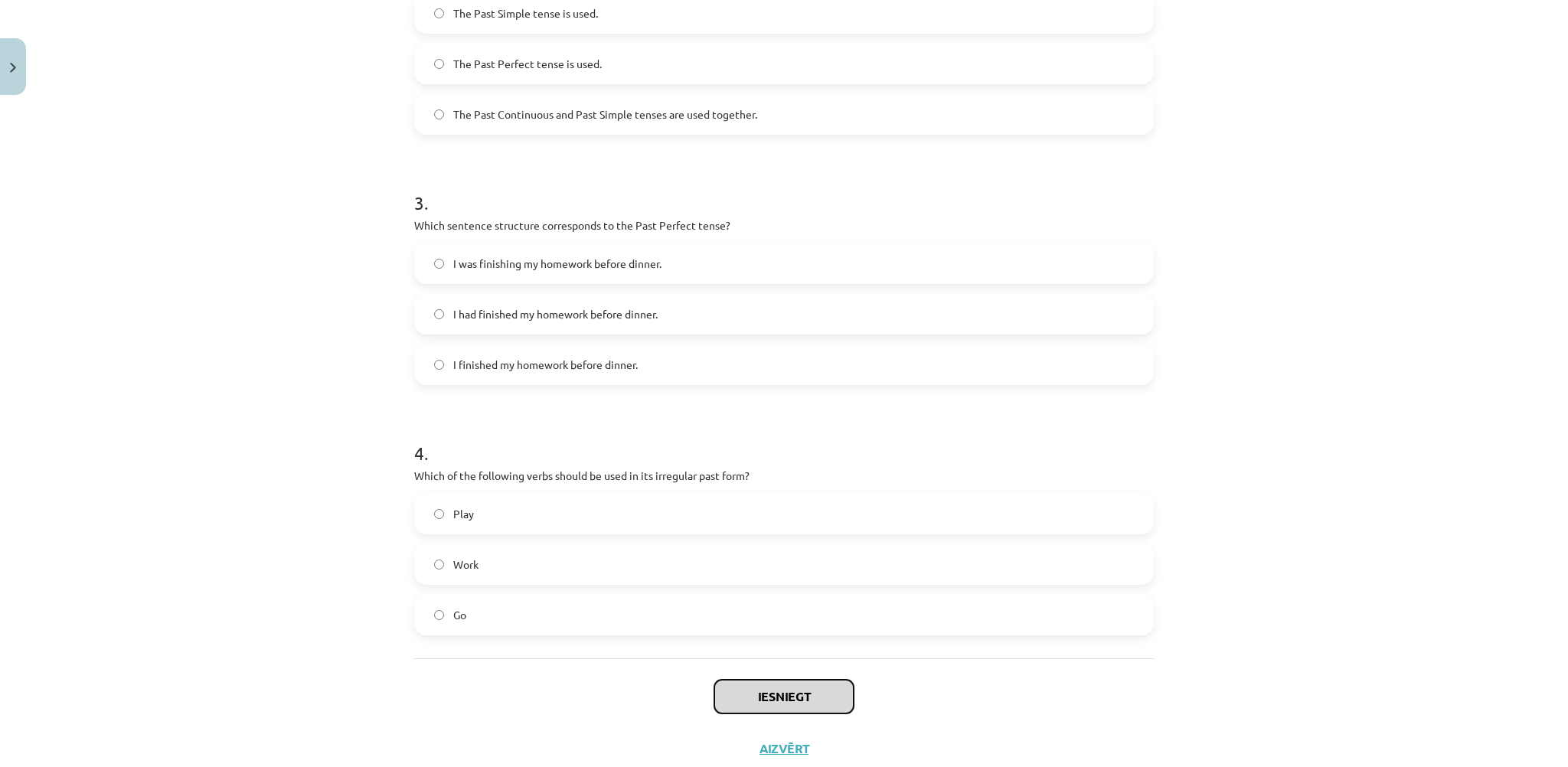
scroll to position [686, 0]
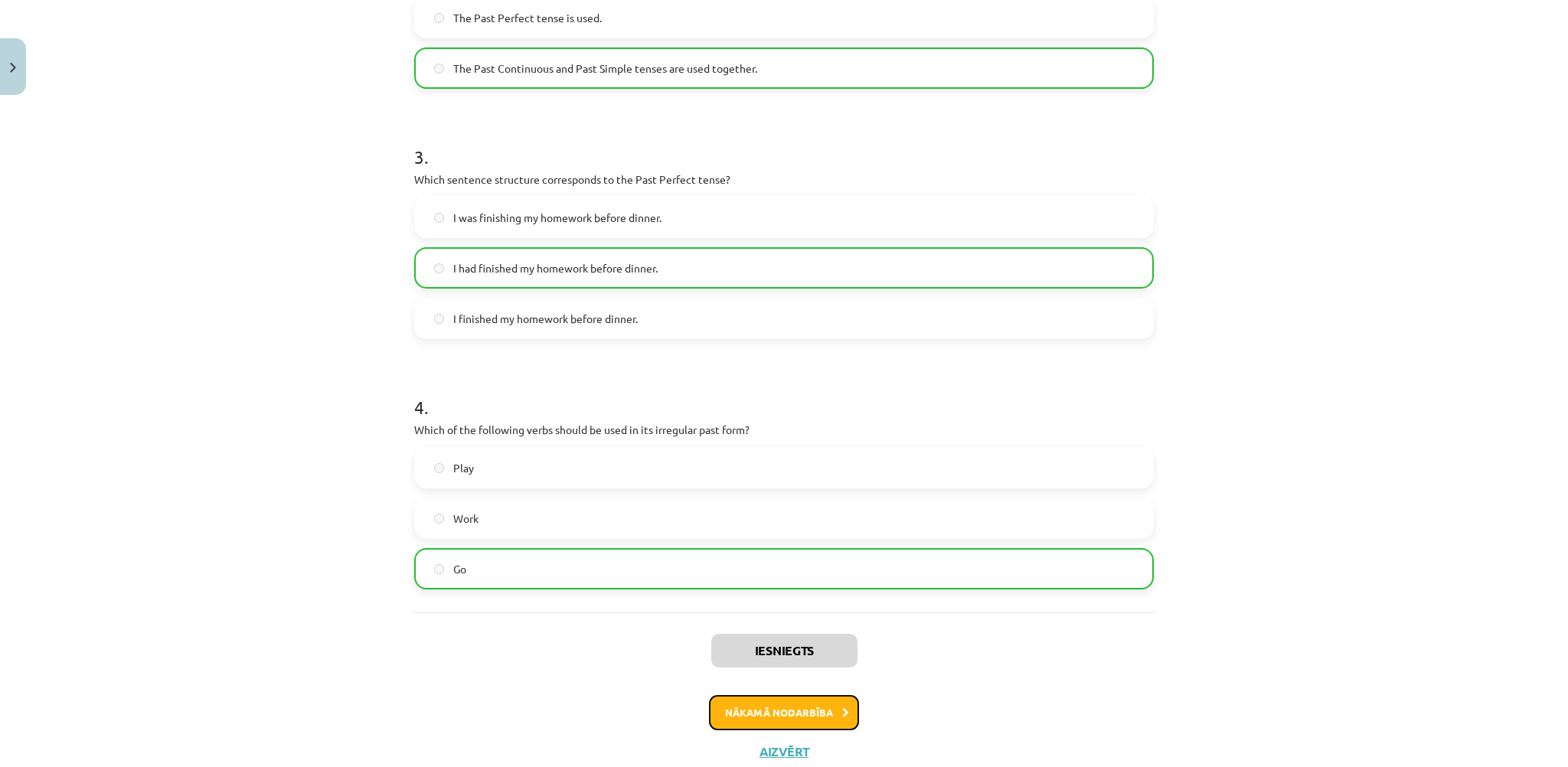
click at [764, 716] on button "Nākamā nodarbība" at bounding box center [784, 713] width 150 height 35
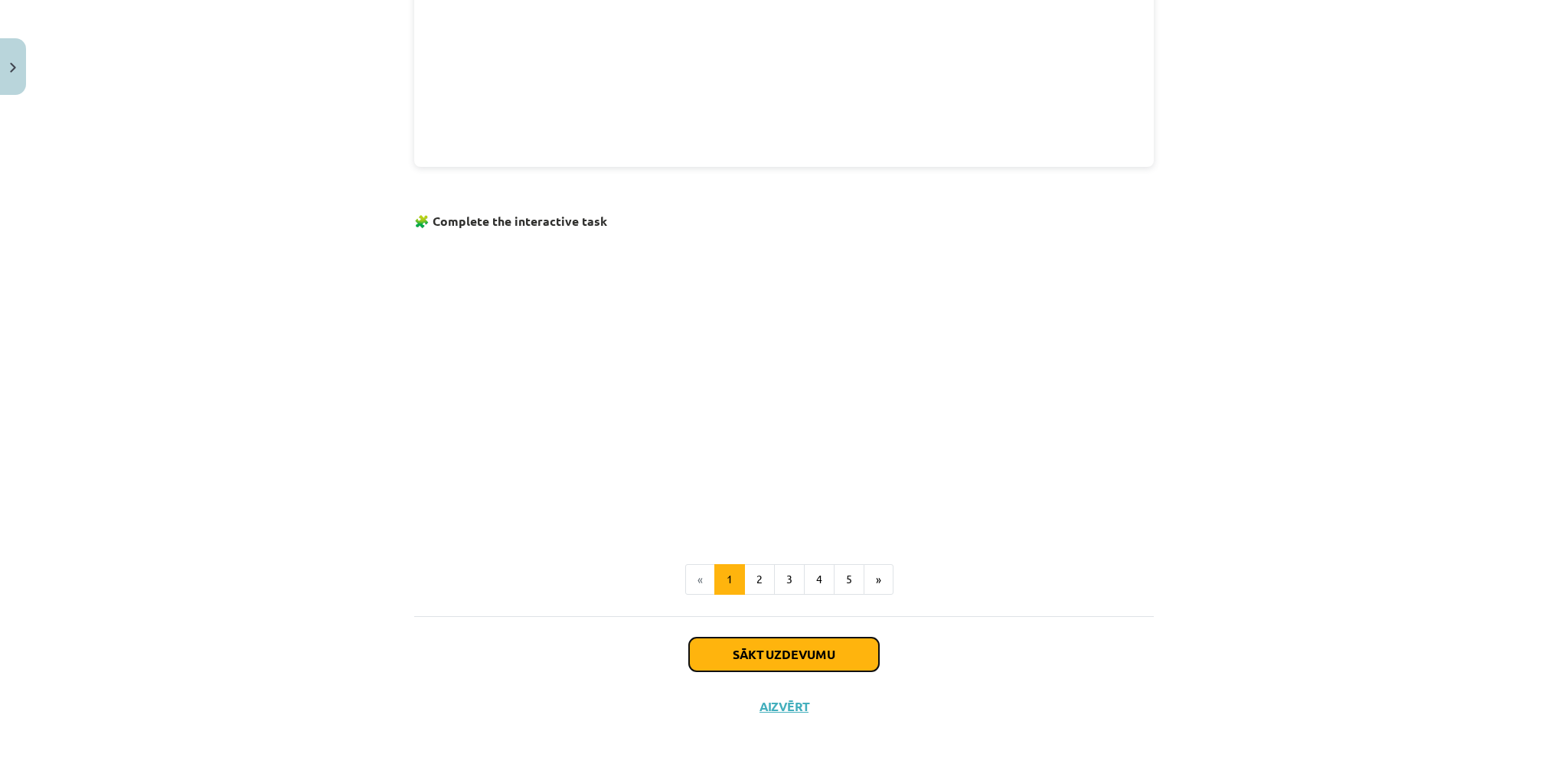
click at [762, 651] on button "Sākt uzdevumu" at bounding box center [784, 654] width 190 height 33
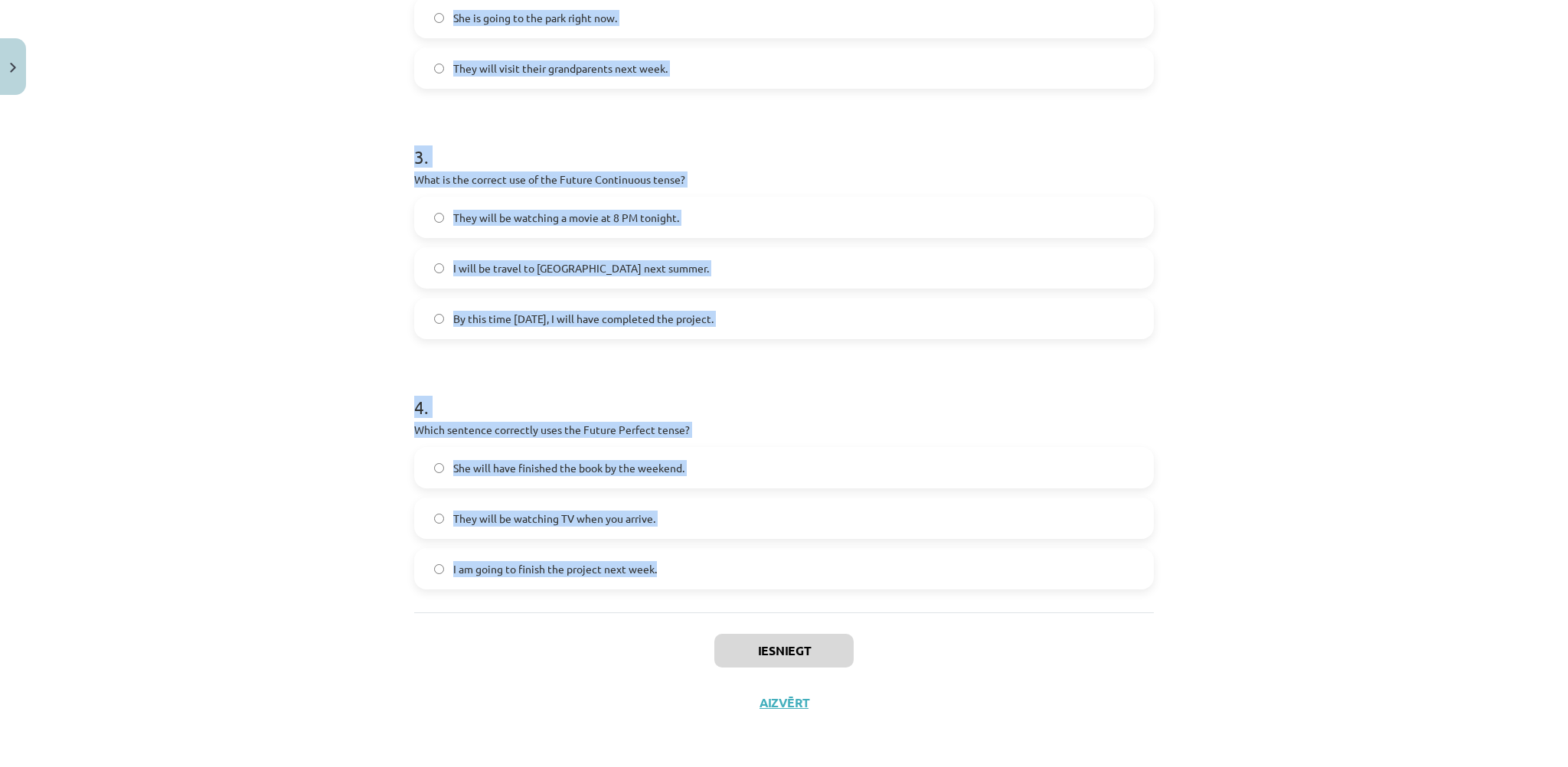
drag, startPoint x: 404, startPoint y: 284, endPoint x: 857, endPoint y: 585, distance: 543.9
click at [857, 585] on div "8 XP Saņemsi Viegls 150 pilda Apraksts Uzdevums Palīdzība 1 . Which sentence co…" at bounding box center [784, 72] width 758 height 1314
copy form "1 . Which sentence correctly uses "will" to make a prediction? I think it will …"
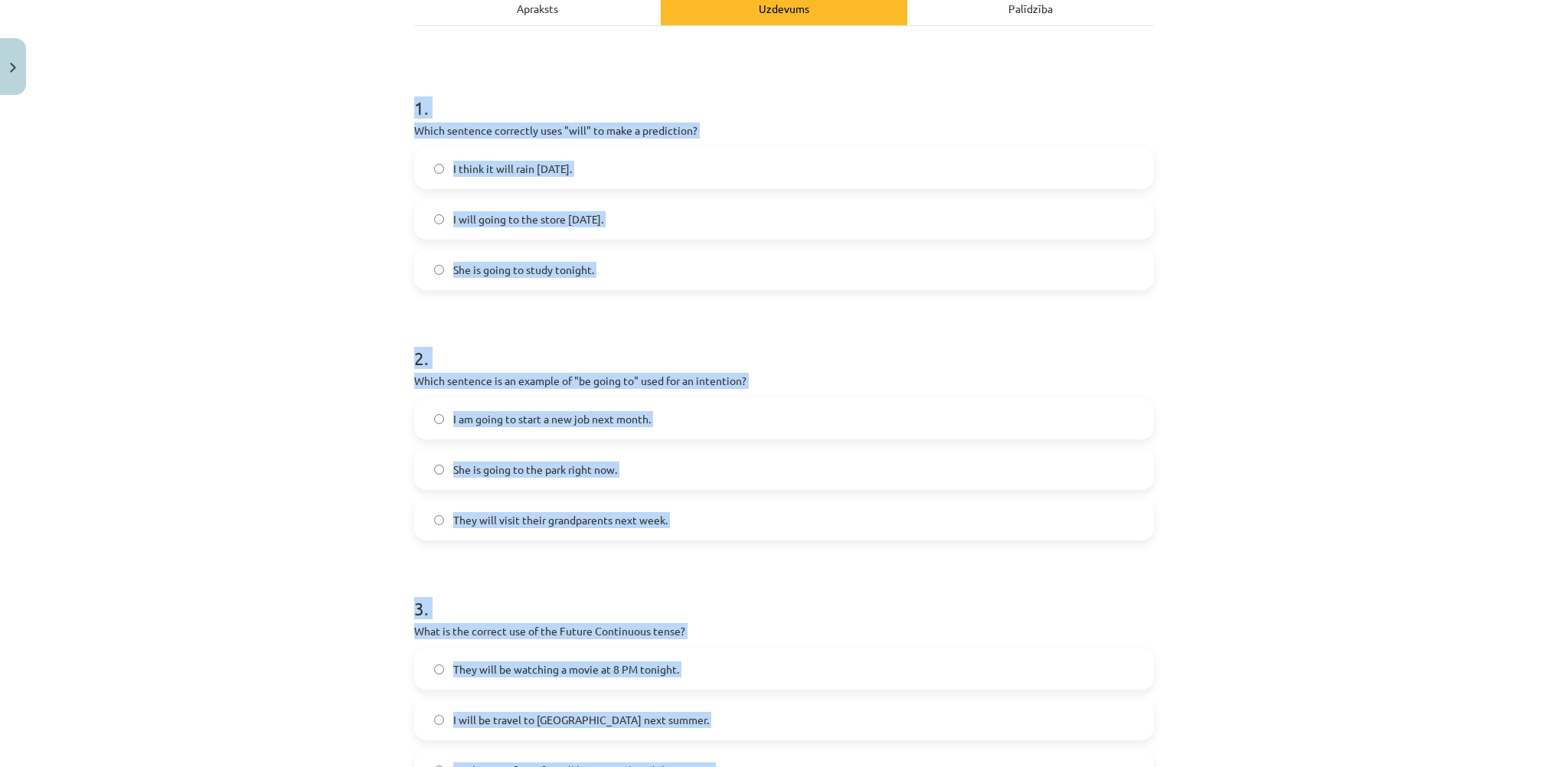
scroll to position [227, 0]
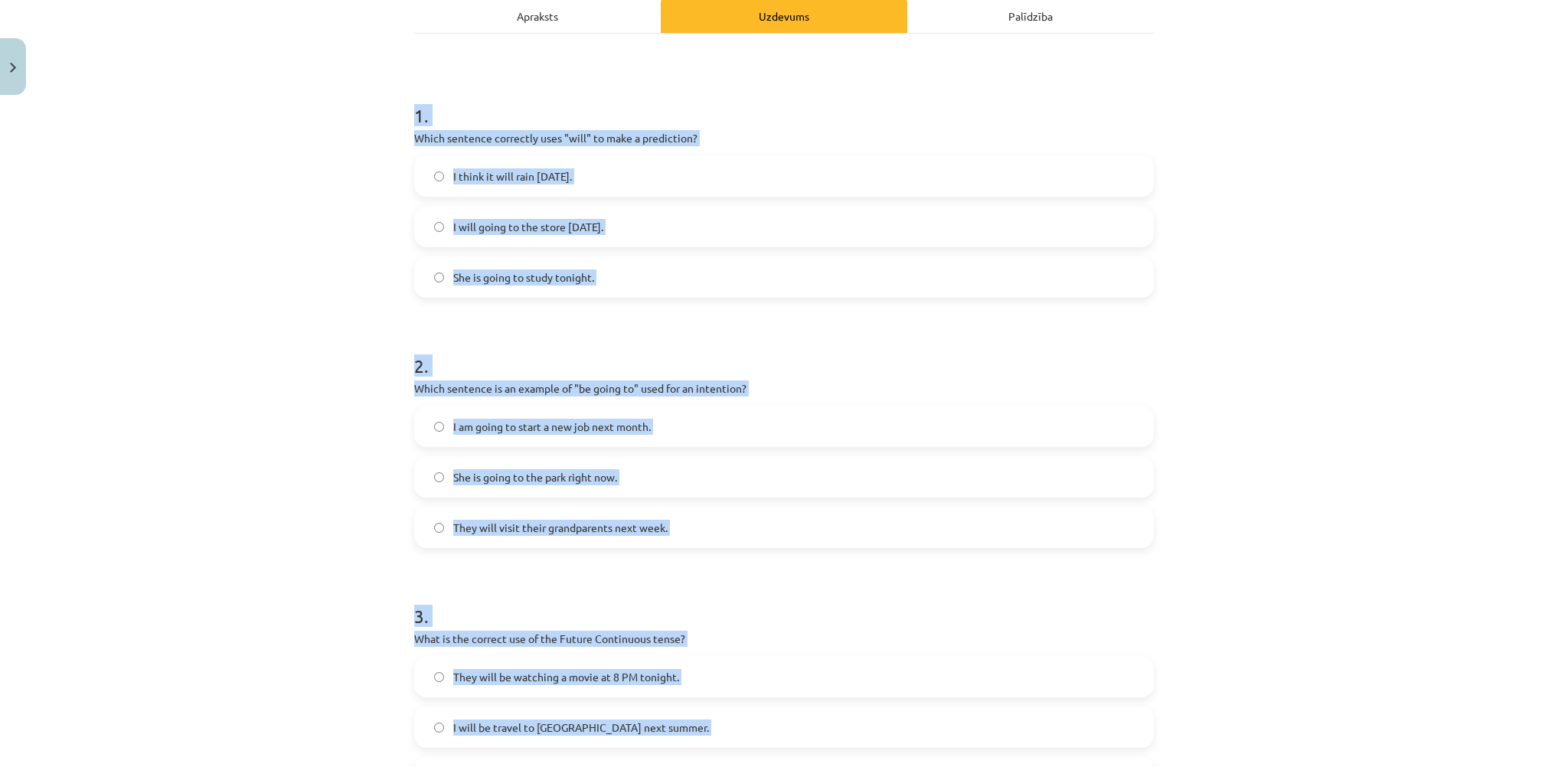
click at [618, 173] on label "I think it will rain tomorrow." at bounding box center [784, 176] width 737 height 38
click at [670, 427] on label "I am going to start a new job next month." at bounding box center [784, 426] width 737 height 38
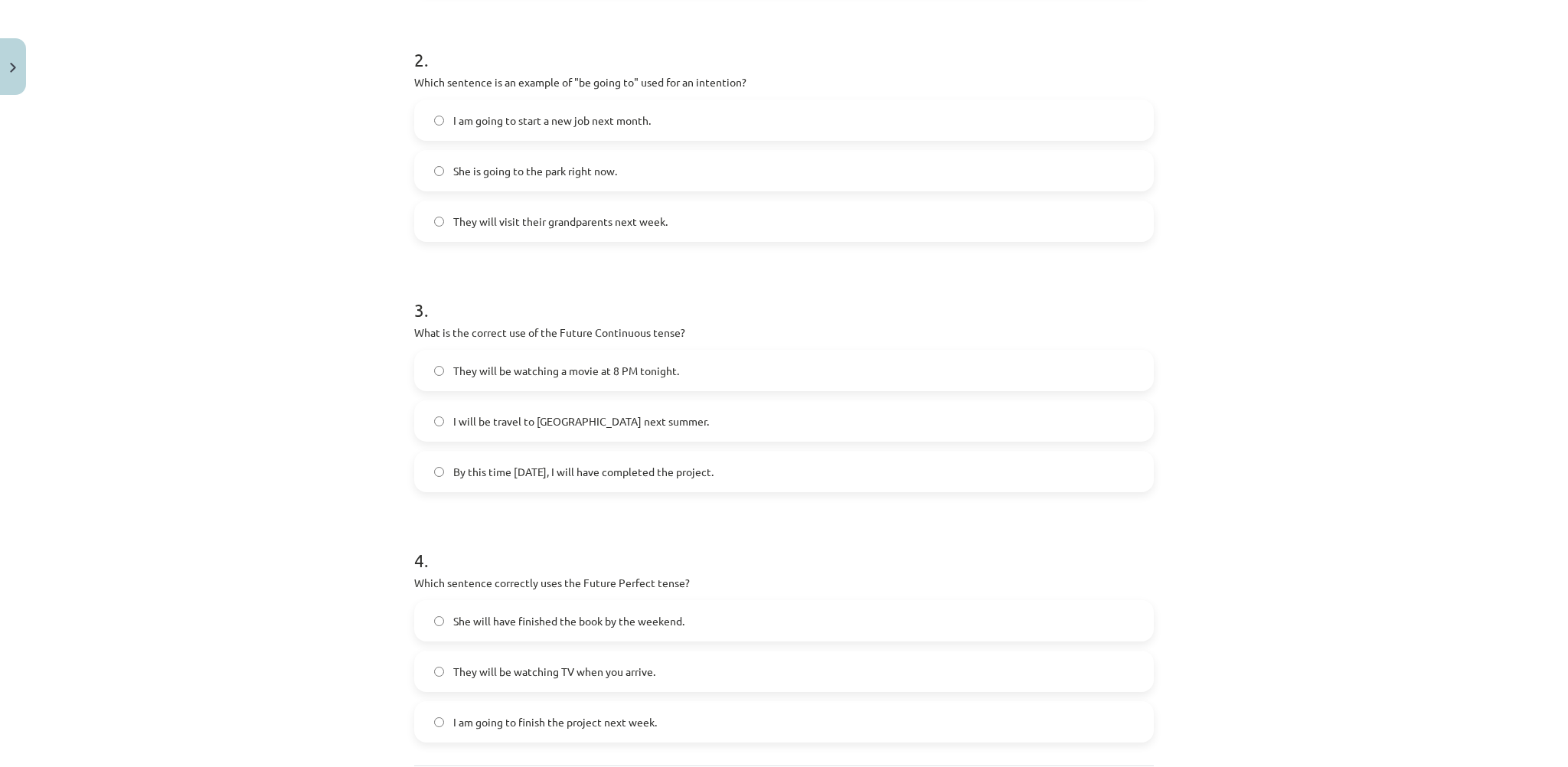
scroll to position [609, 0]
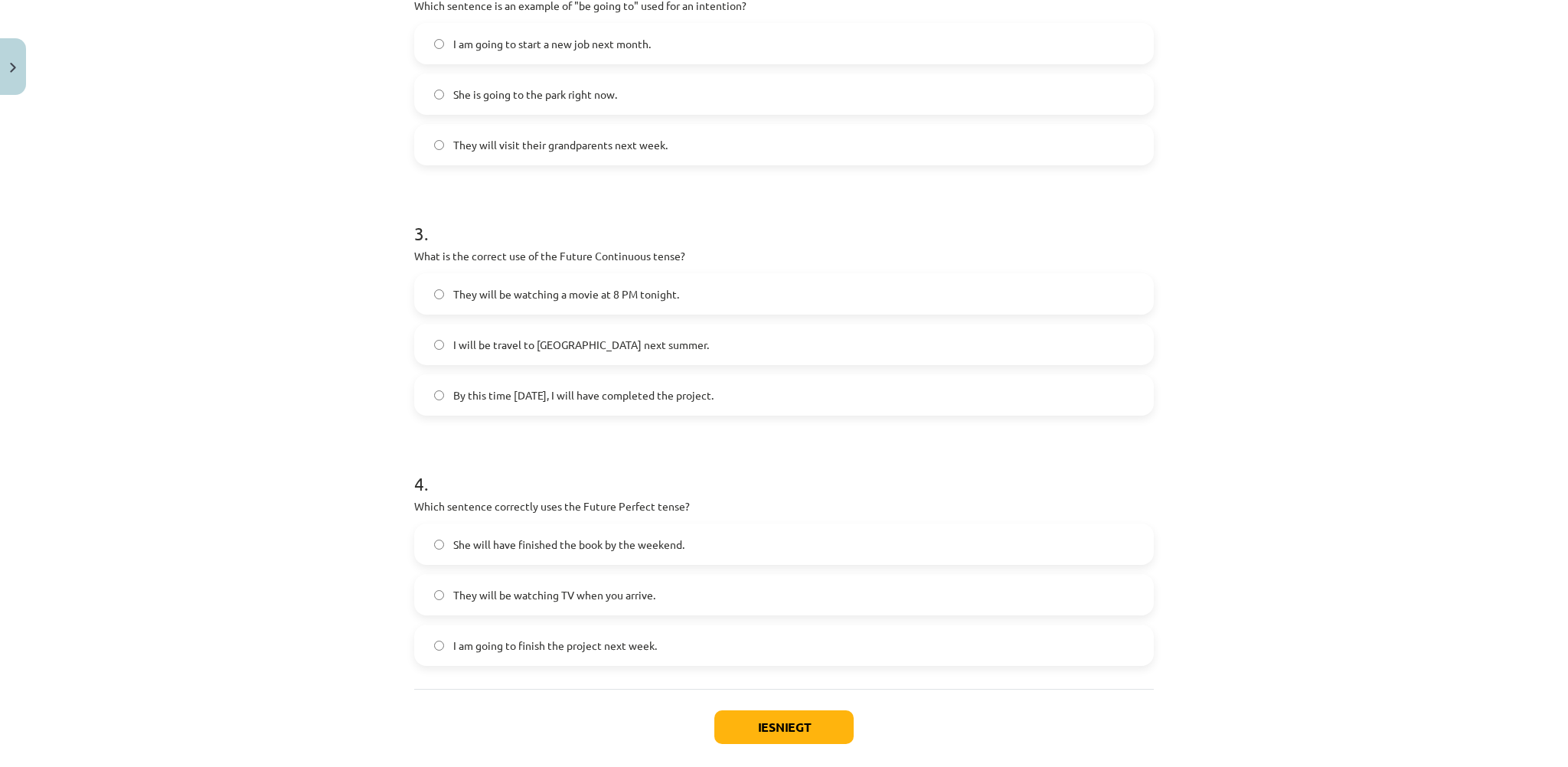
click at [526, 299] on span "They will be watching a movie at 8 PM tonight." at bounding box center [567, 294] width 226 height 16
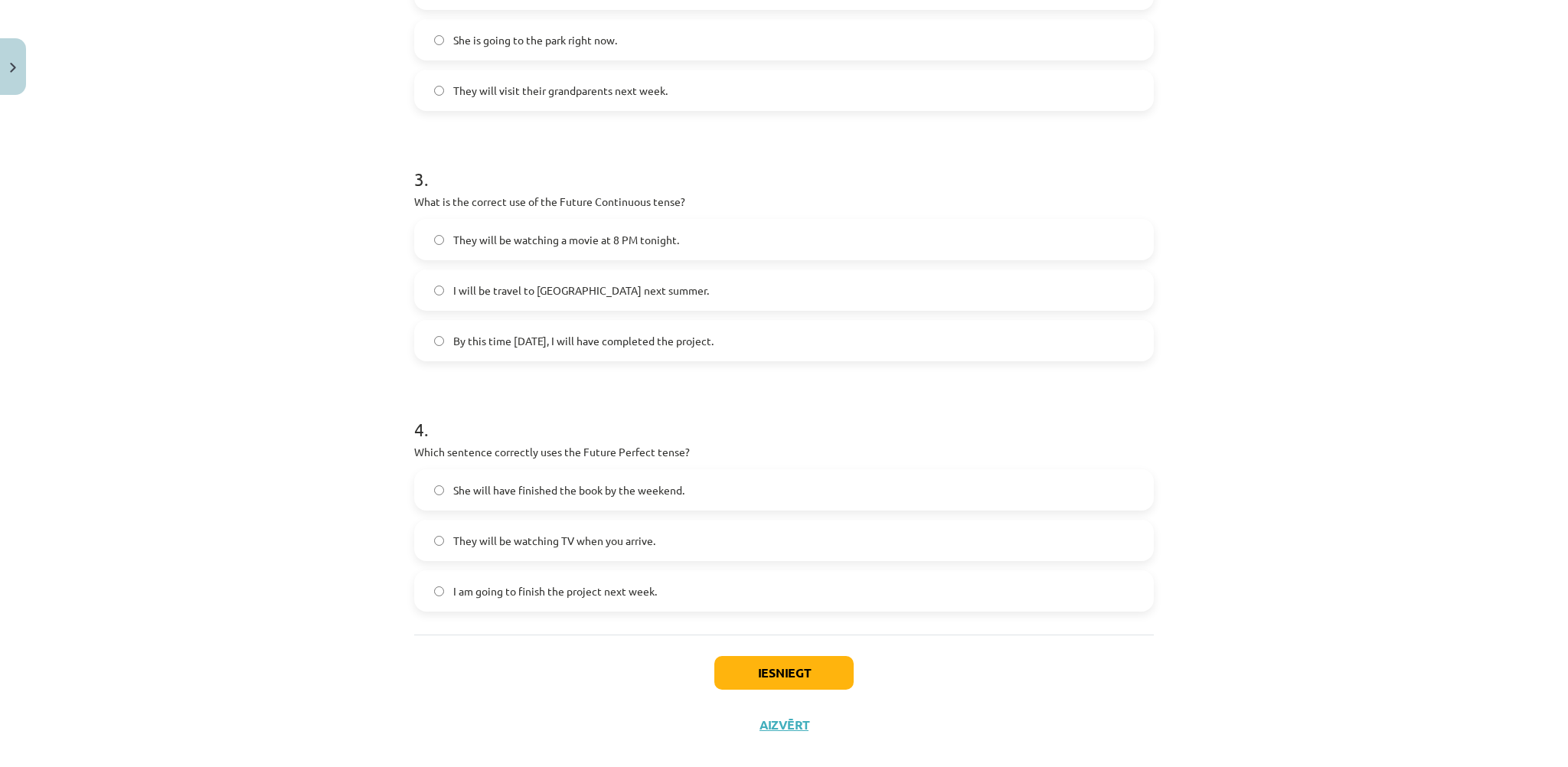
scroll to position [686, 0]
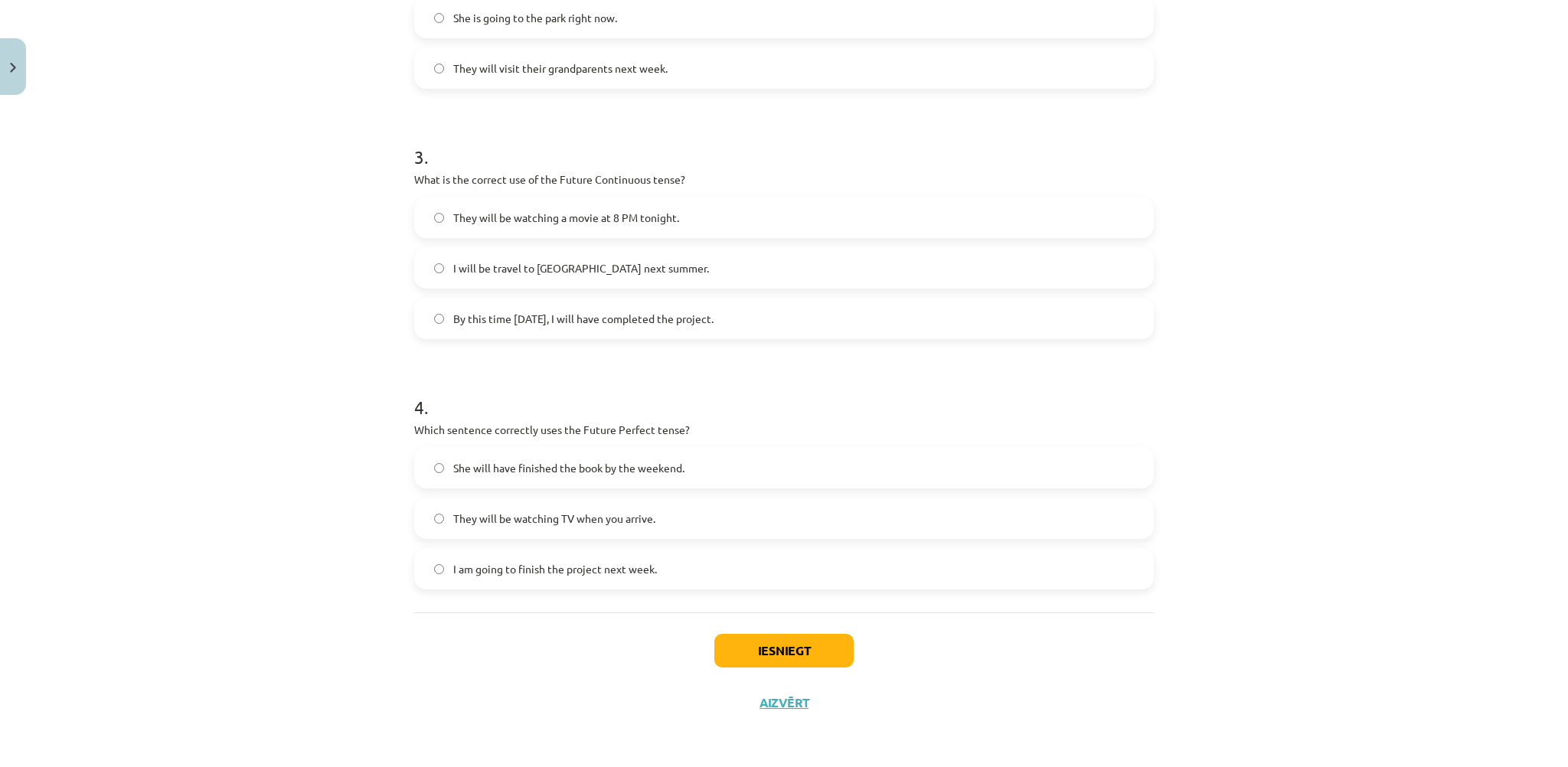
click at [517, 471] on span "She will have finished the book by the weekend." at bounding box center [569, 468] width 232 height 16
click at [715, 647] on button "Iesniegt" at bounding box center [784, 650] width 140 height 33
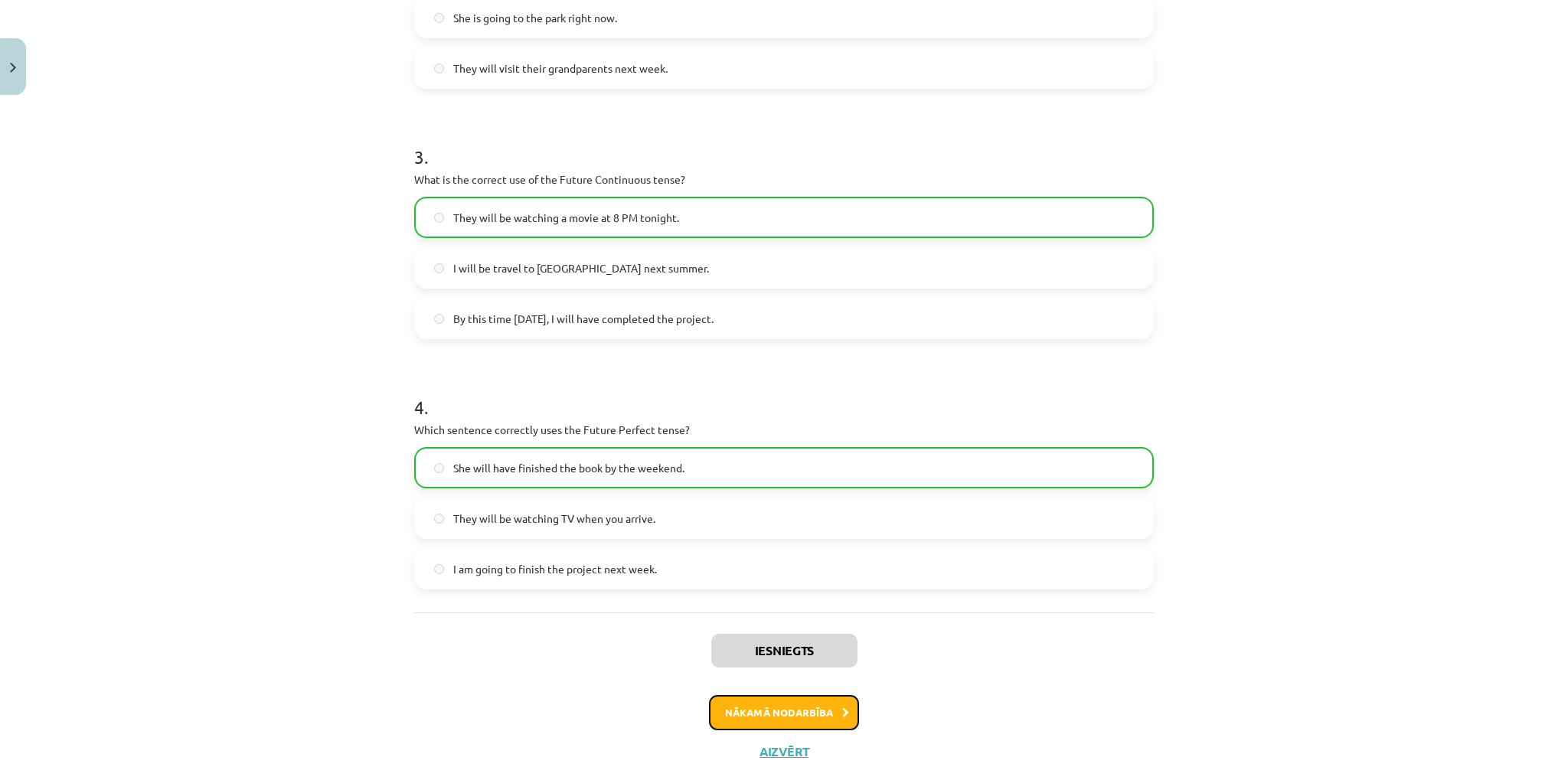
click at [781, 720] on button "Nākamā nodarbība" at bounding box center [784, 713] width 150 height 35
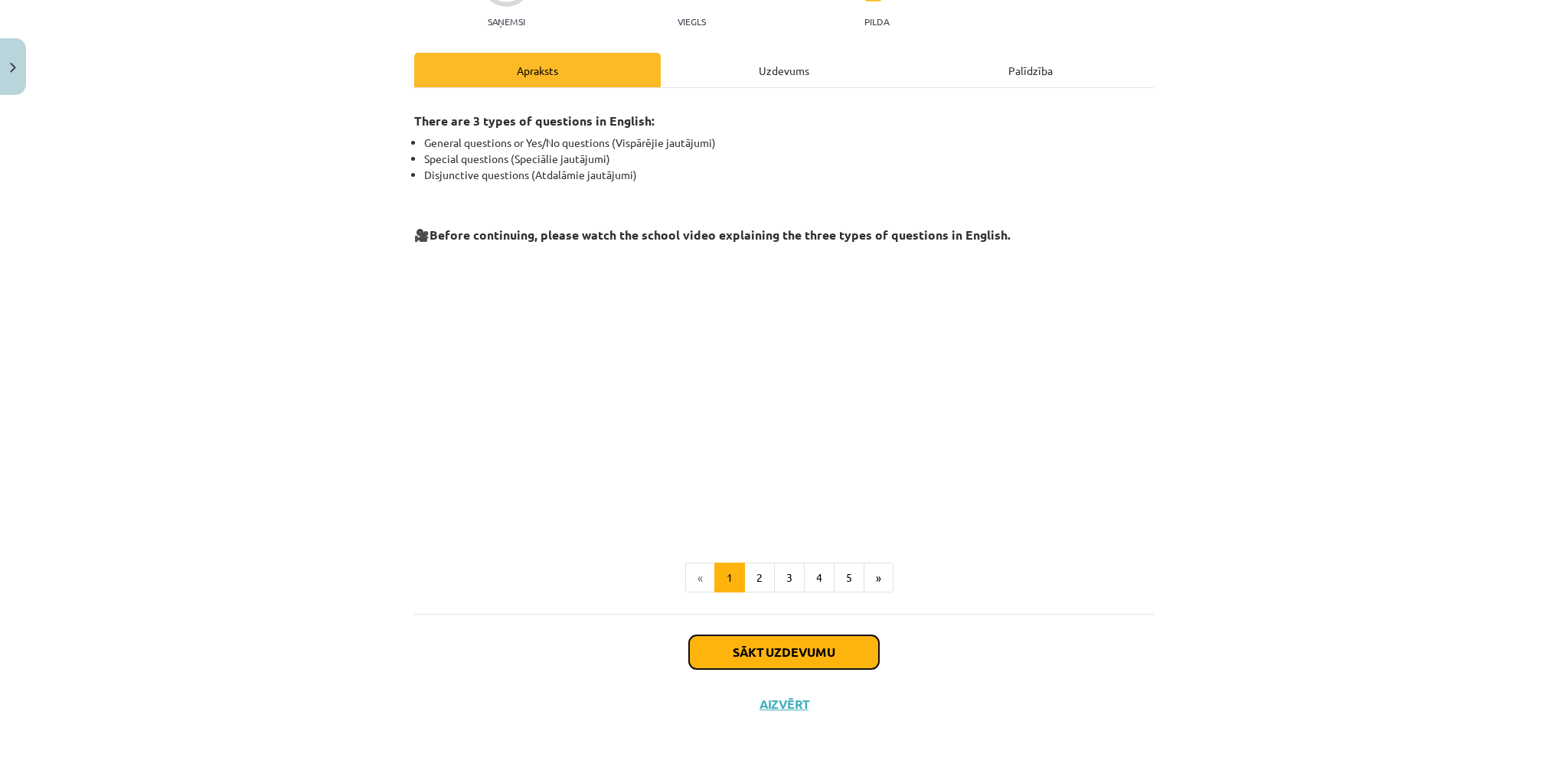
click at [780, 660] on button "Sākt uzdevumu" at bounding box center [784, 652] width 190 height 33
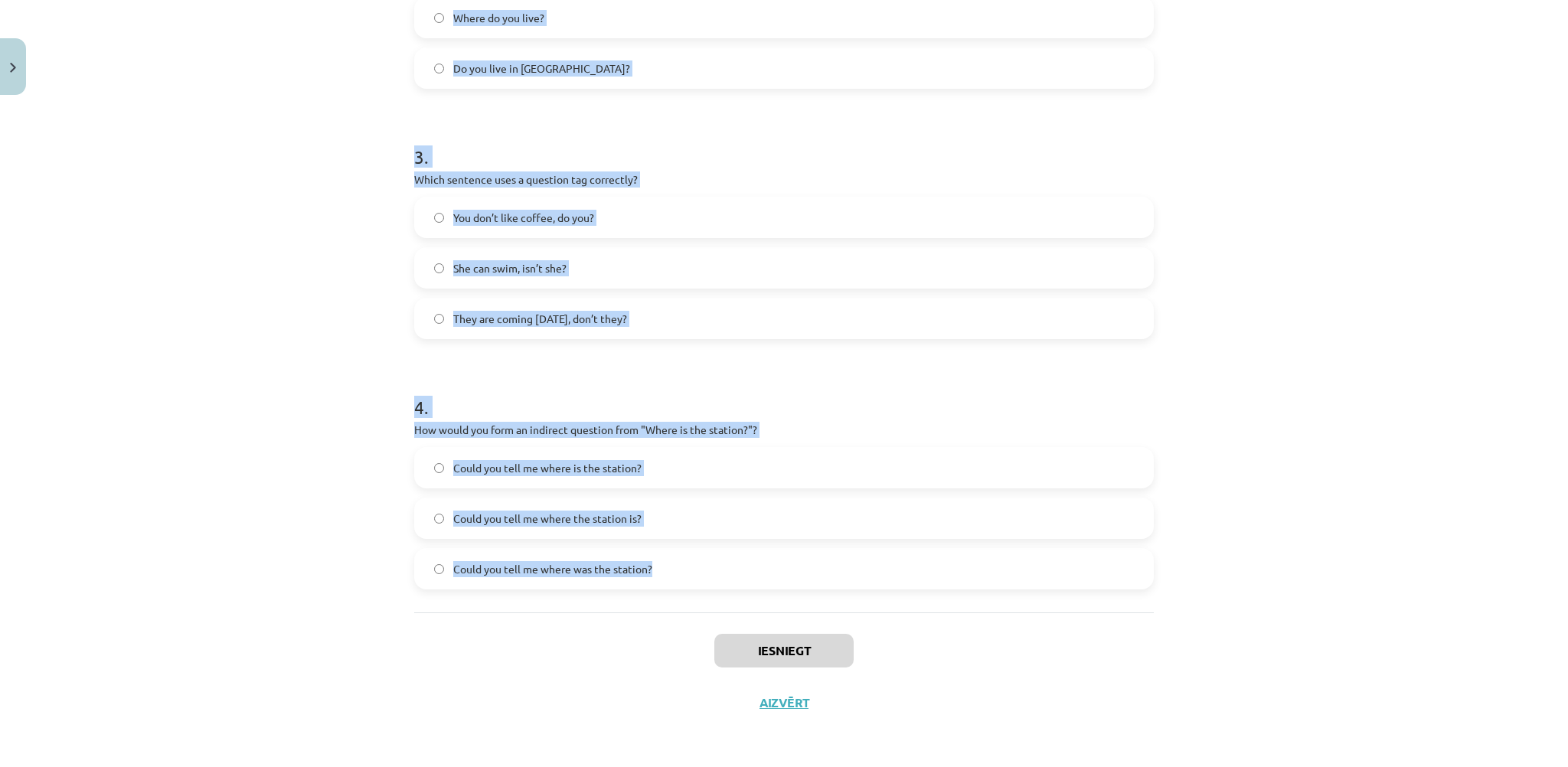
drag, startPoint x: 466, startPoint y: 326, endPoint x: 766, endPoint y: 594, distance: 402.3
click at [766, 594] on div "Mācību tēma: Angļu valoda i - 10.klase 1.ieskaites mācību materiāls #5 💬 Topic …" at bounding box center [784, 384] width 1568 height 767
copy form "1 . What is the correct word order for a question in the Present Simple tense? …"
click at [280, 219] on div "Mācību tēma: Angļu valoda i - 10.klase 1.ieskaites mācību materiāls #5 💬 Topic …" at bounding box center [784, 384] width 1568 height 767
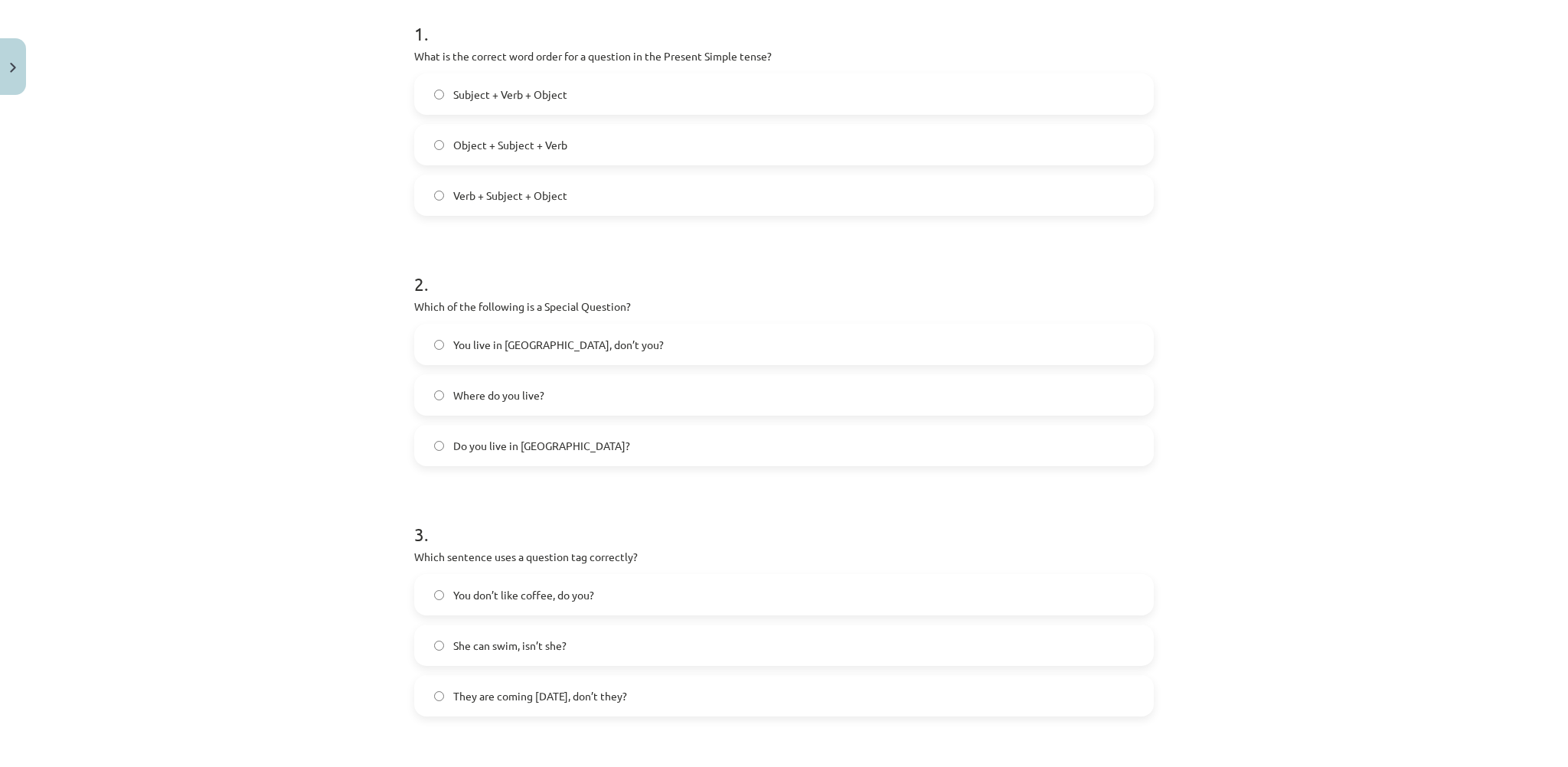
scroll to position [303, 0]
click at [483, 201] on span "Verb + Subject + Object" at bounding box center [511, 200] width 114 height 16
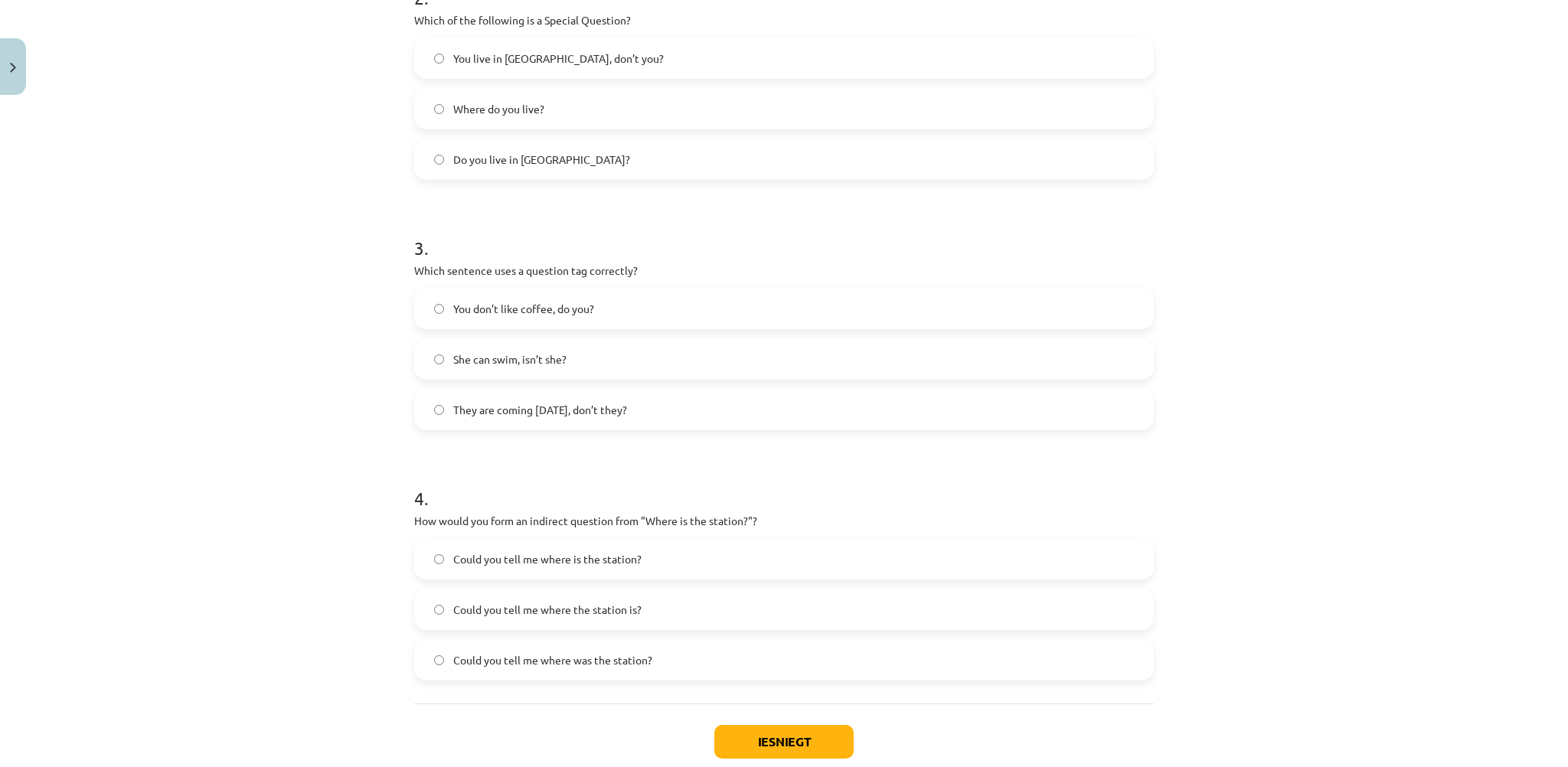
scroll to position [609, 0]
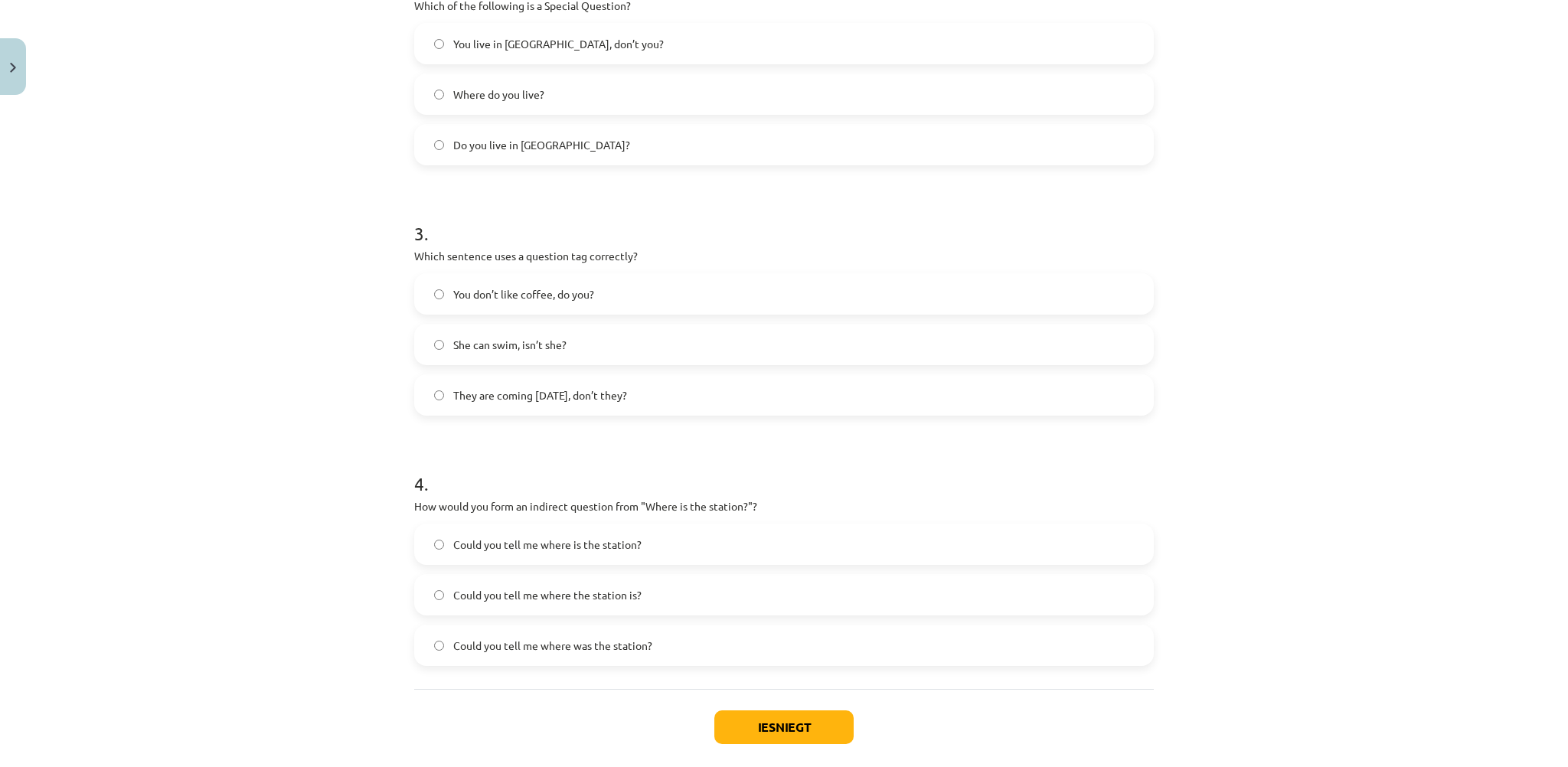
click at [526, 97] on span "Where do you live?" at bounding box center [499, 94] width 91 height 16
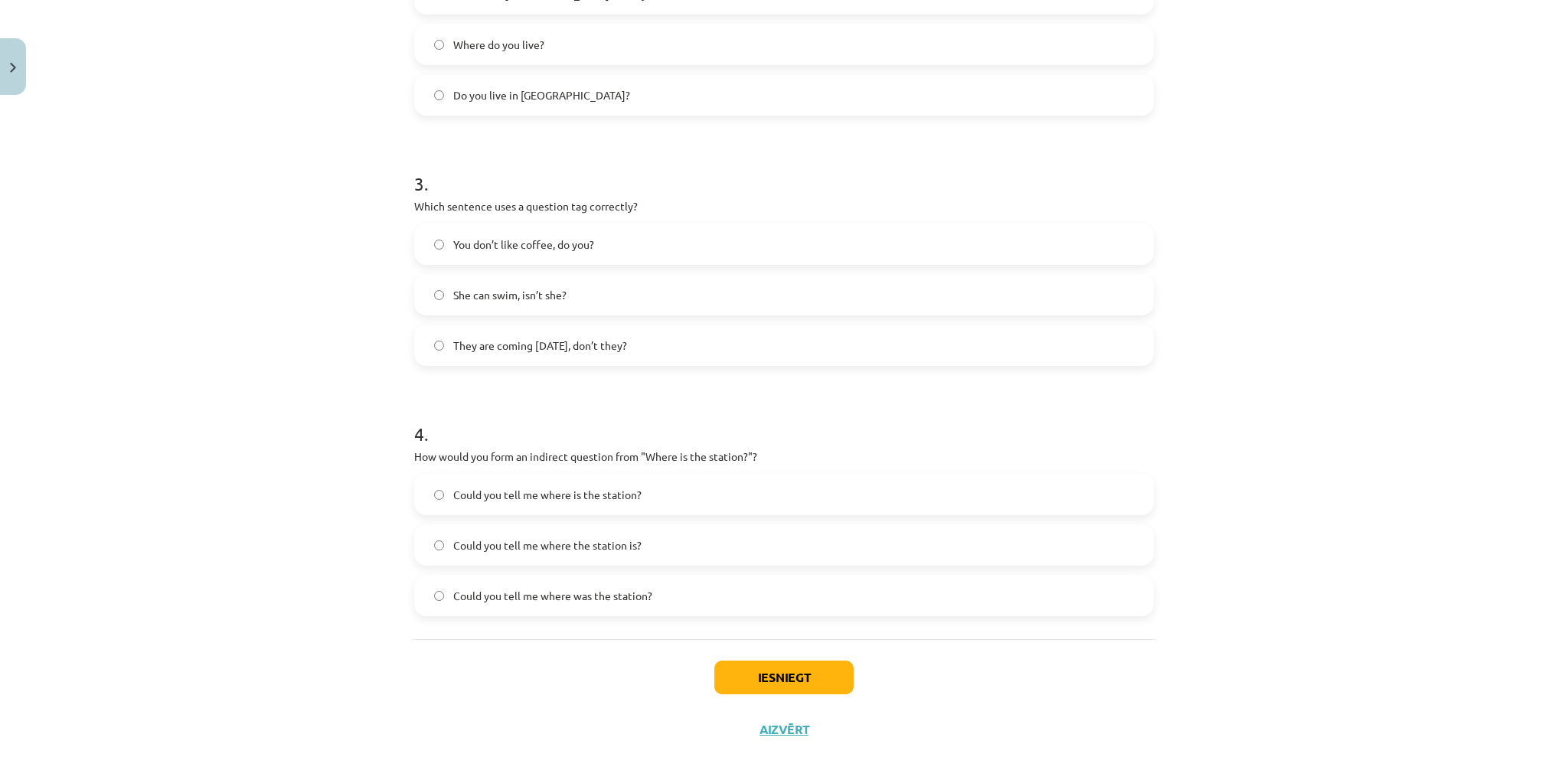
scroll to position [686, 0]
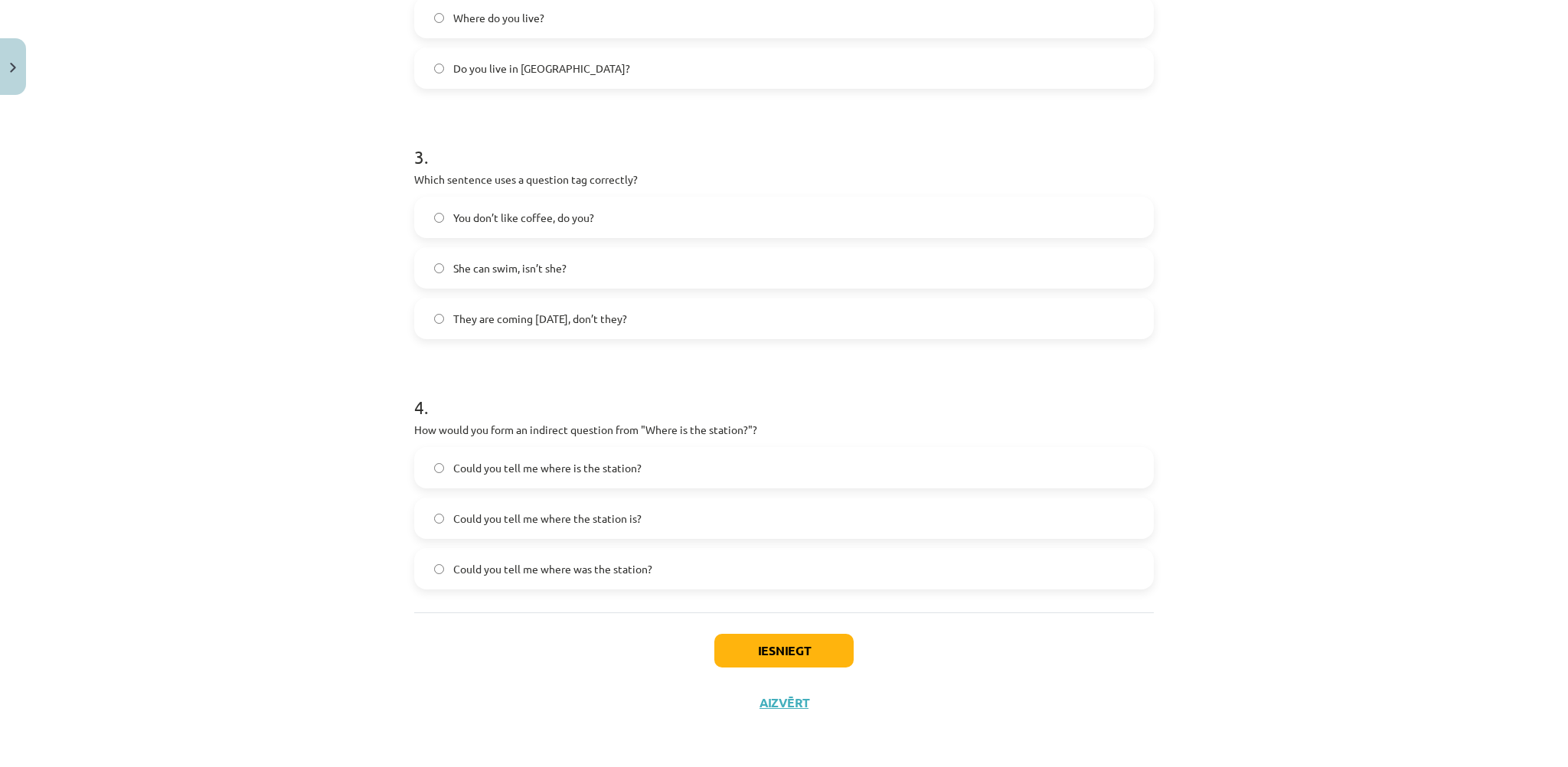
click at [507, 217] on span "You don’t like coffee, do you?" at bounding box center [524, 217] width 140 height 16
drag, startPoint x: 629, startPoint y: 526, endPoint x: 652, endPoint y: 600, distance: 77.5
click at [628, 533] on label "Could you tell me where the station is?" at bounding box center [784, 518] width 737 height 38
click at [739, 656] on button "Iesniegt" at bounding box center [784, 650] width 140 height 33
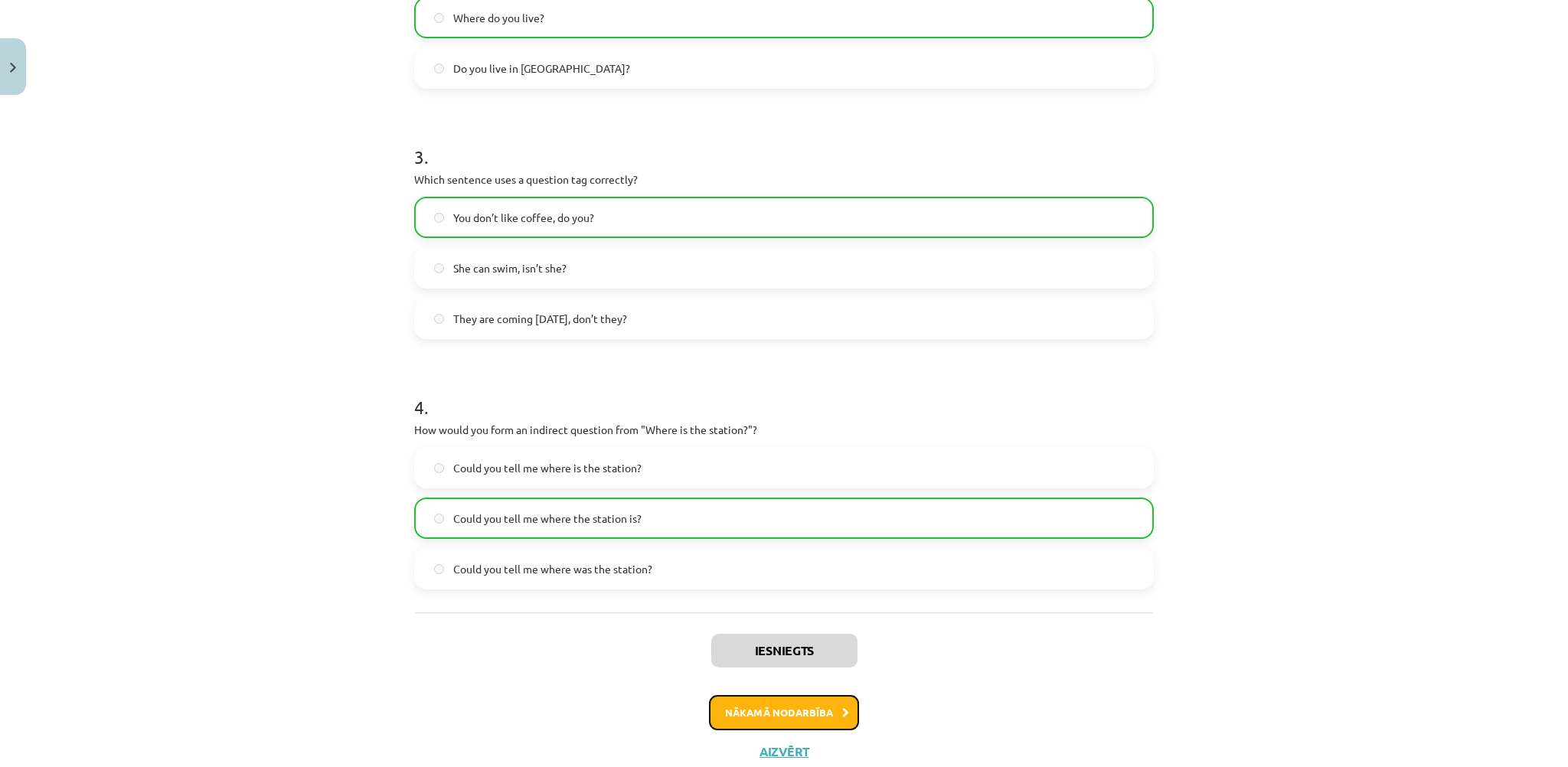
click at [789, 707] on button "Nākamā nodarbība" at bounding box center [784, 713] width 150 height 35
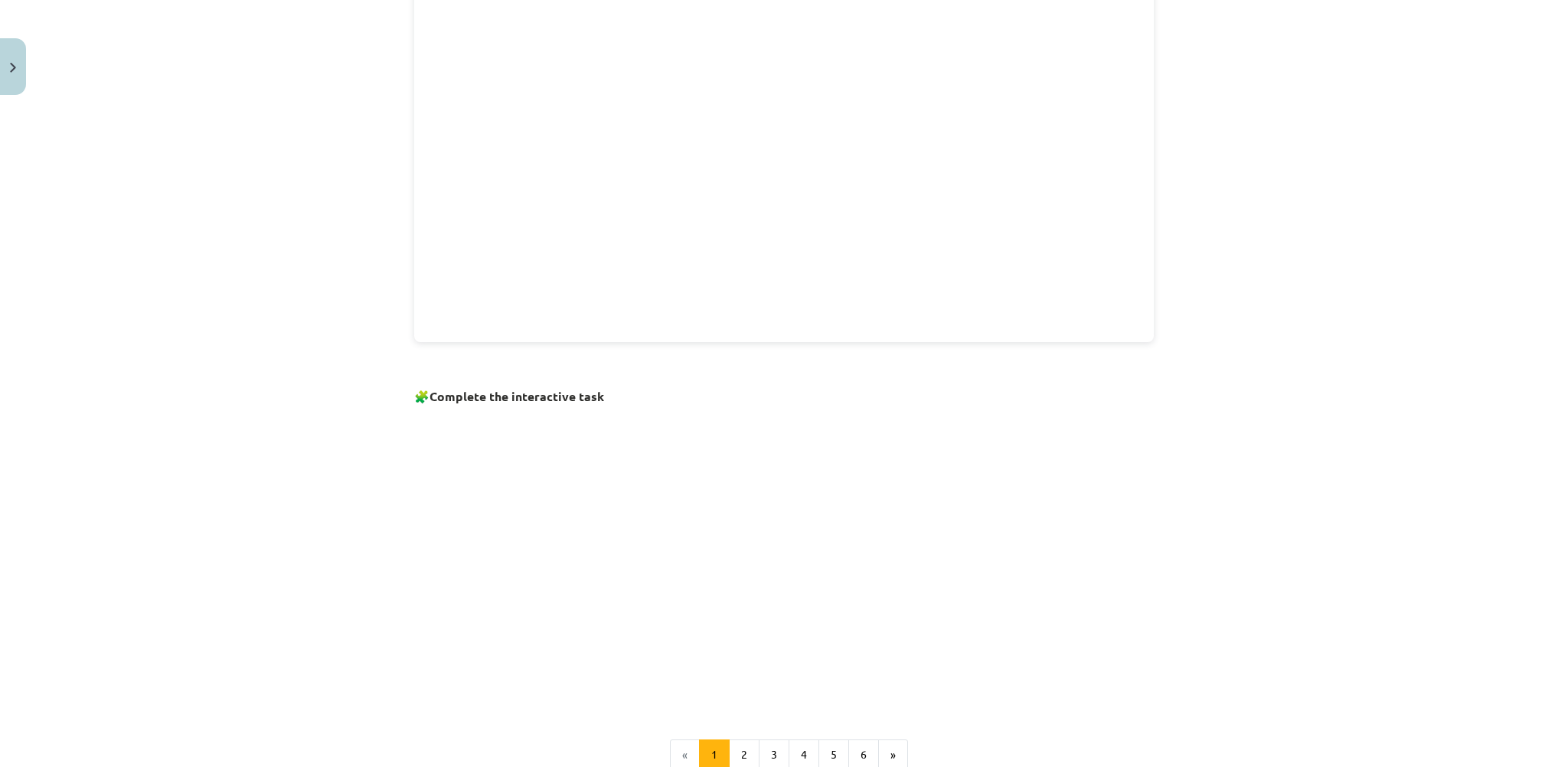
scroll to position [834, 0]
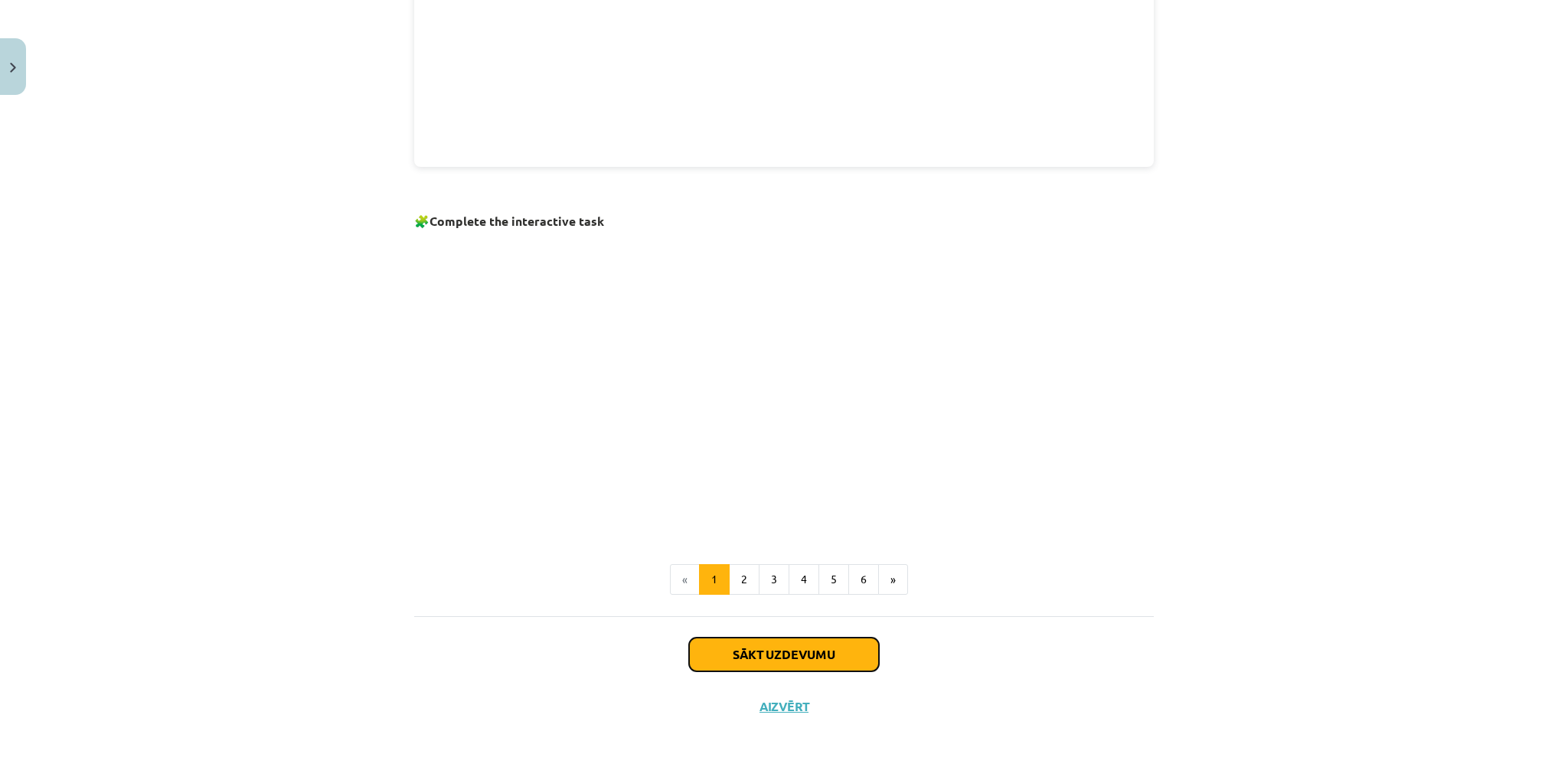
click at [819, 652] on button "Sākt uzdevumu" at bounding box center [784, 654] width 190 height 33
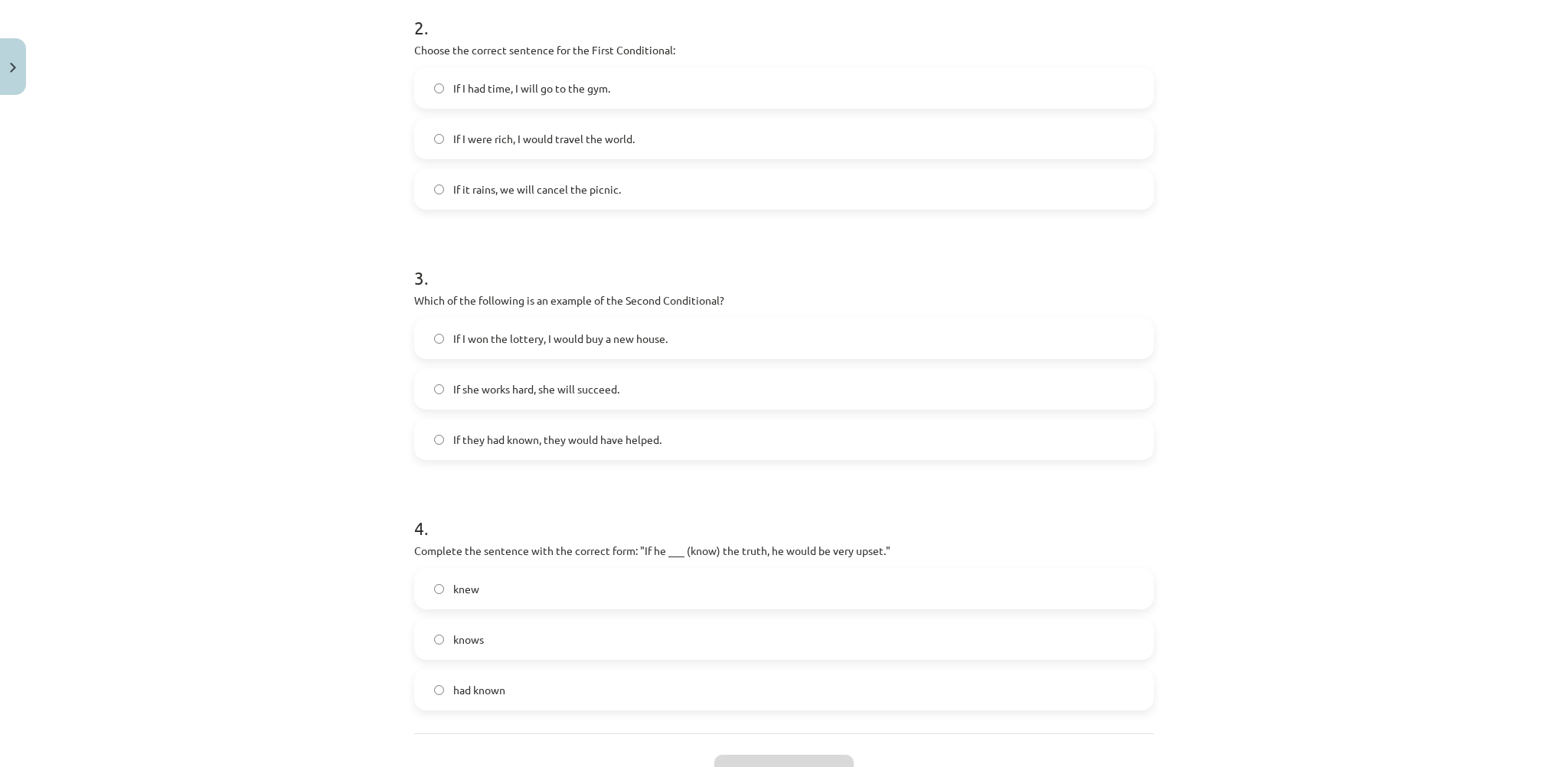
scroll to position [686, 0]
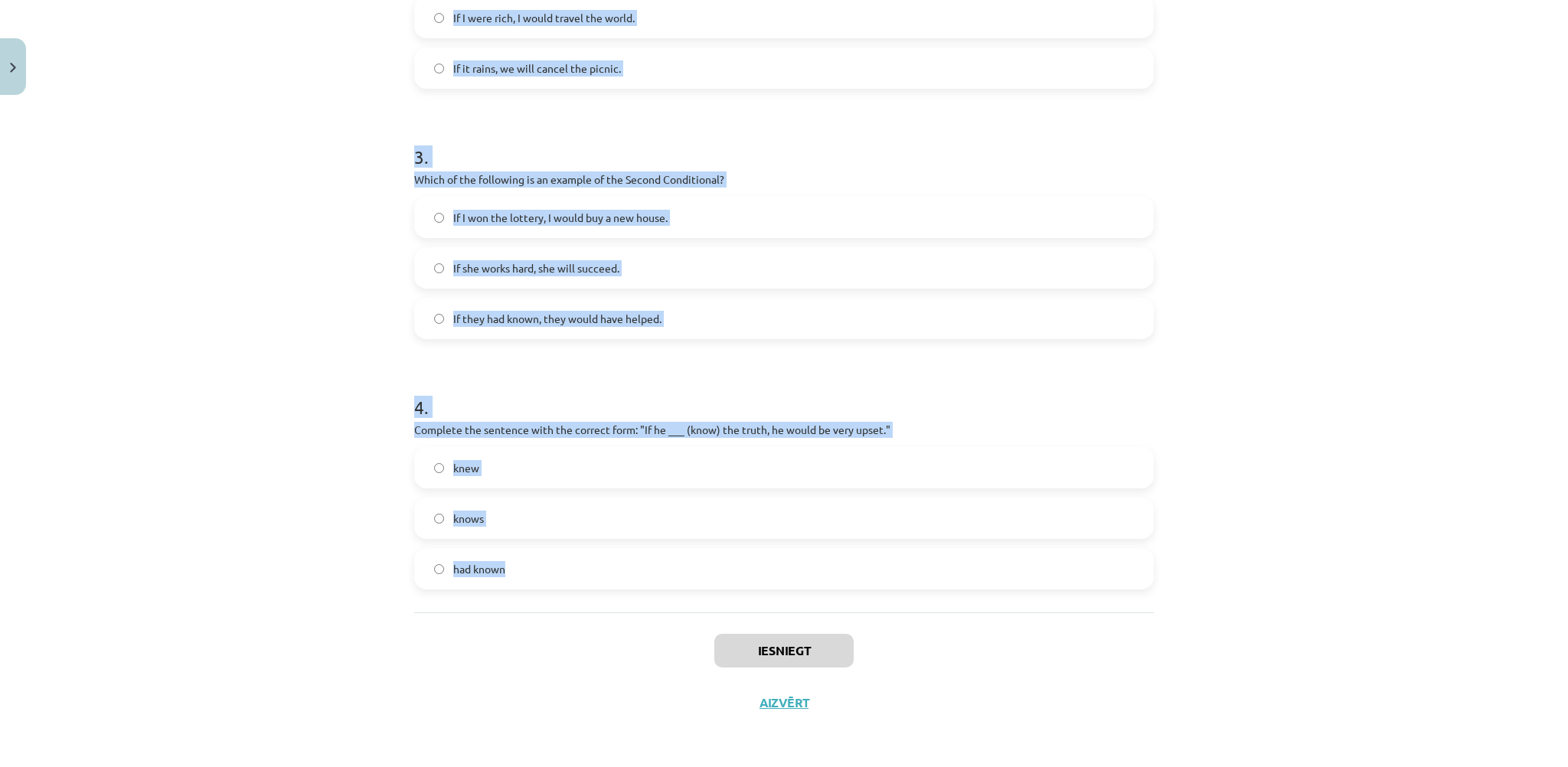
drag, startPoint x: 399, startPoint y: 288, endPoint x: 738, endPoint y: 598, distance: 459.4
click at [738, 598] on div "8 XP Saņemsi Viegls 150 pilda Apraksts Uzdevums Palīdzība 1 . Which conditional…" at bounding box center [784, 72] width 758 height 1314
copy form "1 . Which conditional is used to express a general truth? First Conditional Zer…"
click at [345, 299] on div "Mācību tēma: Angļu valoda i - 10.klase 1.ieskaites mācību materiāls #6 📝 Topic …" at bounding box center [784, 384] width 1568 height 767
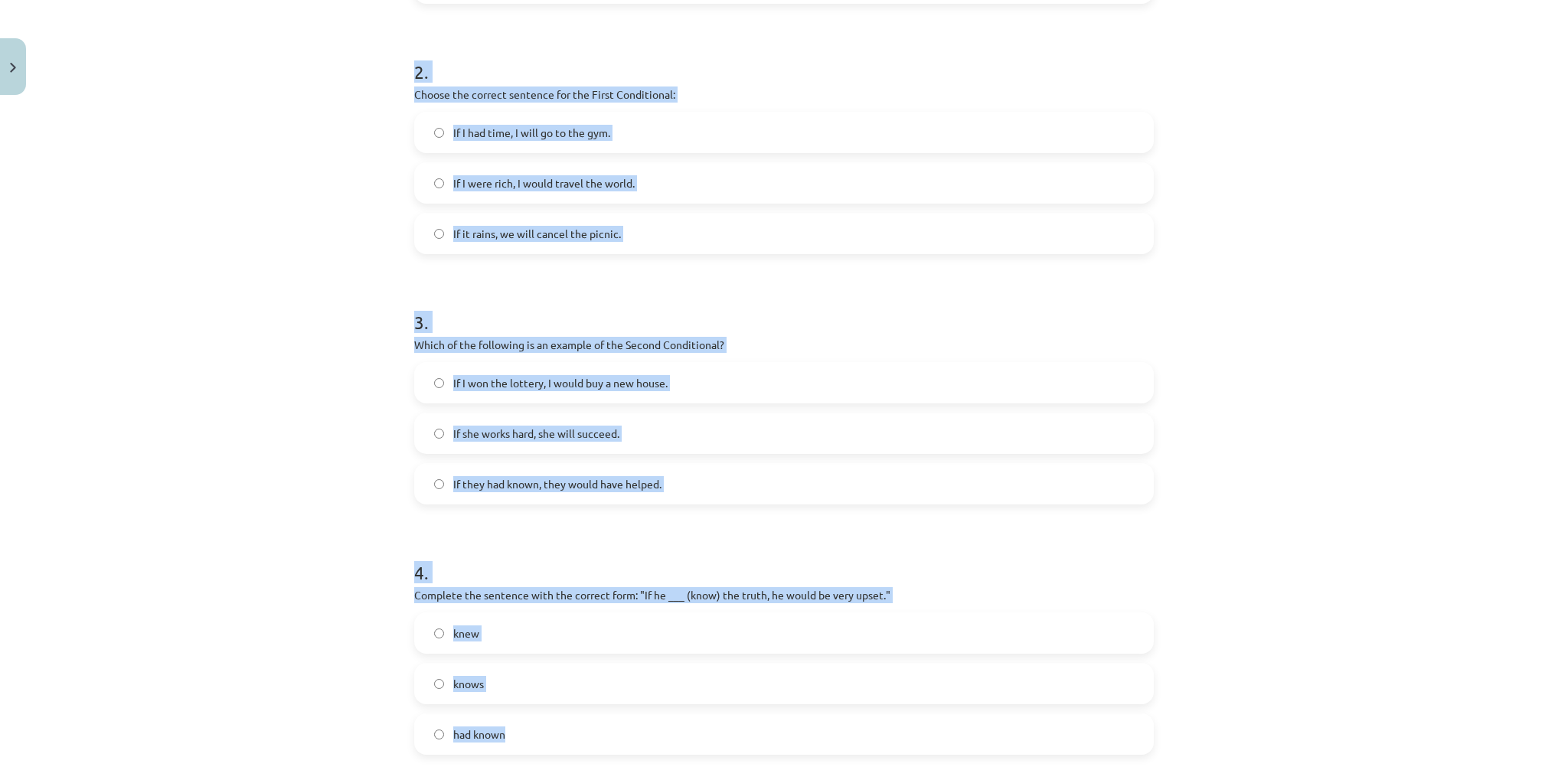
scroll to position [303, 0]
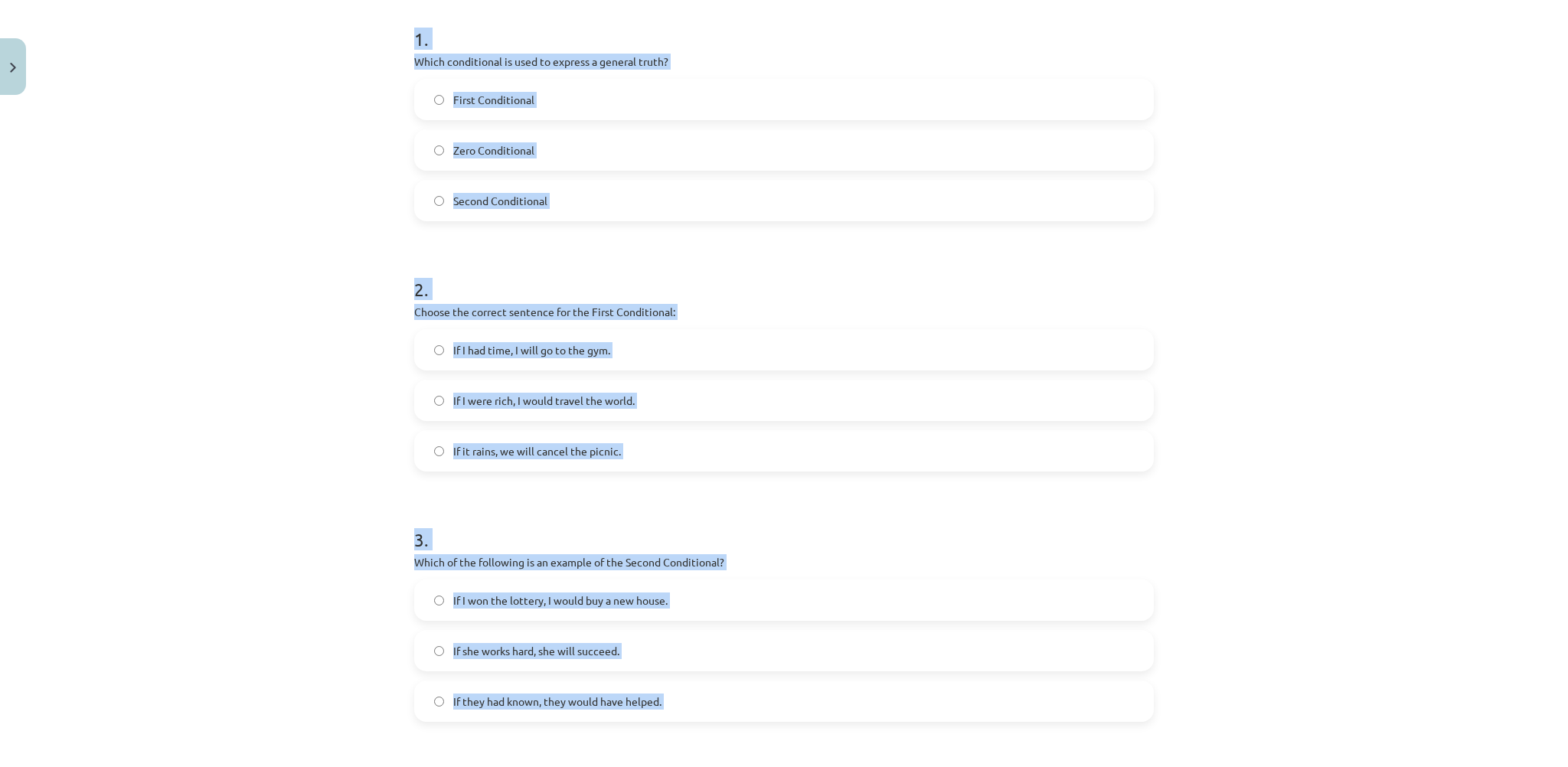
click at [566, 144] on label "Zero Conditional" at bounding box center [784, 150] width 737 height 38
click at [640, 446] on label "If it rains, we will cancel the picnic." at bounding box center [784, 451] width 737 height 38
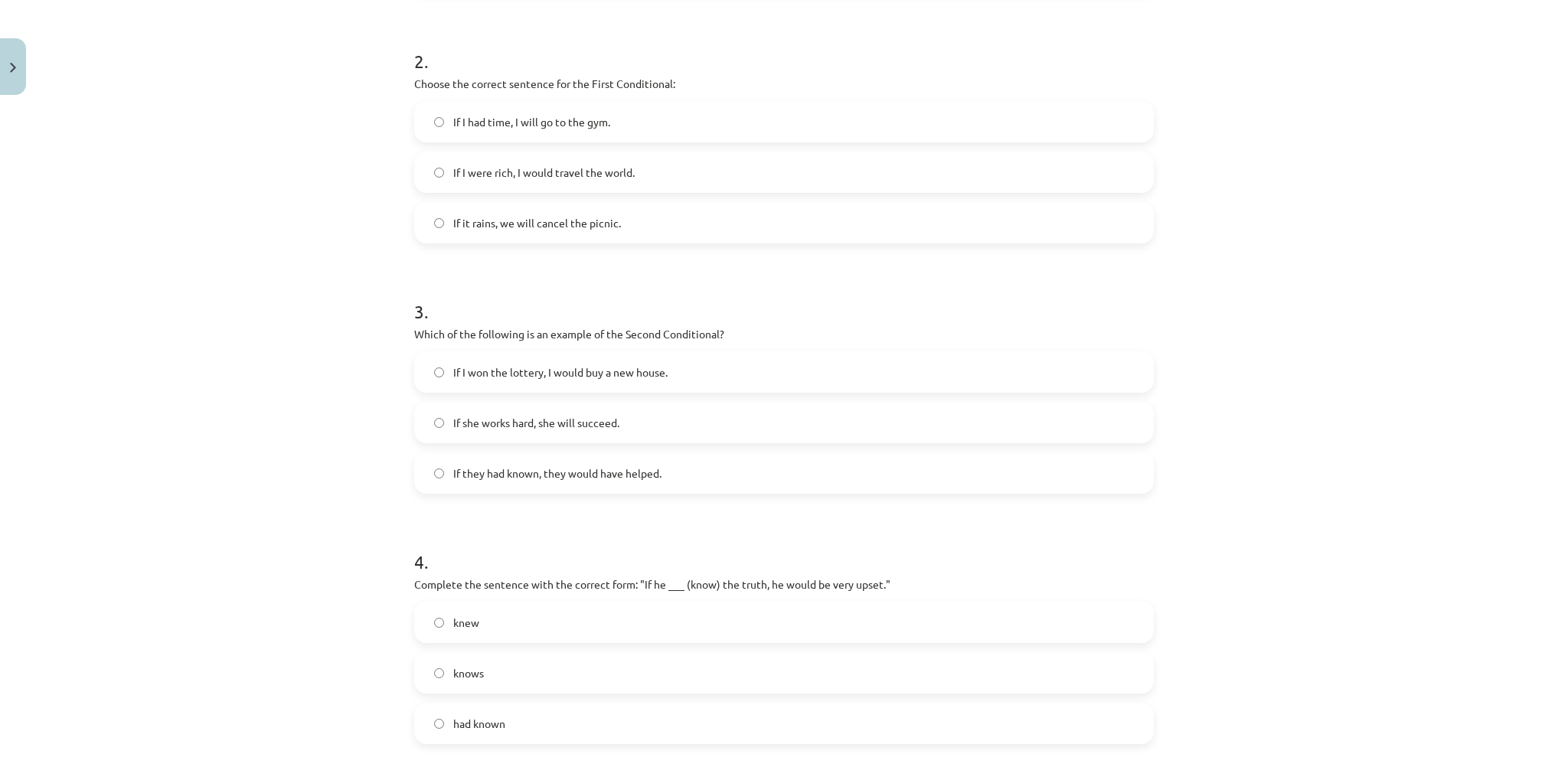
scroll to position [533, 0]
click at [512, 351] on label "If I won the lottery, I would buy a new house." at bounding box center [784, 370] width 737 height 38
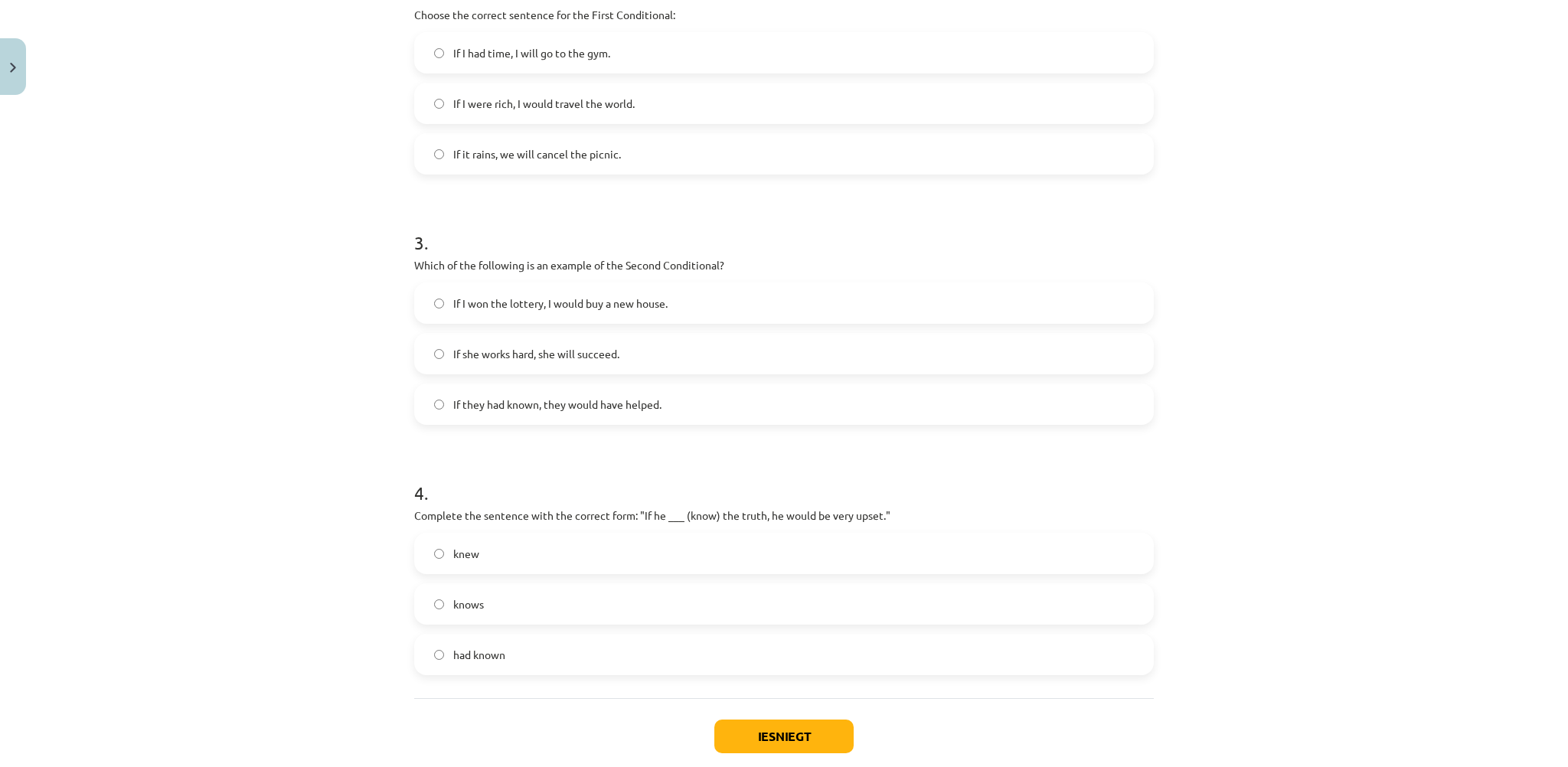
scroll to position [686, 0]
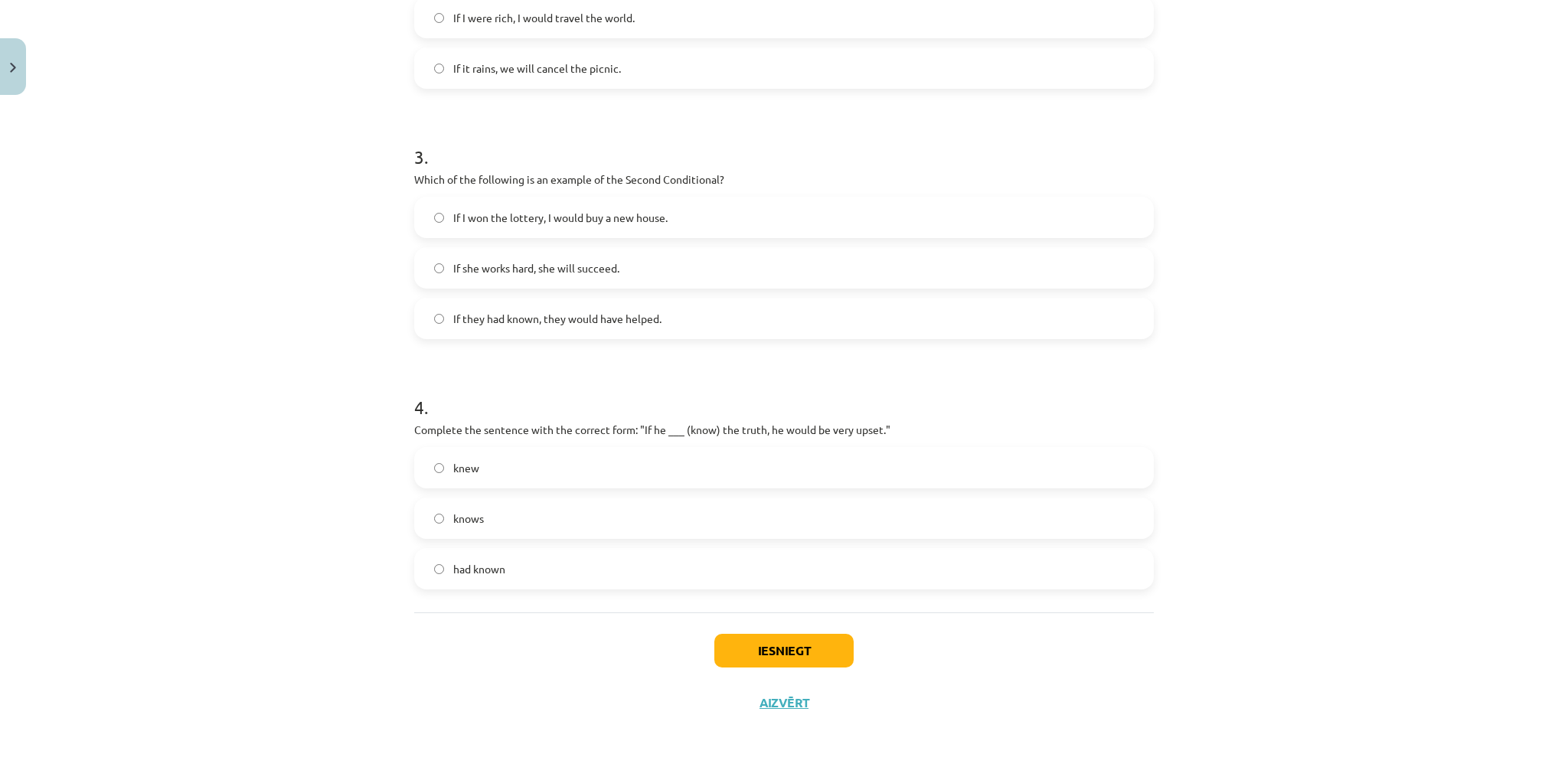
click at [526, 460] on label "knew" at bounding box center [784, 468] width 737 height 38
click at [732, 648] on button "Iesniegt" at bounding box center [784, 650] width 140 height 33
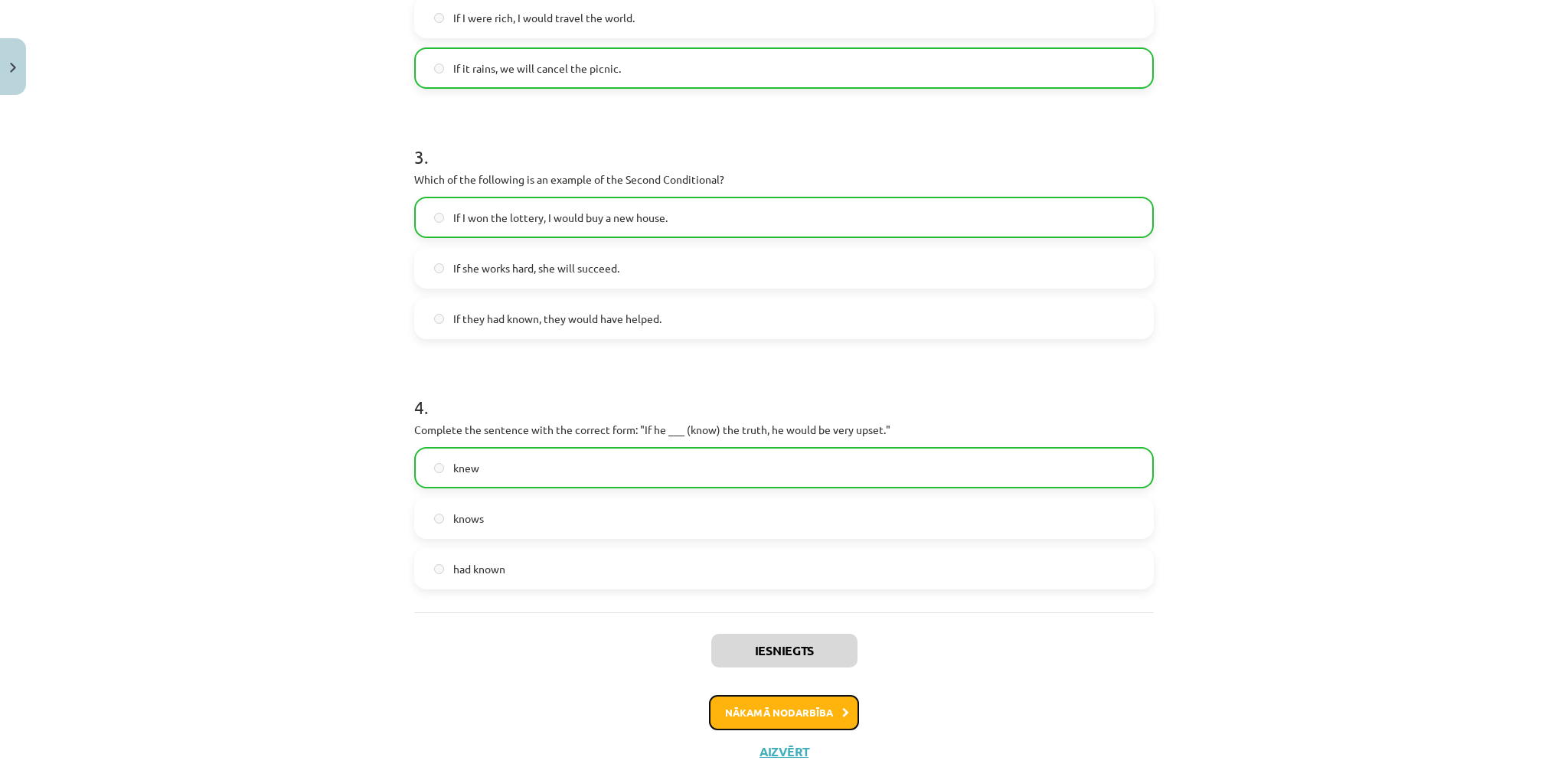
click at [785, 711] on button "Nākamā nodarbība" at bounding box center [784, 713] width 150 height 35
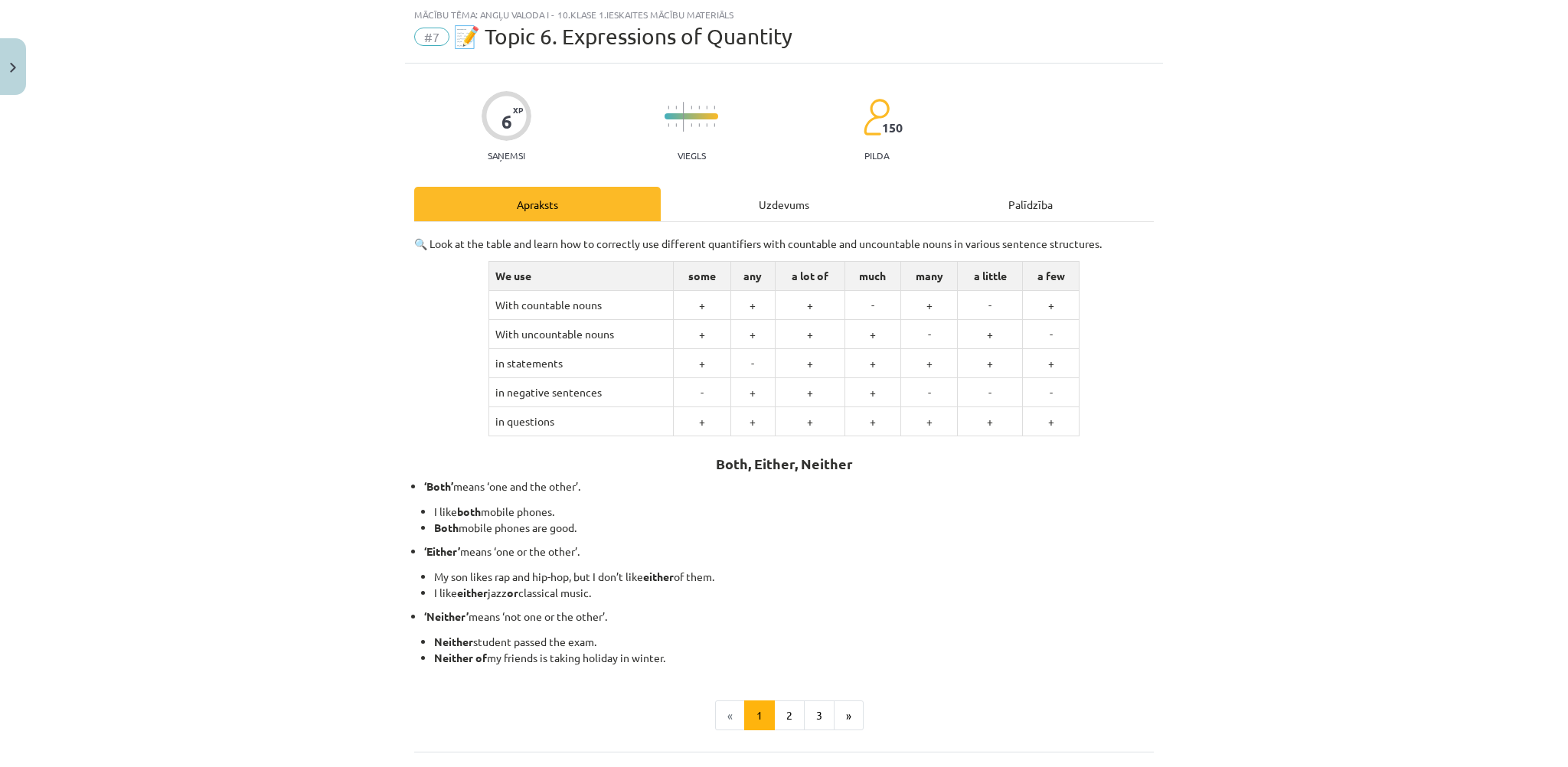
scroll to position [177, 0]
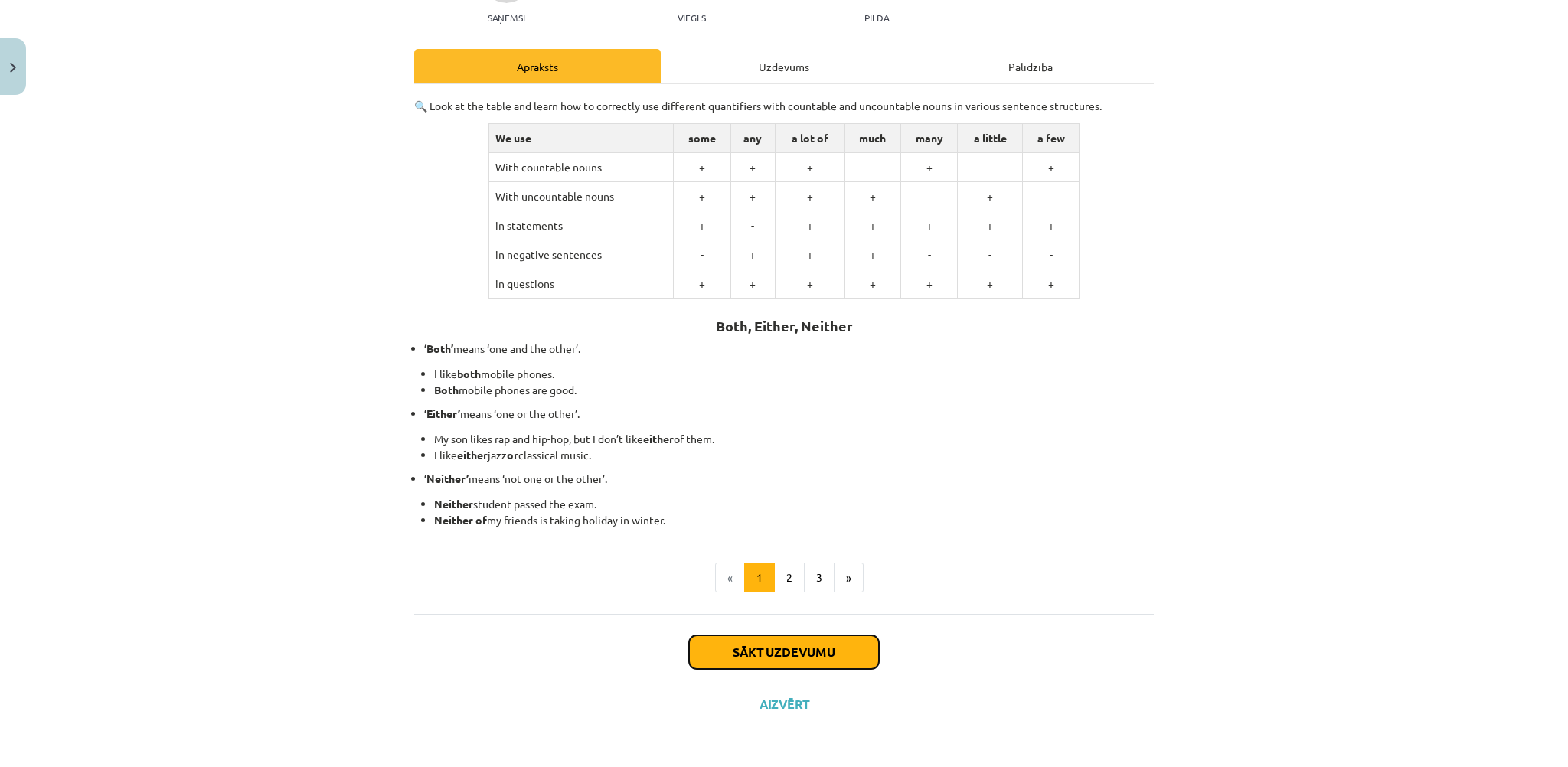
click at [761, 644] on button "Sākt uzdevumu" at bounding box center [784, 652] width 190 height 33
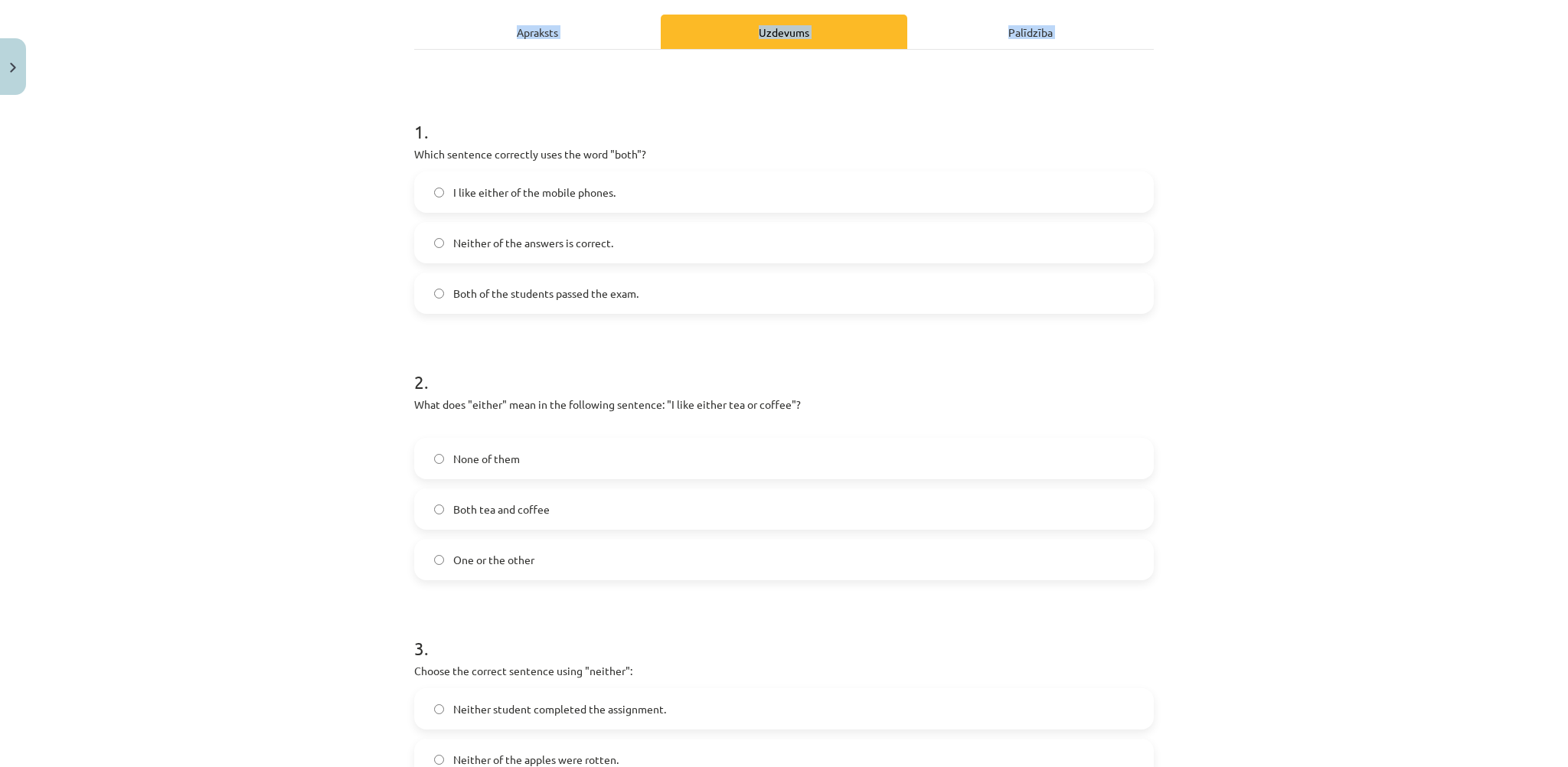
scroll to position [451, 0]
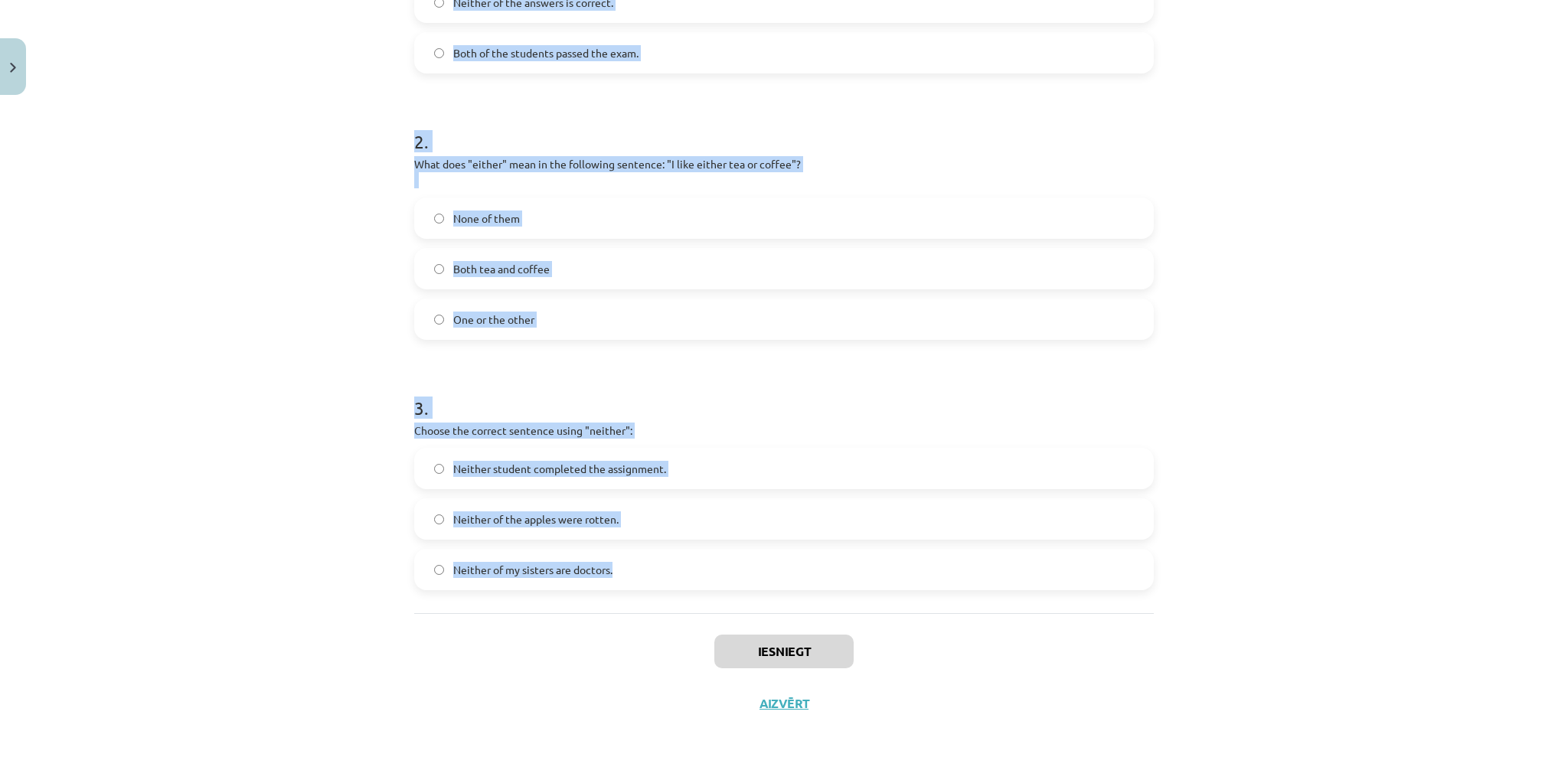
drag, startPoint x: 406, startPoint y: 292, endPoint x: 833, endPoint y: 599, distance: 525.9
click at [833, 599] on div "6 XP Saņemsi Viegls 150 pilda Apraksts Uzdevums Palīdzība 1 . Which sentence co…" at bounding box center [784, 190] width 758 height 1079
copy form "1 . Which sentence correctly uses the word "both"? I like either of the mobile …"
click at [386, 248] on div "Mācību tēma: Angļu valoda i - 10.klase 1.ieskaites mācību materiāls #7 📝 Topic …" at bounding box center [784, 384] width 1568 height 767
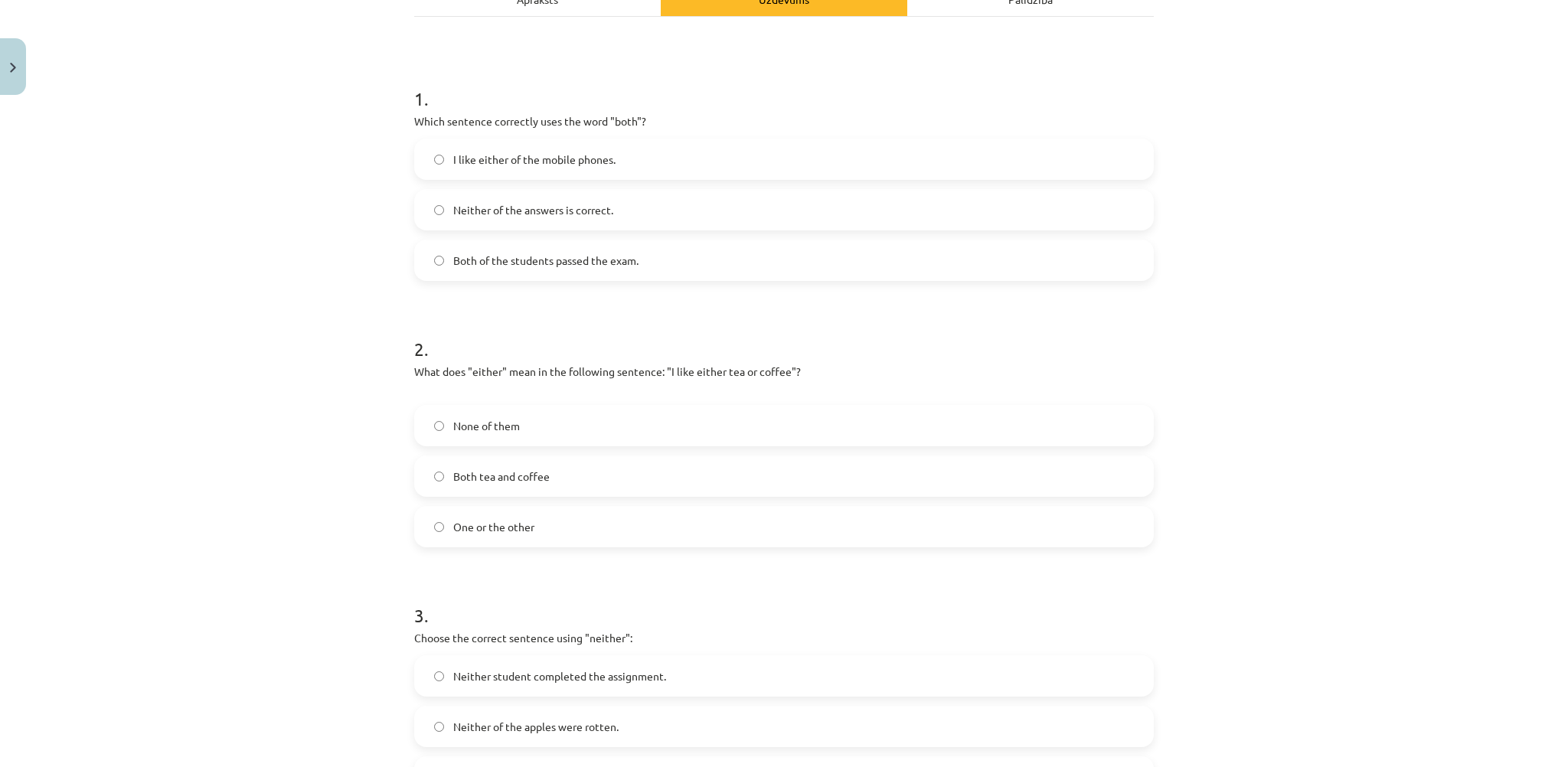
scroll to position [221, 0]
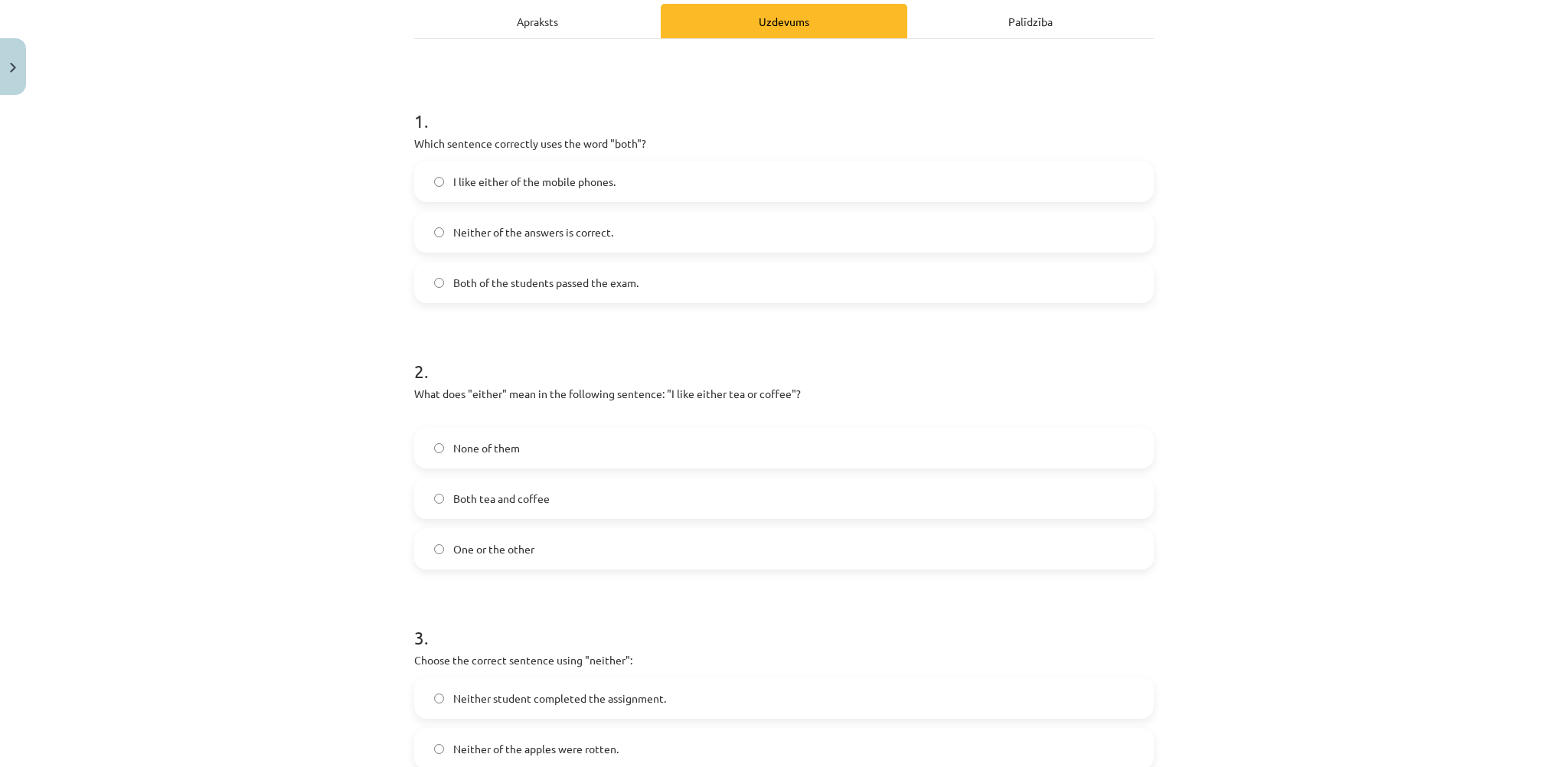
drag, startPoint x: 529, startPoint y: 275, endPoint x: 625, endPoint y: 148, distance: 159.2
click at [529, 275] on span "Both of the students passed the exam." at bounding box center [546, 283] width 185 height 16
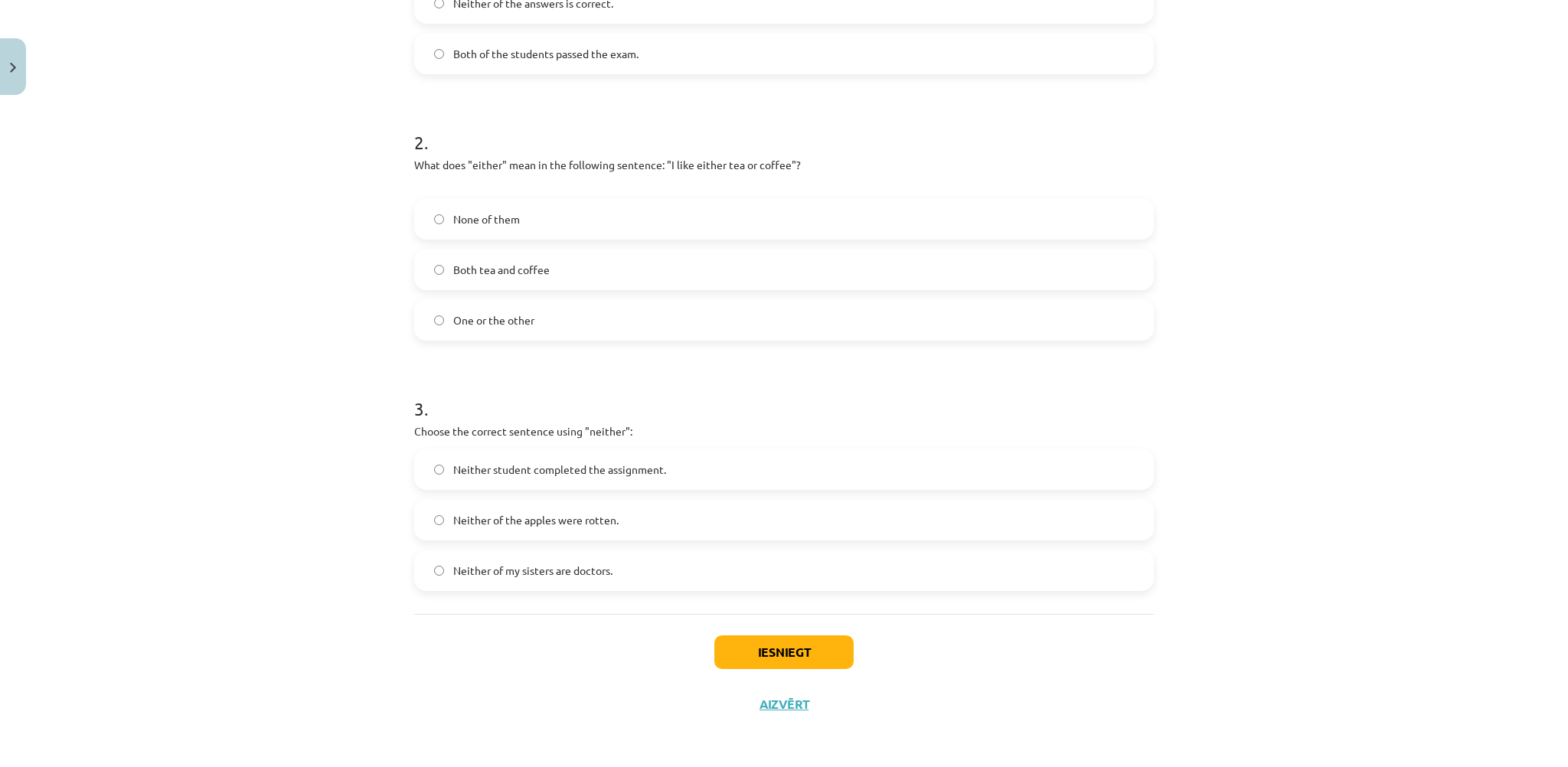
scroll to position [451, 0]
click at [509, 309] on label "One or the other" at bounding box center [784, 319] width 737 height 38
drag, startPoint x: 490, startPoint y: 466, endPoint x: 487, endPoint y: 450, distance: 16.3
click at [490, 465] on span "Neither student completed the assignment." at bounding box center [560, 469] width 213 height 16
click at [763, 651] on button "Iesniegt" at bounding box center [784, 651] width 140 height 33
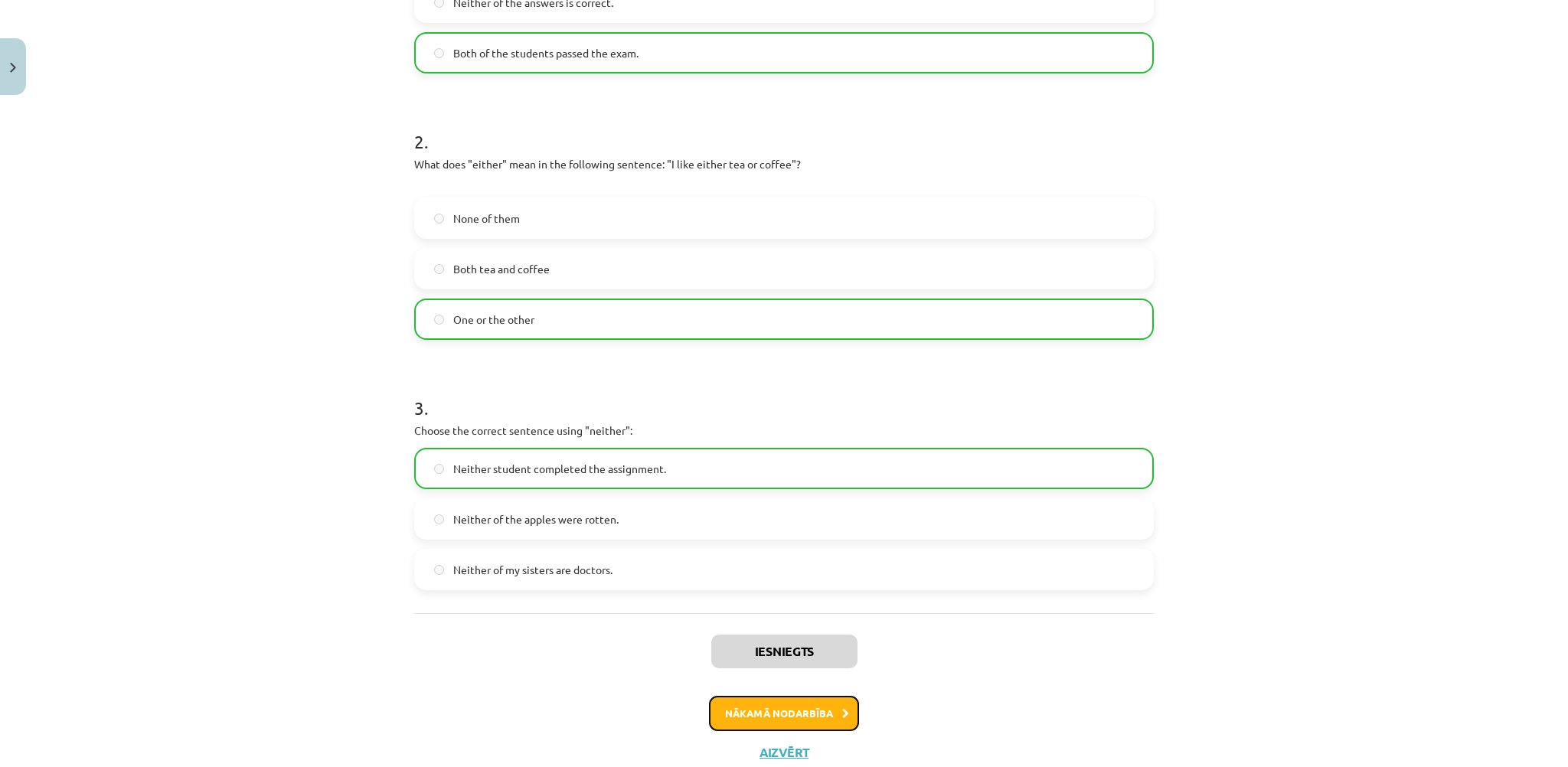
click at [790, 705] on button "Nākamā nodarbība" at bounding box center [784, 713] width 150 height 35
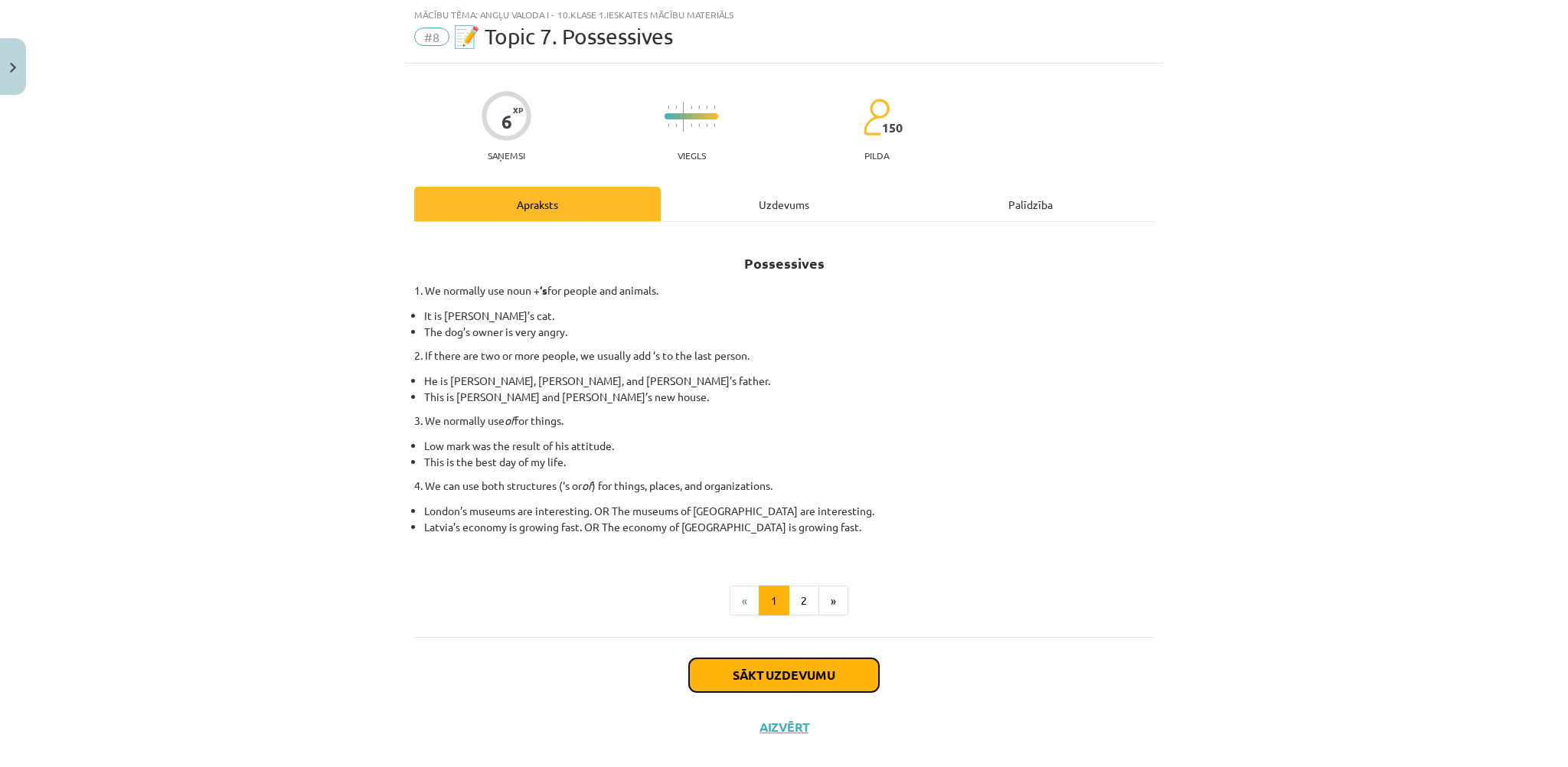
click at [781, 683] on button "Sākt uzdevumu" at bounding box center [784, 675] width 190 height 33
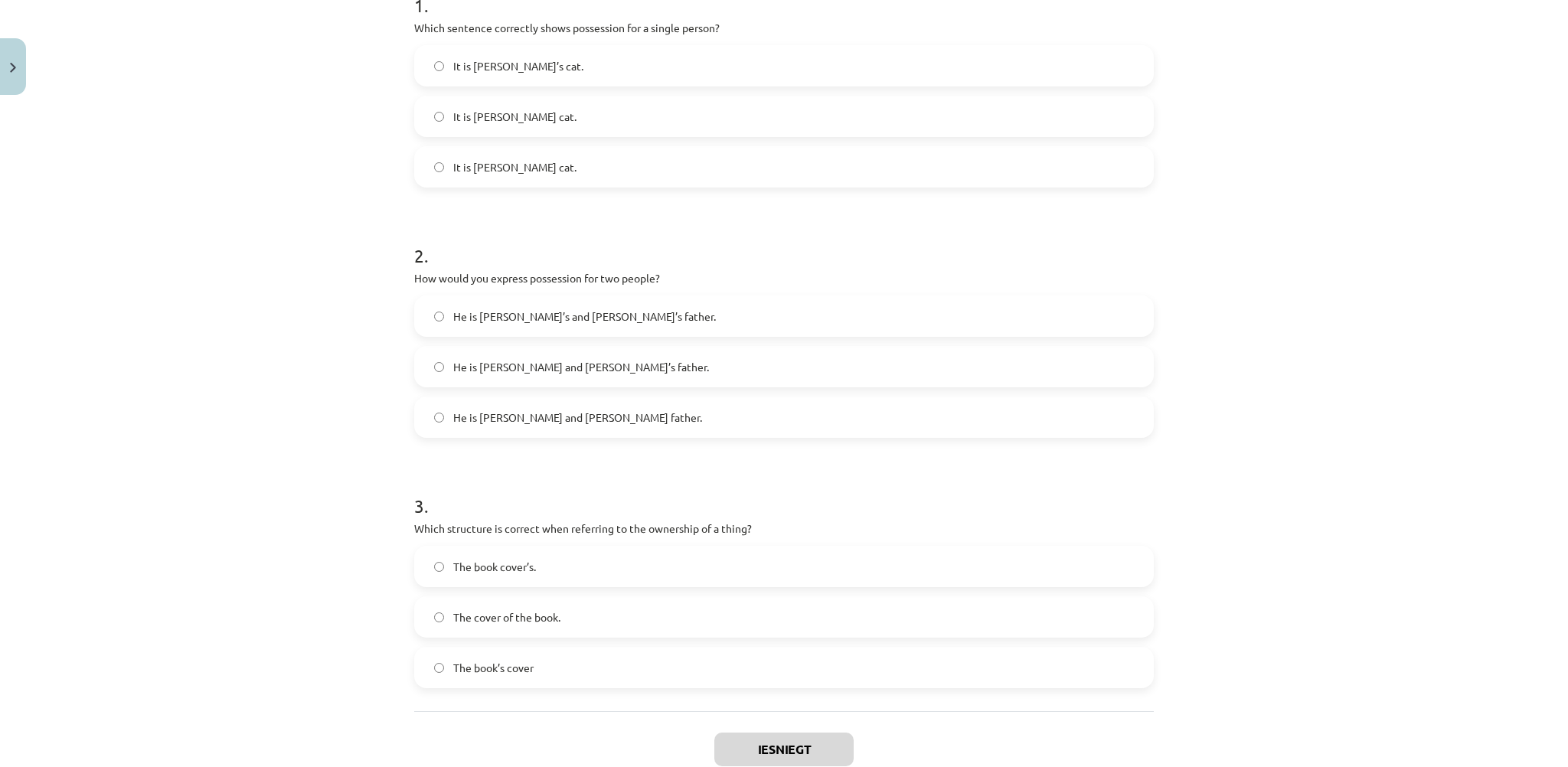
scroll to position [435, 0]
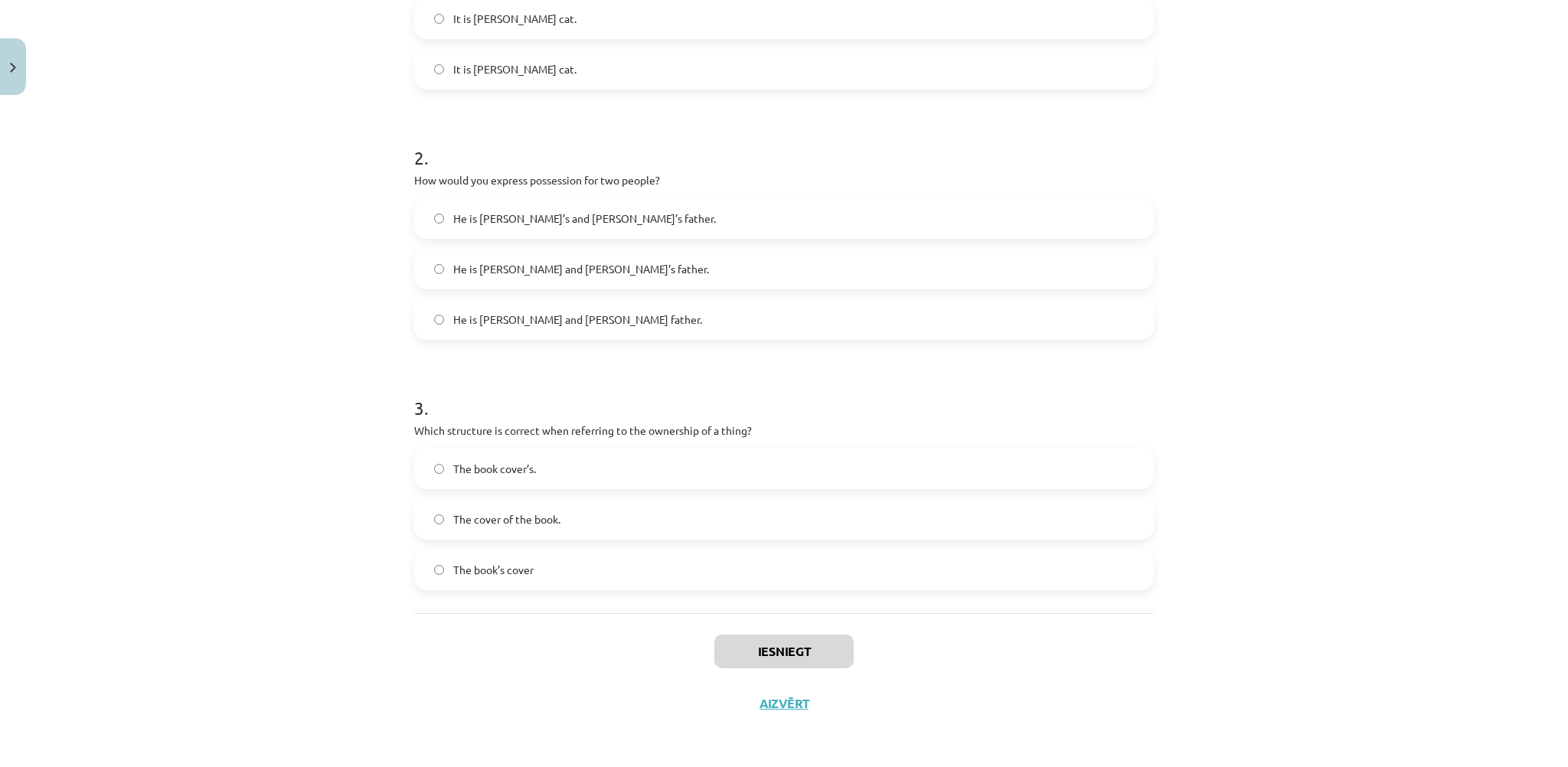
drag, startPoint x: 382, startPoint y: 295, endPoint x: 851, endPoint y: 646, distance: 585.8
click at [876, 740] on div "Mācību tēma: Angļu valoda i - 10.klase 1.ieskaites mācību materiāls #8 📝 Topic …" at bounding box center [784, 384] width 1568 height 767
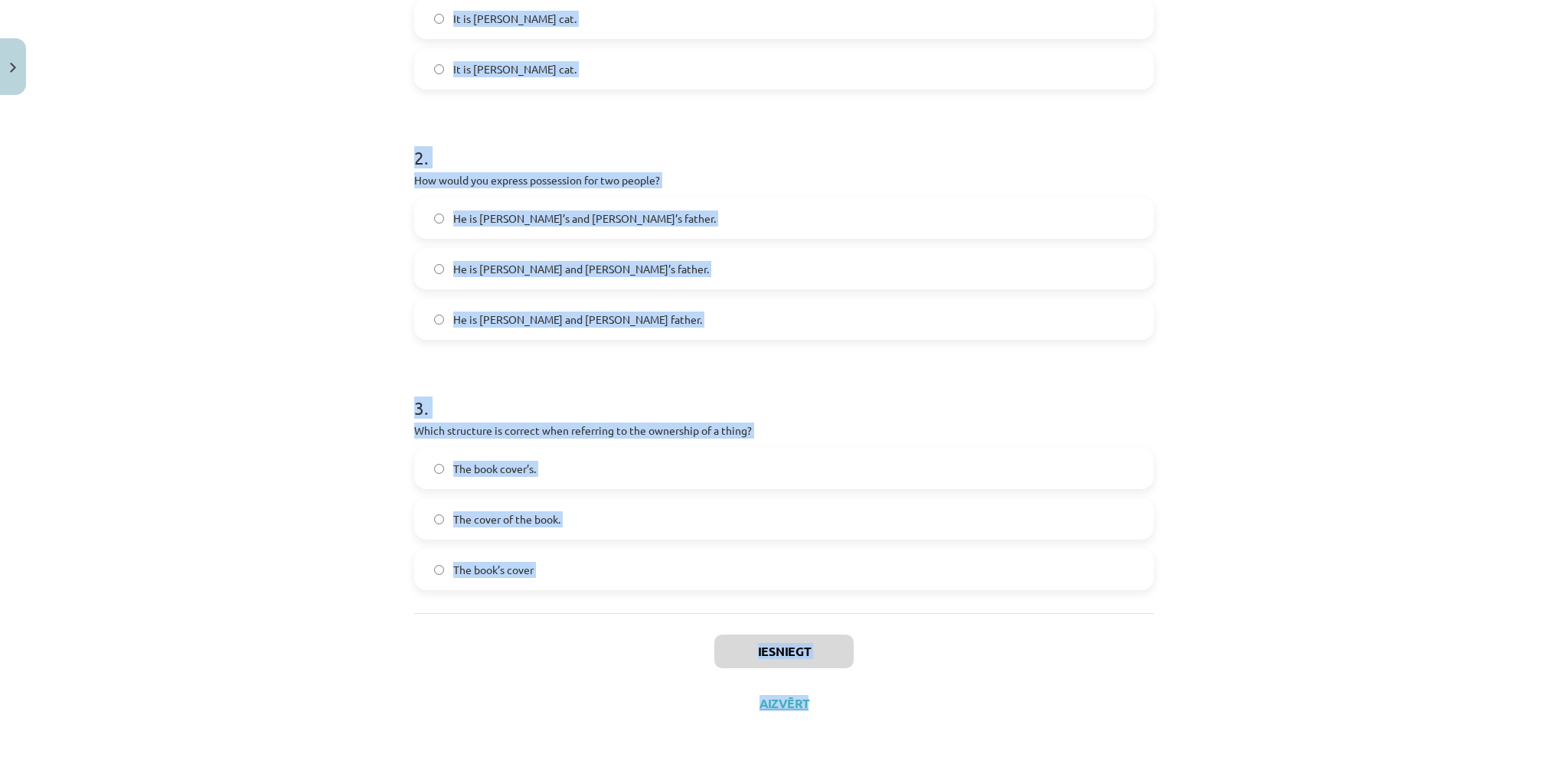
copy div "1 . Which sentence correctly shows possession for a single person? It is Jane’s…"
click at [580, 74] on label "It is Janes’s cat." at bounding box center [784, 68] width 737 height 38
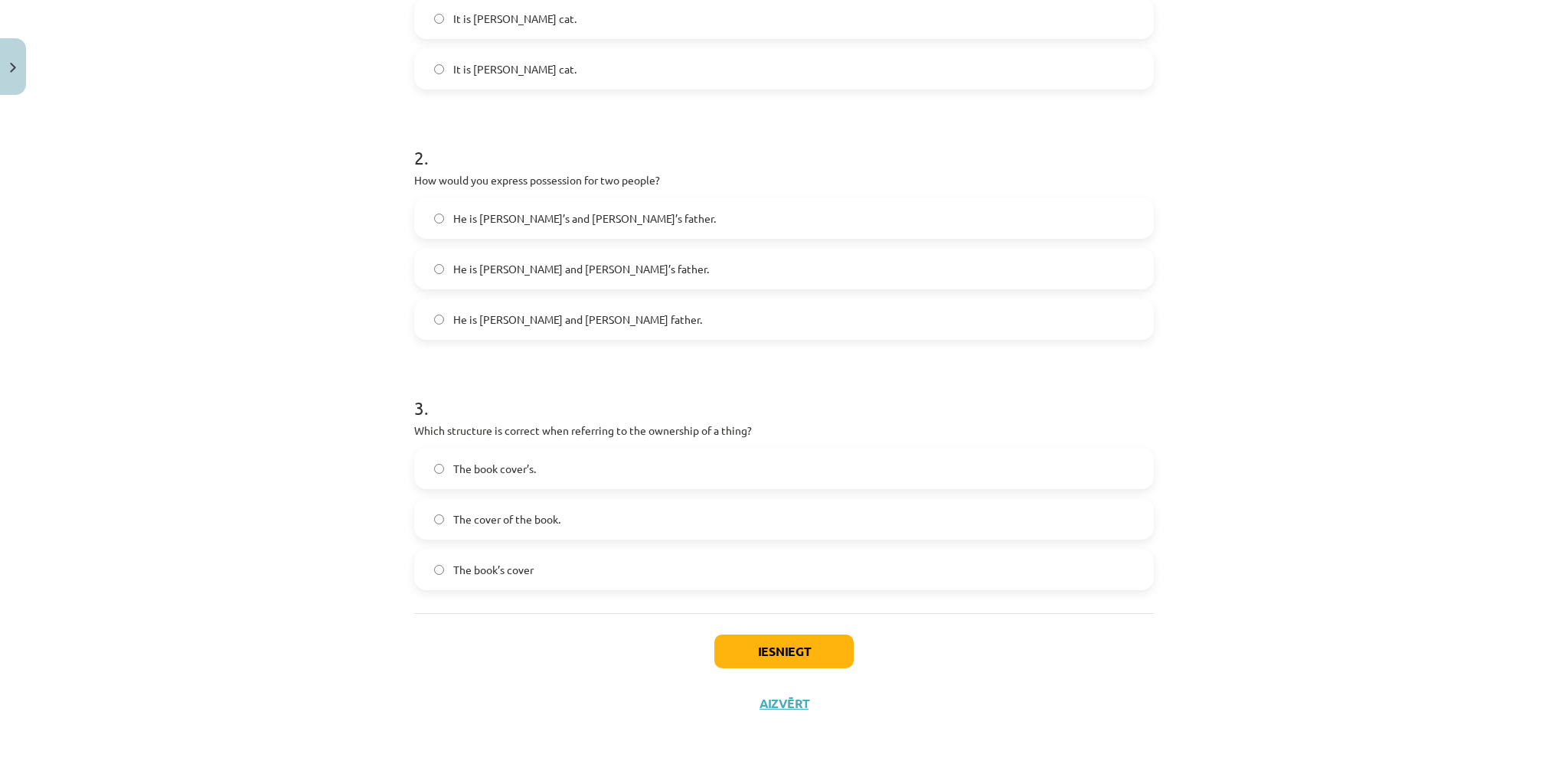
click at [555, 272] on span "He is Alice and James’s father." at bounding box center [581, 269] width 255 height 16
click at [529, 494] on div "The book cover’s. The cover of the book. The book’s cover" at bounding box center [783, 519] width 739 height 142
click at [544, 517] on span "The cover of the book." at bounding box center [507, 519] width 107 height 16
click at [736, 643] on button "Iesniegt" at bounding box center [784, 651] width 140 height 33
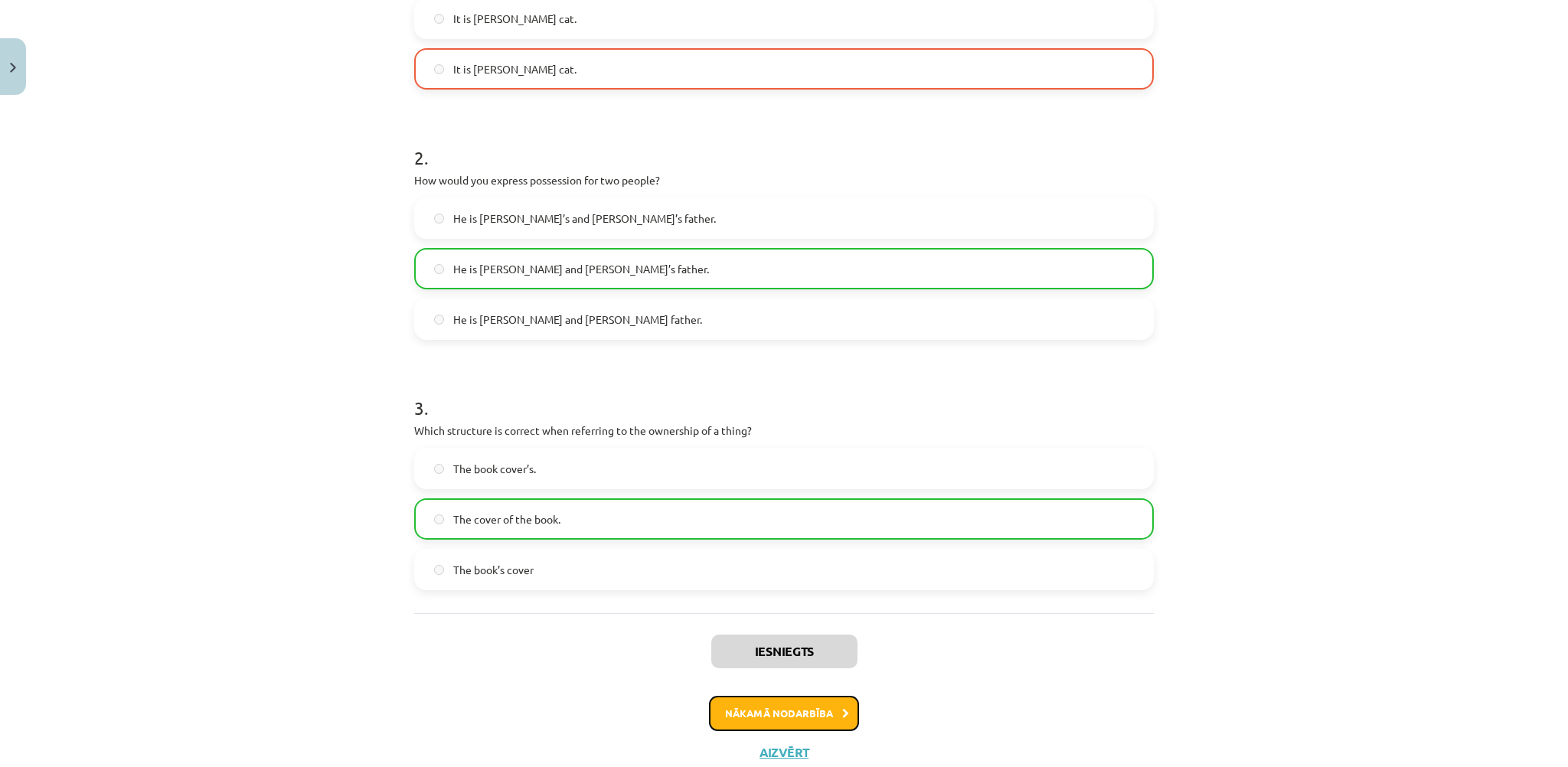
click at [770, 720] on button "Nākamā nodarbība" at bounding box center [784, 713] width 150 height 35
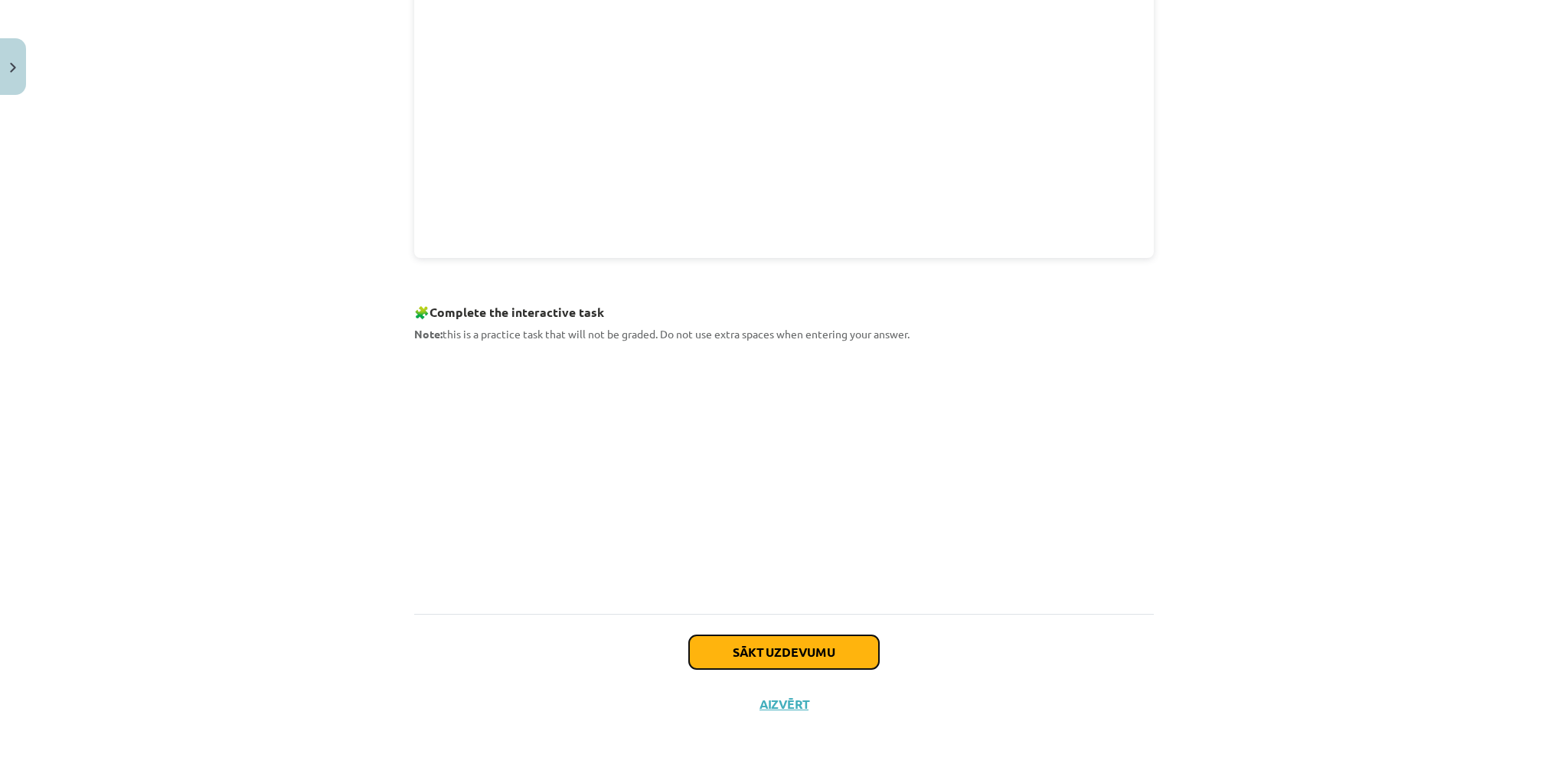
click at [768, 650] on button "Sākt uzdevumu" at bounding box center [784, 652] width 190 height 33
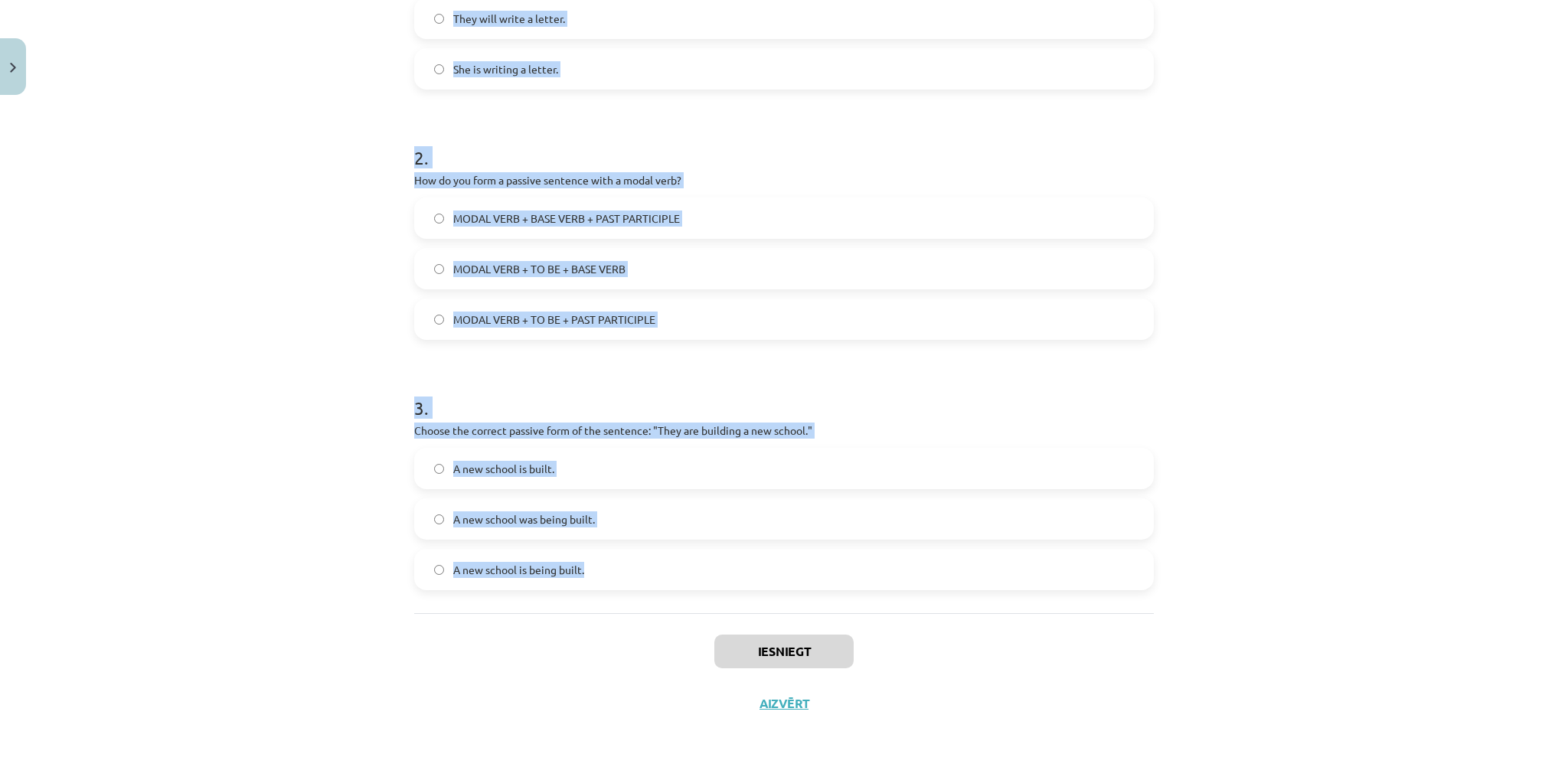
drag, startPoint x: 402, startPoint y: 284, endPoint x: 672, endPoint y: 592, distance: 409.6
click at [672, 596] on div "6 XP Saņemsi Grūts 150 pilda Apraksts Uzdevums Palīdzība 1 . Which of the follo…" at bounding box center [784, 198] width 758 height 1063
copy form "1 . Which of the following sentences is in the passive voice? The letter was wr…"
click at [294, 346] on div "Mācību tēma: Angļu valoda i - 10.klase 1.ieskaites mācību materiāls #9 📝 Topic …" at bounding box center [784, 384] width 1568 height 767
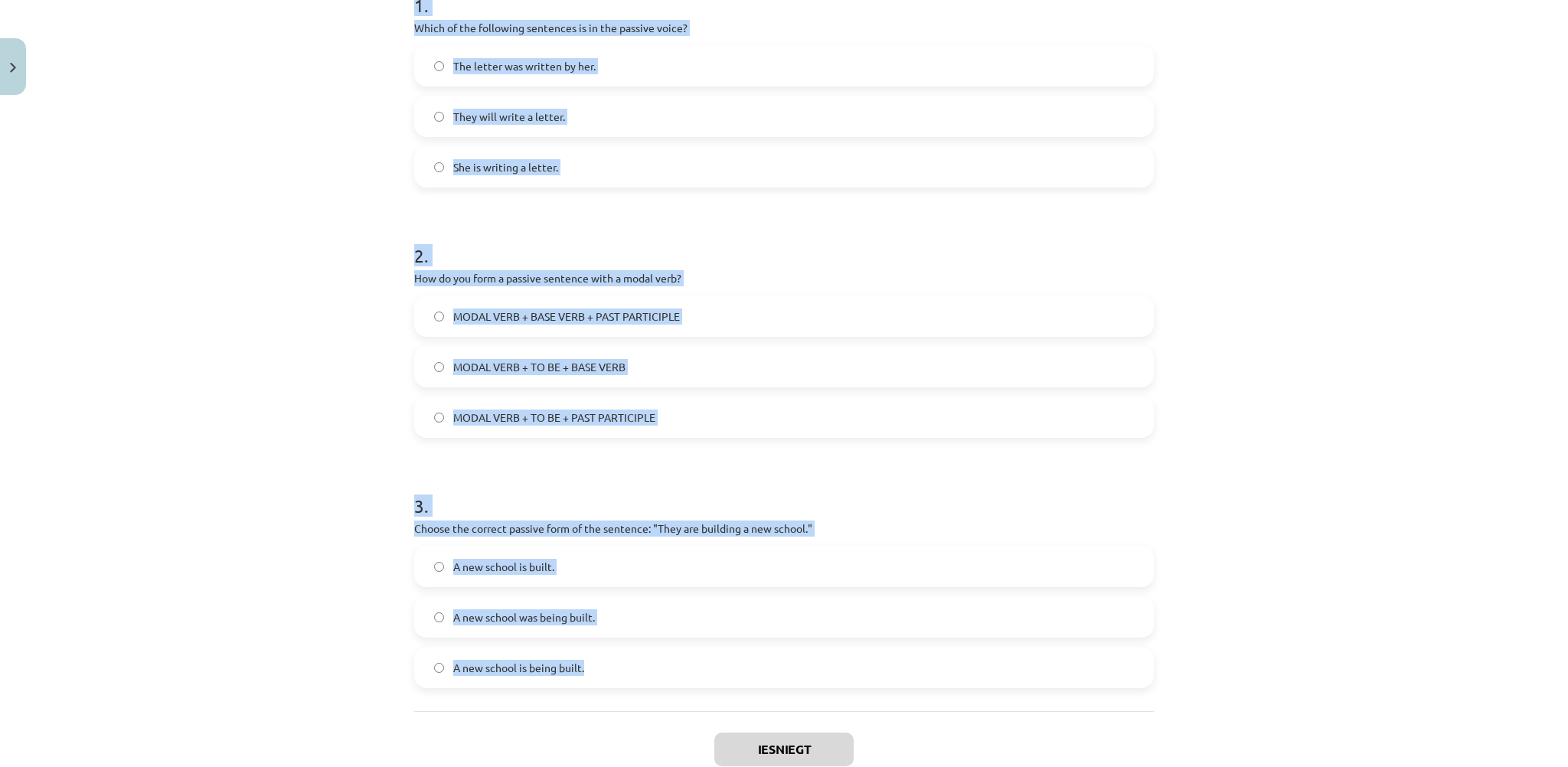
scroll to position [282, 0]
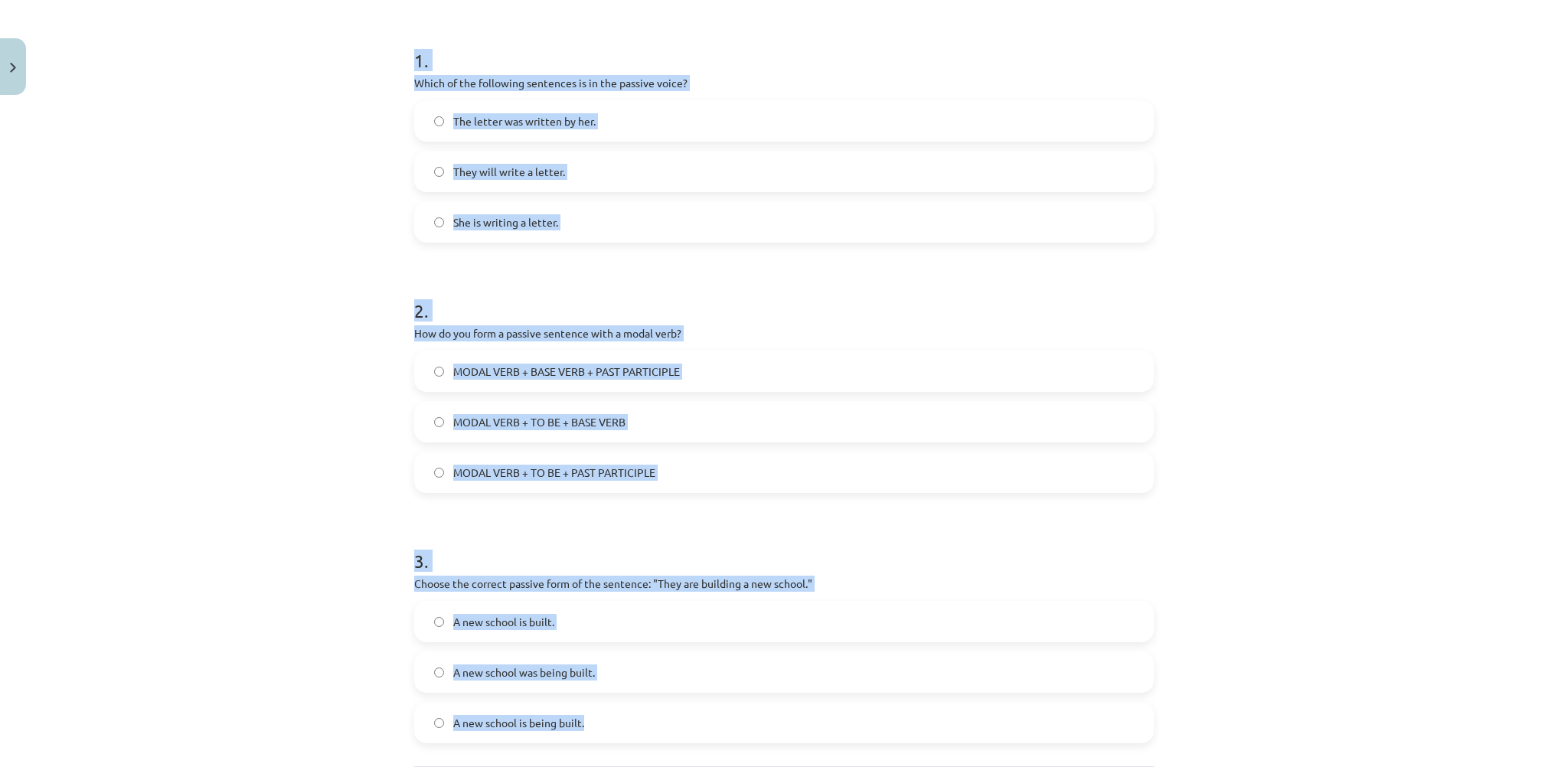
click at [554, 122] on span "The letter was written by her." at bounding box center [525, 121] width 142 height 16
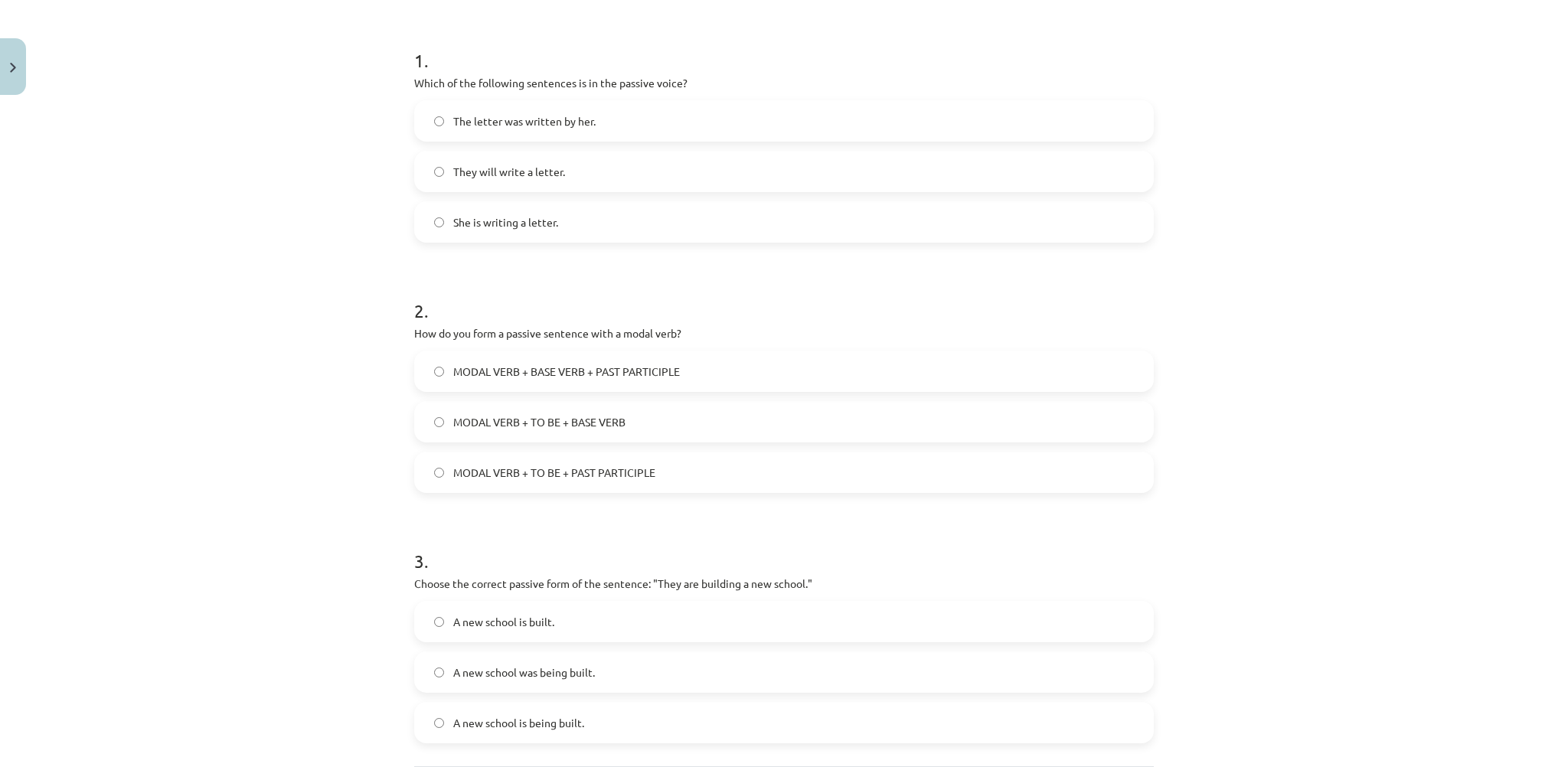
click at [534, 414] on span "MODAL VERB + TO BE + BASE VERB" at bounding box center [540, 421] width 173 height 16
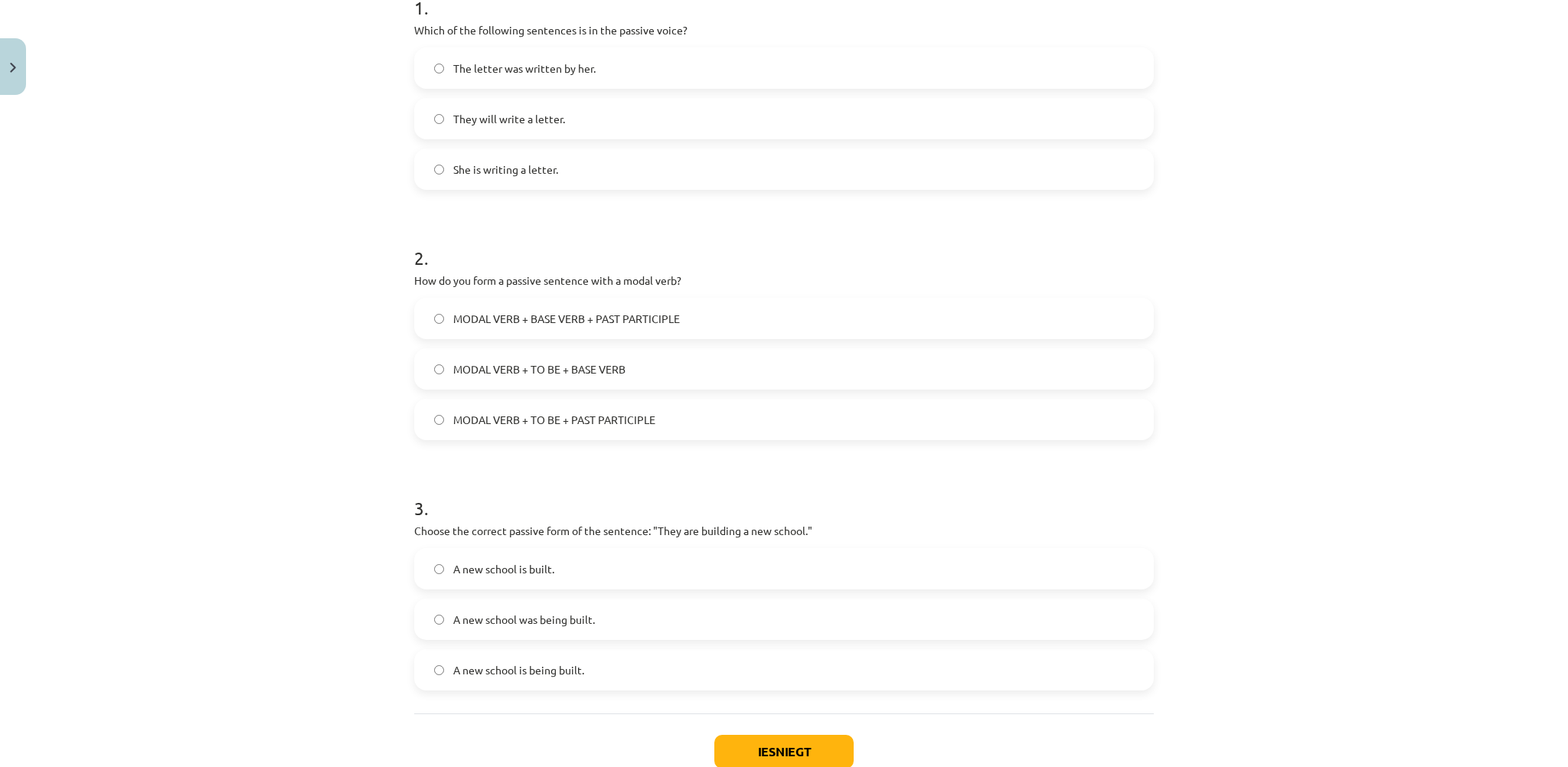
scroll to position [435, 0]
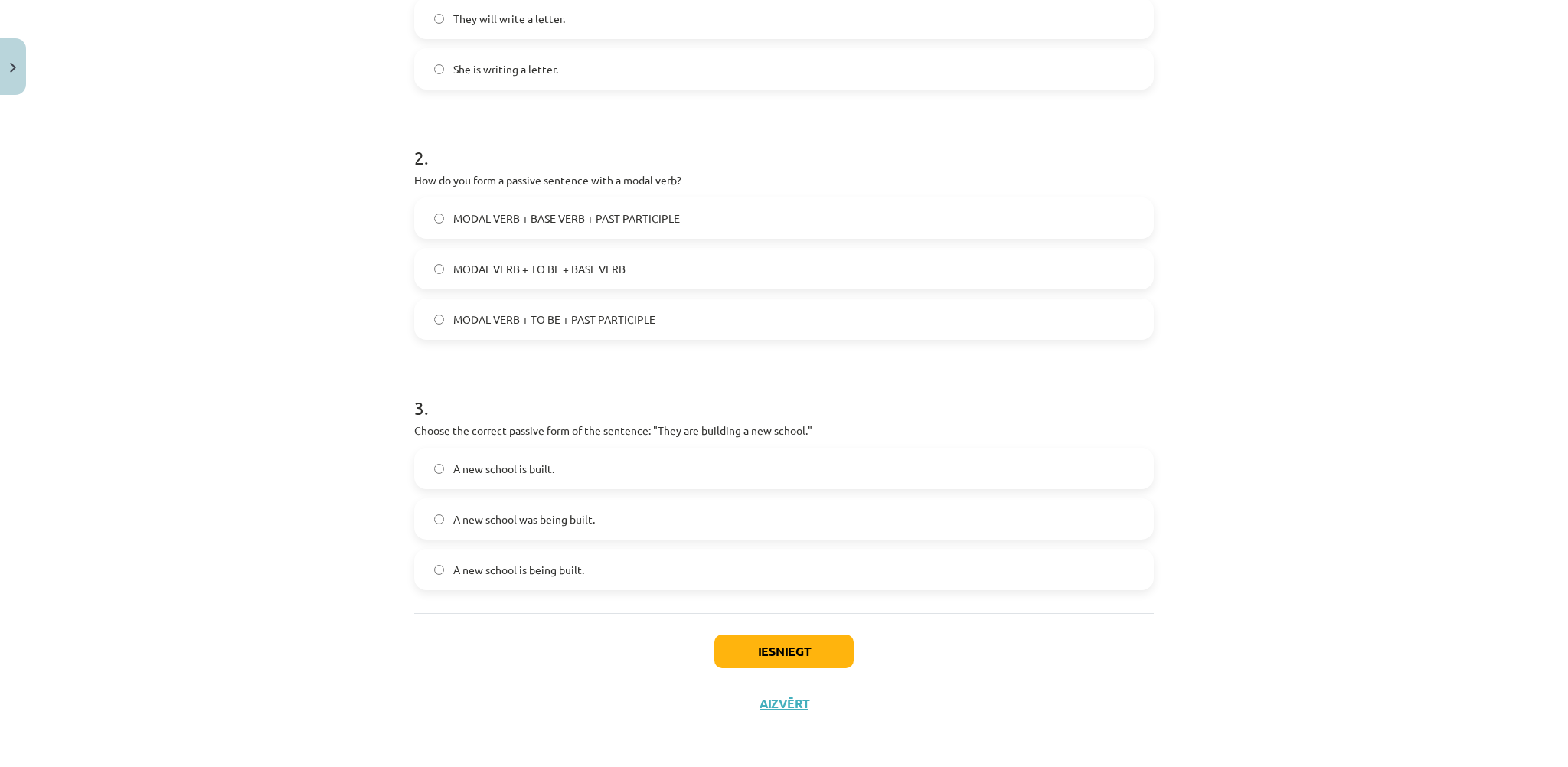
click at [615, 327] on label "MODAL VERB + TO BE + PAST PARTICIPLE" at bounding box center [784, 319] width 737 height 38
click at [551, 571] on span "A new school is being built." at bounding box center [519, 570] width 131 height 16
click at [731, 656] on button "Iesniegt" at bounding box center [784, 651] width 140 height 33
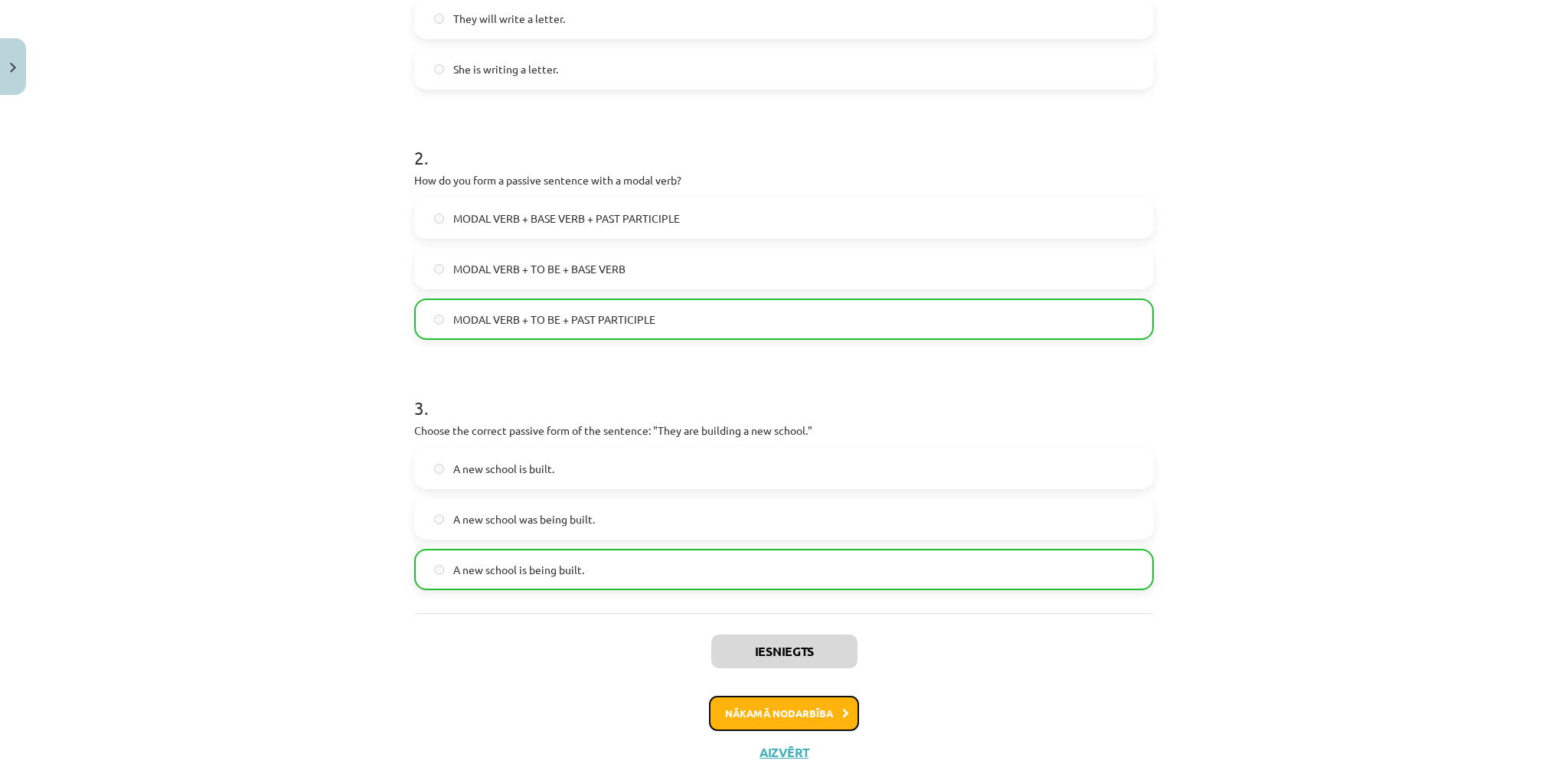
click at [782, 703] on button "Nākamā nodarbība" at bounding box center [784, 713] width 150 height 35
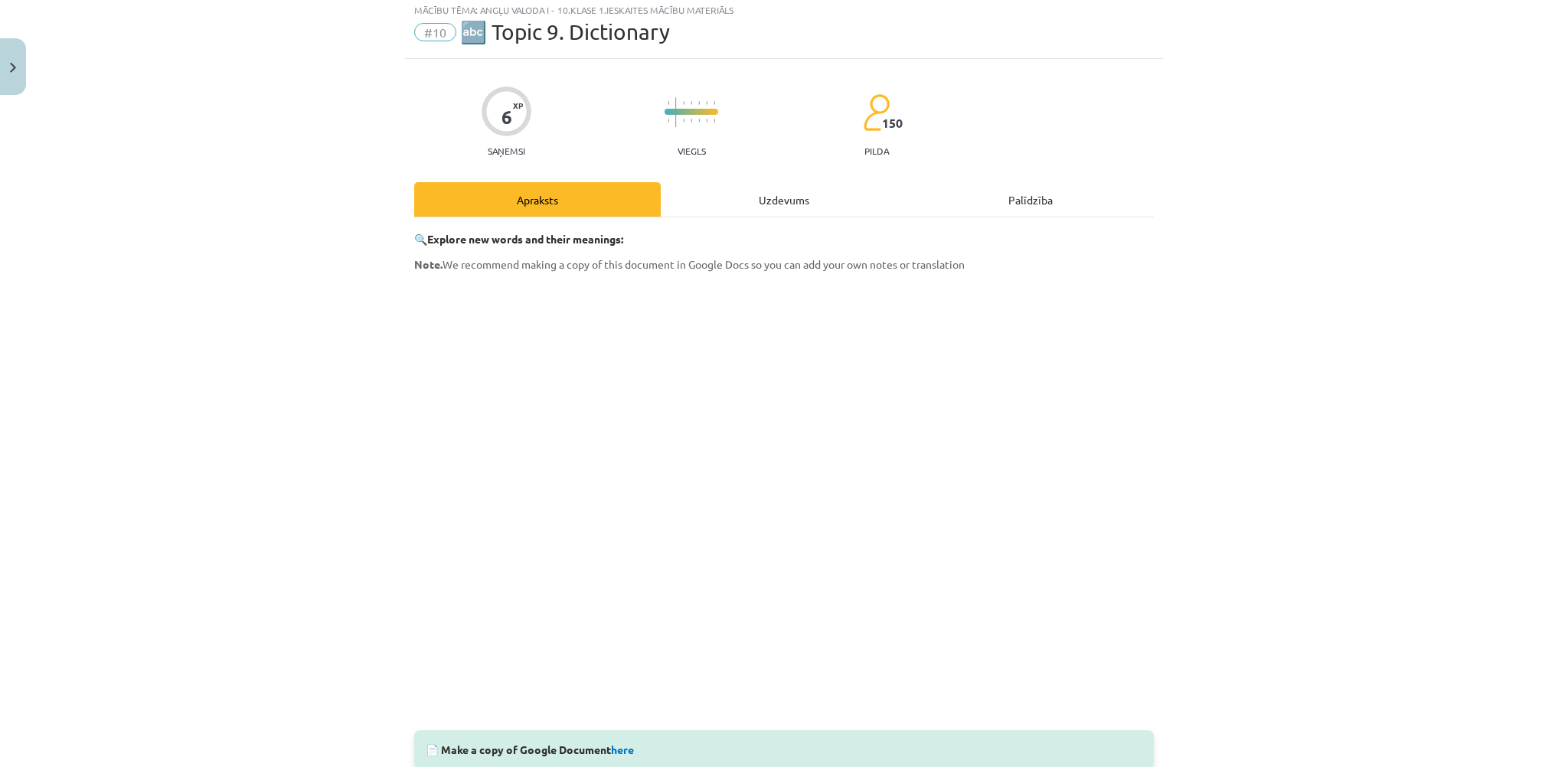
scroll to position [38, 0]
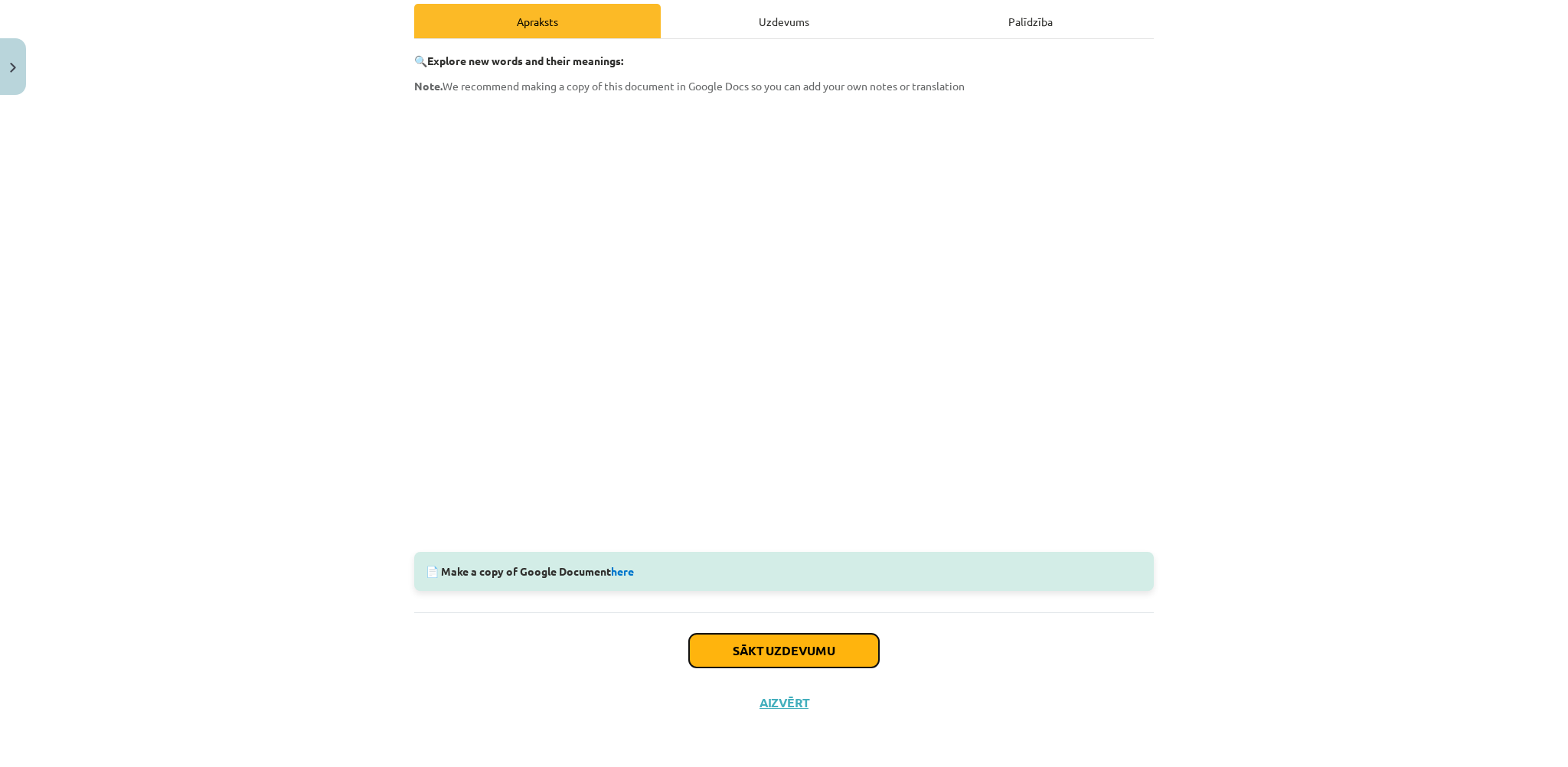
click at [798, 653] on button "Sākt uzdevumu" at bounding box center [784, 650] width 190 height 33
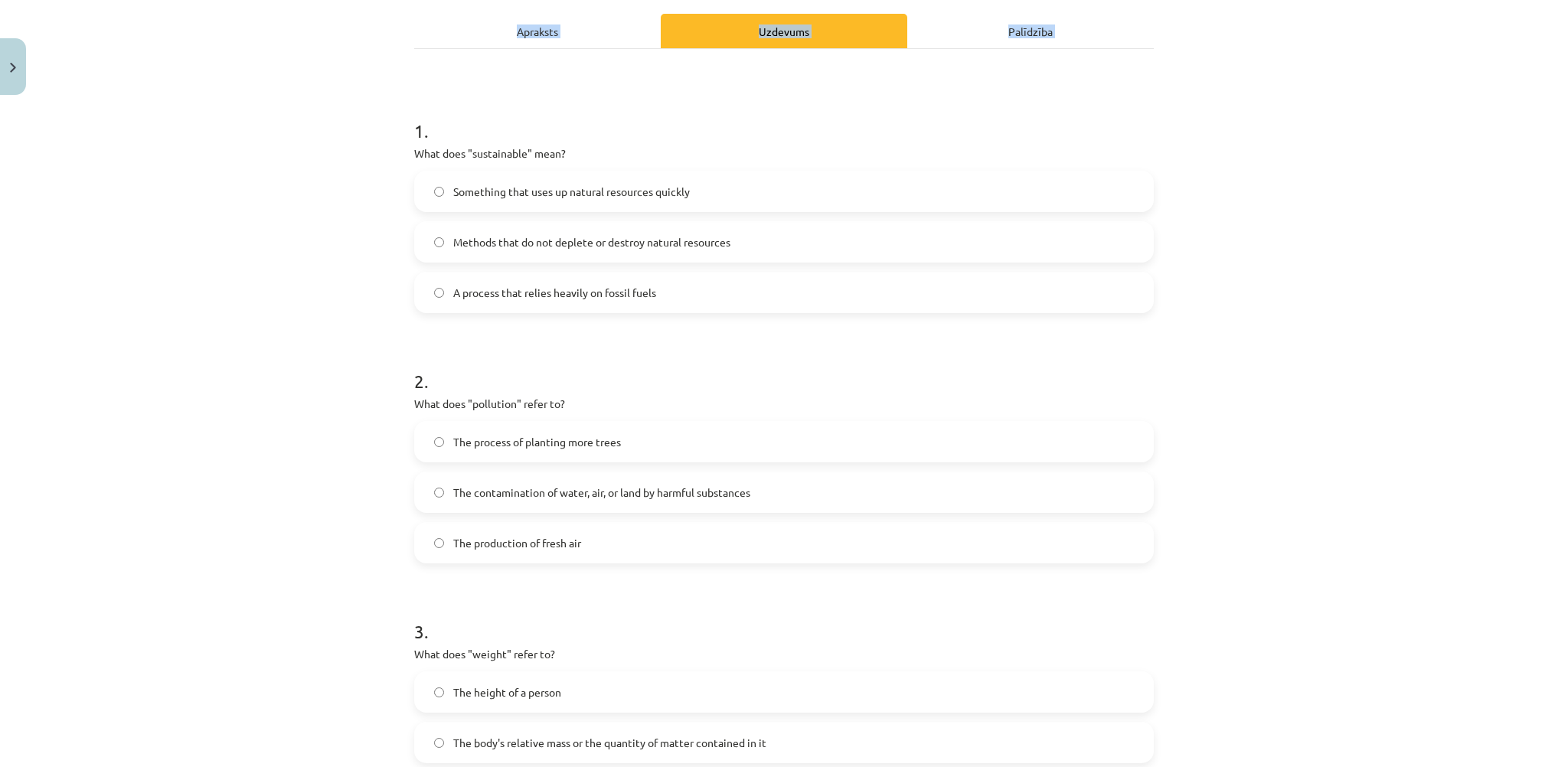
scroll to position [435, 0]
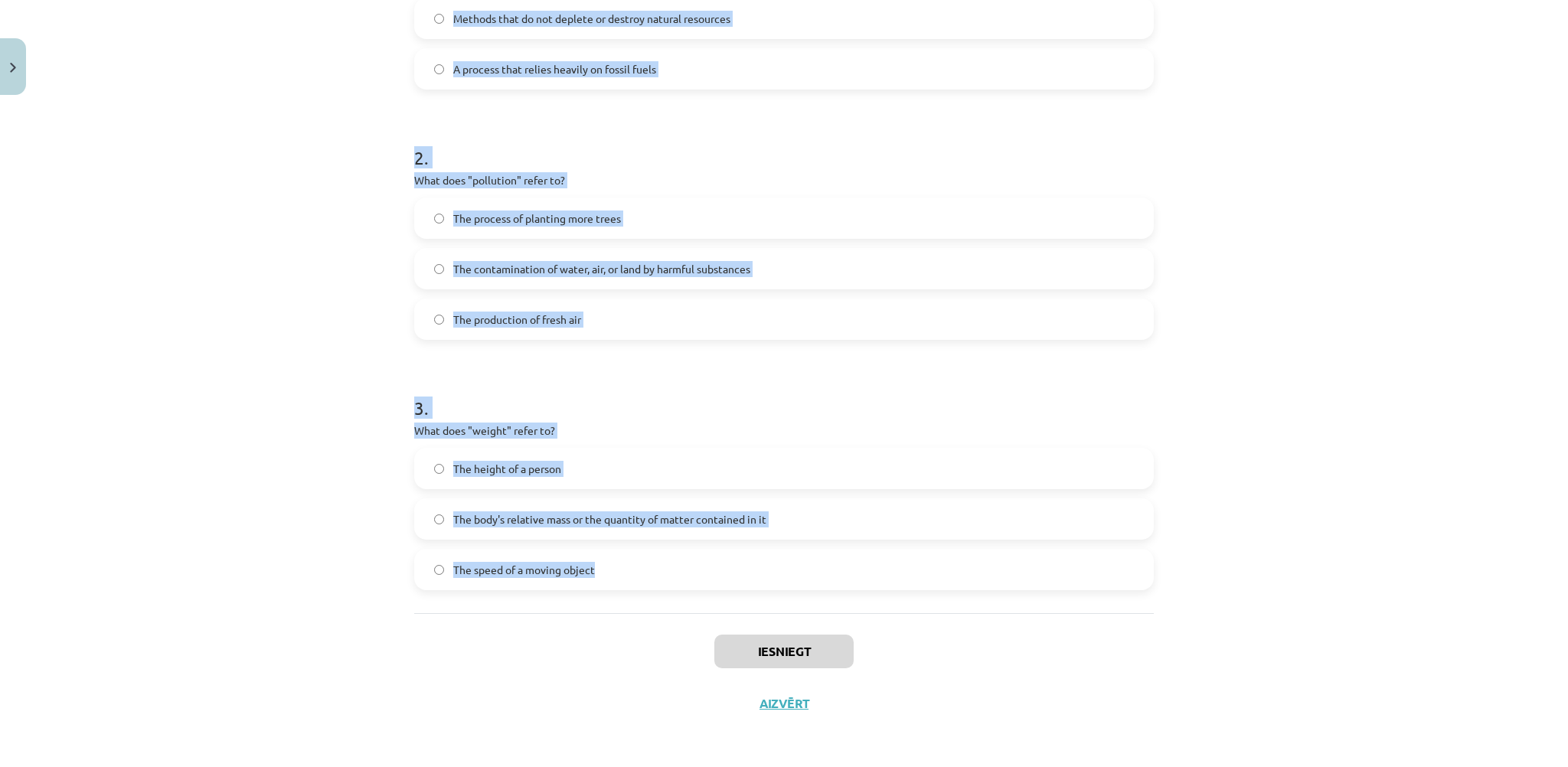
drag, startPoint x: 457, startPoint y: 330, endPoint x: 750, endPoint y: 608, distance: 403.9
click at [750, 608] on div "6 XP Saņemsi Viegls 150 pilda Apraksts Uzdevums Palīdzība 1 . What does "sustai…" at bounding box center [784, 198] width 758 height 1063
copy form "1 . What does "sustainable" mean? Something that uses up natural resources quic…"
click at [330, 244] on div "Mācību tēma: Angļu valoda i - 10.klase 1.ieskaites mācību materiāls #10 🔤 Topic…" at bounding box center [784, 384] width 1568 height 767
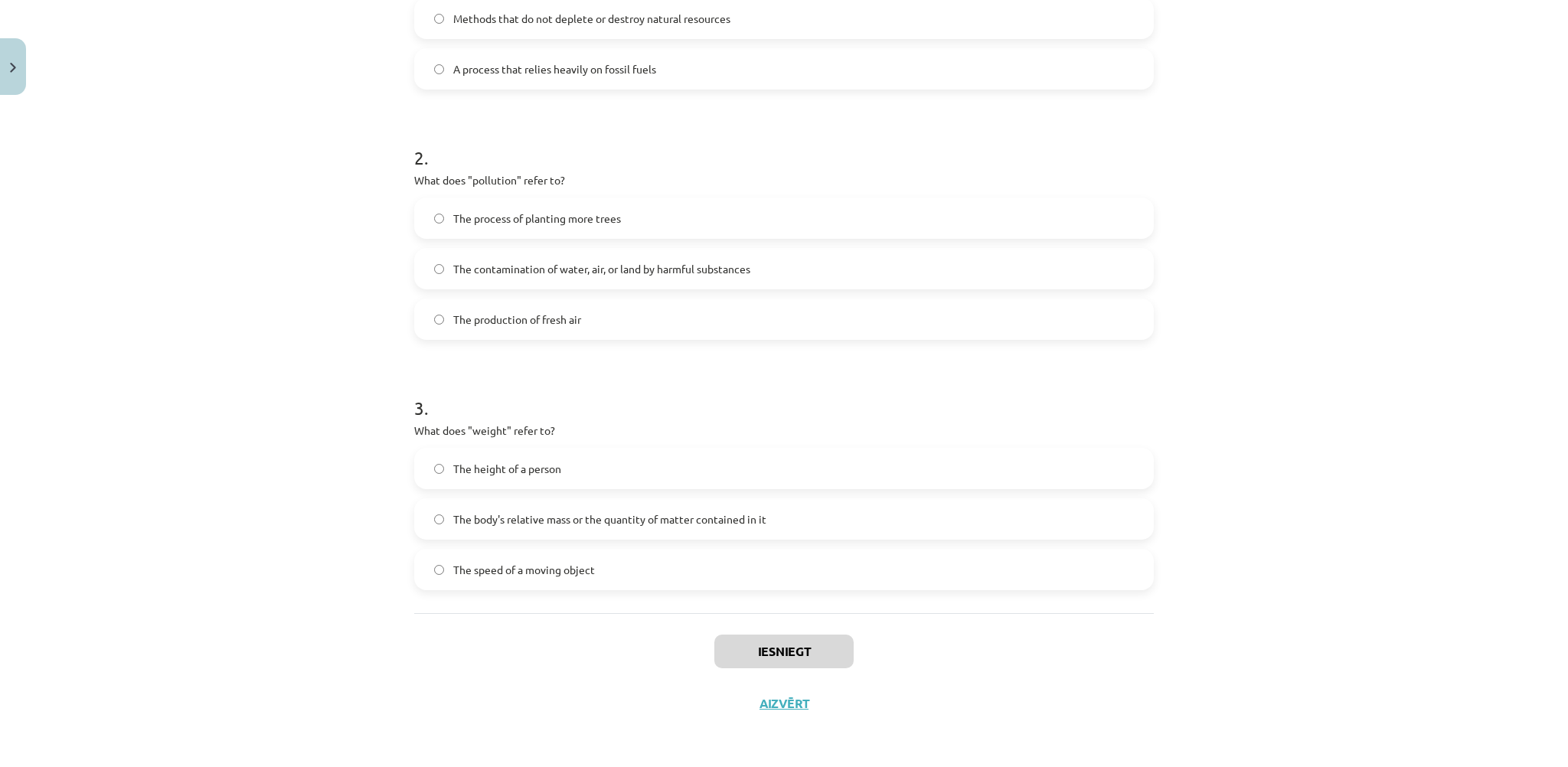
scroll to position [282, 0]
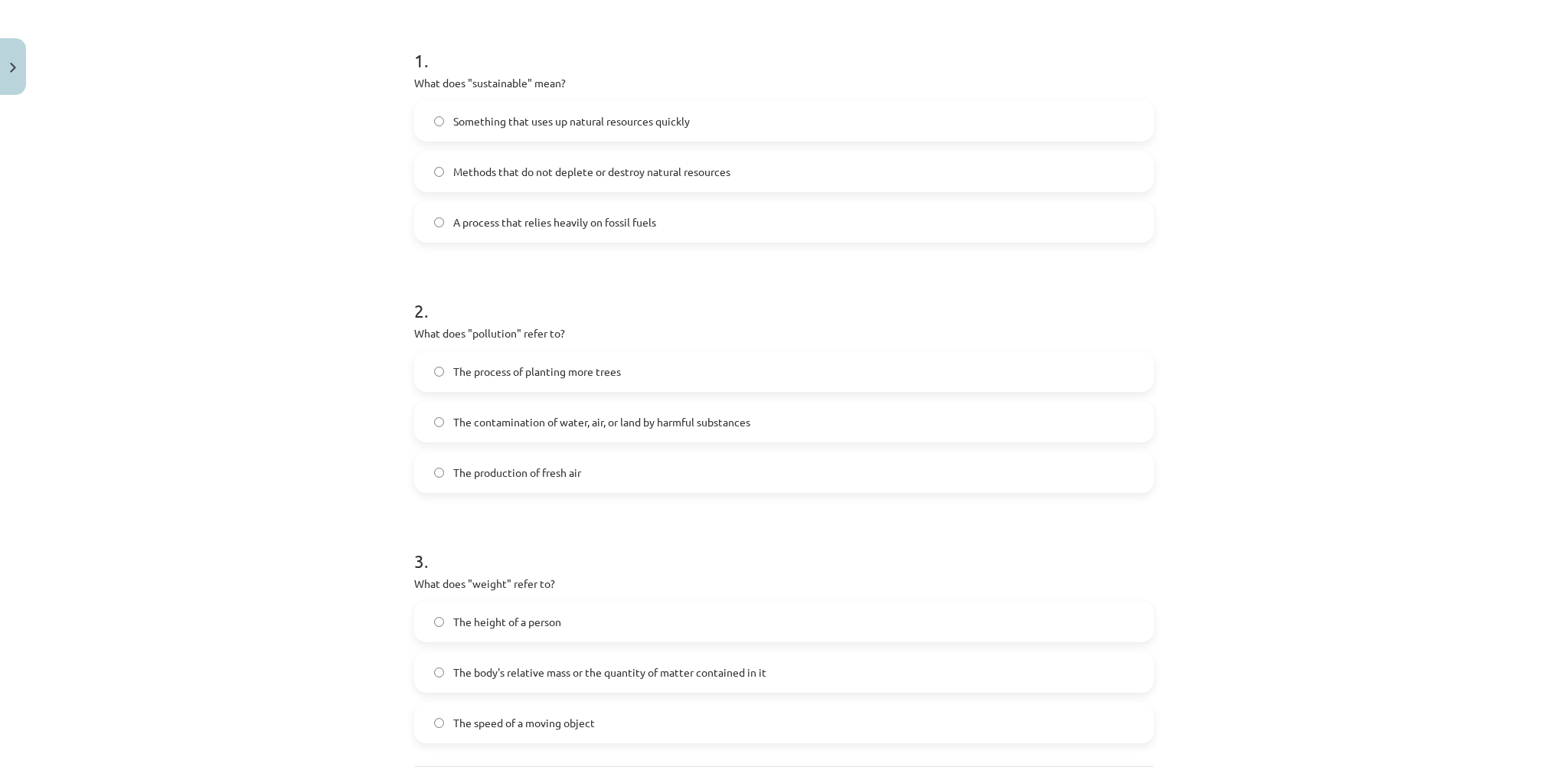
drag, startPoint x: 501, startPoint y: 173, endPoint x: 517, endPoint y: 155, distance: 24.1
click at [501, 173] on span "Methods that do not deplete or destroy natural resources" at bounding box center [592, 172] width 277 height 16
click at [528, 425] on span "The contamination of water, air, or land by harmful substances" at bounding box center [602, 421] width 297 height 16
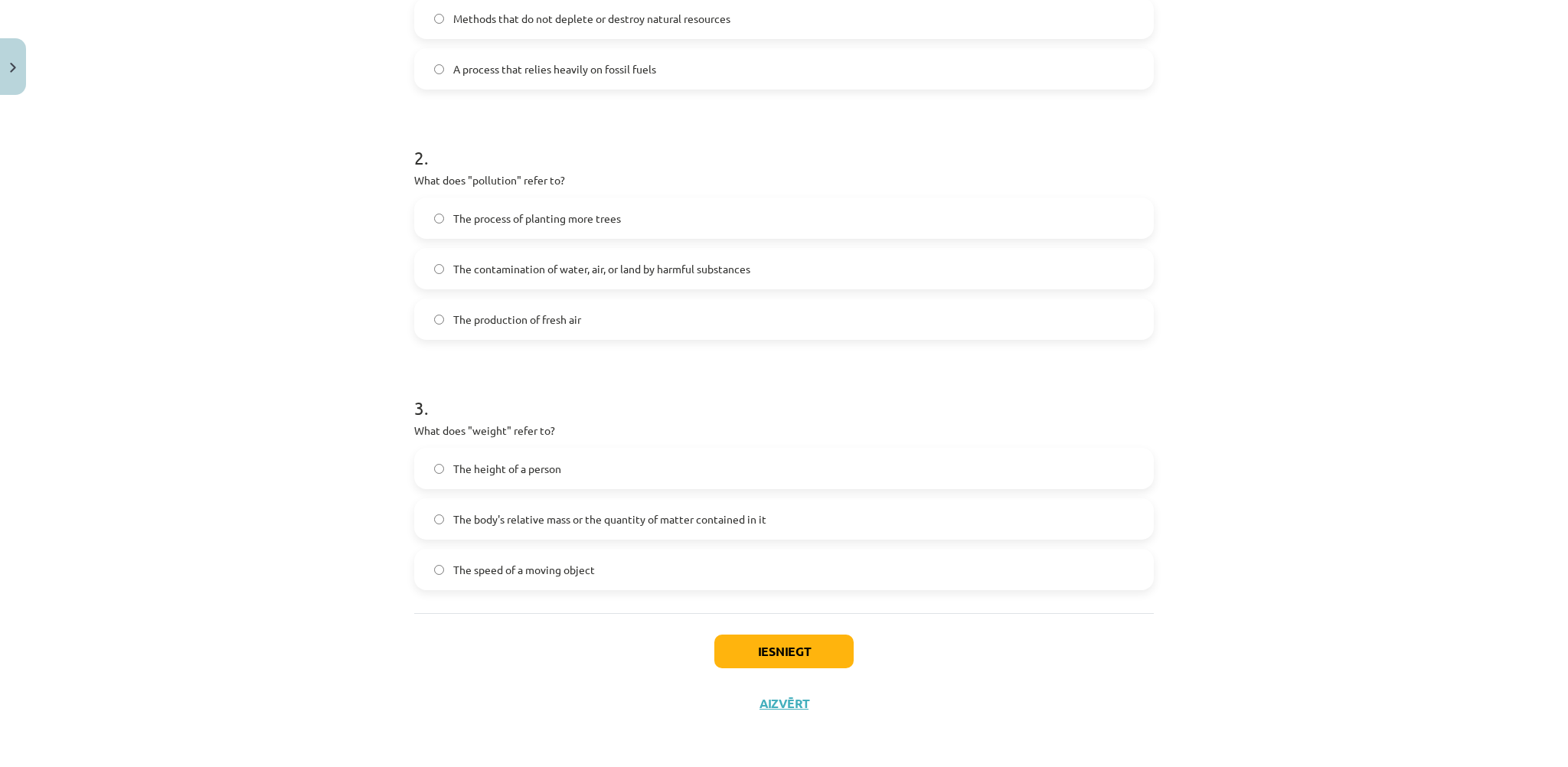
click at [505, 525] on span "The body's relative mass or the quantity of matter contained in it" at bounding box center [610, 519] width 313 height 16
click at [766, 635] on button "Iesniegt" at bounding box center [784, 651] width 140 height 33
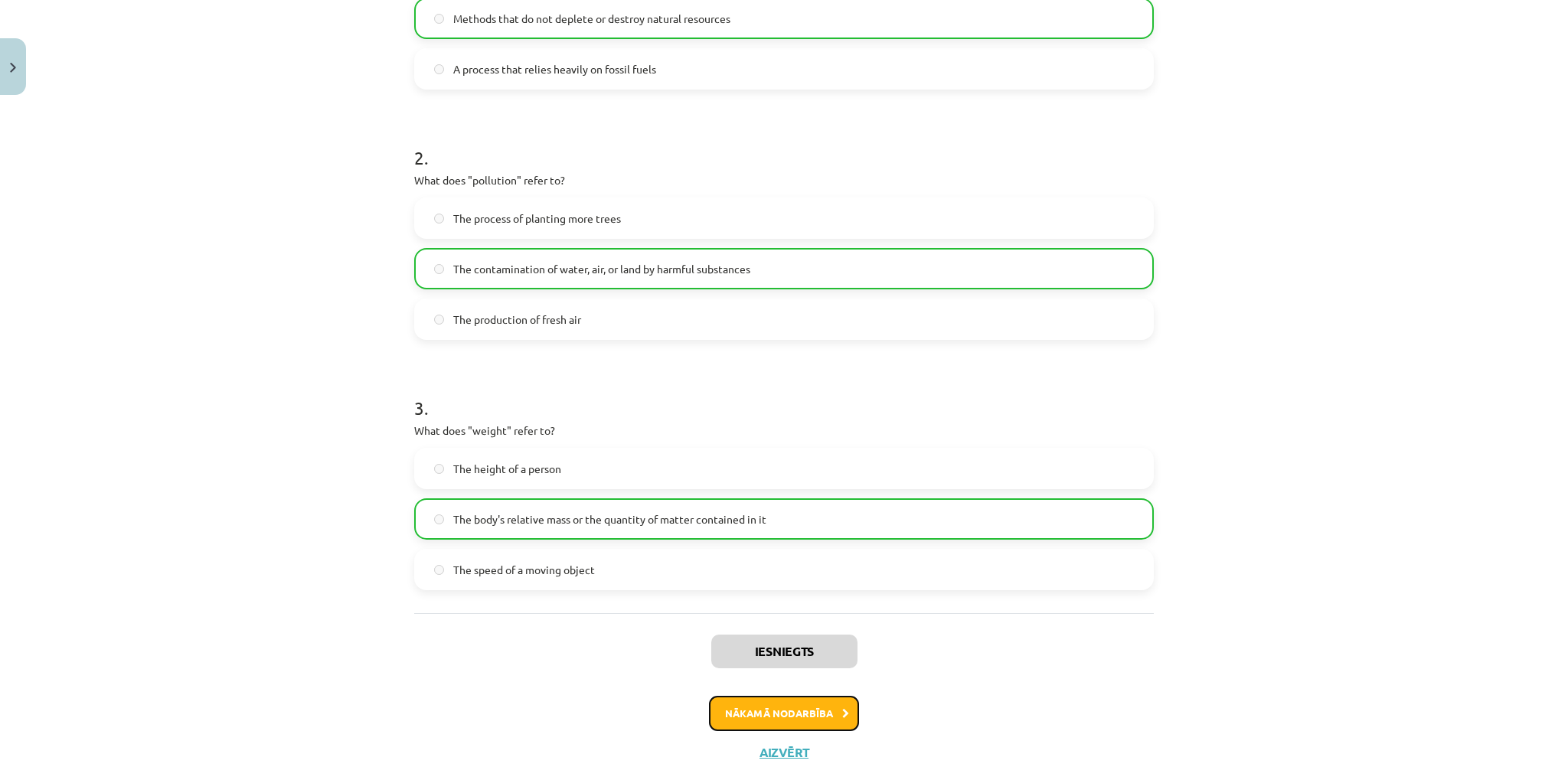
click at [805, 718] on button "Nākamā nodarbība" at bounding box center [784, 713] width 150 height 35
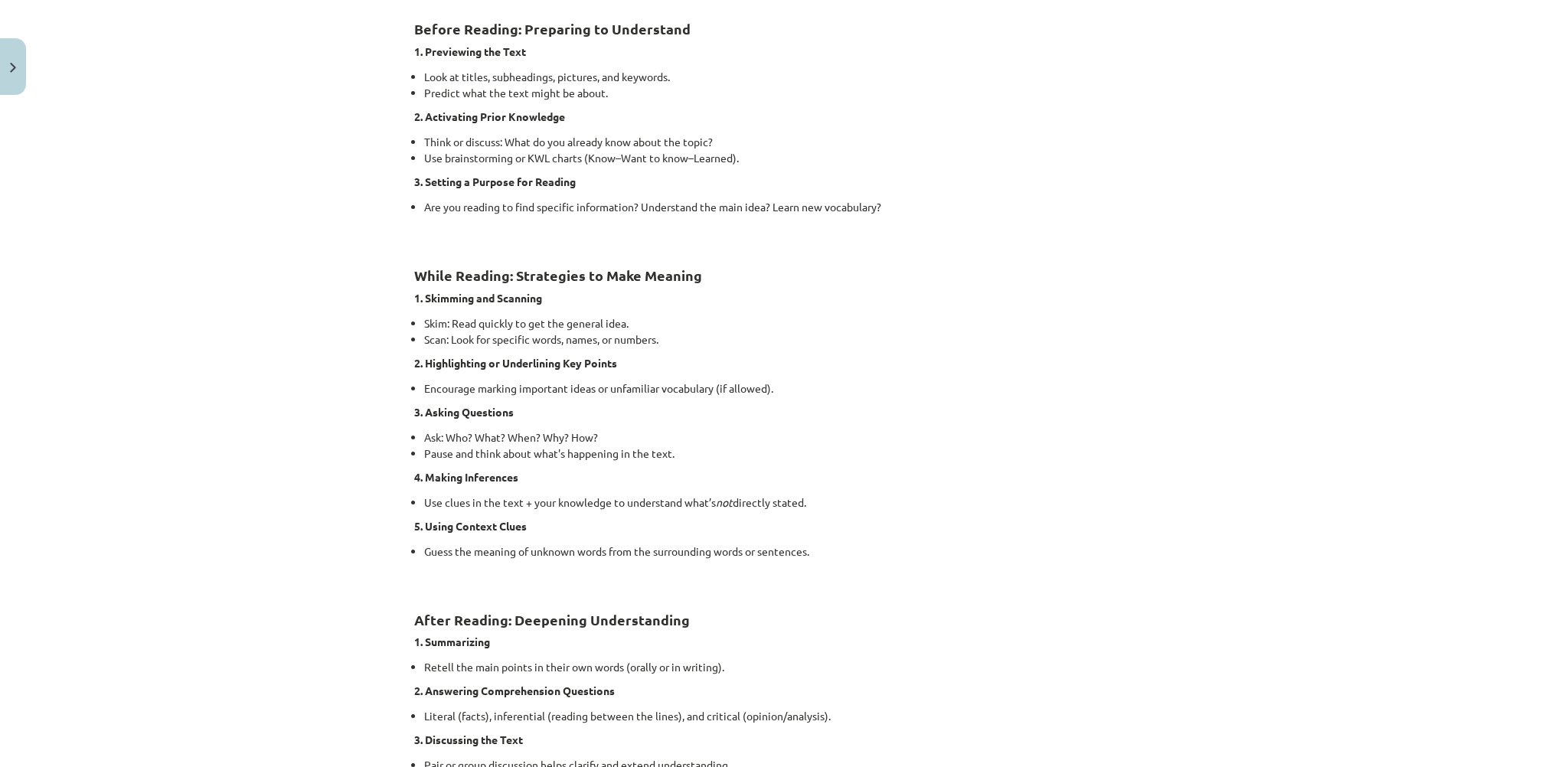
scroll to position [1001, 0]
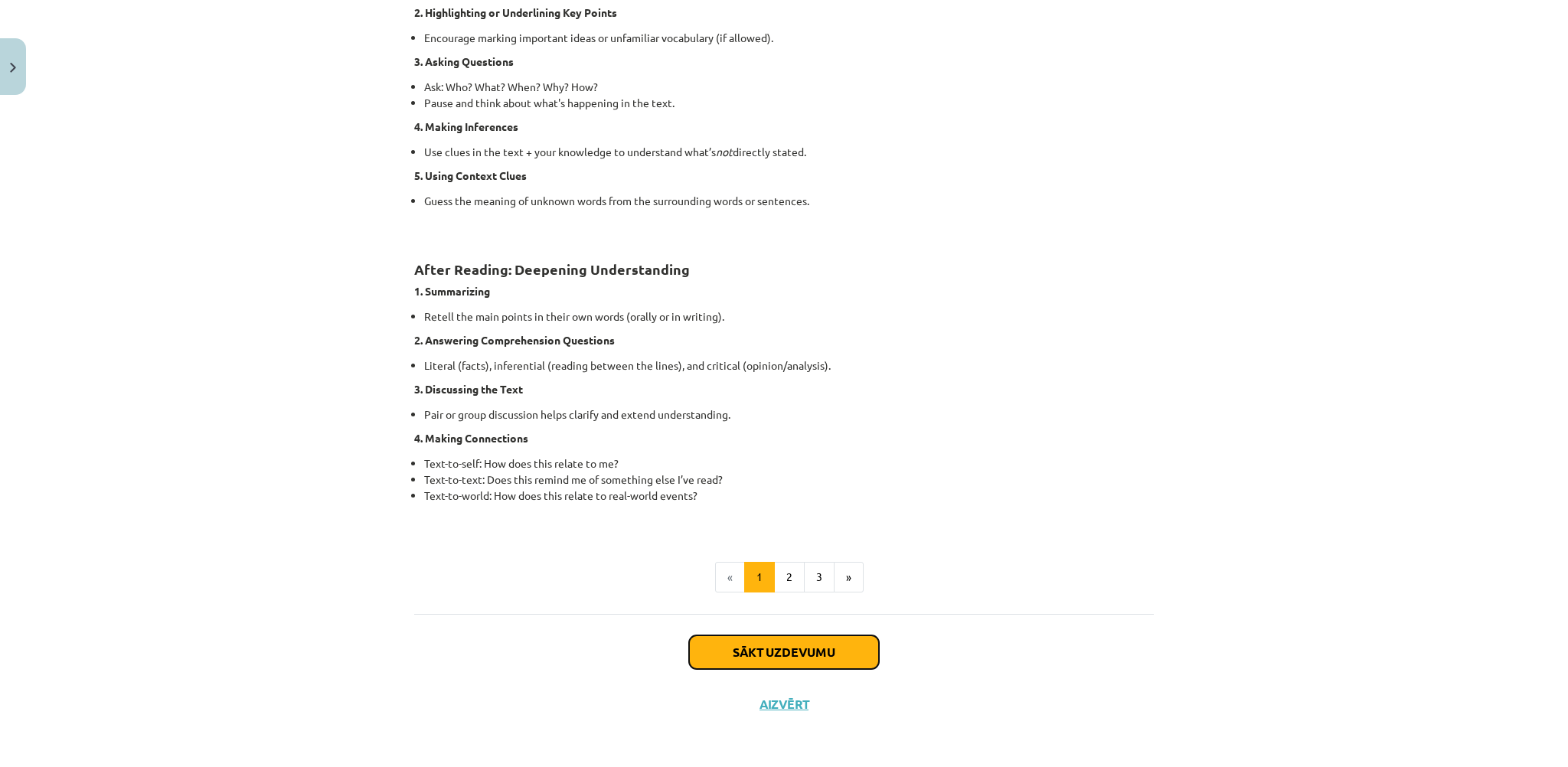
click at [775, 647] on button "Sākt uzdevumu" at bounding box center [784, 652] width 190 height 33
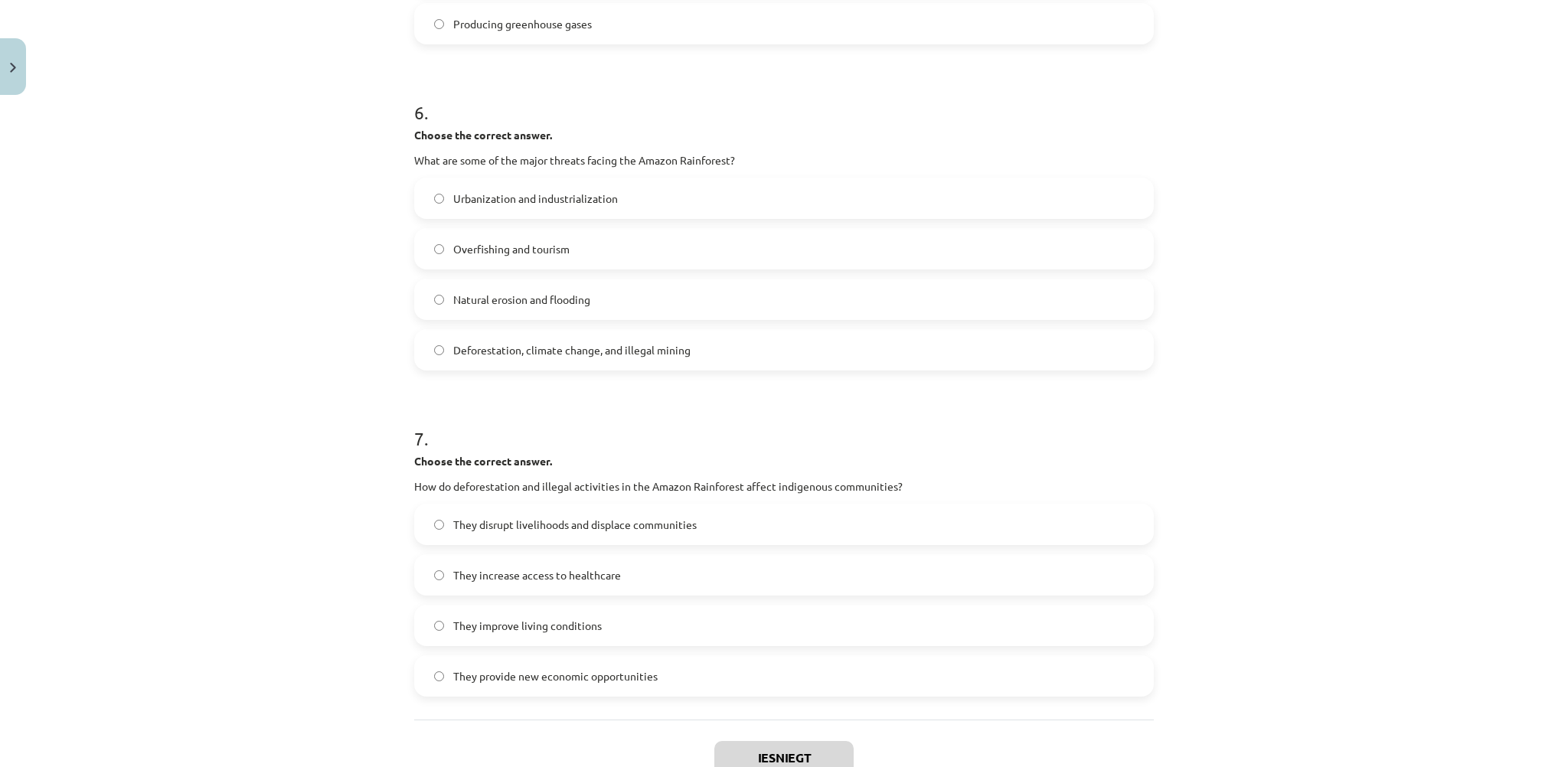
scroll to position [1563, 0]
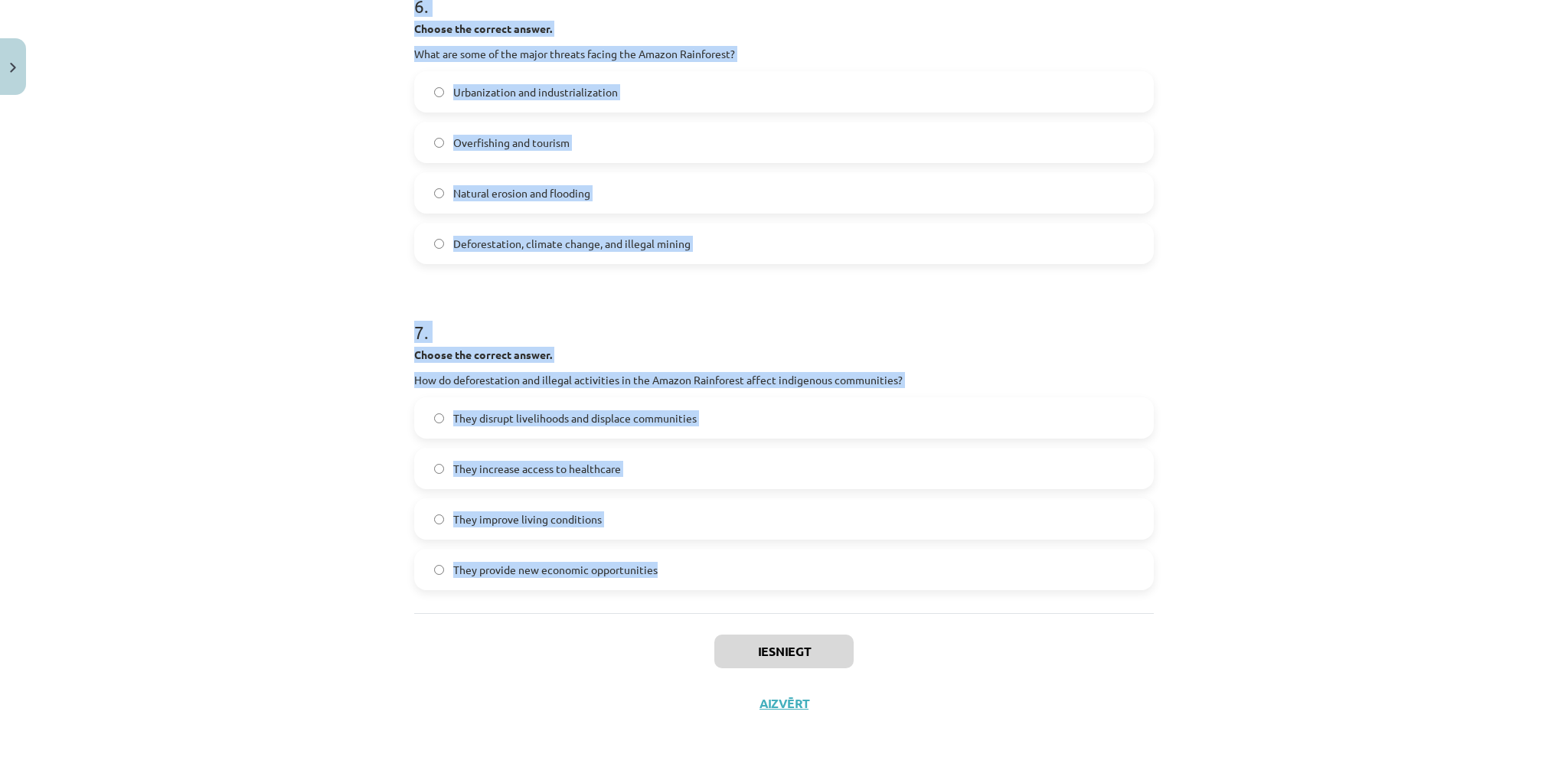
drag, startPoint x: 393, startPoint y: 284, endPoint x: 802, endPoint y: 594, distance: 513.2
click at [802, 594] on div "Mācību tēma: Angļu valoda i - 10.klase 1.ieskaites mācību materiāls #11 📖 🎧 Top…" at bounding box center [784, 384] width 1568 height 767
copy form "1 . Choose whether the sentence is True or False. The Amazon Rainforest is ofte…"
click at [331, 147] on div "Mācību tēma: Angļu valoda i - 10.klase 1.ieskaites mācību materiāls #11 📖 🎧 Top…" at bounding box center [784, 384] width 1568 height 767
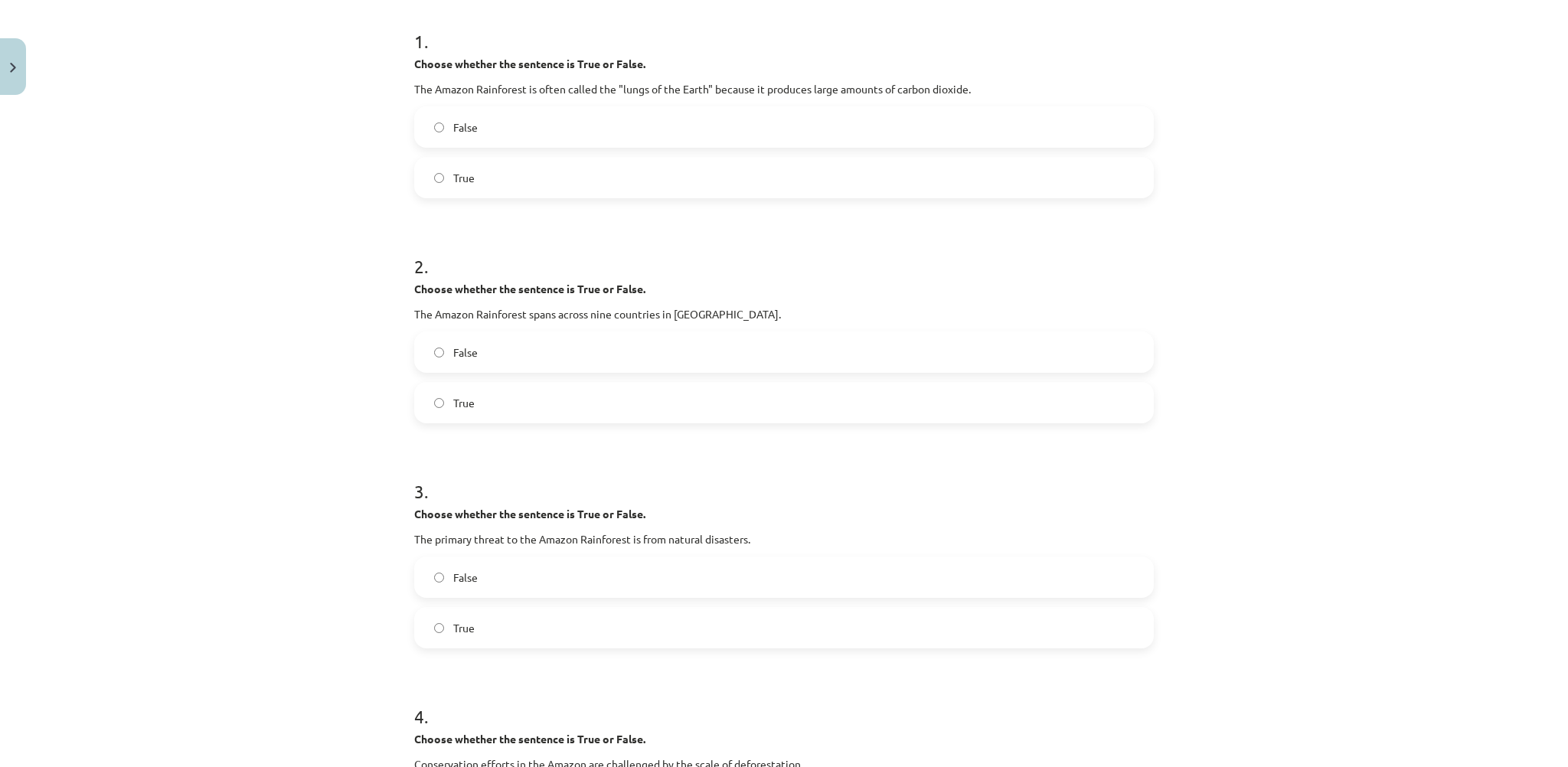
scroll to position [31, 0]
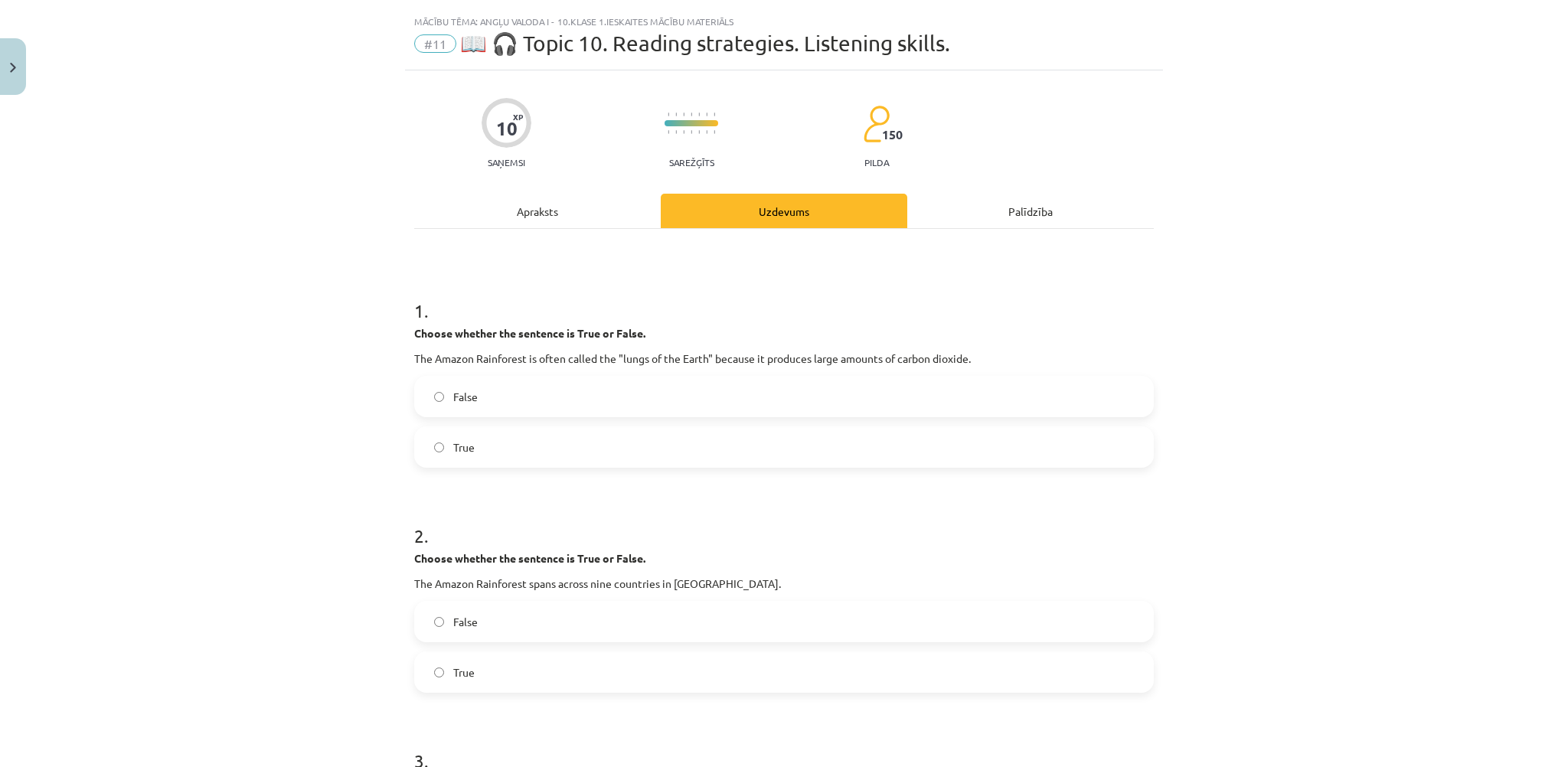
click at [511, 399] on label "False" at bounding box center [784, 397] width 737 height 38
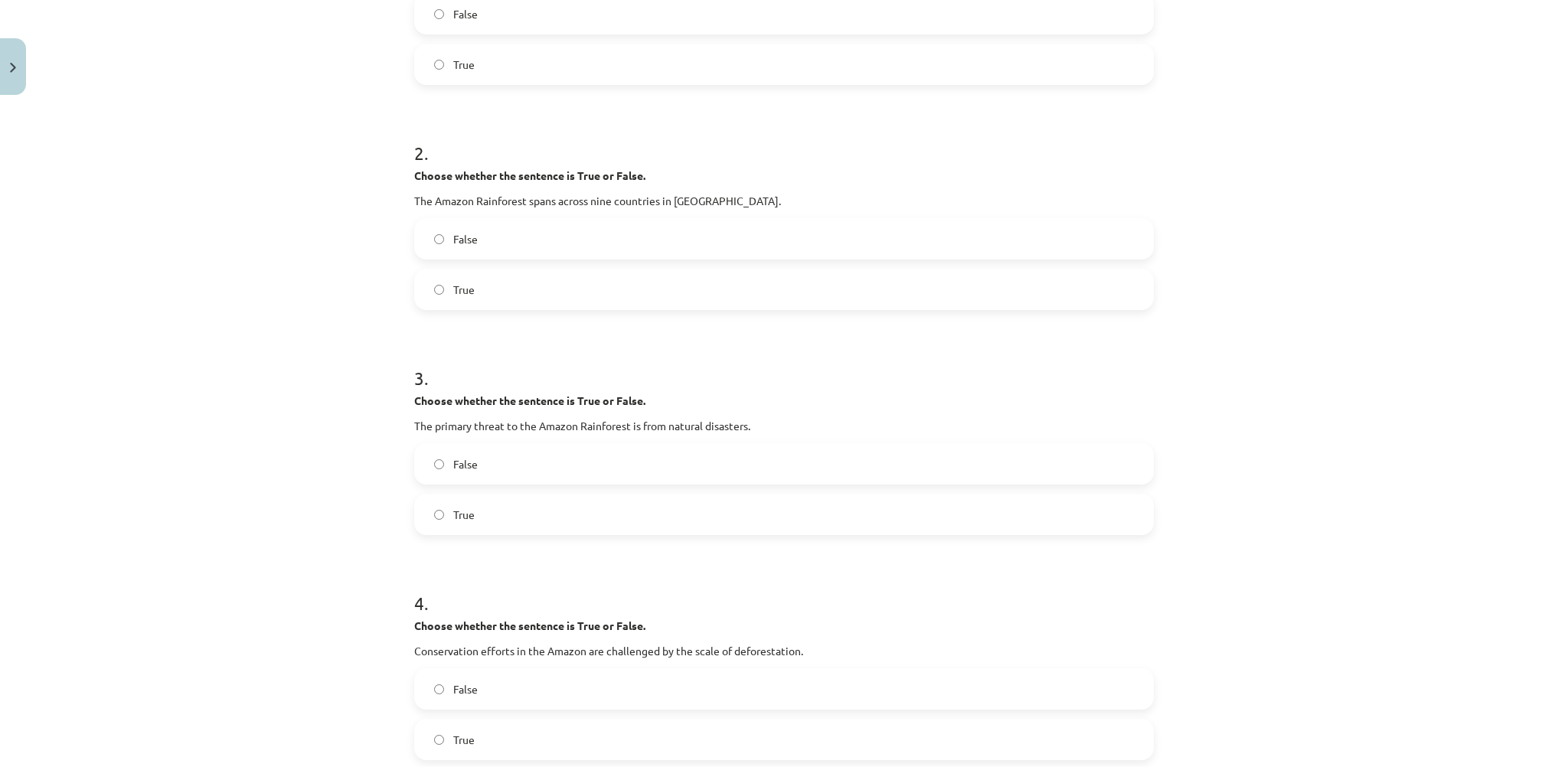
click at [476, 290] on label "True" at bounding box center [784, 290] width 737 height 38
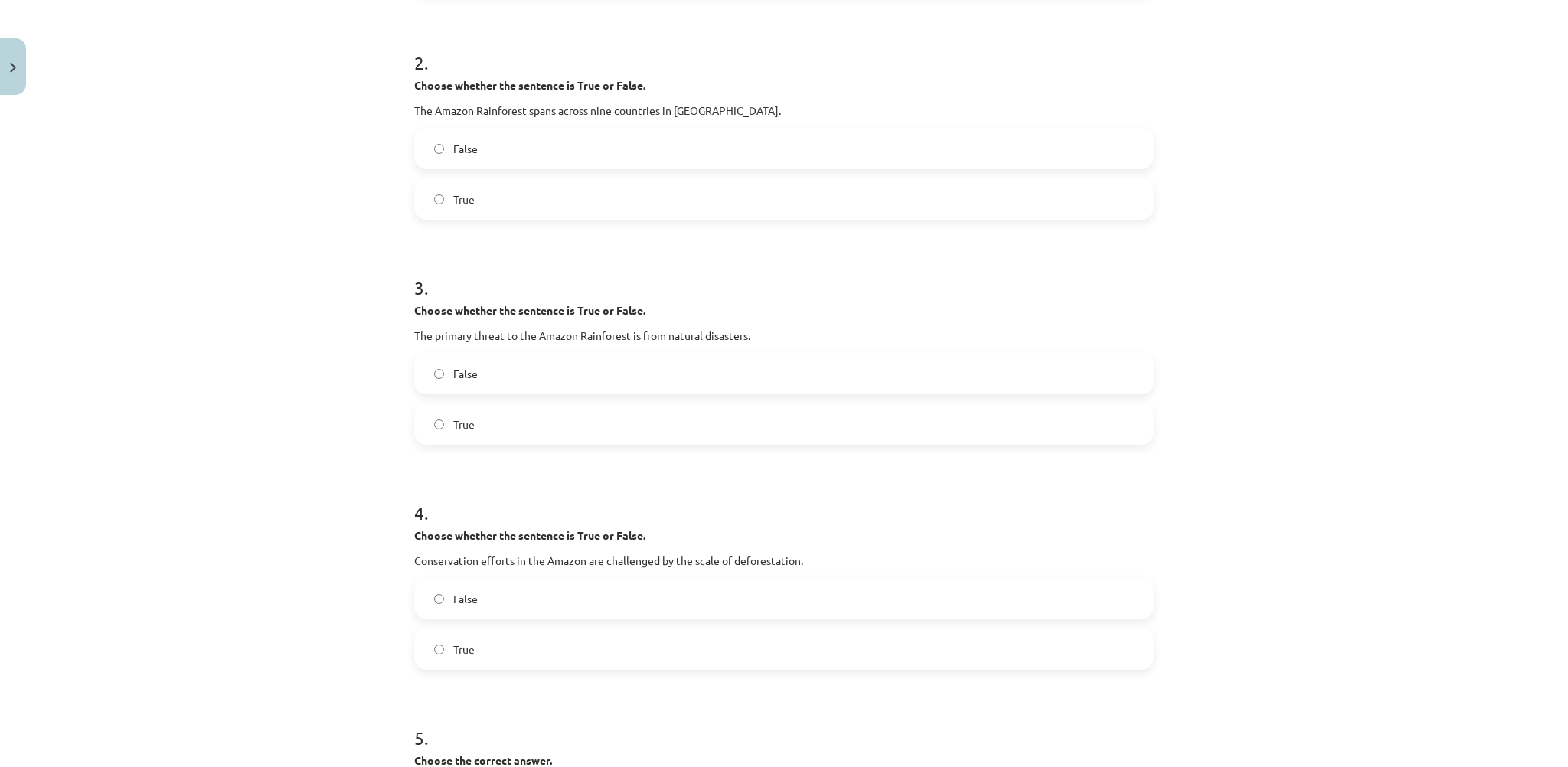
scroll to position [644, 0]
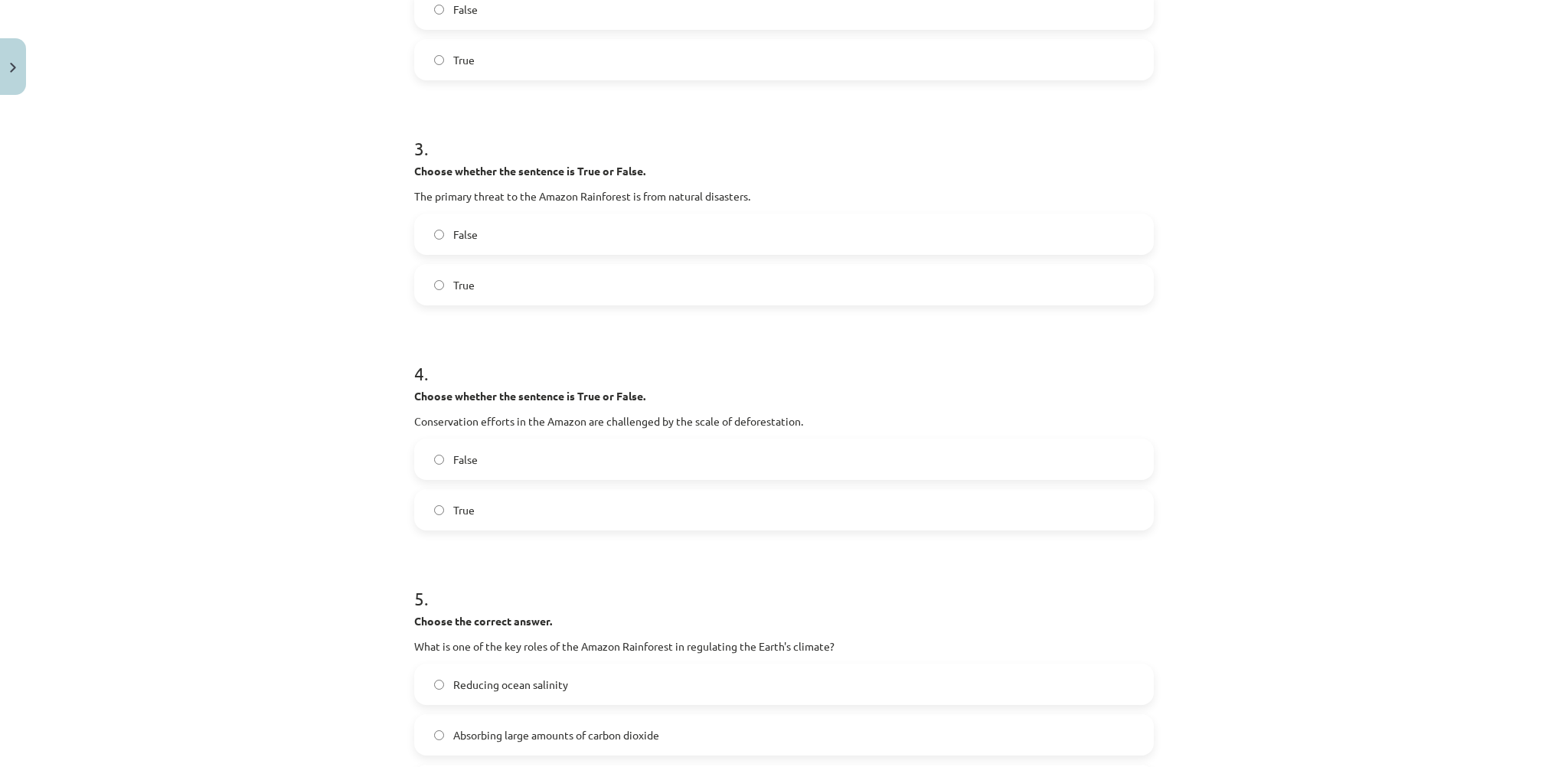
drag, startPoint x: 486, startPoint y: 240, endPoint x: 552, endPoint y: 125, distance: 132.6
click at [486, 238] on label "False" at bounding box center [784, 234] width 737 height 38
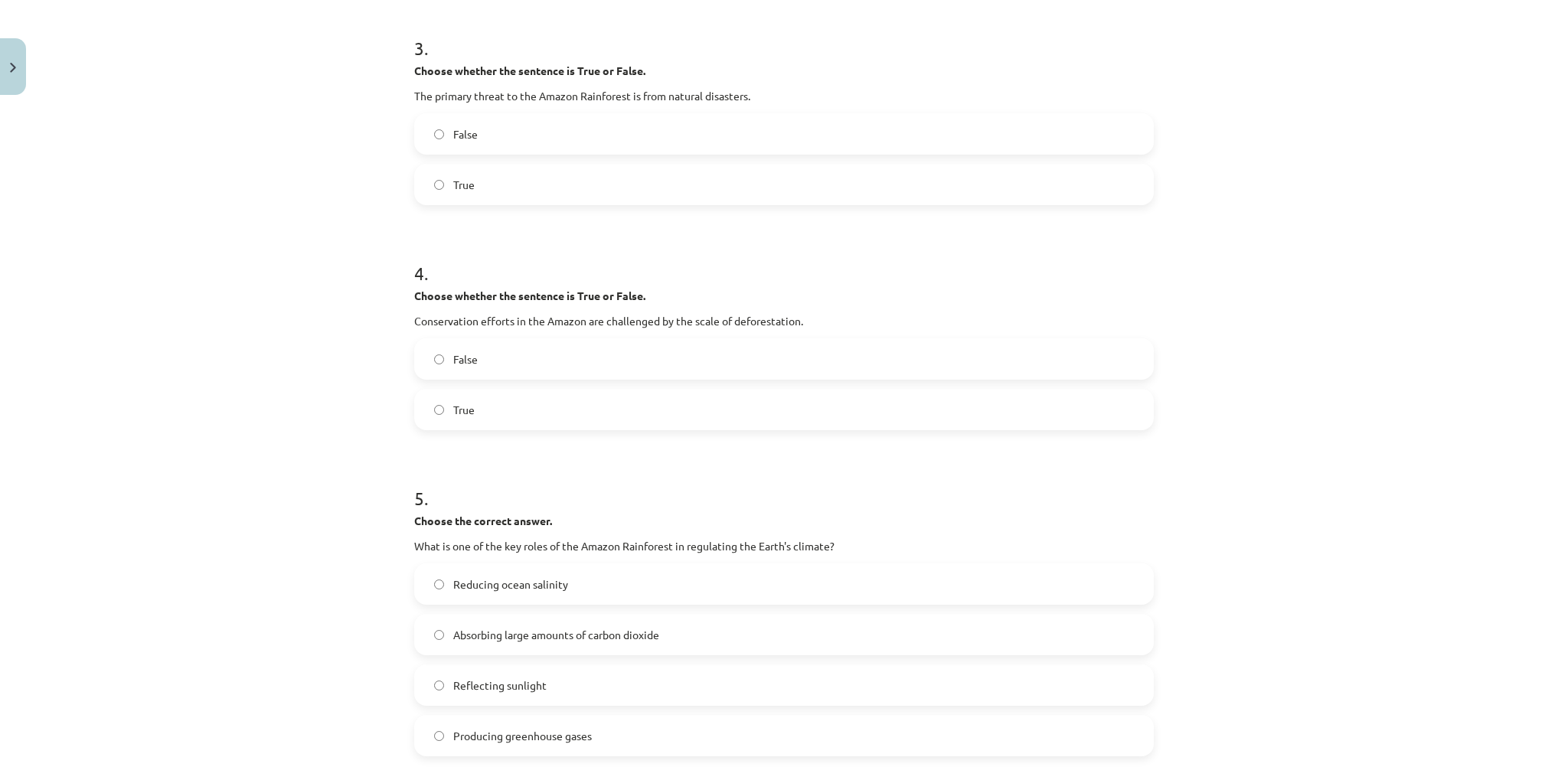
scroll to position [950, 0]
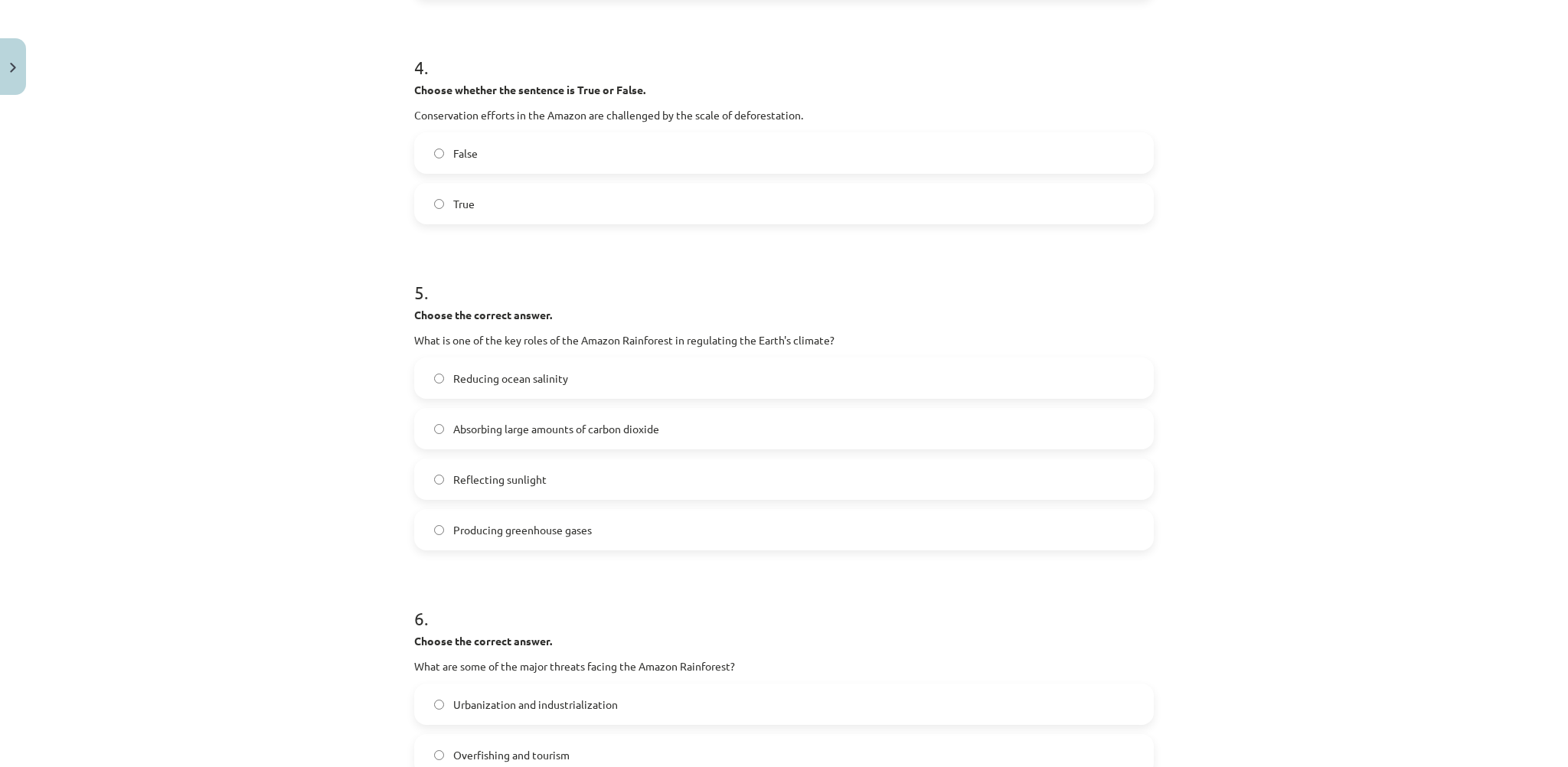
click at [470, 188] on label "True" at bounding box center [784, 203] width 737 height 38
click at [542, 433] on span "Absorbing large amounts of carbon dioxide" at bounding box center [556, 429] width 206 height 16
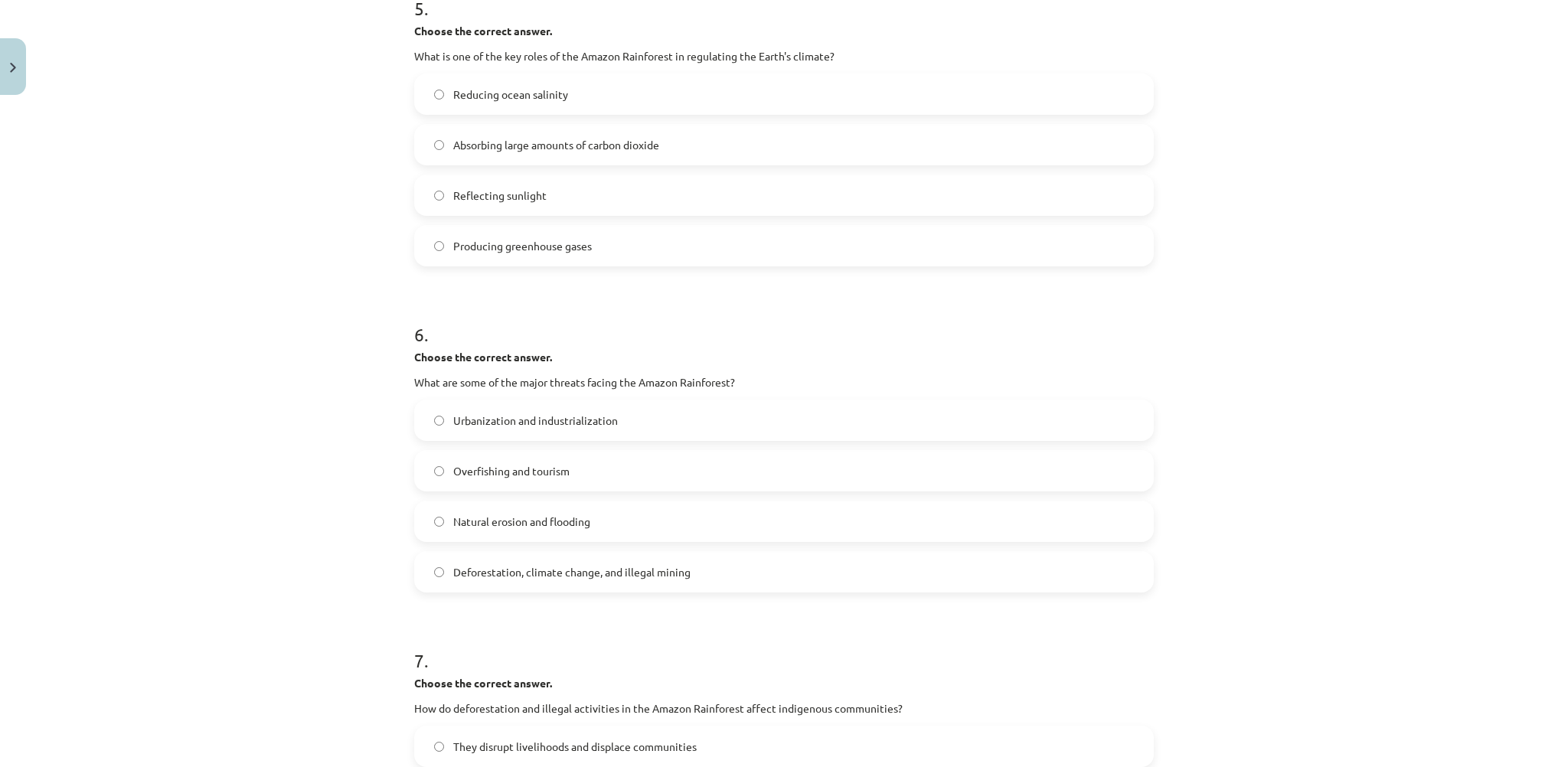
scroll to position [1257, 0]
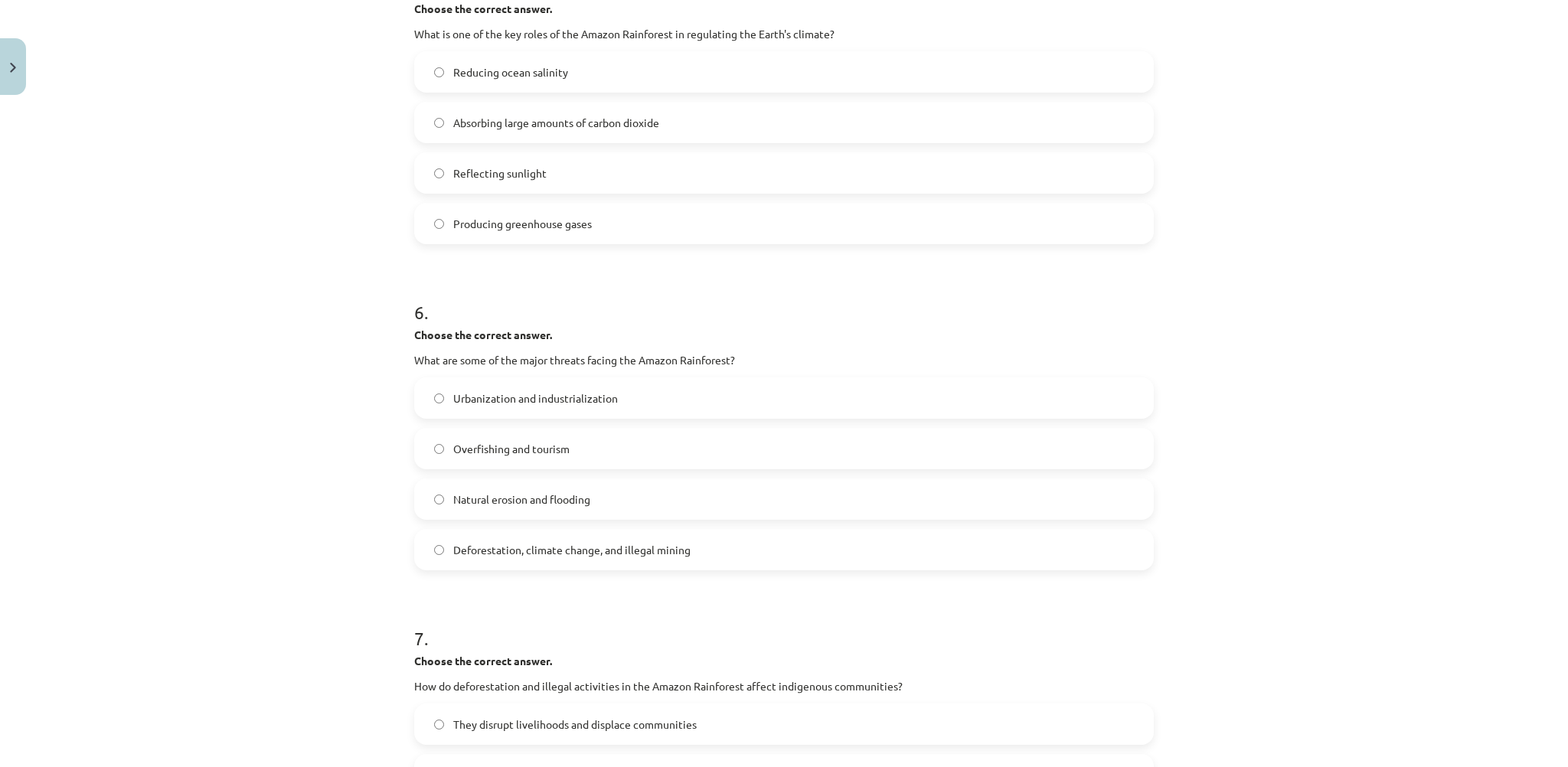
click at [540, 537] on label "Deforestation, climate change, and illegal mining" at bounding box center [784, 550] width 737 height 38
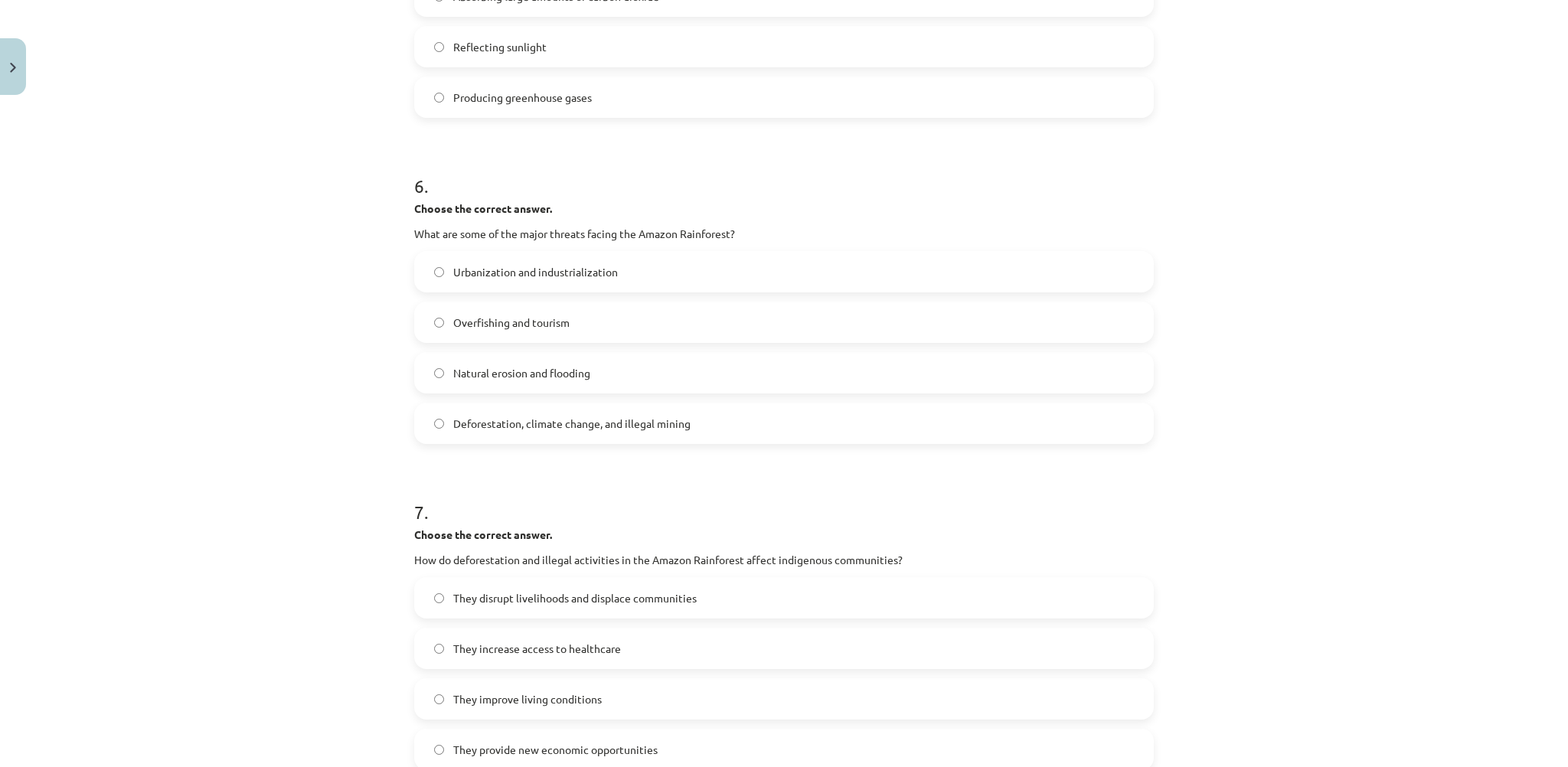
scroll to position [1563, 0]
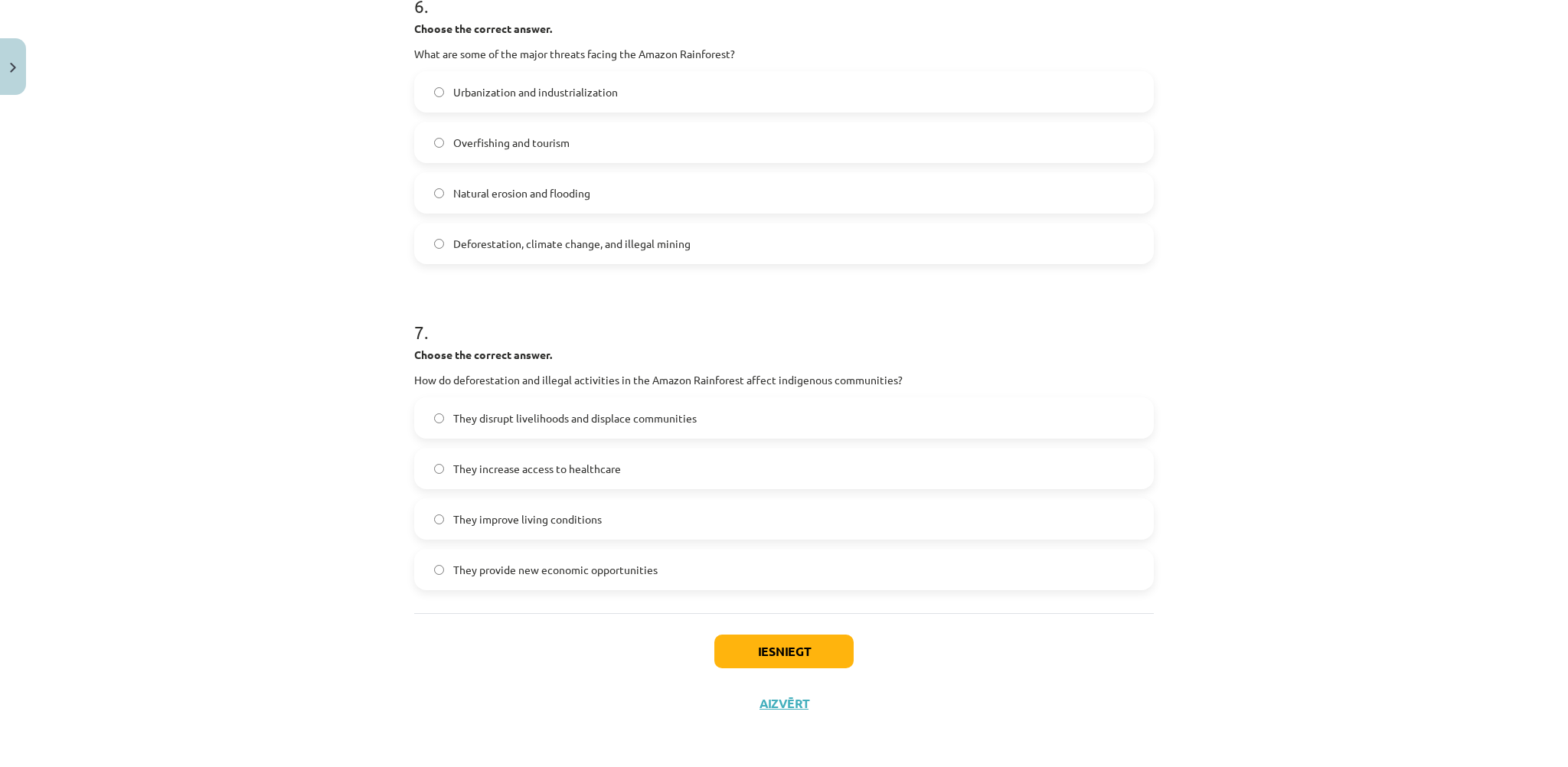
click at [500, 403] on label "They disrupt livelihoods and displace communities" at bounding box center [784, 418] width 737 height 38
click at [716, 646] on button "Iesniegt" at bounding box center [784, 651] width 140 height 33
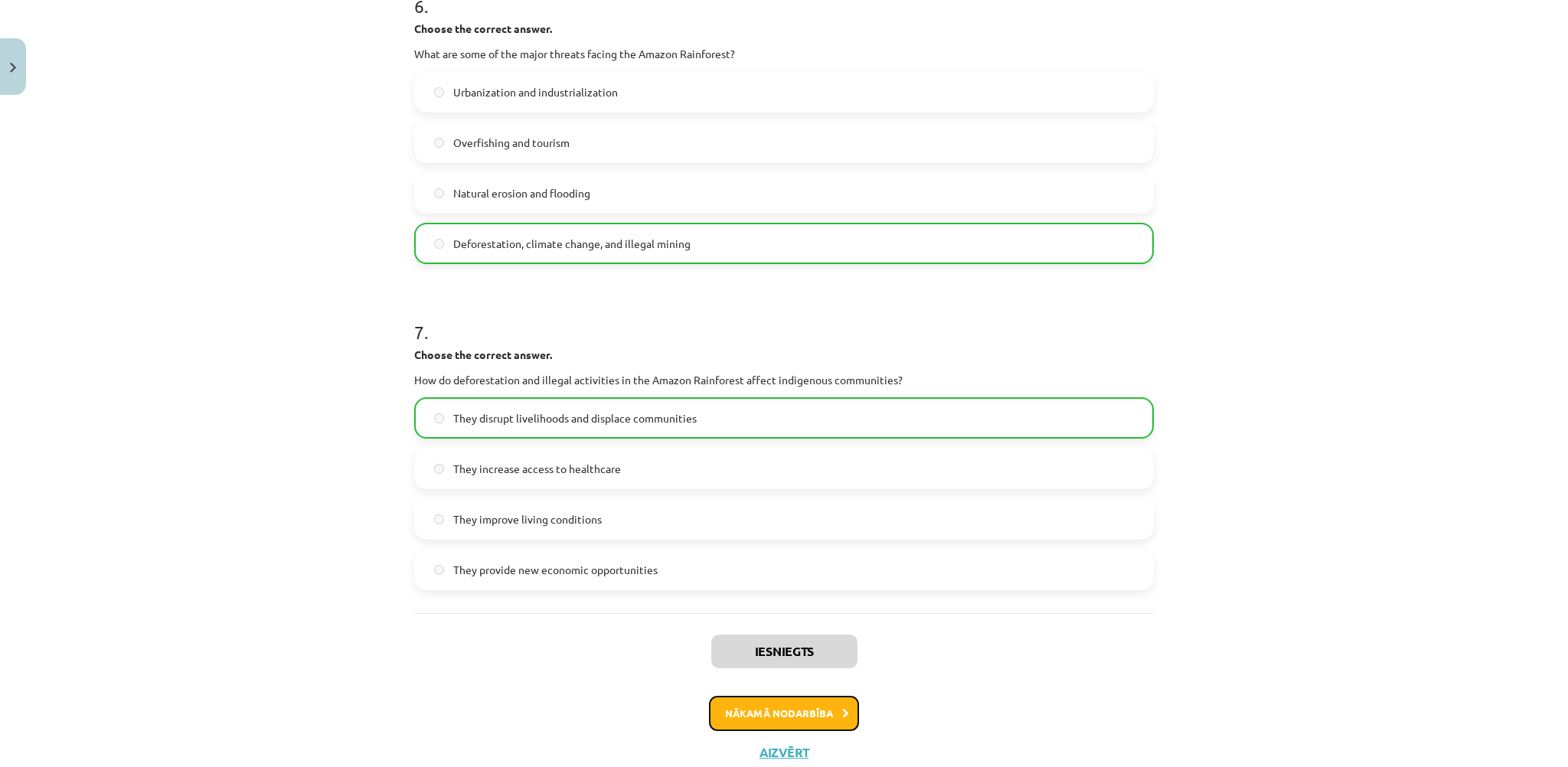
click at [818, 709] on button "Nākamā nodarbība" at bounding box center [784, 713] width 150 height 35
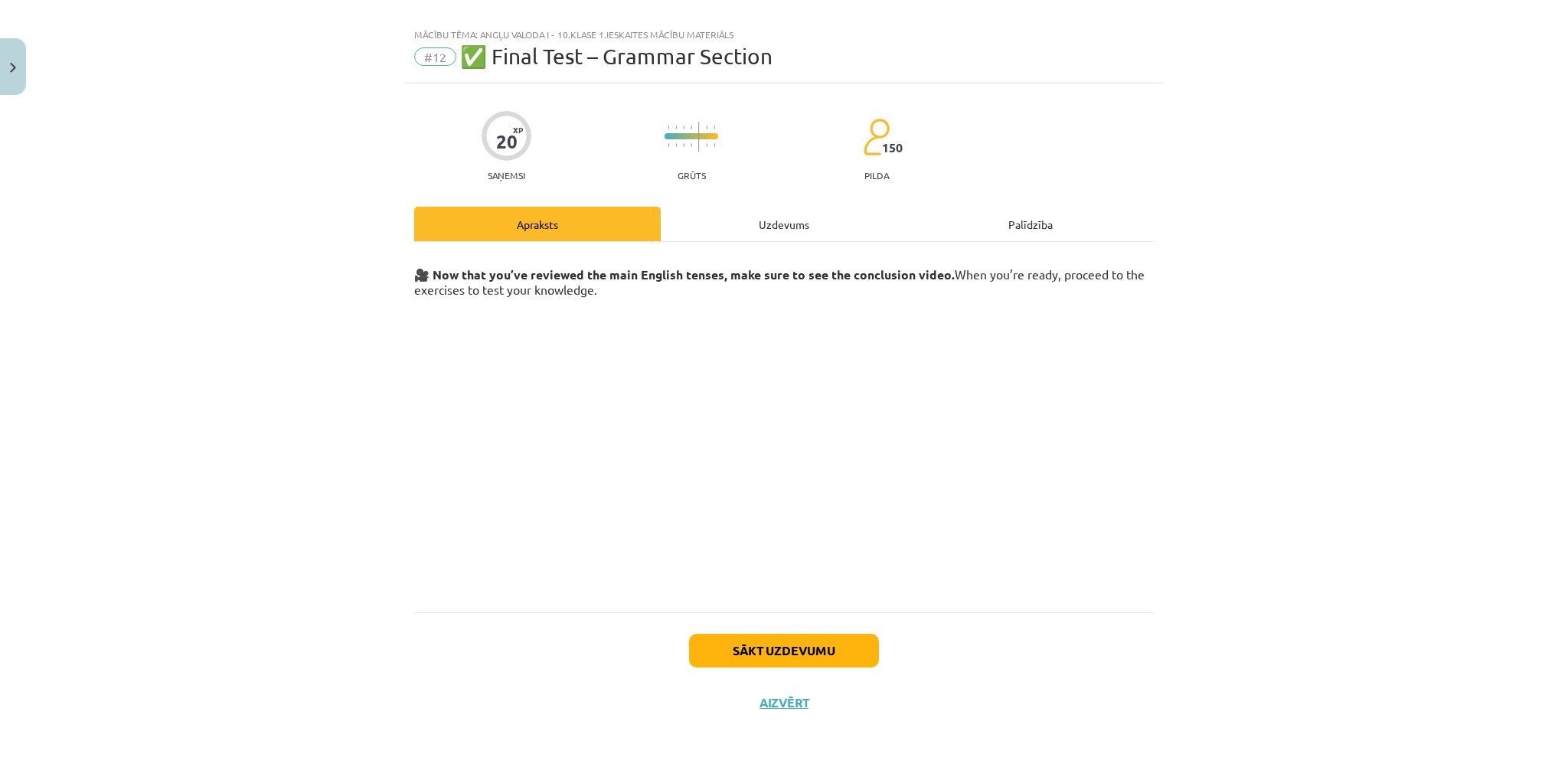
scroll to position [18, 0]
click at [798, 656] on button "Sākt uzdevumu" at bounding box center [784, 650] width 190 height 33
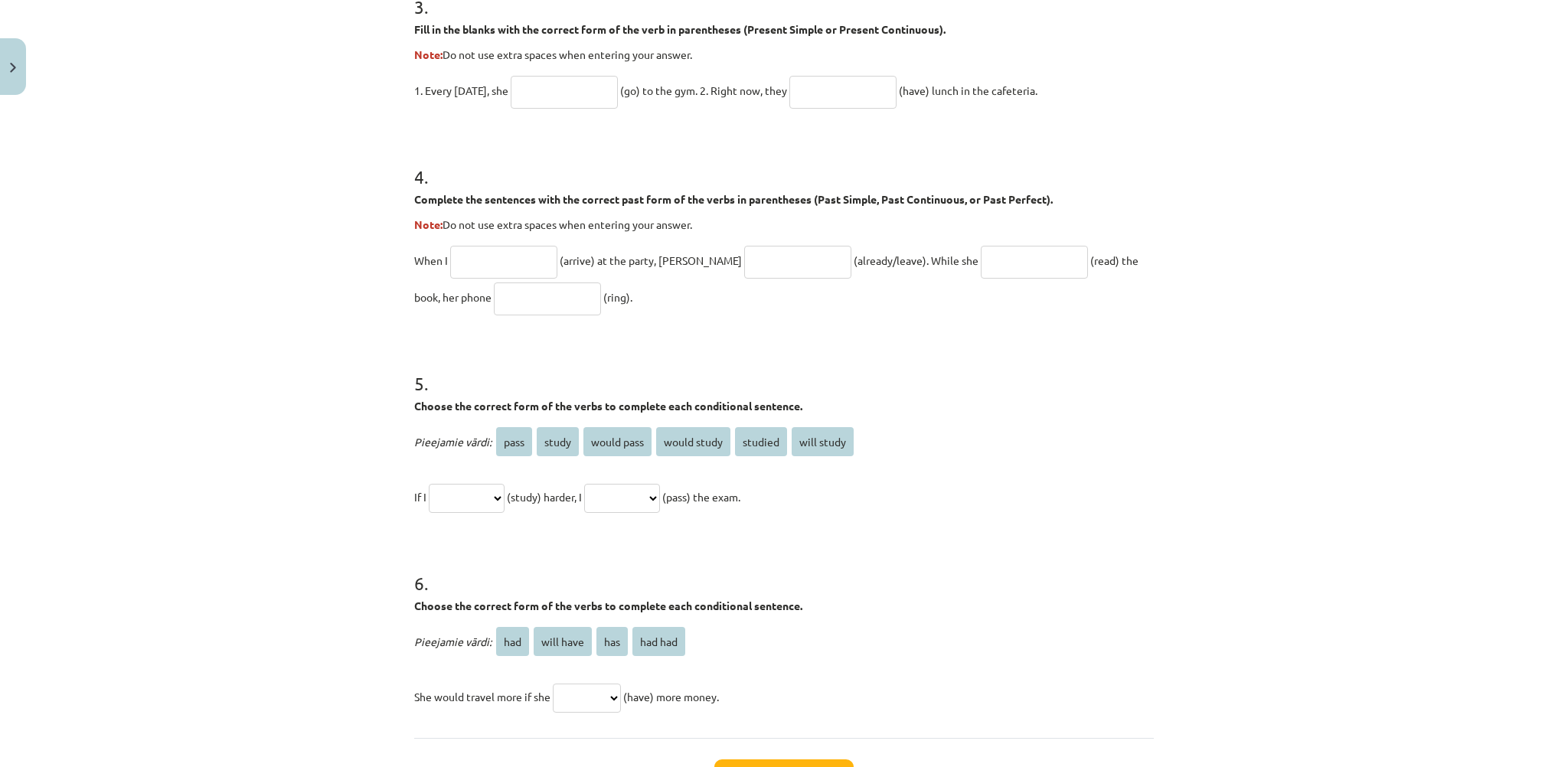
scroll to position [1113, 0]
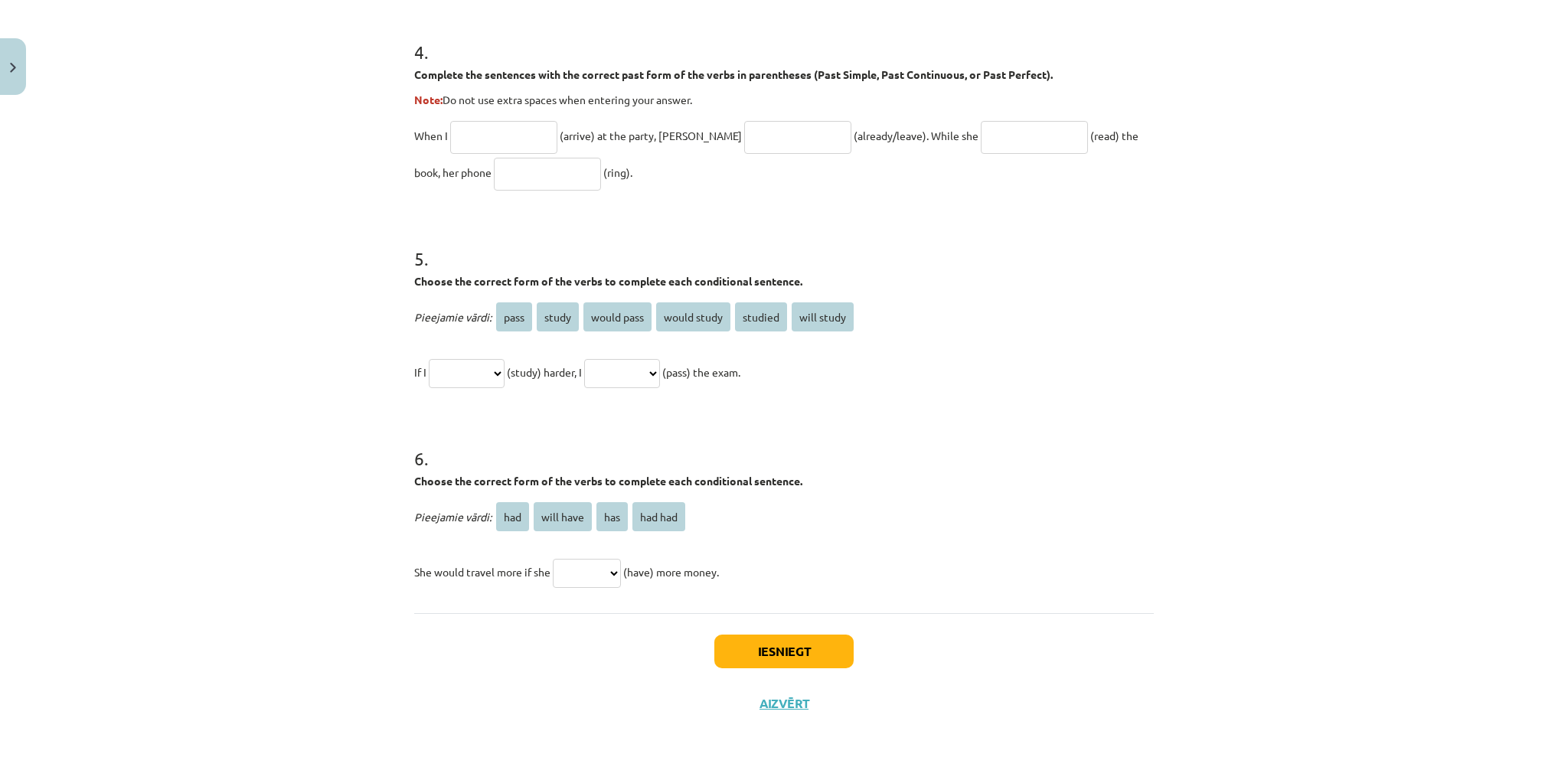
drag, startPoint x: 389, startPoint y: 311, endPoint x: 846, endPoint y: 590, distance: 535.4
click at [846, 590] on div "Mācību tēma: Angļu valoda i - 10.klase 1.ieskaites mācību materiāls #12 ✅ Final…" at bounding box center [784, 384] width 1568 height 767
drag, startPoint x: 279, startPoint y: 231, endPoint x: 287, endPoint y: 233, distance: 8.2
click at [278, 231] on div "Mācību tēma: Angļu valoda i - 10.klase 1.ieskaites mācību materiāls #12 ✅ Final…" at bounding box center [784, 384] width 1568 height 767
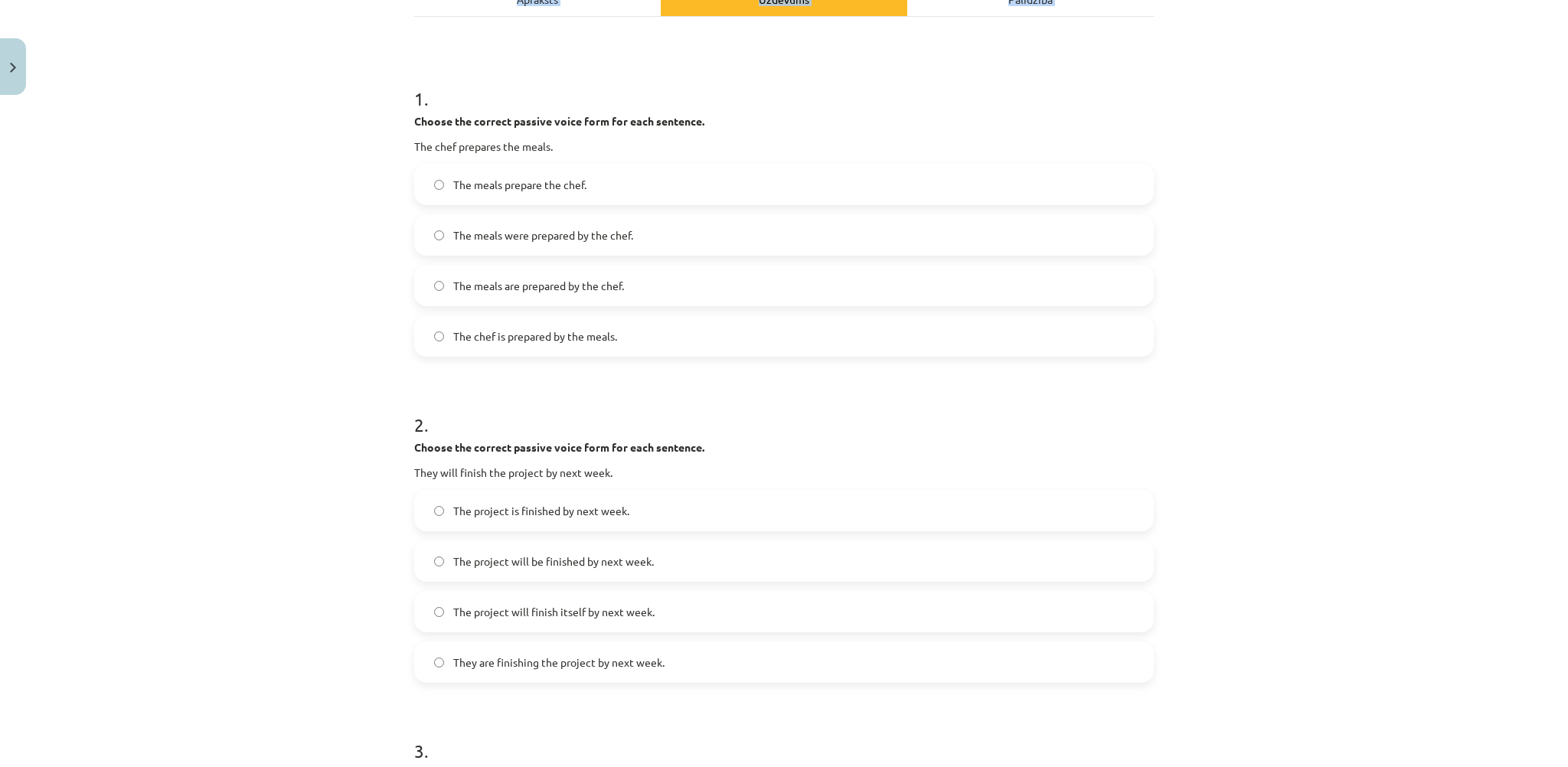
scroll to position [117, 0]
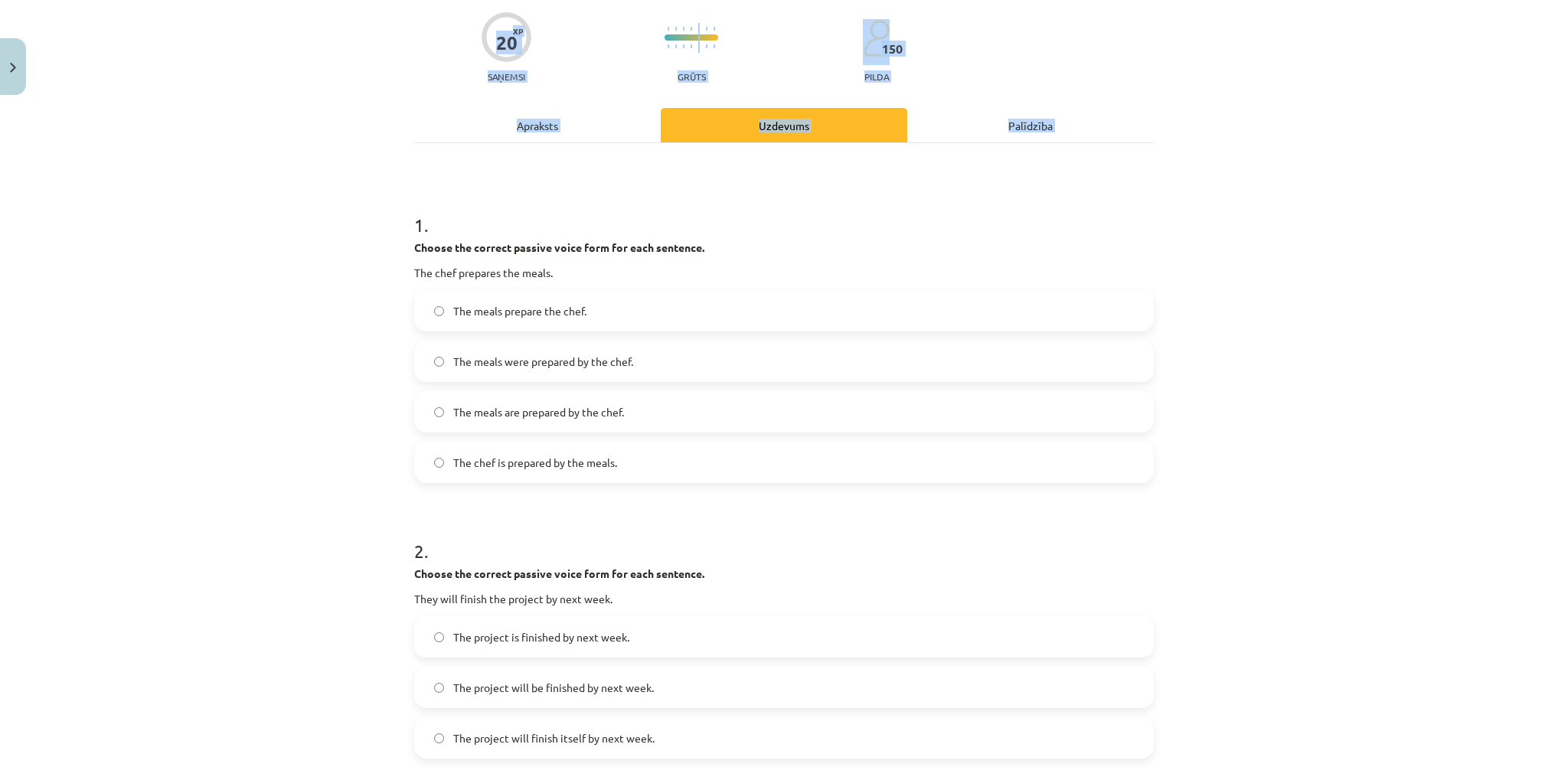
click at [569, 402] on label "The meals are prepared by the chef." at bounding box center [784, 412] width 737 height 38
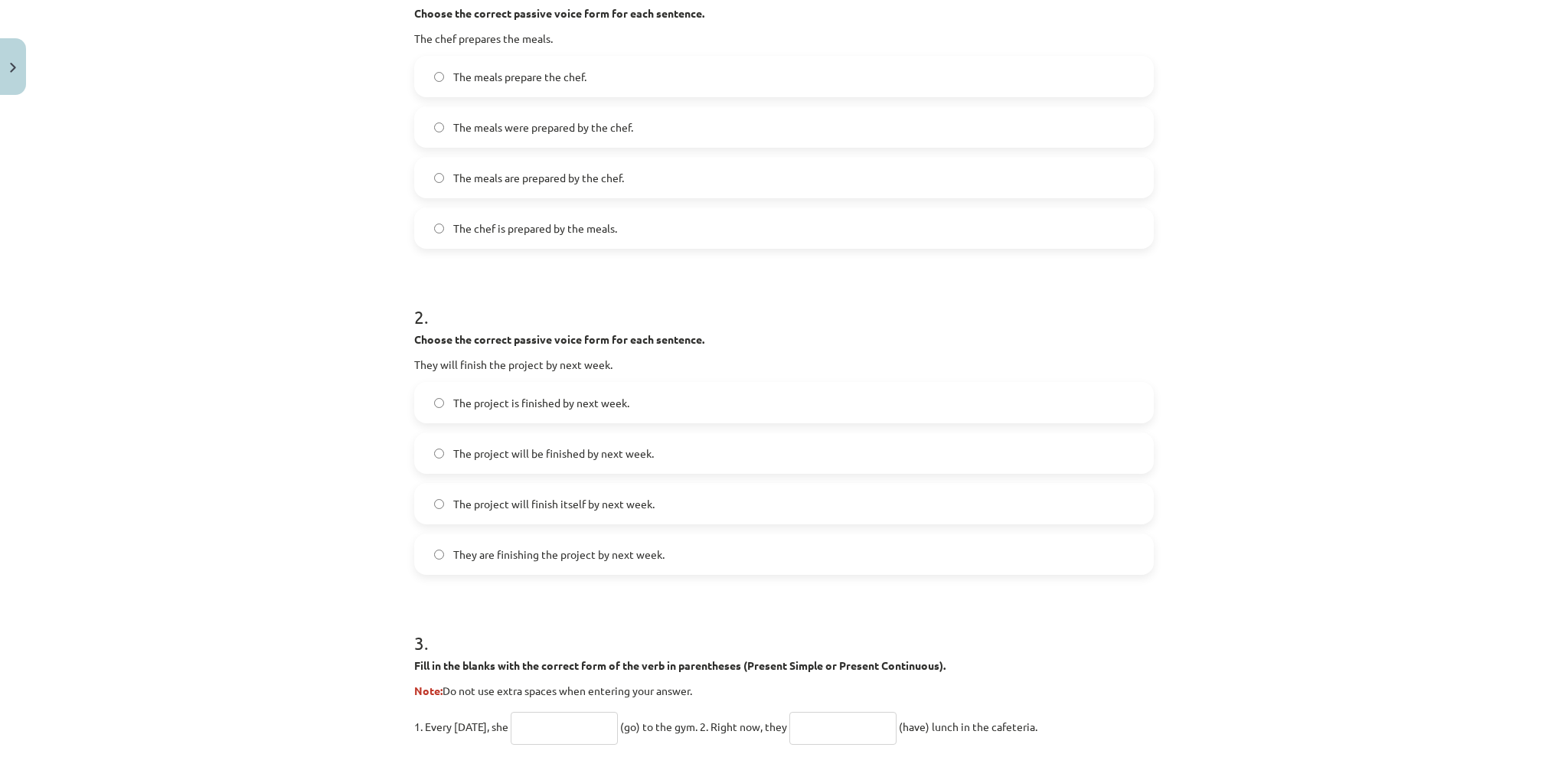
scroll to position [423, 0]
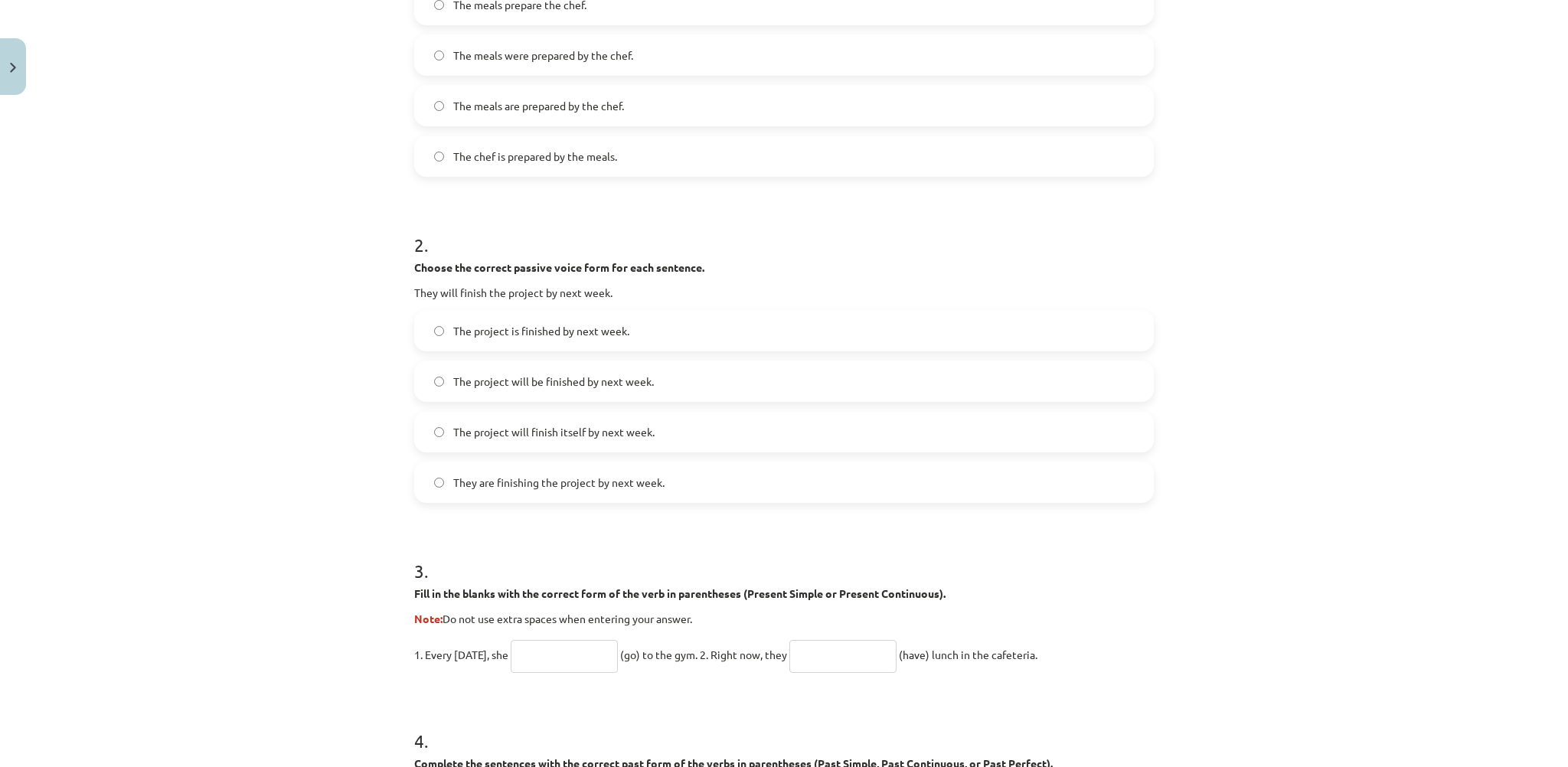
drag, startPoint x: 541, startPoint y: 370, endPoint x: 549, endPoint y: 359, distance: 13.6
click at [541, 369] on label "The project will be finished by next week." at bounding box center [784, 382] width 737 height 38
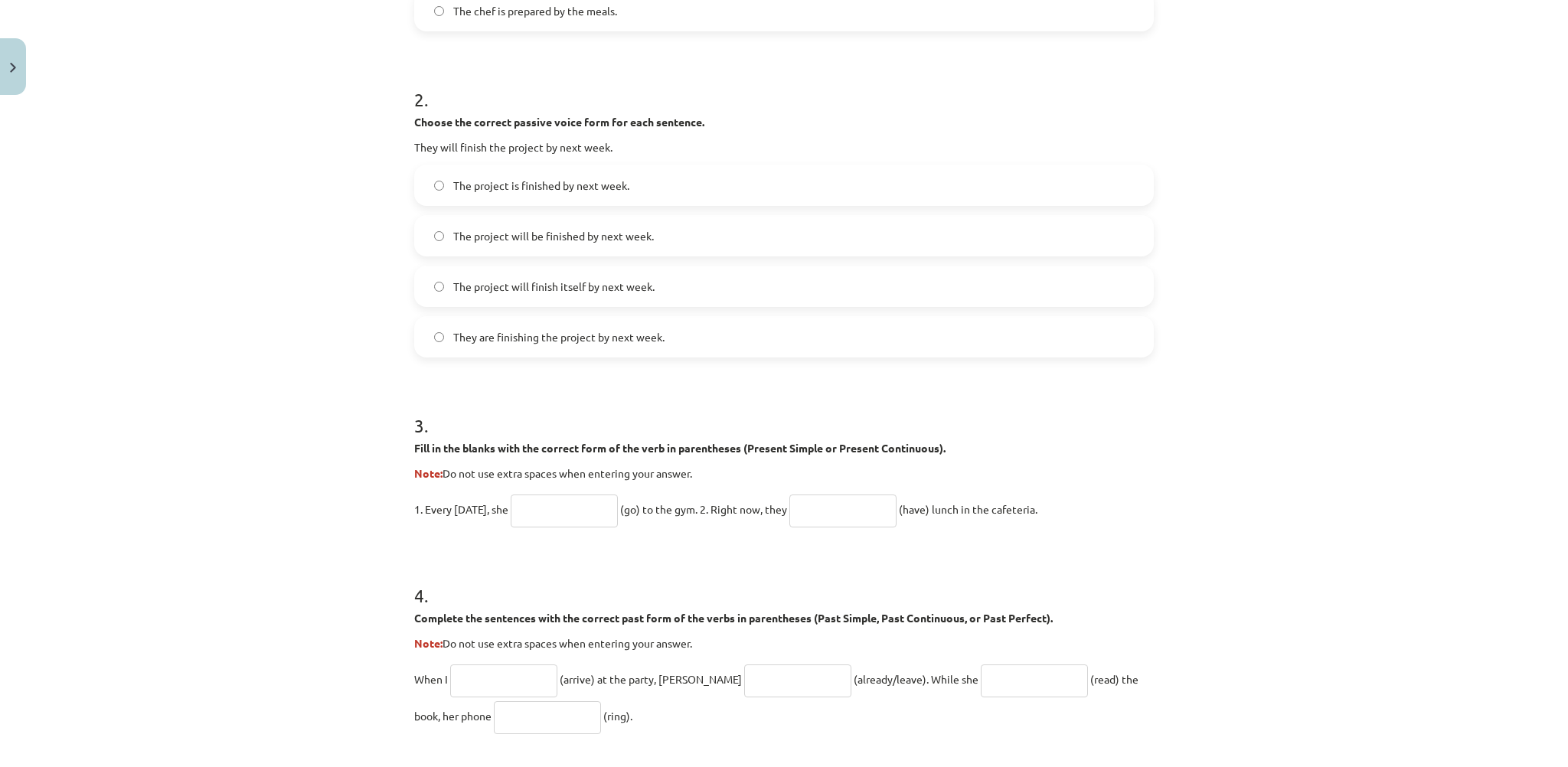
scroll to position [730, 0]
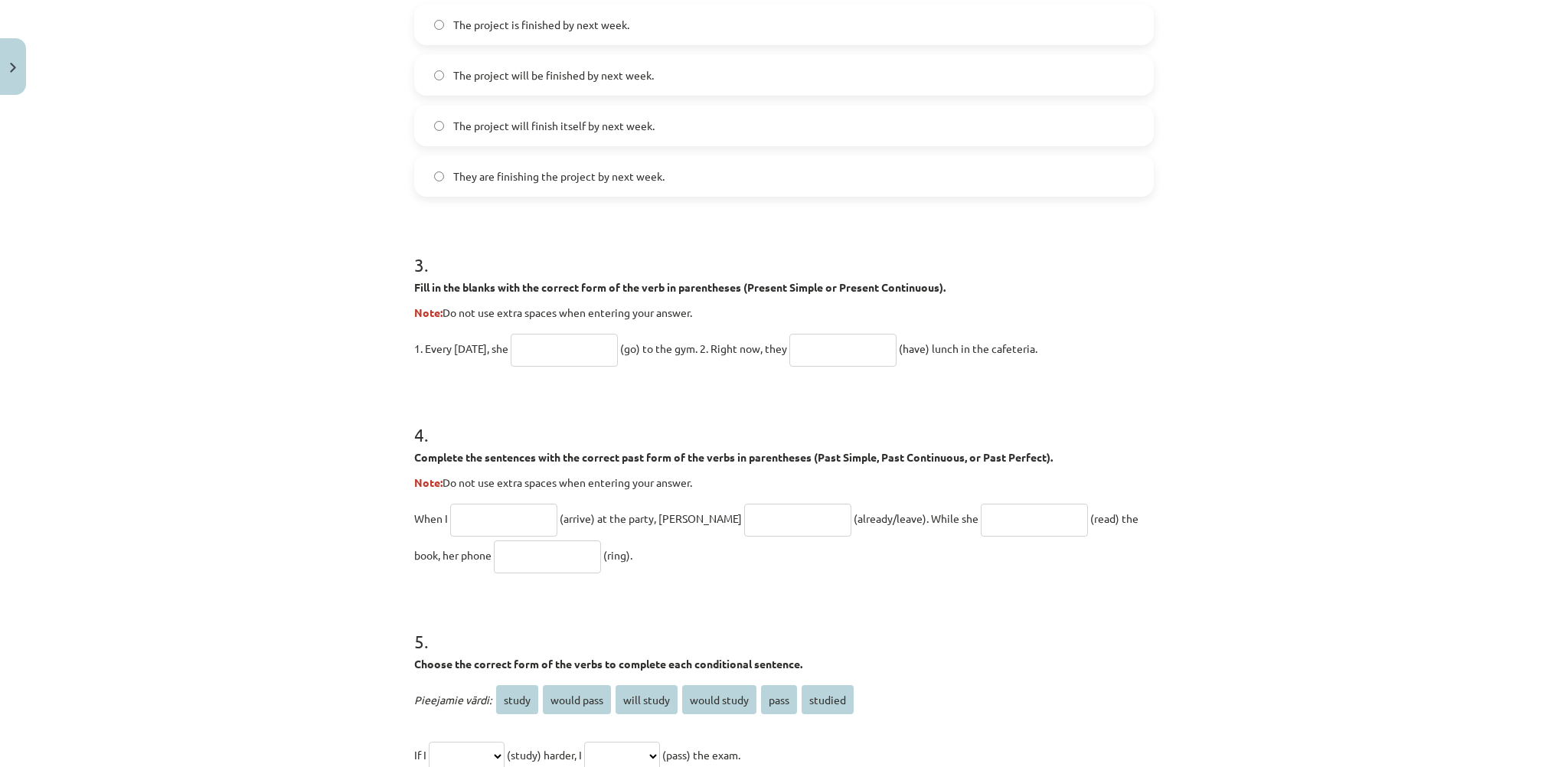
click at [549, 358] on input "text" at bounding box center [564, 350] width 107 height 33
click at [588, 351] on input "text" at bounding box center [564, 350] width 107 height 33
click at [551, 426] on h1 "4 ." at bounding box center [783, 421] width 739 height 47
click at [550, 360] on input "text" at bounding box center [564, 350] width 107 height 33
type input "****"
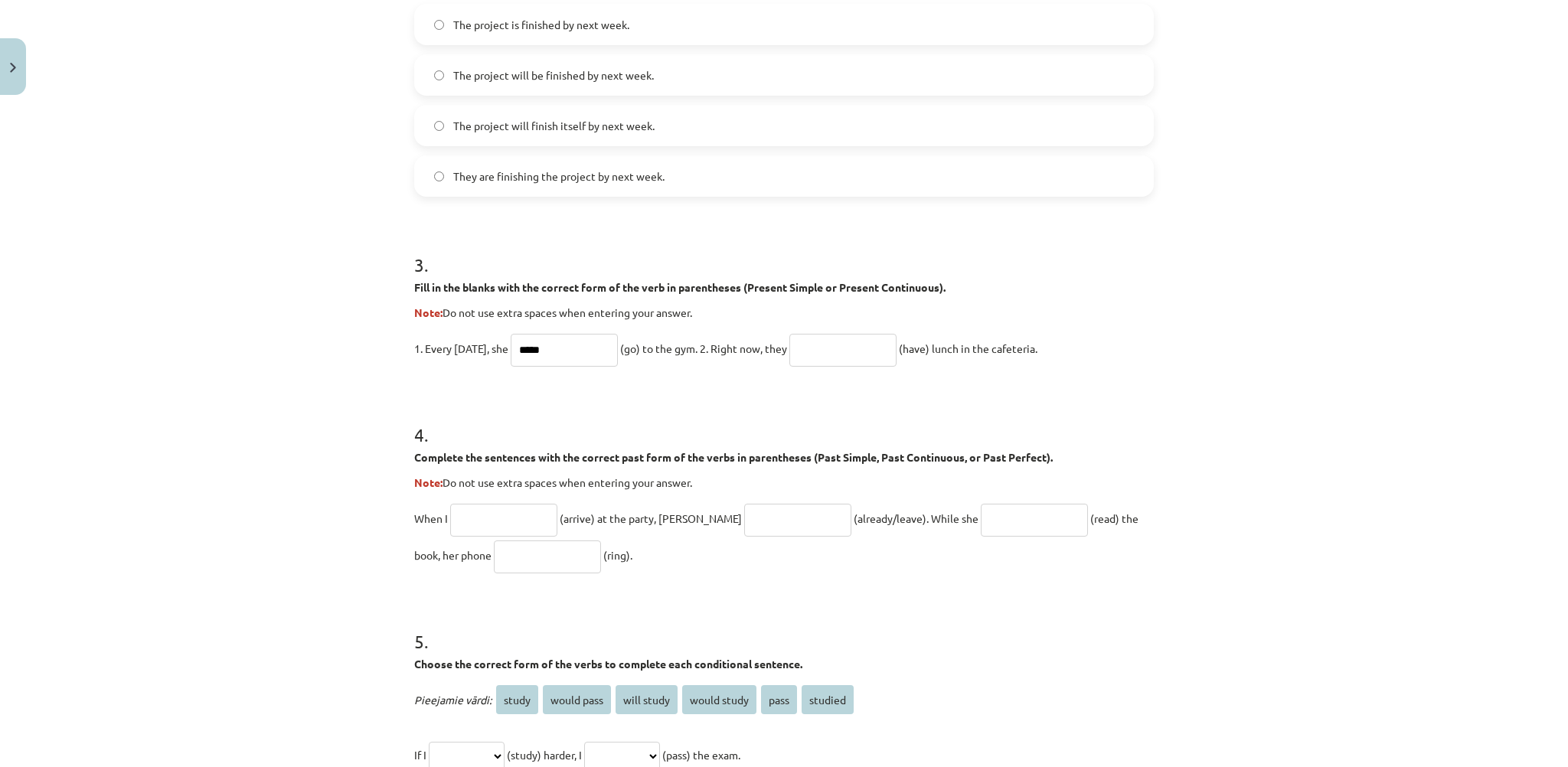
click at [878, 348] on input "text" at bounding box center [843, 350] width 107 height 33
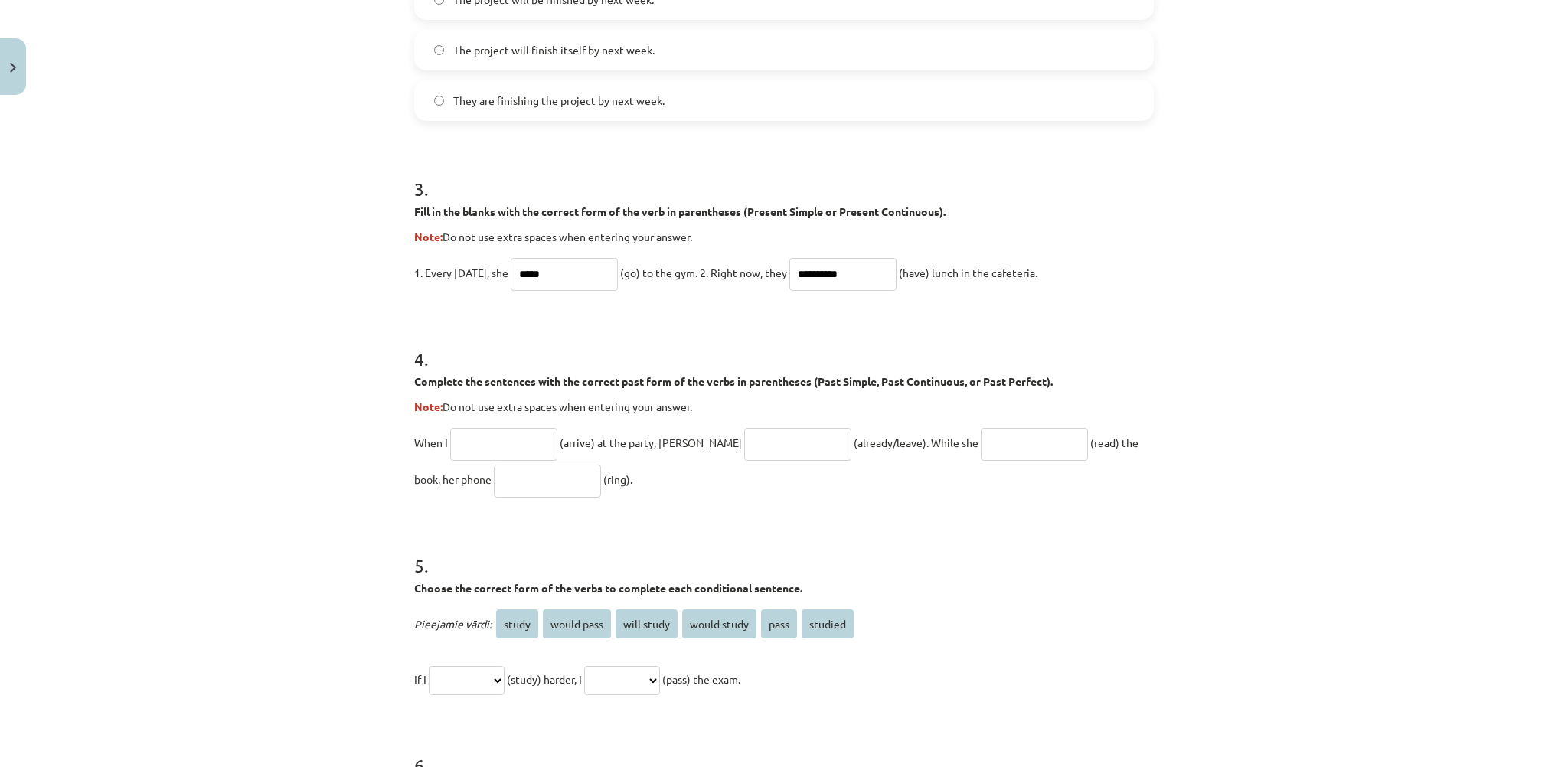
scroll to position [883, 0]
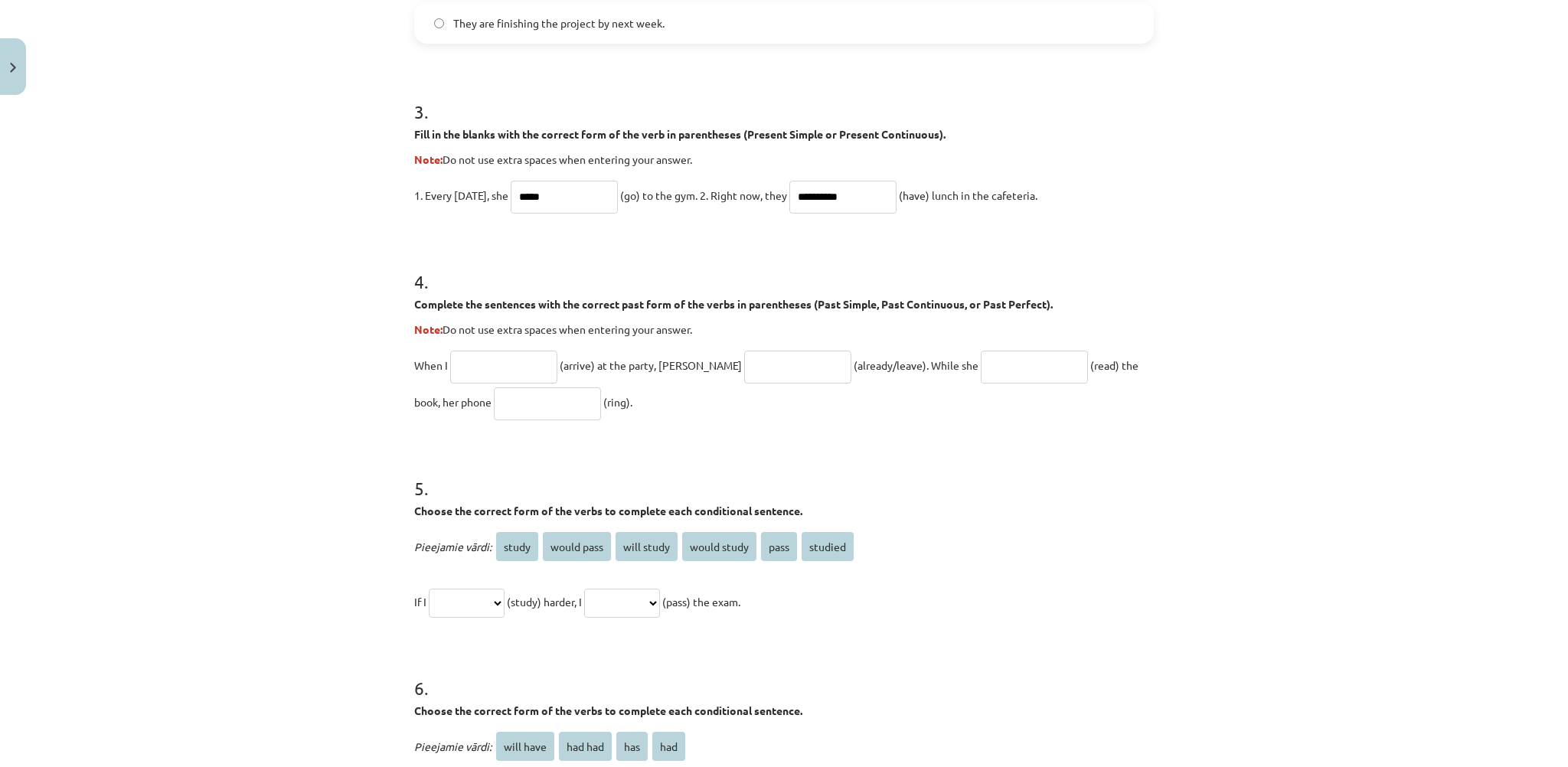
type input "**********"
click at [498, 365] on input "text" at bounding box center [503, 367] width 107 height 33
type input "*******"
click at [744, 366] on input "text" at bounding box center [797, 367] width 107 height 33
type input "**********"
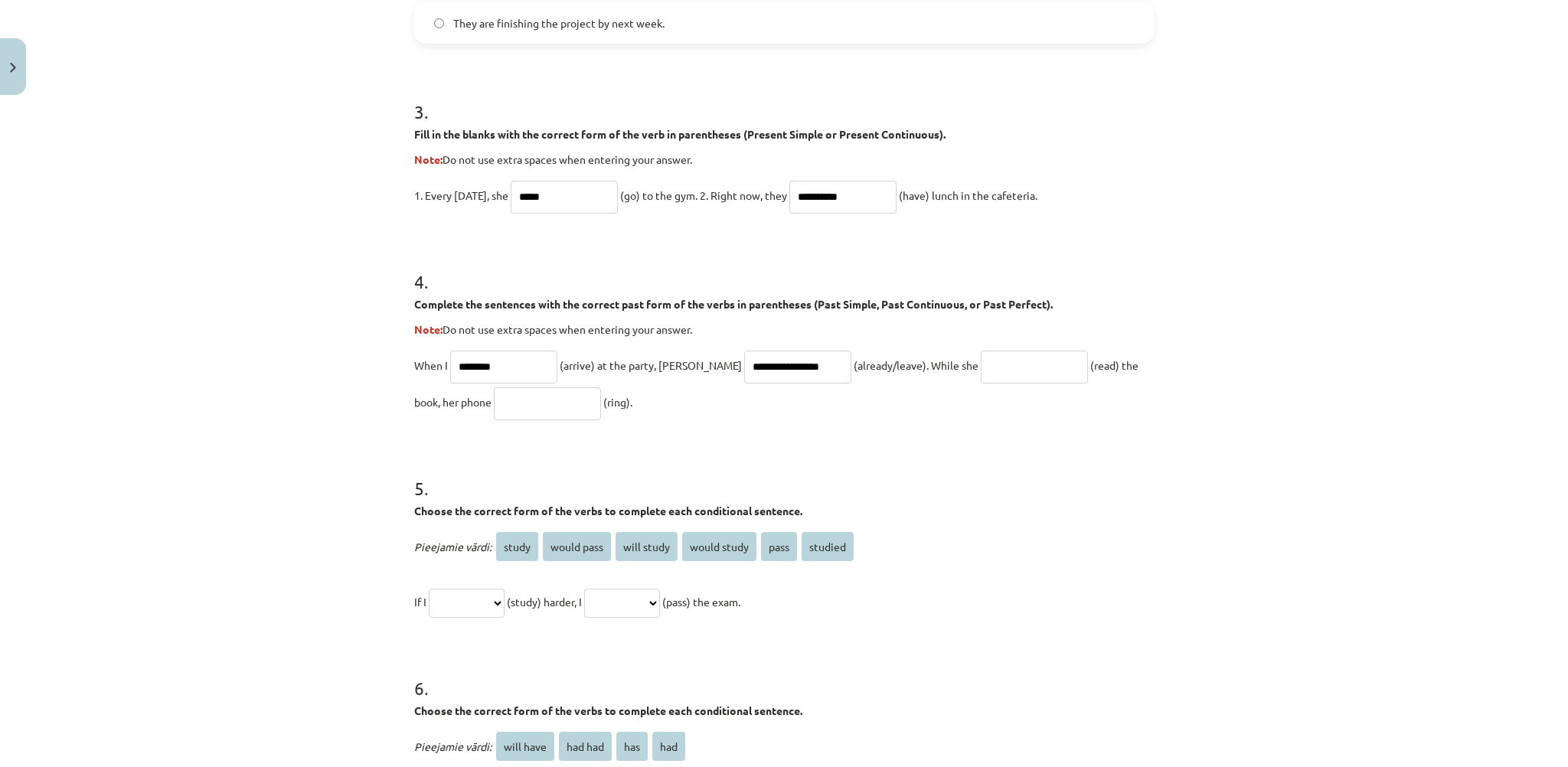
click at [980, 364] on input "text" at bounding box center [1034, 367] width 107 height 33
type input "**********"
drag, startPoint x: 513, startPoint y: 406, endPoint x: 530, endPoint y: 370, distance: 39.8
click at [513, 407] on input "text" at bounding box center [547, 403] width 107 height 33
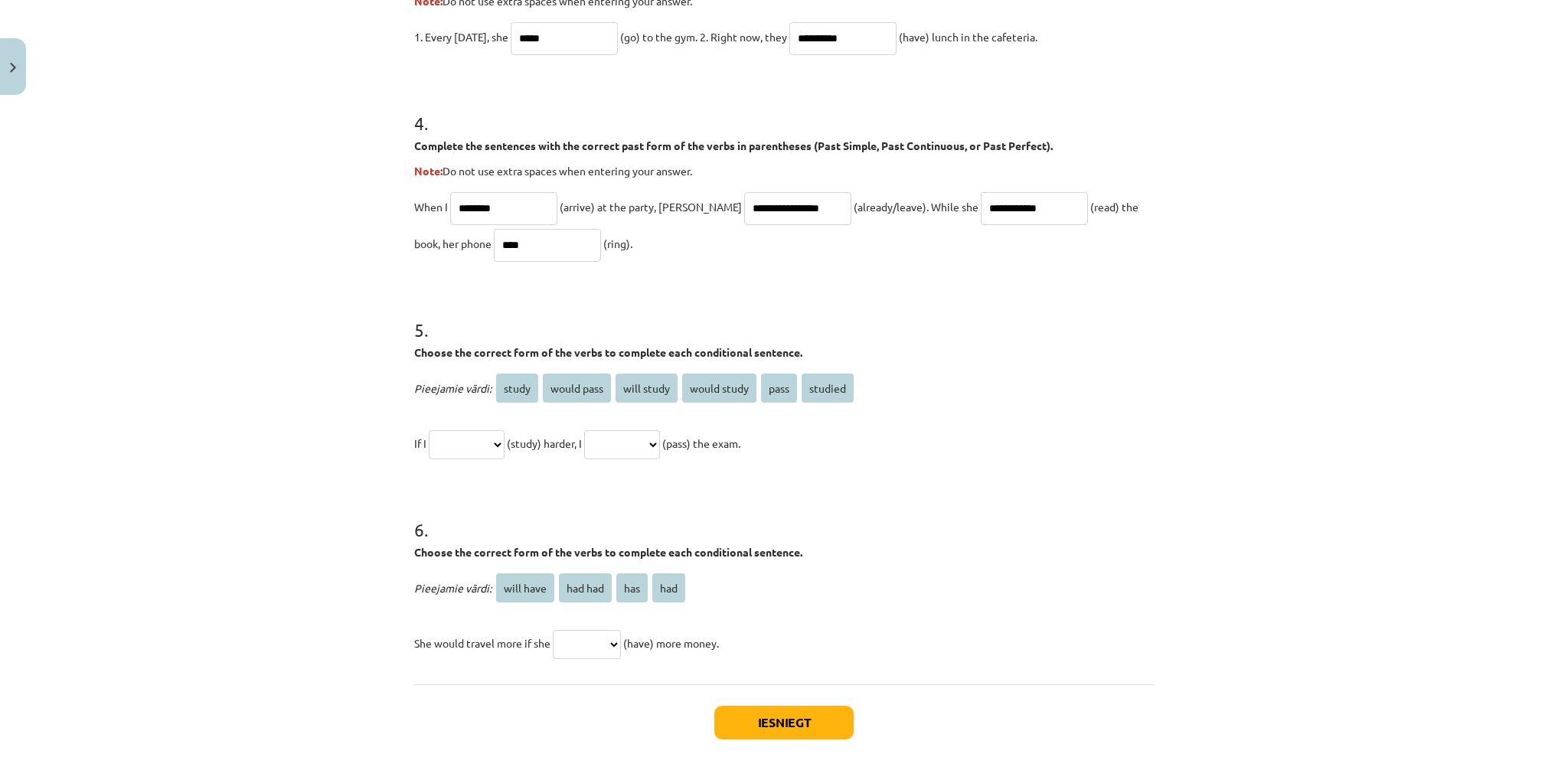
scroll to position [1113, 0]
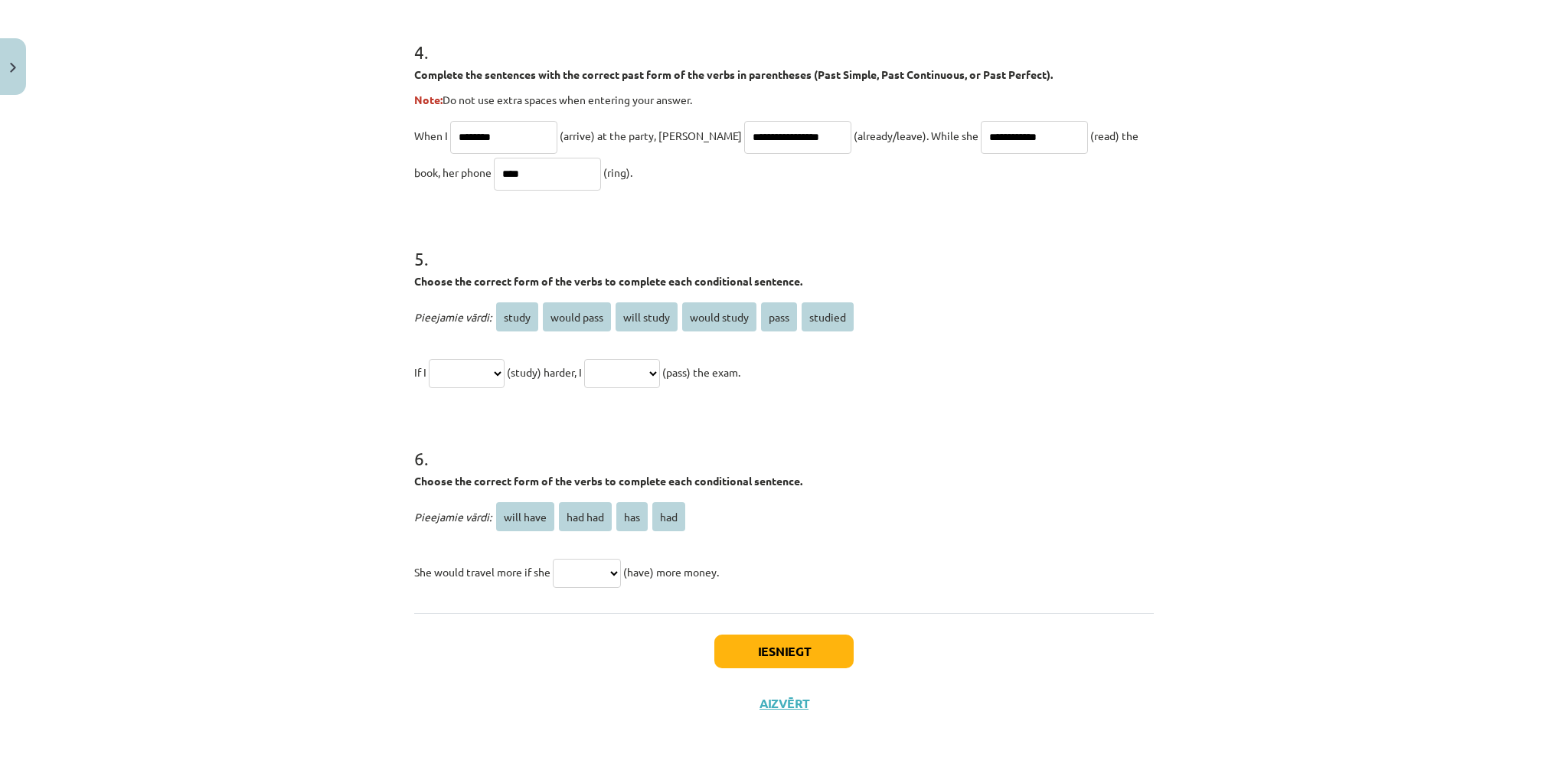
type input "****"
drag, startPoint x: 462, startPoint y: 369, endPoint x: 472, endPoint y: 358, distance: 14.9
click at [462, 370] on select "**********" at bounding box center [467, 373] width 76 height 29
click at [466, 351] on div "**********" at bounding box center [783, 345] width 739 height 92
drag, startPoint x: 479, startPoint y: 364, endPoint x: 483, endPoint y: 346, distance: 18.4
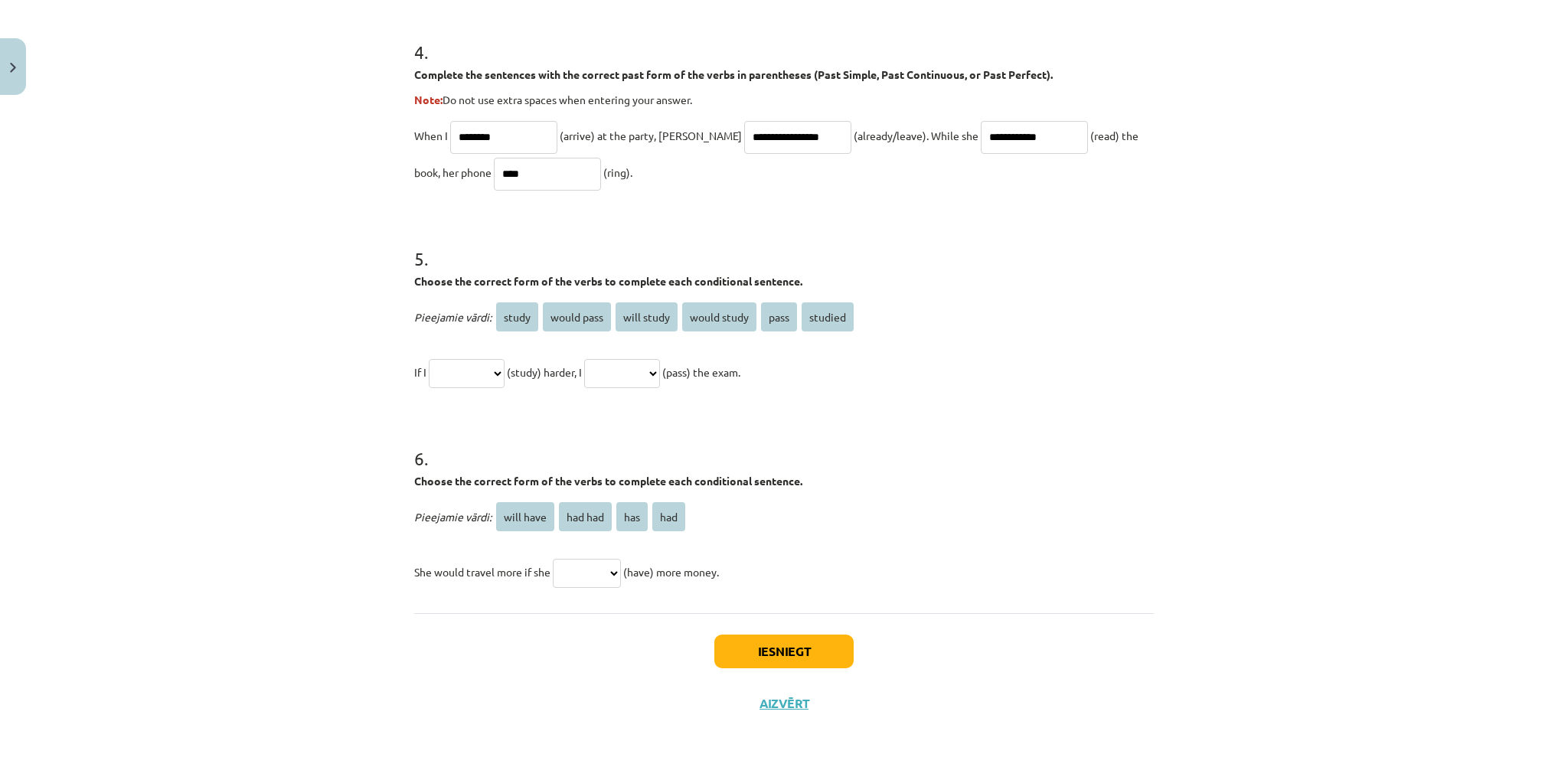
click at [479, 364] on select "**********" at bounding box center [467, 373] width 76 height 29
select select "*******"
click at [429, 359] on select "**********" at bounding box center [467, 373] width 76 height 29
click at [642, 366] on select "**********" at bounding box center [623, 373] width 76 height 29
select select "**********"
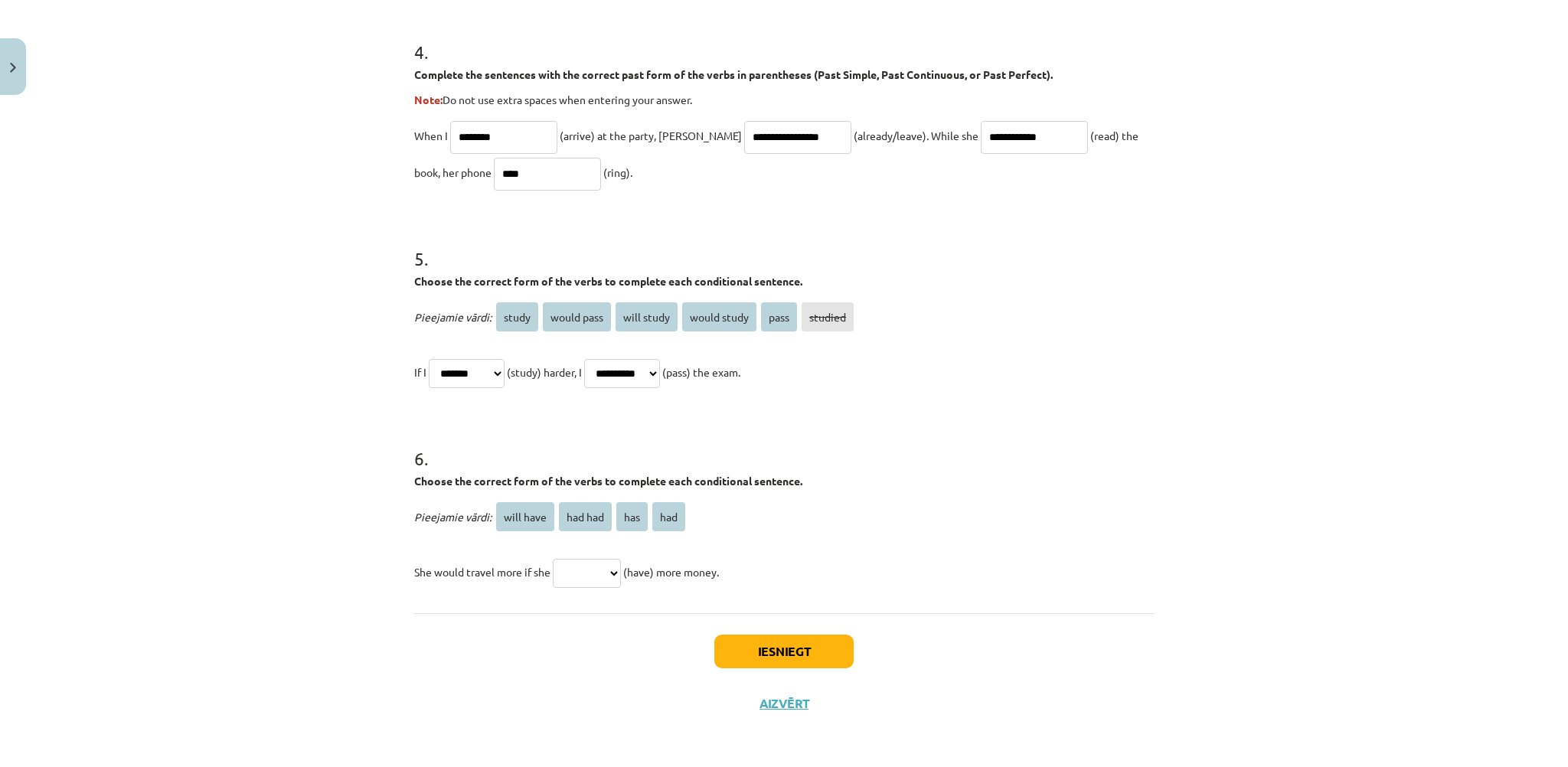
click at [602, 359] on select "**********" at bounding box center [623, 373] width 76 height 29
click at [601, 582] on select "********* ******* *** ***" at bounding box center [587, 573] width 68 height 29
select select "***"
click at [552, 559] on select "********* ******* *** ***" at bounding box center [587, 573] width 68 height 29
click at [742, 655] on button "Iesniegt" at bounding box center [784, 651] width 140 height 33
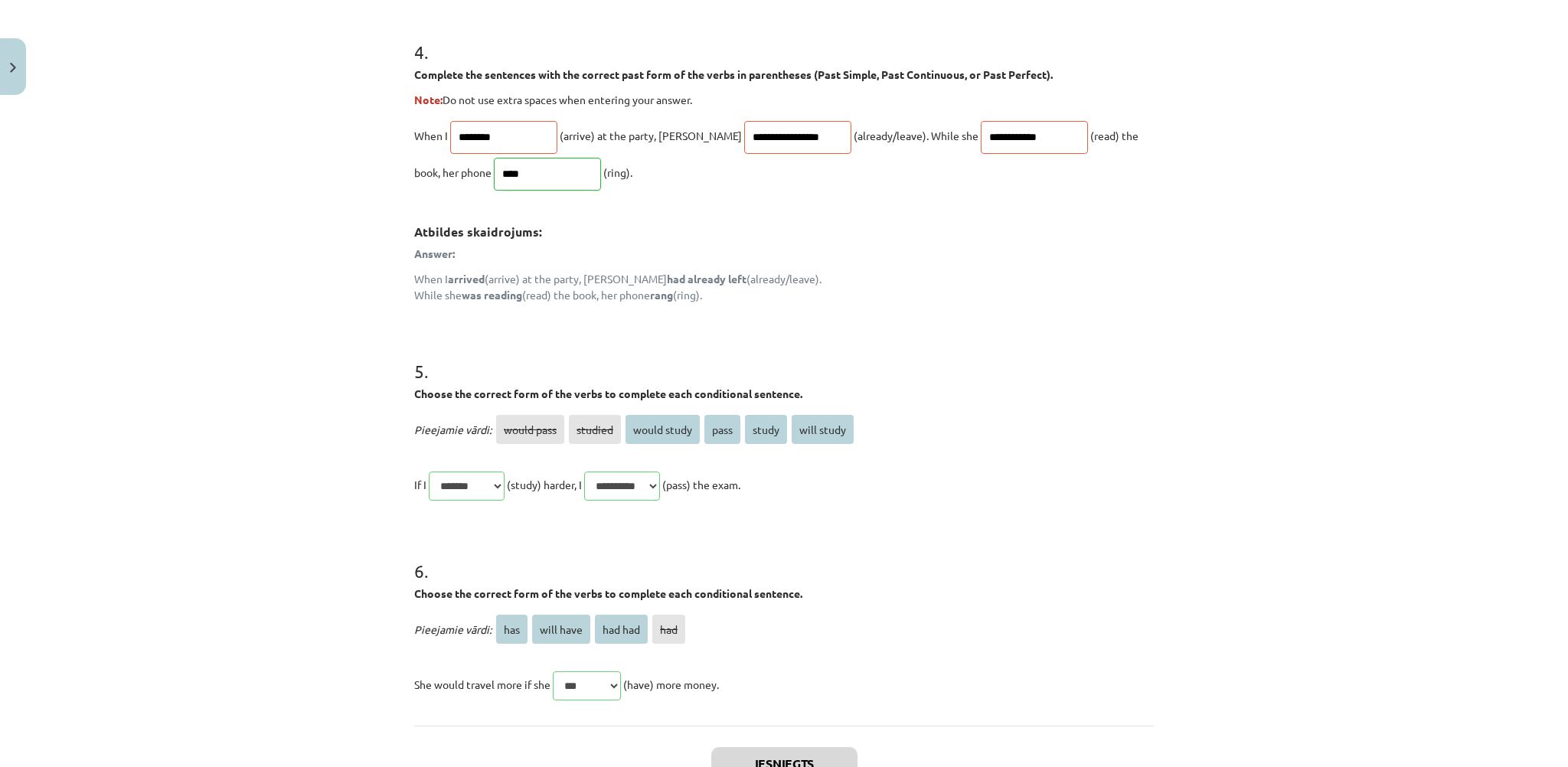
scroll to position [1386, 0]
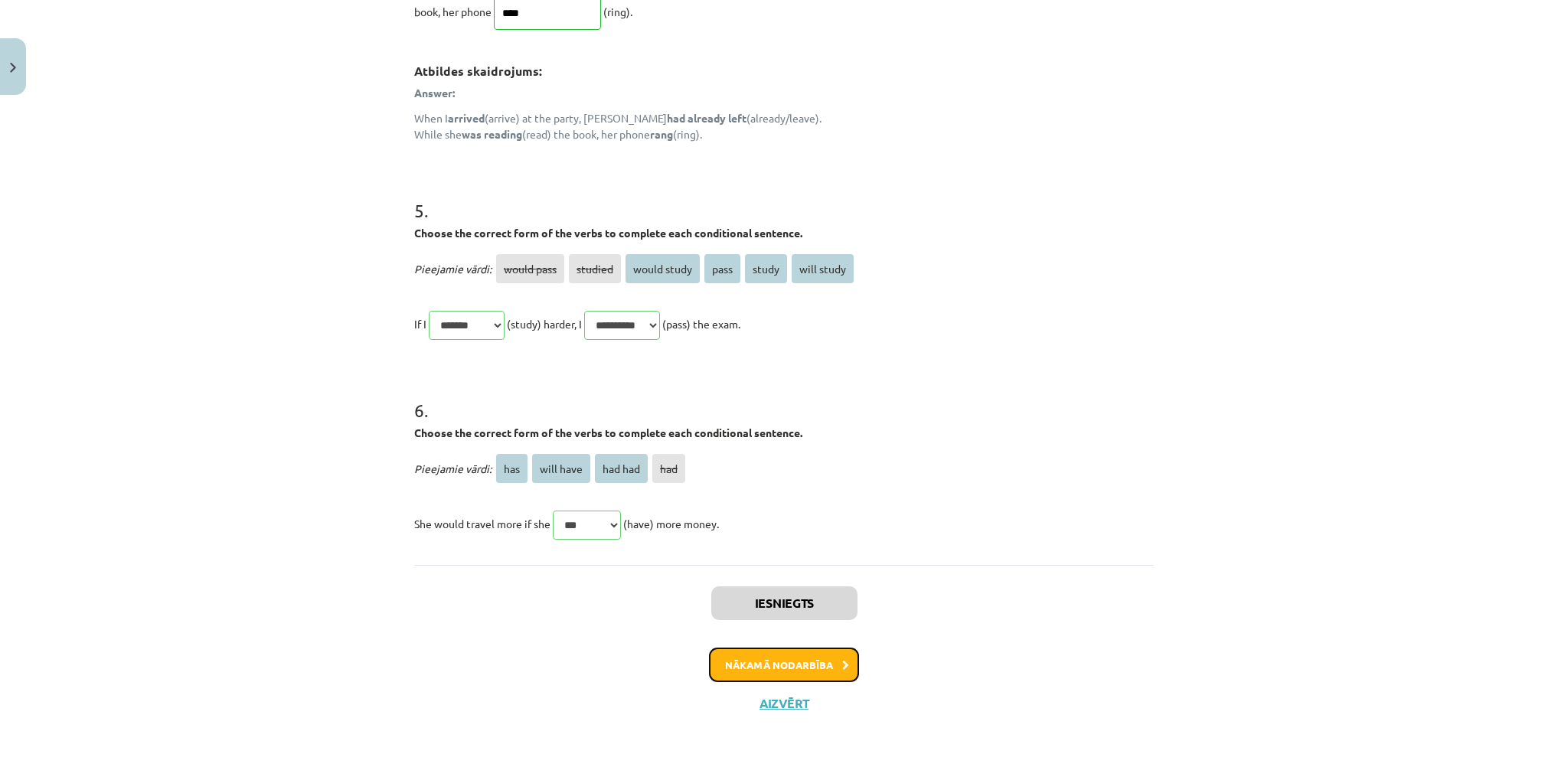
click at [804, 665] on button "Nākamā nodarbība" at bounding box center [784, 665] width 150 height 35
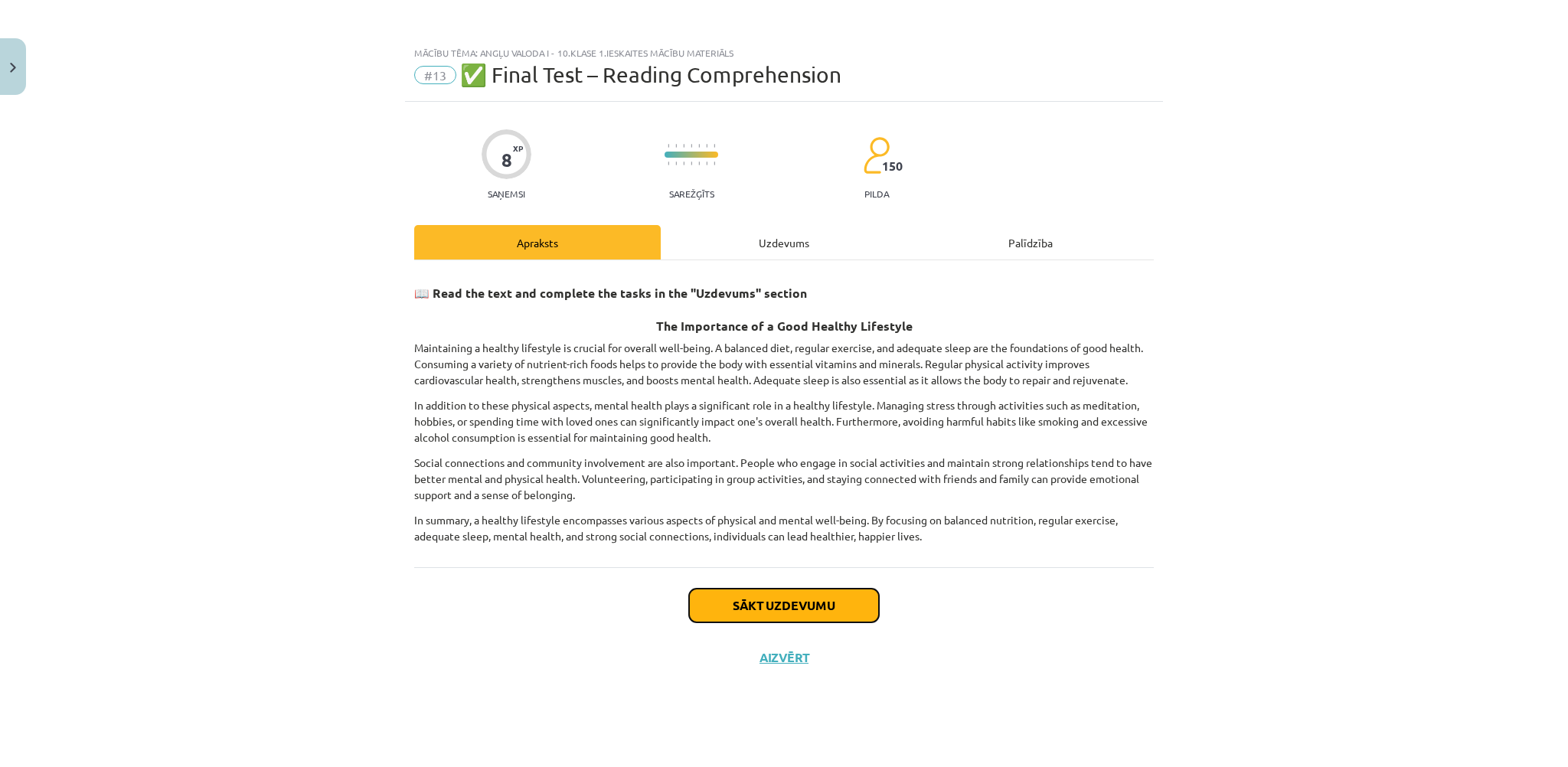
click at [797, 603] on button "Sākt uzdevumu" at bounding box center [784, 605] width 190 height 33
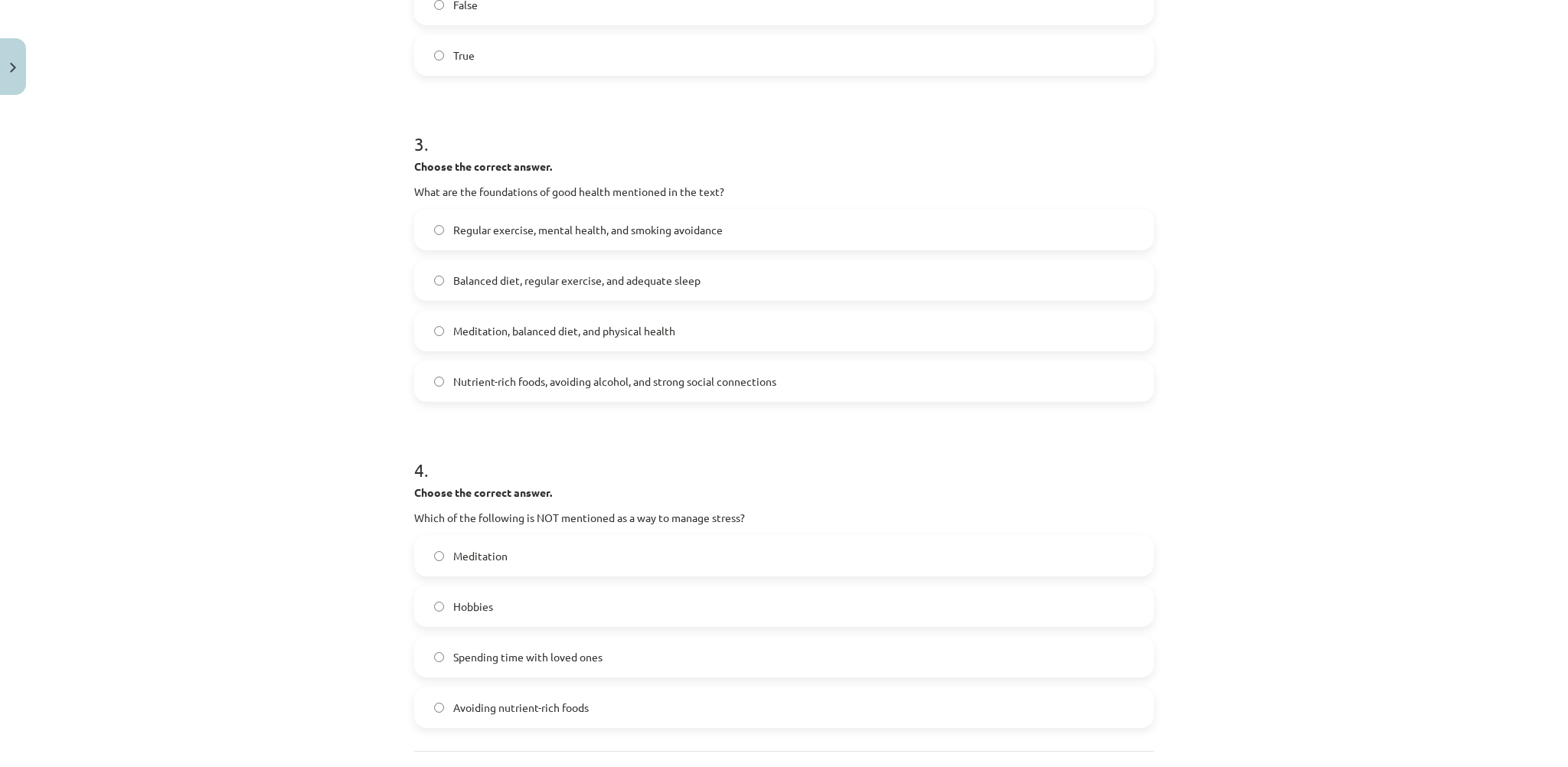
scroll to position [787, 0]
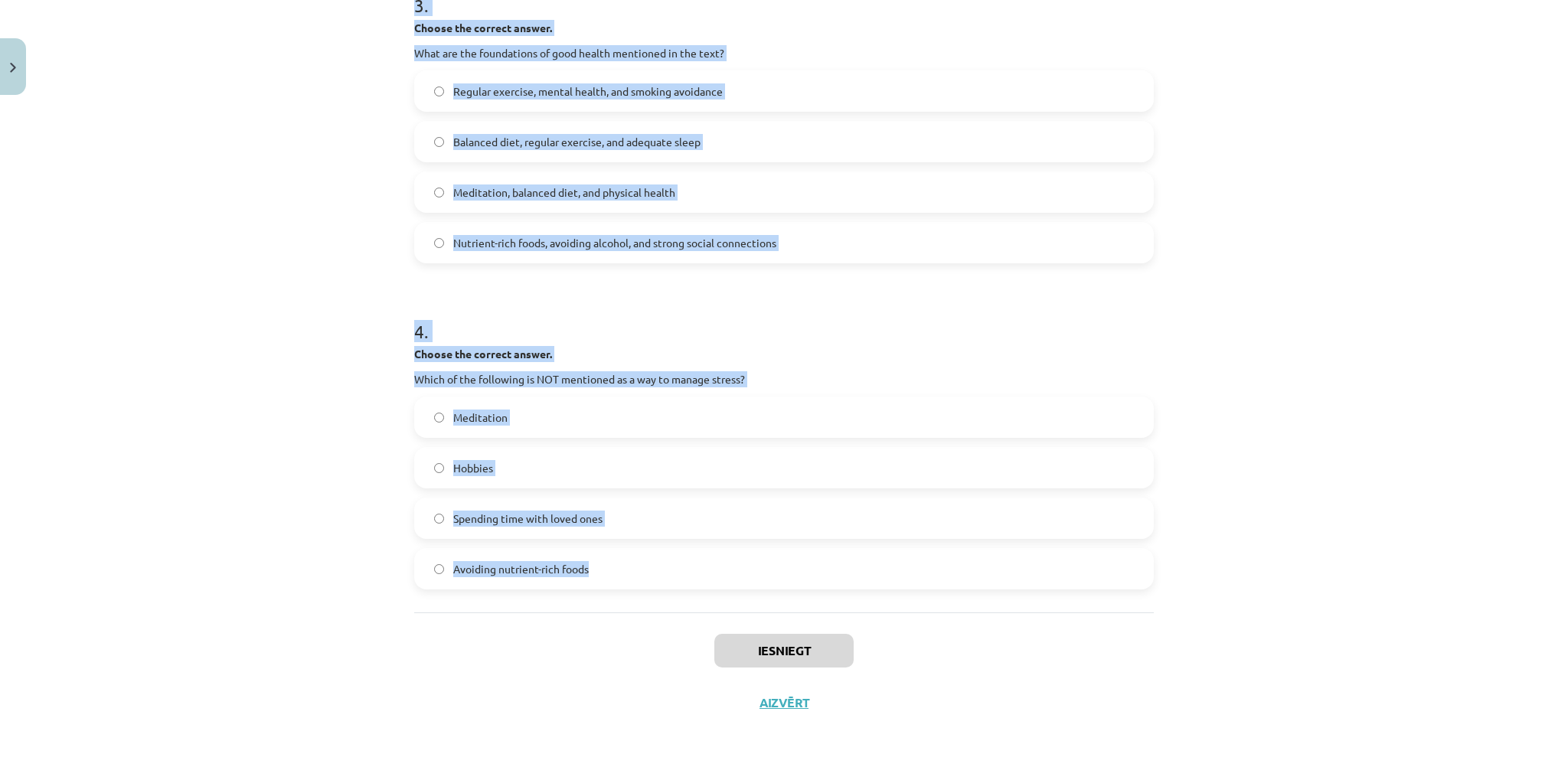
drag, startPoint x: 362, startPoint y: 324, endPoint x: 719, endPoint y: 603, distance: 453.1
click at [719, 603] on div "Mācību tēma: Angļu valoda i - 10.klase 1.ieskaites mācību materiāls #13 ✅ Final…" at bounding box center [784, 384] width 1568 height 767
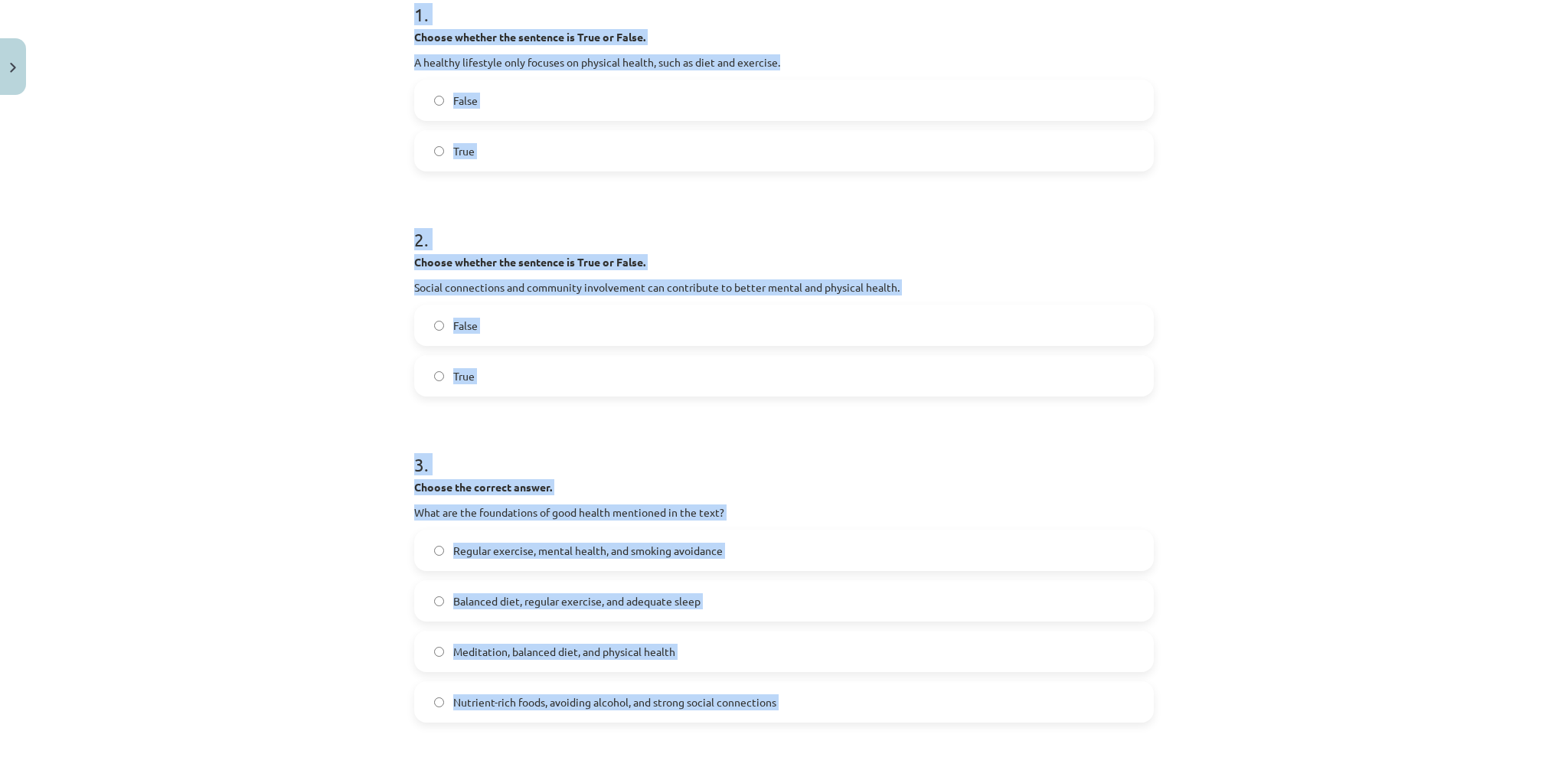
scroll to position [327, 0]
click at [474, 103] on label "False" at bounding box center [784, 101] width 737 height 38
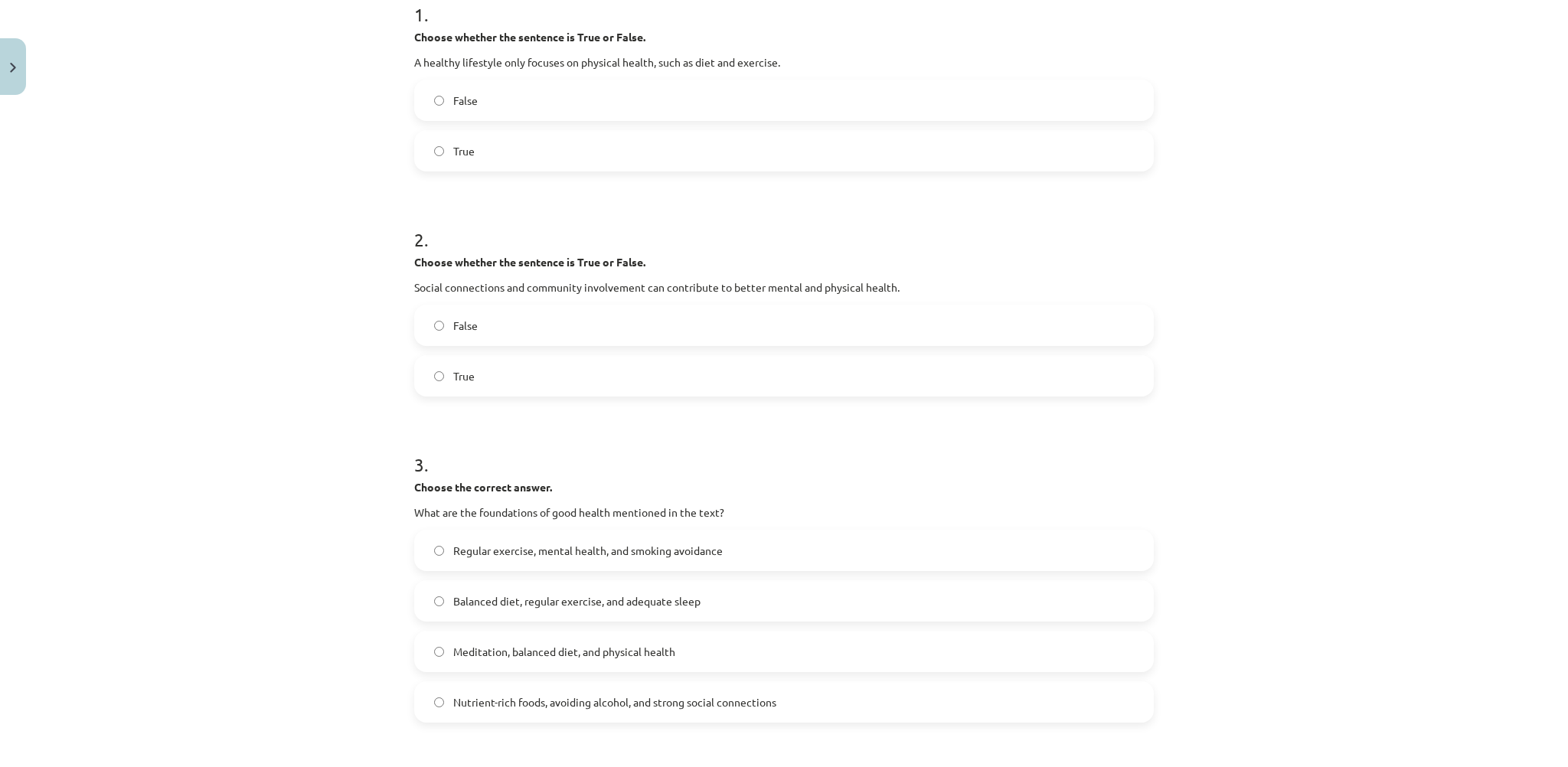
click at [513, 370] on label "True" at bounding box center [784, 376] width 737 height 38
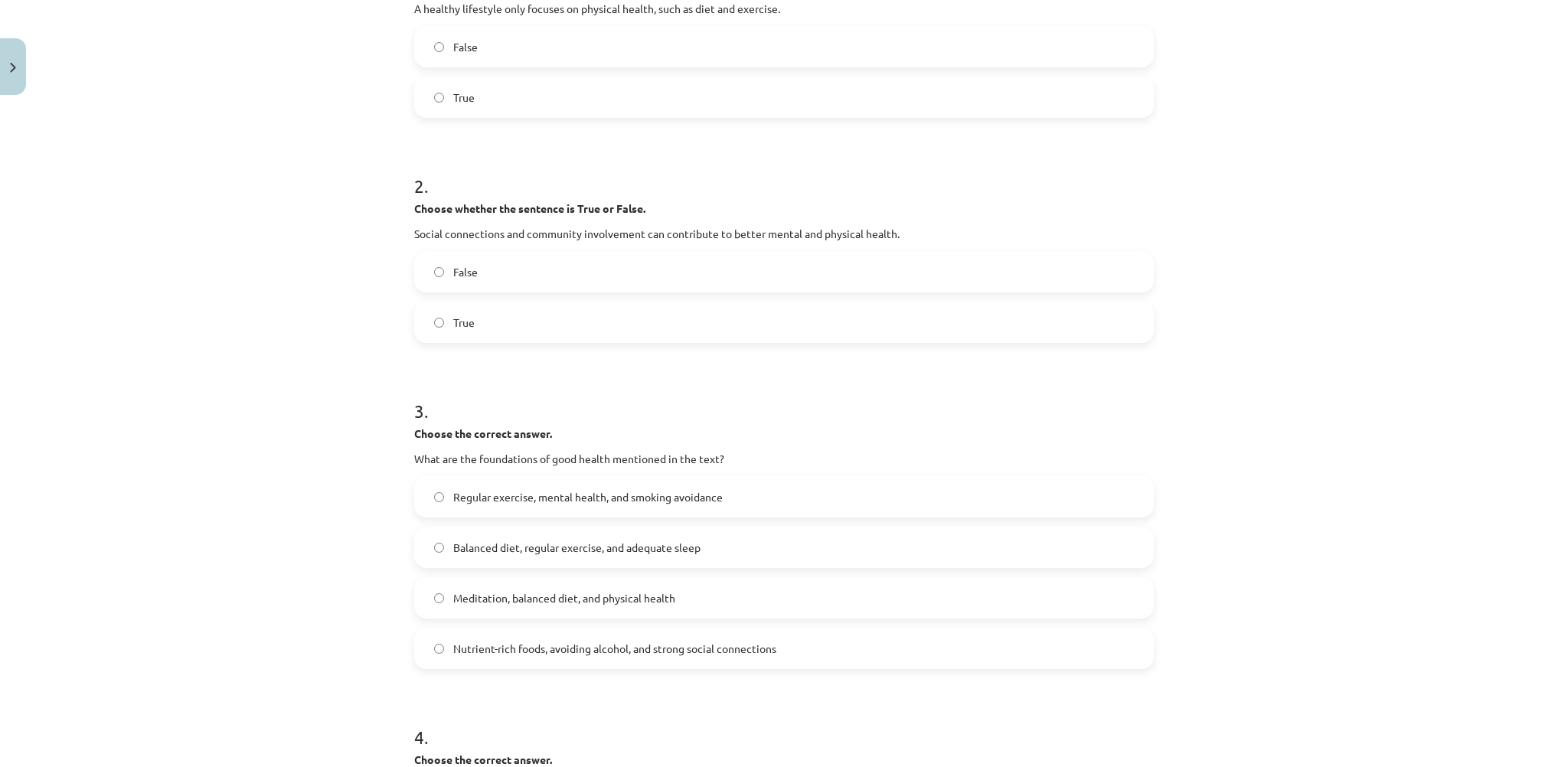
scroll to position [557, 0]
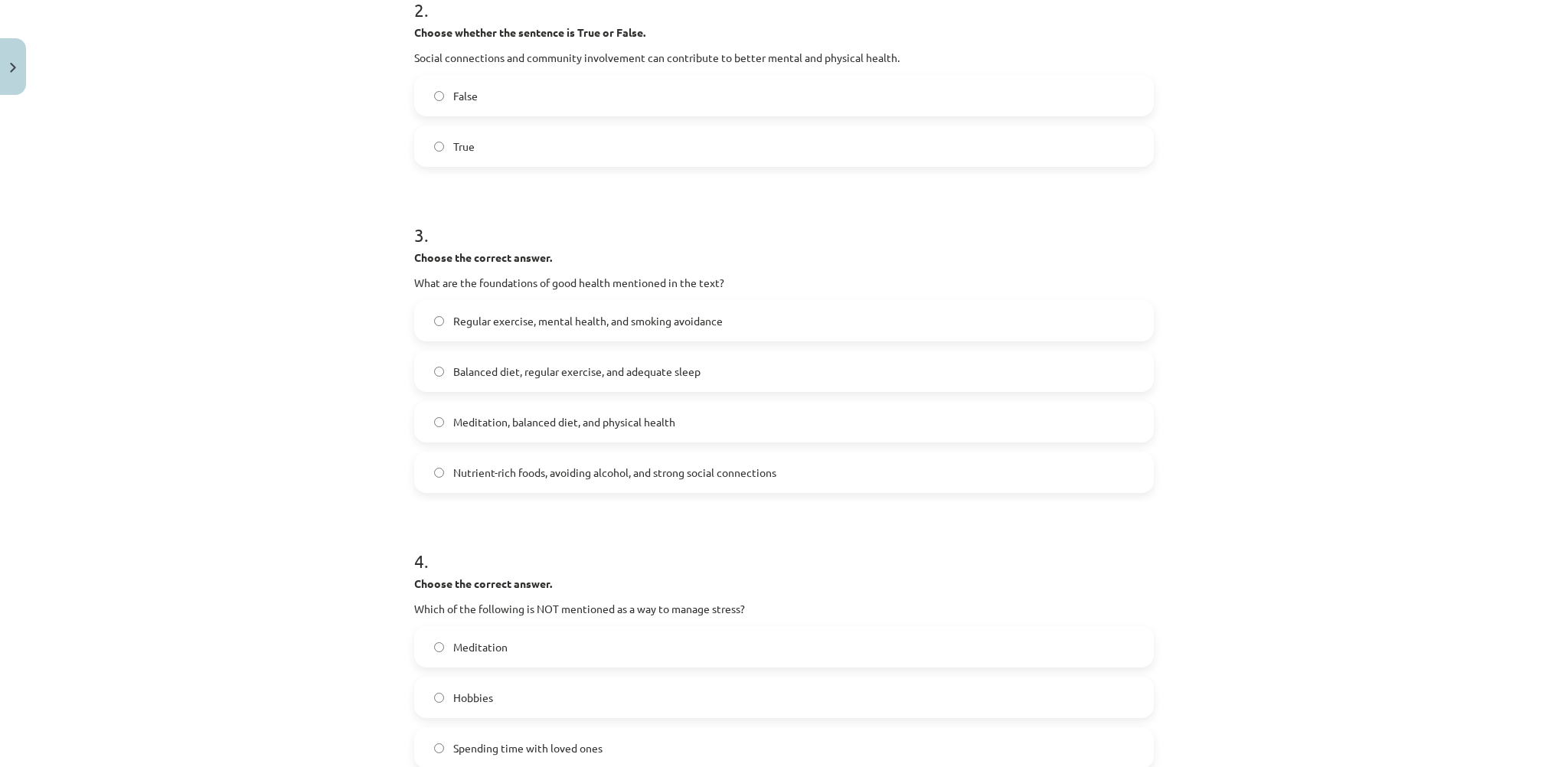
click at [565, 367] on span "Balanced diet, regular exercise, and adequate sleep" at bounding box center [577, 371] width 248 height 16
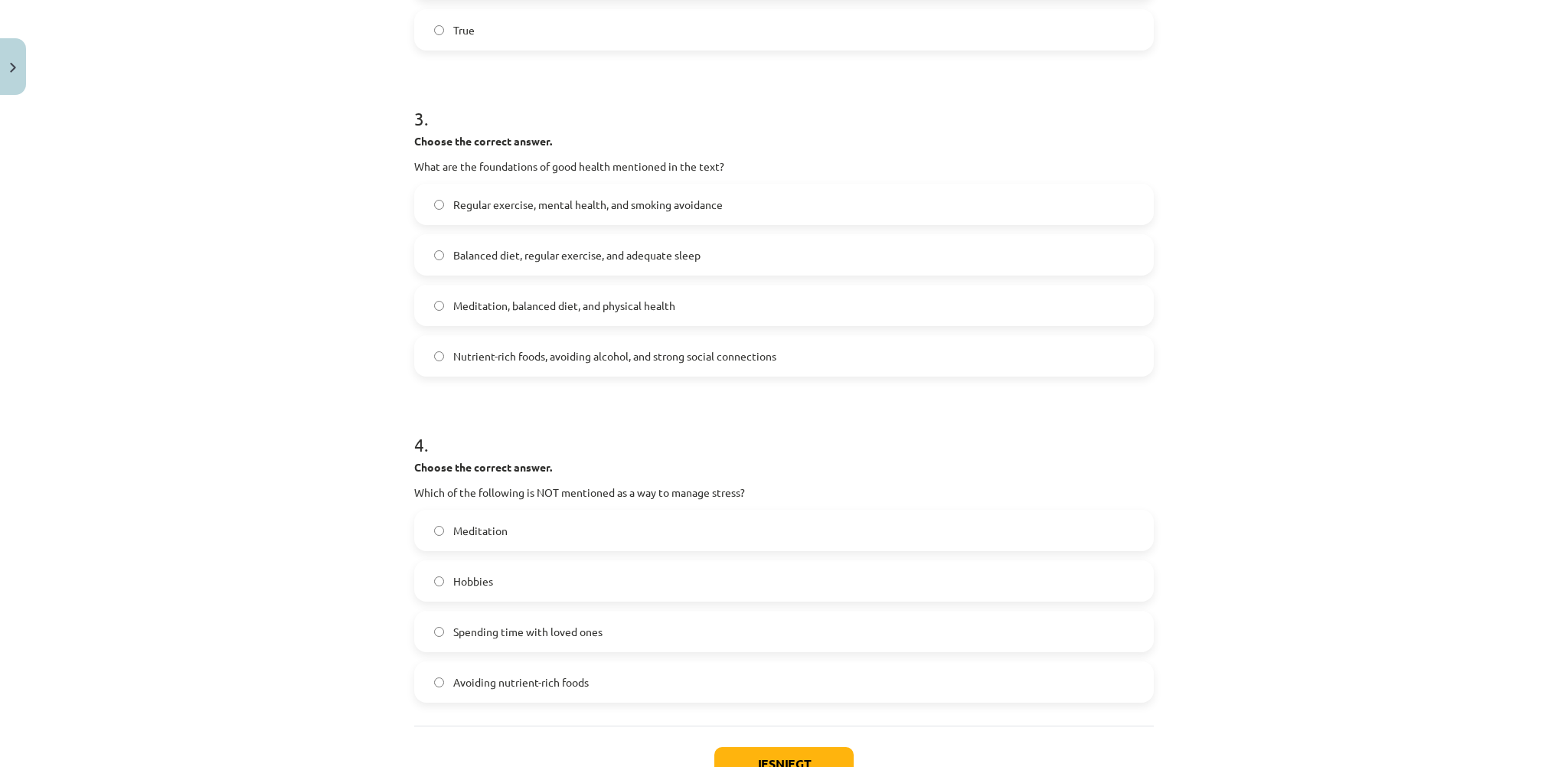
scroll to position [787, 0]
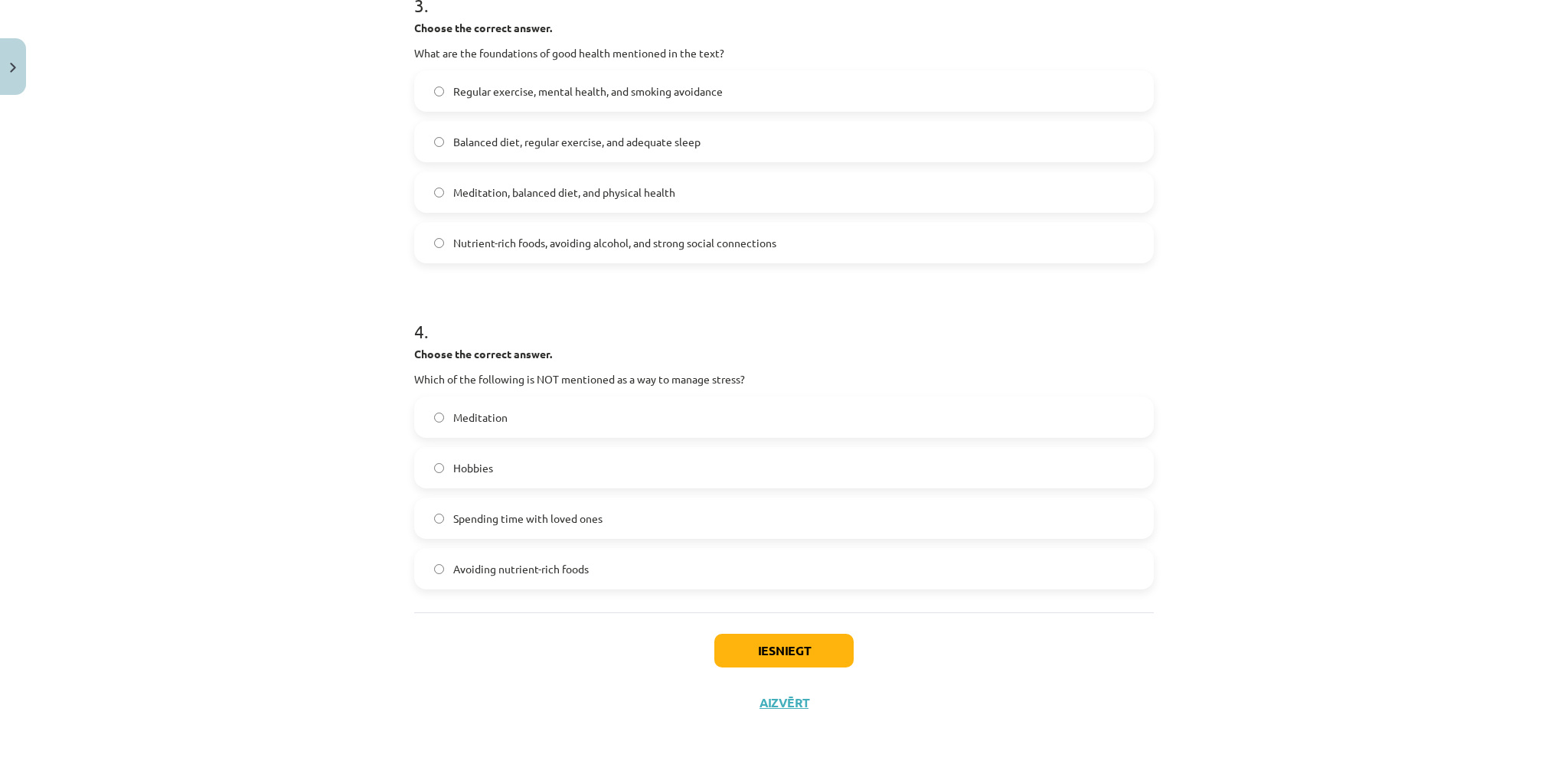
click at [539, 557] on label "Avoiding nutrient-rich foods" at bounding box center [784, 569] width 737 height 38
click at [782, 652] on button "Iesniegt" at bounding box center [784, 650] width 140 height 33
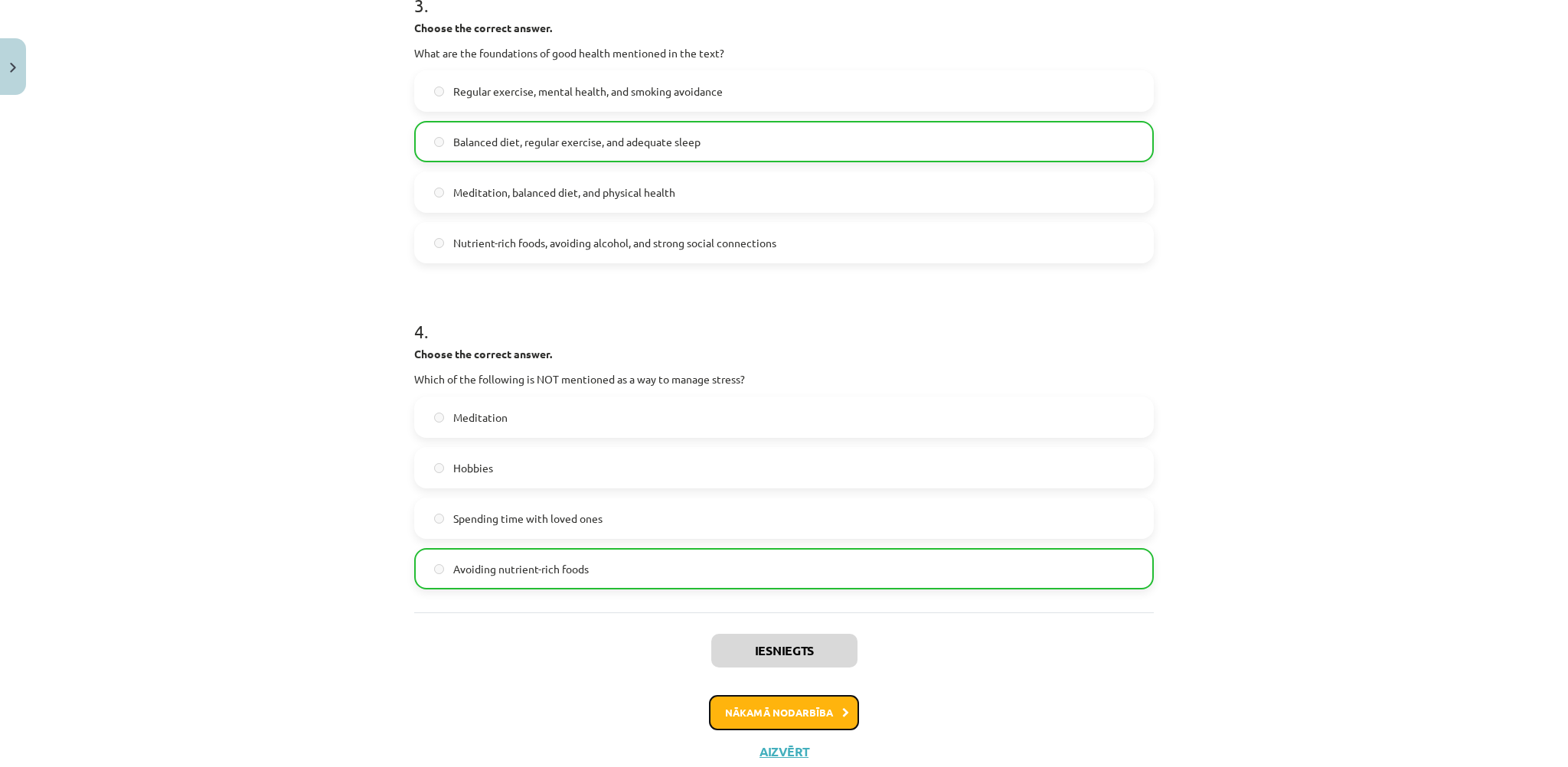
click at [765, 715] on button "Nākamā nodarbība" at bounding box center [784, 713] width 150 height 35
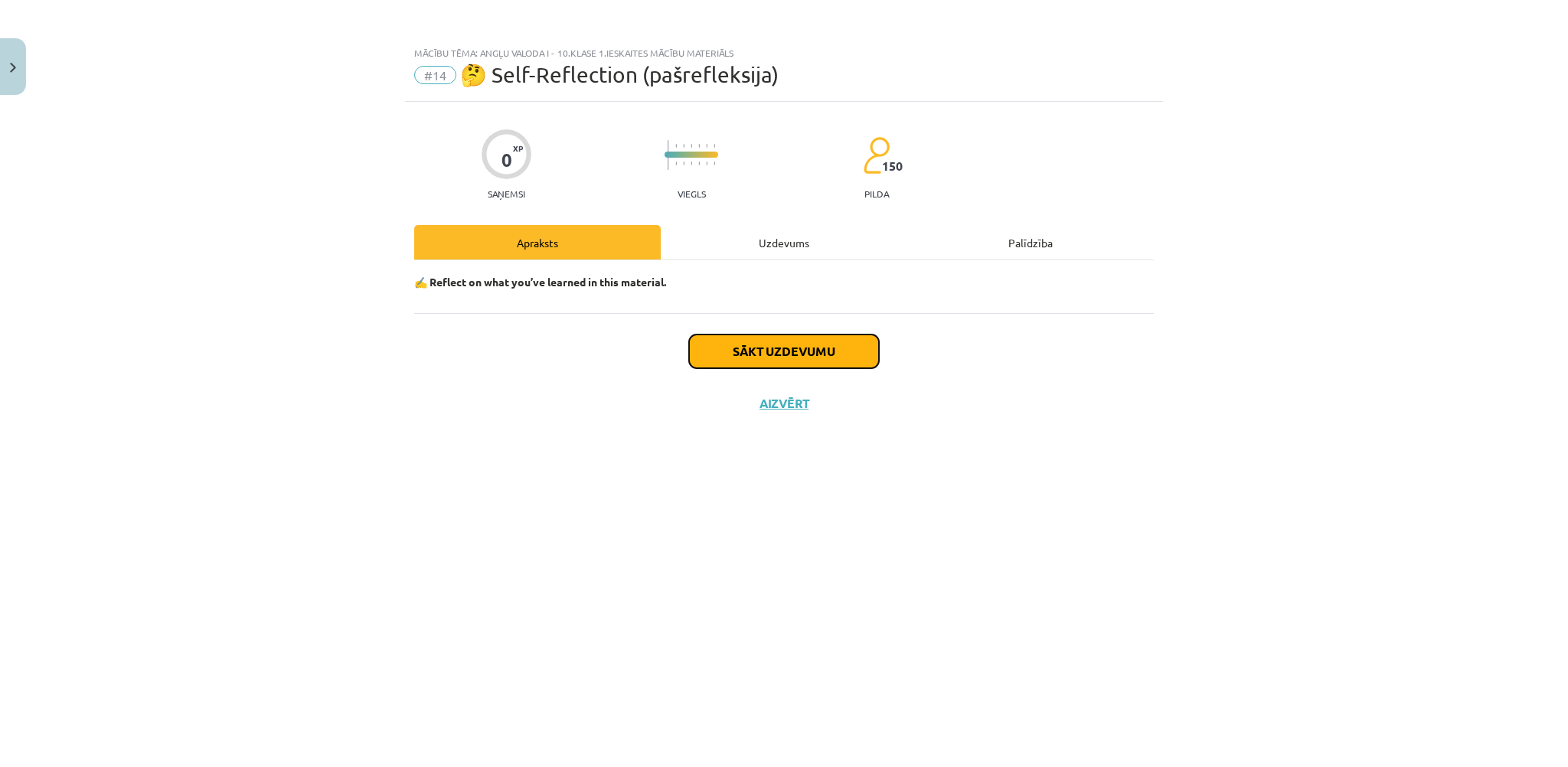
click at [818, 347] on button "Sākt uzdevumu" at bounding box center [784, 351] width 190 height 33
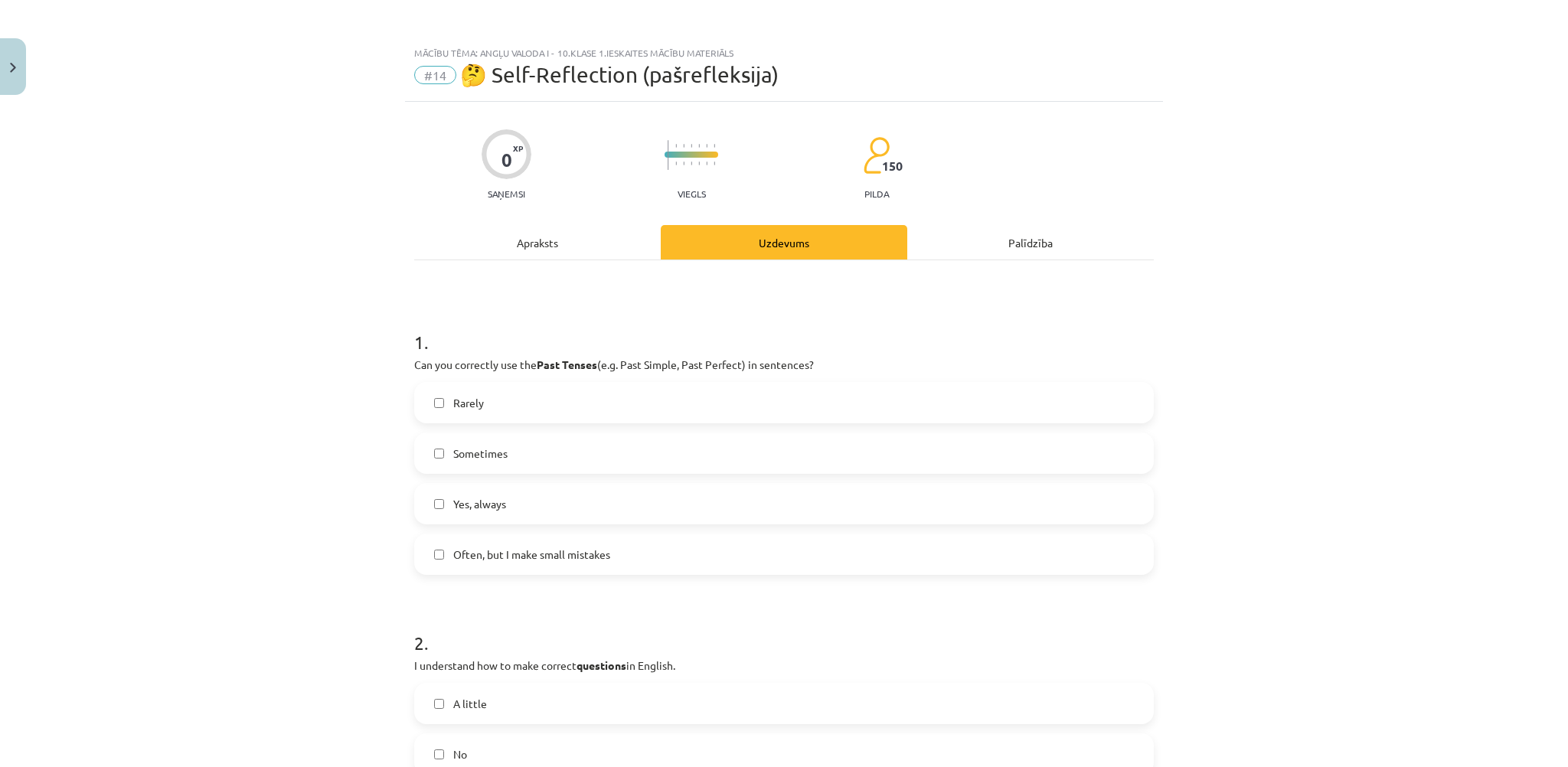
click at [525, 404] on label "Rarely" at bounding box center [784, 402] width 737 height 38
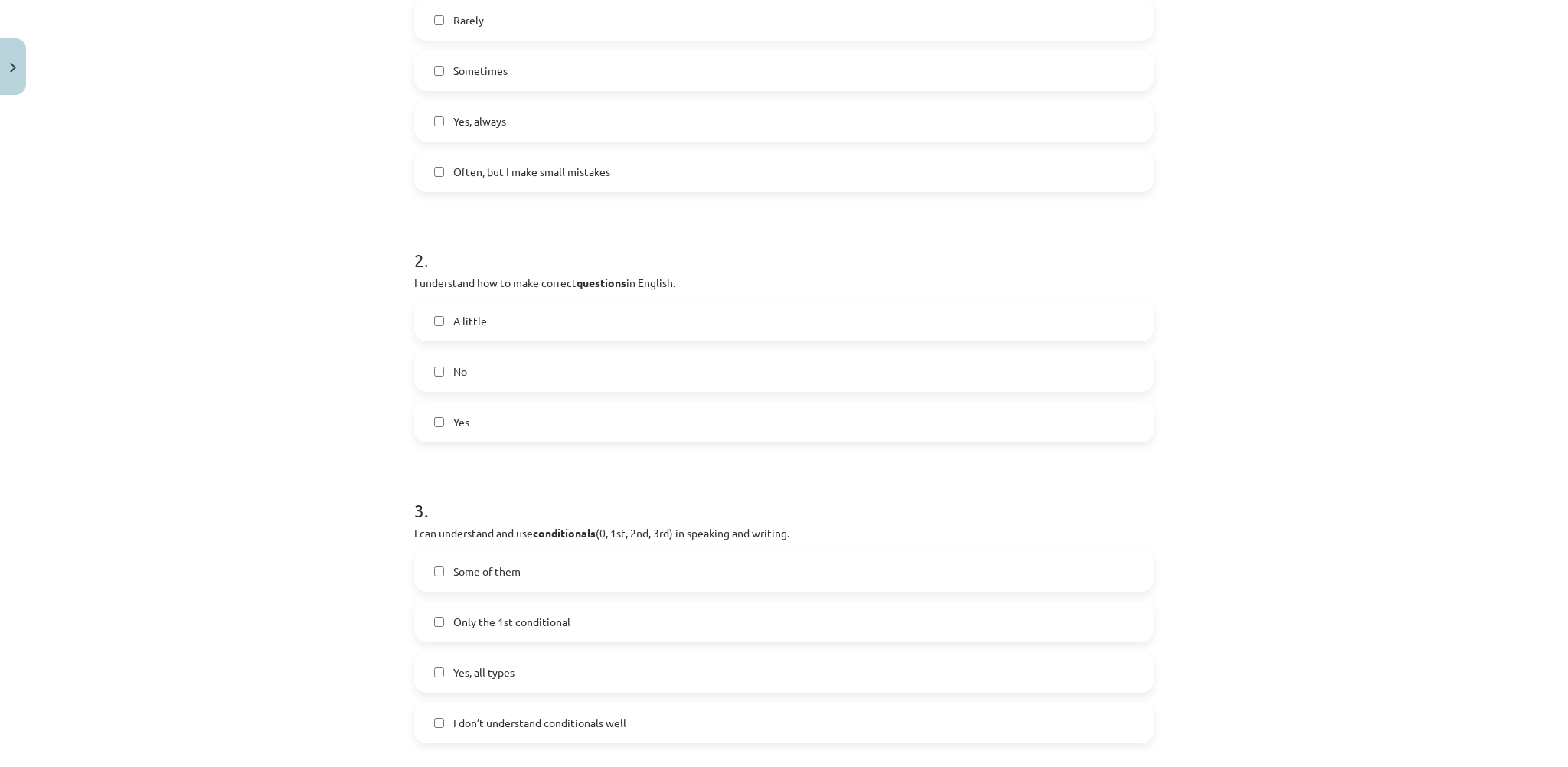
scroll to position [307, 0]
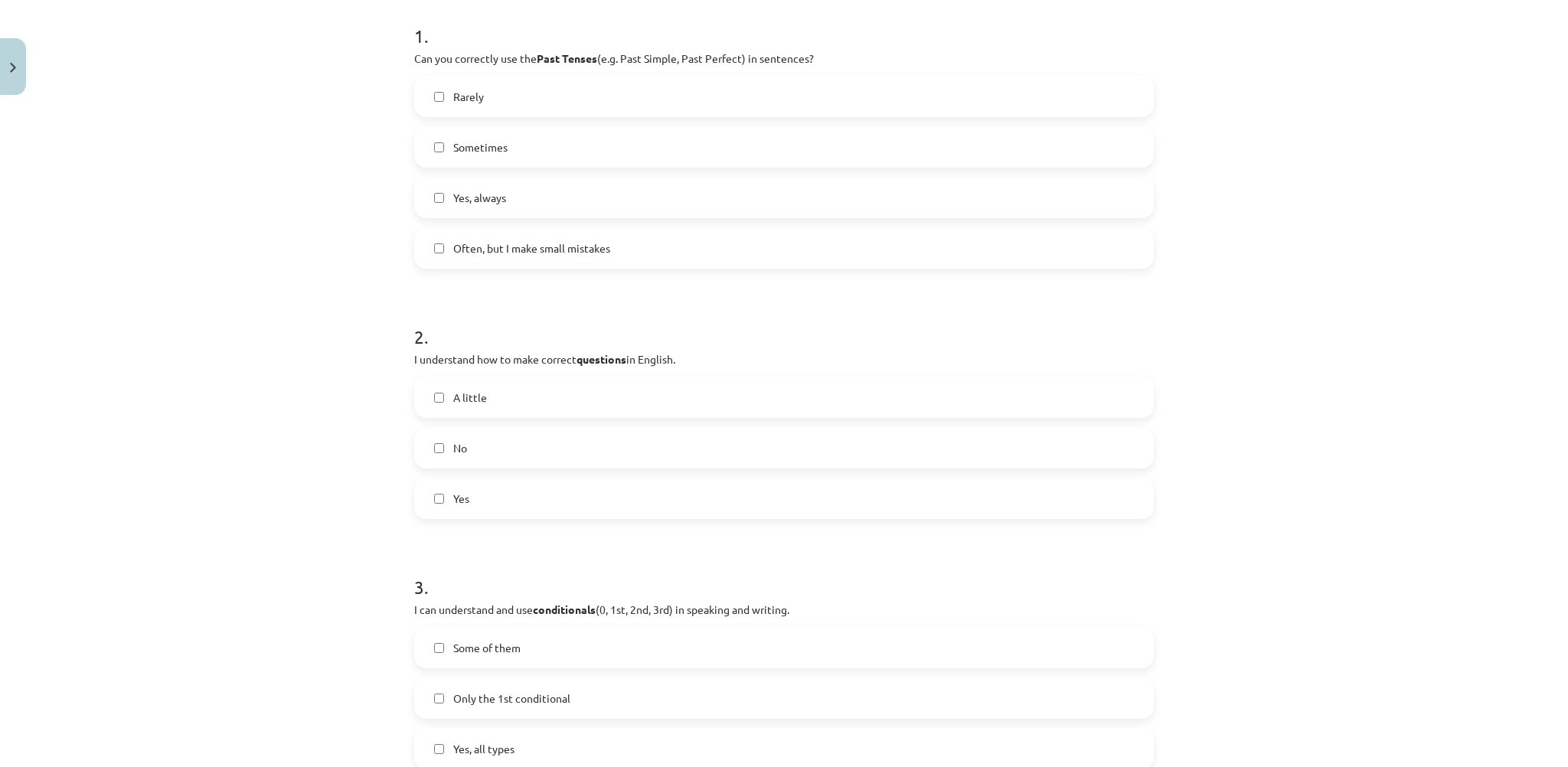
click at [485, 503] on label "Yes" at bounding box center [784, 498] width 737 height 38
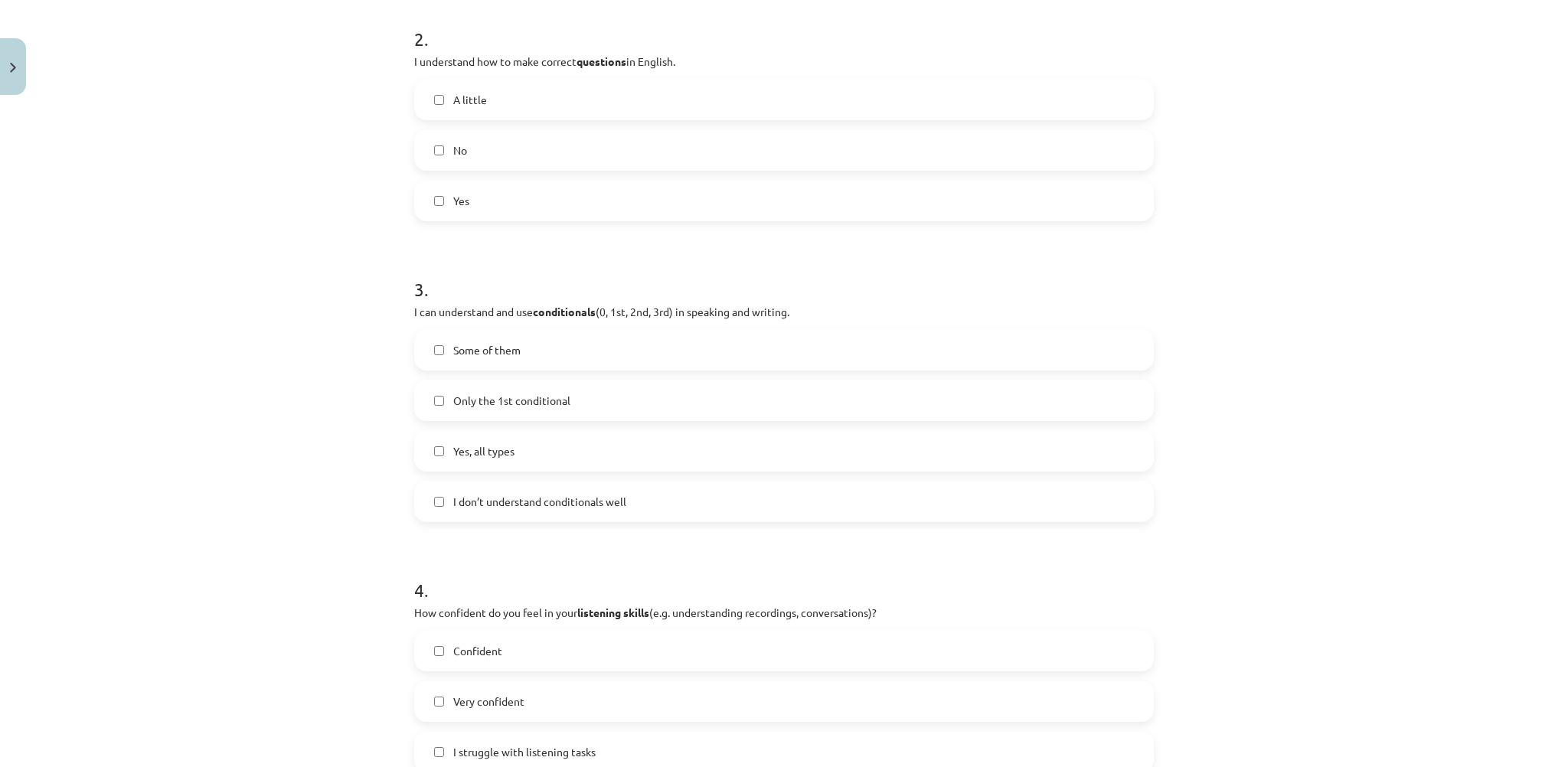
scroll to position [612, 0]
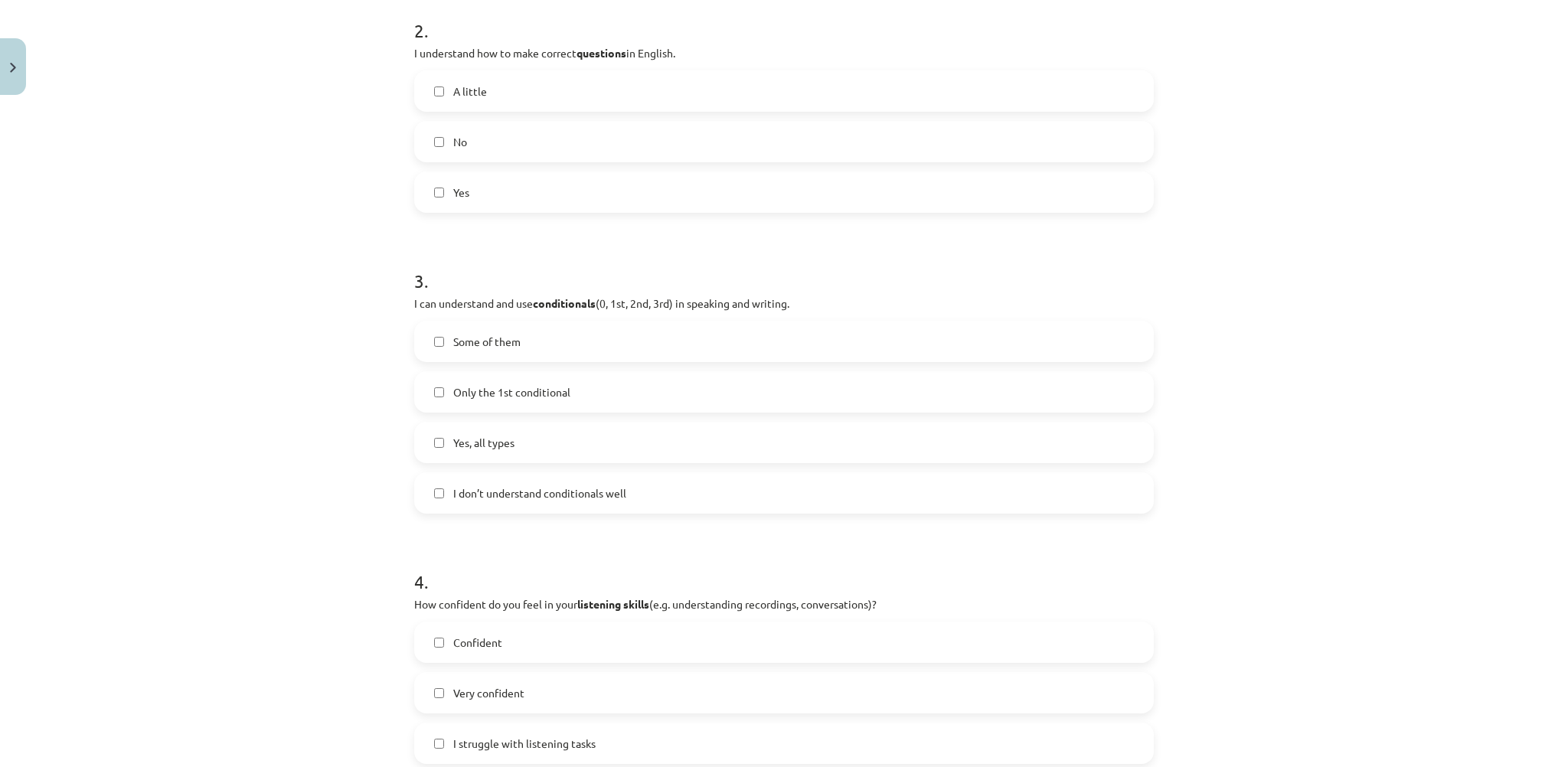
click at [504, 444] on span "Yes, all types" at bounding box center [484, 442] width 62 height 16
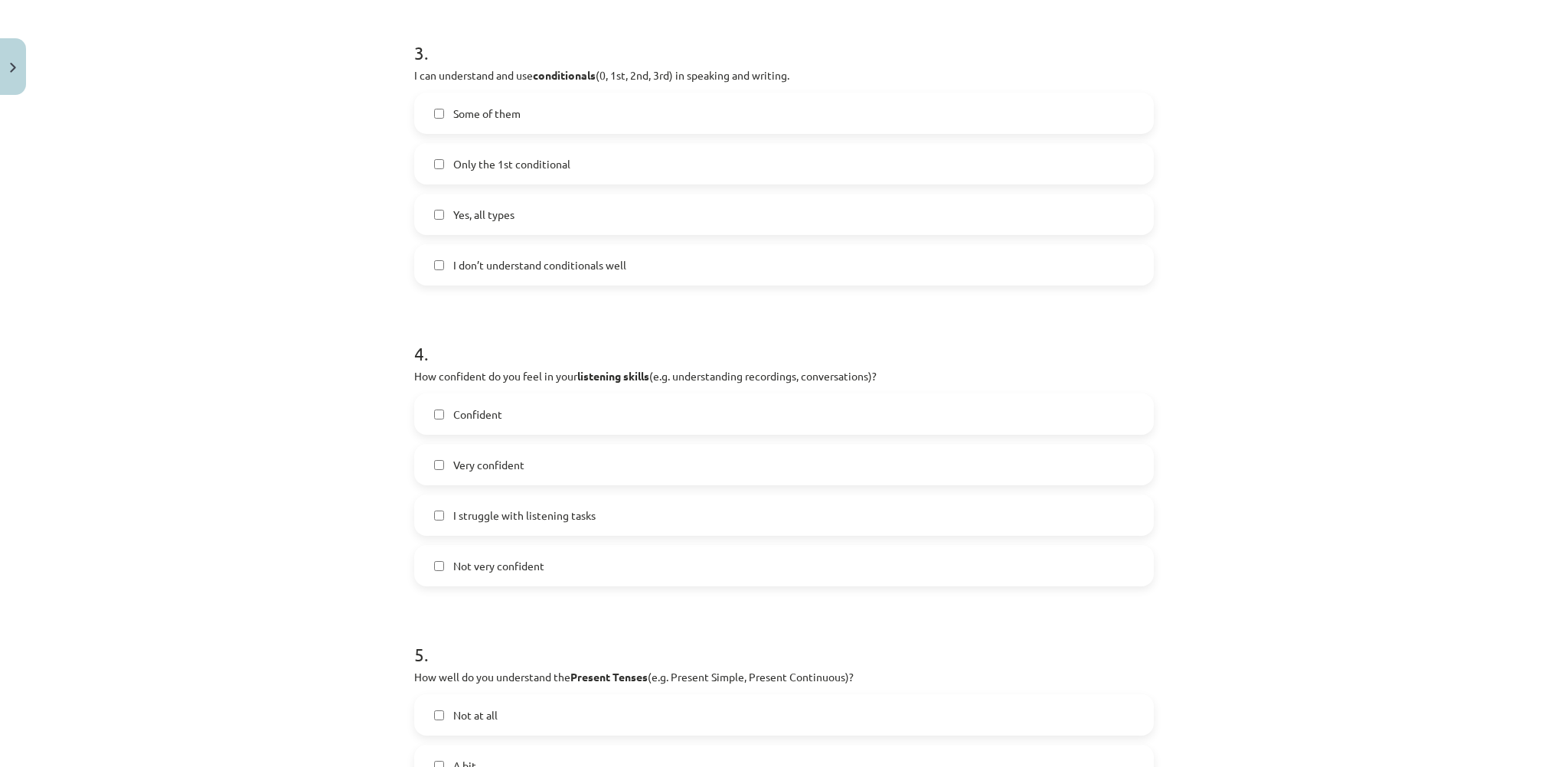
scroll to position [842, 0]
click at [538, 420] on label "Confident" at bounding box center [784, 413] width 737 height 38
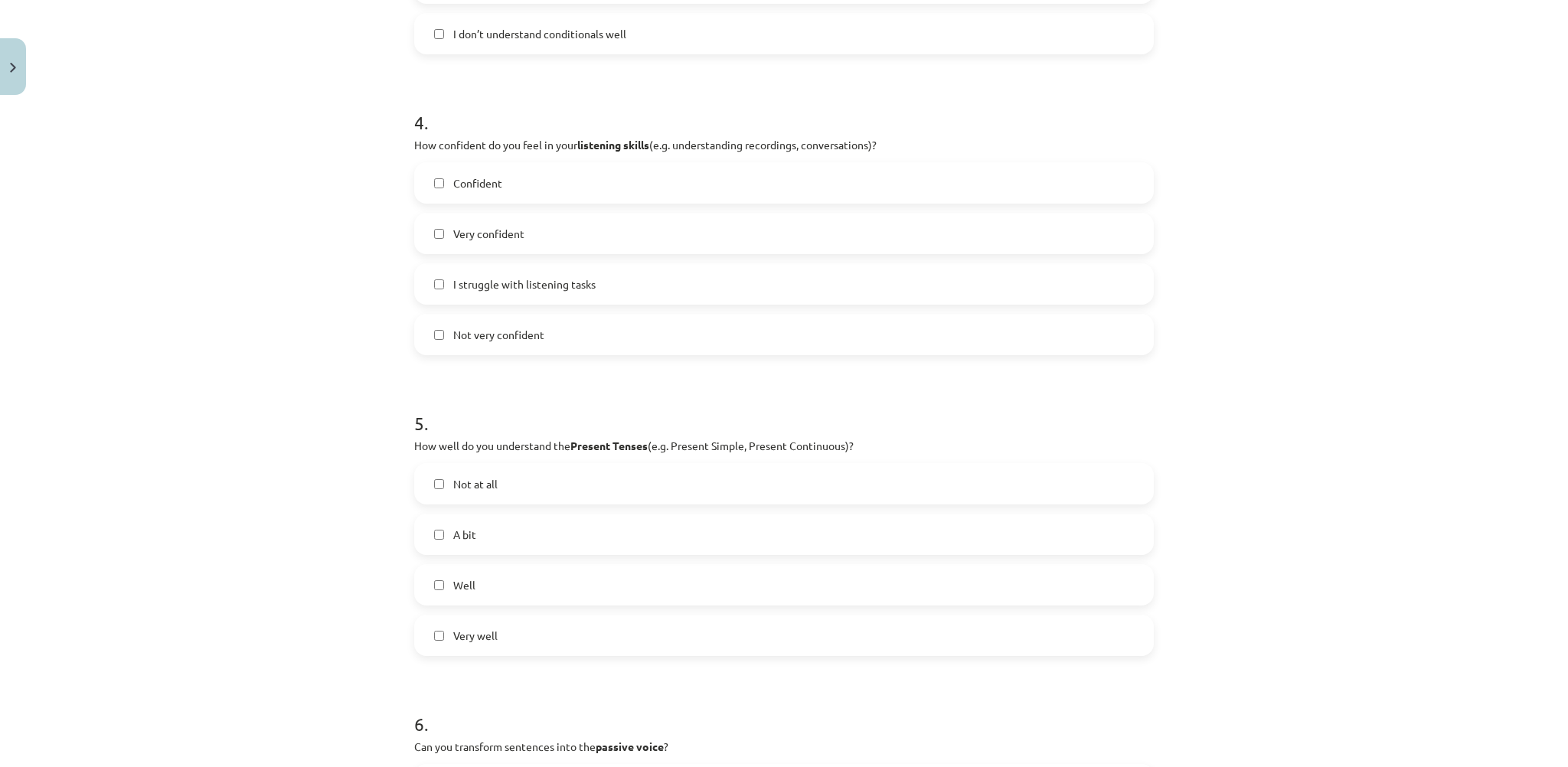
scroll to position [1149, 0]
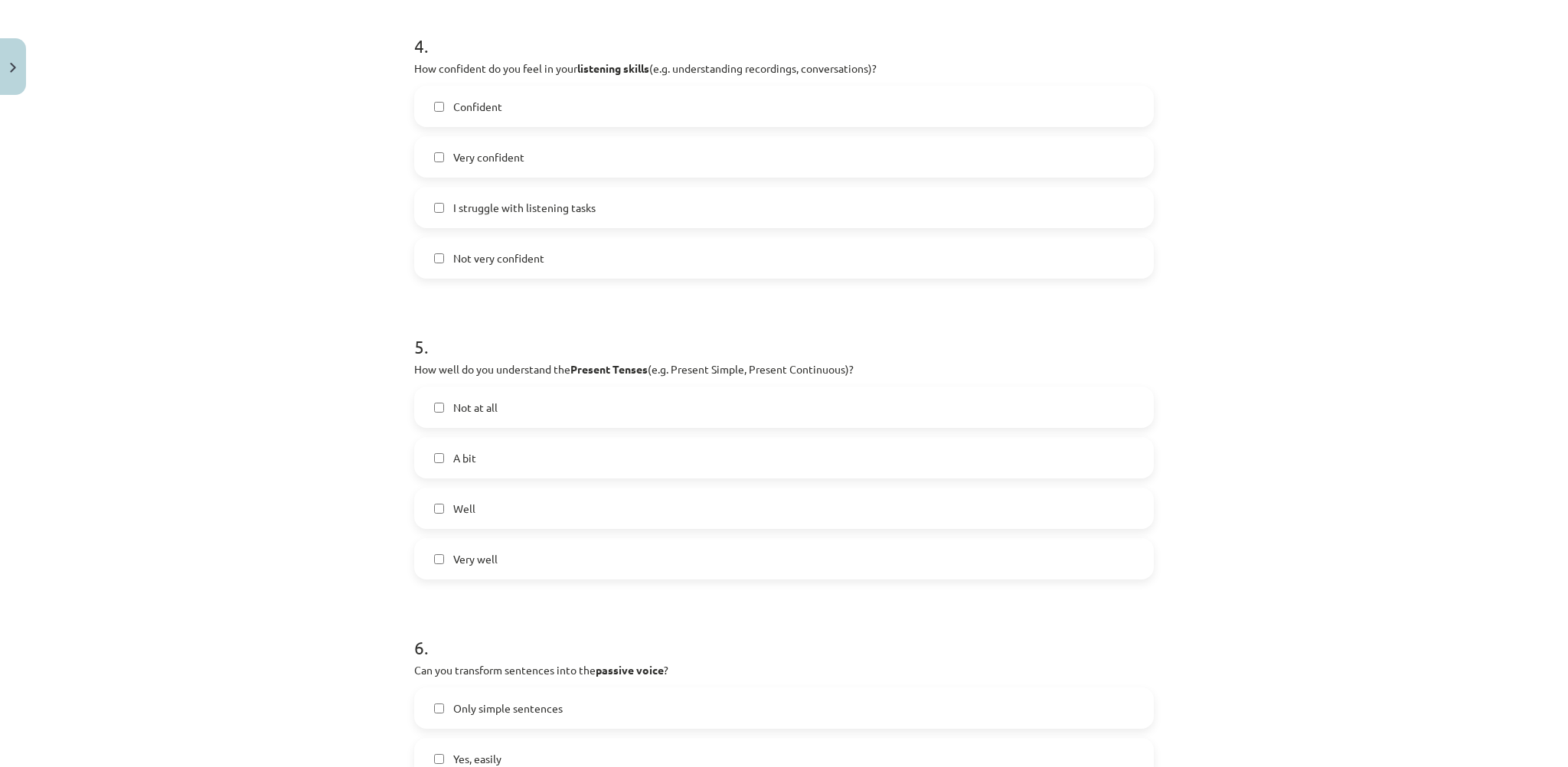
click at [496, 518] on label "Well" at bounding box center [784, 509] width 737 height 38
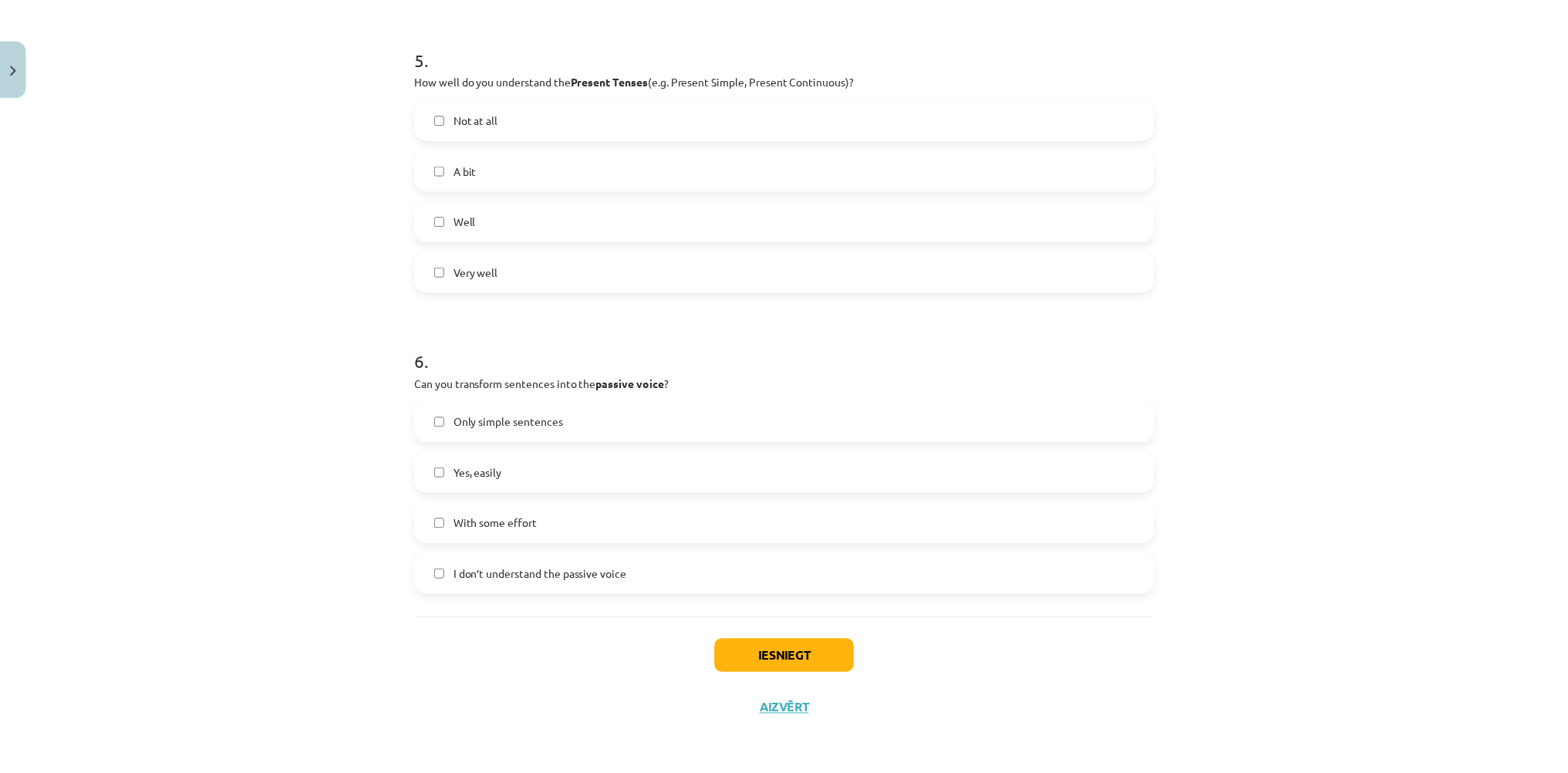
scroll to position [1451, 0]
click at [506, 434] on label "Only simple sentences" at bounding box center [790, 421] width 742 height 38
click at [756, 664] on button "Iesniegt" at bounding box center [790, 655] width 141 height 33
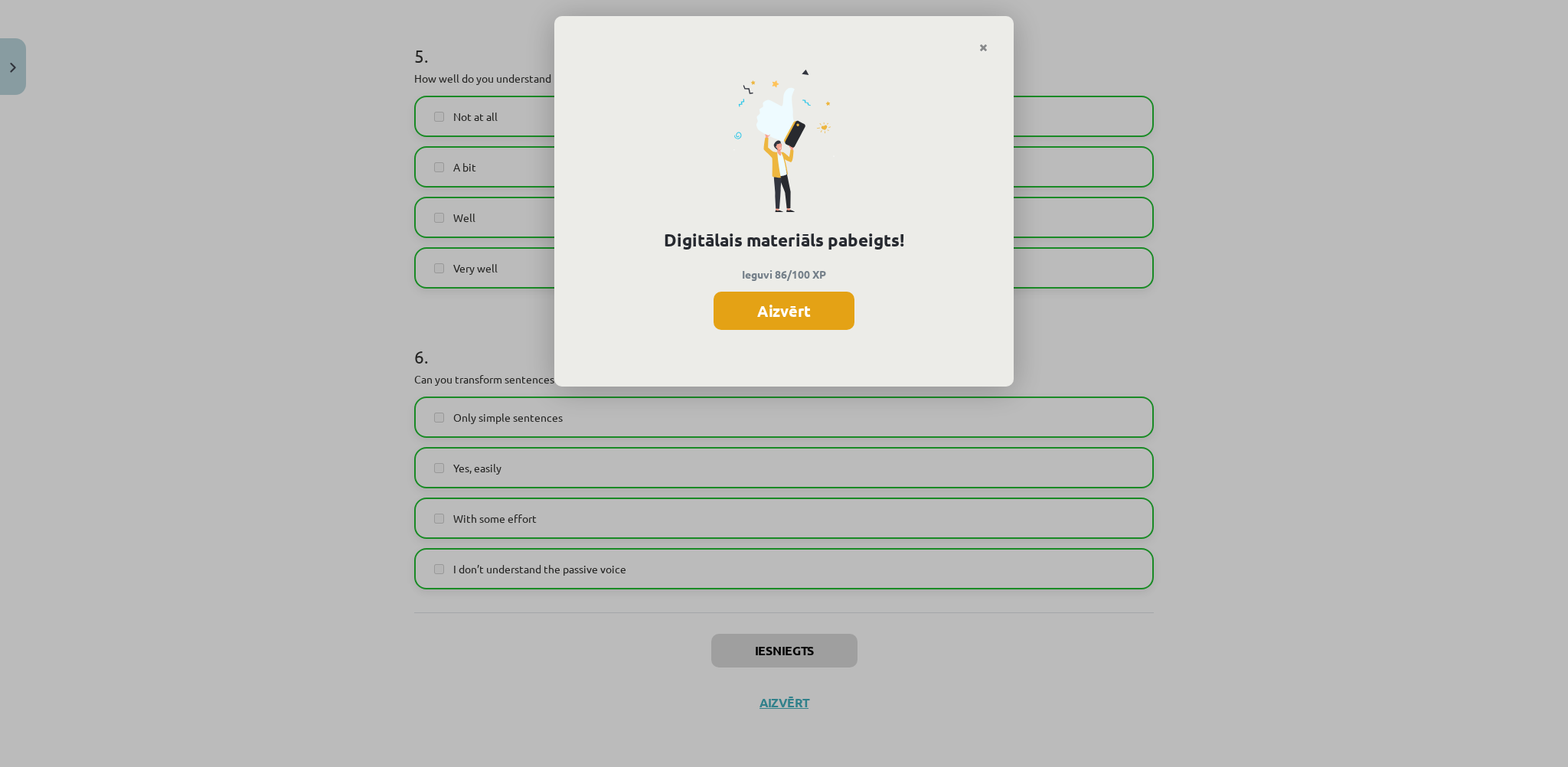
click at [785, 299] on button "Aizvērt" at bounding box center [784, 310] width 140 height 38
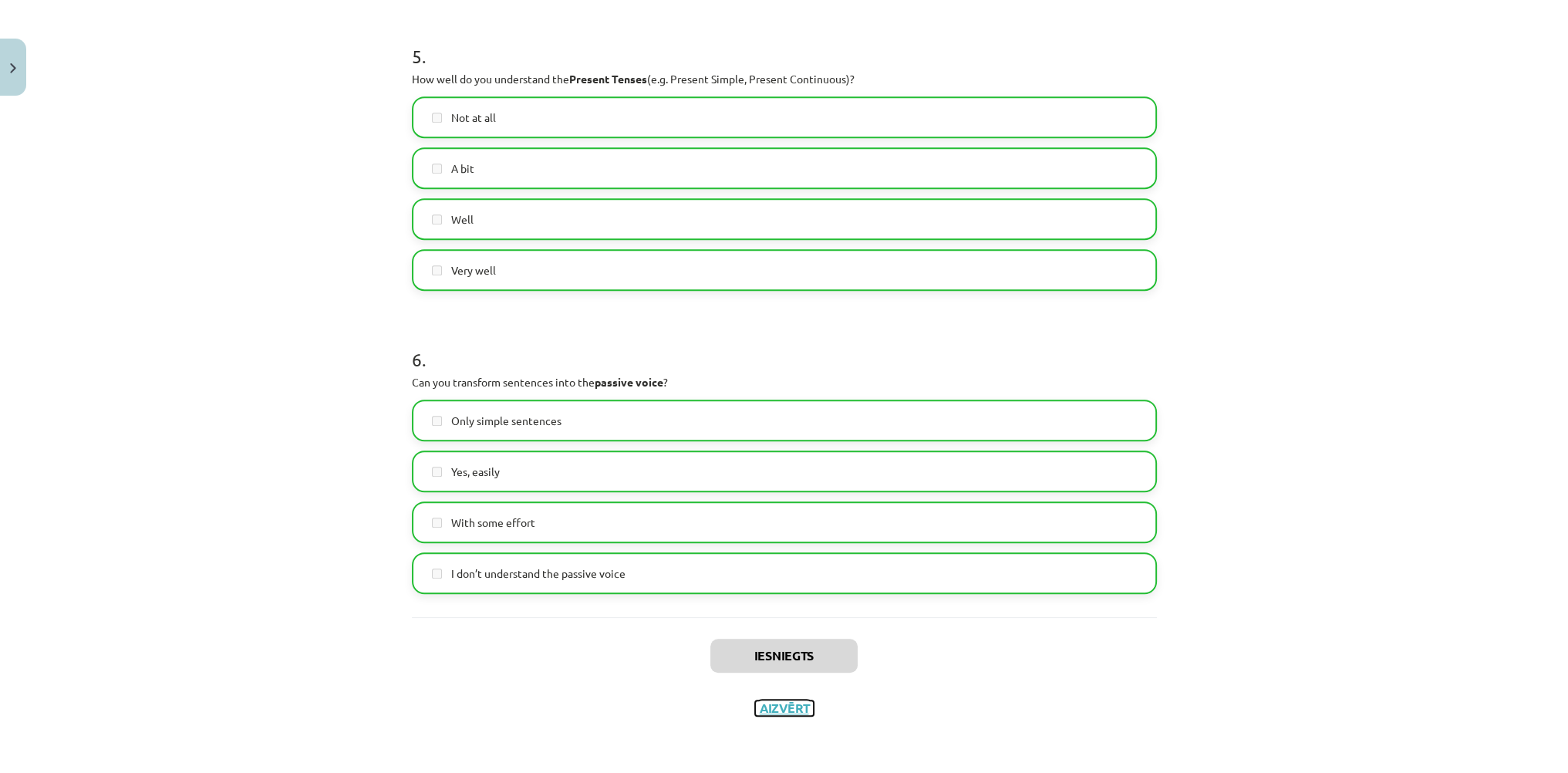
click at [791, 711] on button "Aizvērt" at bounding box center [784, 709] width 58 height 15
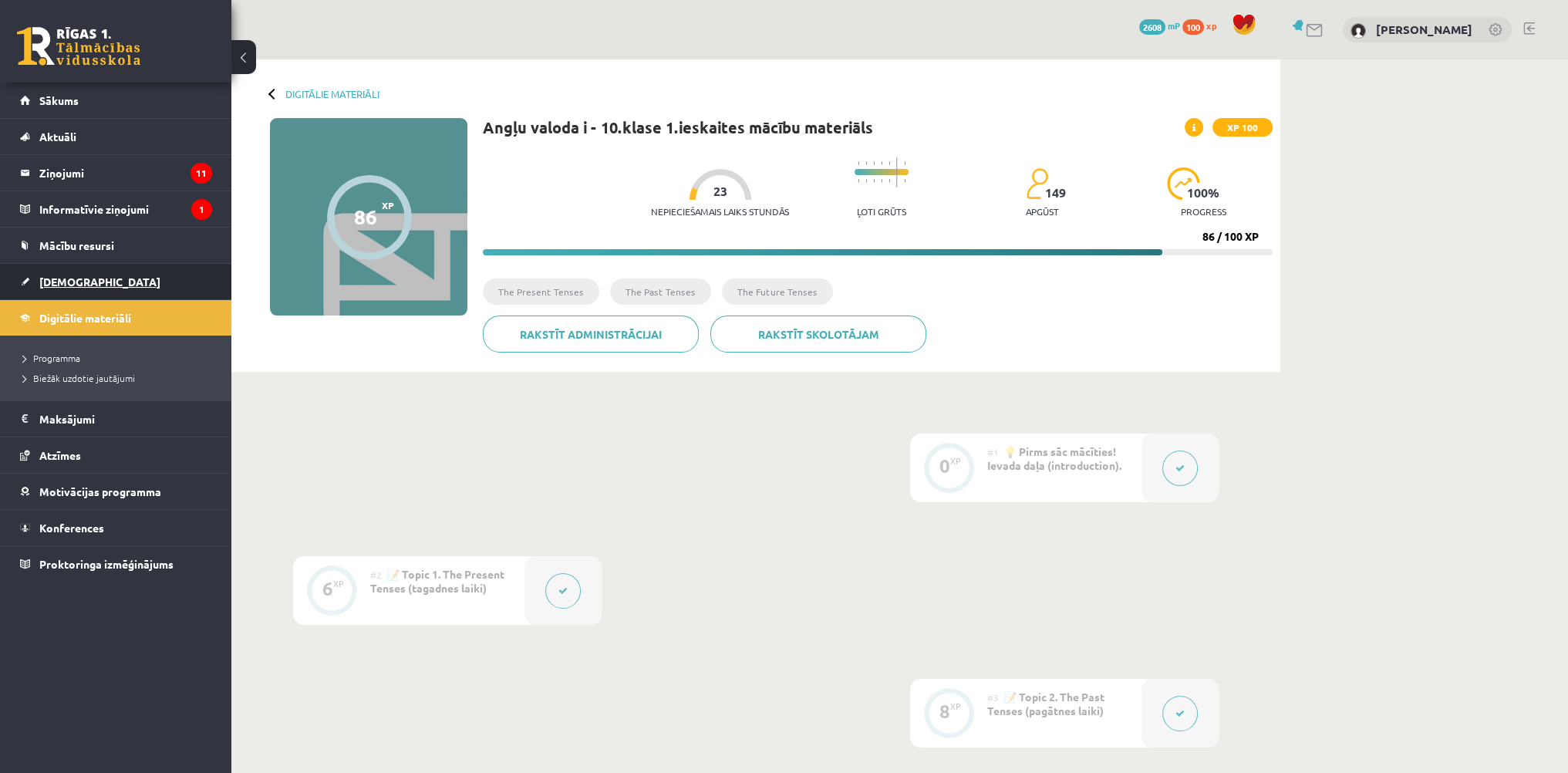
click at [162, 285] on link "[DEMOGRAPHIC_DATA]" at bounding box center [116, 281] width 192 height 35
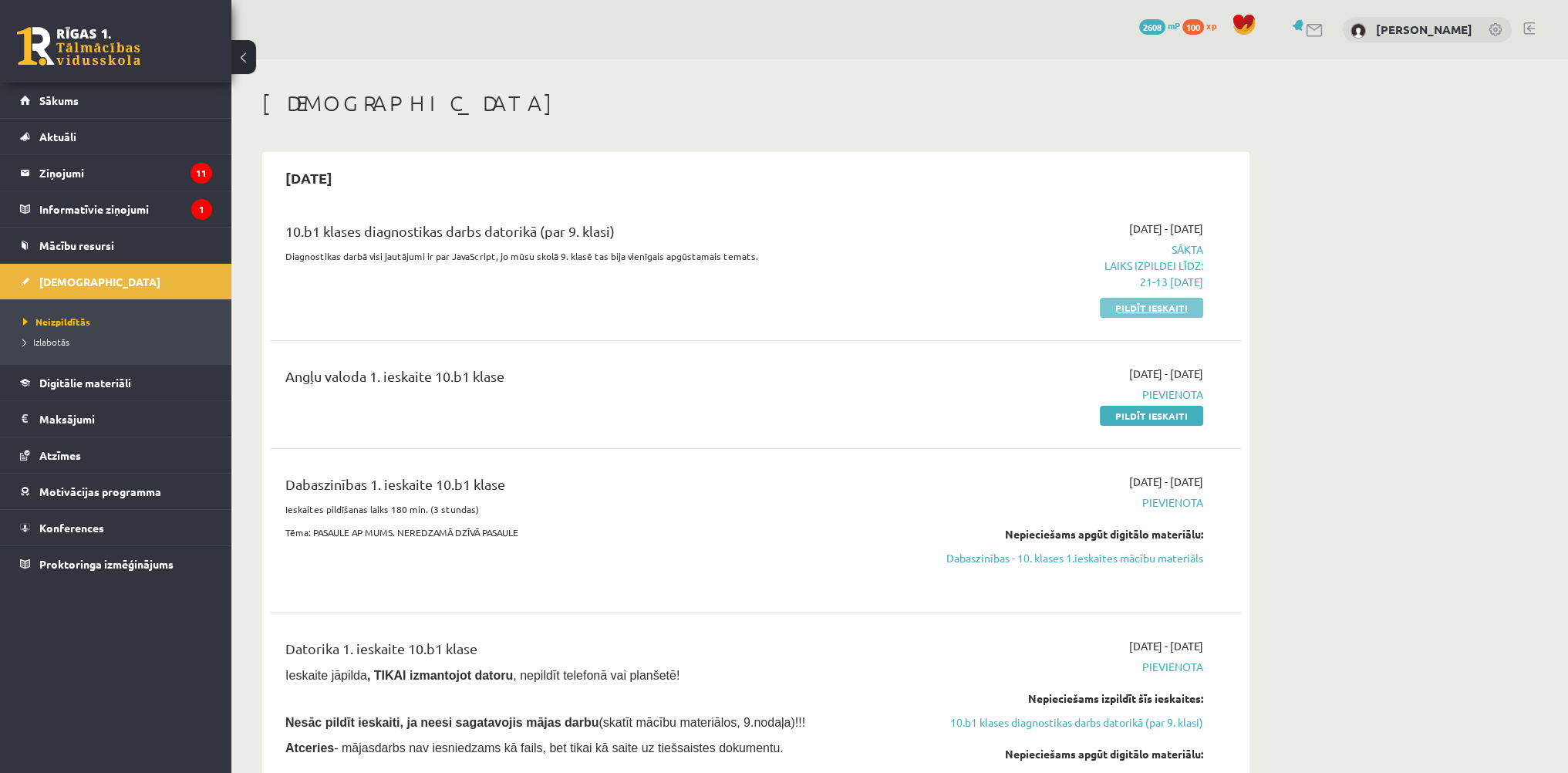
click at [1147, 311] on link "Pildīt ieskaiti" at bounding box center [1151, 307] width 103 height 20
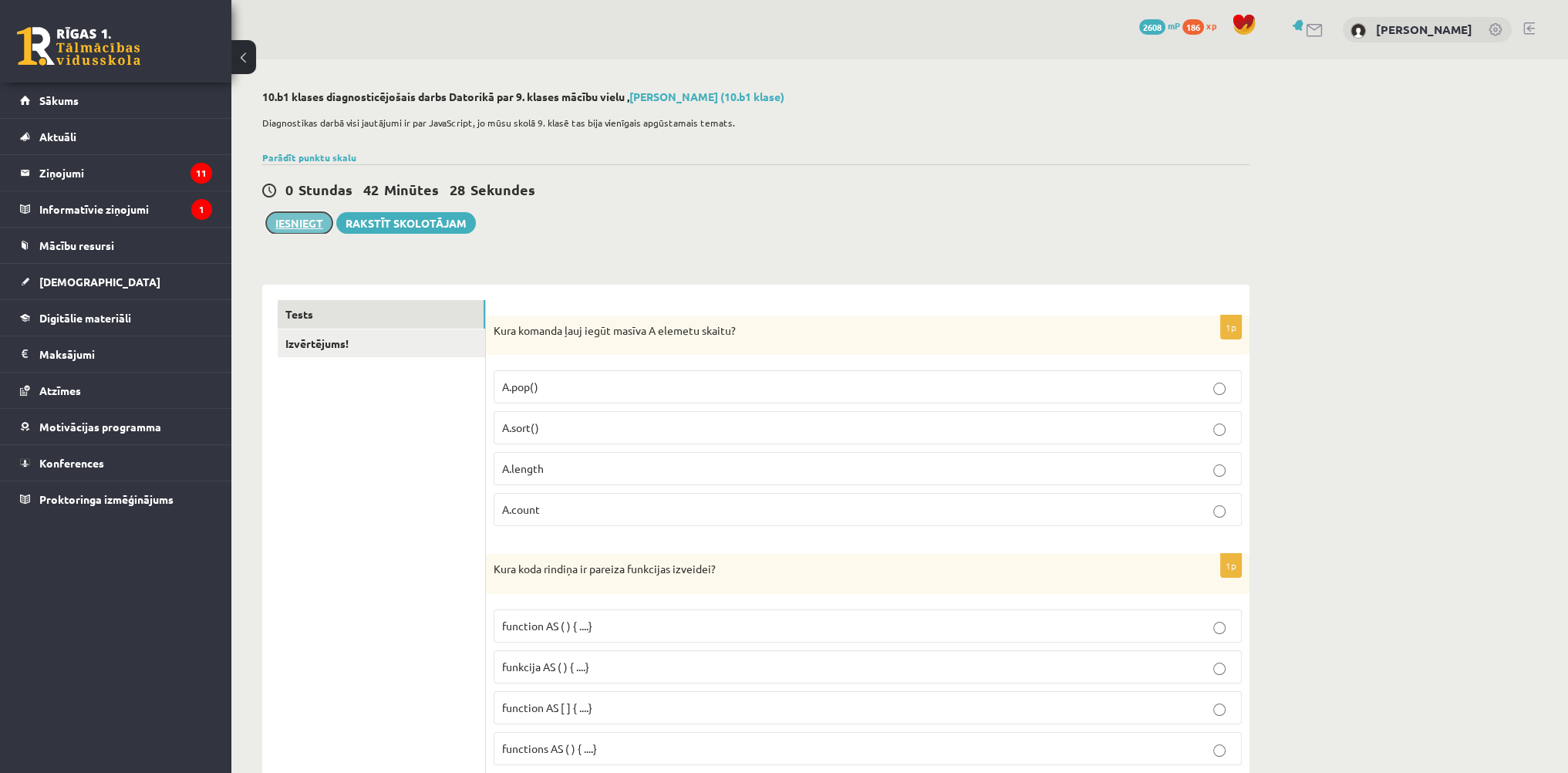
click at [314, 215] on button "Iesniegt" at bounding box center [298, 223] width 66 height 22
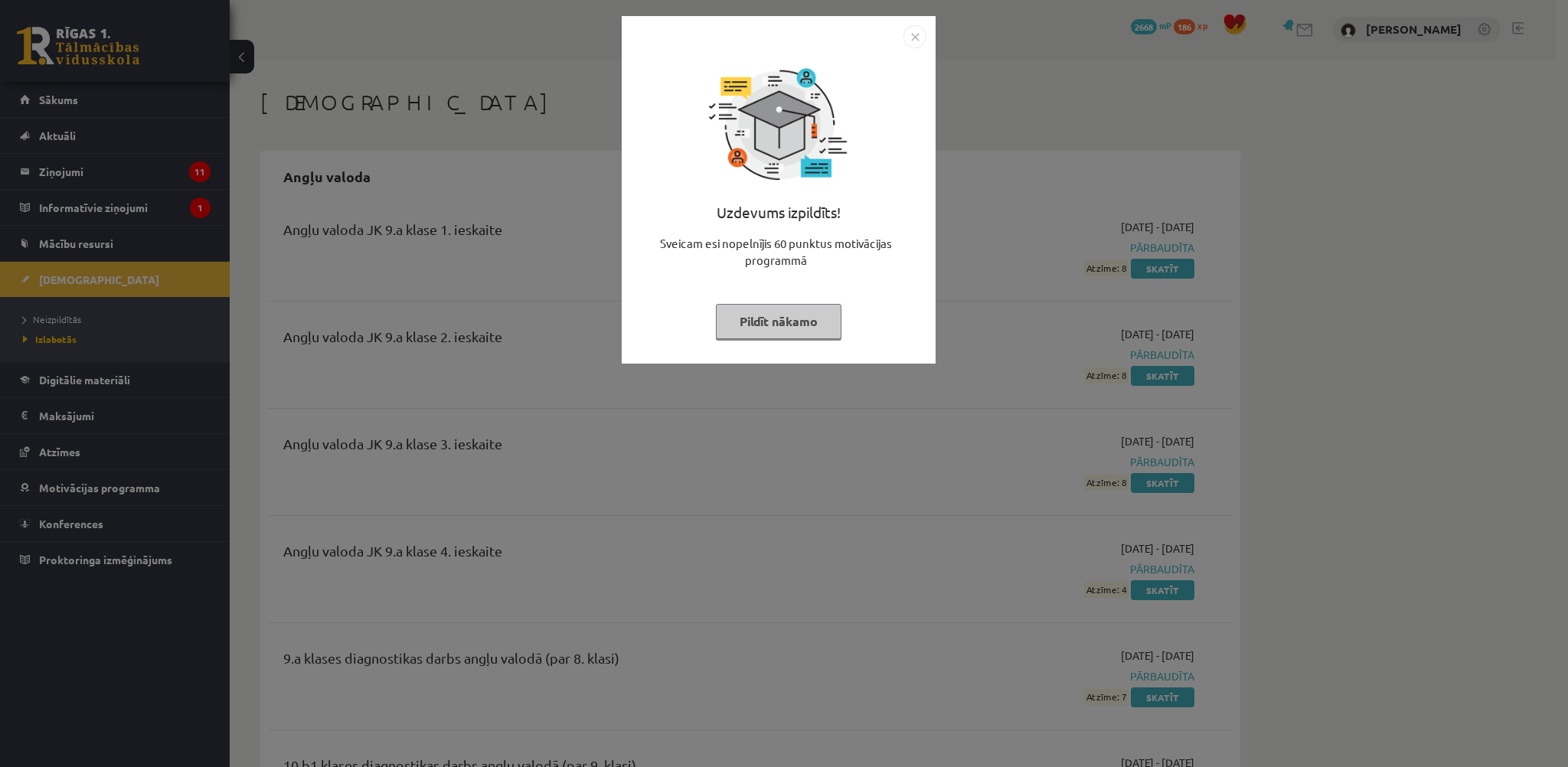
click at [748, 323] on button "Pildīt nākamo" at bounding box center [778, 321] width 125 height 35
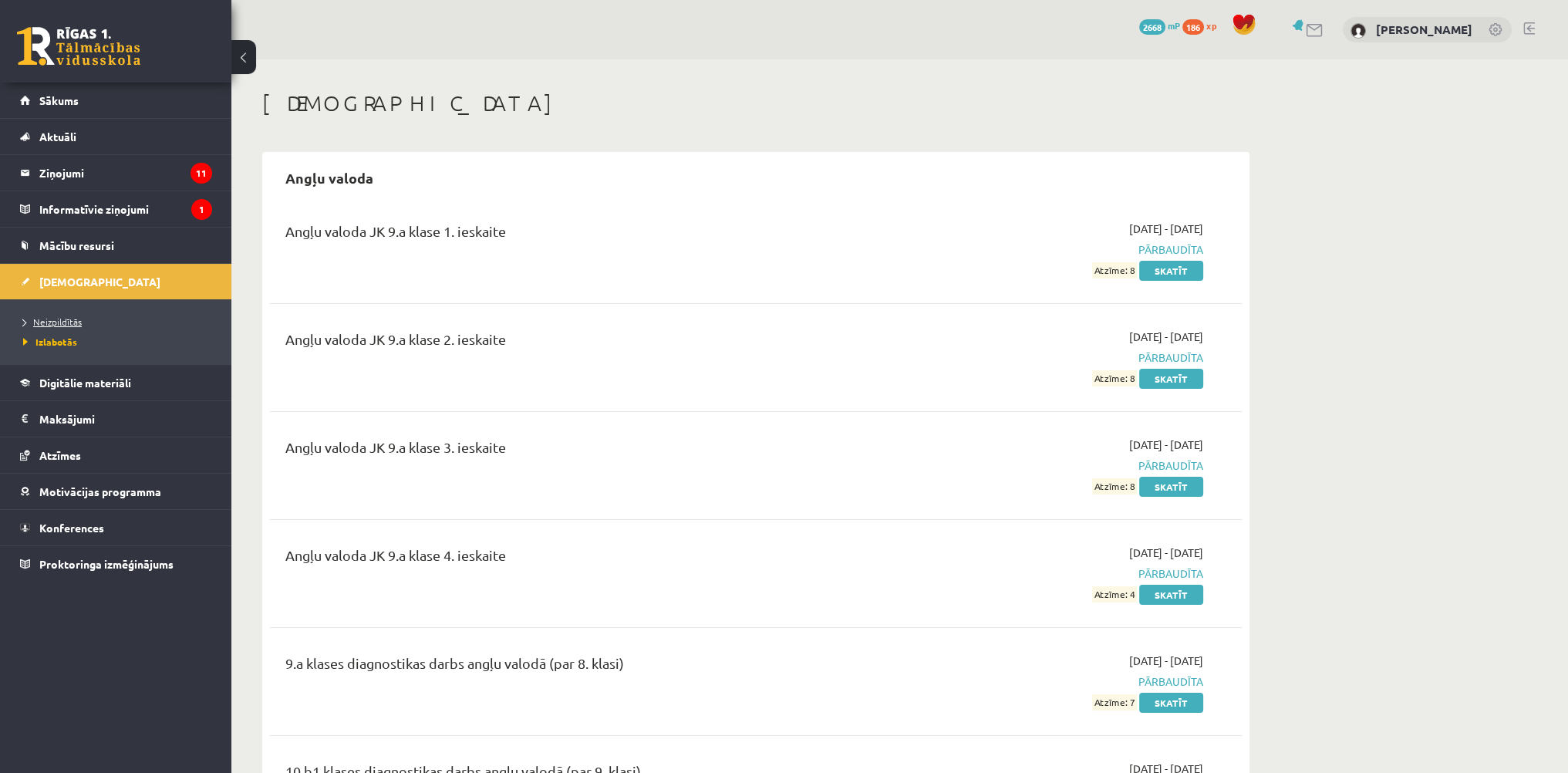
click at [60, 324] on span "Neizpildītās" at bounding box center [52, 321] width 58 height 12
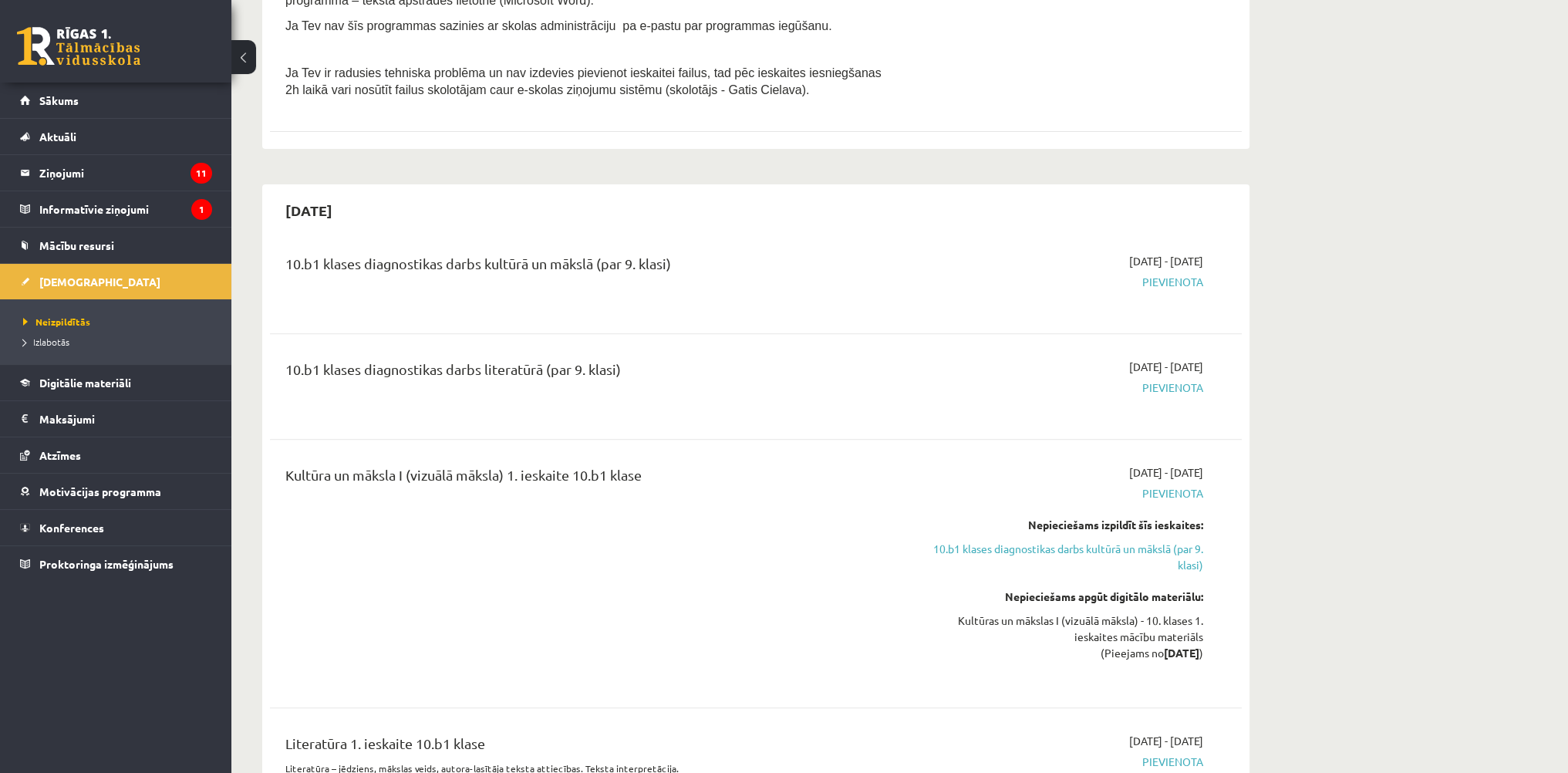
scroll to position [695, 0]
